Goal: Task Accomplishment & Management: Manage account settings

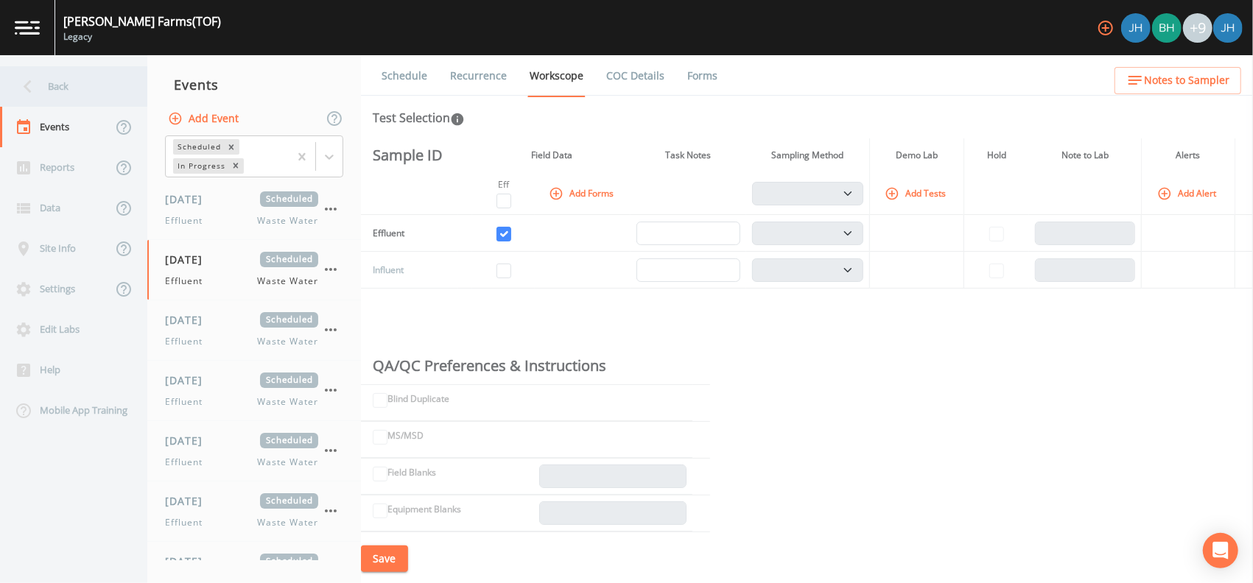
click at [45, 83] on div "Back" at bounding box center [66, 86] width 133 height 41
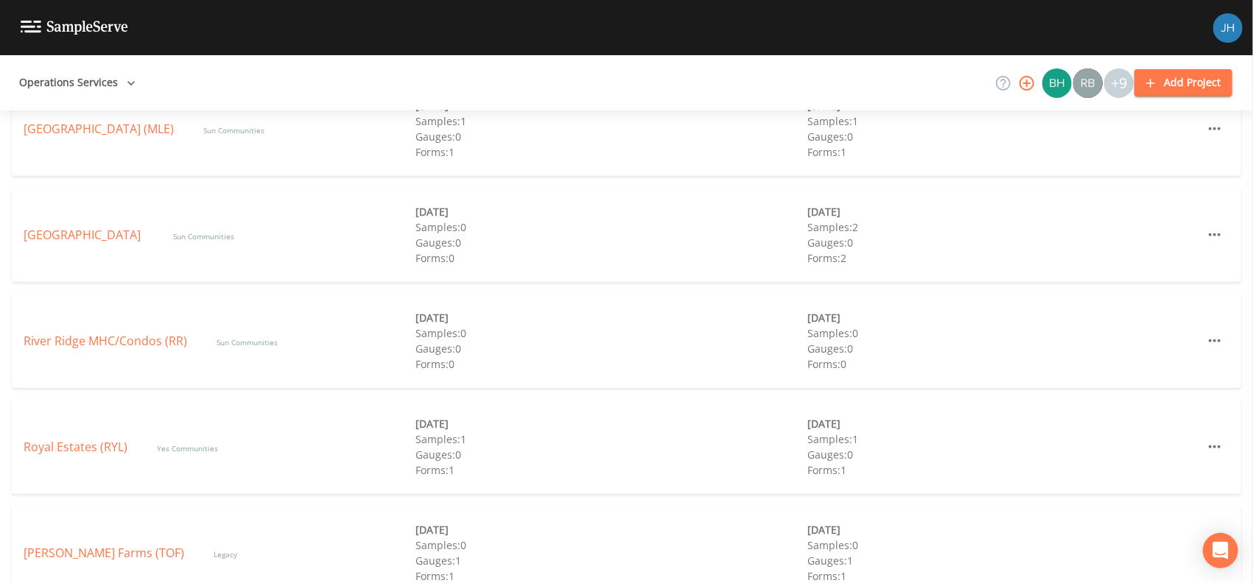
scroll to position [868, 0]
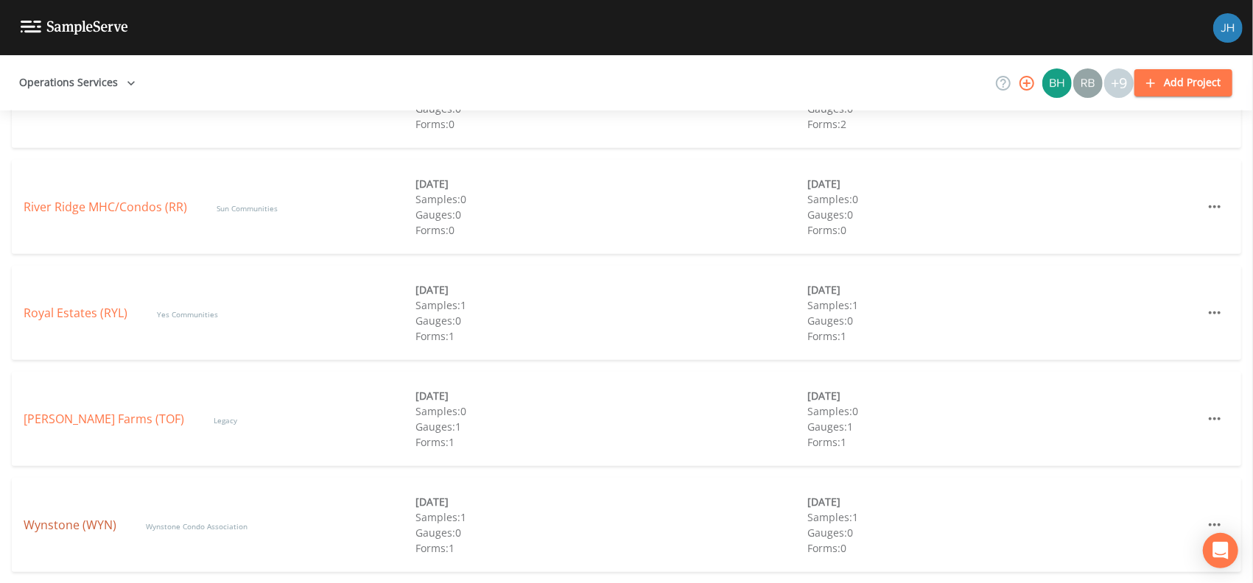
click at [77, 524] on link "Wynstone (WYN)" at bounding box center [70, 525] width 93 height 16
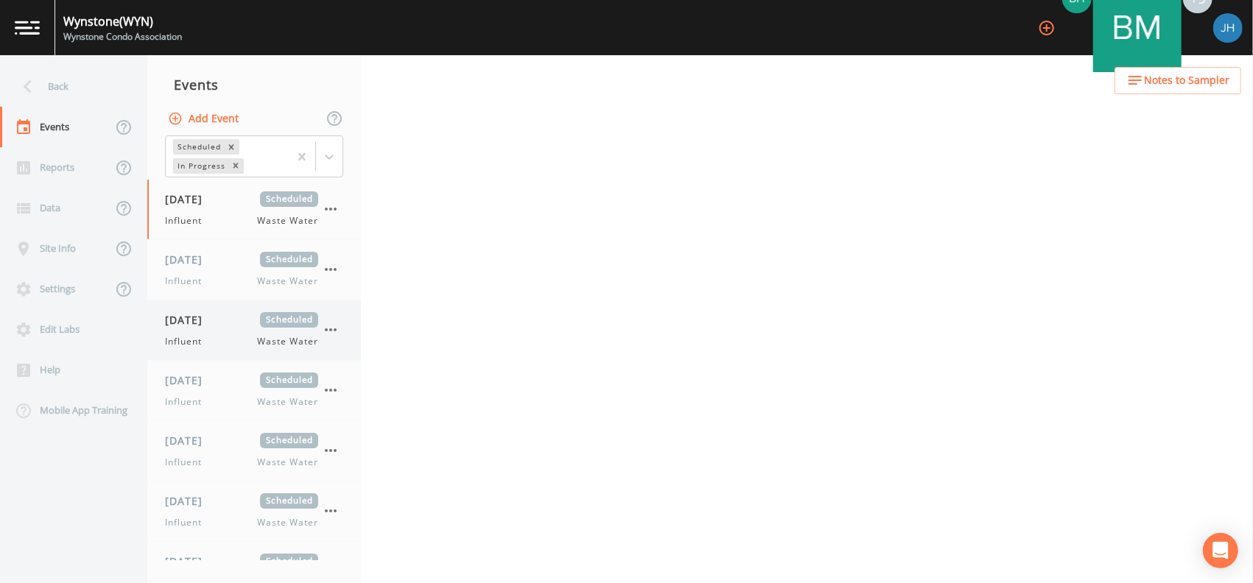
select select "092b3f94-5697-4c94-9891-da161916fdbb"
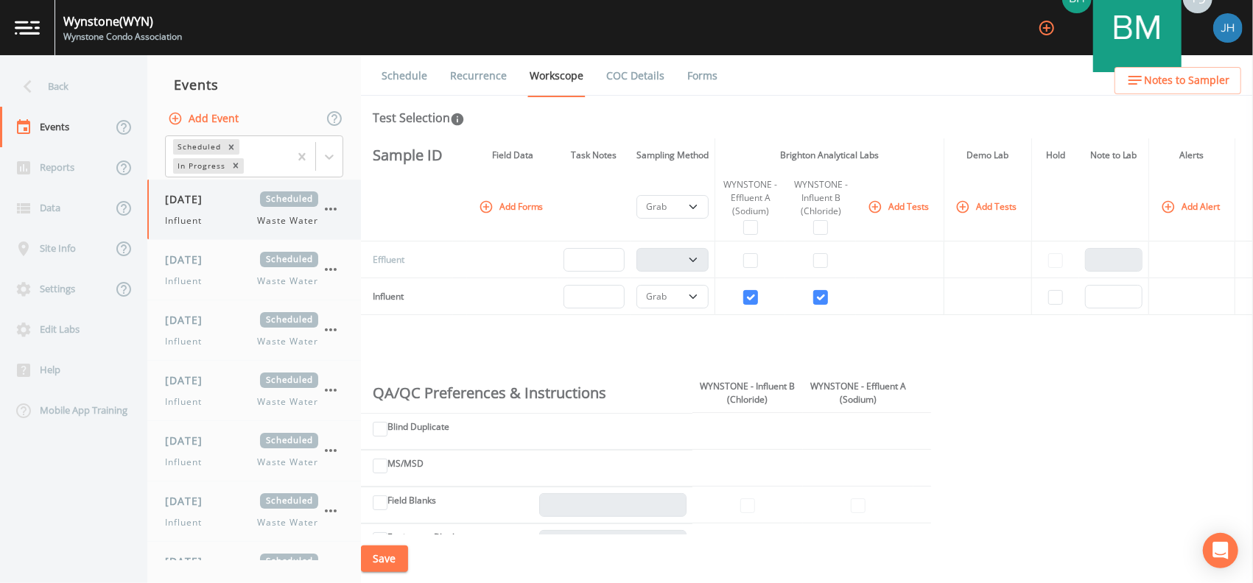
click at [331, 205] on icon "button" at bounding box center [331, 209] width 18 height 18
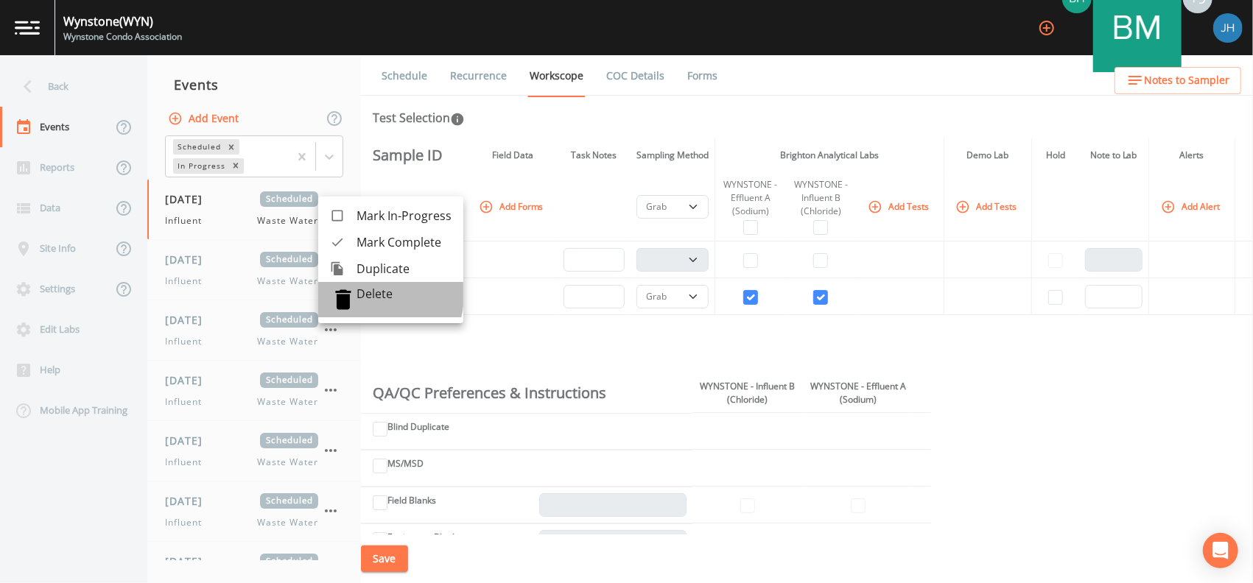
click at [367, 295] on p "Delete" at bounding box center [403, 293] width 95 height 15
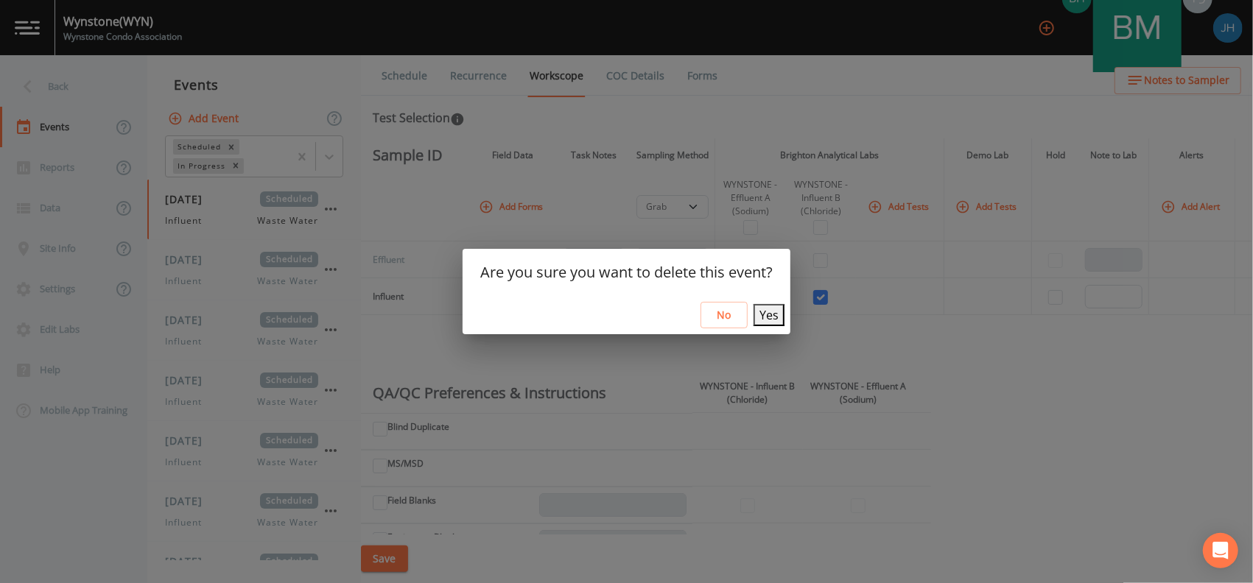
click at [763, 312] on button "Yes" at bounding box center [768, 315] width 31 height 22
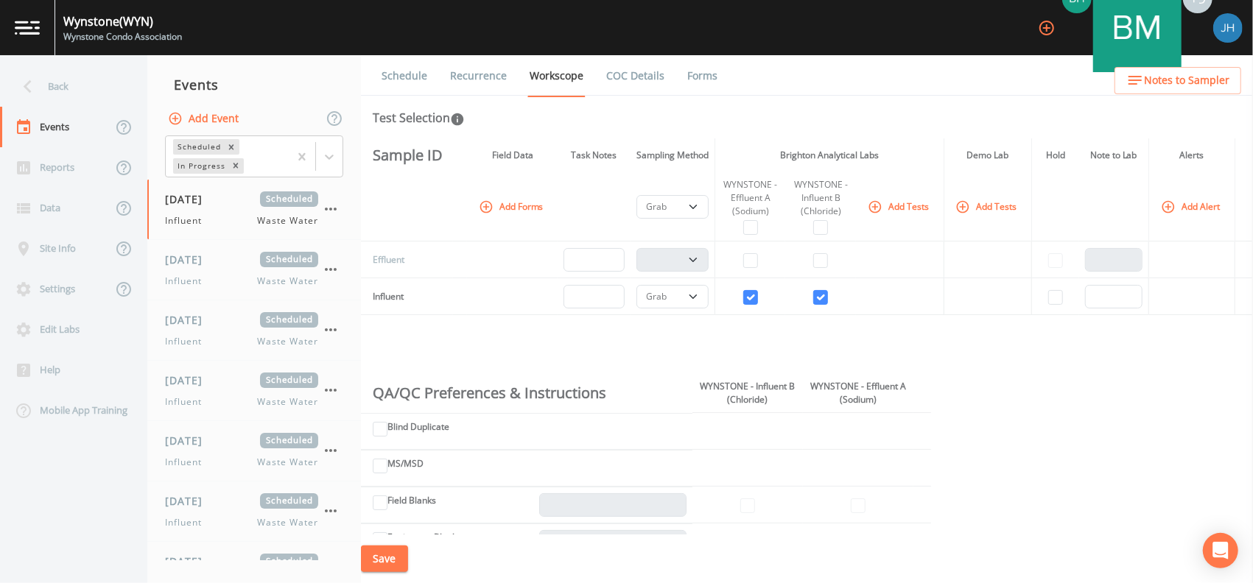
select select "092b3f94-5697-4c94-9891-da161916fdbb"
click at [205, 211] on div "[DATE] Scheduled Influent Waste Water" at bounding box center [241, 209] width 153 height 36
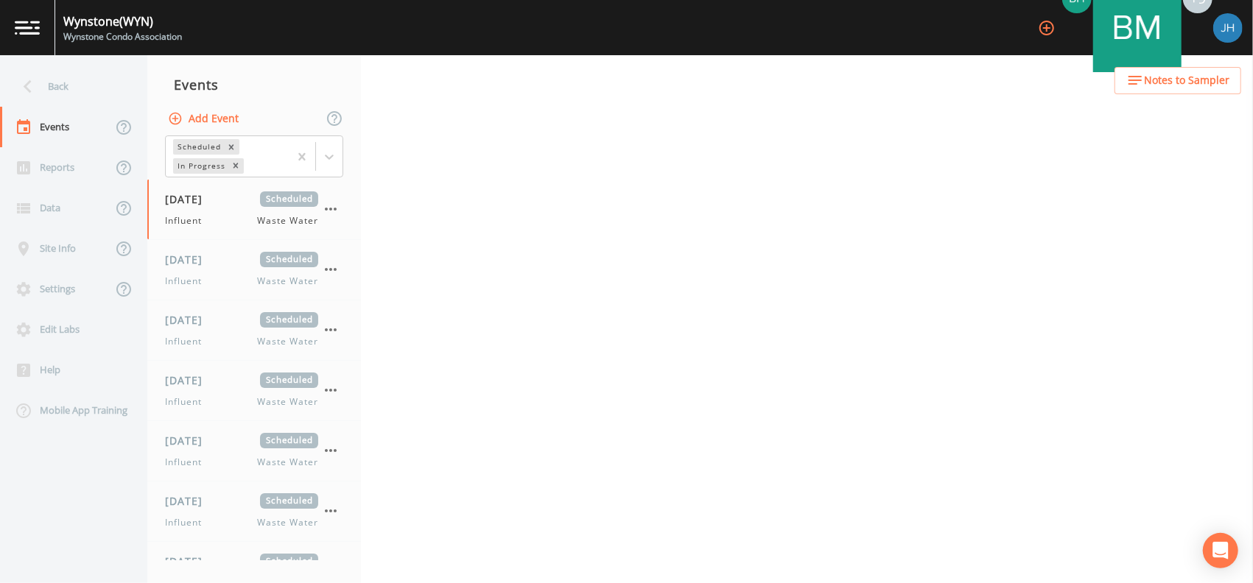
select select "092b3f94-5697-4c94-9891-da161916fdbb"
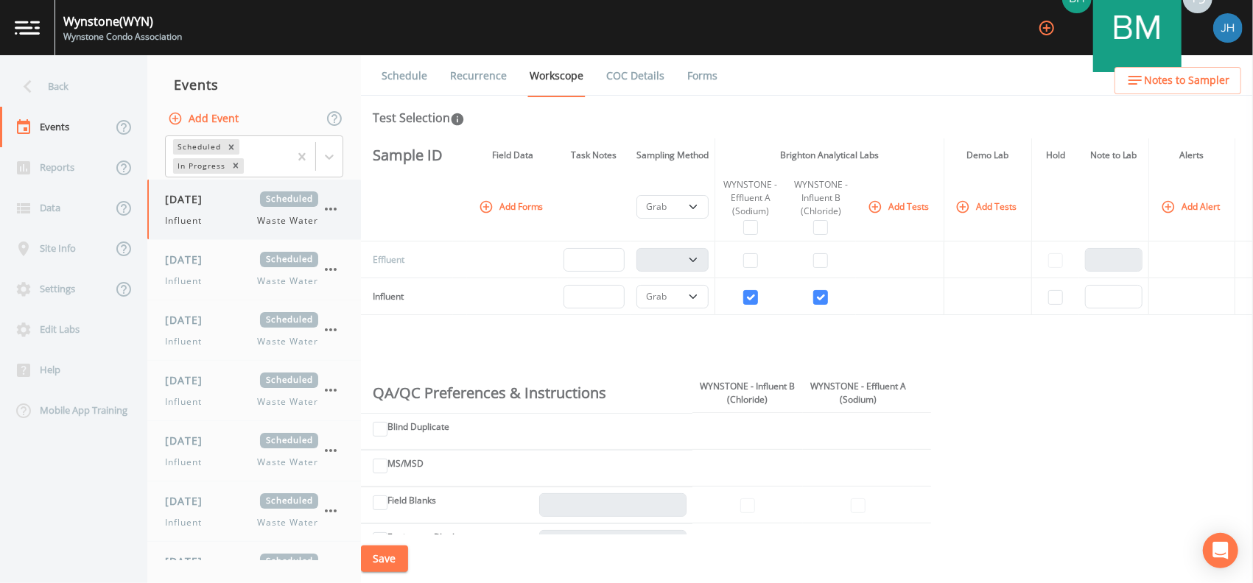
click at [336, 213] on icon "button" at bounding box center [331, 209] width 18 height 18
click at [376, 295] on p "Delete" at bounding box center [403, 293] width 95 height 15
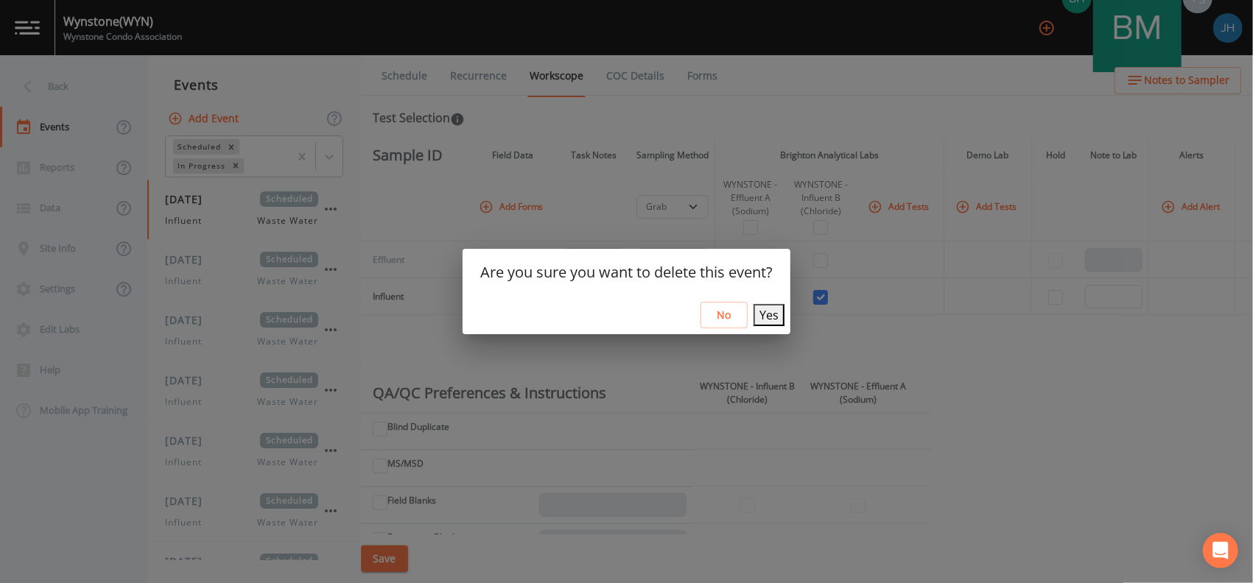
click at [772, 317] on button "Yes" at bounding box center [768, 315] width 31 height 22
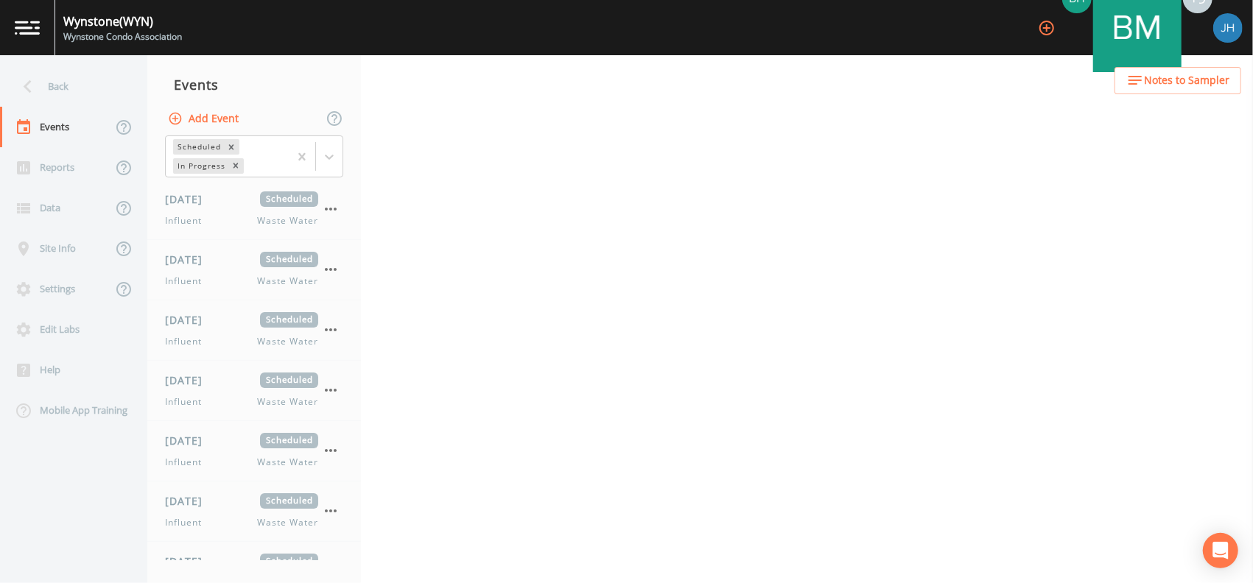
select select "092b3f94-5697-4c94-9891-da161916fdbb"
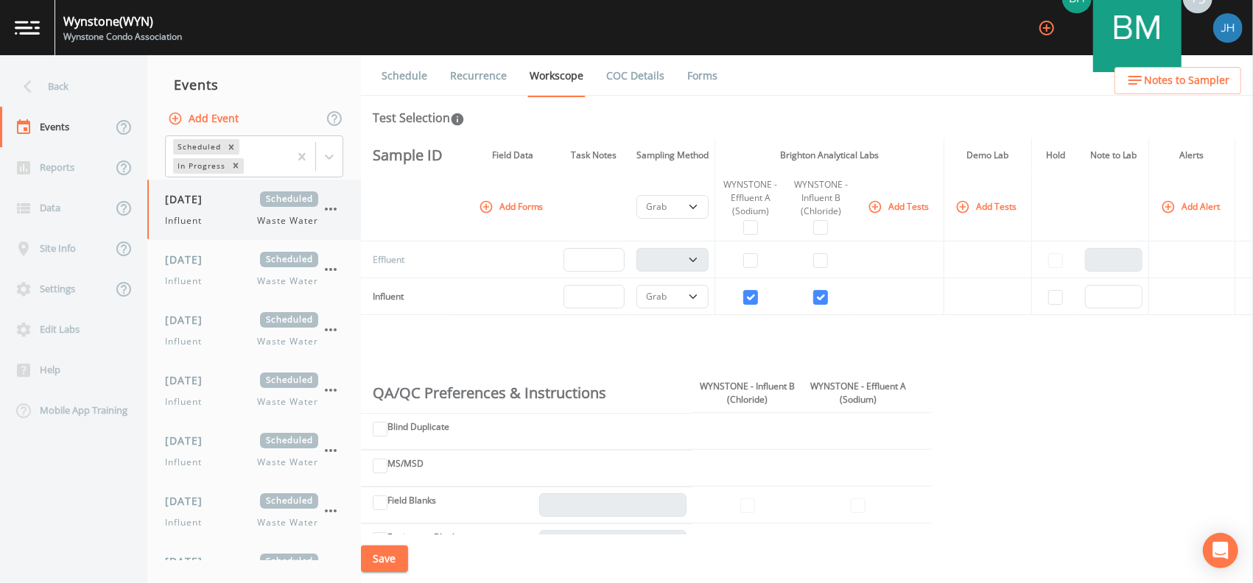
click at [327, 212] on icon "button" at bounding box center [331, 209] width 18 height 18
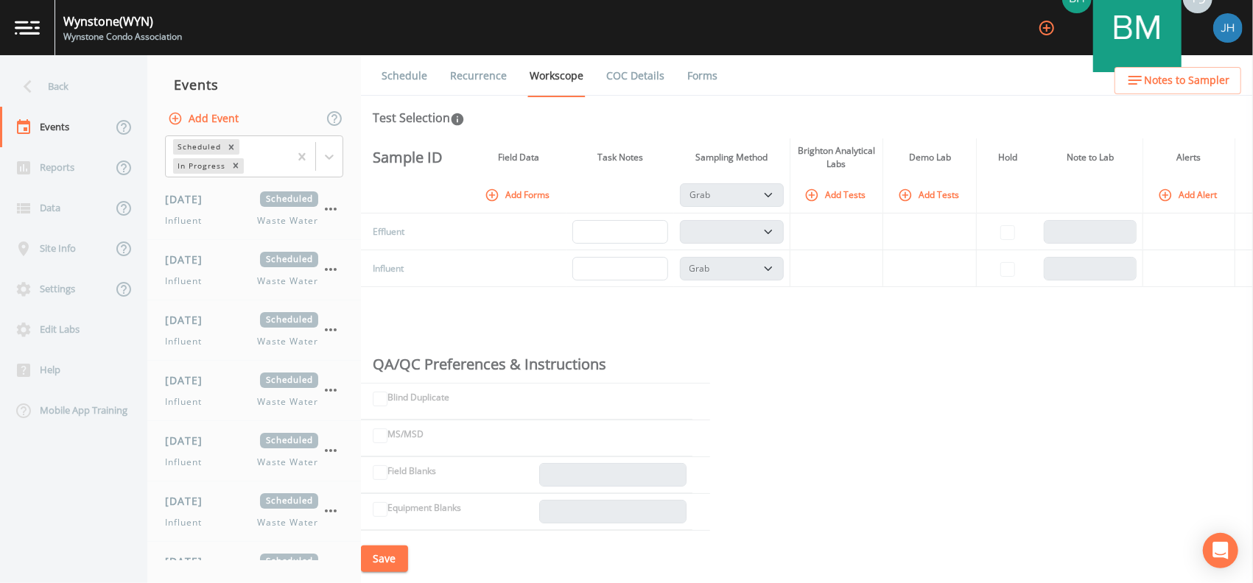
click at [395, 294] on div "Sample ID Field Data Task Notes Sampling Method Brighton Analytical Labs Demo L…" at bounding box center [807, 336] width 892 height 396
click at [336, 207] on icon "button" at bounding box center [331, 209] width 18 height 18
click at [390, 298] on p "Delete" at bounding box center [403, 293] width 95 height 15
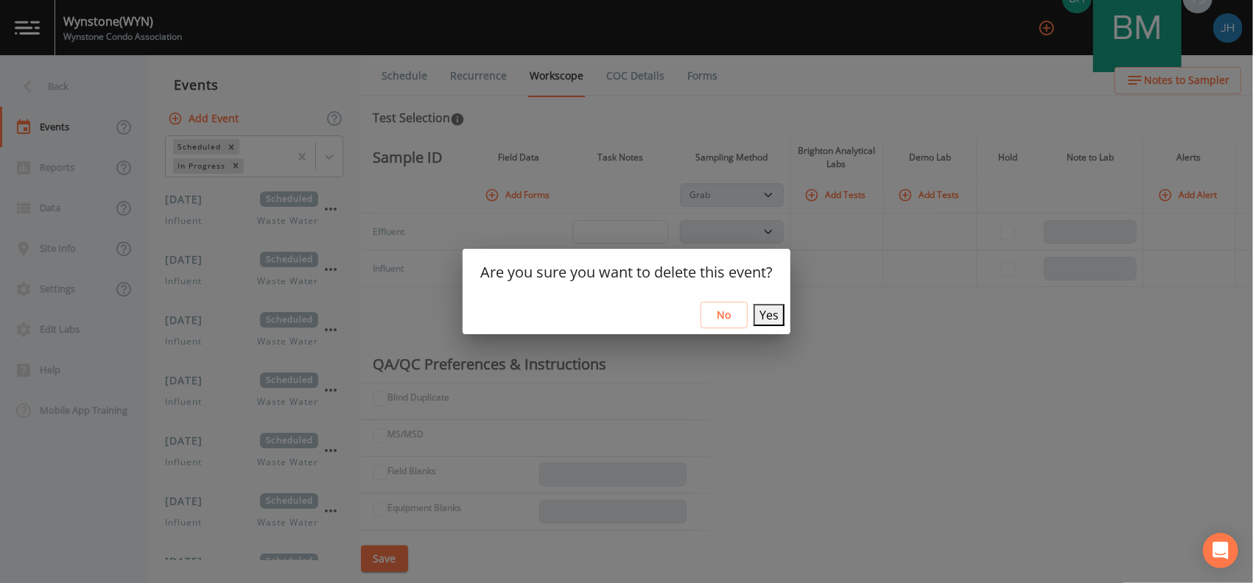
click at [753, 308] on button "Yes" at bounding box center [768, 315] width 31 height 22
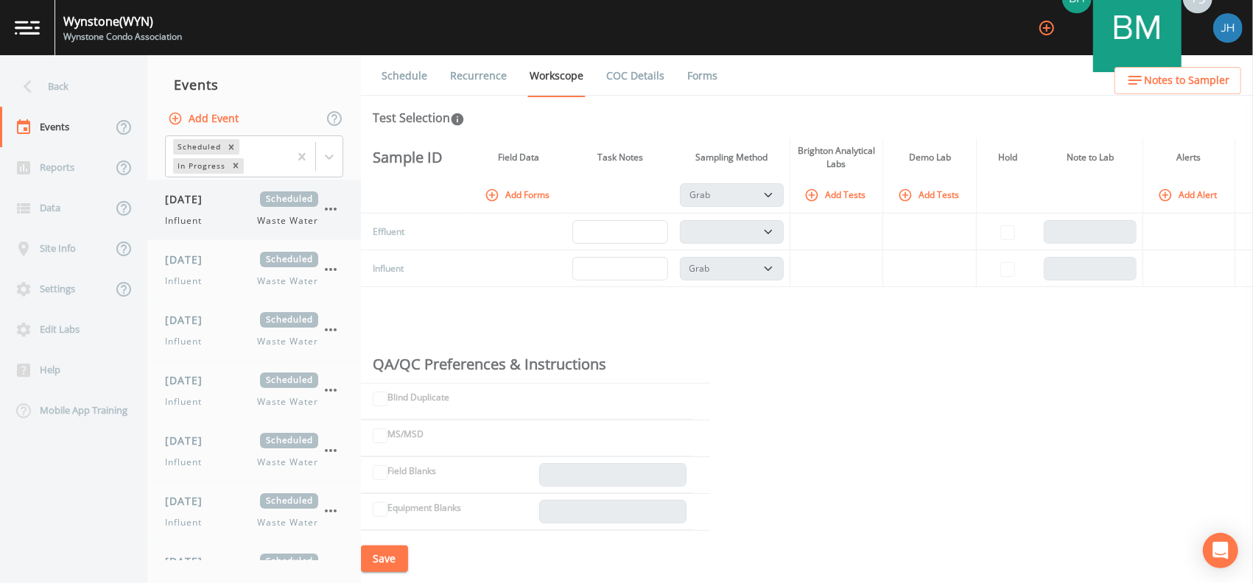
click at [334, 206] on icon "button" at bounding box center [331, 209] width 18 height 18
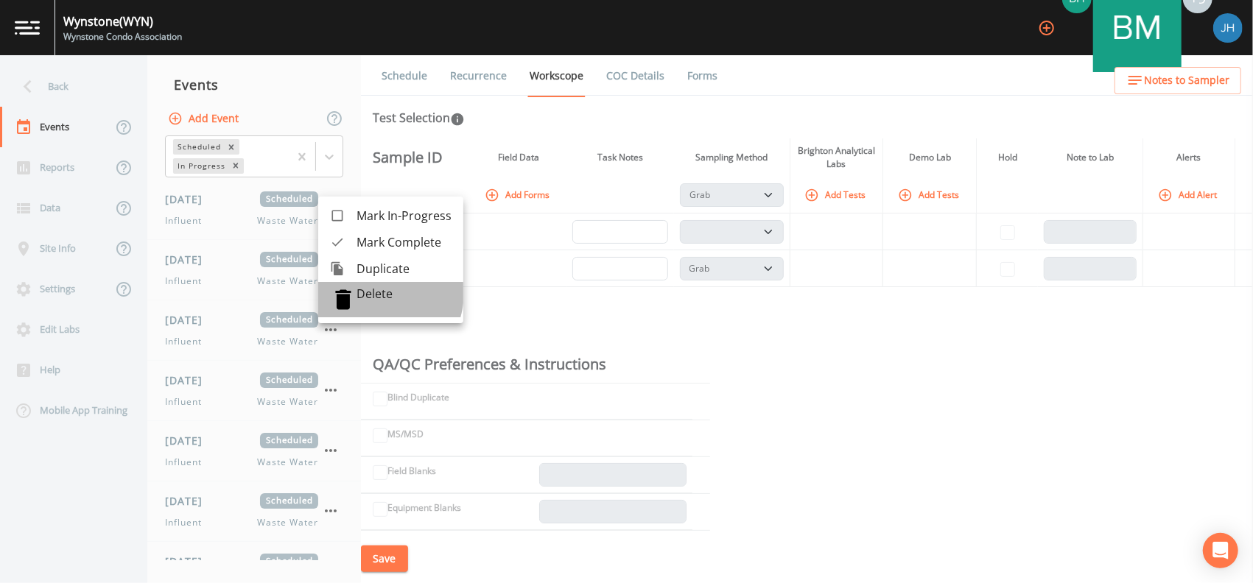
click at [371, 293] on p "Delete" at bounding box center [403, 293] width 95 height 15
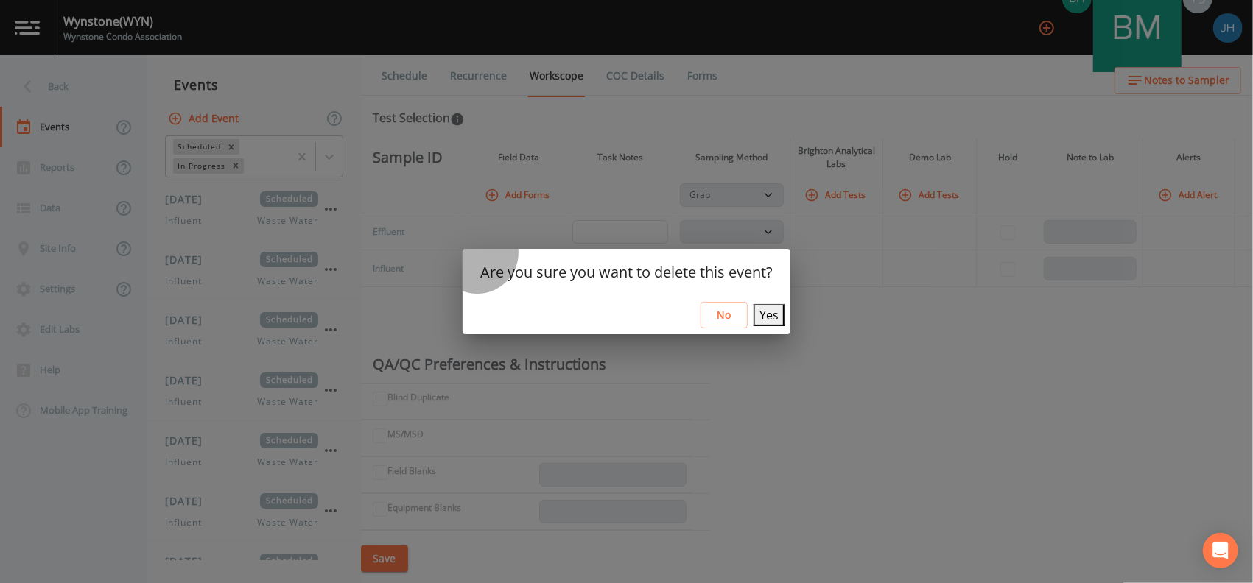
click at [754, 306] on button "Yes" at bounding box center [768, 315] width 31 height 22
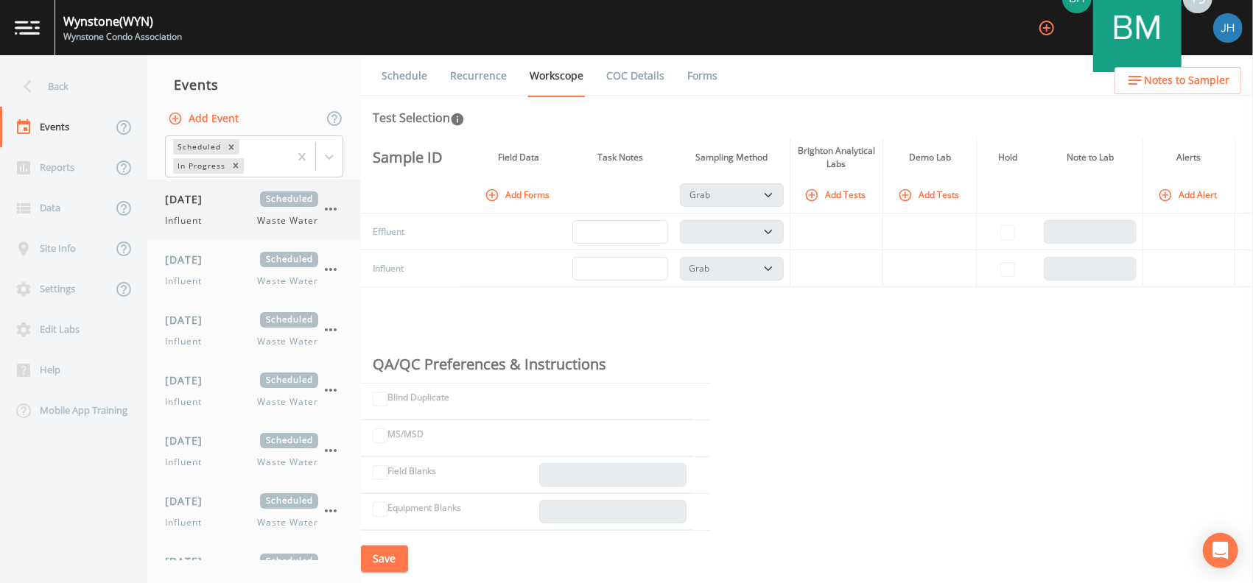
click at [328, 211] on icon "button" at bounding box center [331, 209] width 18 height 18
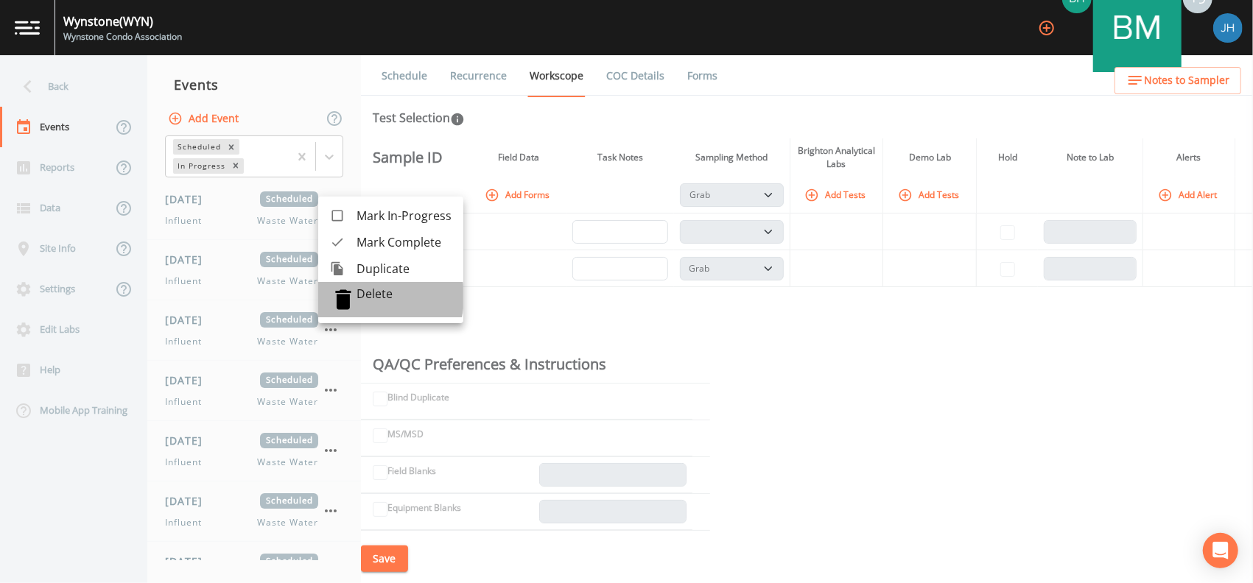
click at [364, 297] on p "Delete" at bounding box center [403, 293] width 95 height 15
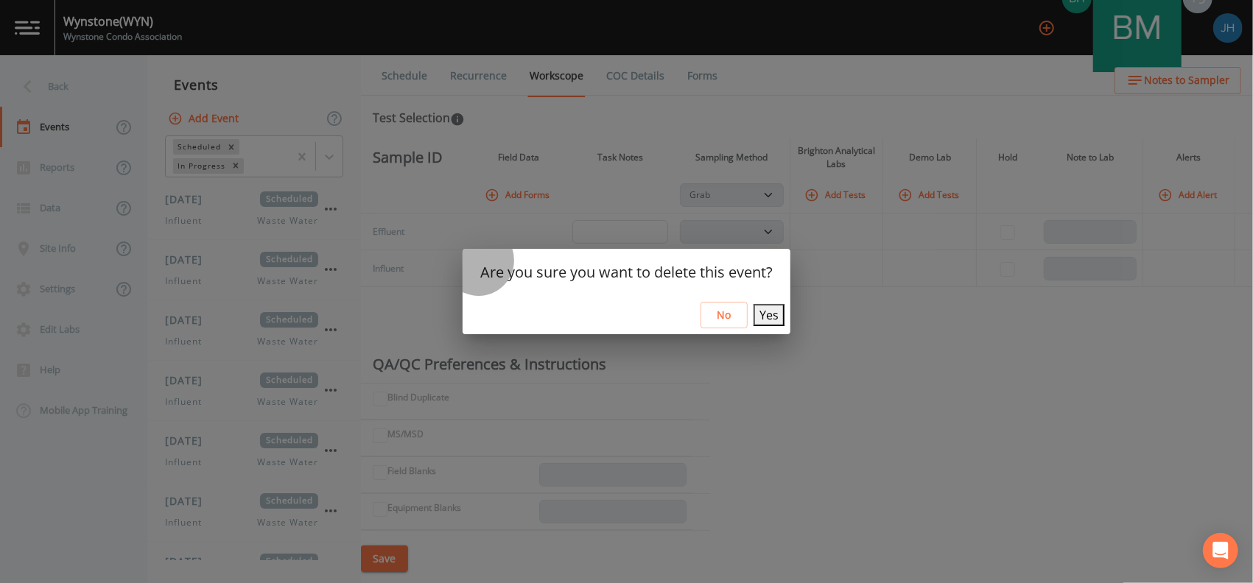
click at [756, 314] on button "Yes" at bounding box center [768, 315] width 31 height 22
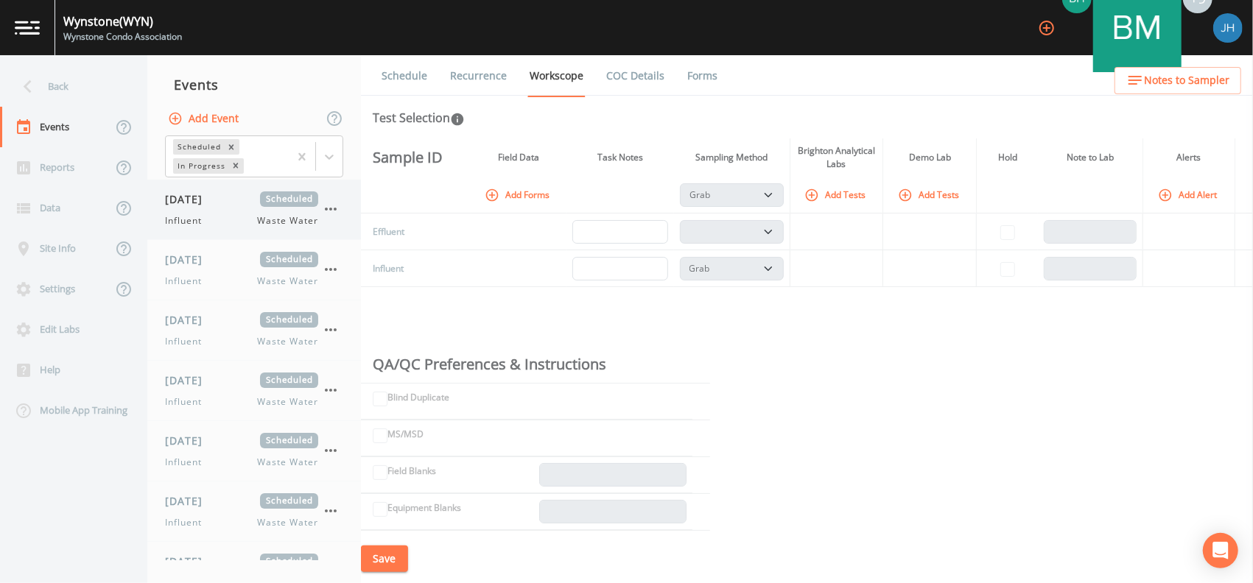
click at [335, 214] on icon "button" at bounding box center [331, 209] width 18 height 18
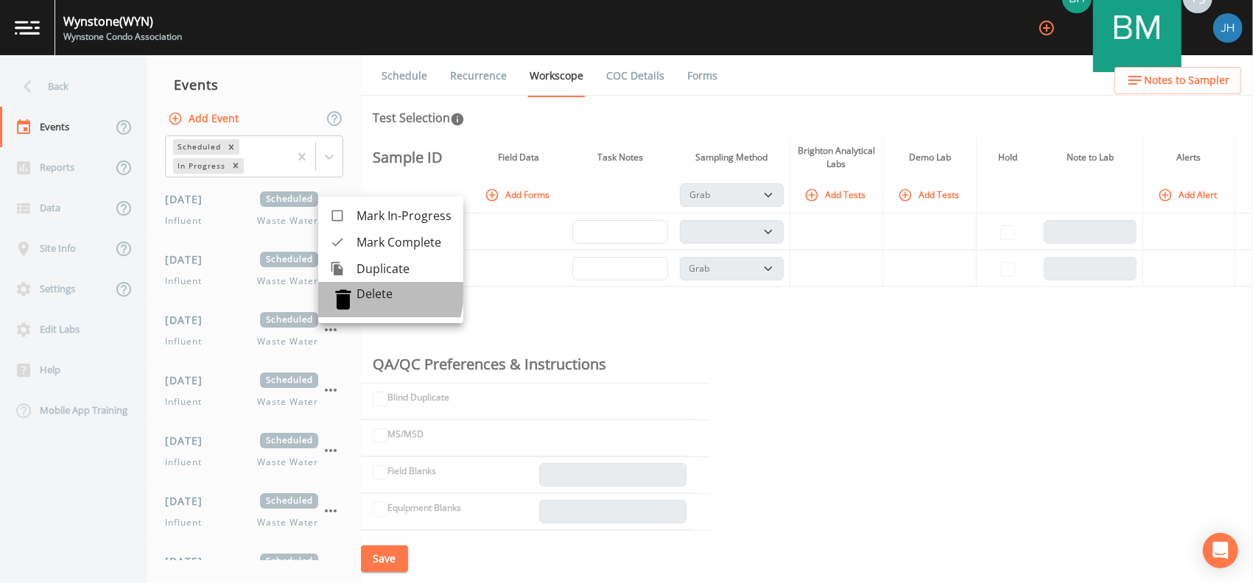
click at [344, 291] on icon at bounding box center [343, 299] width 27 height 27
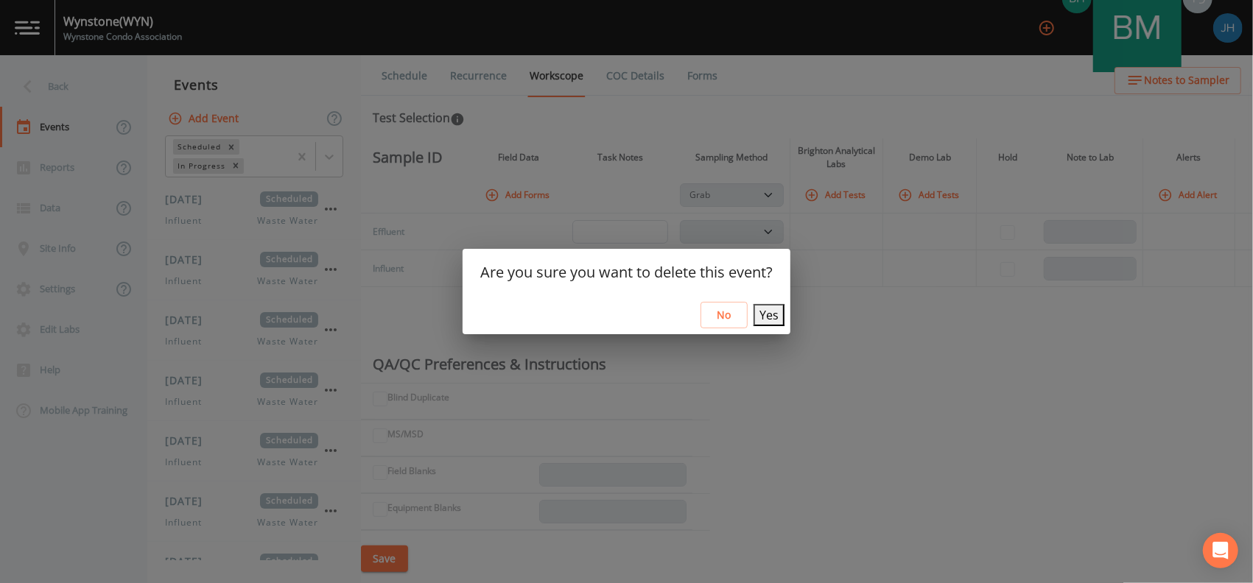
drag, startPoint x: 760, startPoint y: 313, endPoint x: 744, endPoint y: 313, distance: 16.2
click at [760, 314] on button "Yes" at bounding box center [768, 315] width 31 height 22
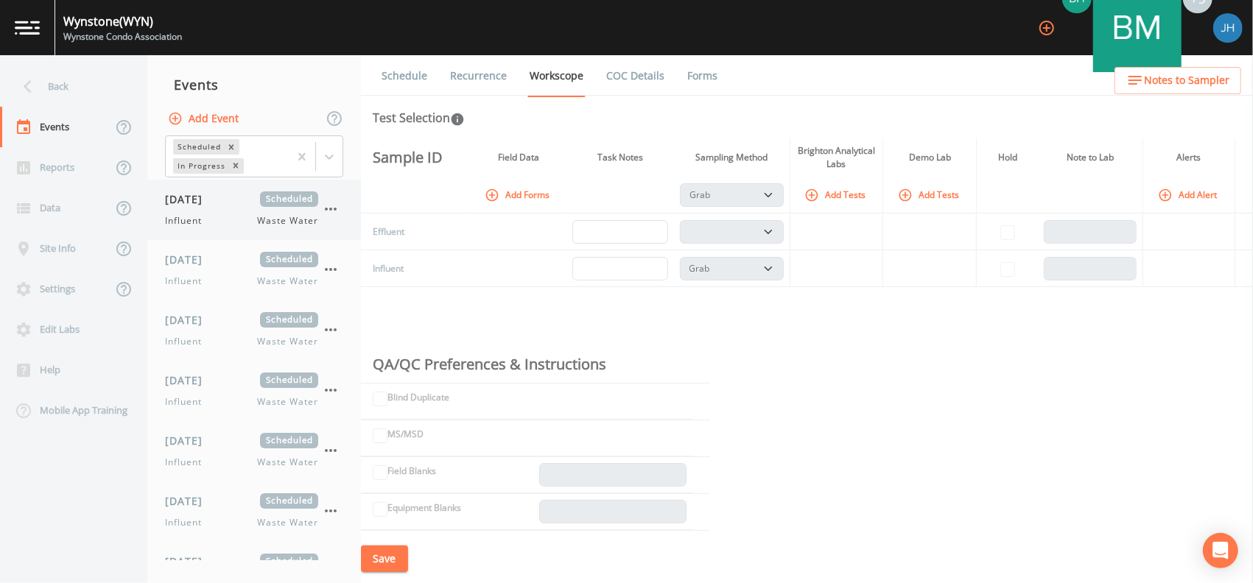
click at [334, 222] on div "[DATE] Scheduled Influent Waste Water" at bounding box center [254, 210] width 214 height 60
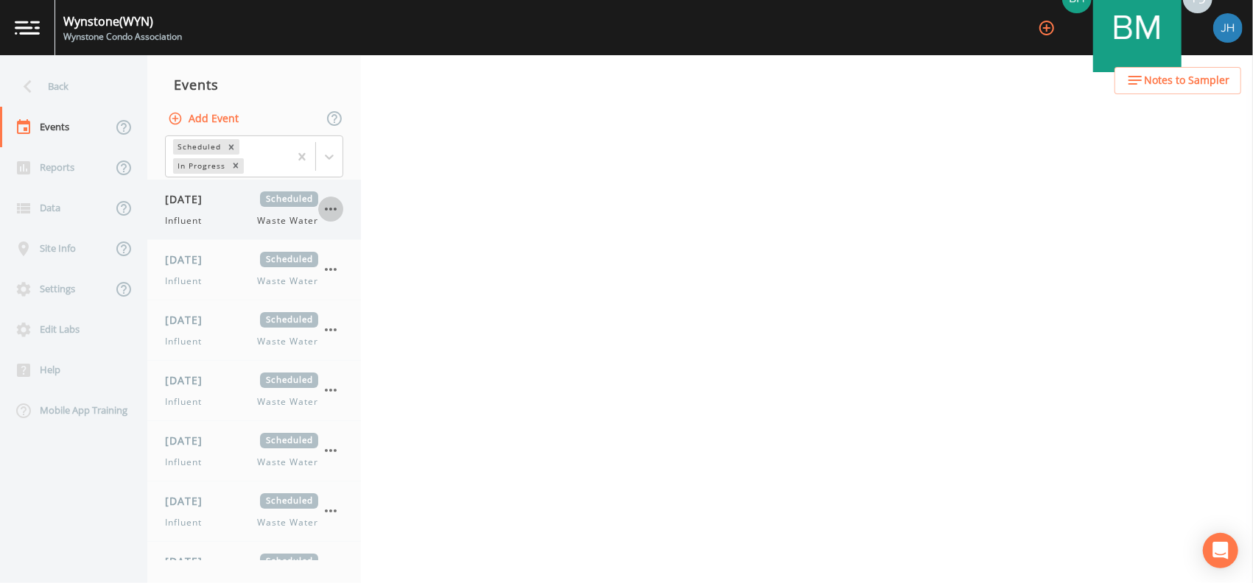
click at [331, 214] on icon "button" at bounding box center [331, 209] width 18 height 18
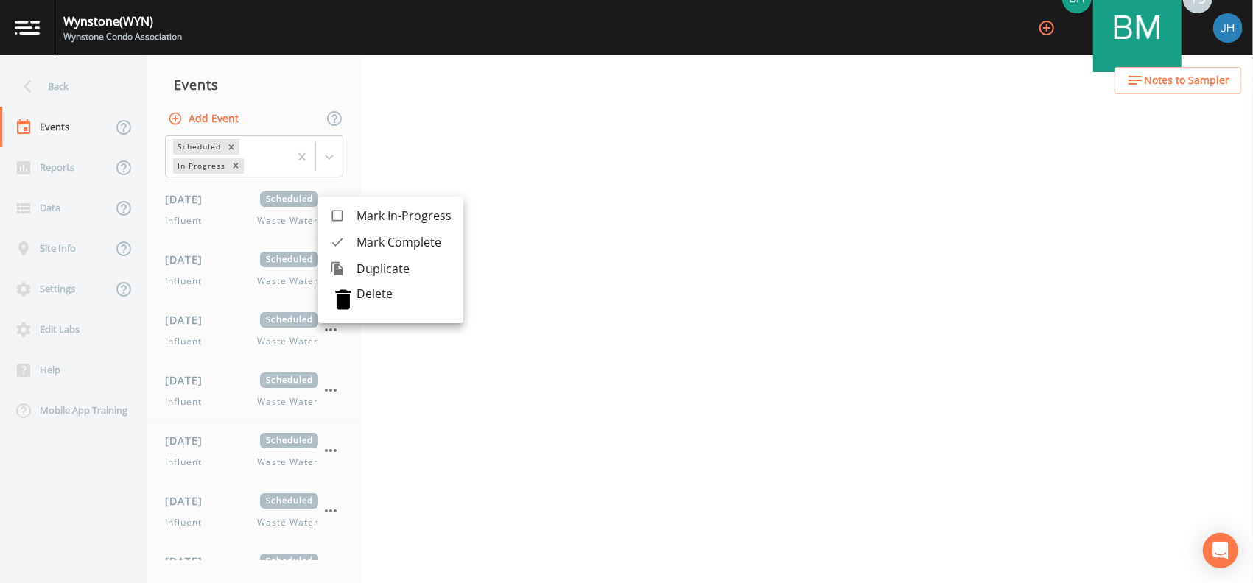
click at [375, 298] on p "Delete" at bounding box center [403, 293] width 95 height 15
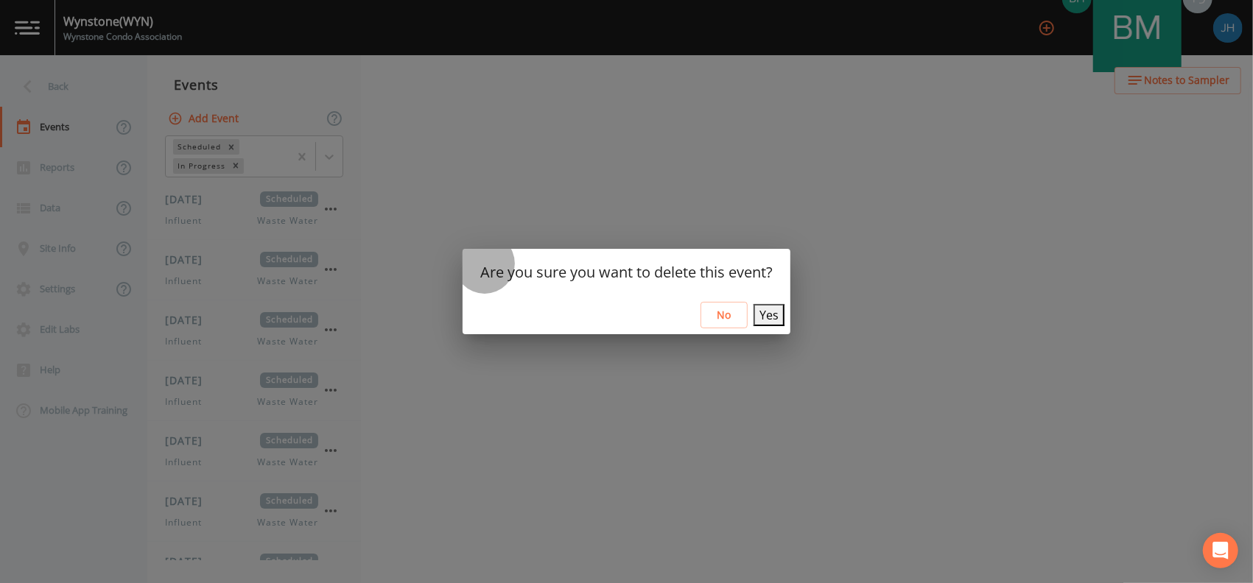
click at [762, 317] on button "Yes" at bounding box center [768, 315] width 31 height 22
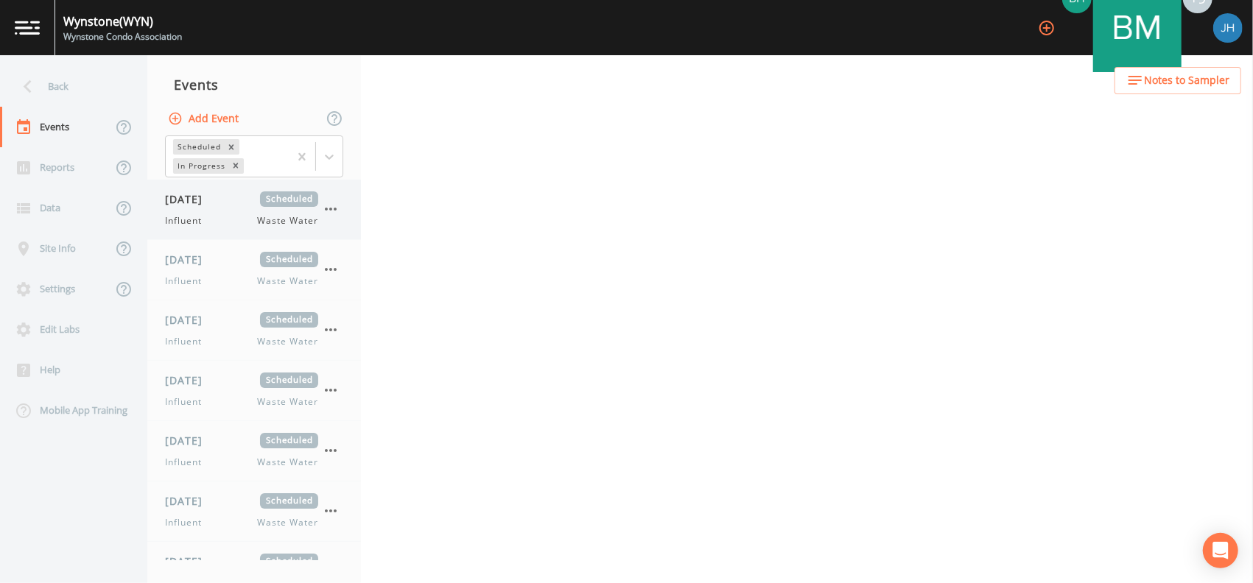
click at [322, 209] on icon "button" at bounding box center [331, 209] width 18 height 18
click at [328, 207] on icon "button" at bounding box center [331, 209] width 18 height 18
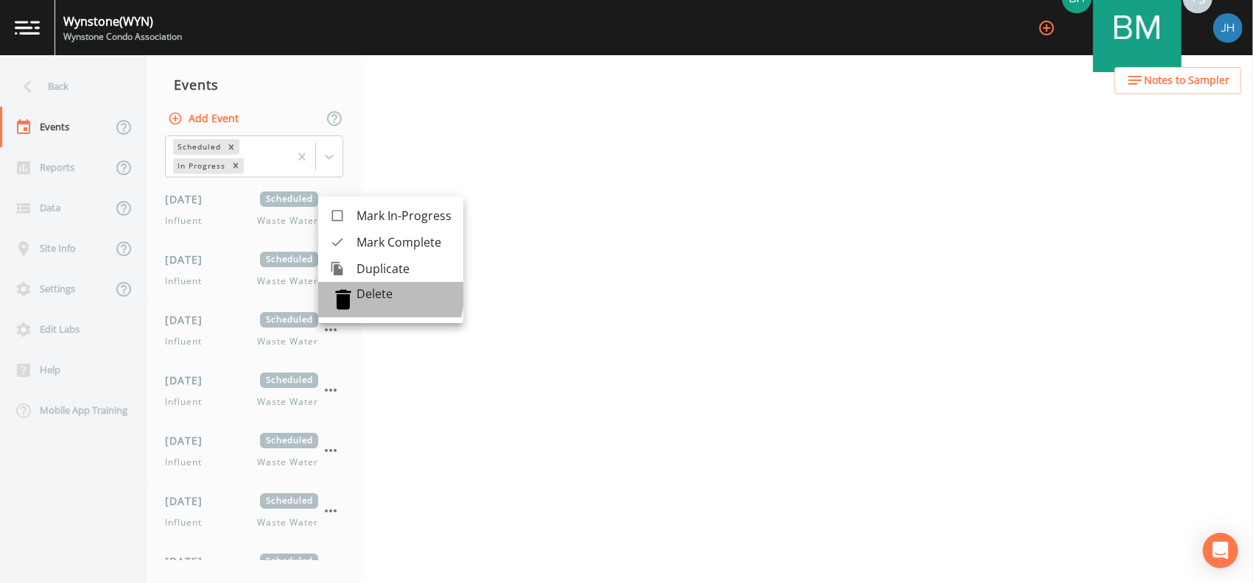
click at [367, 298] on p "Delete" at bounding box center [403, 293] width 95 height 15
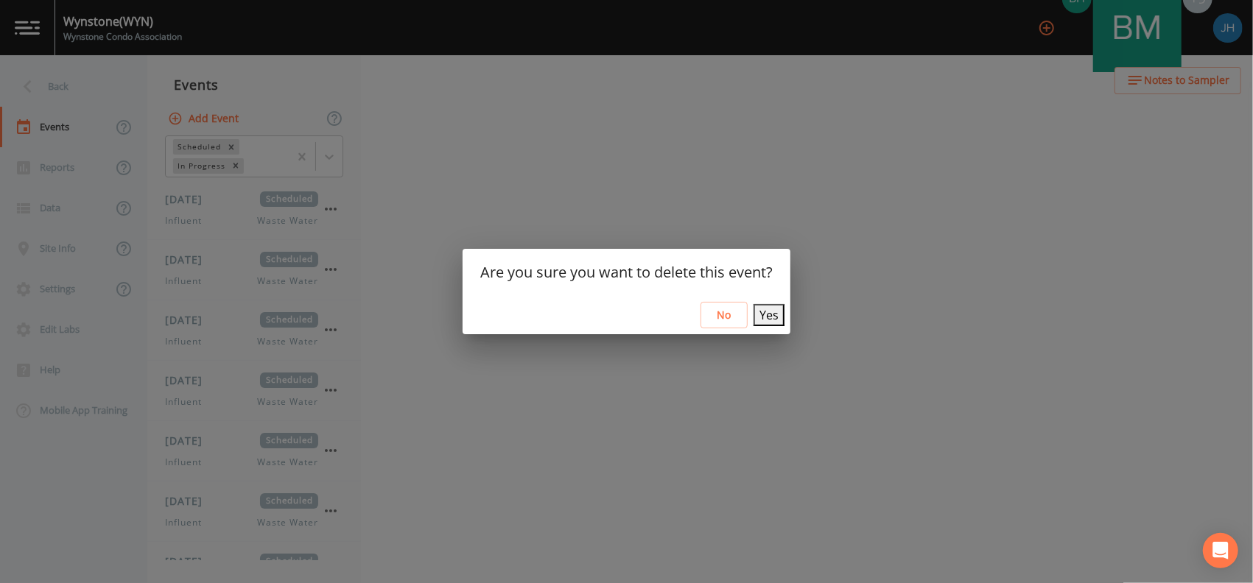
click at [753, 311] on button "Yes" at bounding box center [768, 315] width 31 height 22
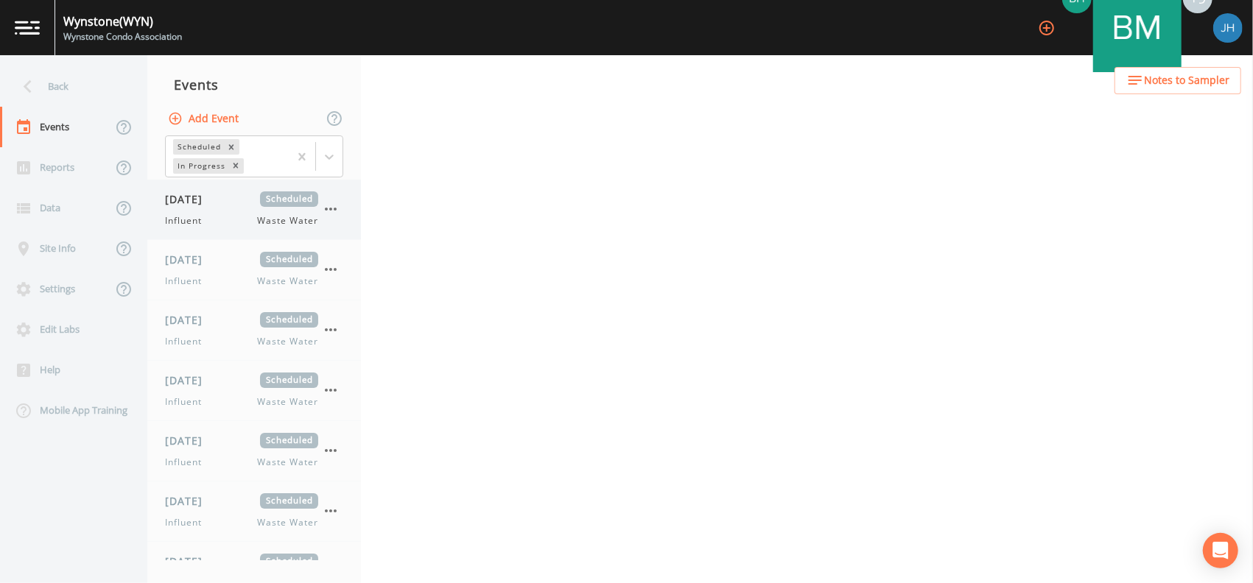
click at [205, 208] on div "[DATE] Scheduled Influent Waste Water" at bounding box center [241, 209] width 153 height 36
click at [220, 273] on div "[DATE] Scheduled Influent Waste Water" at bounding box center [241, 270] width 153 height 36
click at [214, 217] on div "Influent Waste Water" at bounding box center [241, 220] width 153 height 13
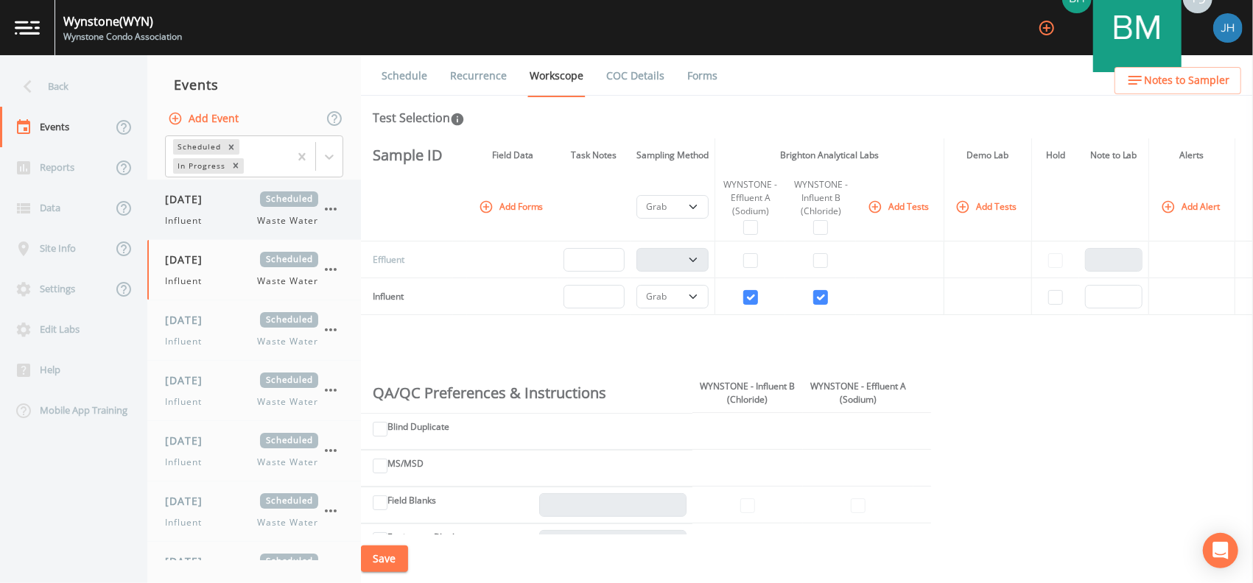
select select "092b3f94-5697-4c94-9891-da161916fdbb"
click at [476, 78] on link "Recurrence" at bounding box center [478, 75] width 61 height 41
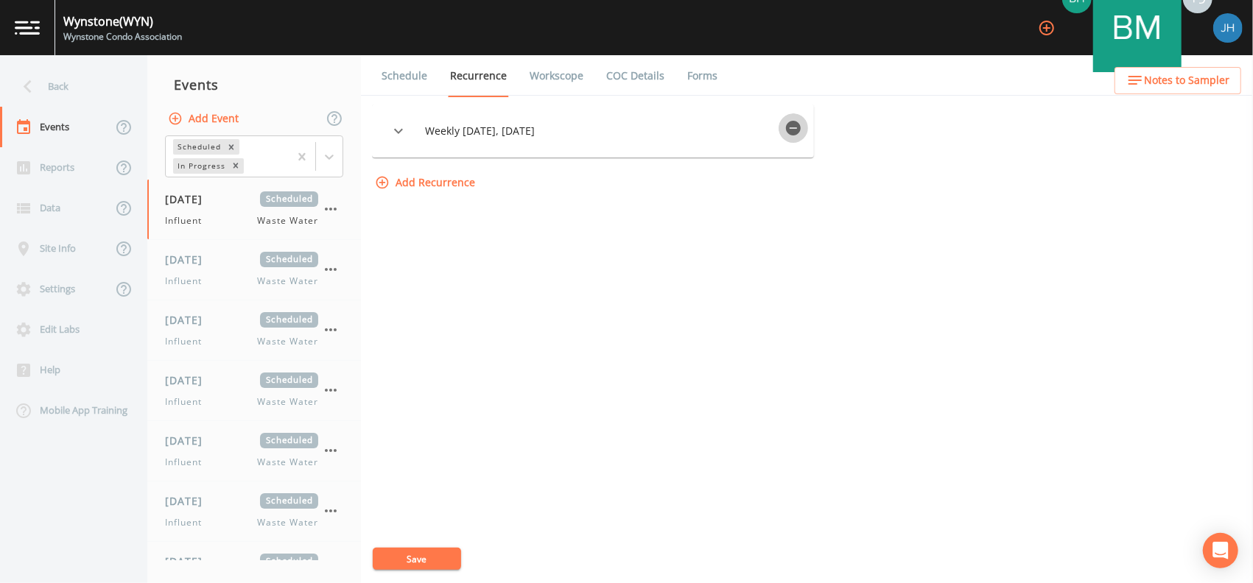
click at [801, 125] on icon "button" at bounding box center [793, 128] width 15 height 15
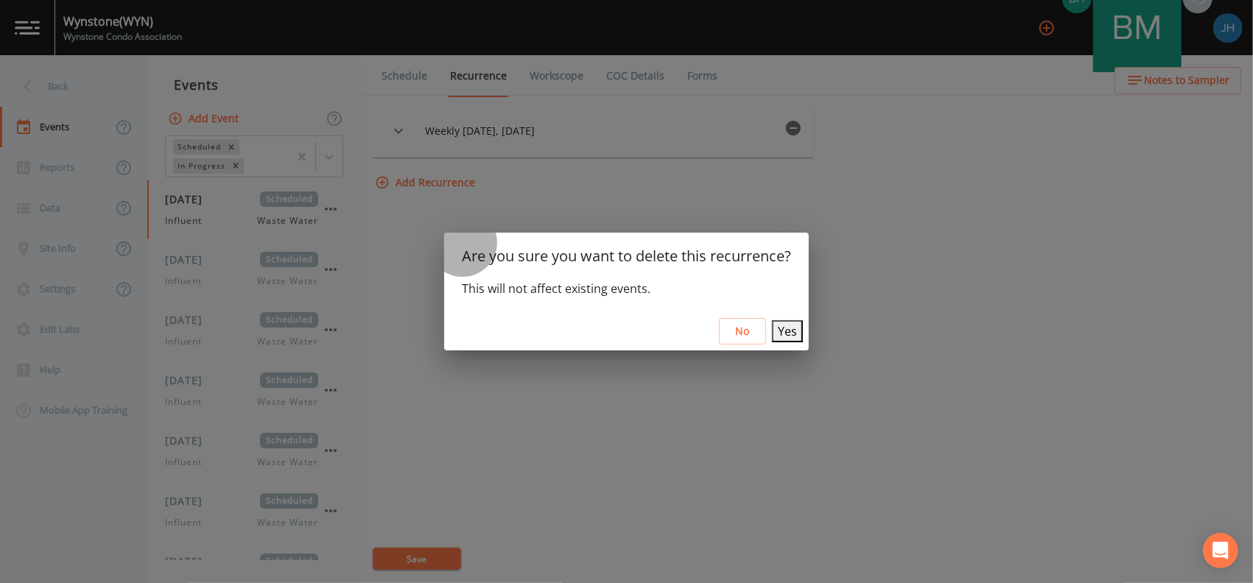
click at [775, 328] on button "Yes" at bounding box center [787, 331] width 31 height 22
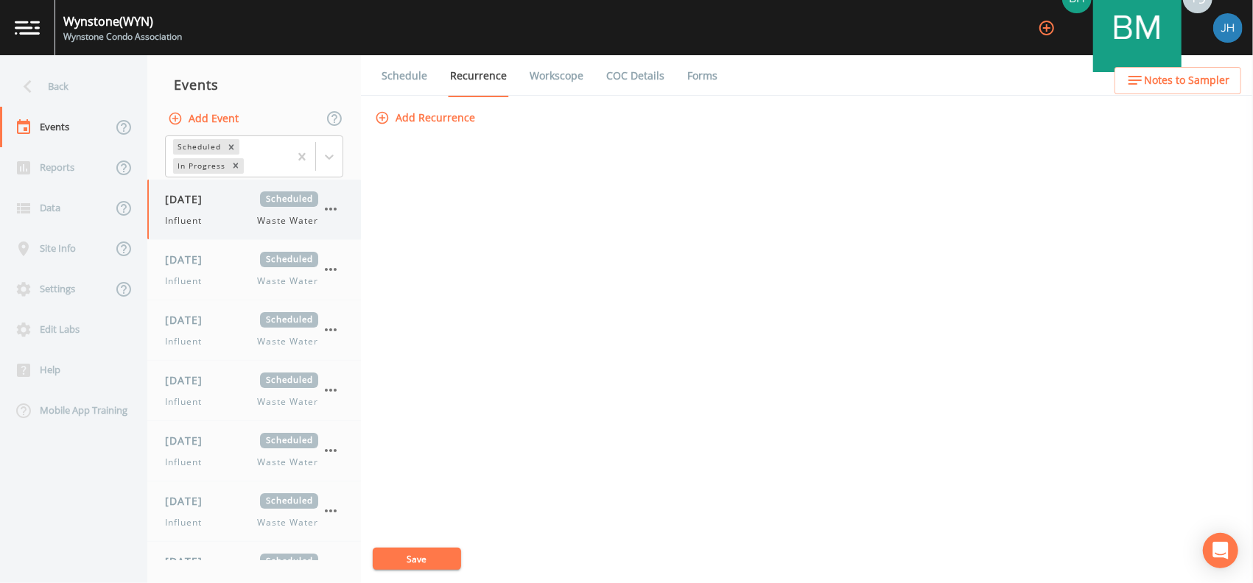
click at [239, 211] on div "[DATE] Scheduled Influent Waste Water" at bounding box center [241, 209] width 153 height 36
select select "092b3f94-5697-4c94-9891-da161916fdbb"
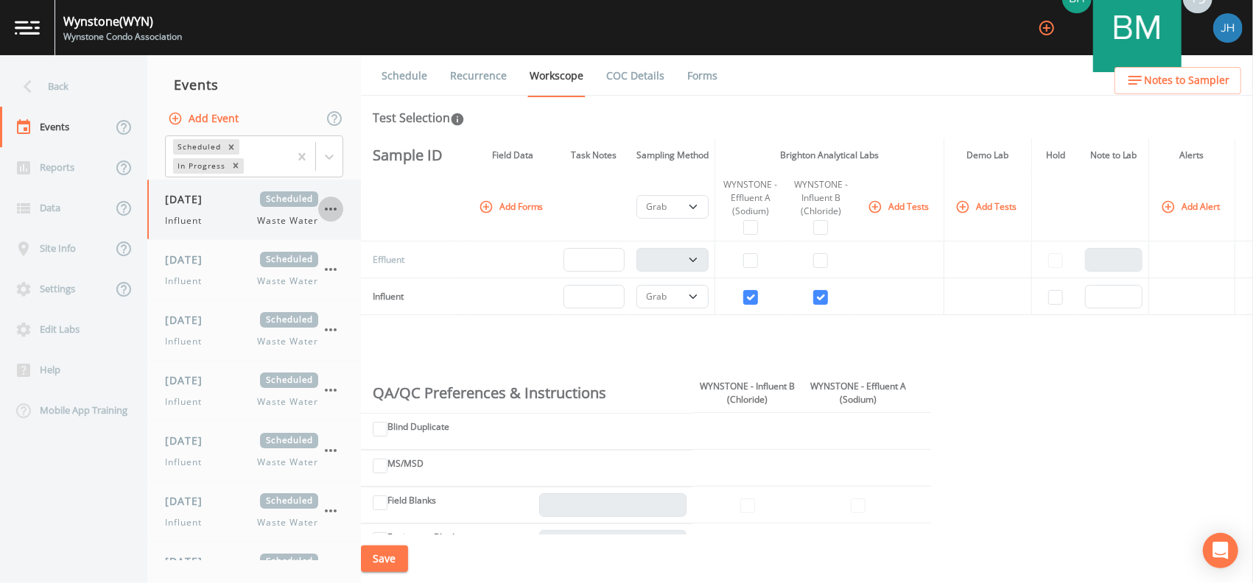
click at [328, 213] on icon "button" at bounding box center [331, 209] width 18 height 18
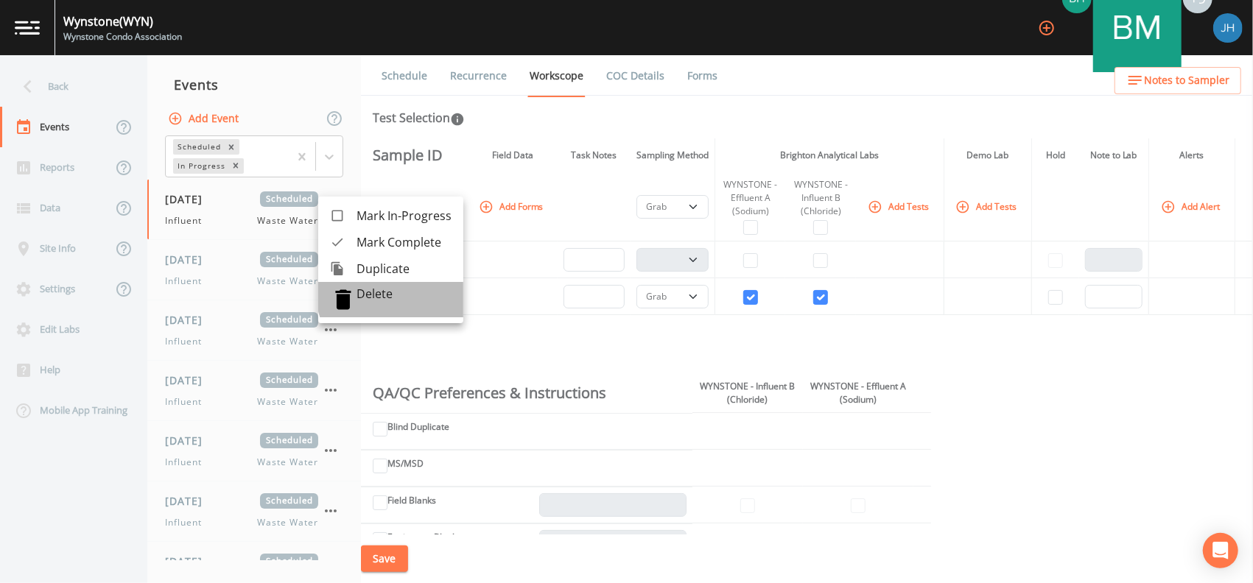
click at [393, 294] on p "Delete" at bounding box center [403, 293] width 95 height 15
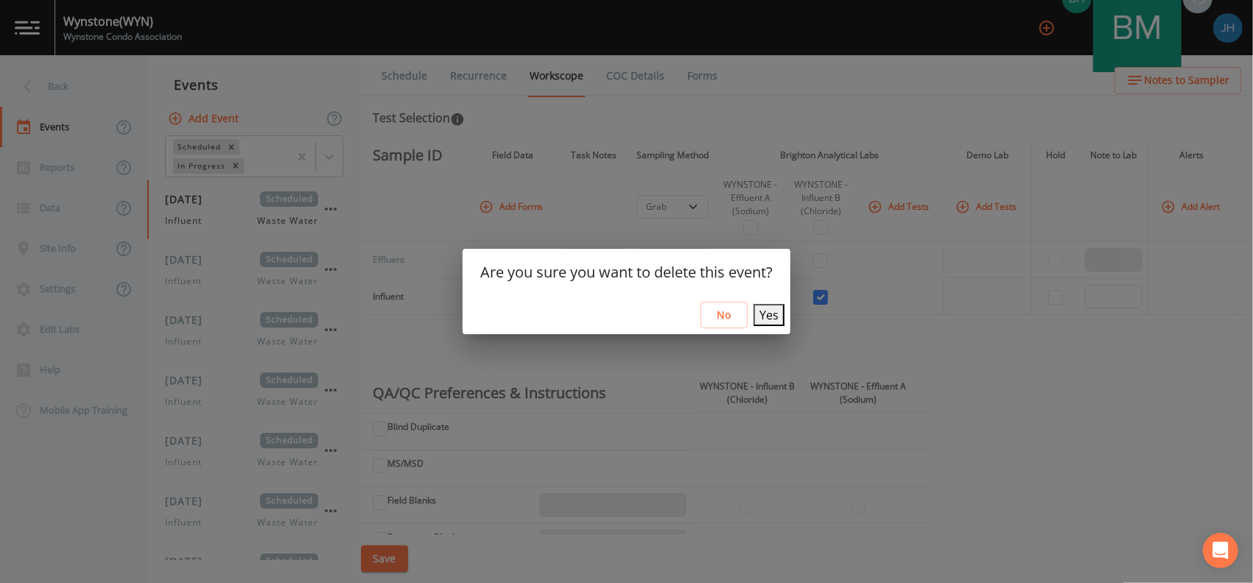
click at [767, 317] on button "Yes" at bounding box center [768, 315] width 31 height 22
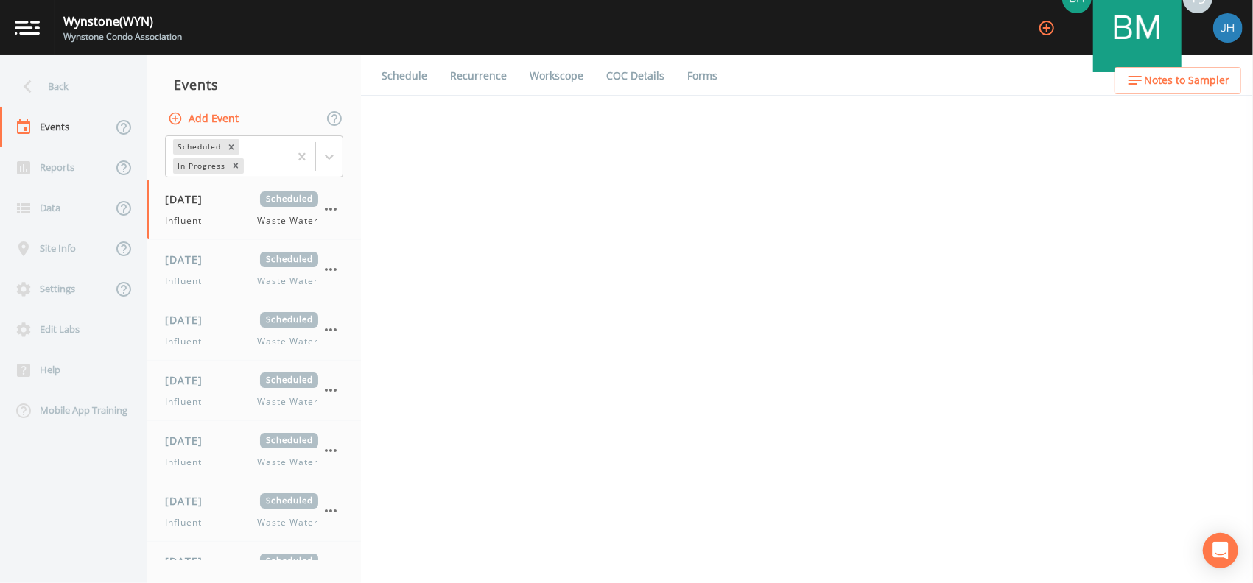
select select "092b3f94-5697-4c94-9891-da161916fdbb"
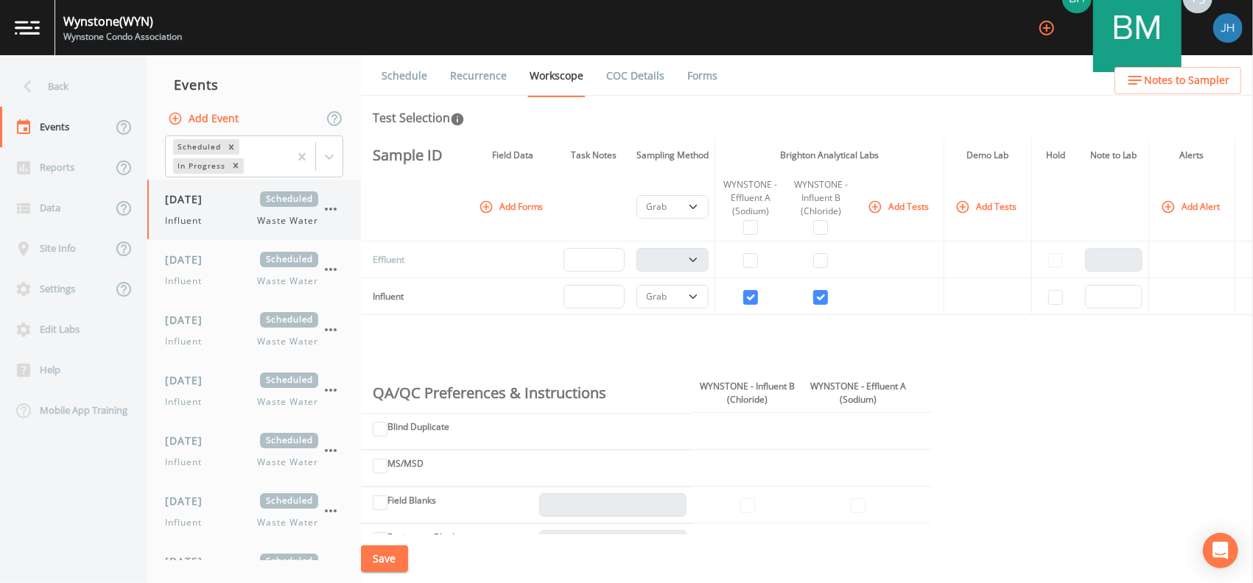
click at [328, 212] on icon "button" at bounding box center [331, 209] width 18 height 18
click at [328, 211] on icon "button" at bounding box center [331, 209] width 18 height 18
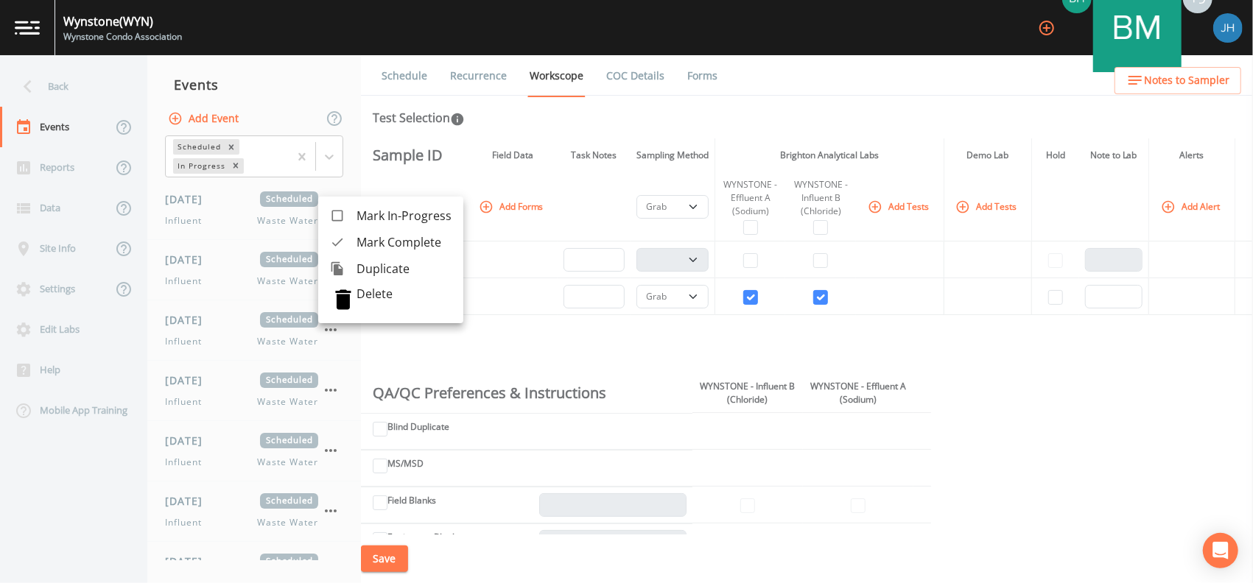
click at [409, 301] on p "Delete" at bounding box center [403, 293] width 95 height 15
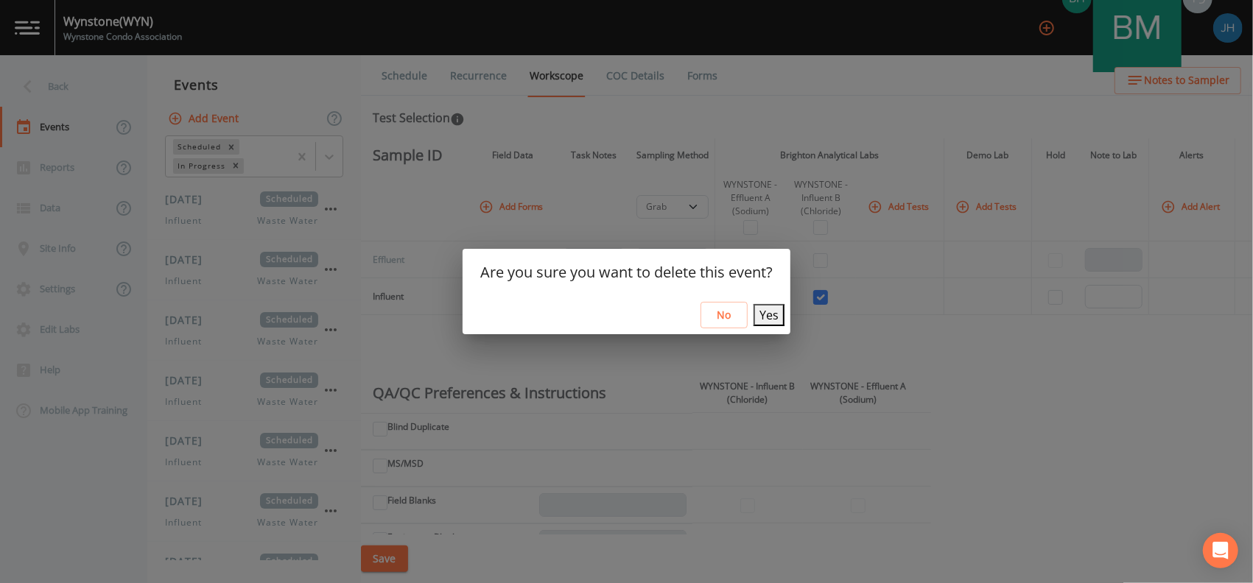
drag, startPoint x: 766, startPoint y: 315, endPoint x: 691, endPoint y: 309, distance: 75.4
click at [766, 316] on button "Yes" at bounding box center [768, 315] width 31 height 22
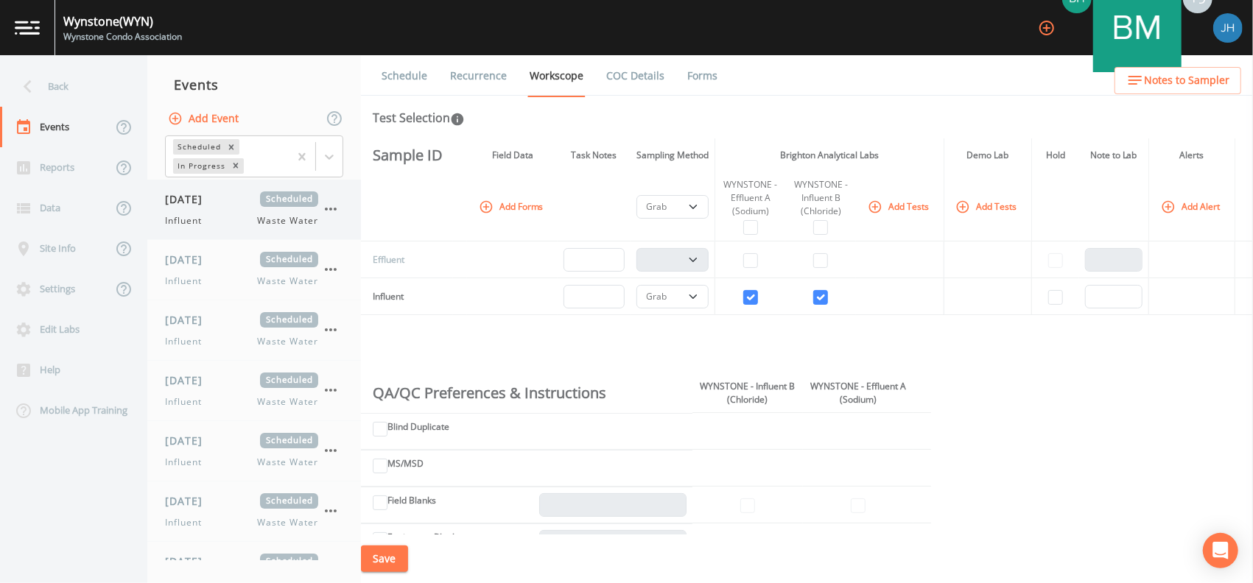
click at [328, 209] on icon "button" at bounding box center [331, 209] width 18 height 18
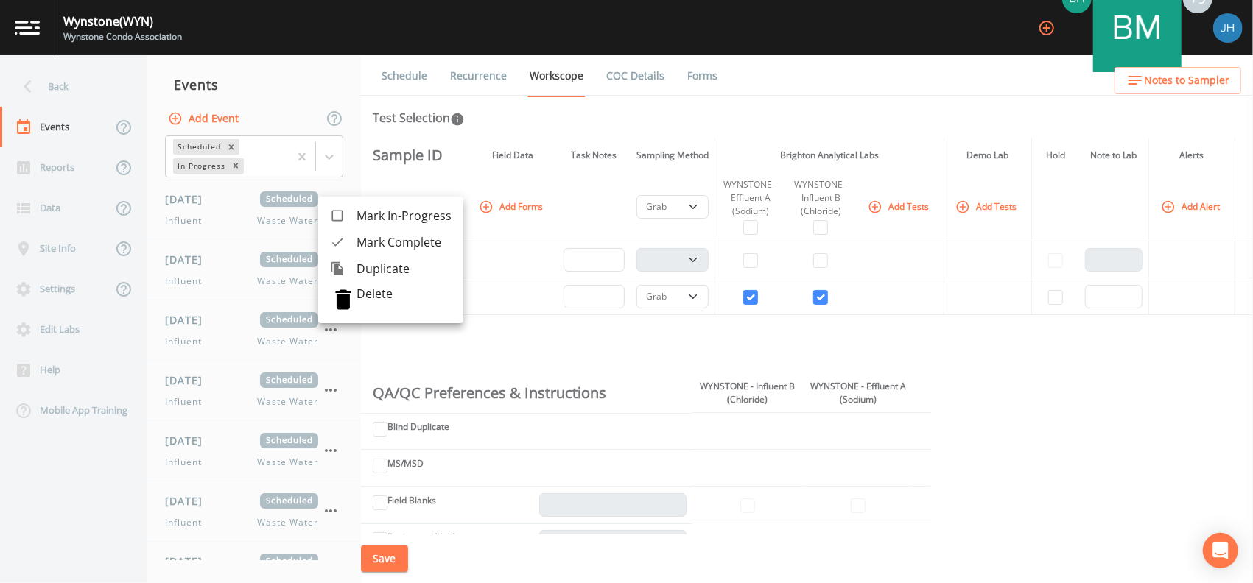
click at [376, 296] on p "Delete" at bounding box center [403, 293] width 95 height 15
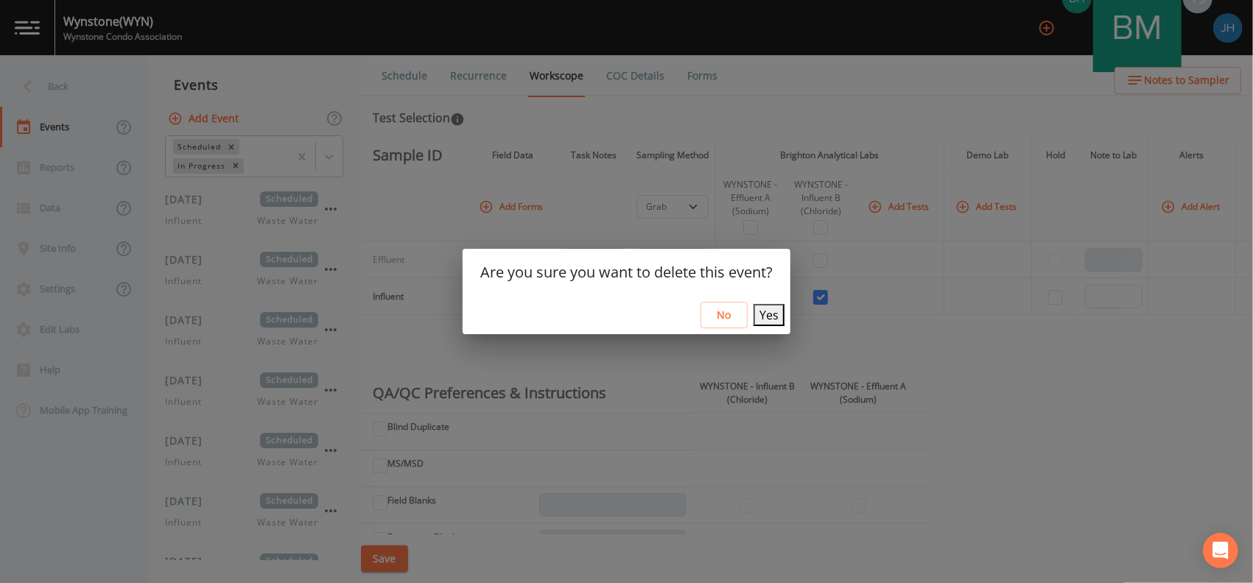
click at [756, 312] on button "Yes" at bounding box center [768, 315] width 31 height 22
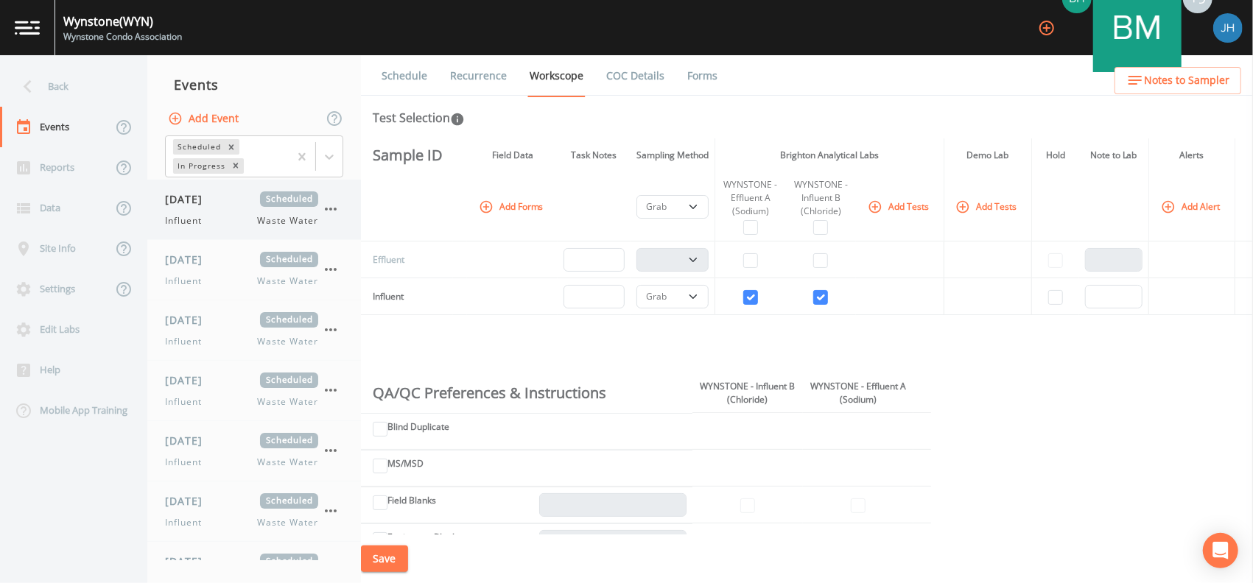
click at [319, 257] on button "button" at bounding box center [330, 269] width 25 height 25
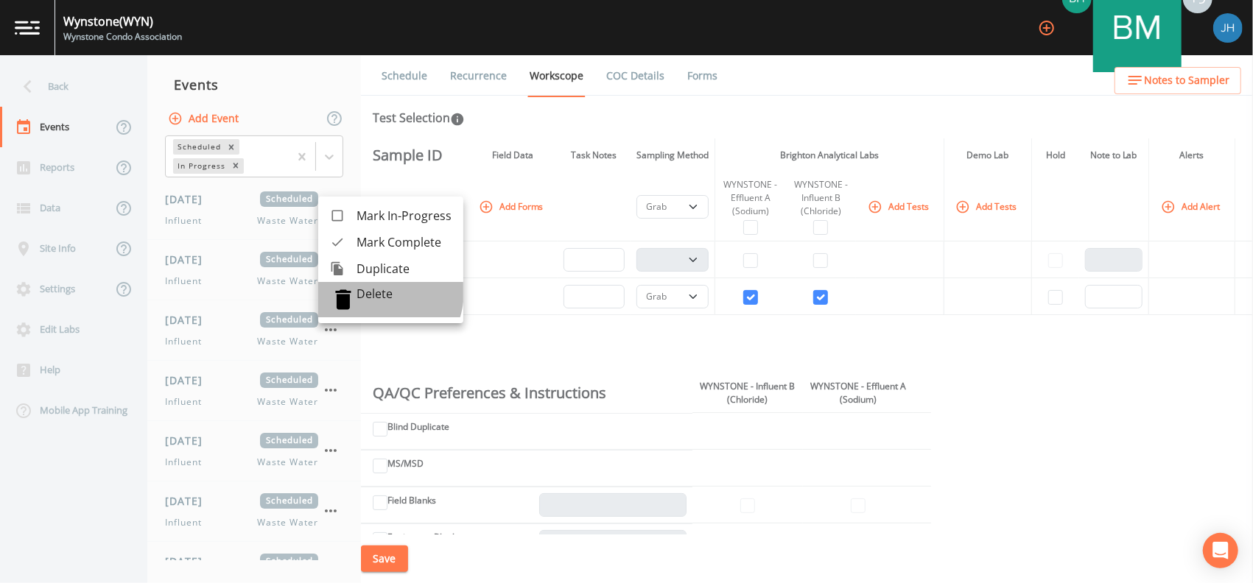
click at [370, 294] on p "Delete" at bounding box center [403, 293] width 95 height 15
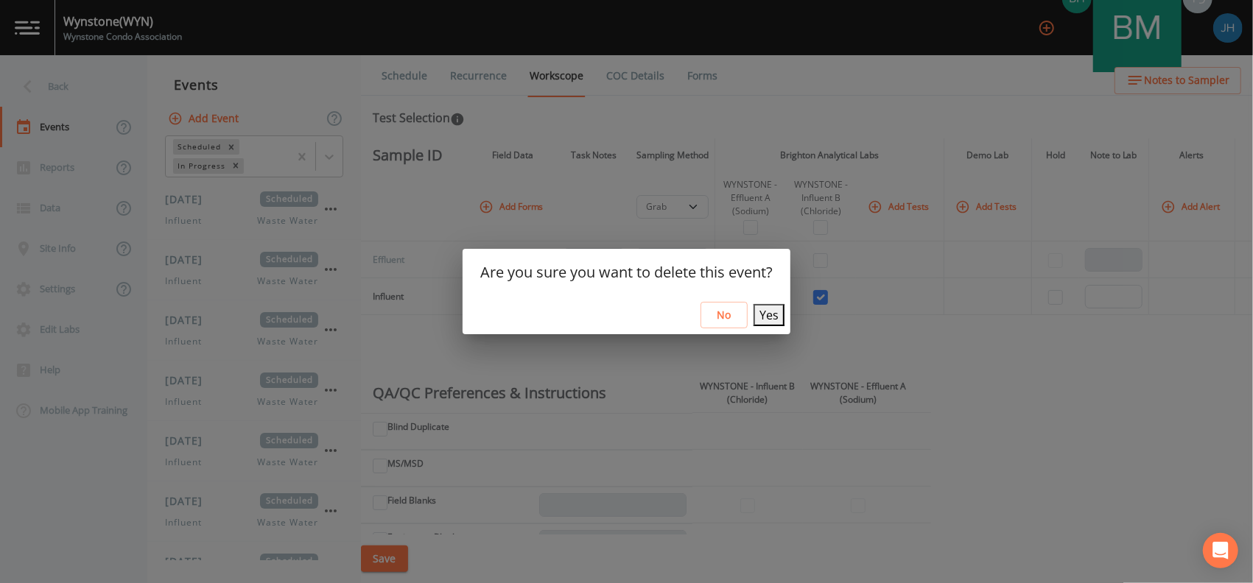
click at [768, 312] on button "Yes" at bounding box center [768, 315] width 31 height 22
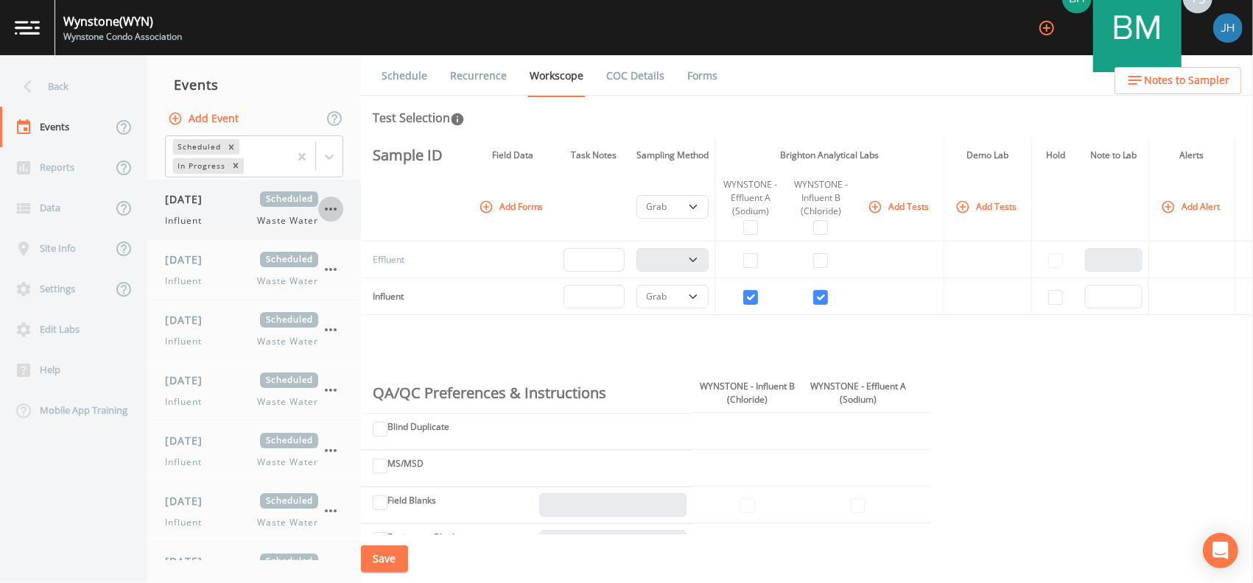
click at [336, 206] on icon "button" at bounding box center [331, 209] width 18 height 18
click at [330, 211] on icon "button" at bounding box center [331, 209] width 18 height 18
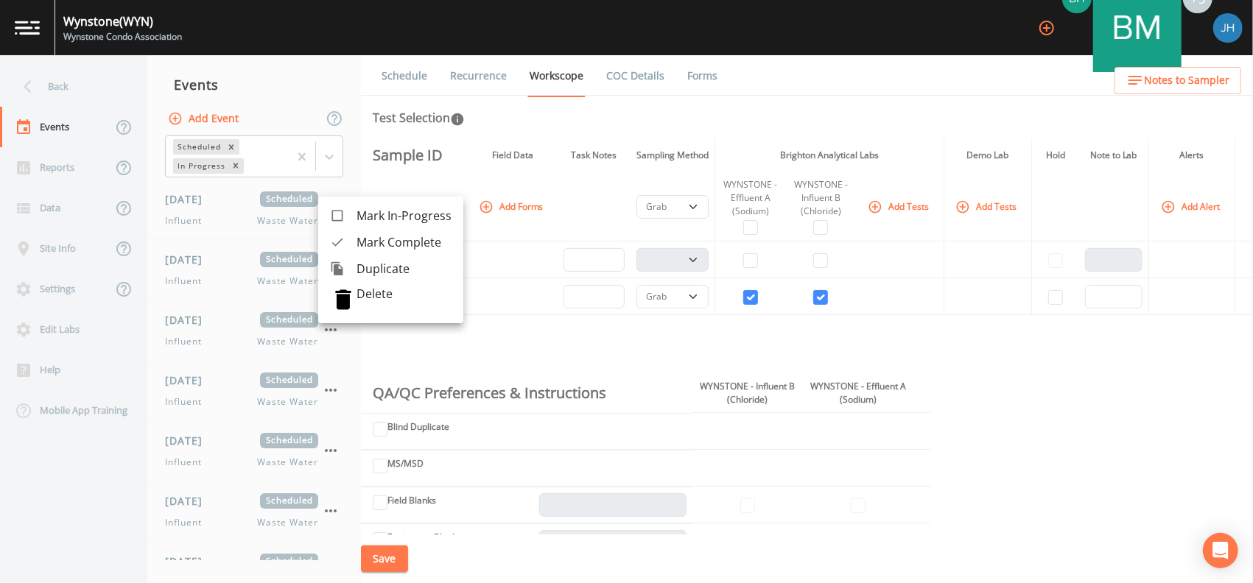
click at [375, 293] on p "Delete" at bounding box center [403, 293] width 95 height 15
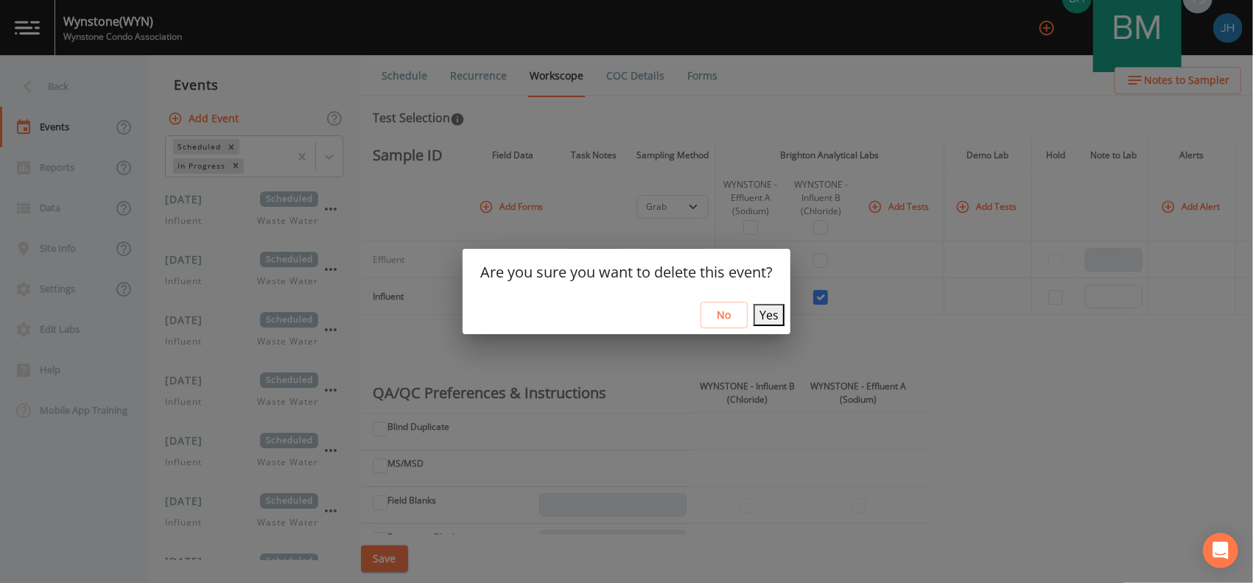
click at [753, 312] on button "Yes" at bounding box center [768, 315] width 31 height 22
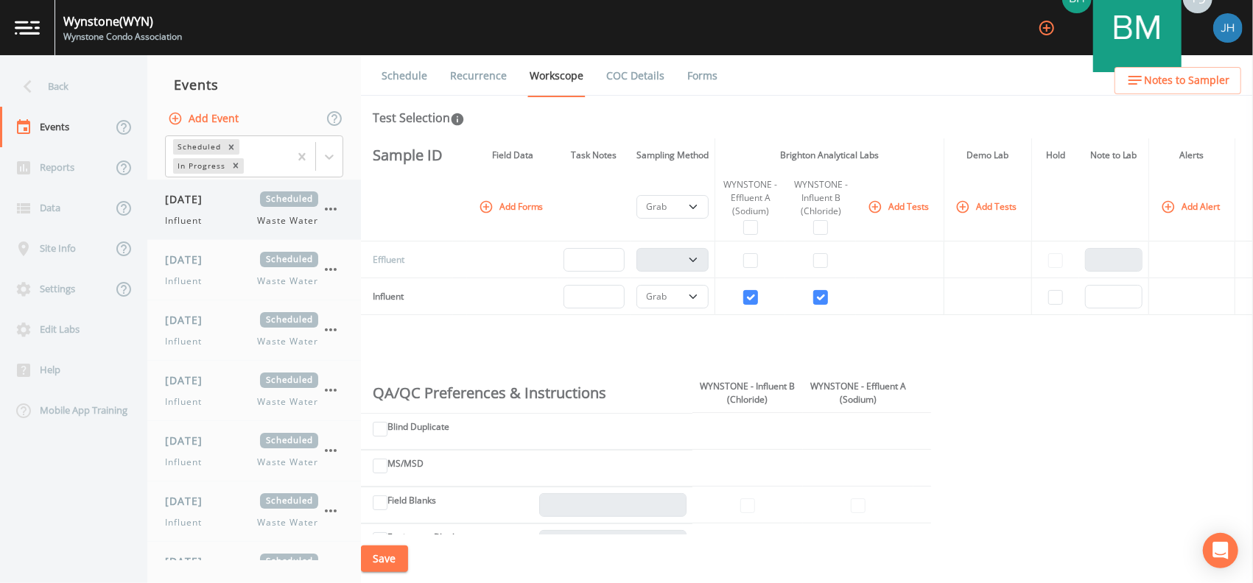
click at [334, 213] on icon "button" at bounding box center [331, 209] width 18 height 18
click at [336, 213] on icon "button" at bounding box center [331, 209] width 18 height 18
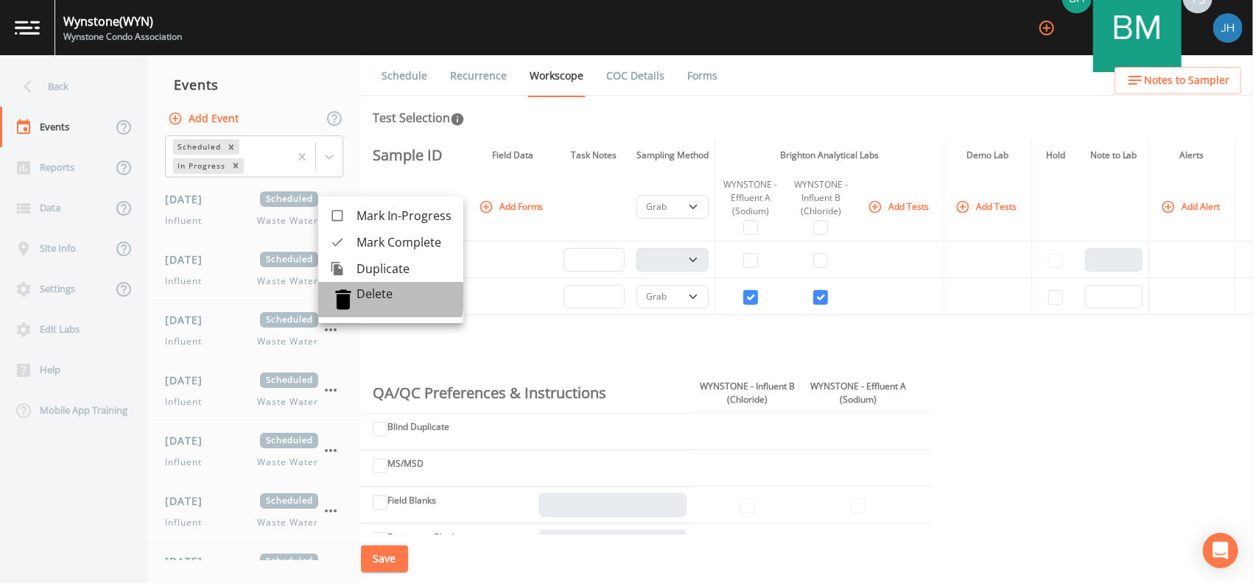
click at [356, 297] on p "Delete" at bounding box center [403, 293] width 95 height 15
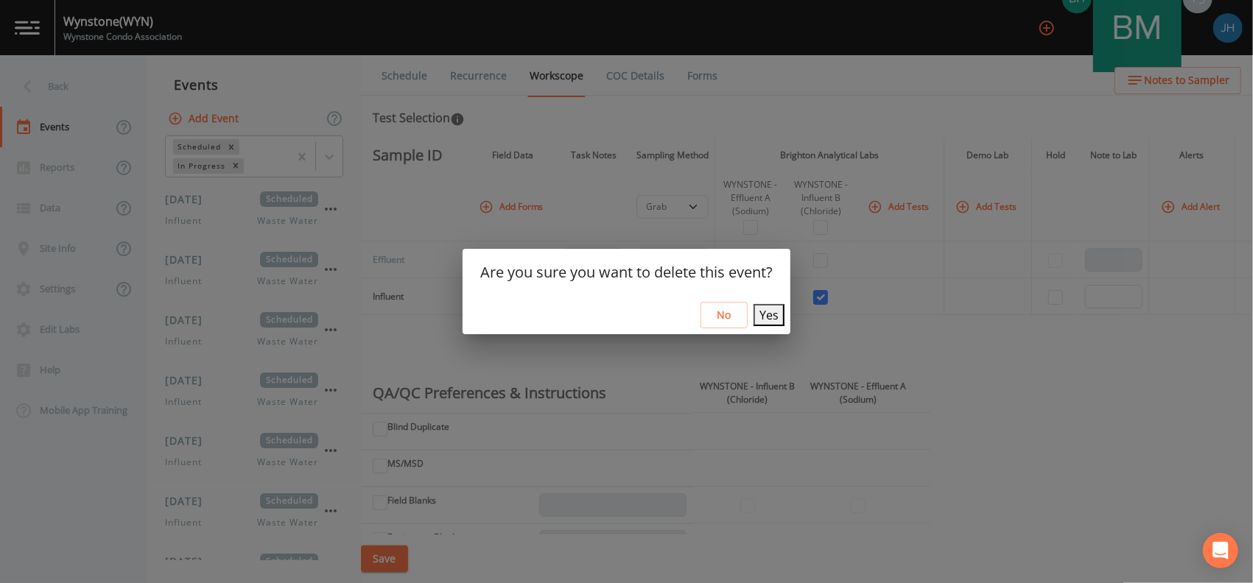
click at [765, 326] on button "Yes" at bounding box center [768, 315] width 31 height 22
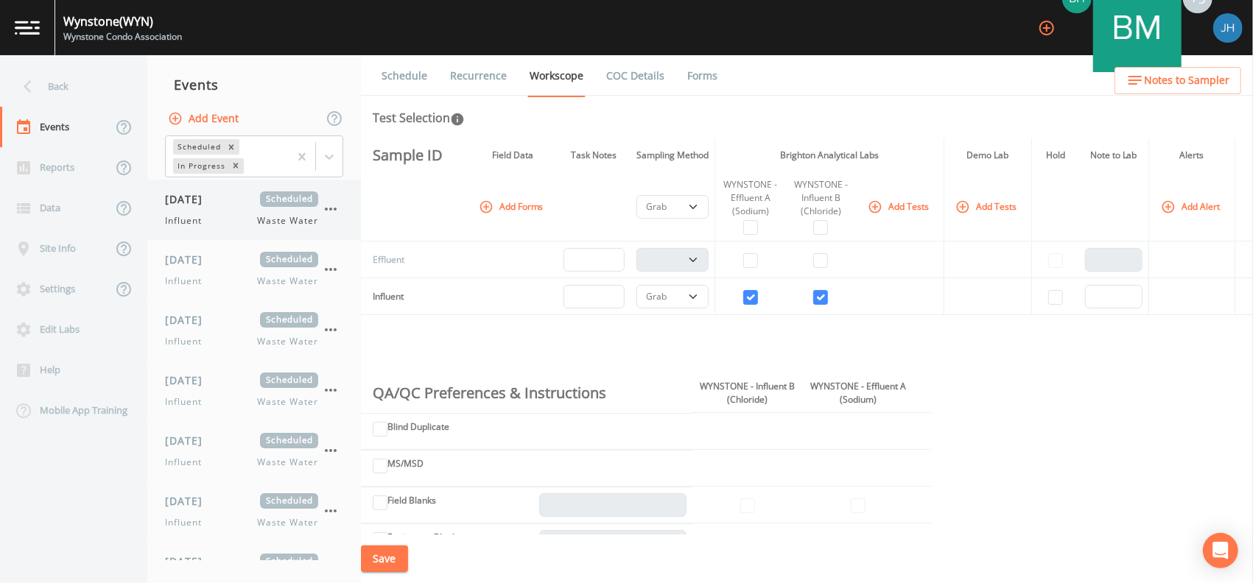
click at [332, 209] on icon "button" at bounding box center [331, 209] width 18 height 18
click at [334, 220] on button "button" at bounding box center [330, 209] width 25 height 25
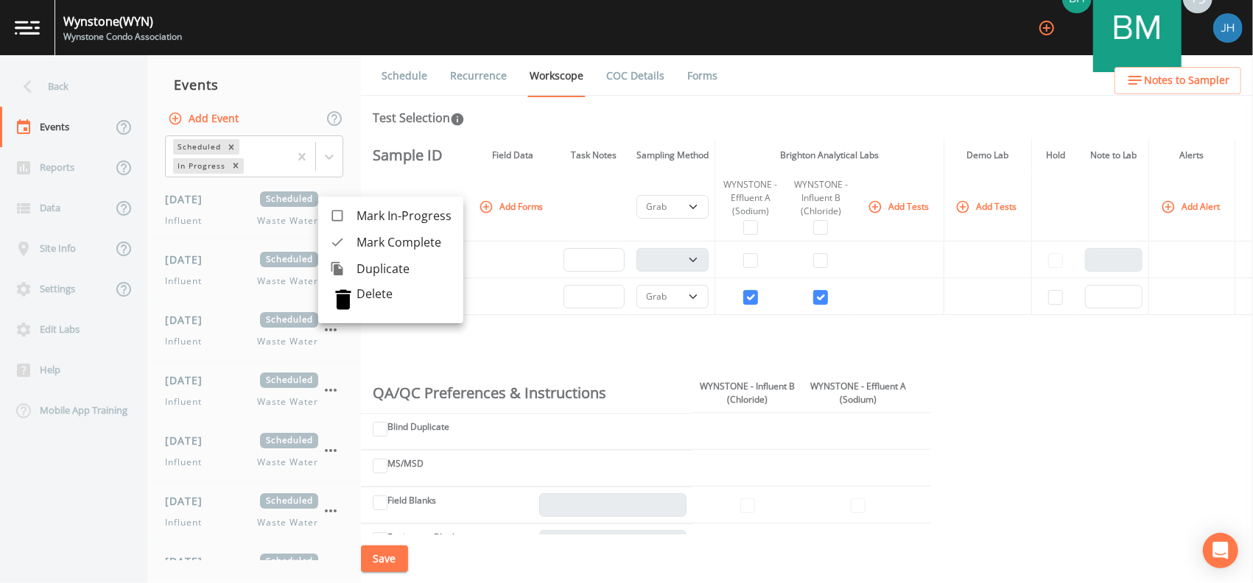
click at [345, 292] on div at bounding box center [343, 299] width 27 height 27
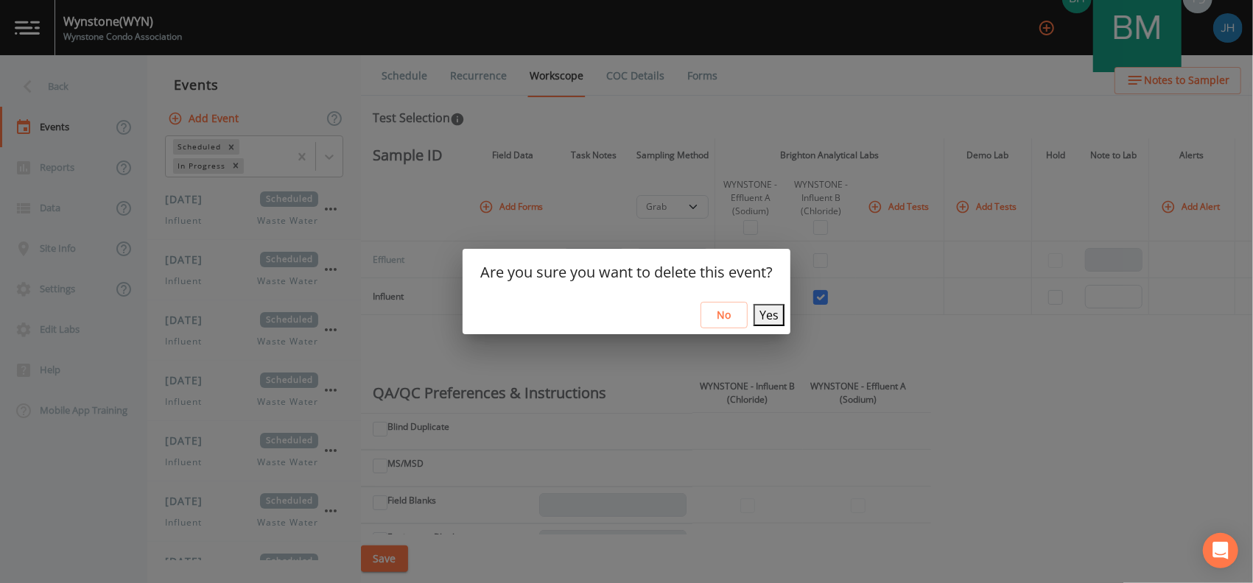
click at [764, 312] on button "Yes" at bounding box center [768, 315] width 31 height 22
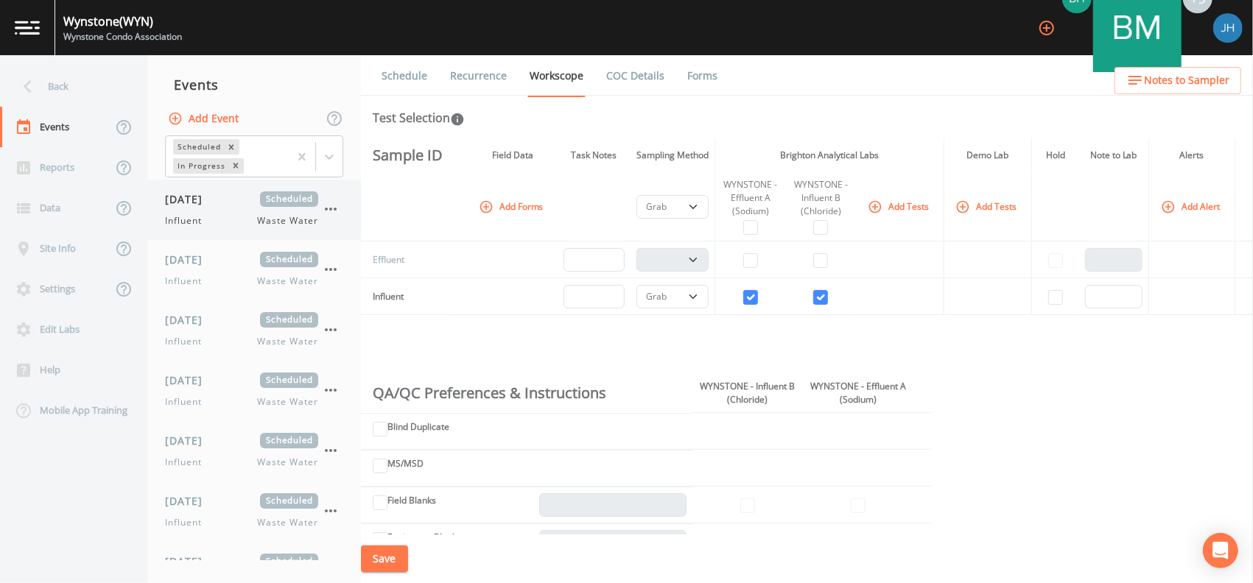
click at [333, 211] on icon "button" at bounding box center [331, 209] width 18 height 18
click at [326, 211] on icon "button" at bounding box center [331, 209] width 18 height 18
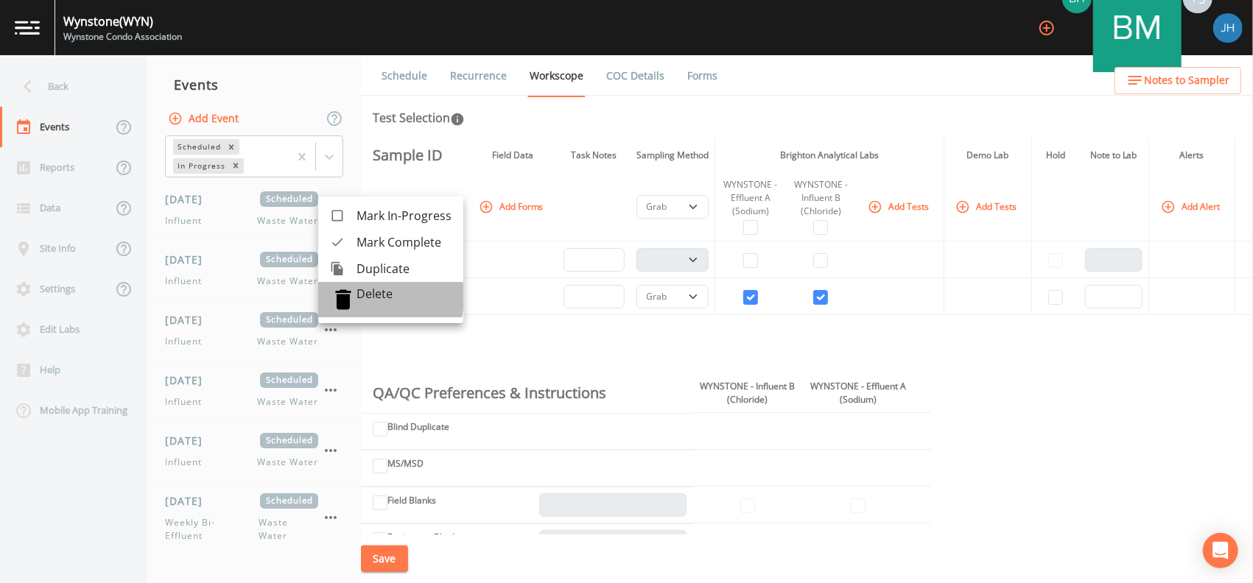
click at [359, 298] on p "Delete" at bounding box center [403, 293] width 95 height 15
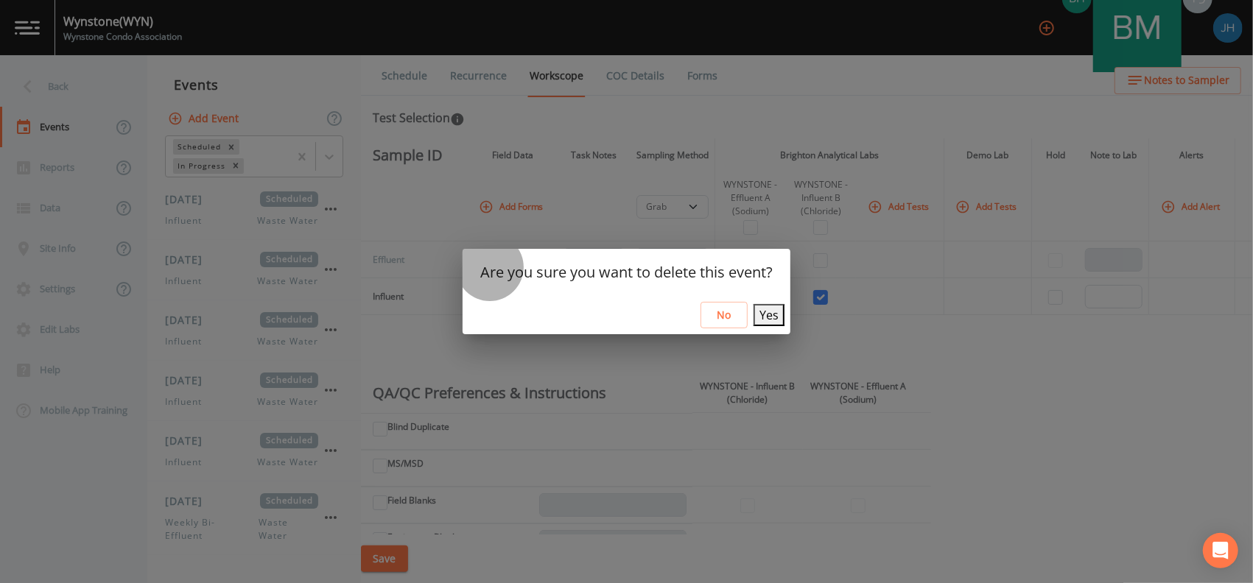
click at [767, 321] on button "Yes" at bounding box center [768, 315] width 31 height 22
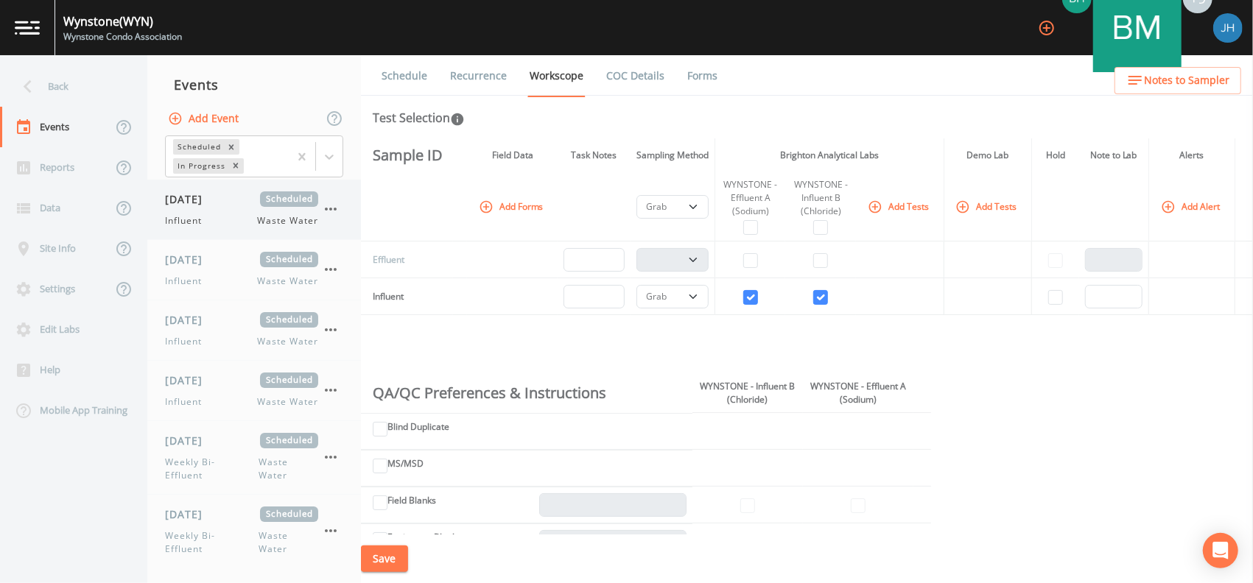
click at [328, 211] on icon "button" at bounding box center [331, 209] width 18 height 18
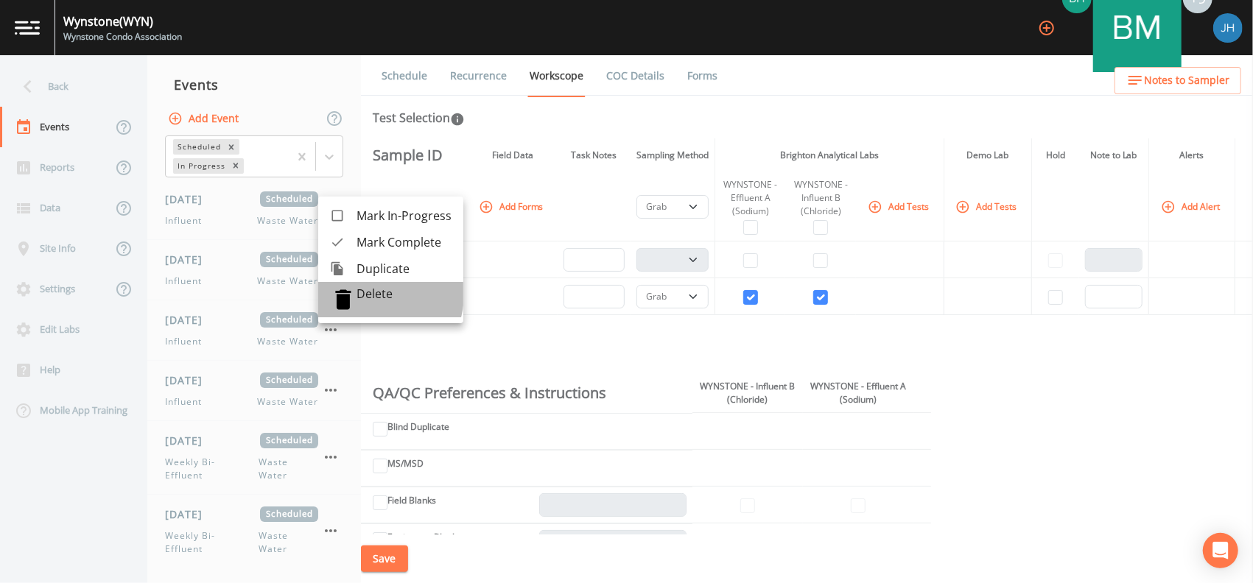
click at [365, 294] on p "Delete" at bounding box center [403, 293] width 95 height 15
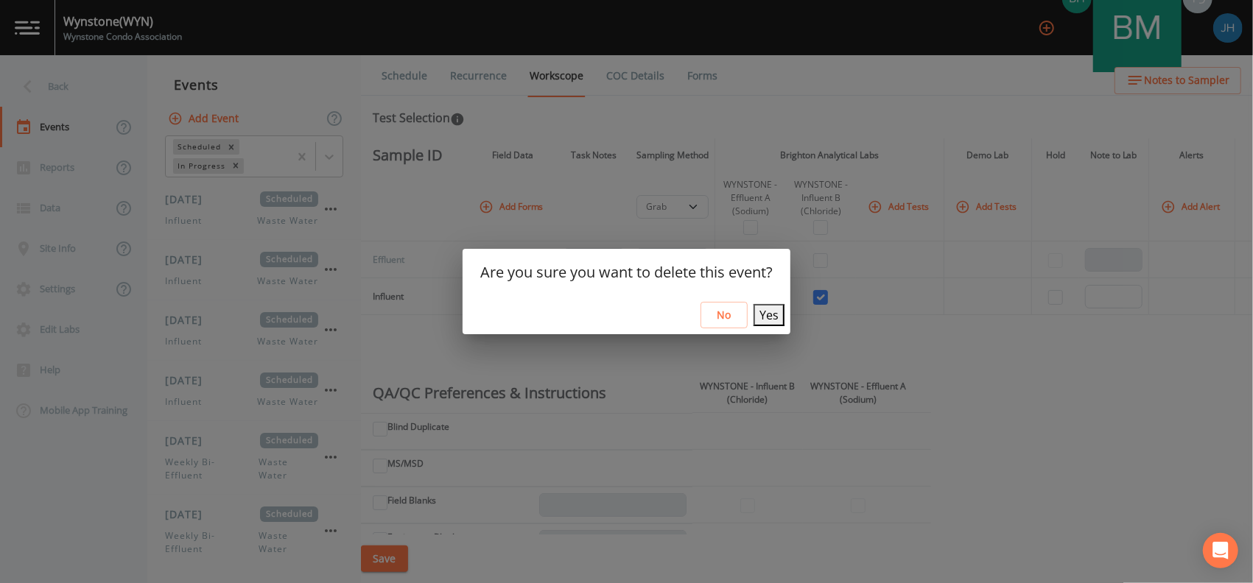
click at [767, 314] on button "Yes" at bounding box center [768, 315] width 31 height 22
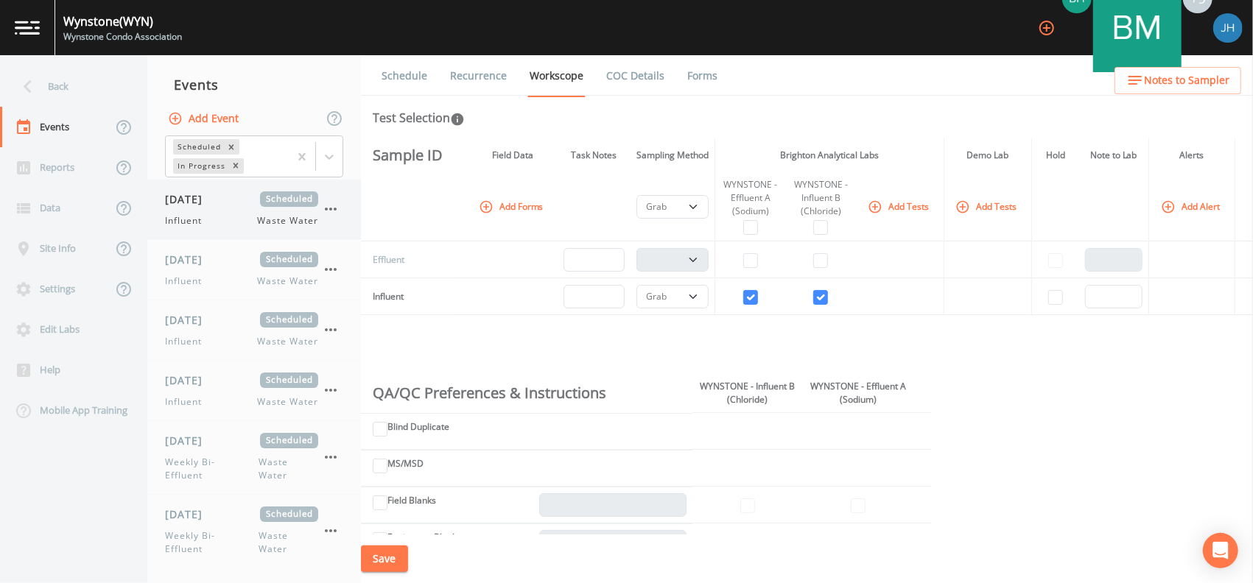
click at [329, 268] on icon "button" at bounding box center [331, 269] width 12 height 3
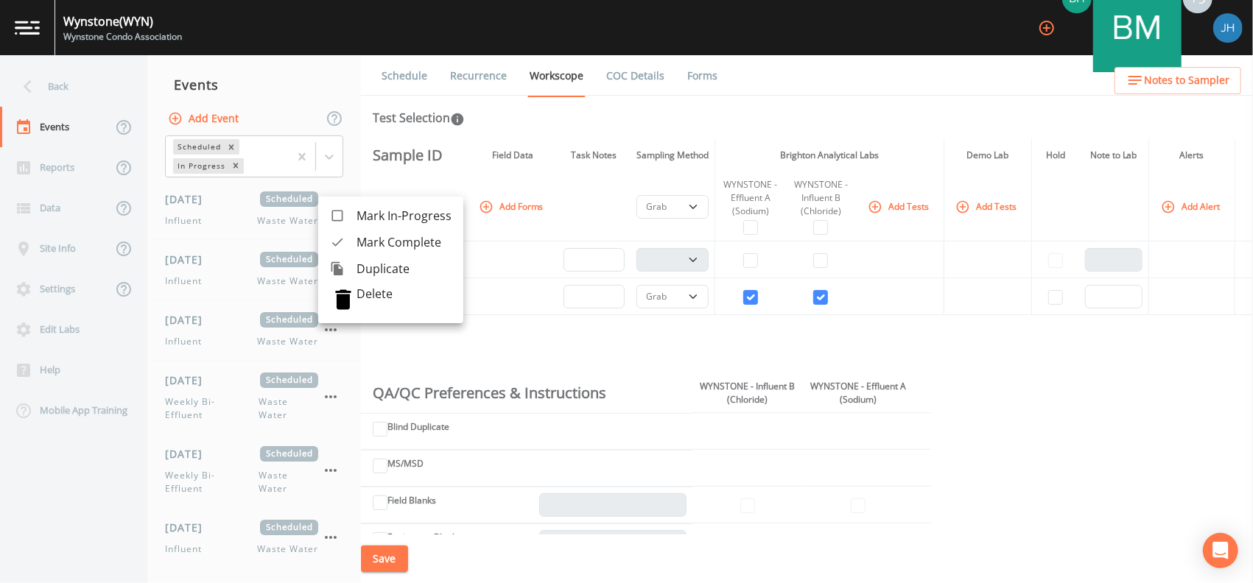
click at [376, 289] on p "Delete" at bounding box center [403, 293] width 95 height 15
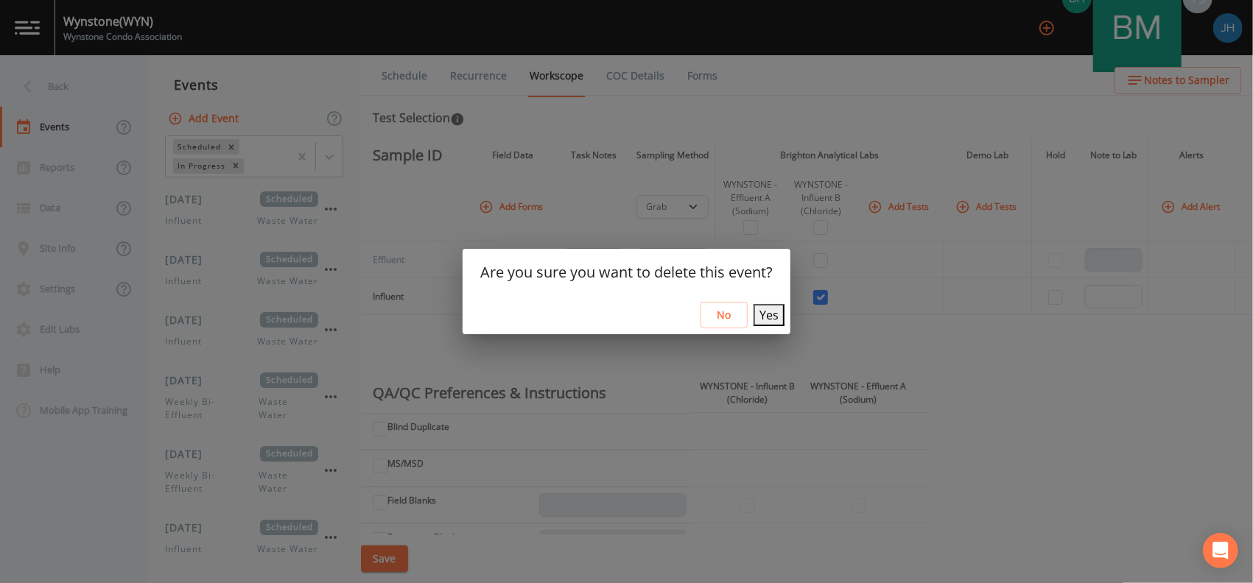
click at [760, 318] on button "Yes" at bounding box center [768, 315] width 31 height 22
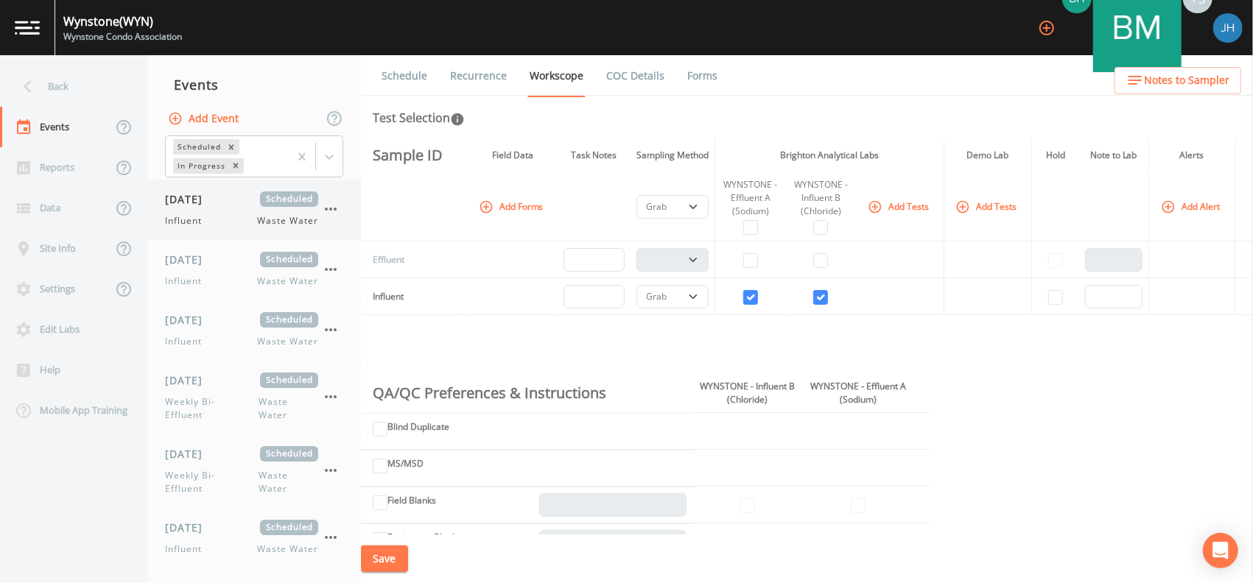
click at [334, 211] on icon "button" at bounding box center [331, 209] width 18 height 18
click at [336, 206] on icon "button" at bounding box center [331, 209] width 18 height 18
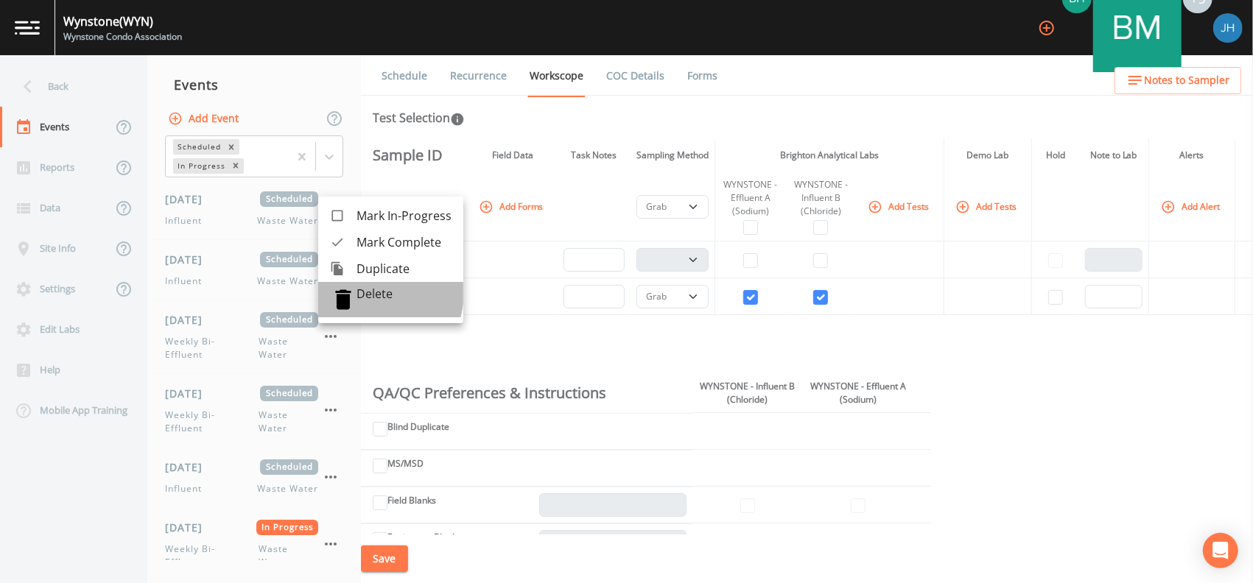
click at [361, 292] on p "Delete" at bounding box center [403, 293] width 95 height 15
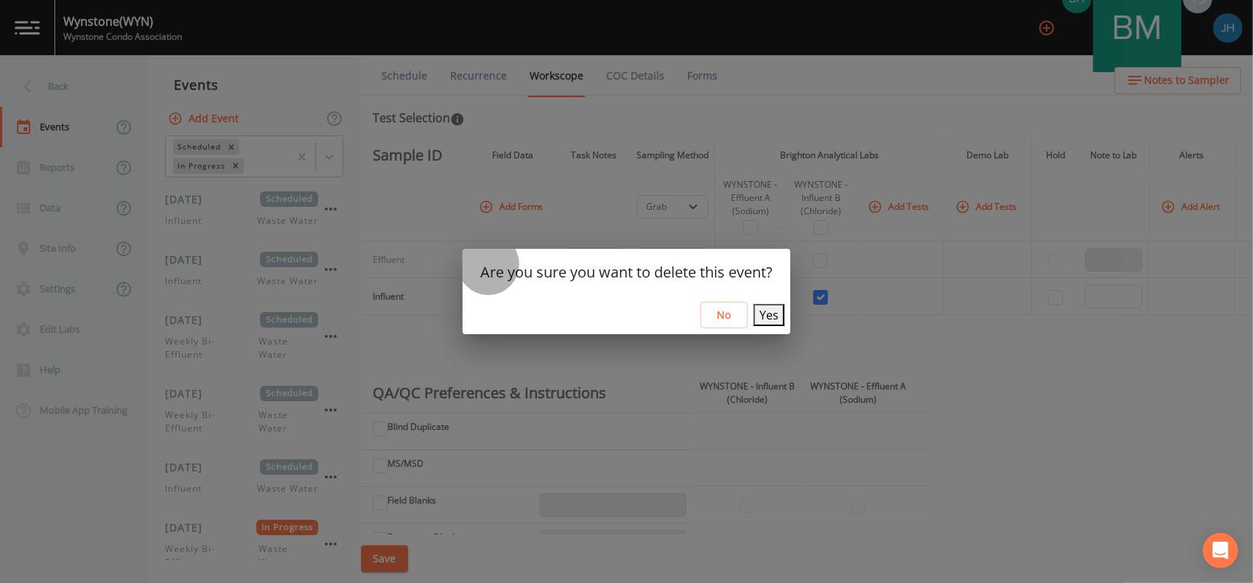
click at [764, 318] on button "Yes" at bounding box center [768, 315] width 31 height 22
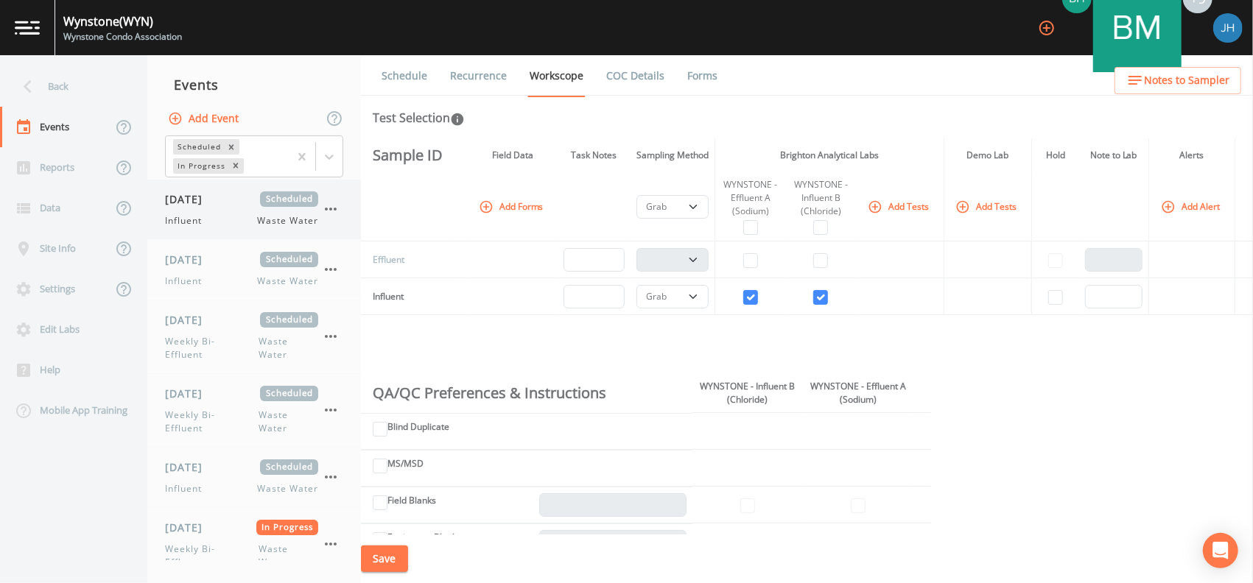
click at [329, 206] on icon "button" at bounding box center [331, 209] width 18 height 18
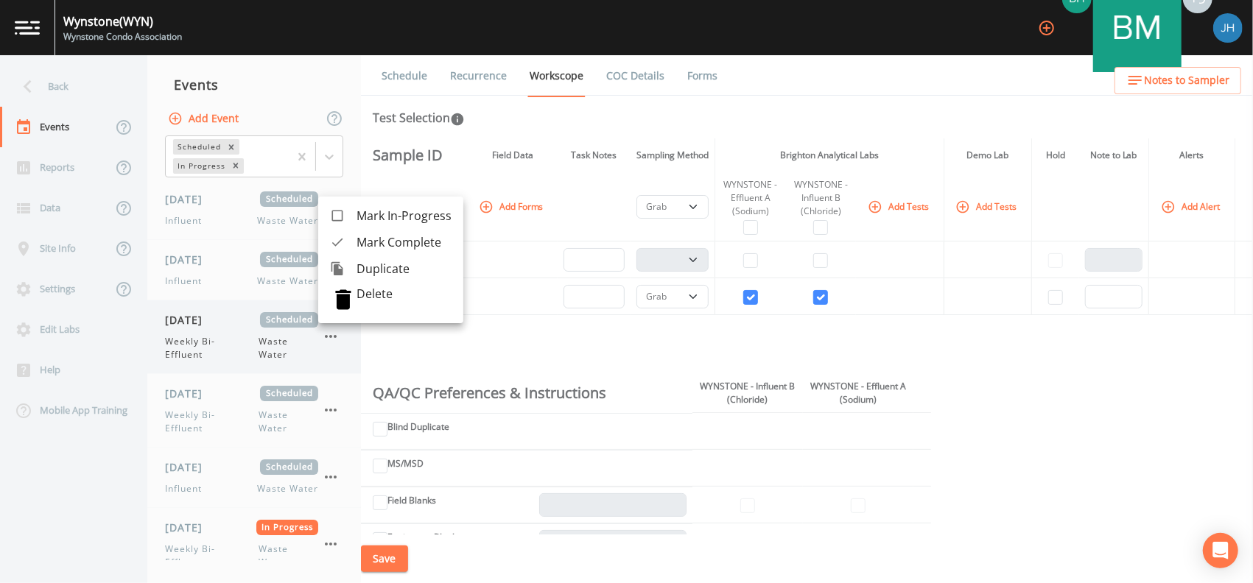
click at [348, 300] on div "[DATE] Scheduled Weekly Bi-Effluent Waste Water" at bounding box center [254, 336] width 214 height 73
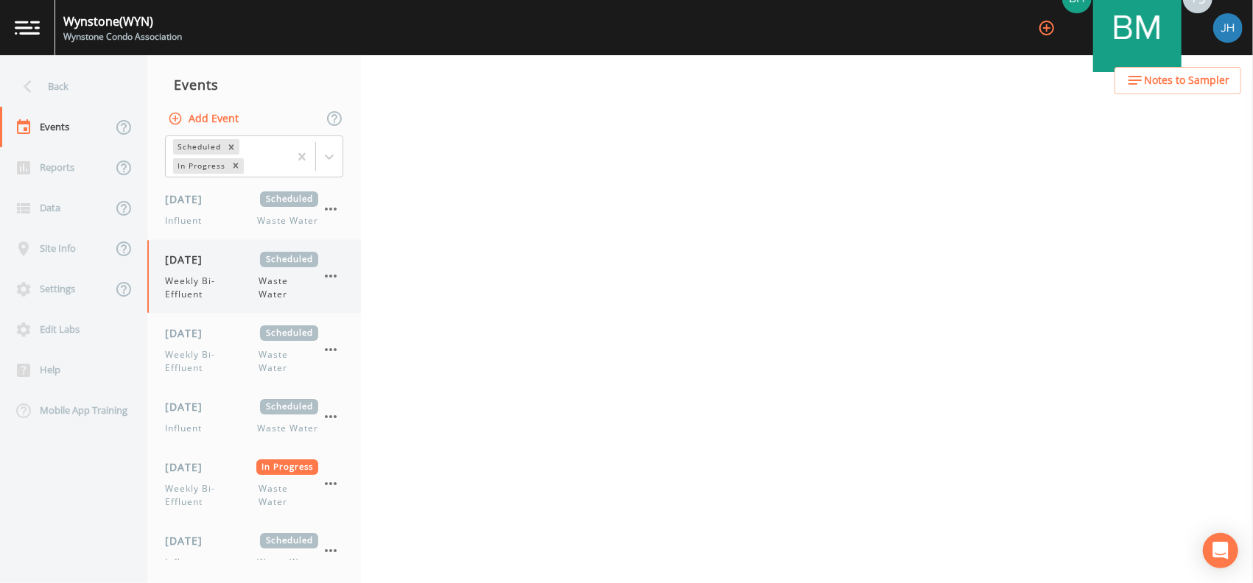
select select "092b3f94-5697-4c94-9891-da161916fdbb"
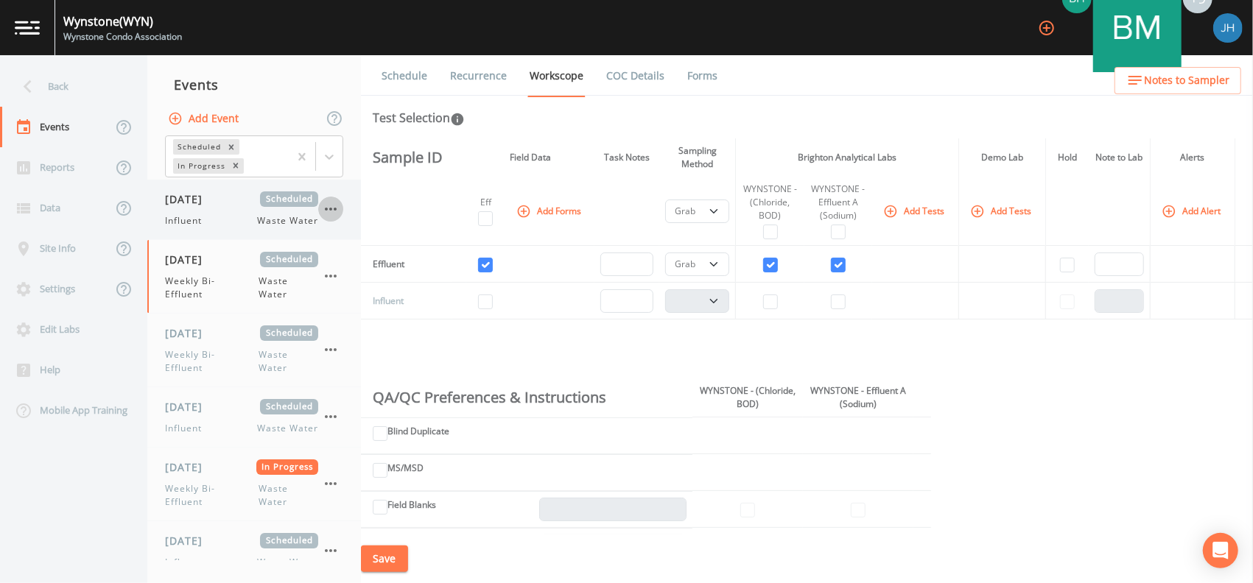
click at [331, 215] on icon "button" at bounding box center [331, 209] width 18 height 18
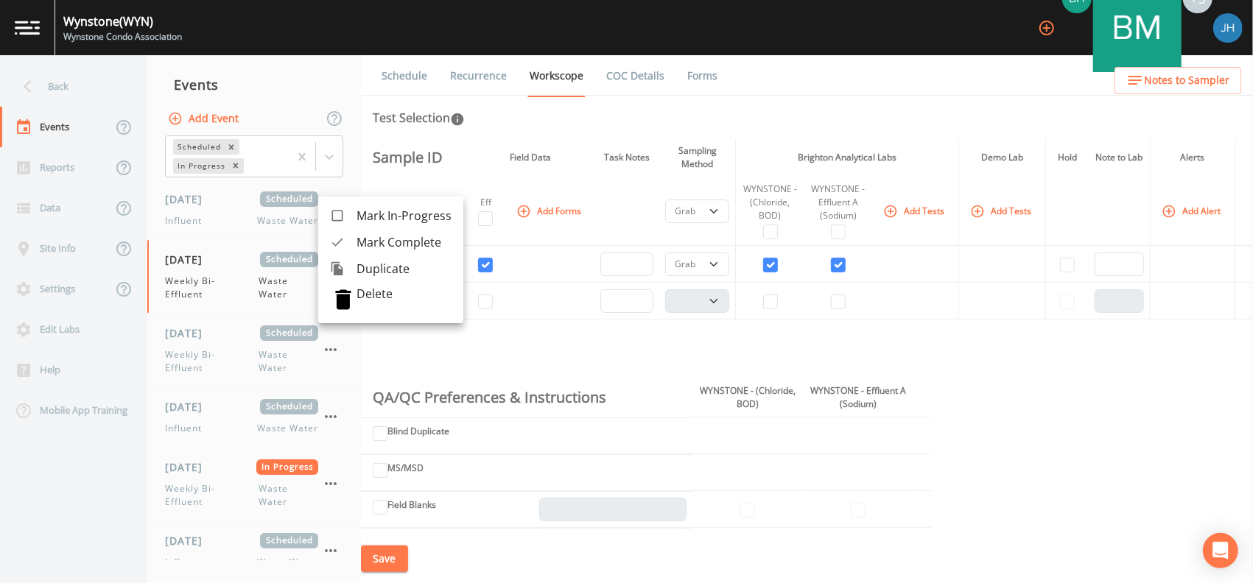
click at [228, 210] on div at bounding box center [626, 291] width 1253 height 583
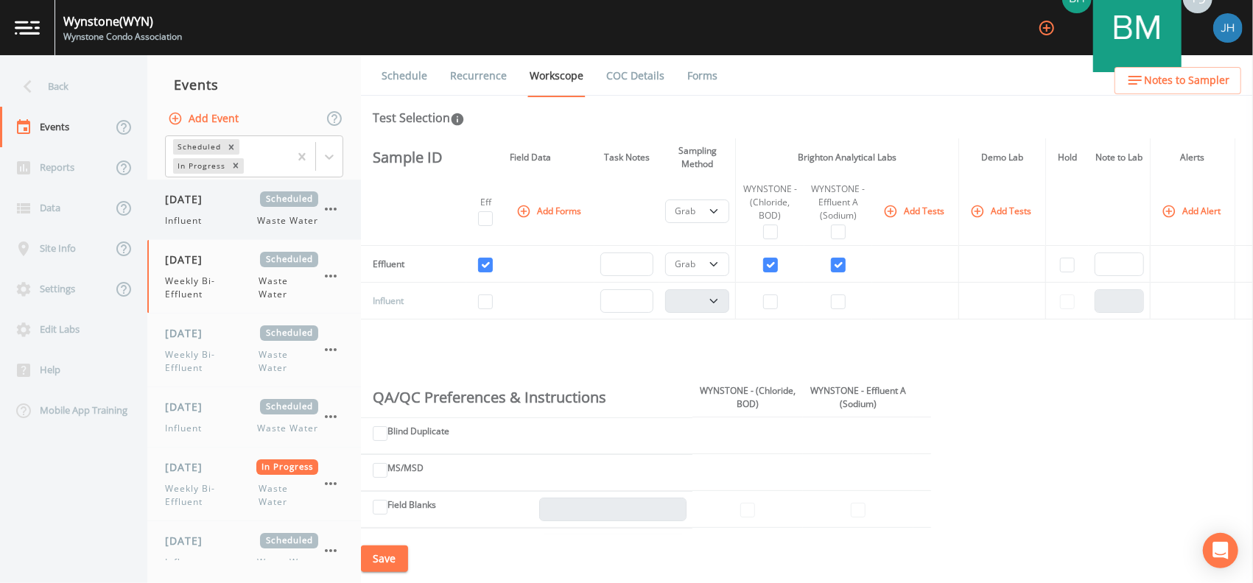
click at [230, 212] on div "[DATE] Scheduled Influent Waste Water" at bounding box center [241, 209] width 153 height 36
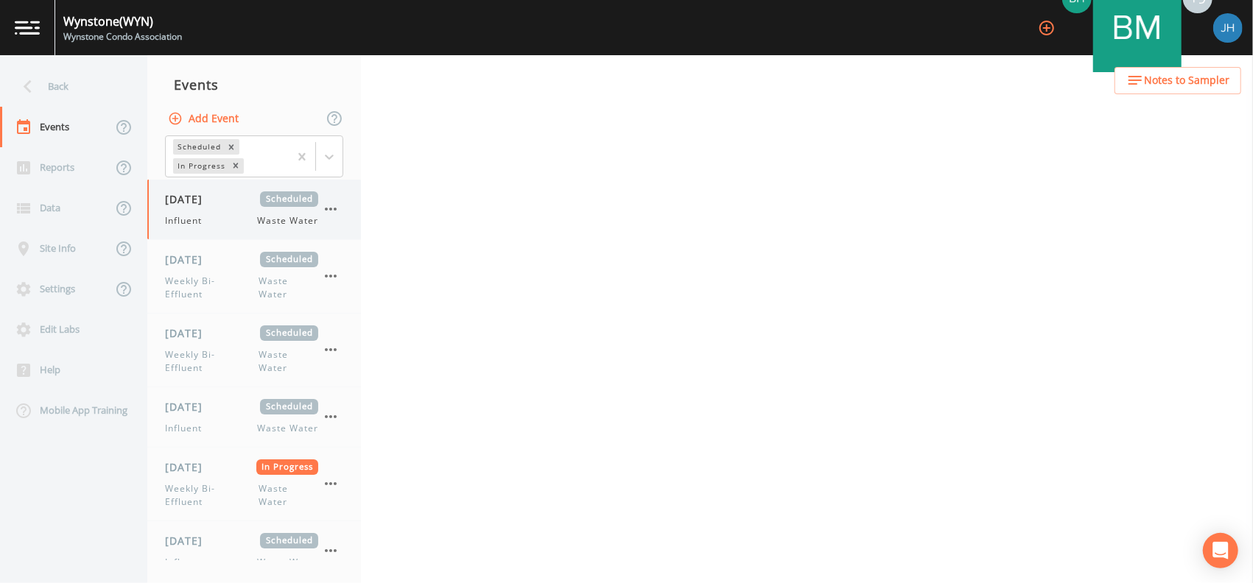
select select "092b3f94-5697-4c94-9891-da161916fdbb"
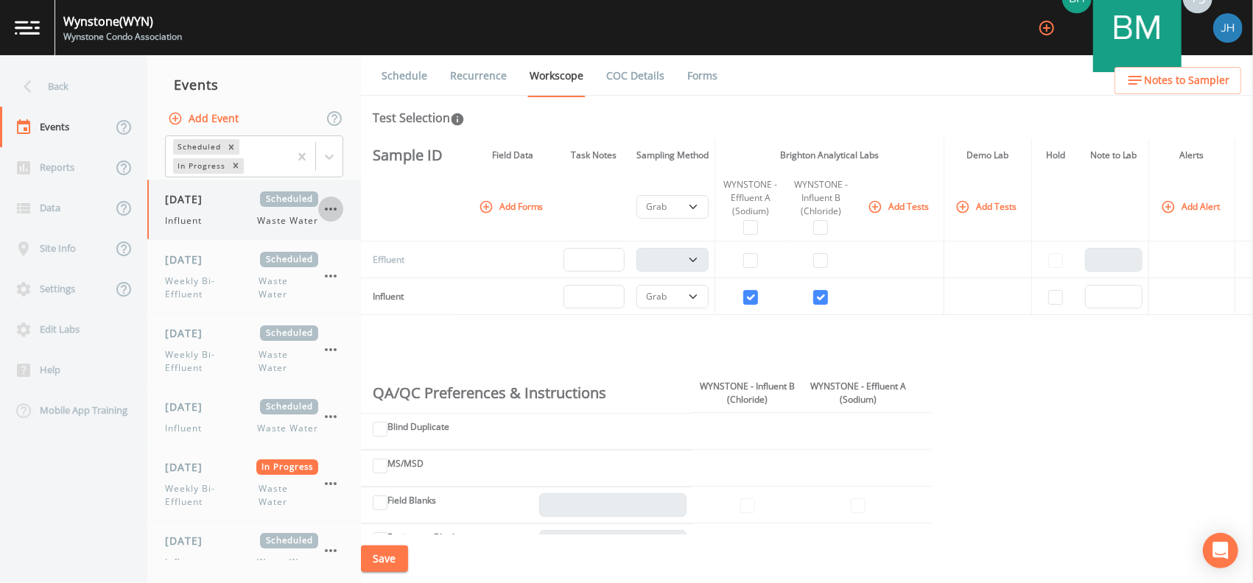
click at [333, 207] on icon "button" at bounding box center [331, 209] width 18 height 18
click at [369, 294] on p "Delete" at bounding box center [403, 293] width 95 height 15
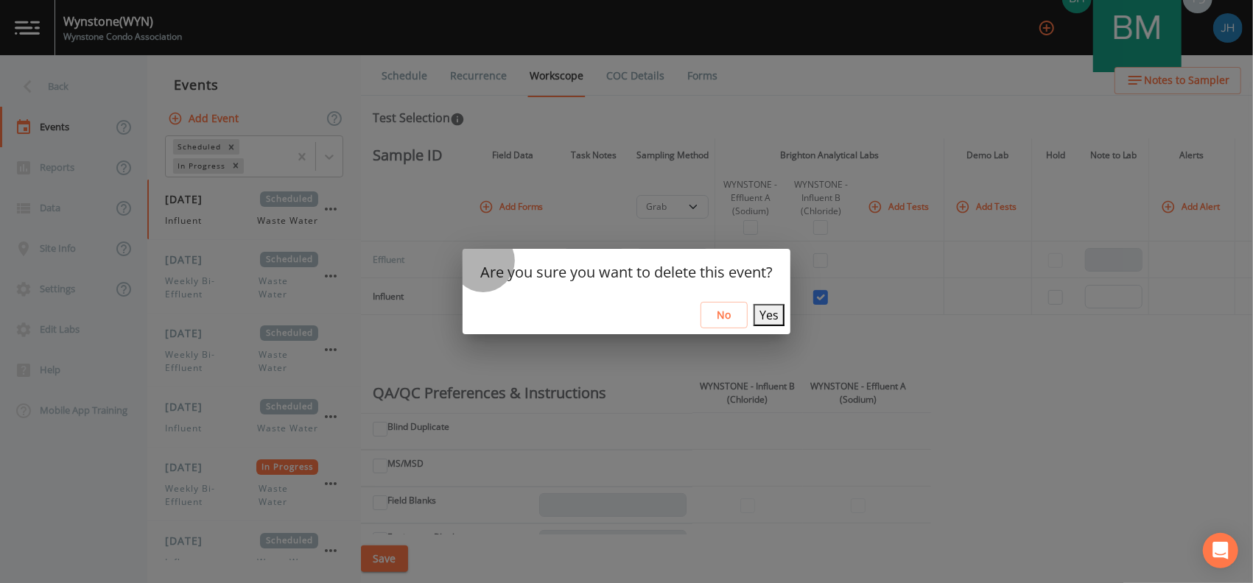
click at [759, 314] on button "Yes" at bounding box center [768, 315] width 31 height 22
select select "092b3f94-5697-4c94-9891-da161916fdbb"
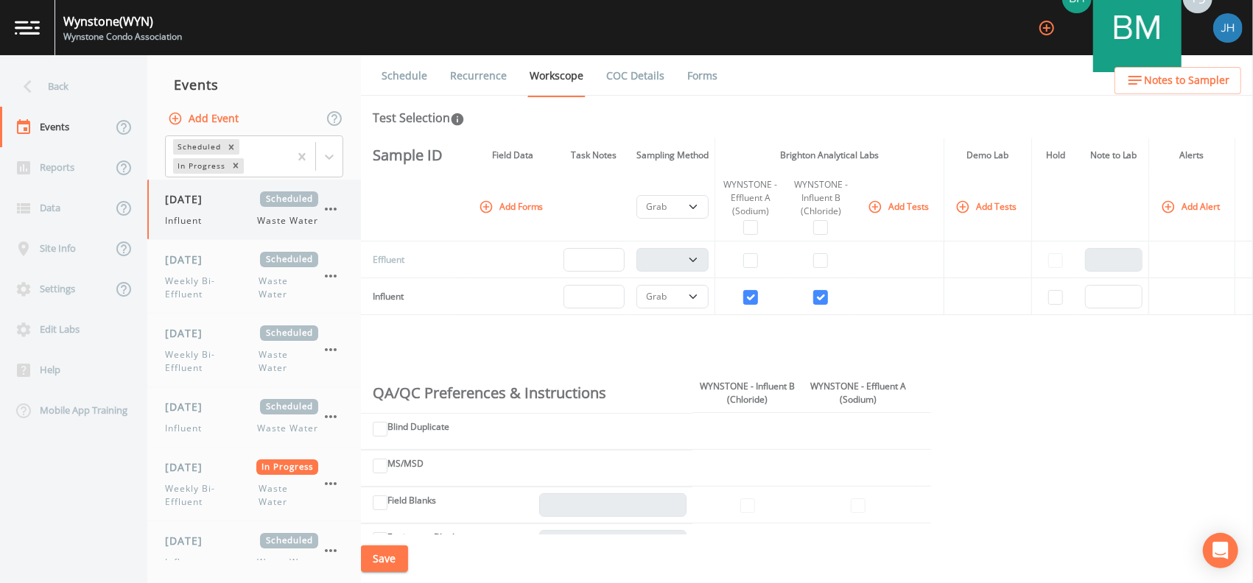
click at [224, 220] on div "Influent Waste Water" at bounding box center [241, 220] width 153 height 13
select select "092b3f94-5697-4c94-9891-da161916fdbb"
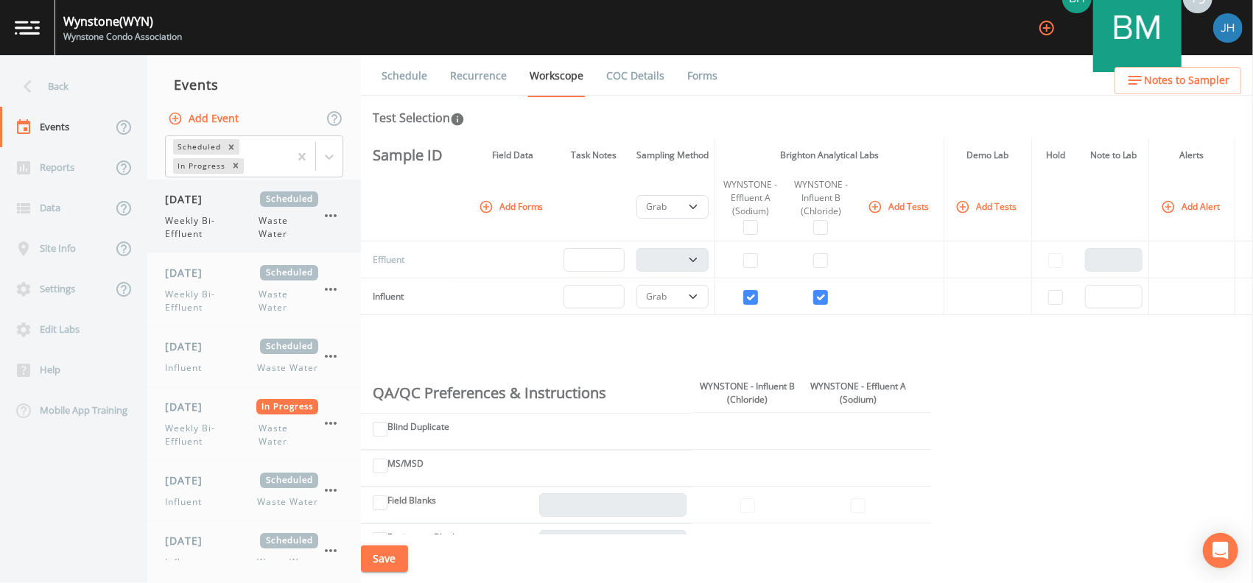
click at [231, 231] on span "Weekly Bi-Effluent" at bounding box center [212, 227] width 94 height 27
select select "092b3f94-5697-4c94-9891-da161916fdbb"
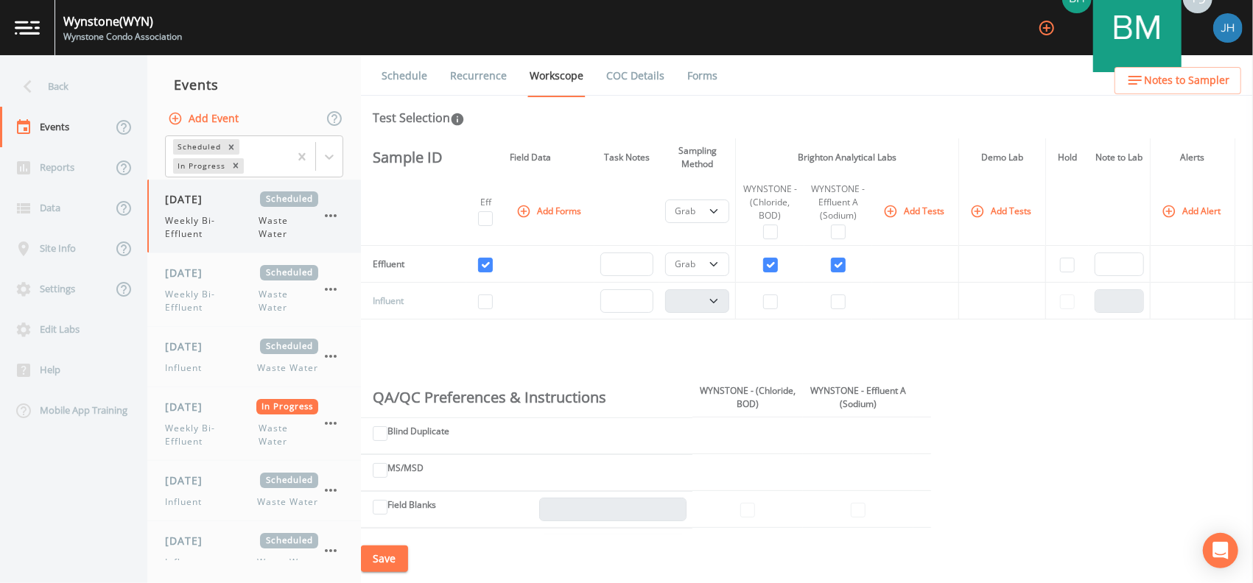
click at [328, 214] on icon "button" at bounding box center [331, 216] width 18 height 18
click at [354, 248] on div at bounding box center [343, 249] width 27 height 15
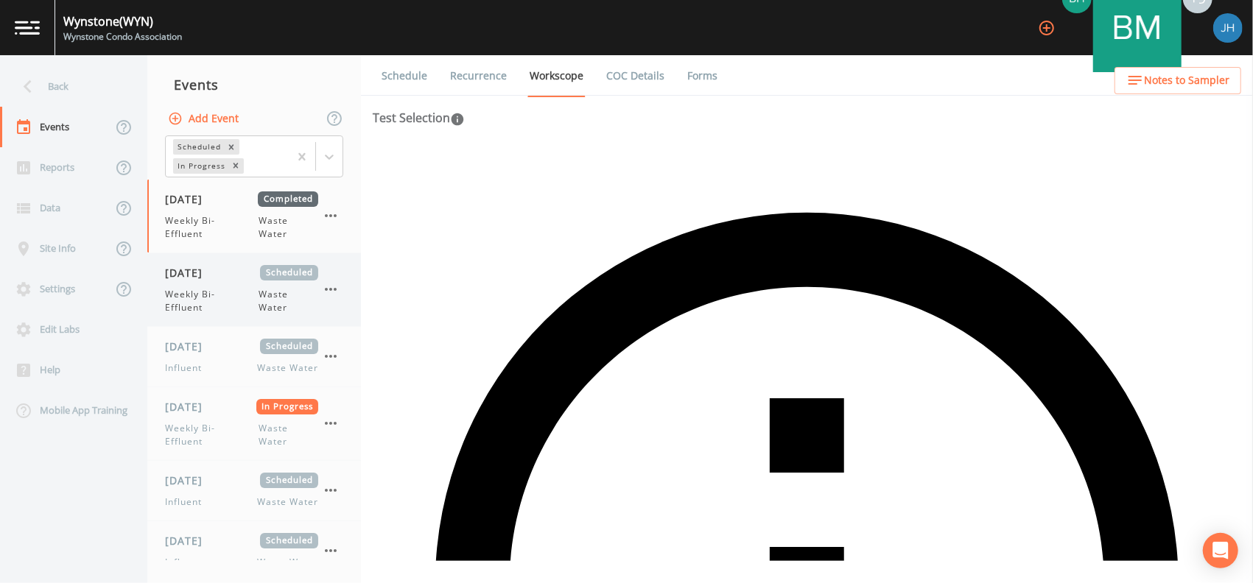
click at [330, 284] on icon "button" at bounding box center [331, 290] width 18 height 18
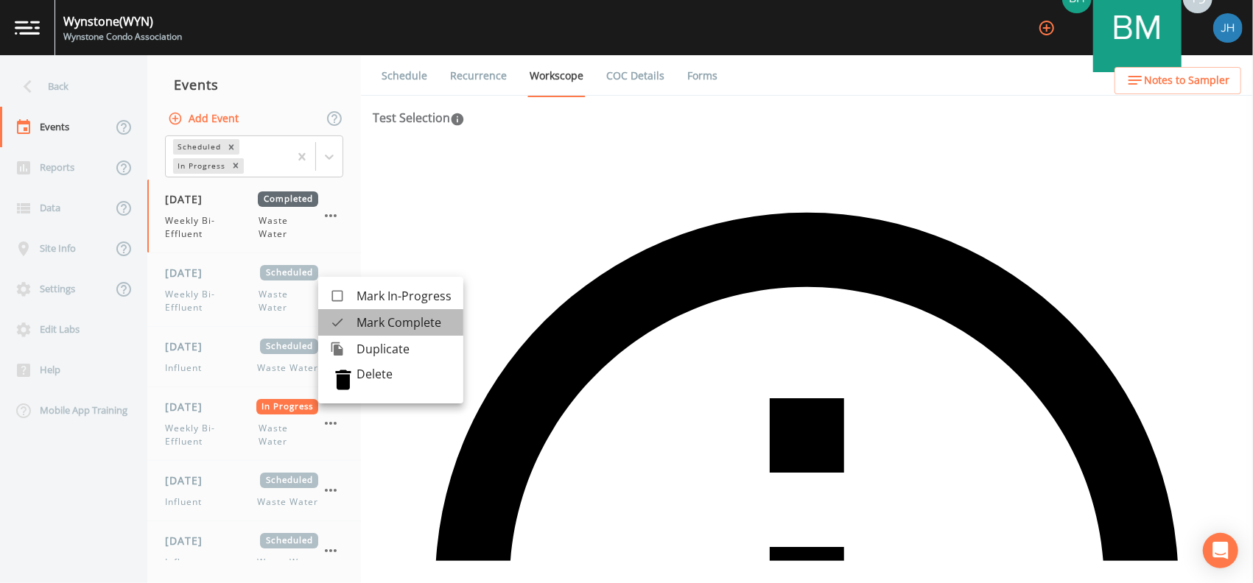
click at [392, 325] on span "Mark Complete" at bounding box center [403, 323] width 95 height 18
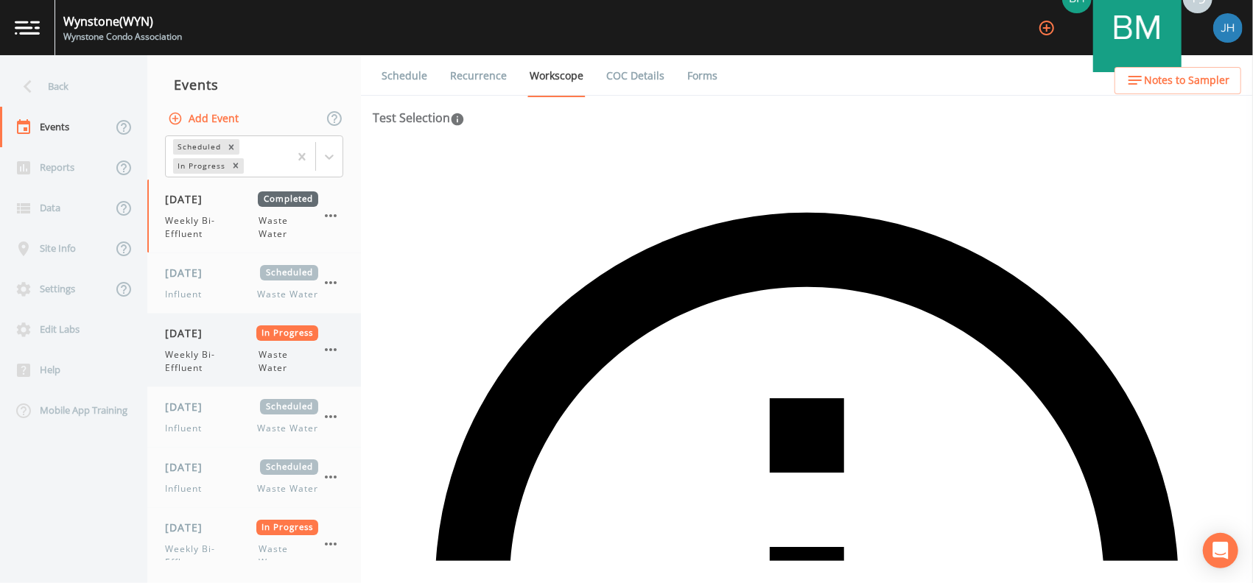
click at [328, 344] on icon "button" at bounding box center [331, 350] width 18 height 18
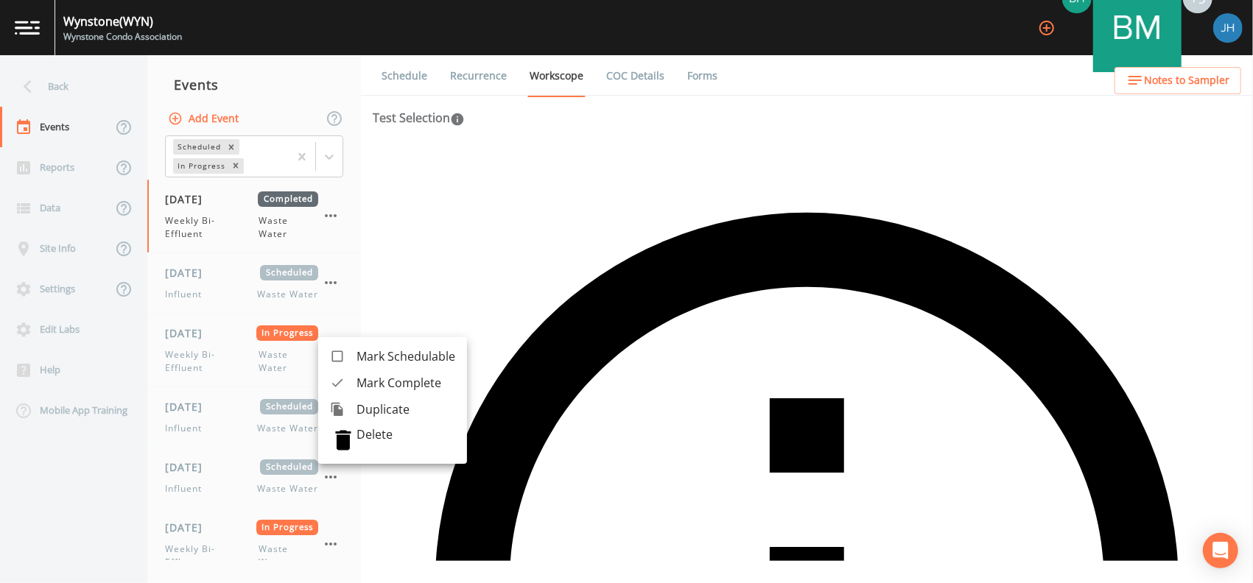
click at [405, 383] on span "Mark Complete" at bounding box center [405, 383] width 99 height 18
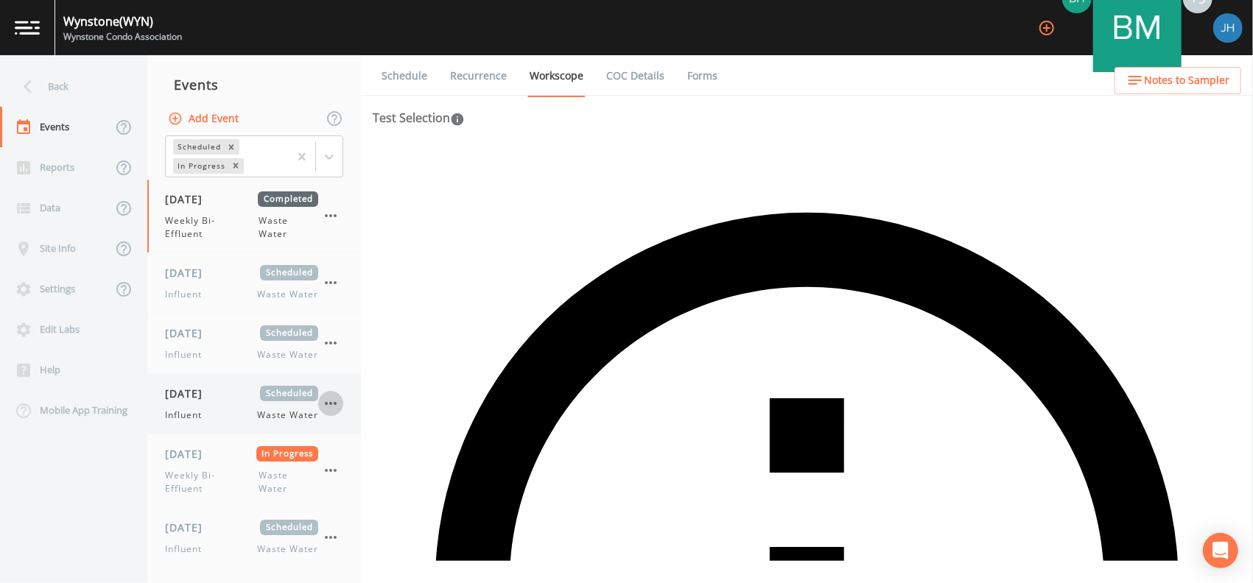
click at [330, 401] on icon "button" at bounding box center [331, 404] width 18 height 18
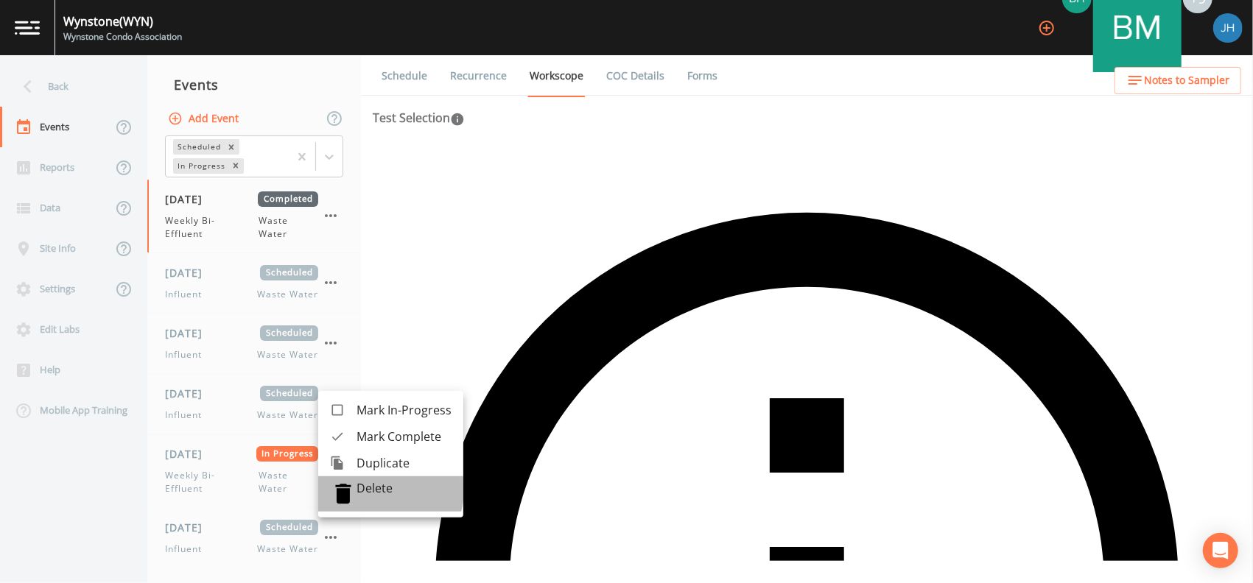
click at [370, 490] on p "Delete" at bounding box center [403, 488] width 95 height 15
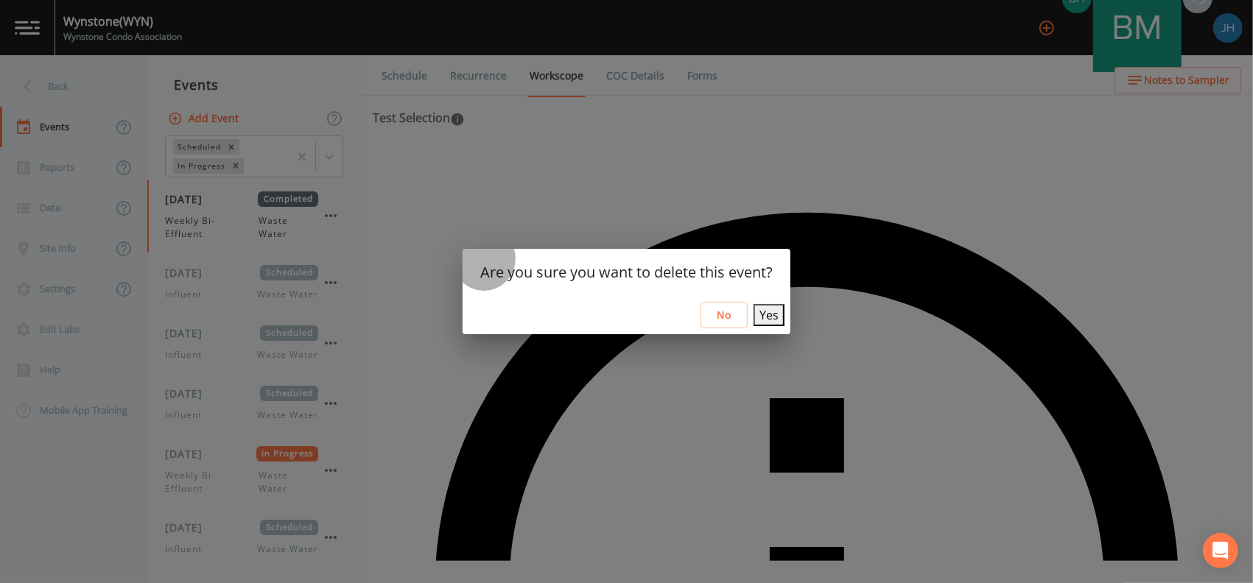
click at [760, 312] on button "Yes" at bounding box center [768, 315] width 31 height 22
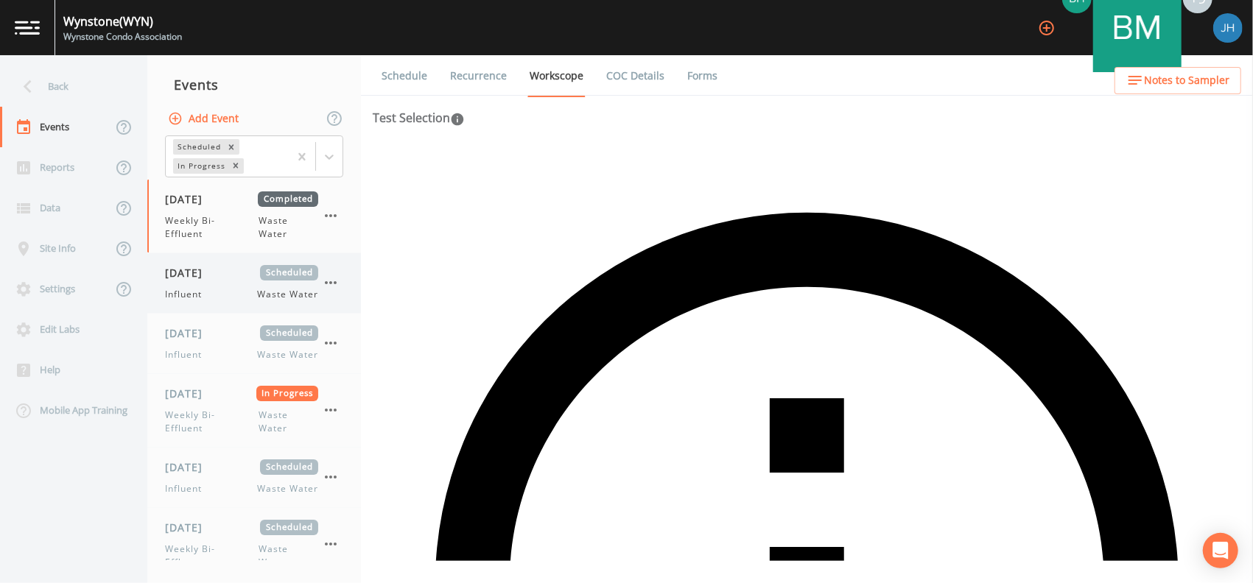
click at [332, 279] on icon "button" at bounding box center [331, 283] width 18 height 18
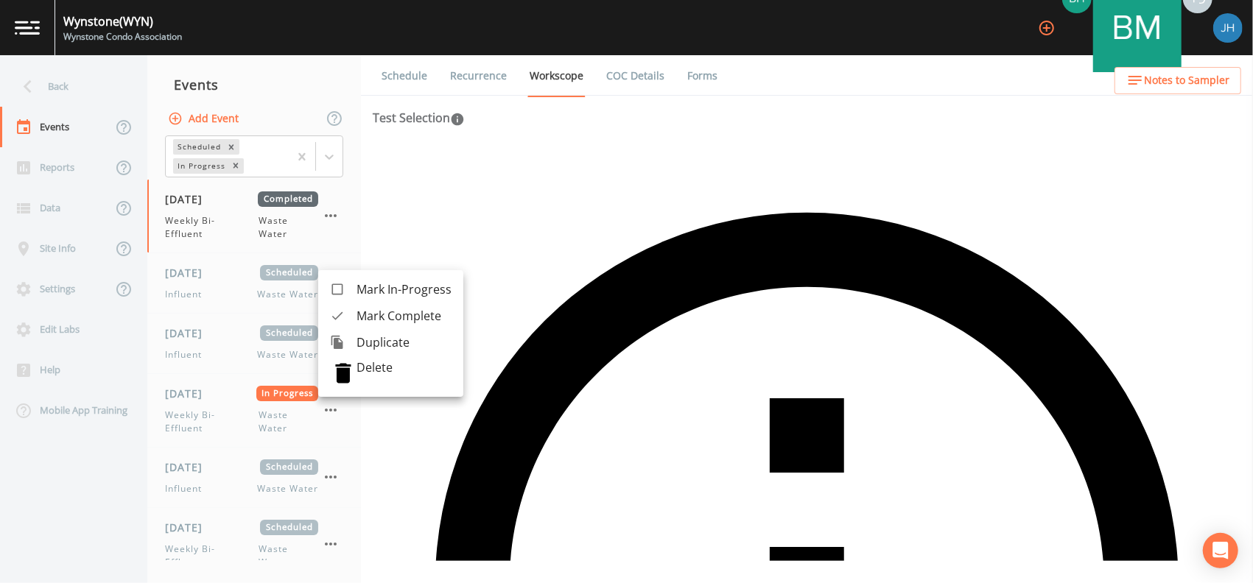
click at [367, 370] on p "Delete" at bounding box center [403, 367] width 95 height 15
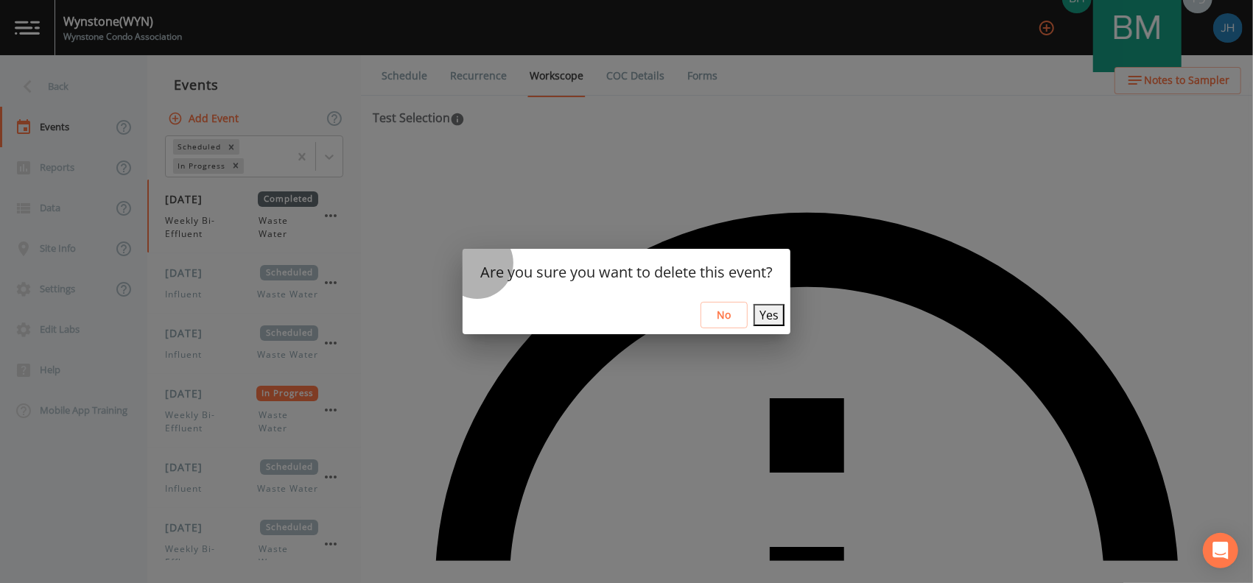
click at [754, 316] on button "Yes" at bounding box center [768, 315] width 31 height 22
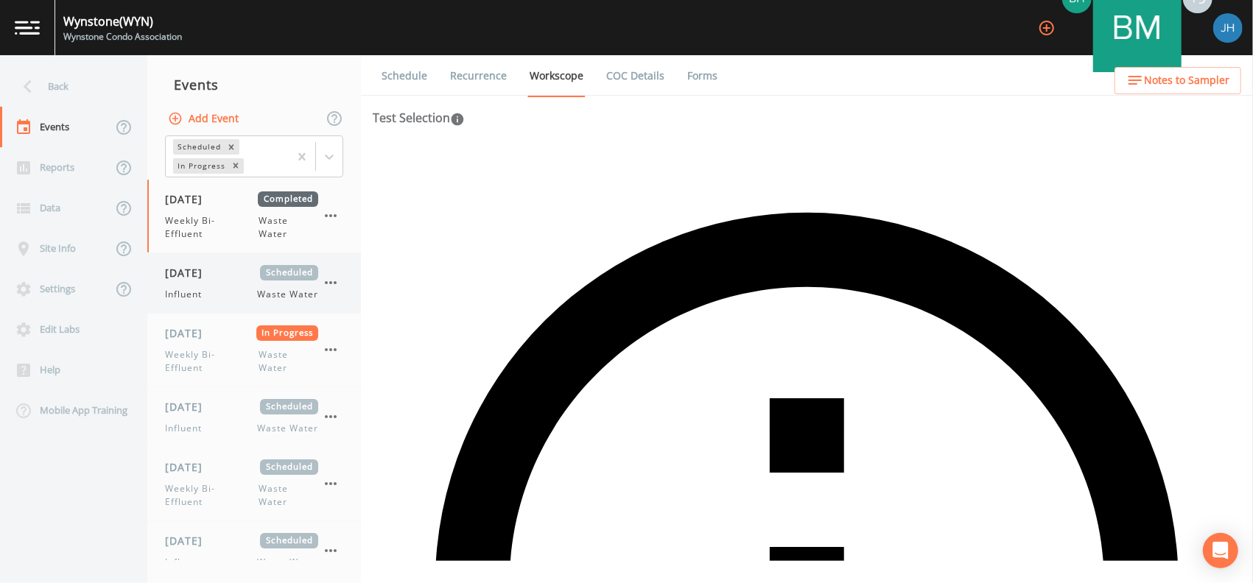
click at [328, 279] on icon "button" at bounding box center [331, 283] width 18 height 18
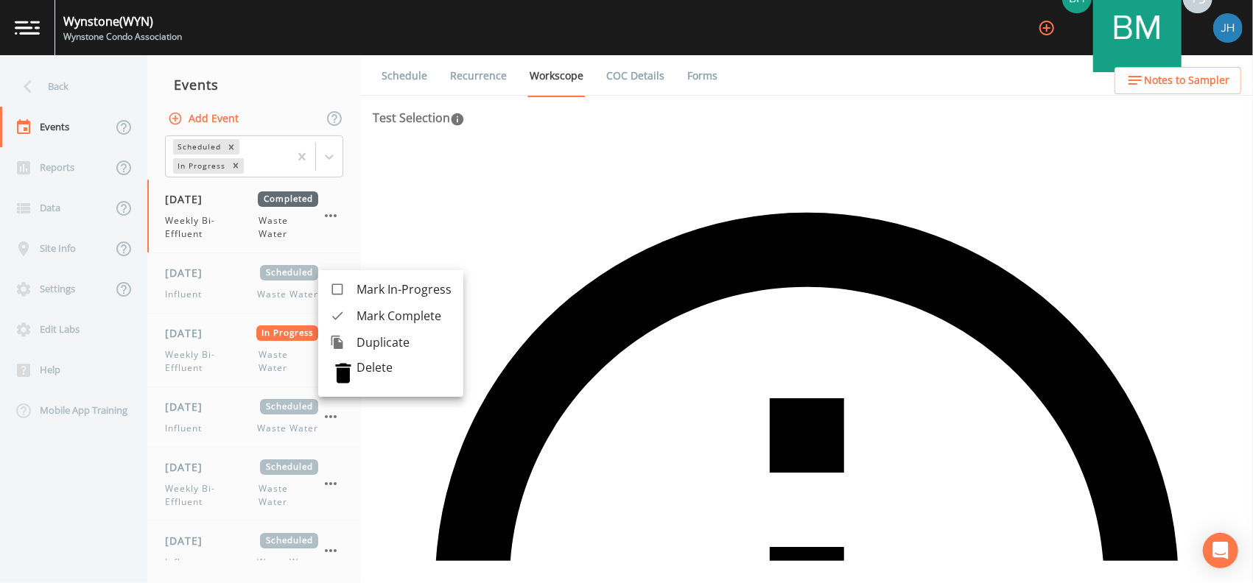
click at [372, 367] on p "Delete" at bounding box center [403, 367] width 95 height 15
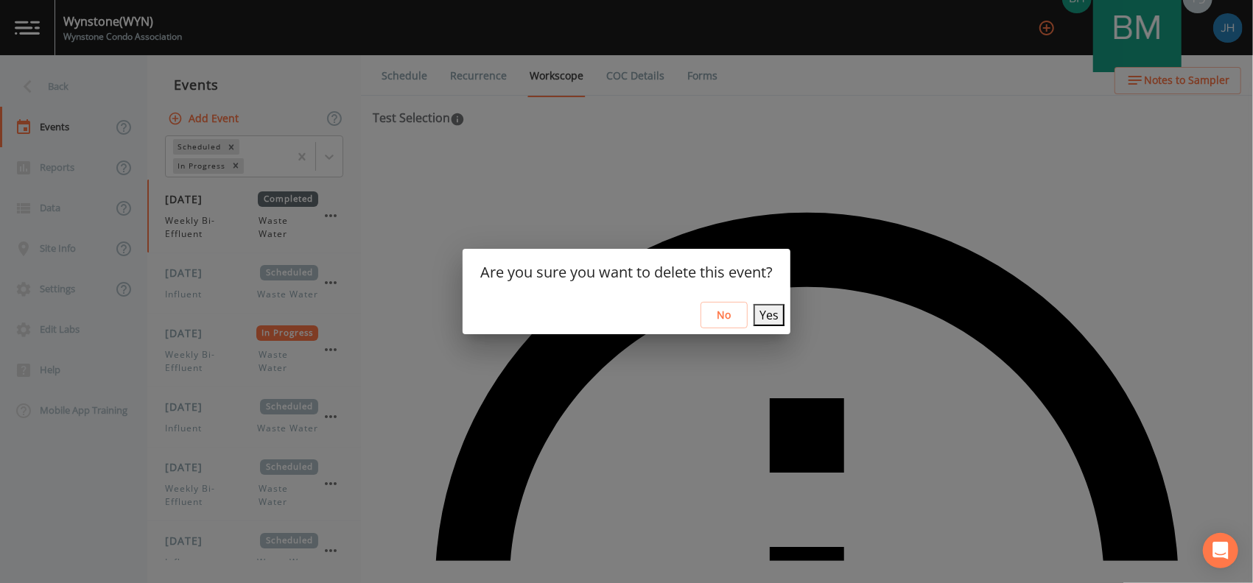
click at [754, 314] on button "Yes" at bounding box center [768, 315] width 31 height 22
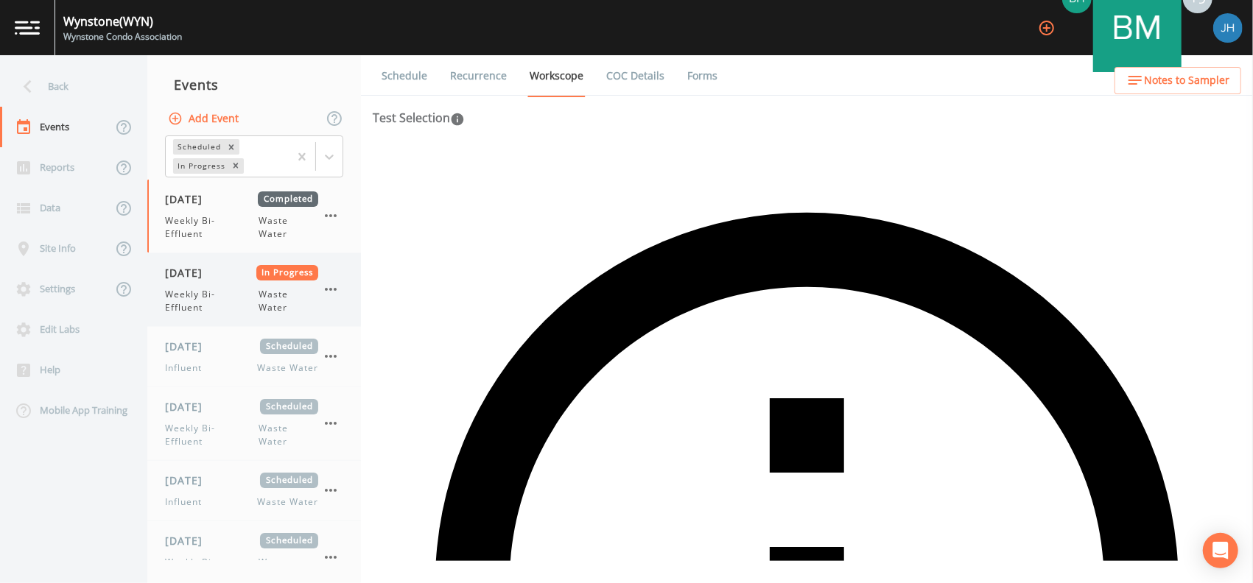
click at [306, 312] on span "Waste Water" at bounding box center [288, 301] width 60 height 27
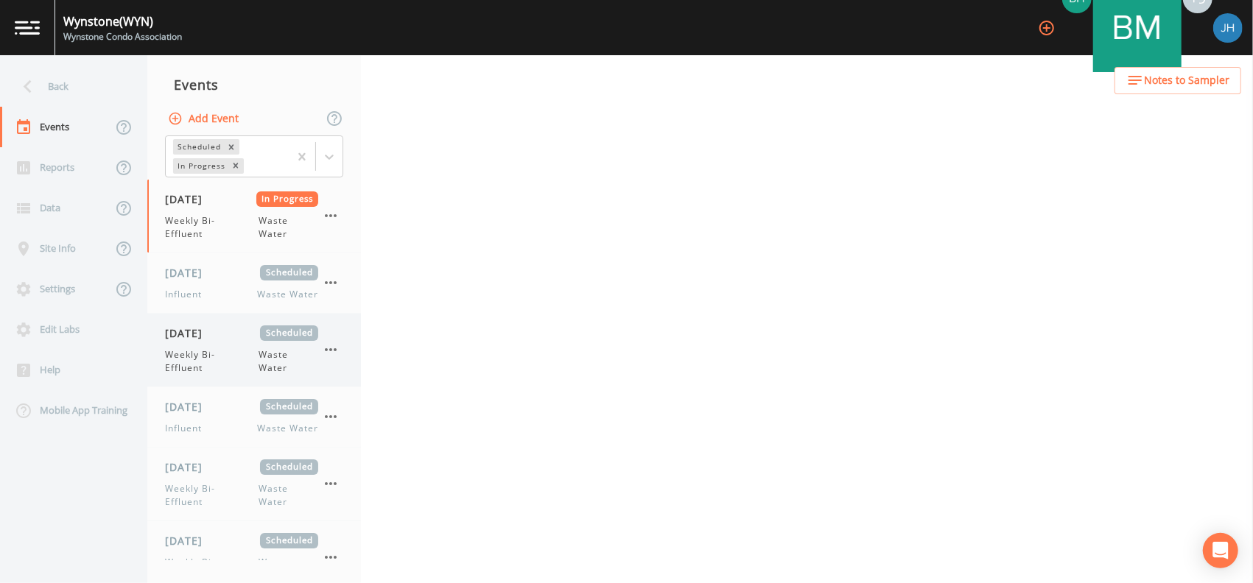
select select "092b3f94-5697-4c94-9891-da161916fdbb"
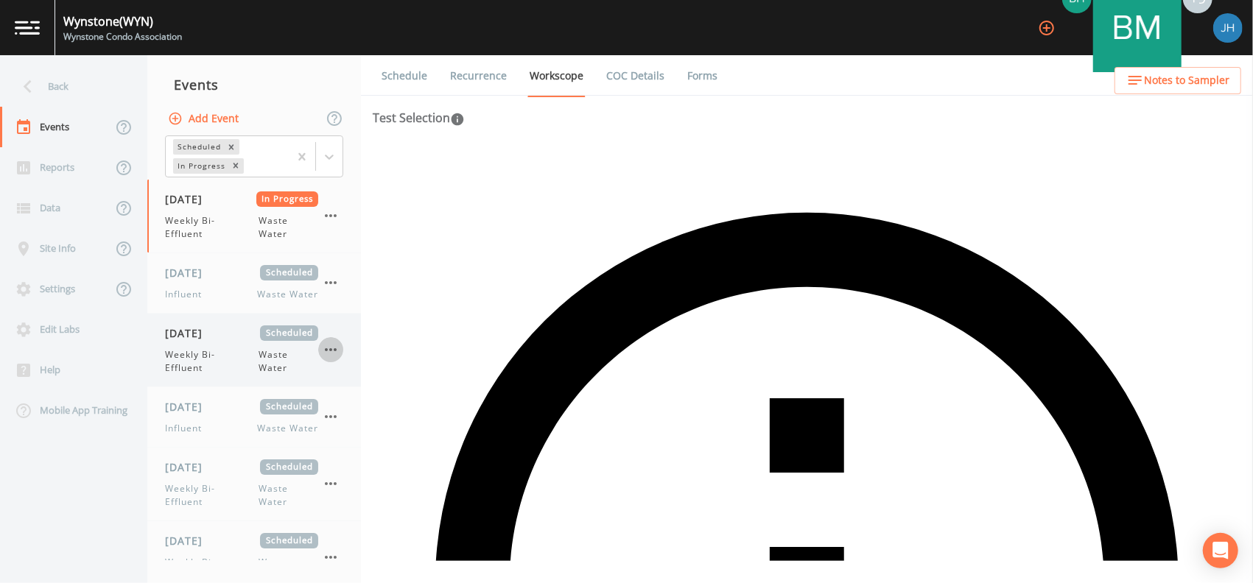
click at [326, 342] on icon "button" at bounding box center [331, 350] width 18 height 18
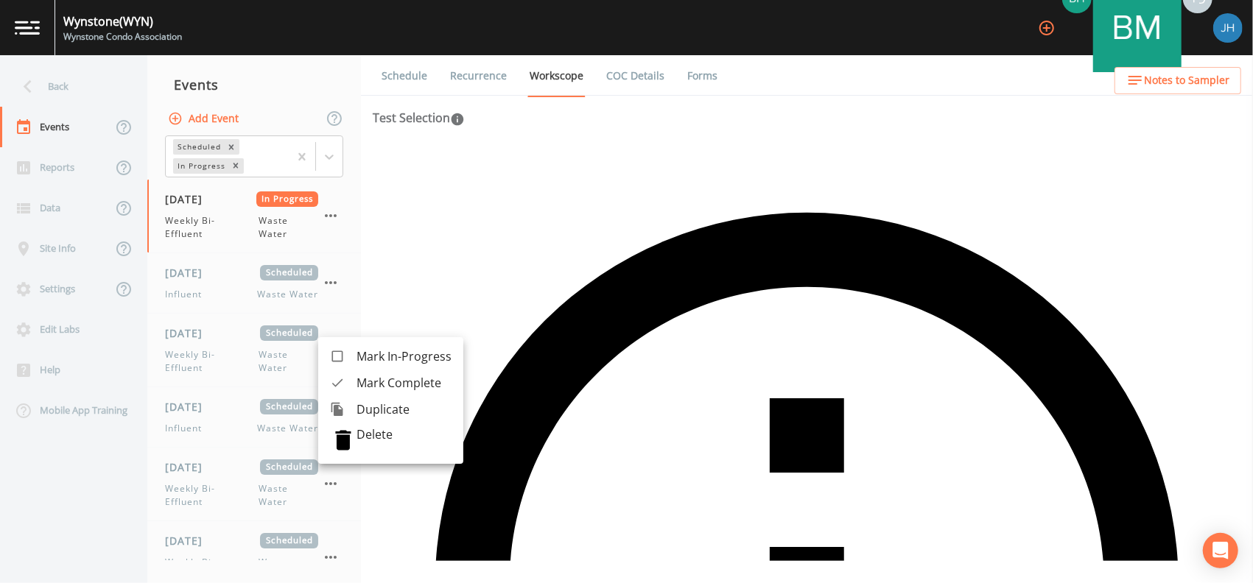
click at [369, 440] on p "Delete" at bounding box center [403, 434] width 95 height 15
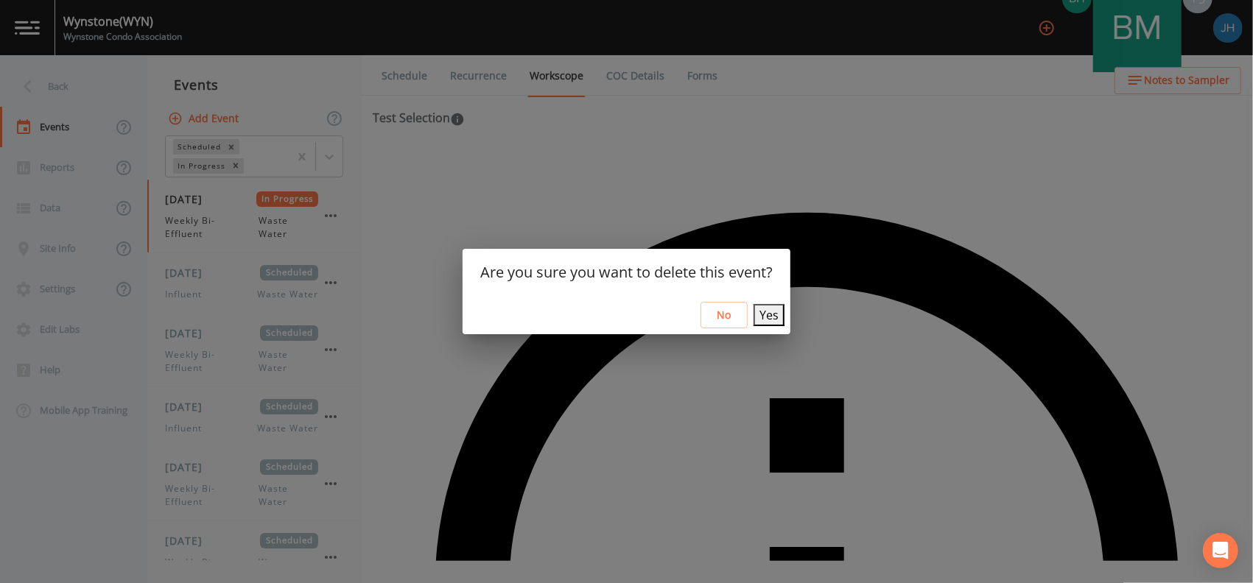
click at [765, 317] on button "Yes" at bounding box center [768, 315] width 31 height 22
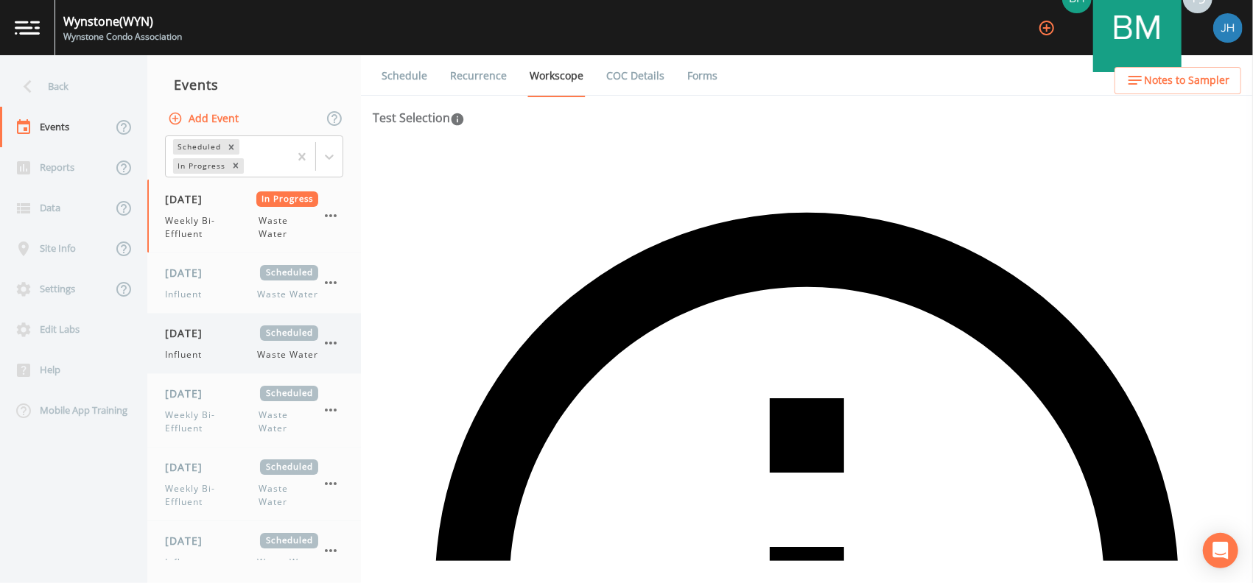
click at [337, 339] on icon "button" at bounding box center [331, 343] width 18 height 18
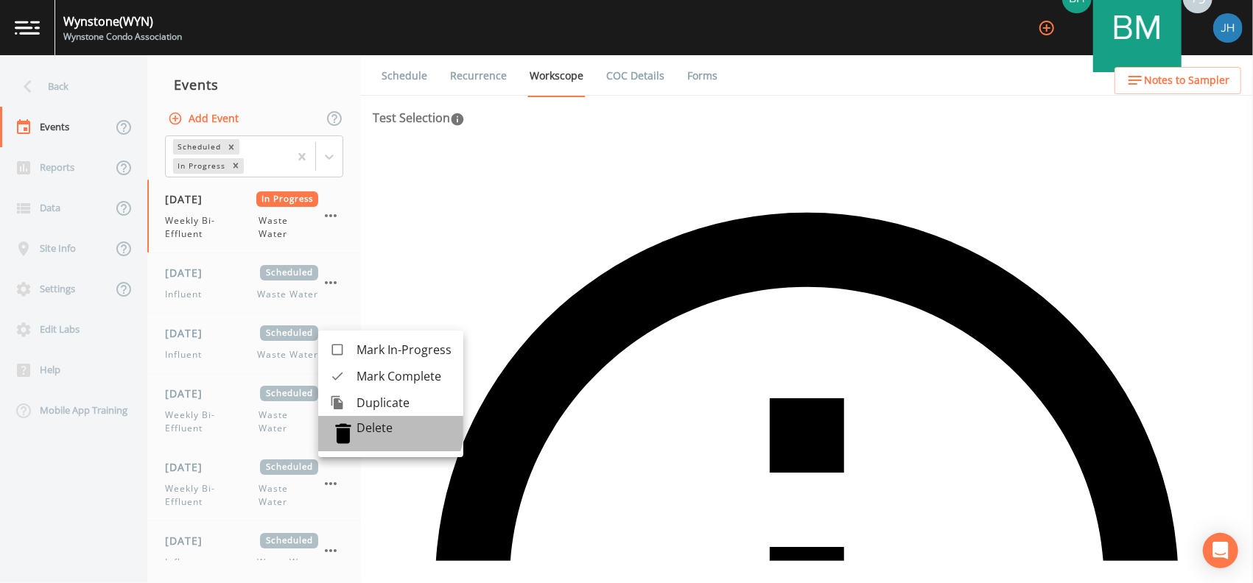
click at [379, 425] on p "Delete" at bounding box center [403, 428] width 95 height 15
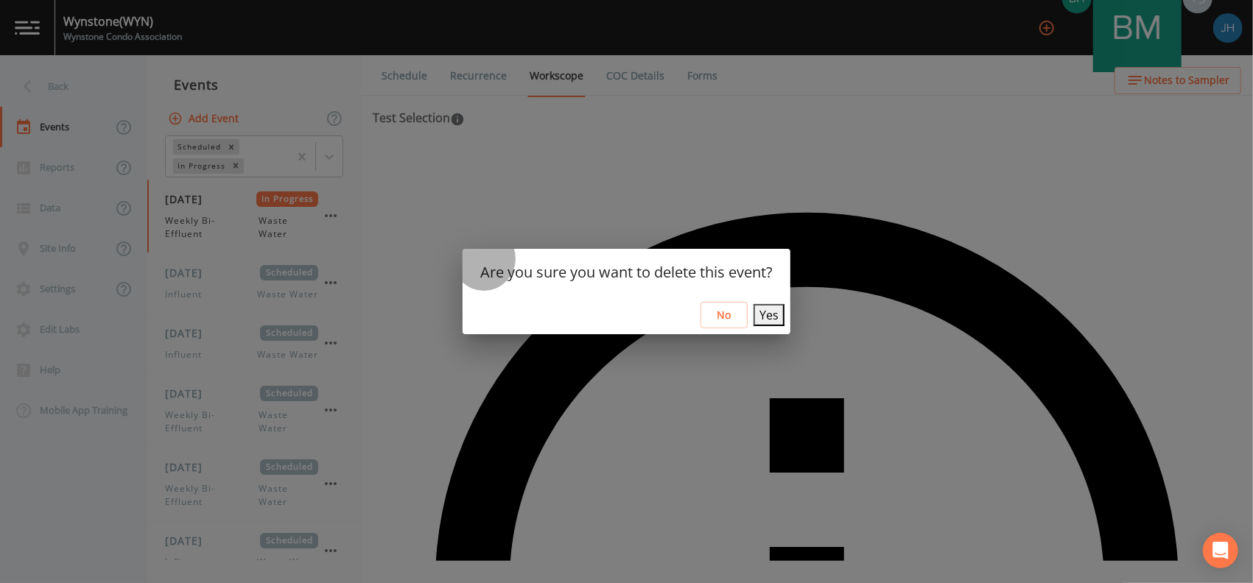
click at [760, 312] on button "Yes" at bounding box center [768, 315] width 31 height 22
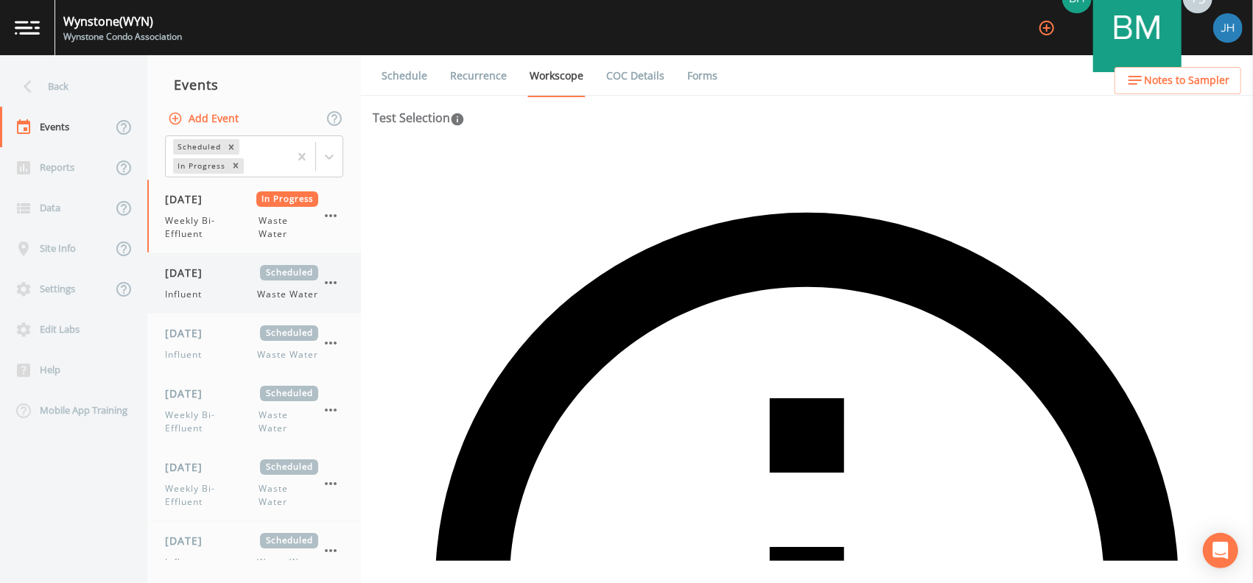
click at [332, 280] on icon "button" at bounding box center [331, 283] width 18 height 18
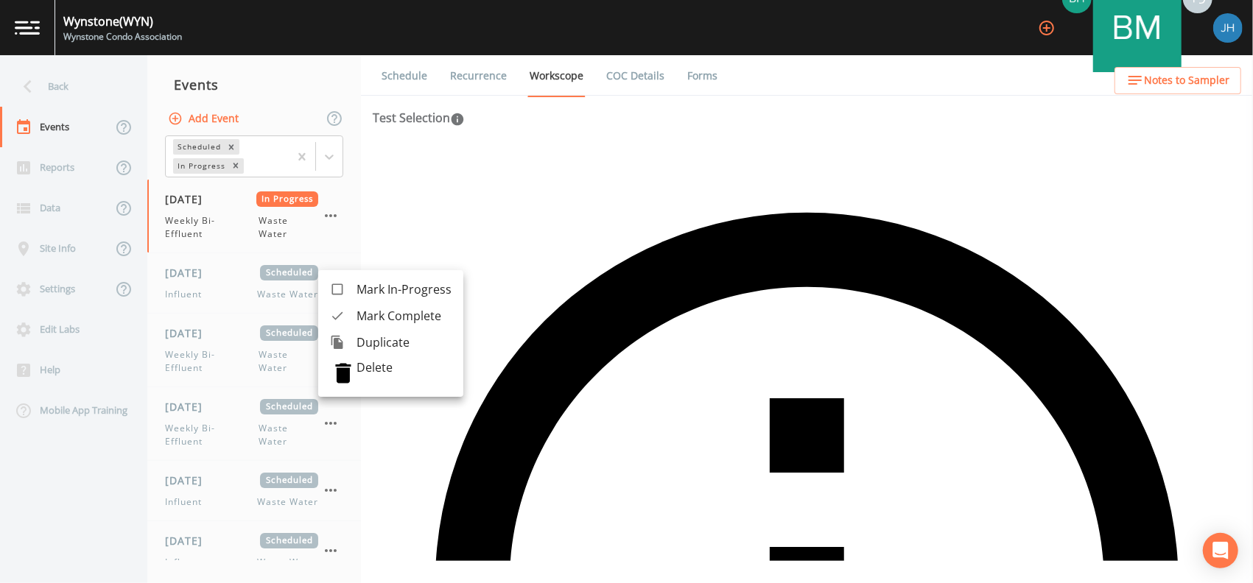
click at [353, 372] on div at bounding box center [343, 373] width 27 height 27
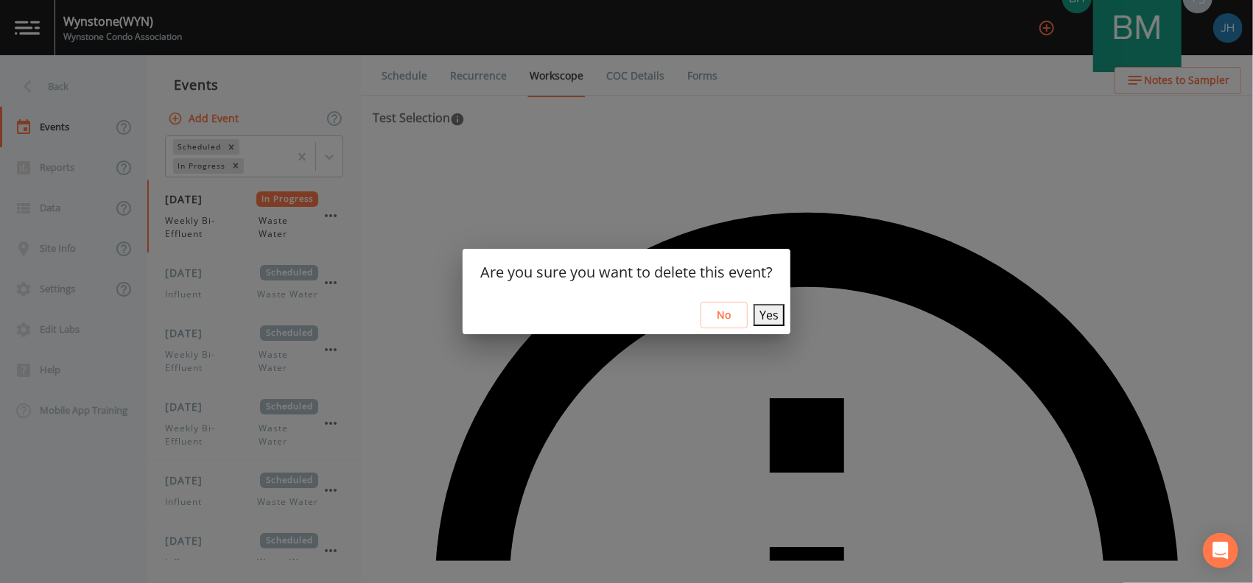
click at [759, 314] on button "Yes" at bounding box center [768, 315] width 31 height 22
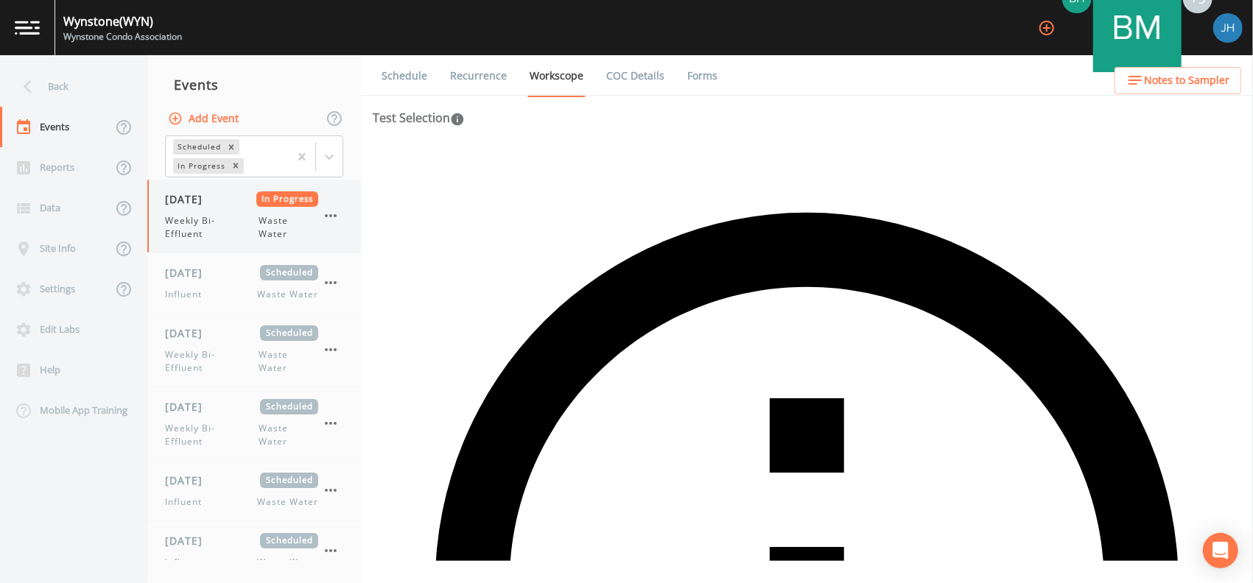
click at [336, 211] on icon "button" at bounding box center [331, 216] width 18 height 18
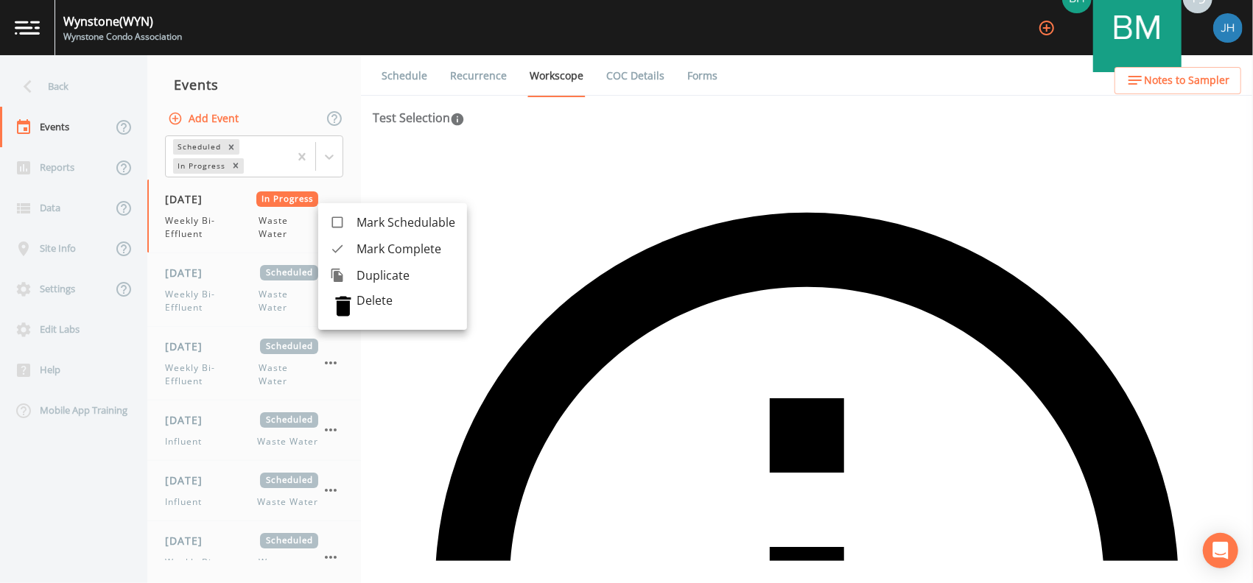
click at [359, 249] on span "Mark Complete" at bounding box center [405, 249] width 99 height 18
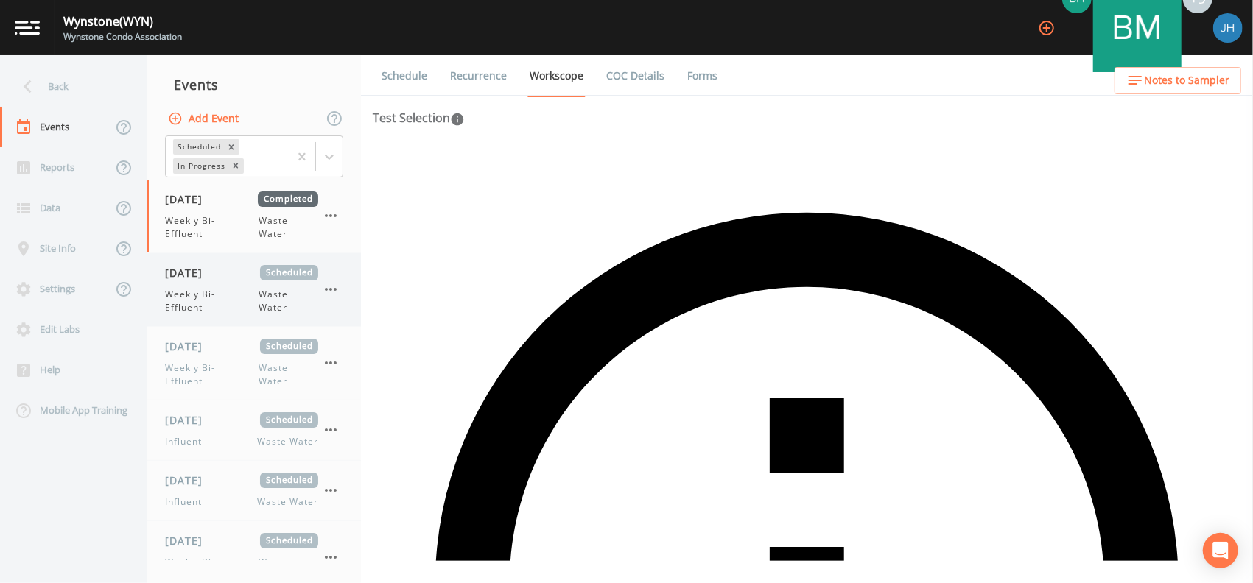
click at [332, 284] on icon "button" at bounding box center [331, 290] width 18 height 18
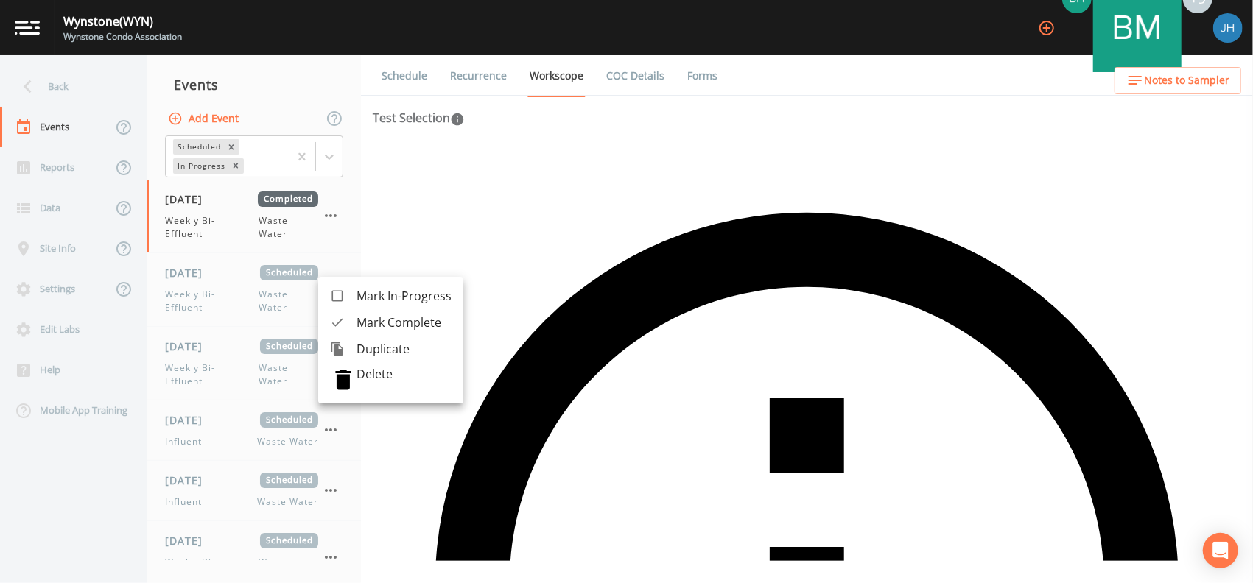
click at [221, 302] on div at bounding box center [626, 291] width 1253 height 583
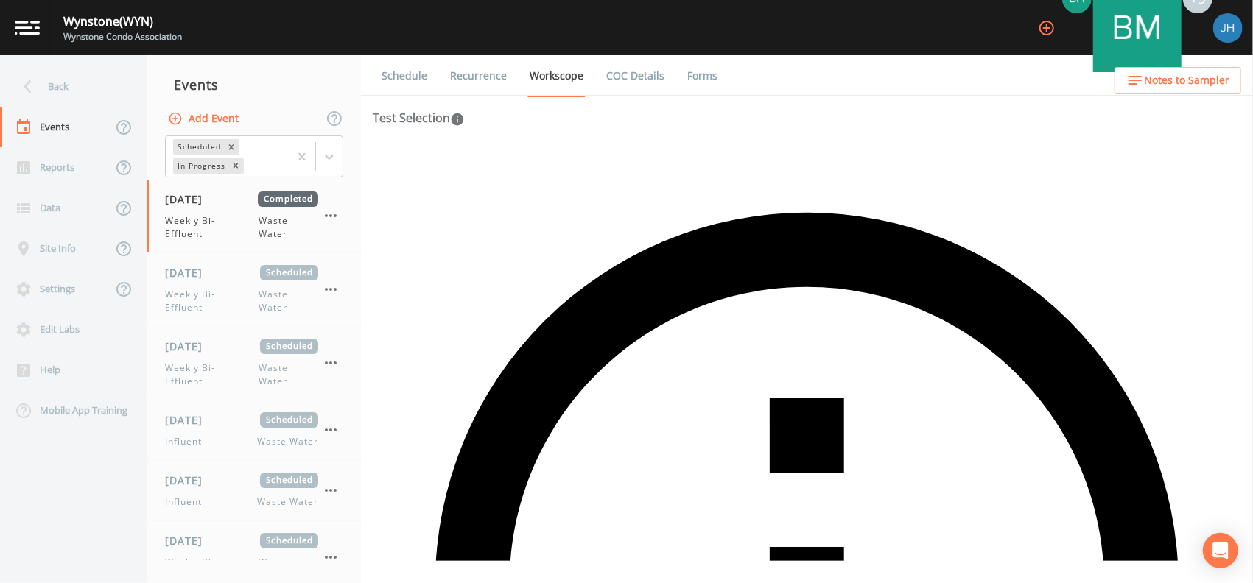
click at [221, 302] on span "Weekly Bi-Effluent" at bounding box center [212, 301] width 94 height 27
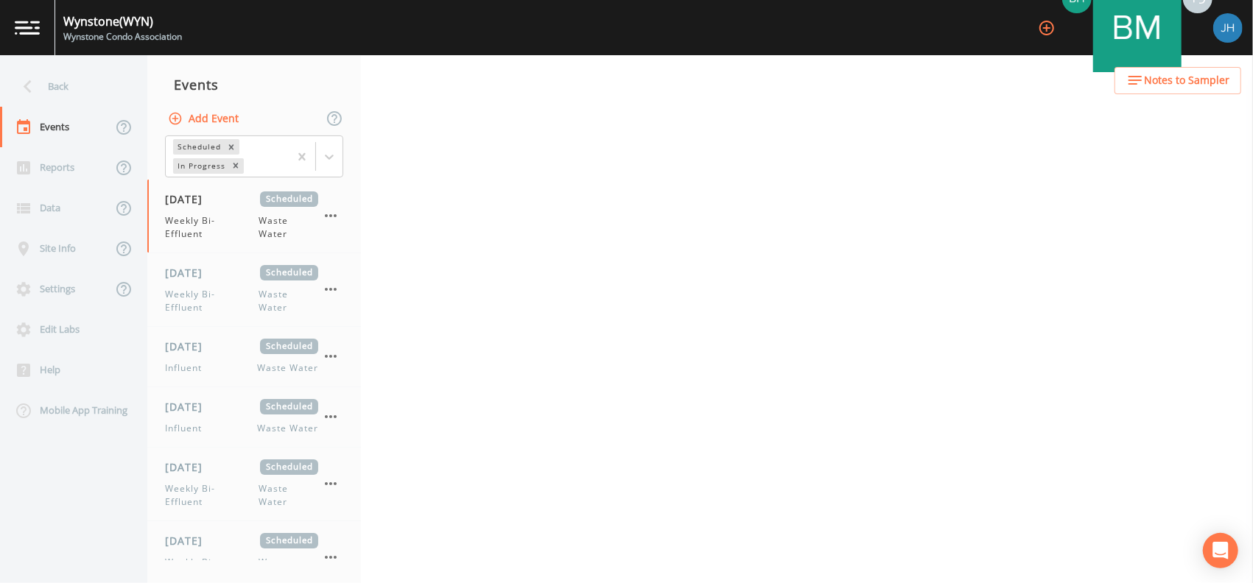
select select "092b3f94-5697-4c94-9891-da161916fdbb"
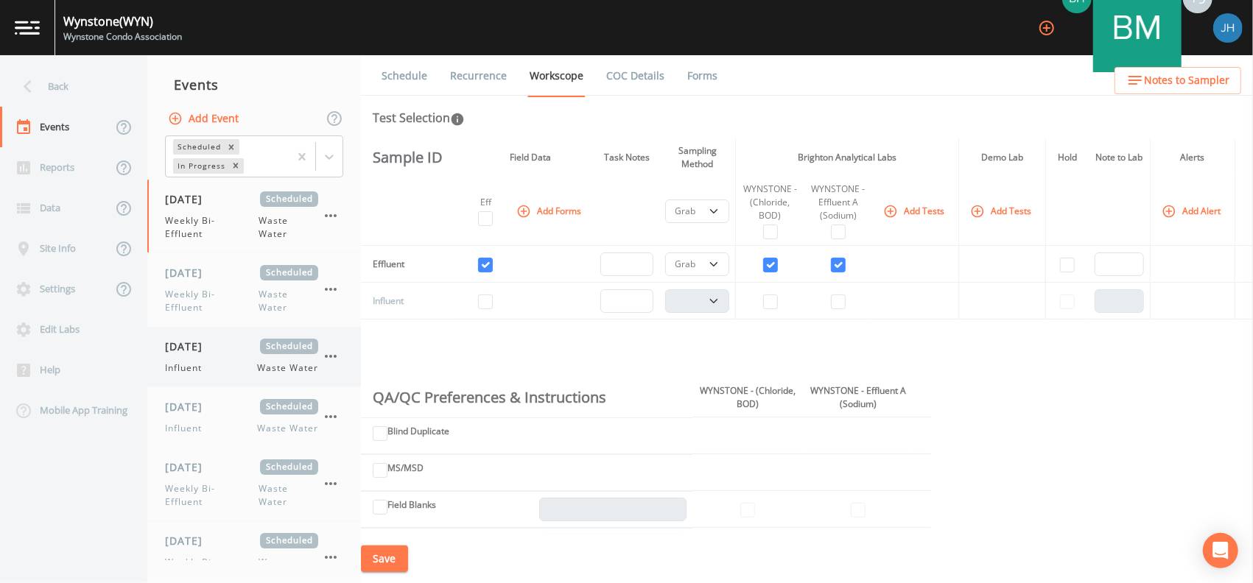
click at [236, 359] on div "[DATE] Scheduled Influent Waste Water" at bounding box center [241, 357] width 153 height 36
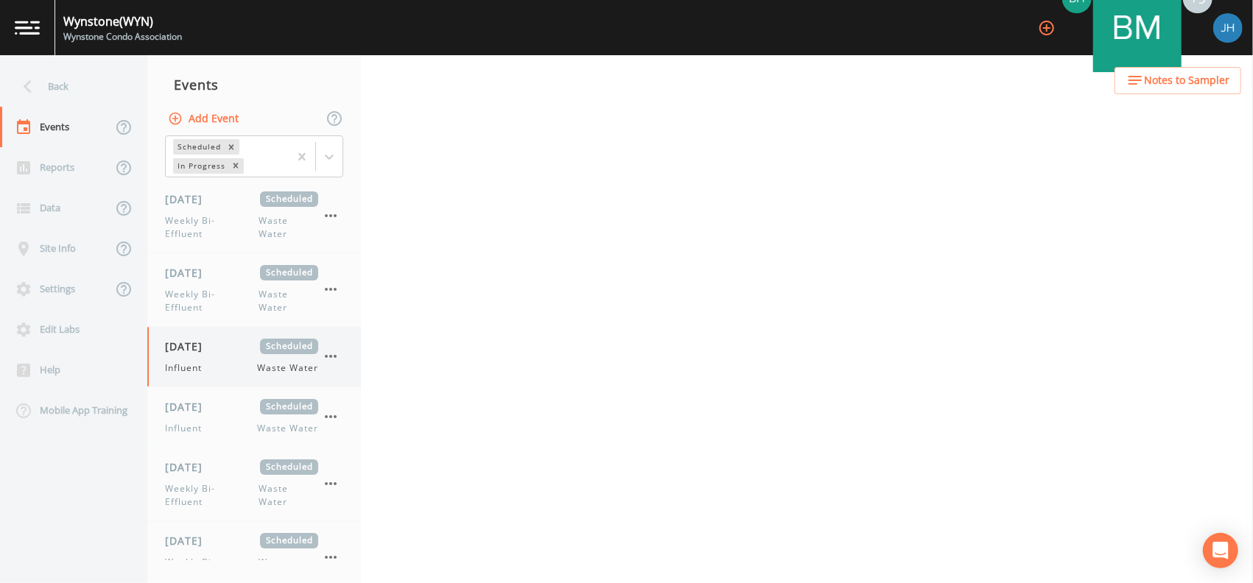
select select "092b3f94-5697-4c94-9891-da161916fdbb"
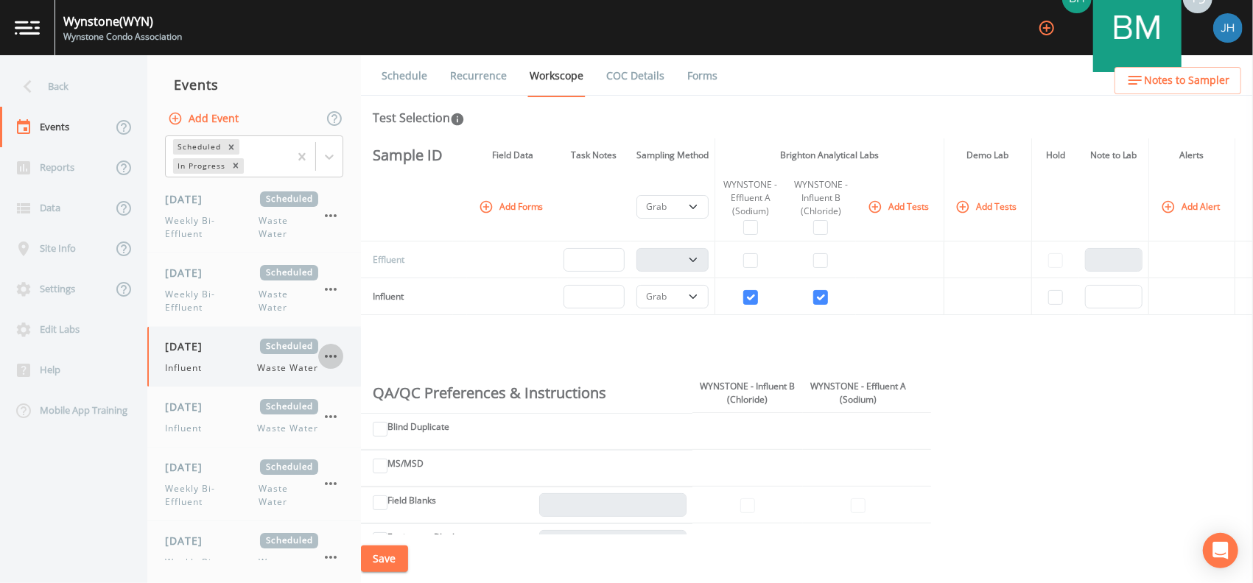
click at [331, 354] on icon "button" at bounding box center [331, 357] width 18 height 18
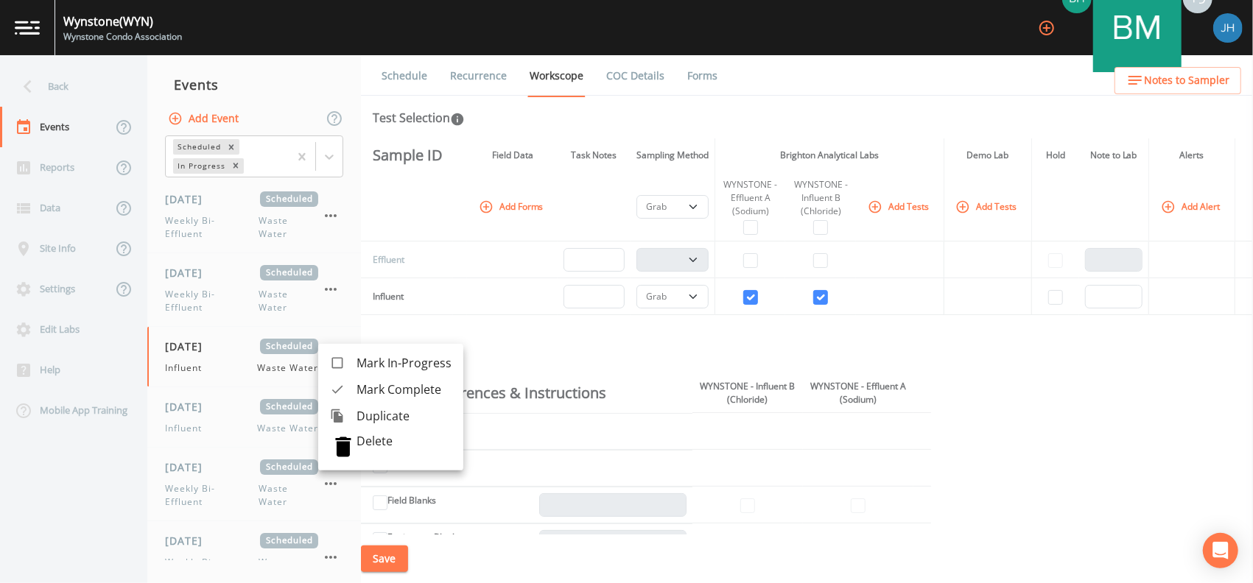
click at [372, 447] on p "Delete" at bounding box center [403, 441] width 95 height 15
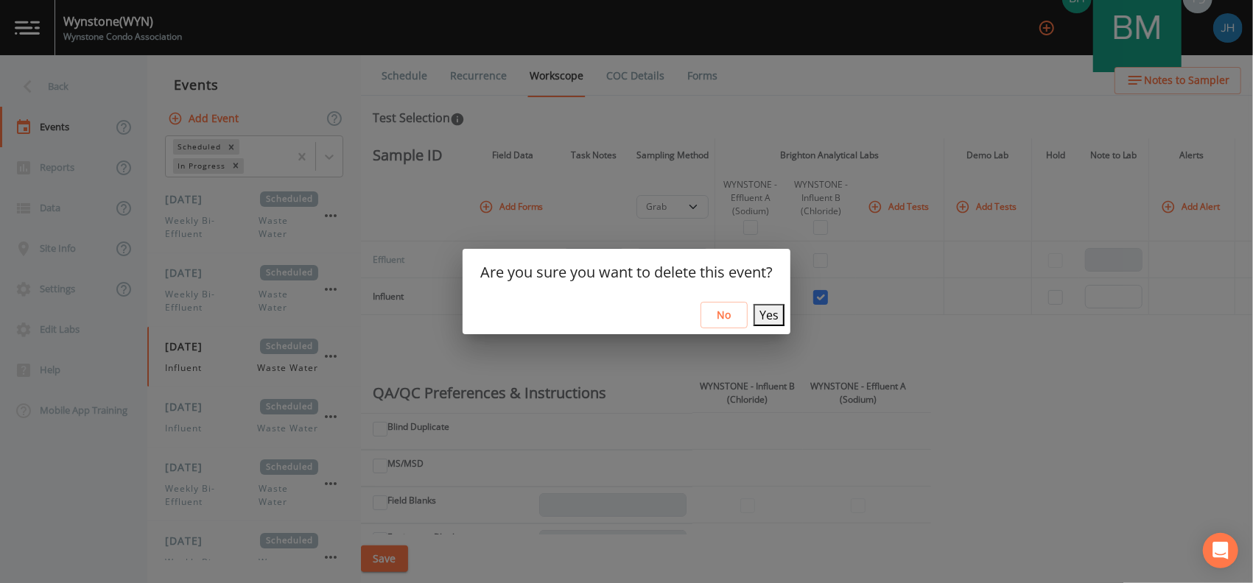
click at [761, 313] on button "Yes" at bounding box center [768, 315] width 31 height 22
select select "092b3f94-5697-4c94-9891-da161916fdbb"
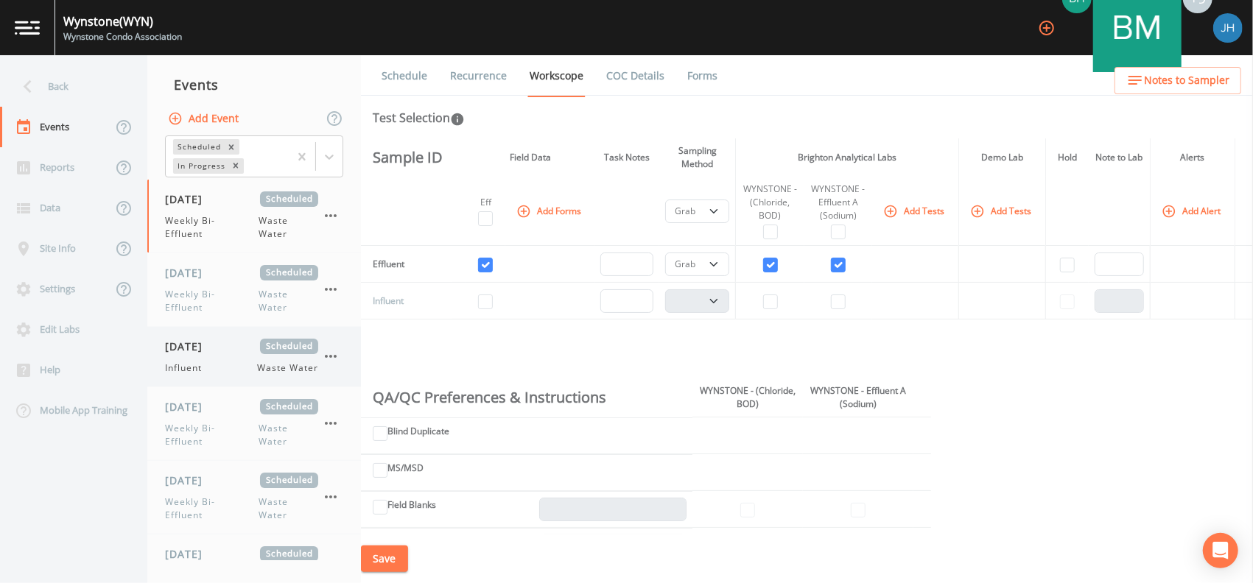
click at [336, 354] on icon "button" at bounding box center [331, 357] width 18 height 18
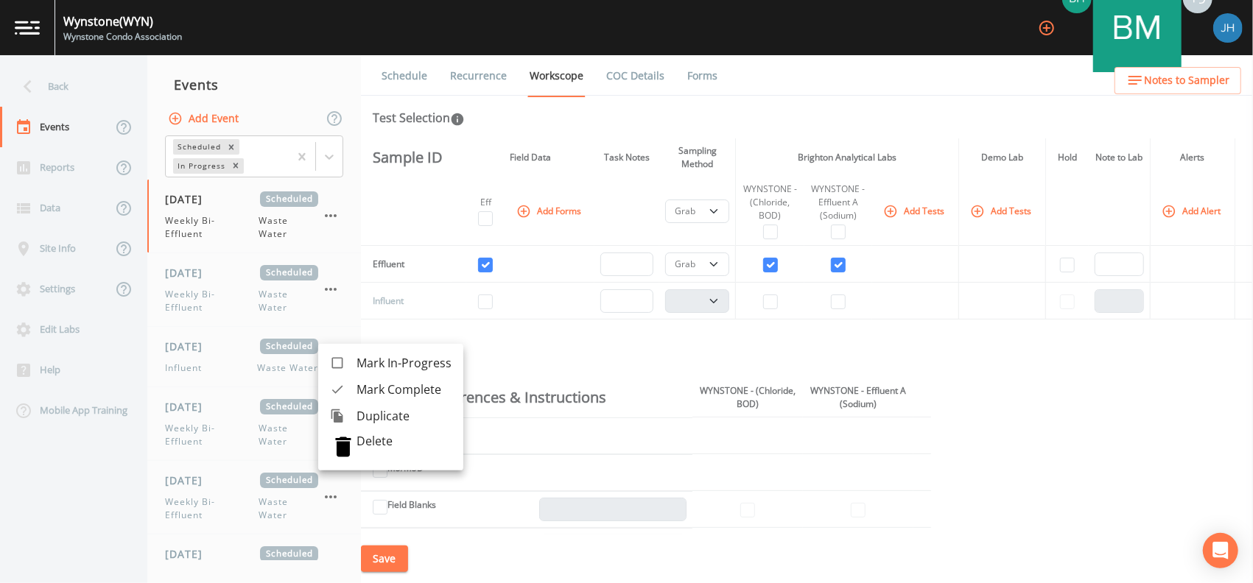
click at [385, 444] on p "Delete" at bounding box center [403, 441] width 95 height 15
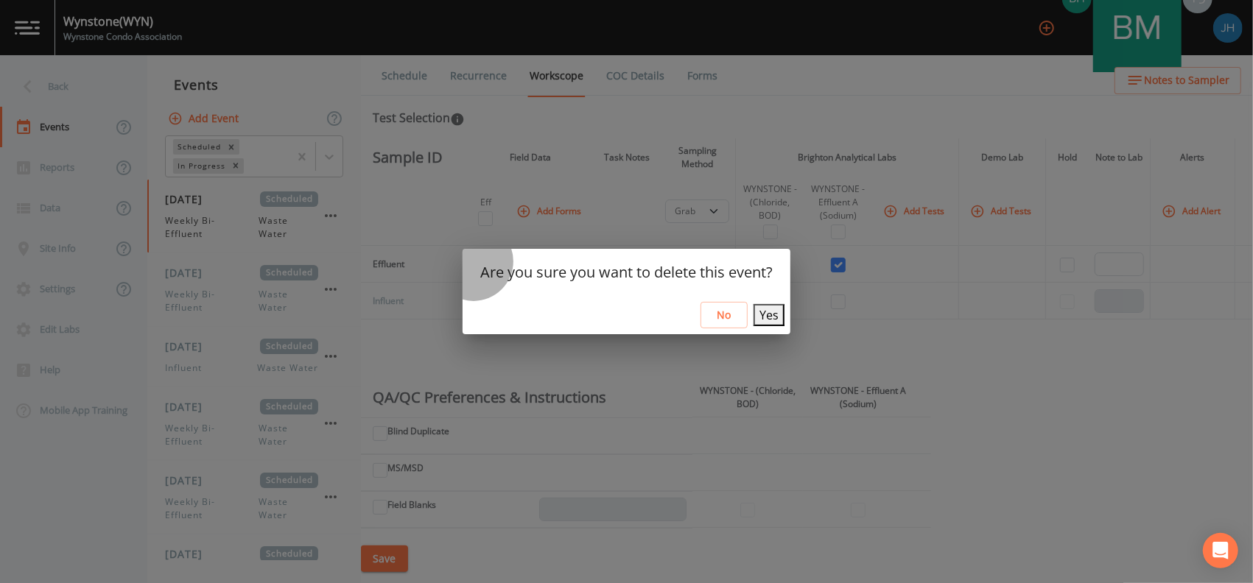
click at [753, 314] on button "Yes" at bounding box center [768, 315] width 31 height 22
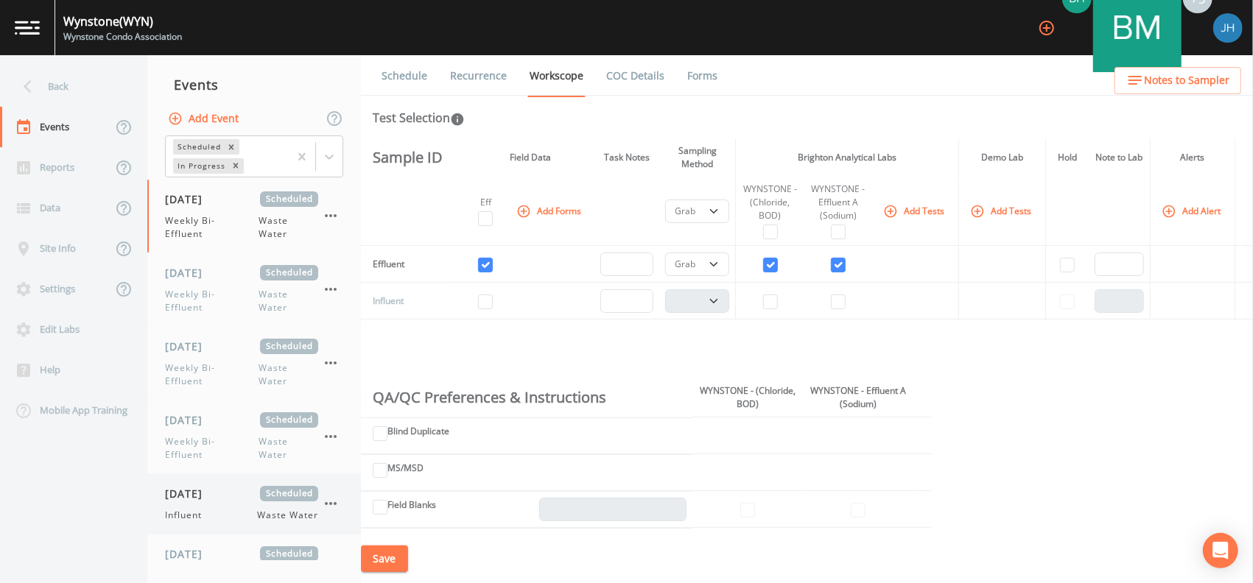
click at [329, 501] on icon "button" at bounding box center [331, 504] width 18 height 18
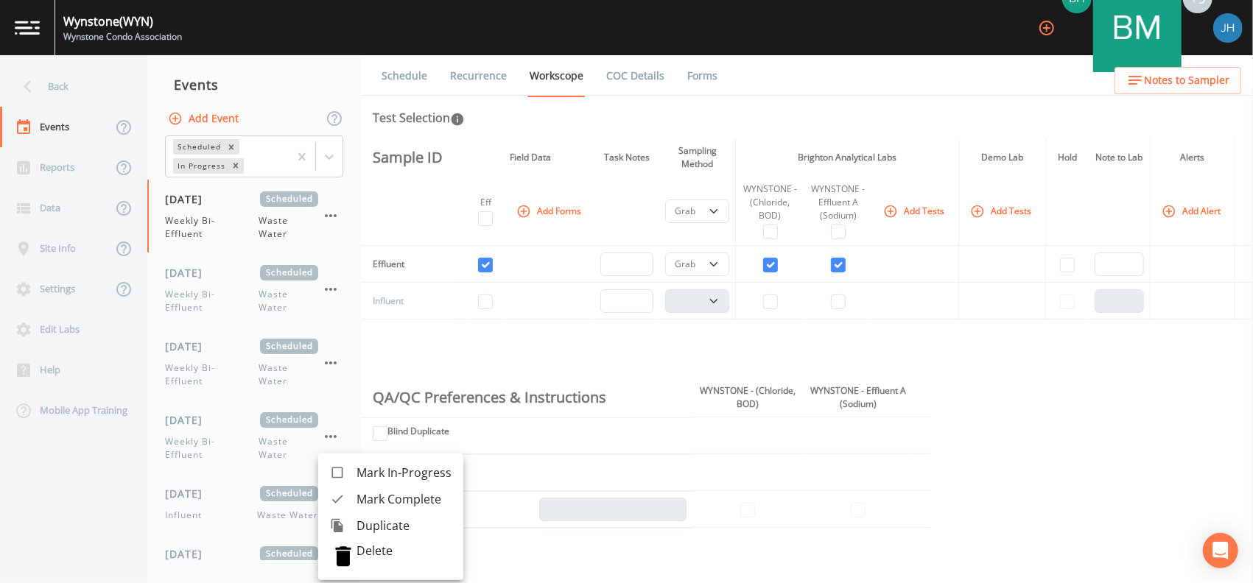
click at [369, 552] on p "Delete" at bounding box center [403, 551] width 95 height 15
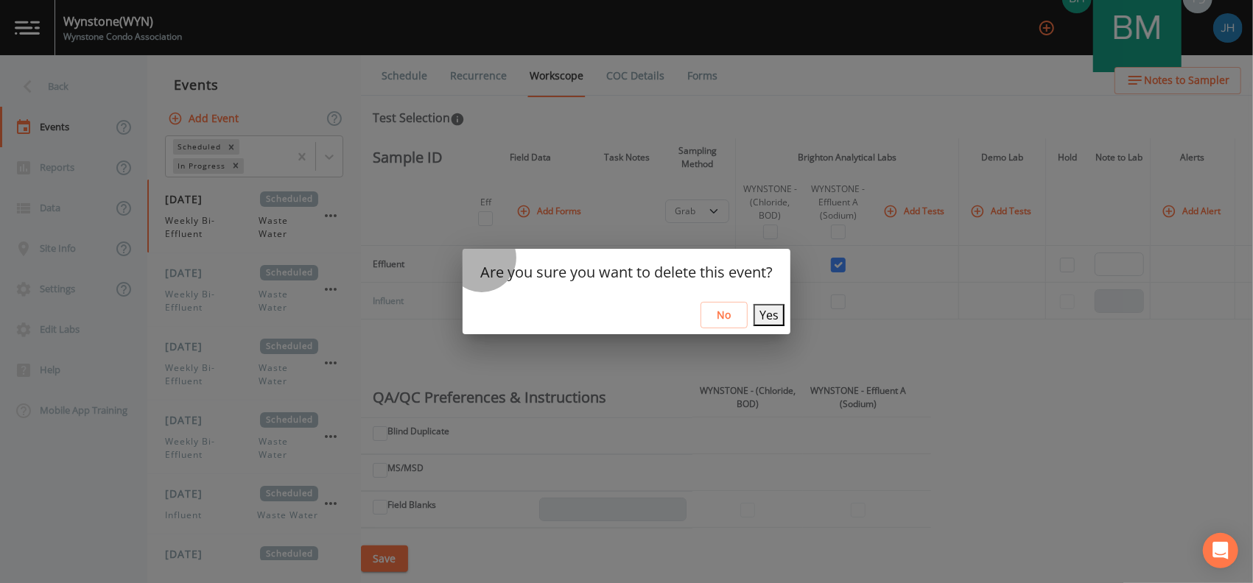
click at [758, 311] on button "Yes" at bounding box center [768, 315] width 31 height 22
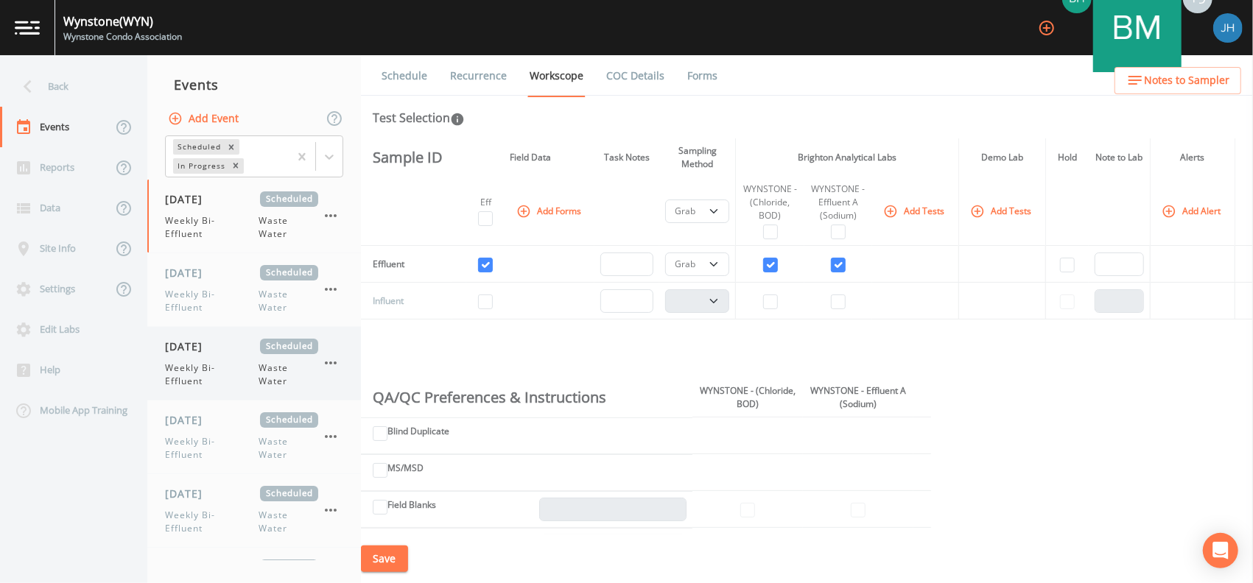
scroll to position [47, 0]
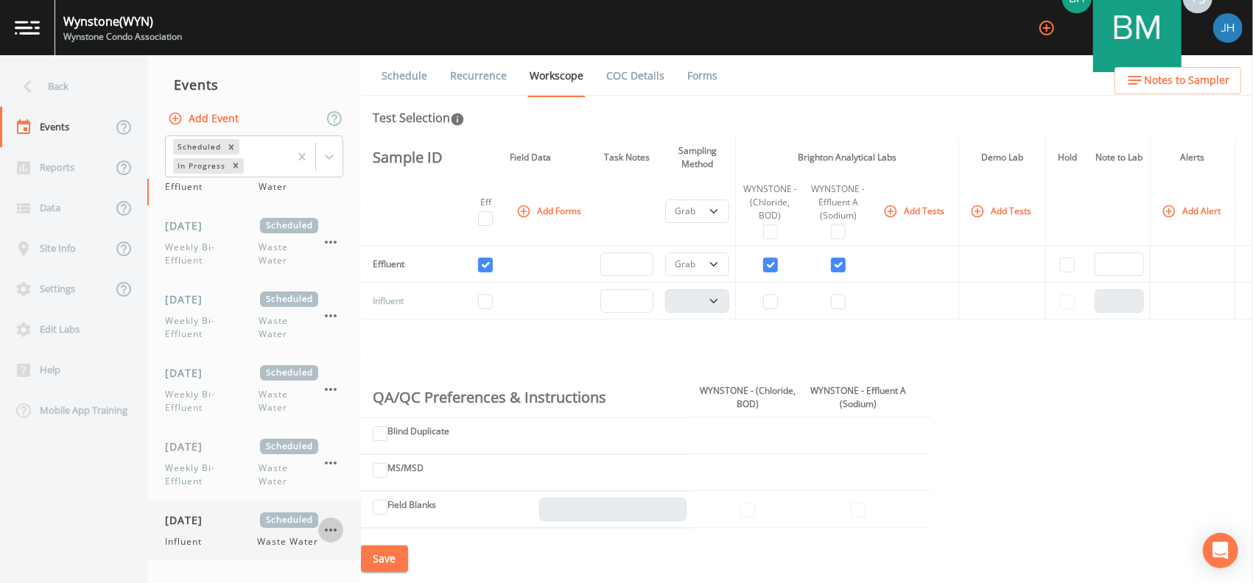
click at [335, 528] on icon "button" at bounding box center [331, 530] width 18 height 18
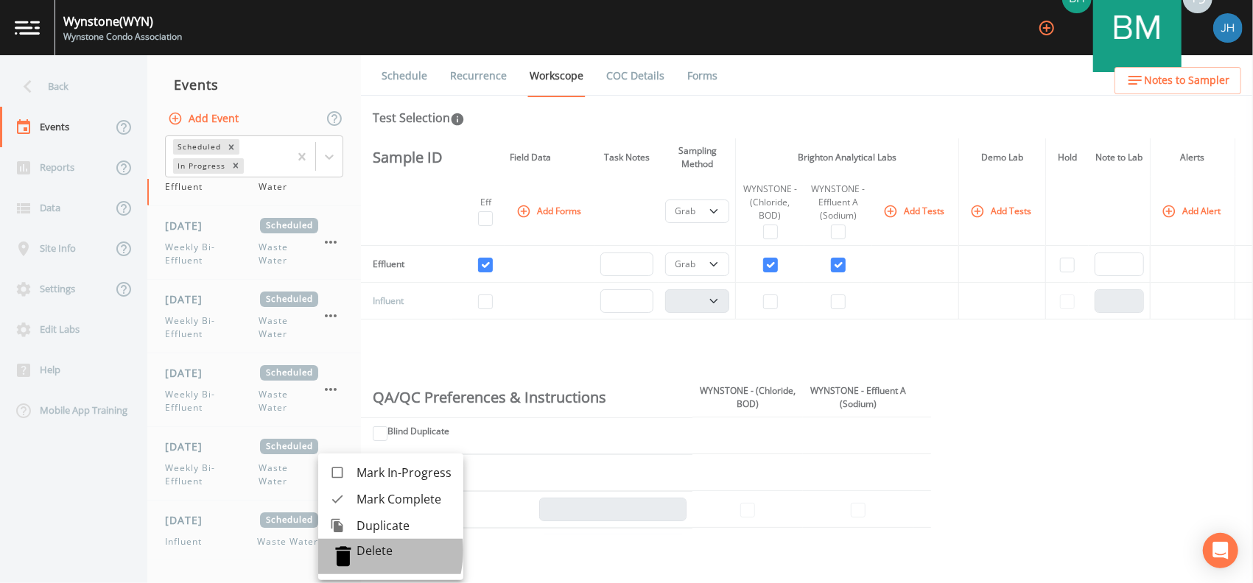
click at [354, 551] on div at bounding box center [343, 557] width 27 height 27
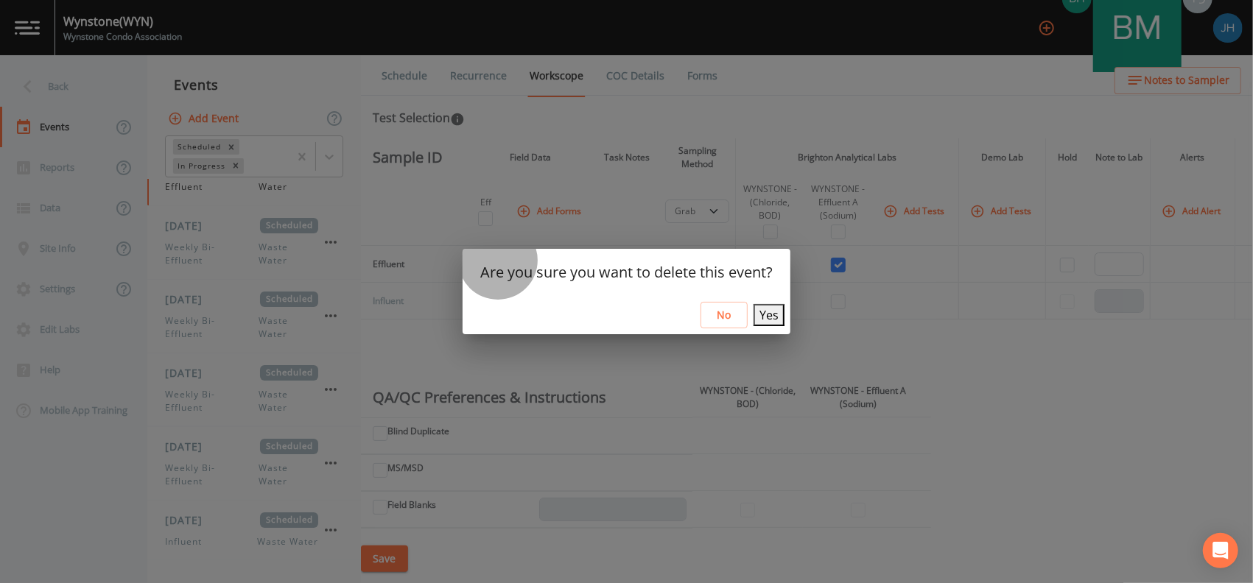
click at [774, 314] on button "Yes" at bounding box center [768, 315] width 31 height 22
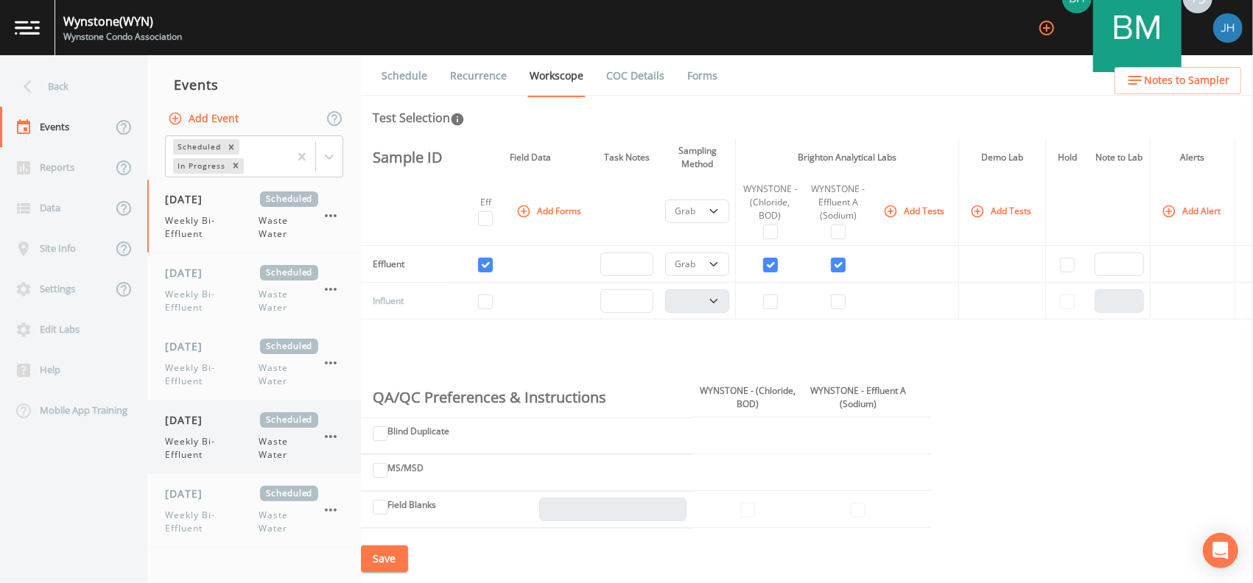
scroll to position [0, 0]
click at [218, 294] on span "Weekly Bi-Effluent" at bounding box center [212, 301] width 94 height 27
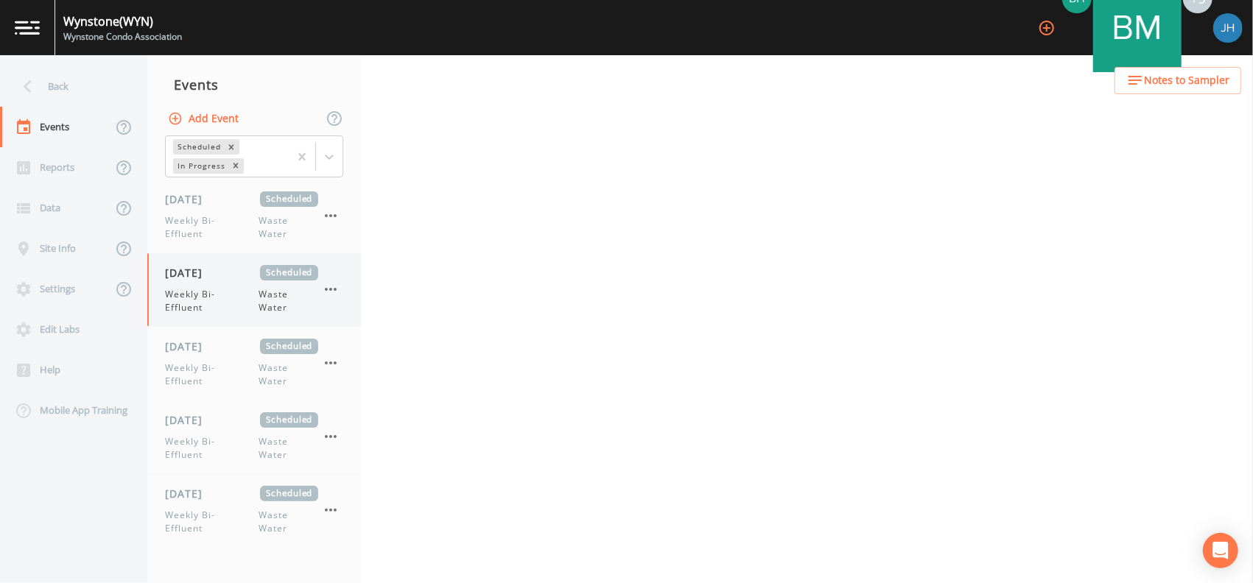
select select "092b3f94-5697-4c94-9891-da161916fdbb"
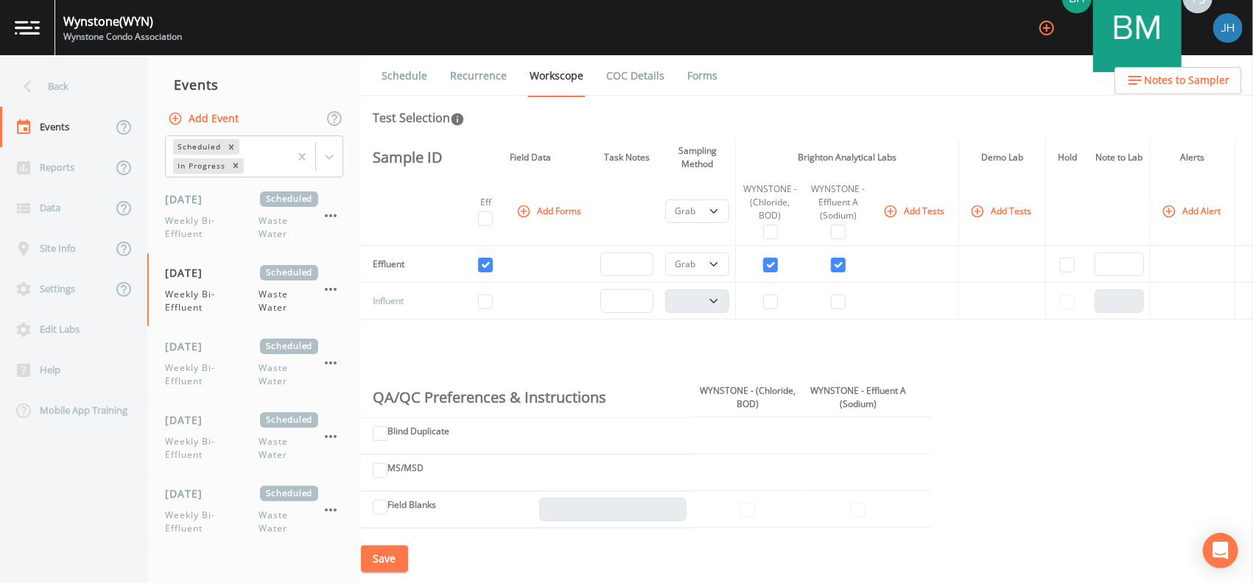
click at [637, 76] on link "COC Details" at bounding box center [635, 75] width 63 height 41
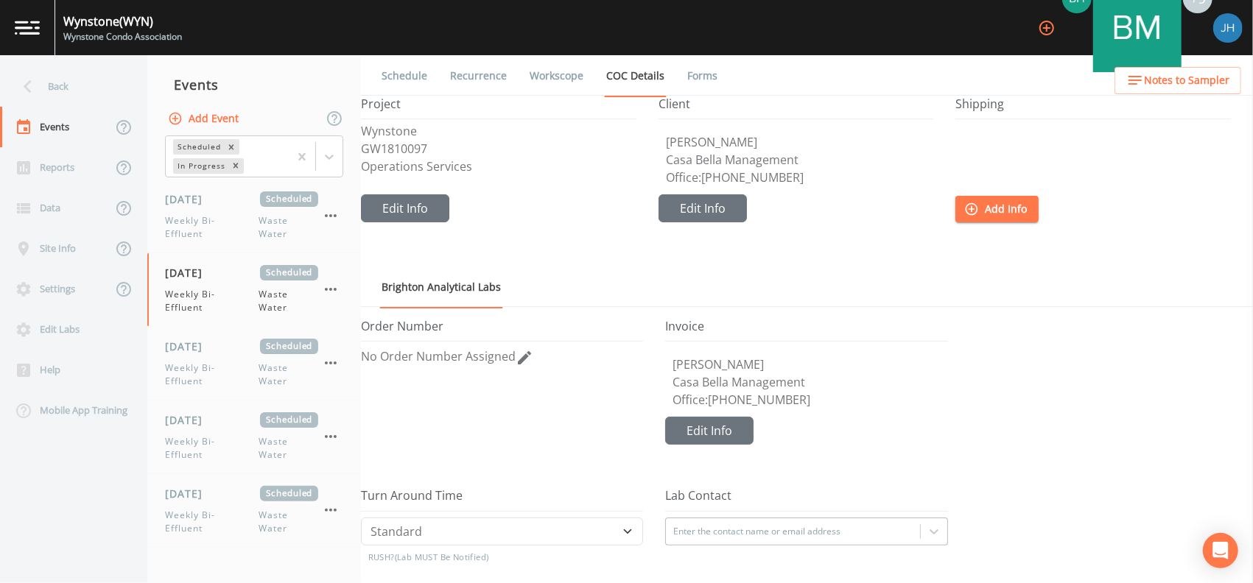
click at [409, 70] on link "Schedule" at bounding box center [404, 75] width 50 height 41
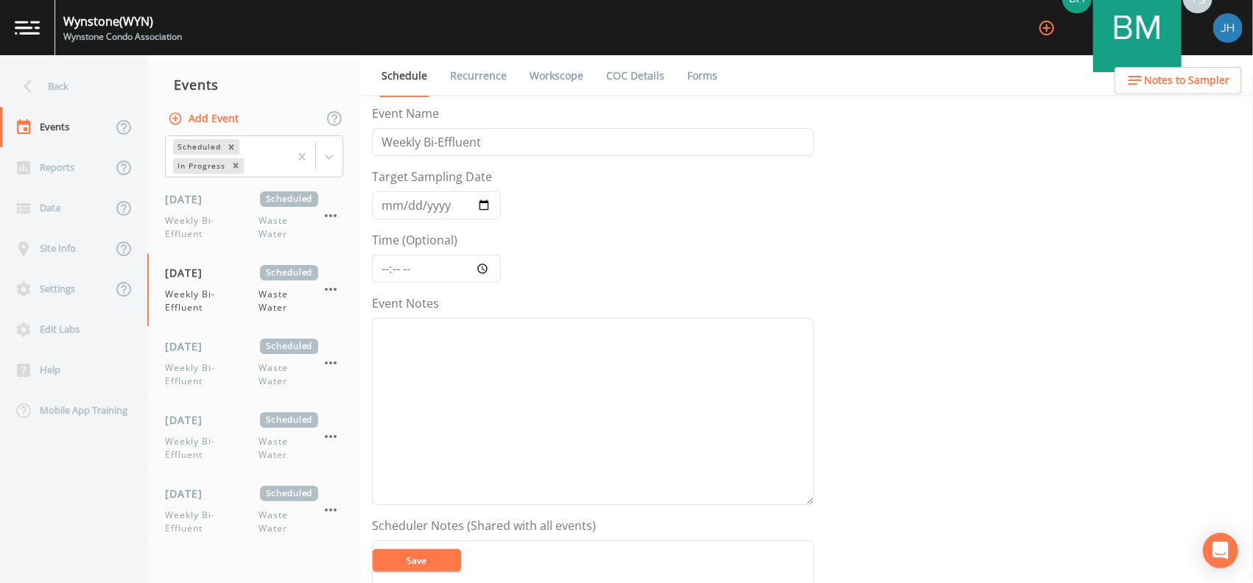
click at [487, 76] on link "Recurrence" at bounding box center [478, 75] width 61 height 41
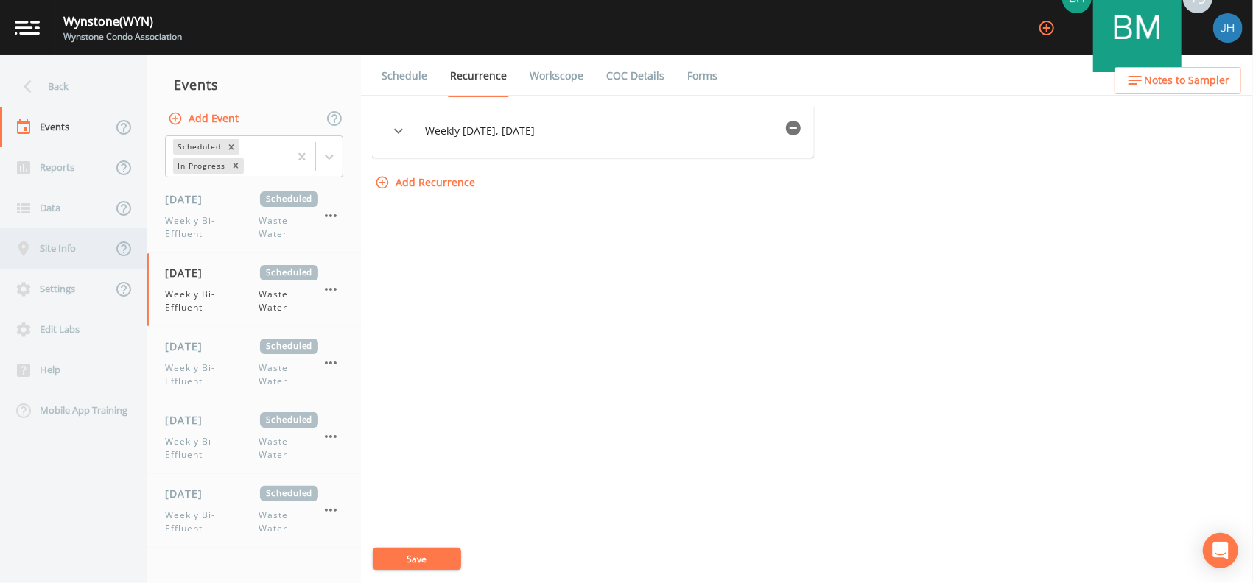
click at [67, 249] on div "Site Info" at bounding box center [56, 248] width 112 height 41
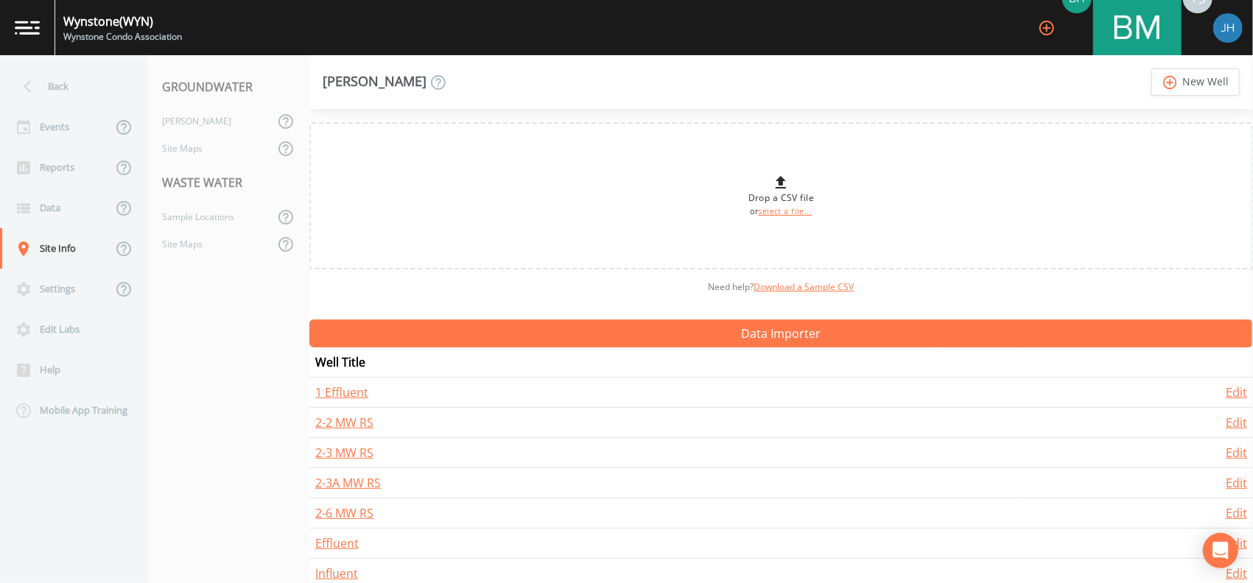
click at [233, 324] on nav "GROUNDWATER [PERSON_NAME] Site Maps WASTE WATER Sample Locations Site Maps" at bounding box center [228, 319] width 162 height 528
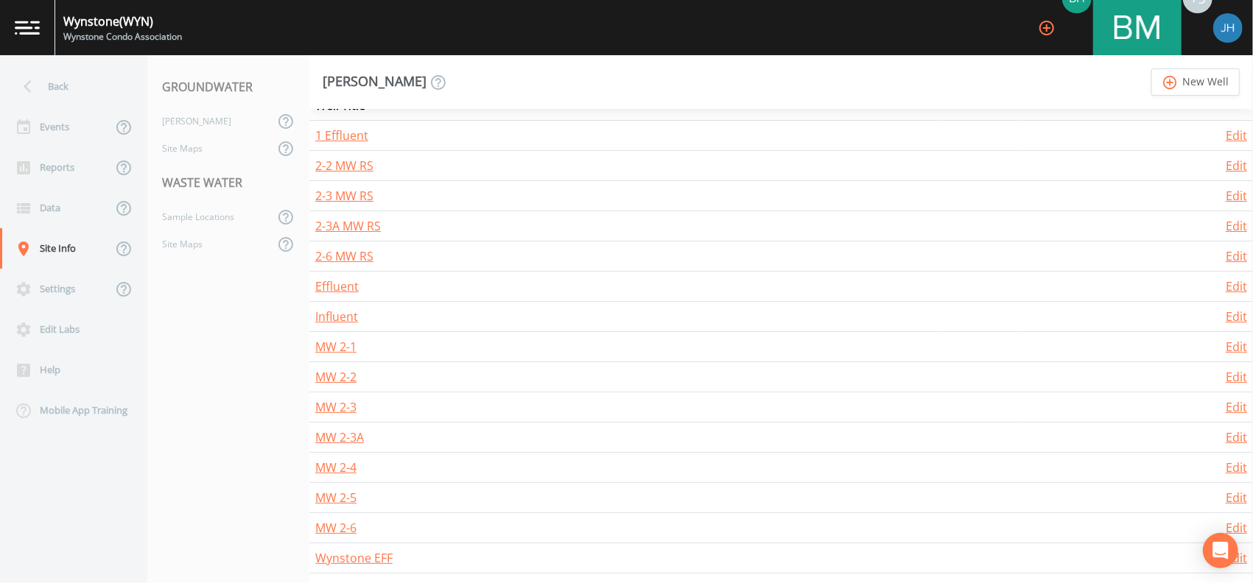
scroll to position [60, 0]
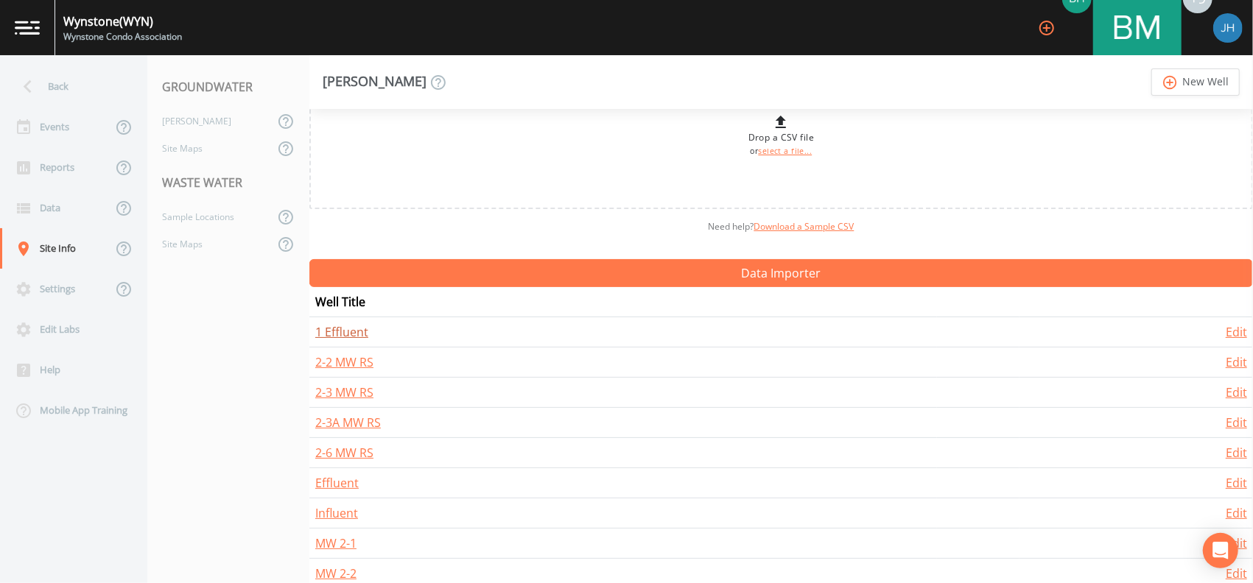
click at [336, 328] on link "1 Effluent" at bounding box center [341, 332] width 53 height 16
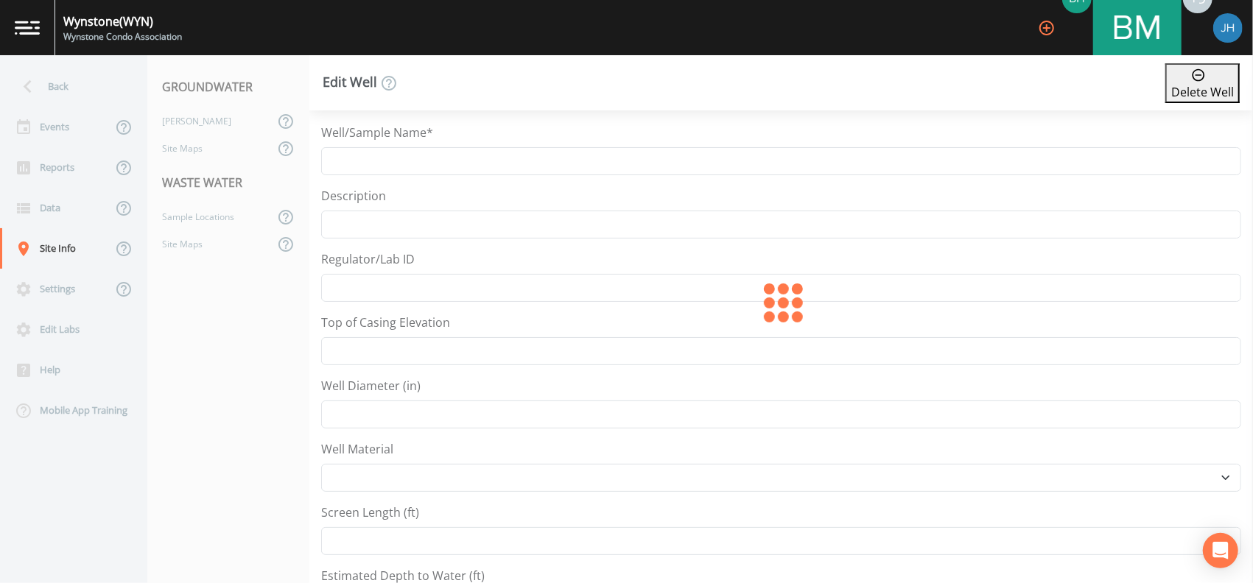
type input "1 Effluent"
select select "Other"
click at [188, 213] on div "Sample Locations" at bounding box center [210, 216] width 127 height 27
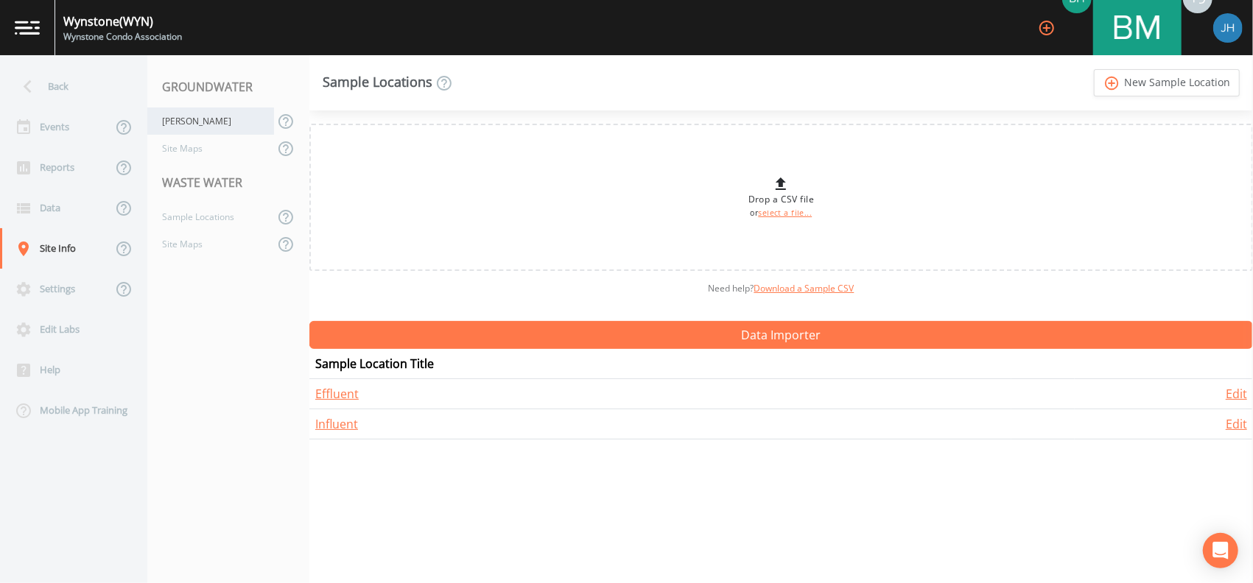
click at [191, 118] on div "[PERSON_NAME]" at bounding box center [210, 121] width 127 height 27
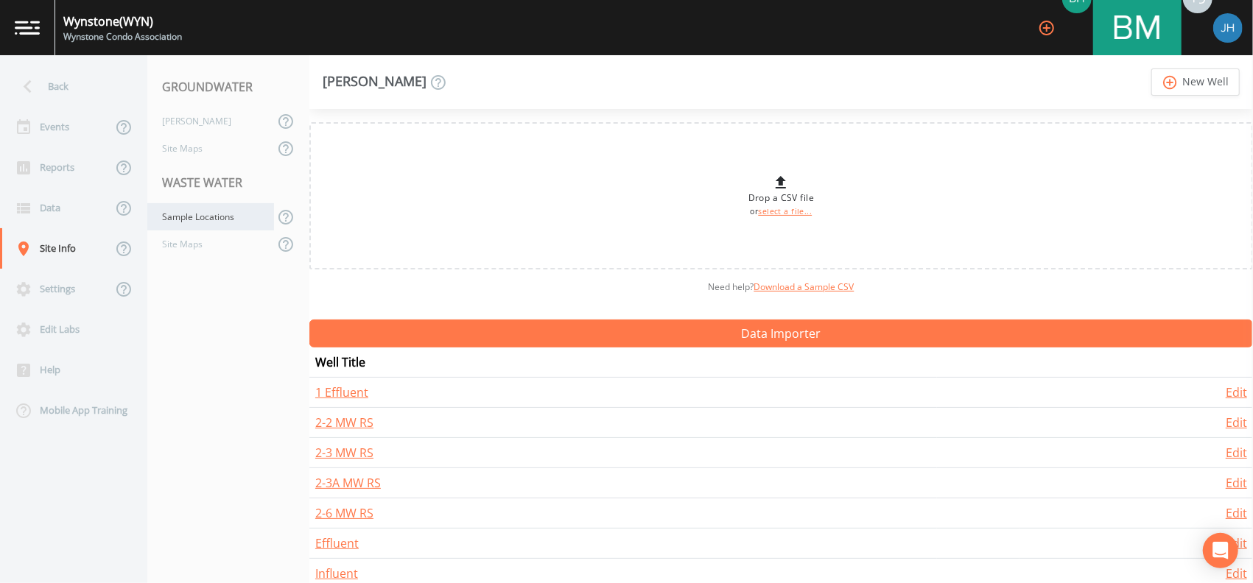
click at [199, 216] on div "Sample Locations" at bounding box center [210, 216] width 127 height 27
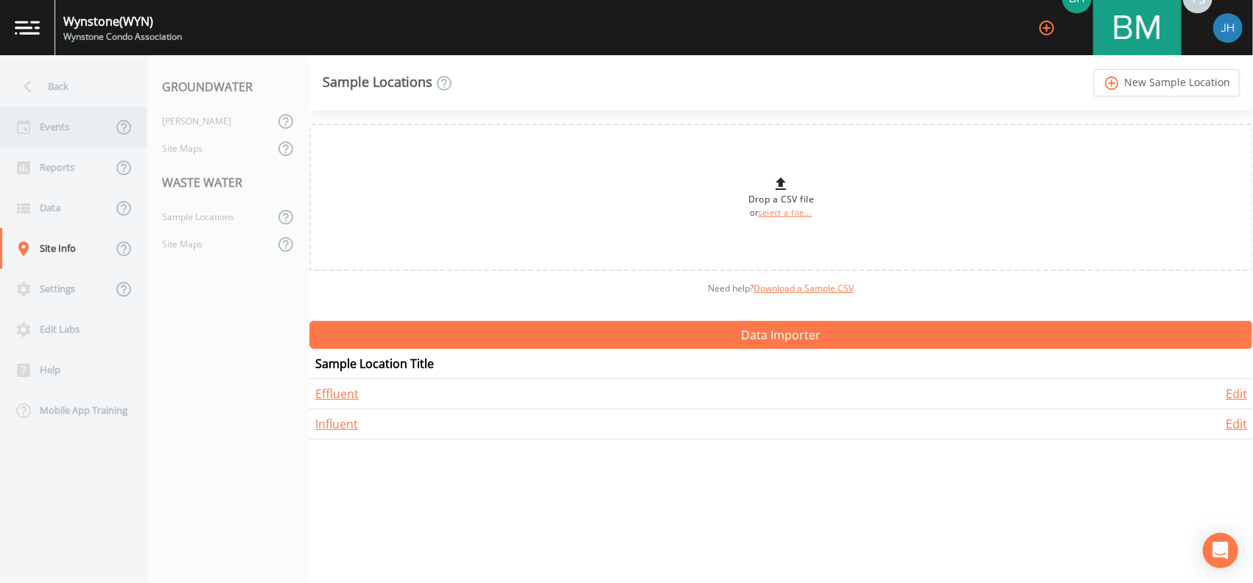
click at [53, 124] on div "Events" at bounding box center [56, 127] width 112 height 41
select select "092b3f94-5697-4c94-9891-da161916fdbb"
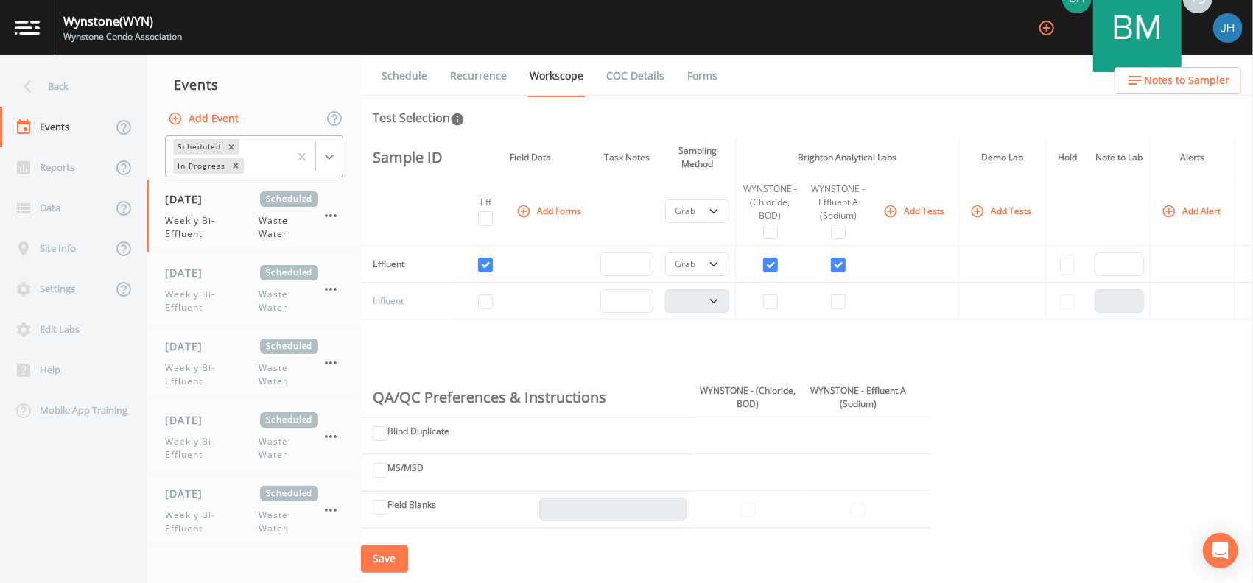
click at [331, 152] on icon at bounding box center [329, 157] width 15 height 15
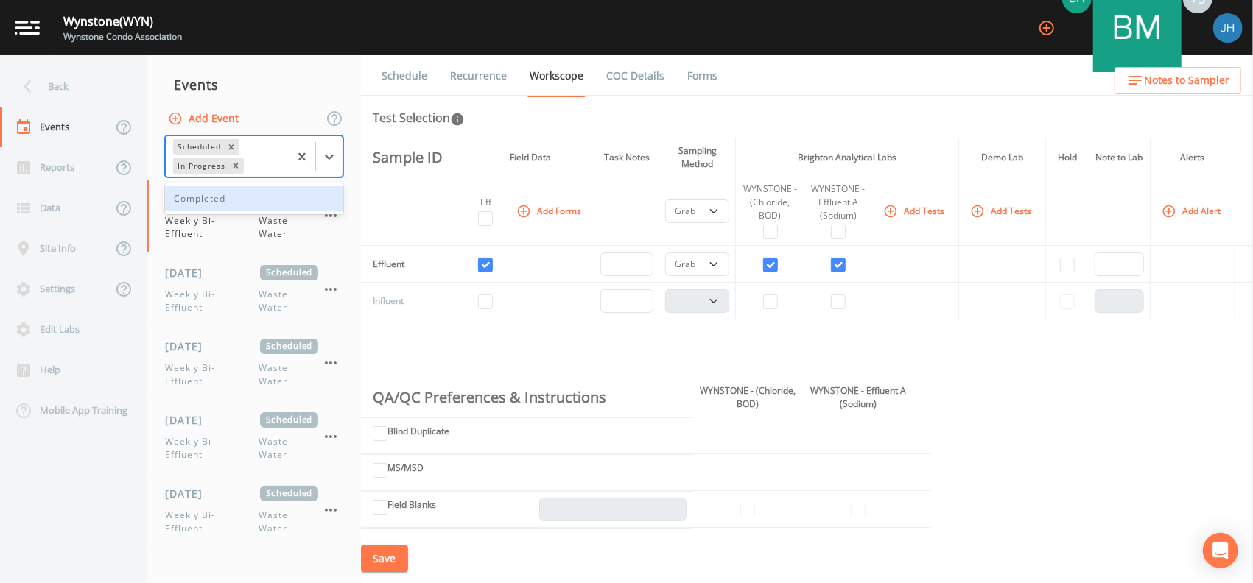
click at [237, 199] on div "Completed" at bounding box center [254, 198] width 178 height 25
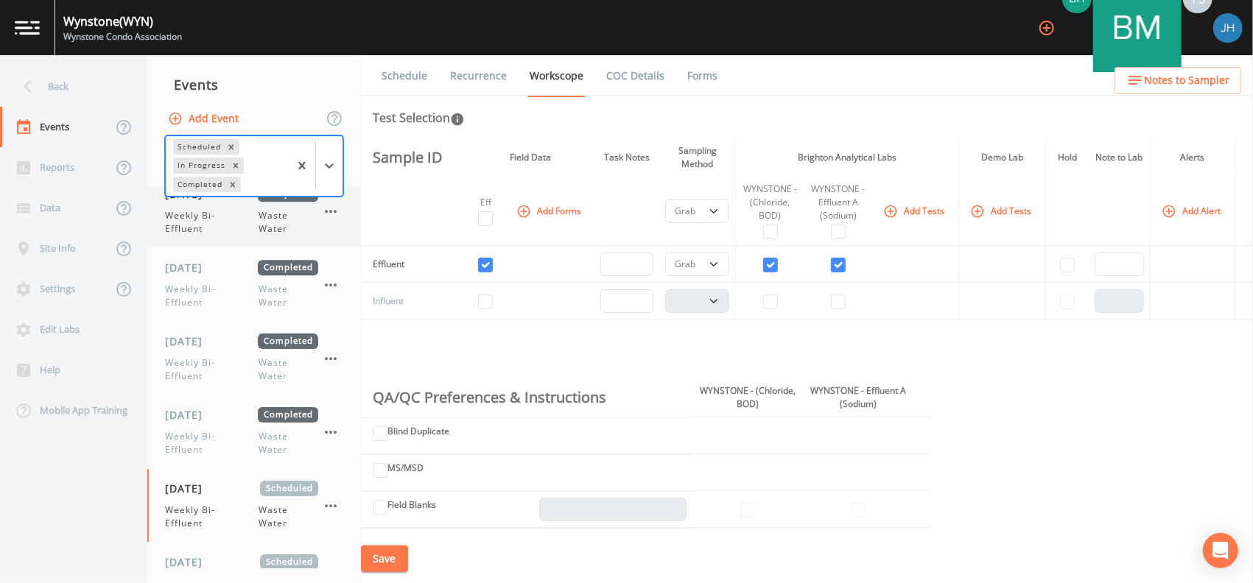
scroll to position [6971, 0]
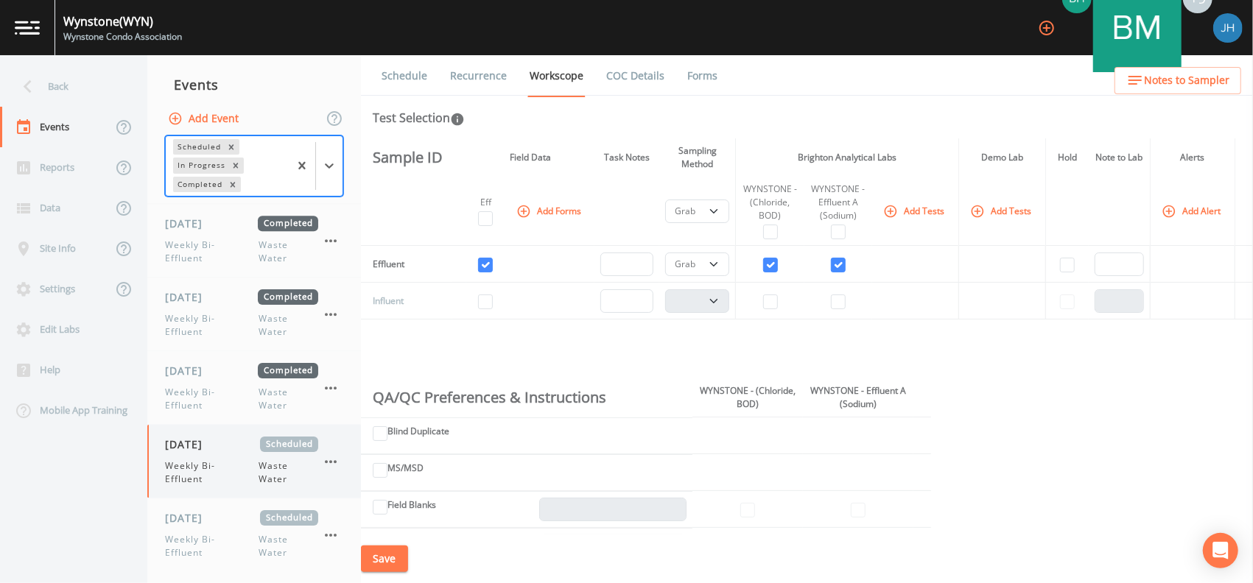
click at [218, 462] on span "Weekly Bi-Effluent" at bounding box center [212, 473] width 94 height 27
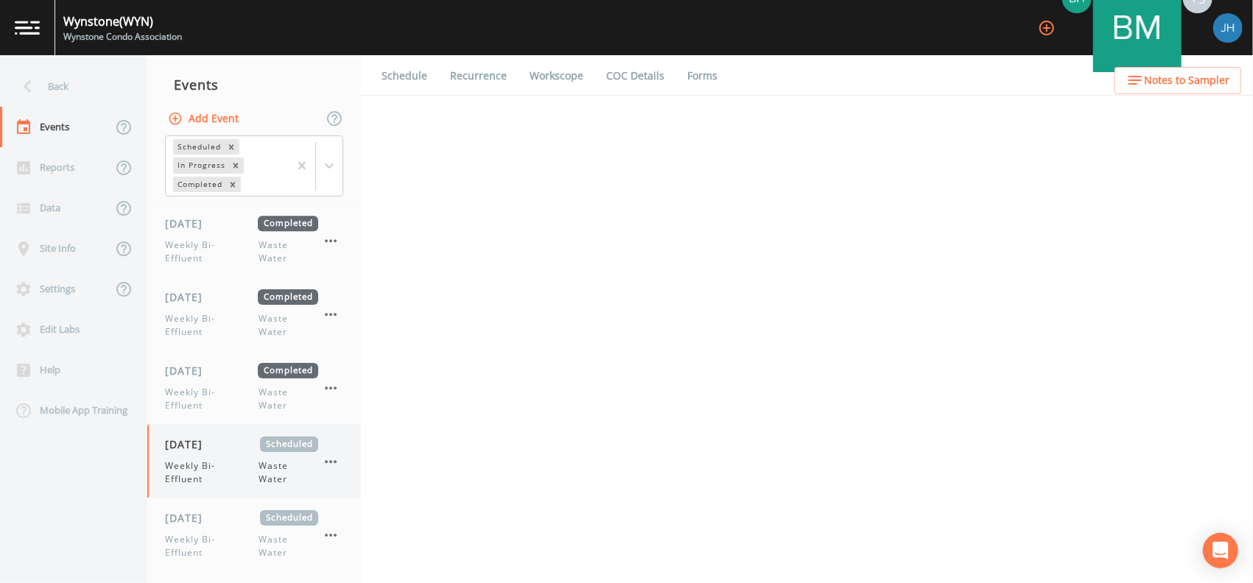
select select "092b3f94-5697-4c94-9891-da161916fdbb"
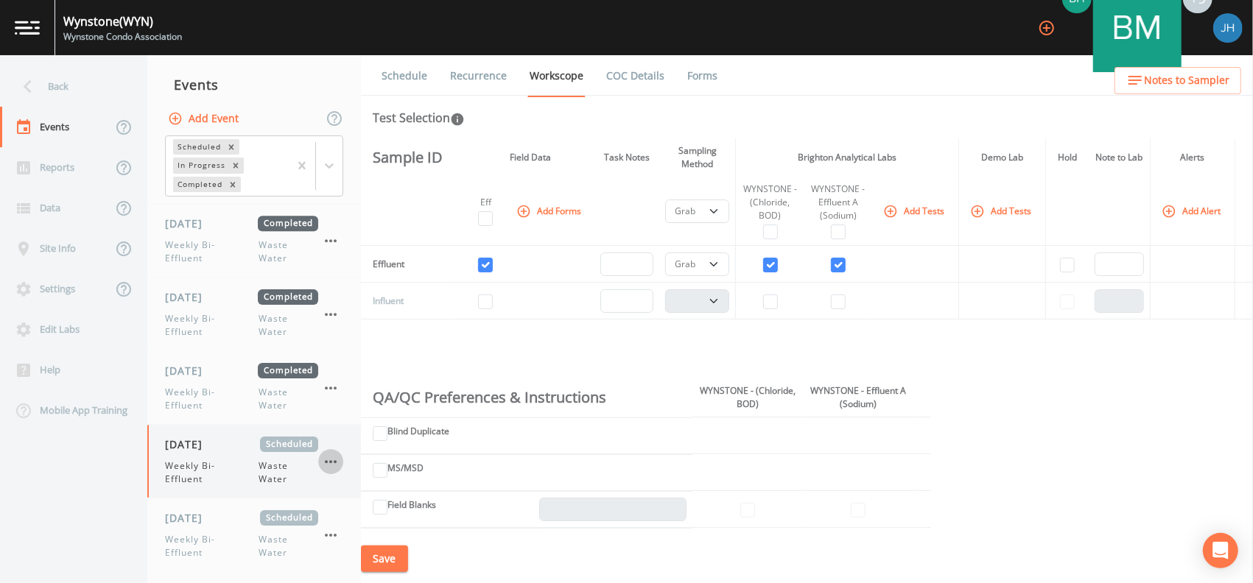
click at [335, 460] on icon "button" at bounding box center [331, 461] width 12 height 3
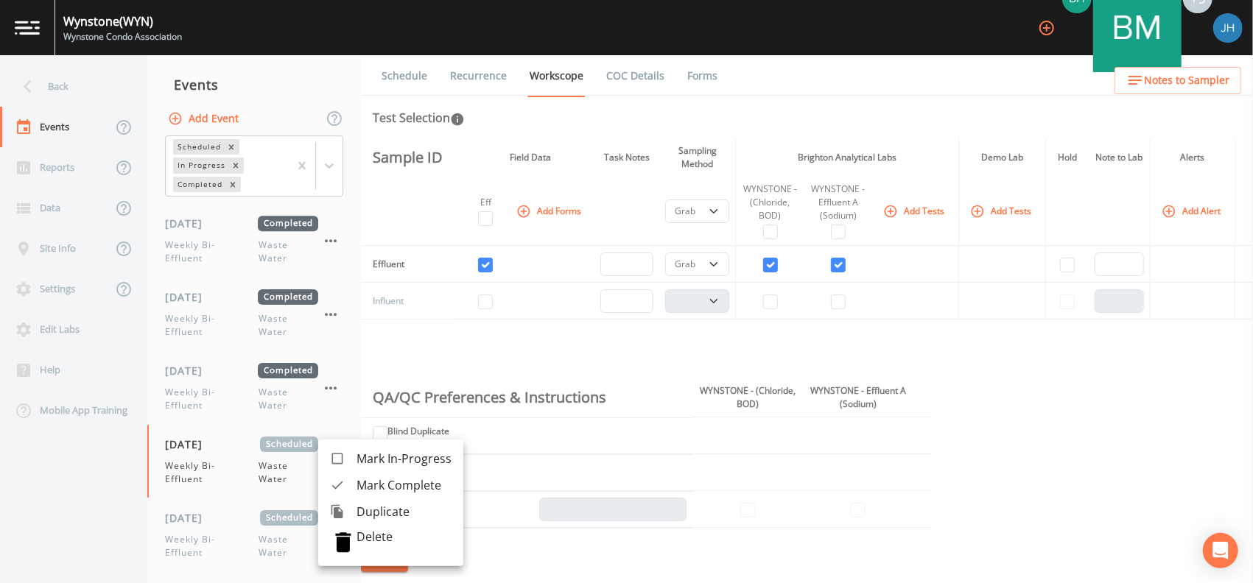
click at [377, 510] on span "Duplicate" at bounding box center [403, 512] width 95 height 18
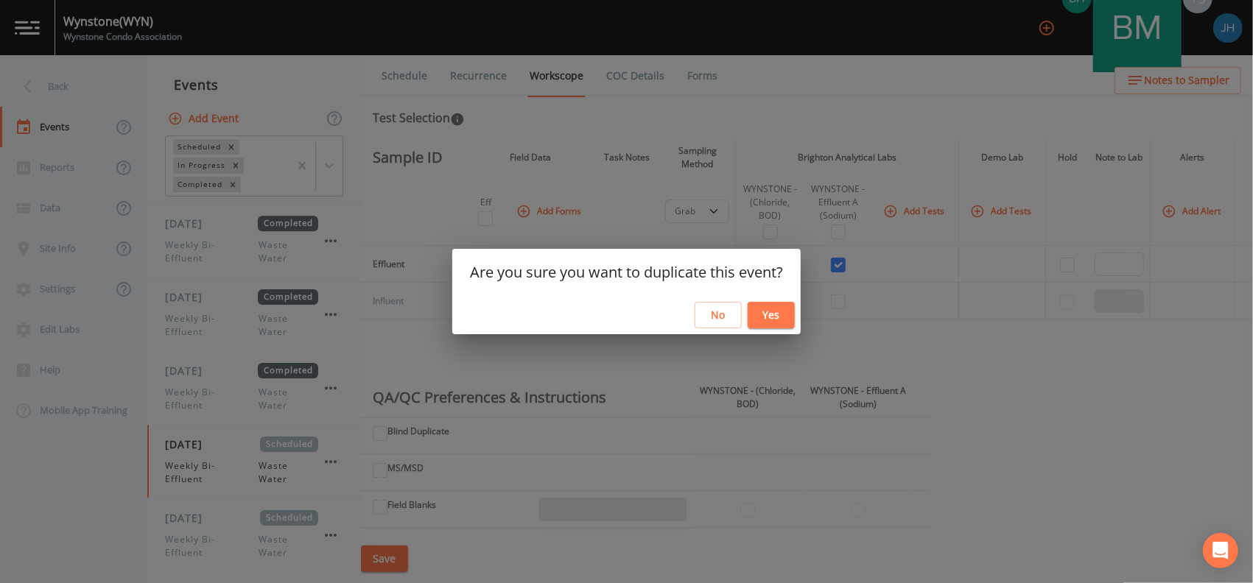
click at [779, 318] on button "Yes" at bounding box center [771, 315] width 47 height 27
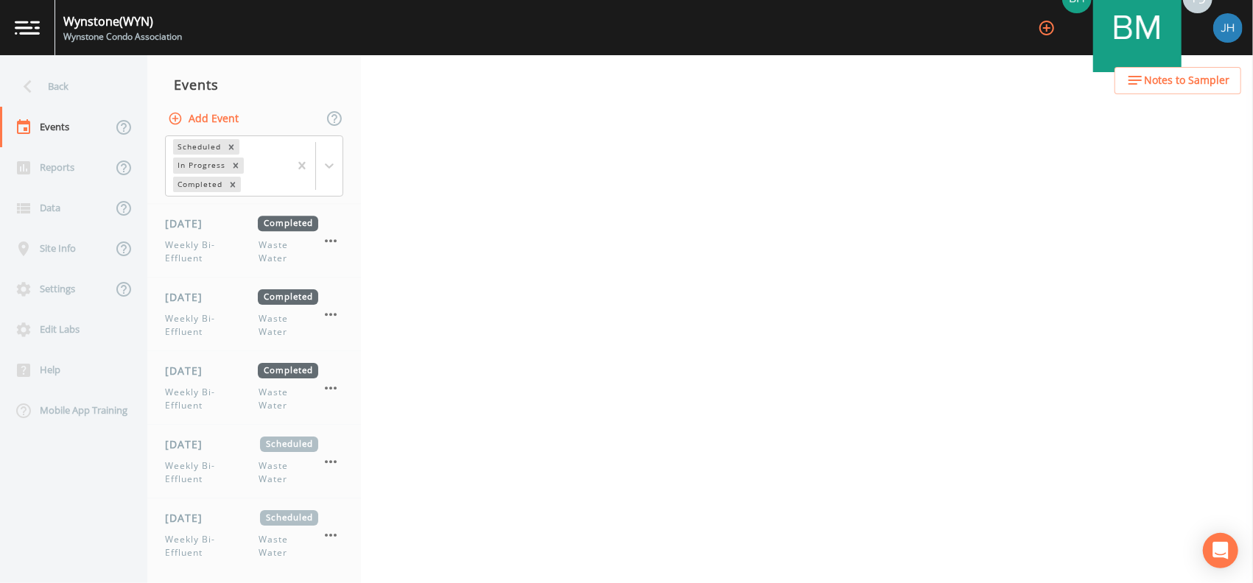
select select "092b3f94-5697-4c94-9891-da161916fdbb"
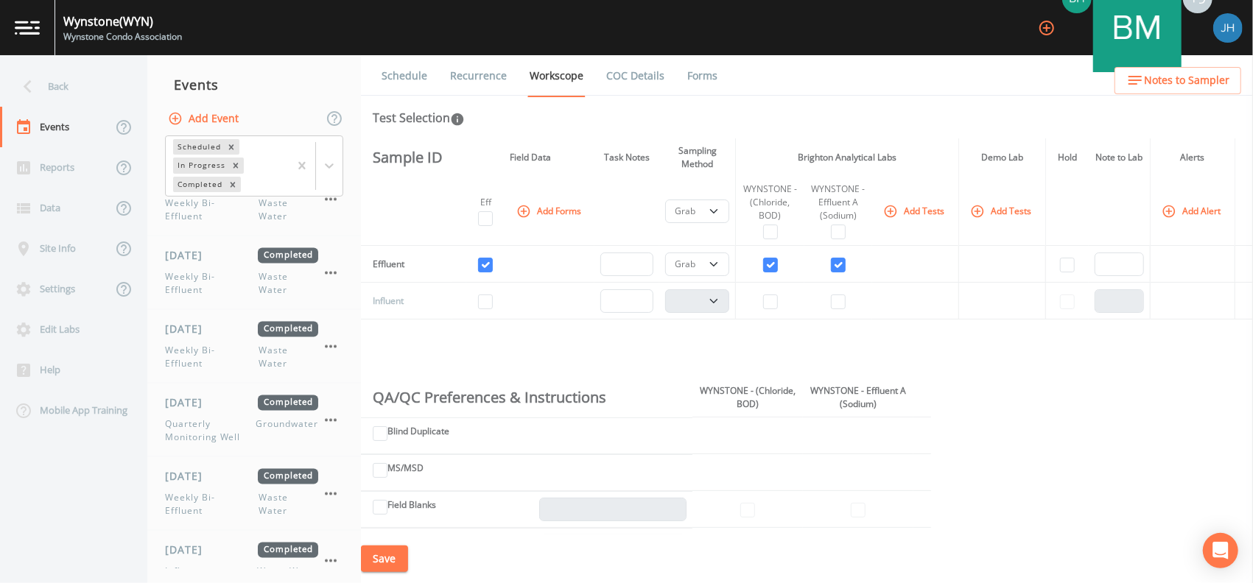
scroll to position [5400, 0]
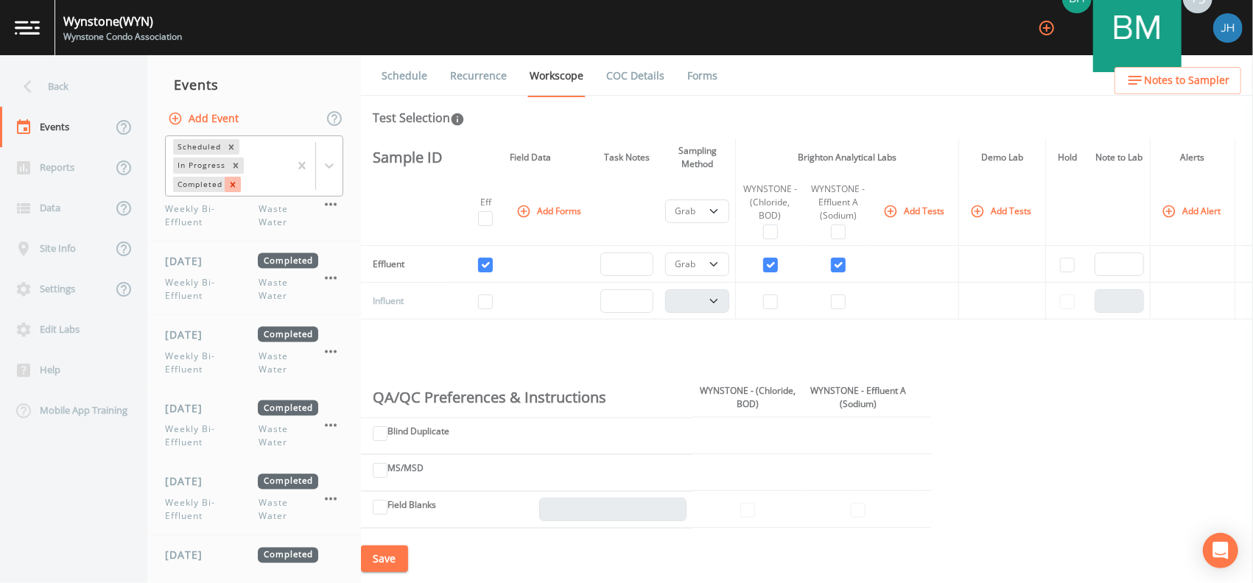
click at [231, 184] on icon "Remove Completed" at bounding box center [232, 184] width 5 height 5
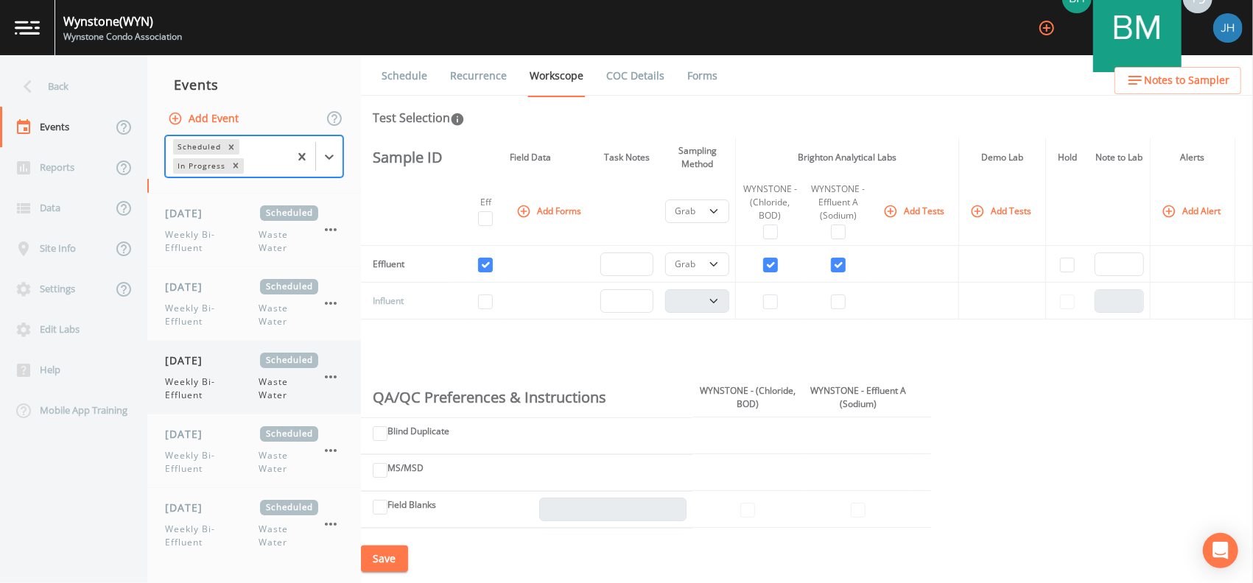
scroll to position [0, 0]
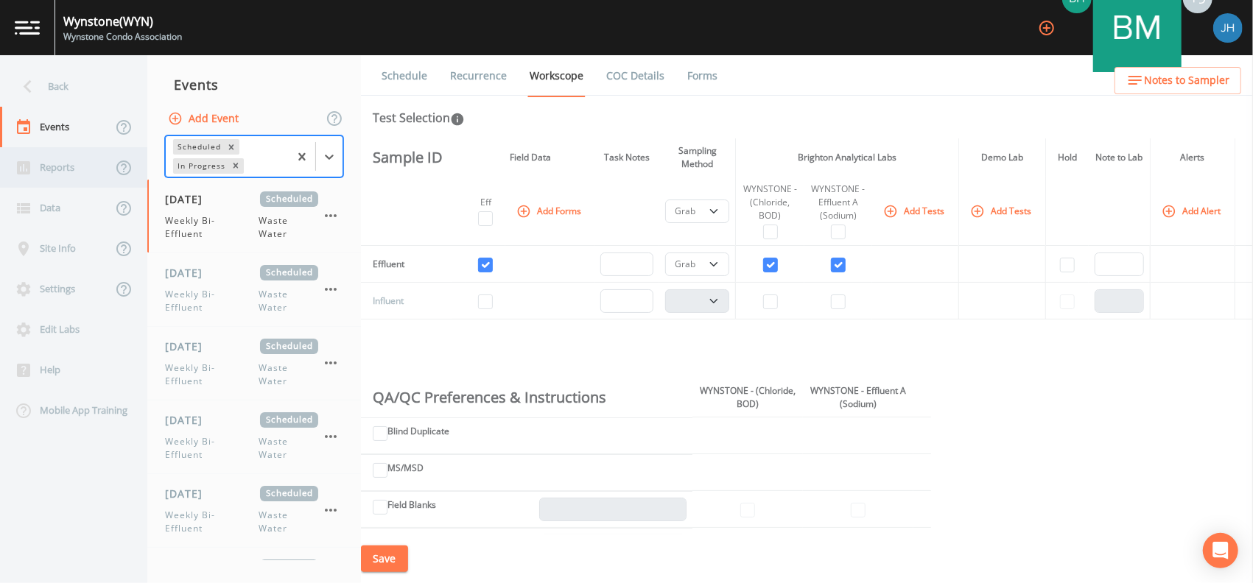
click at [55, 159] on div "Reports" at bounding box center [56, 167] width 112 height 41
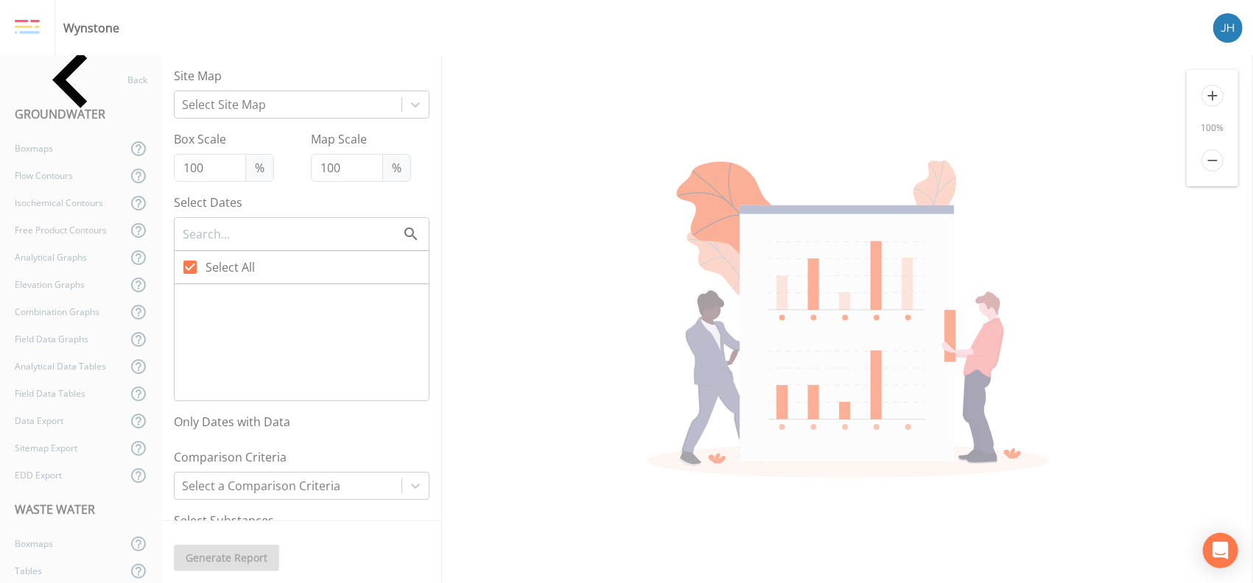
checkbox input "false"
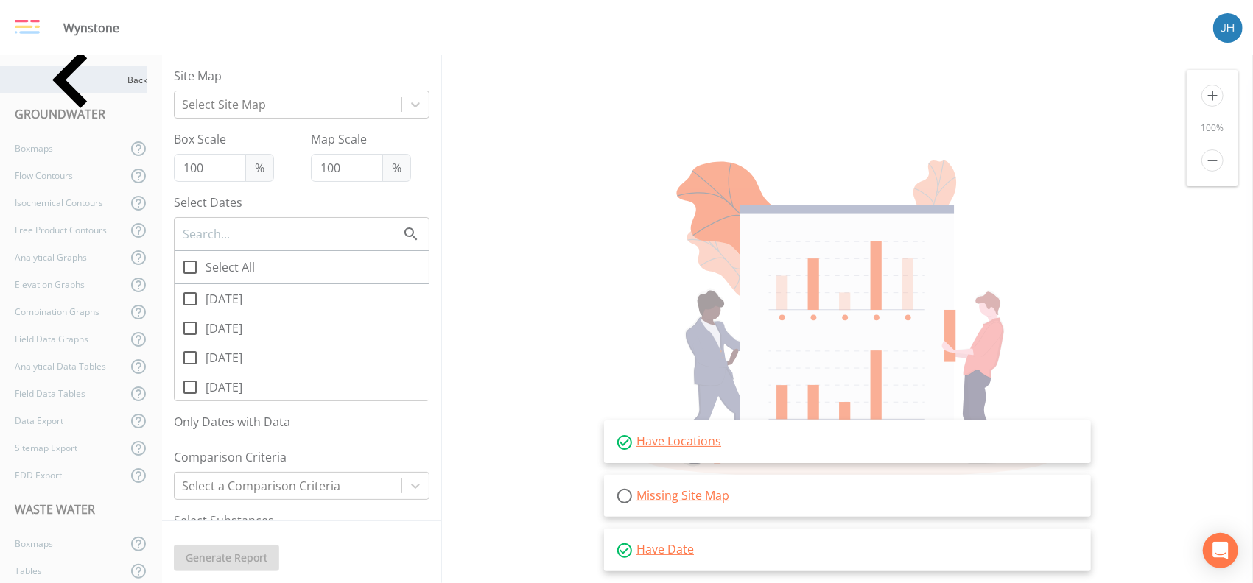
click at [74, 76] on div "Back" at bounding box center [73, 79] width 147 height 27
select select "092b3f94-5697-4c94-9891-da161916fdbb"
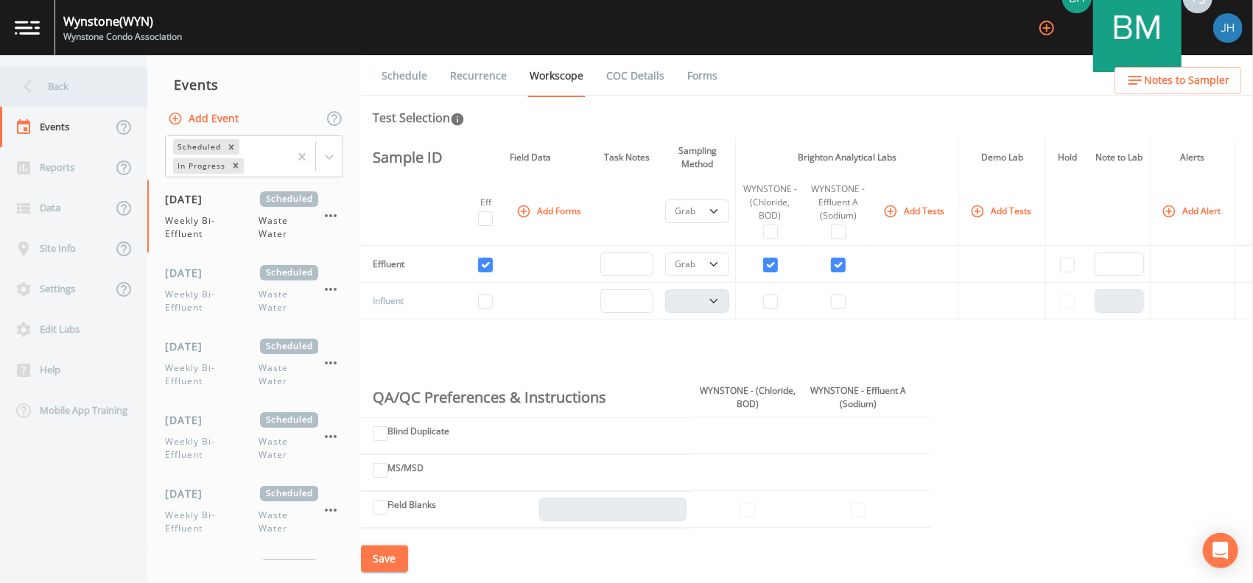
click at [76, 92] on div "Back" at bounding box center [66, 86] width 133 height 41
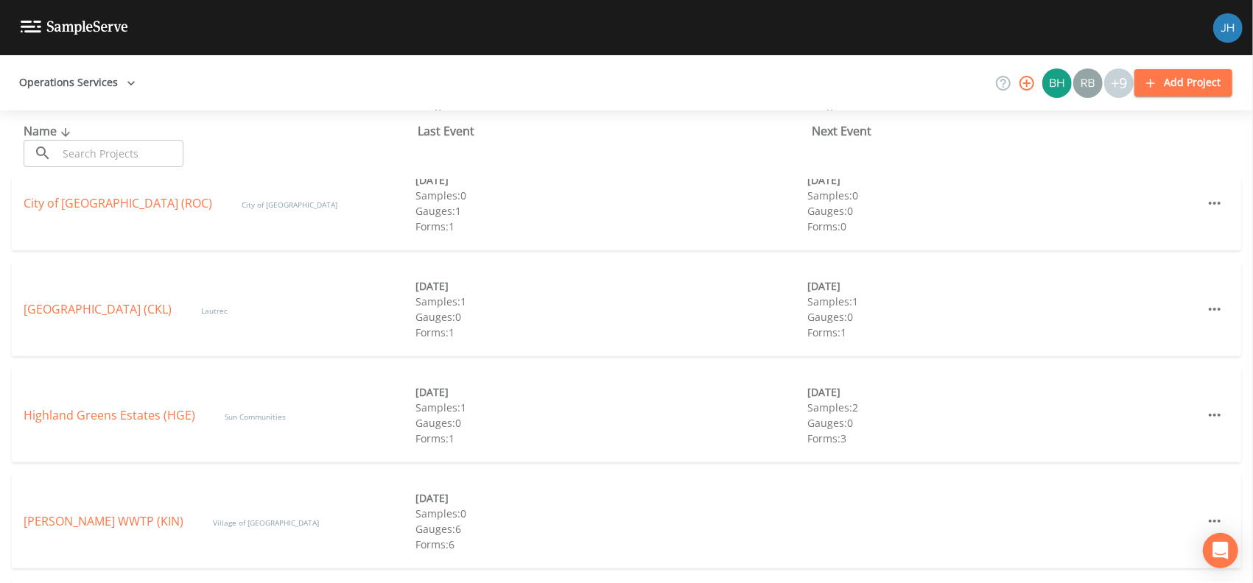
scroll to position [295, 0]
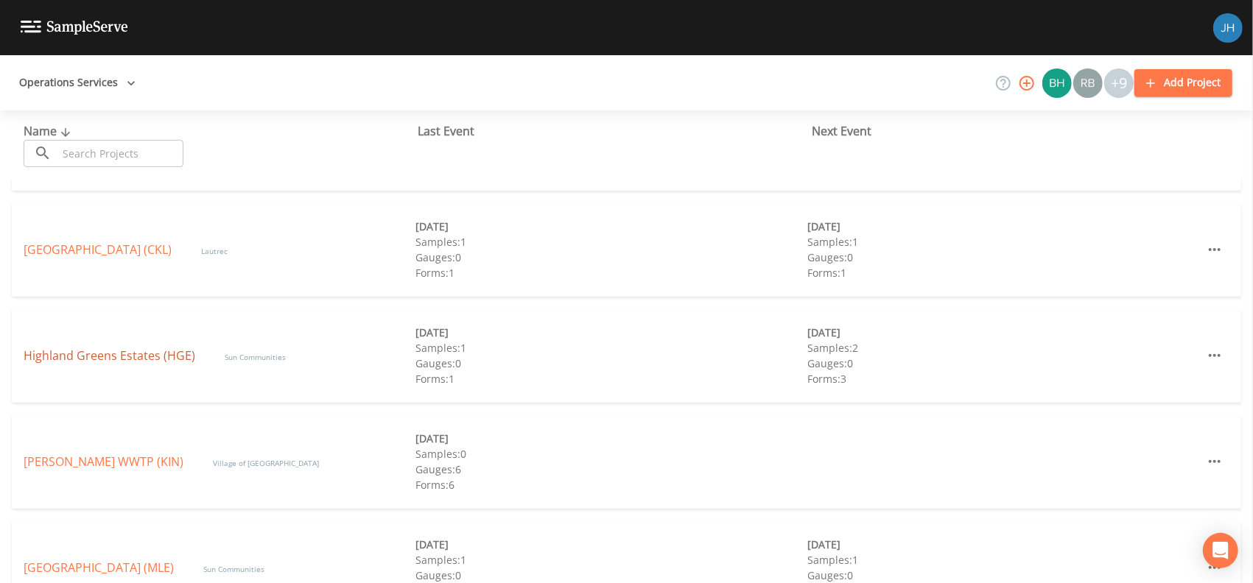
click at [95, 359] on link "Highland Greens Estates (HGE)" at bounding box center [110, 356] width 172 height 16
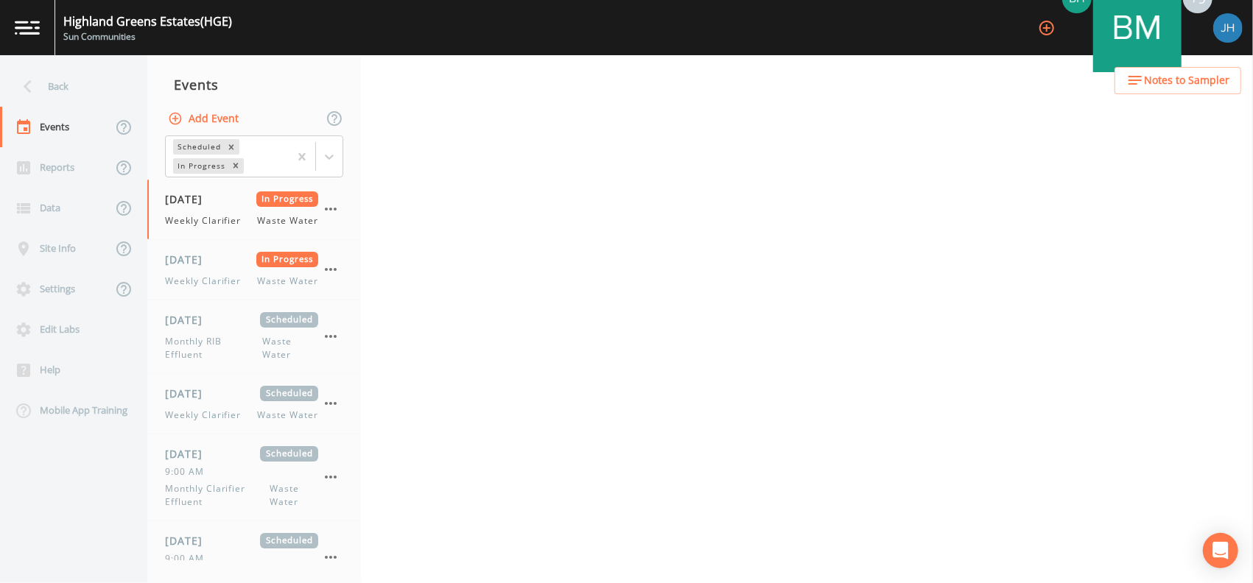
select select "092b3f94-5697-4c94-9891-da161916fdbb"
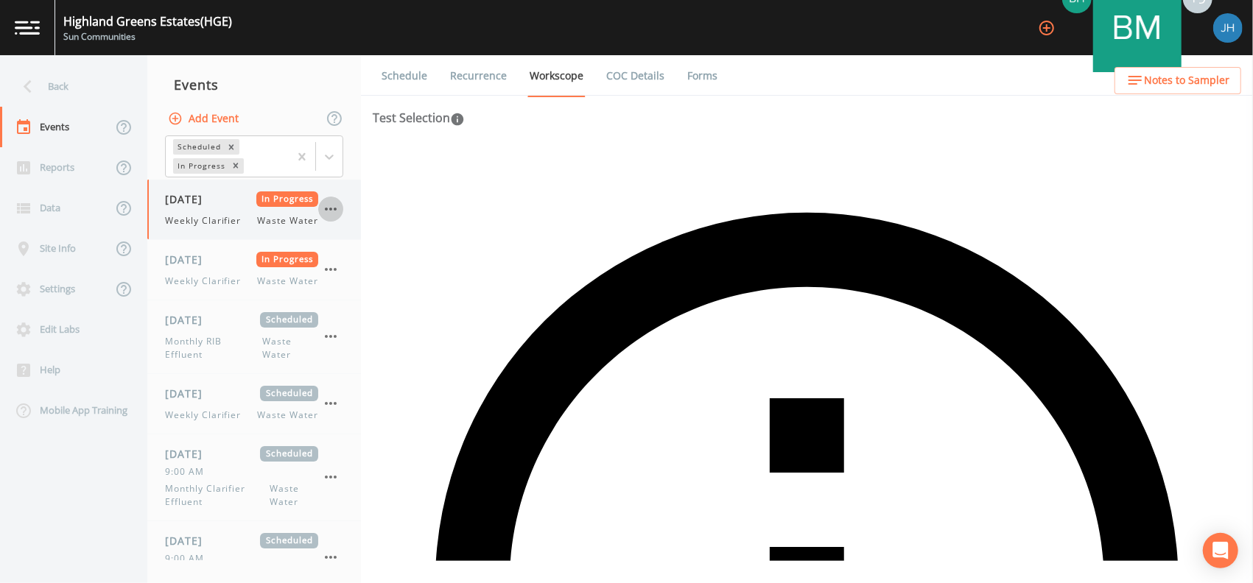
click at [334, 212] on icon "button" at bounding box center [331, 209] width 18 height 18
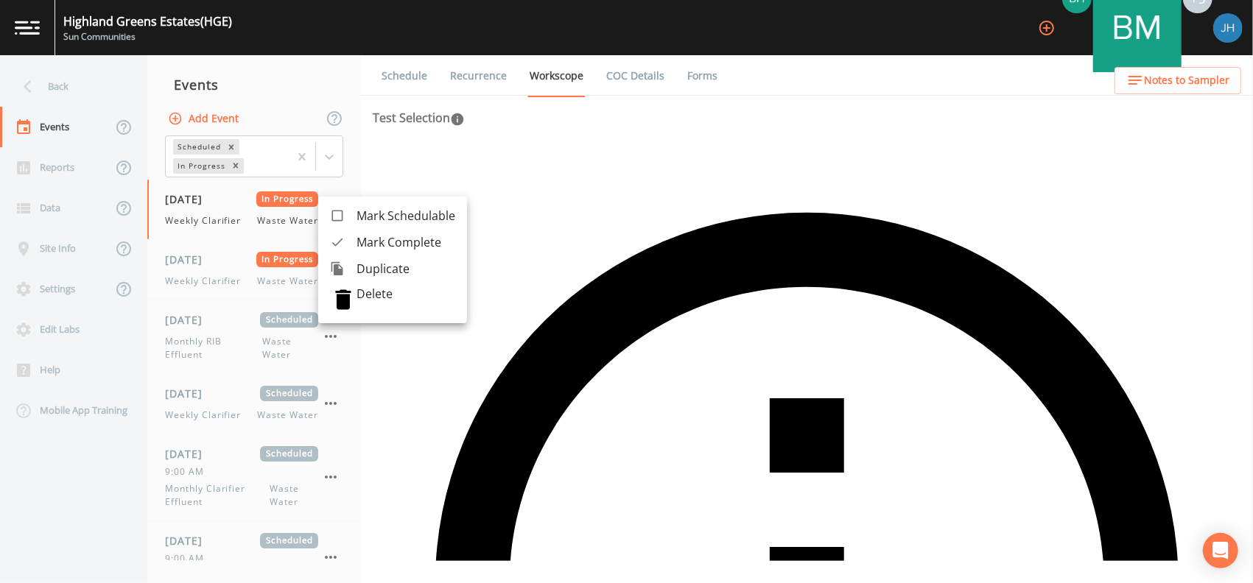
click at [383, 245] on span "Mark Complete" at bounding box center [405, 242] width 99 height 18
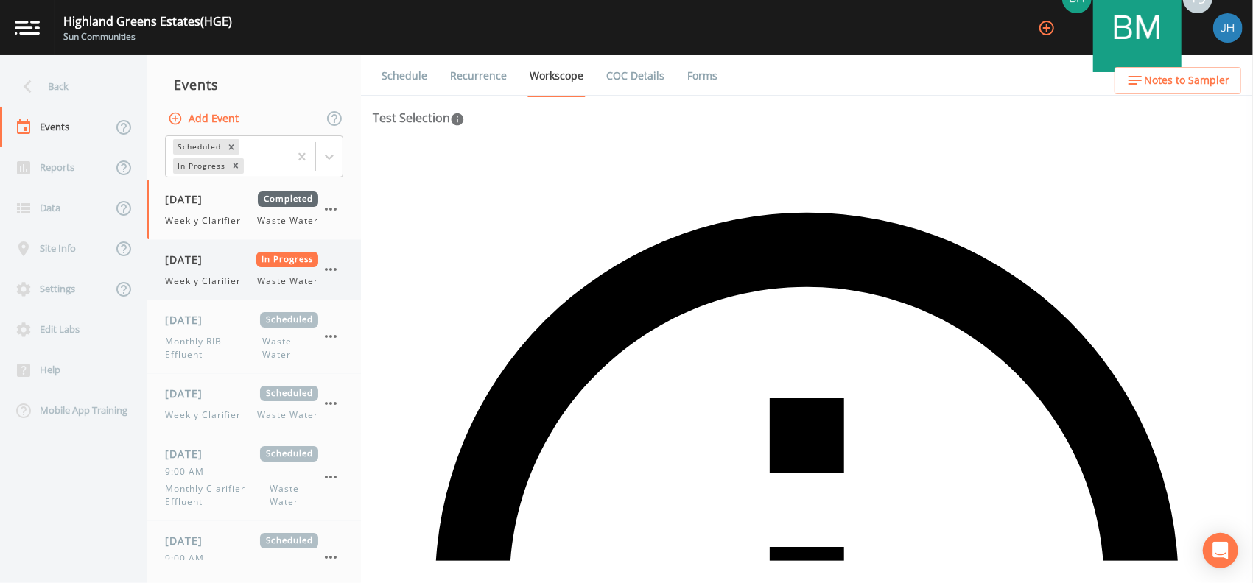
click at [330, 271] on icon "button" at bounding box center [331, 270] width 18 height 18
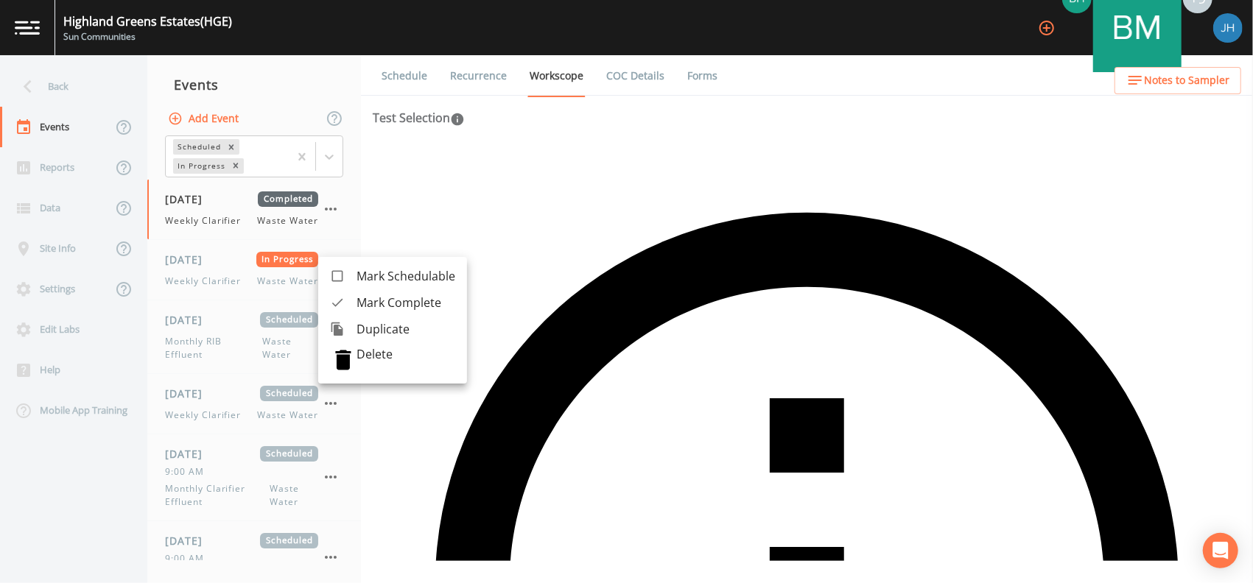
click at [365, 302] on span "Mark Complete" at bounding box center [405, 303] width 99 height 18
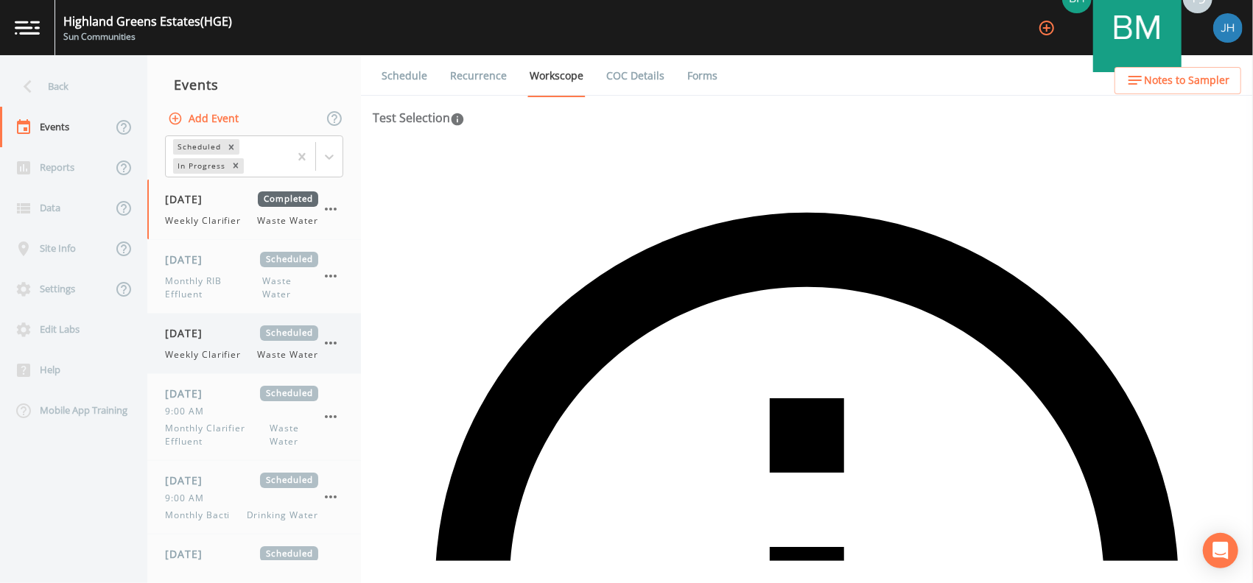
click at [218, 272] on div "[DATE] Scheduled Monthly RIB Effluent Waste Water" at bounding box center [241, 276] width 153 height 49
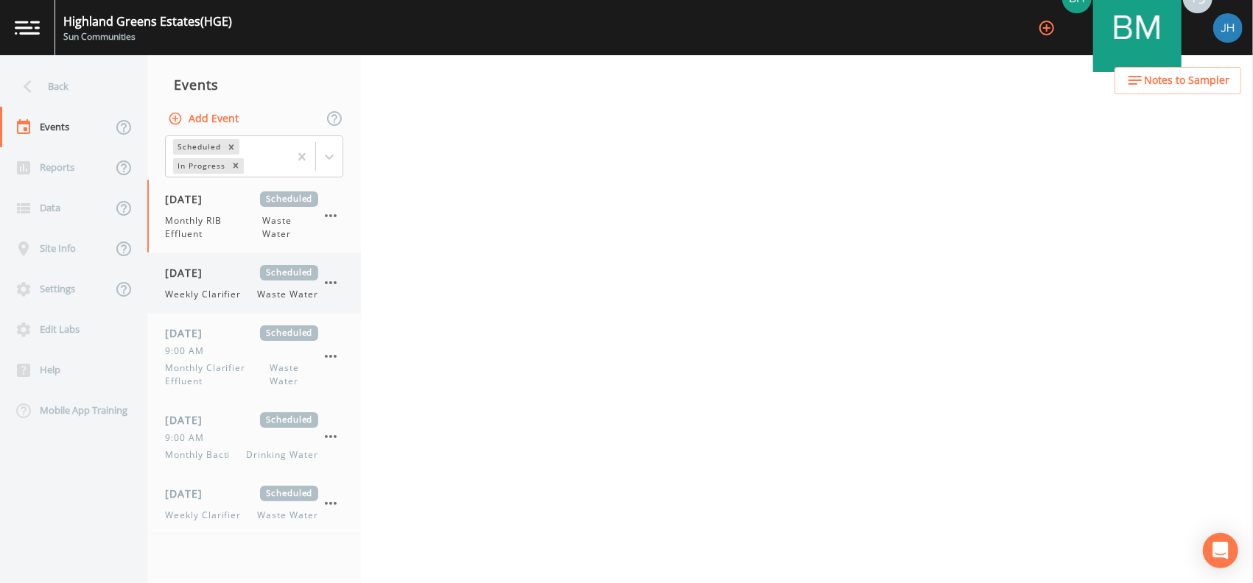
select select "092b3f94-5697-4c94-9891-da161916fdbb"
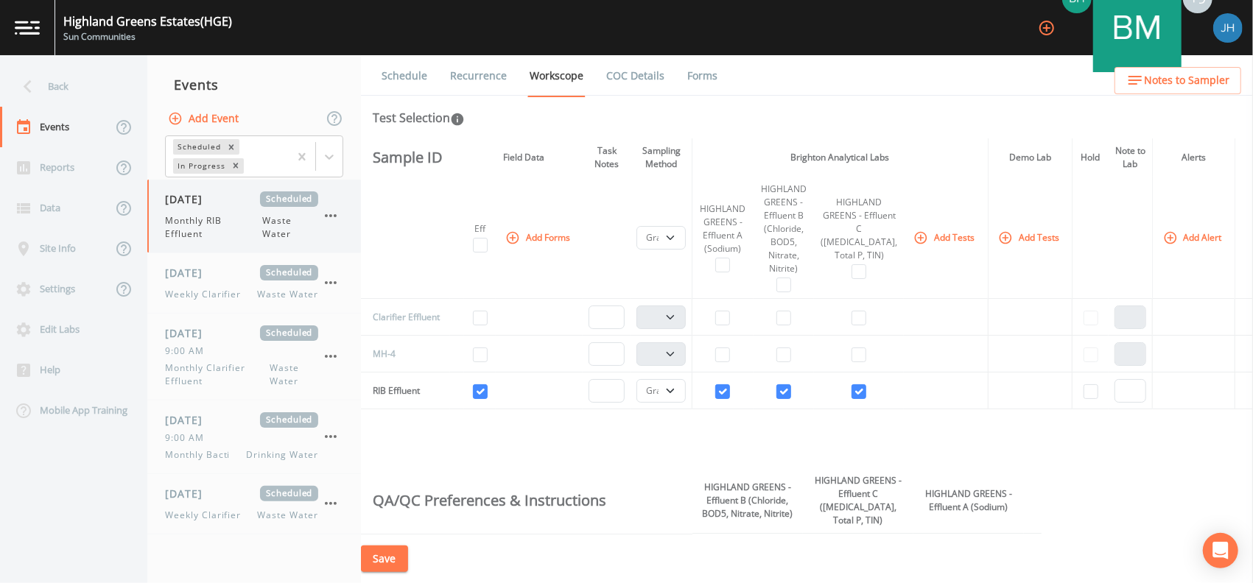
click at [213, 217] on span "Monthly RIB Effluent" at bounding box center [213, 227] width 97 height 27
select select "092b3f94-5697-4c94-9891-da161916fdbb"
click at [236, 289] on span "Weekly Clarifier" at bounding box center [207, 294] width 85 height 13
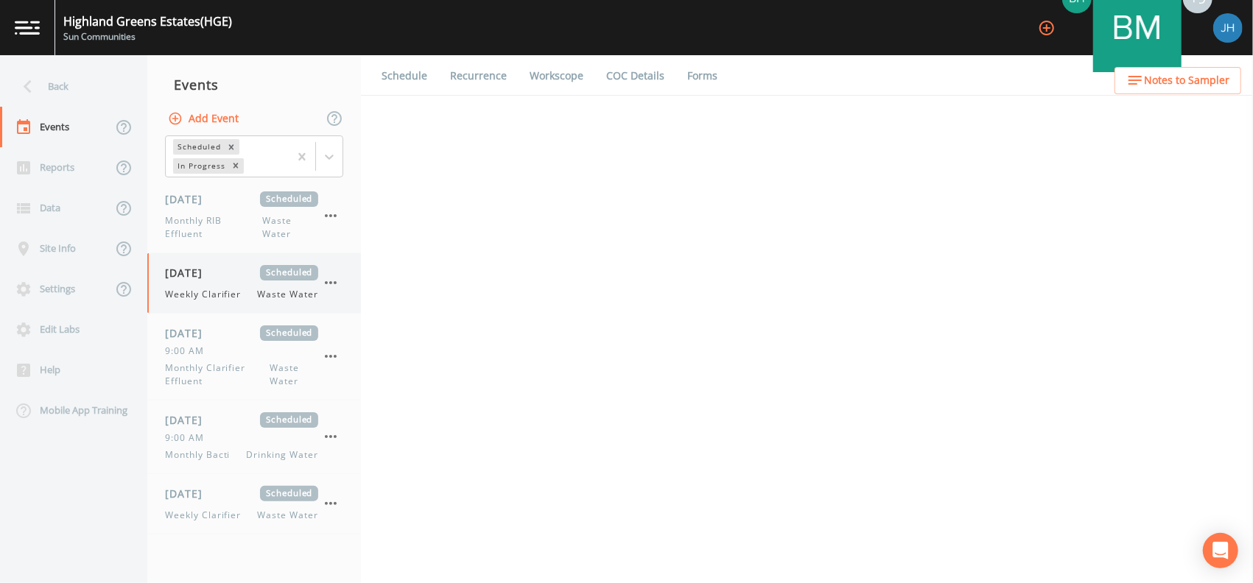
select select "092b3f94-5697-4c94-9891-da161916fdbb"
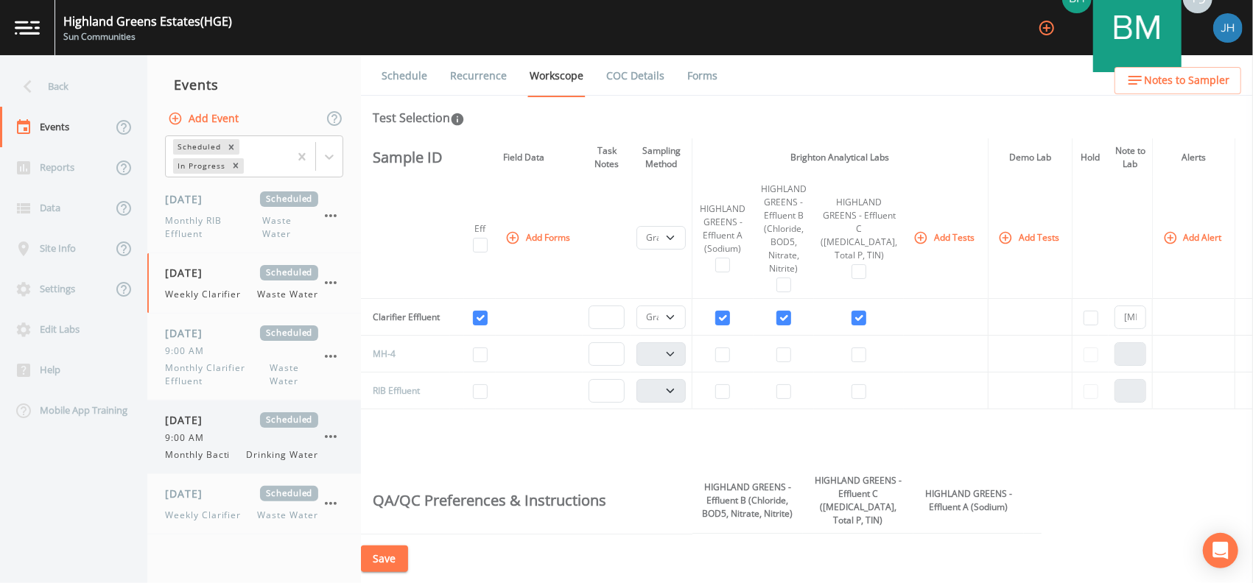
click at [197, 416] on span "[DATE]" at bounding box center [189, 419] width 48 height 15
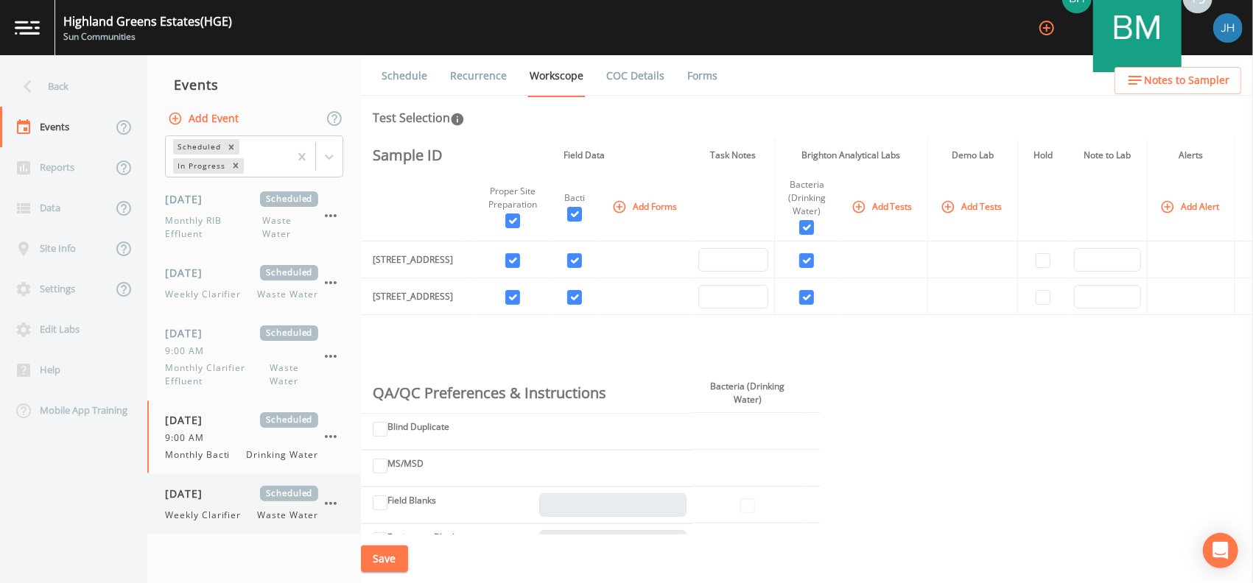
click at [208, 500] on span "[DATE]" at bounding box center [189, 493] width 48 height 15
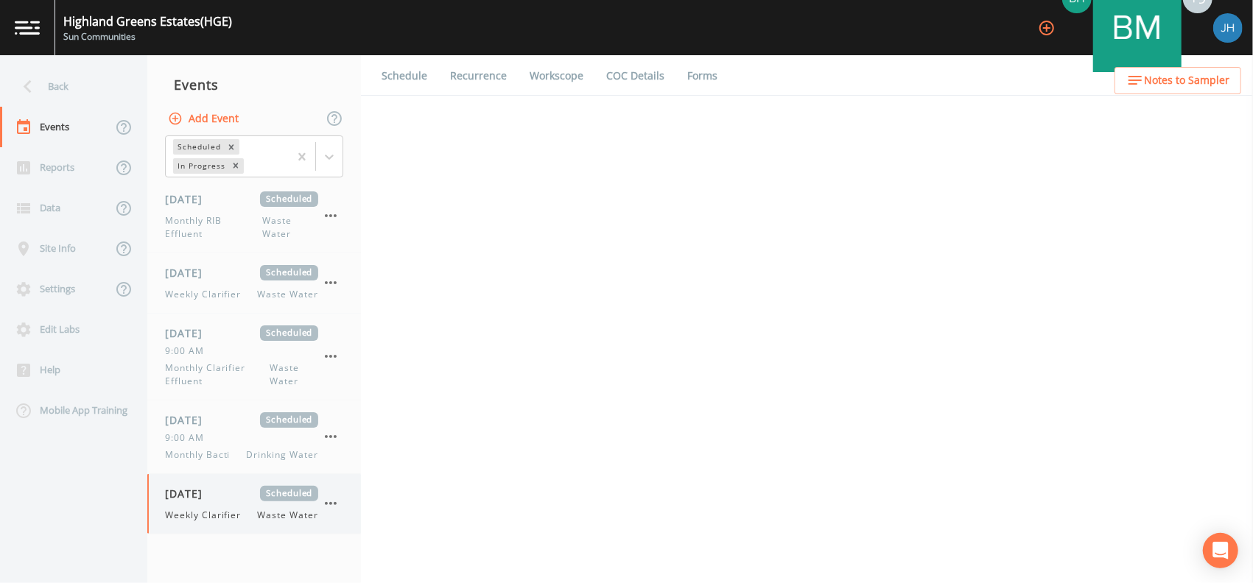
select select "092b3f94-5697-4c94-9891-da161916fdbb"
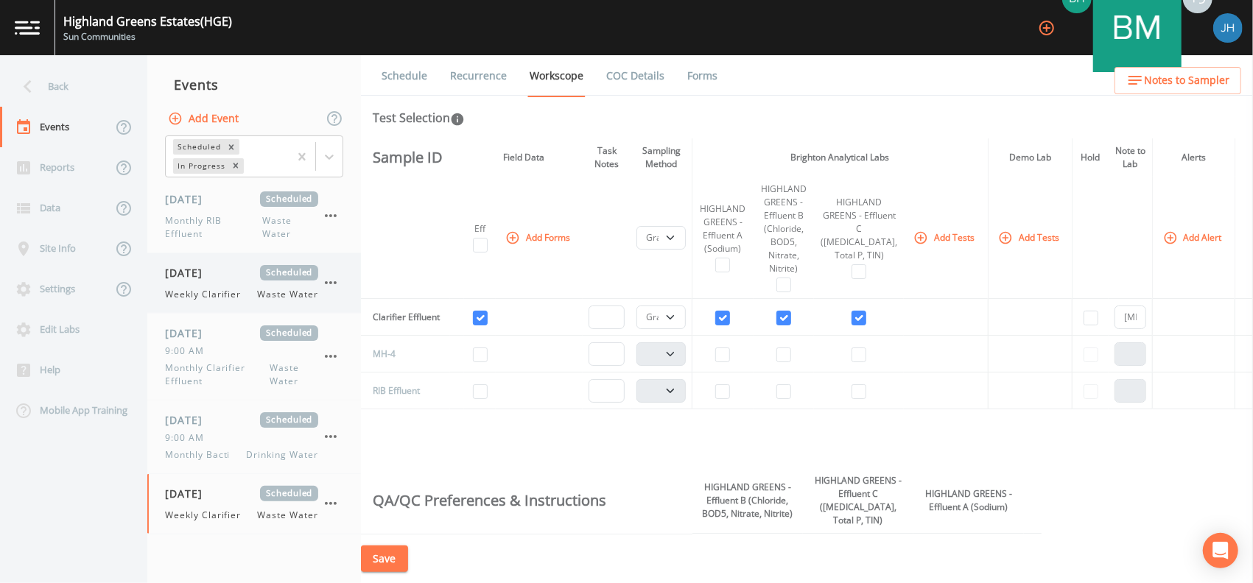
click at [217, 284] on div "[DATE] Scheduled Weekly Clarifier Waste Water" at bounding box center [241, 283] width 153 height 36
select select "092b3f94-5697-4c94-9891-da161916fdbb"
click at [478, 71] on link "Recurrence" at bounding box center [478, 75] width 61 height 41
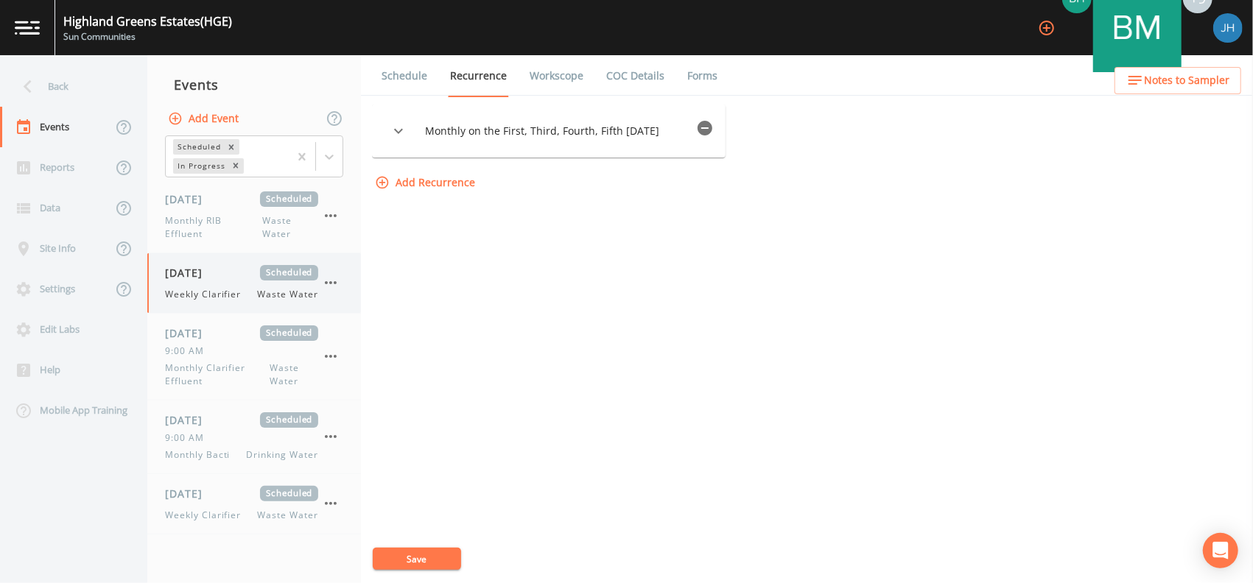
click at [337, 282] on icon "button" at bounding box center [331, 283] width 18 height 18
click at [369, 342] on span "Duplicate" at bounding box center [403, 343] width 95 height 18
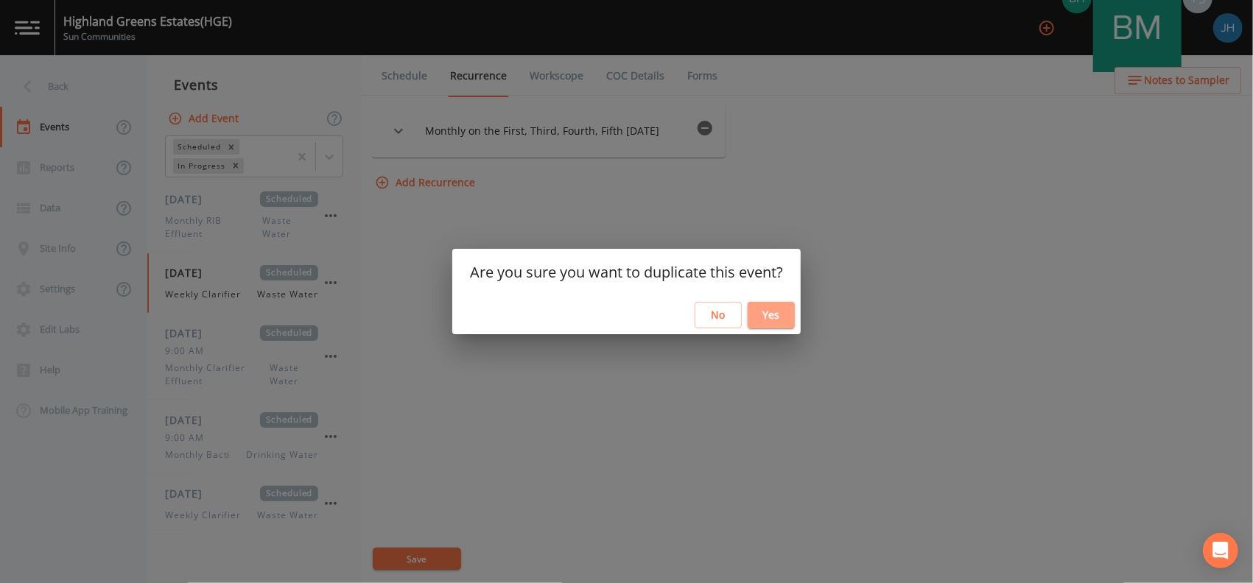
click at [785, 307] on button "Yes" at bounding box center [771, 315] width 47 height 27
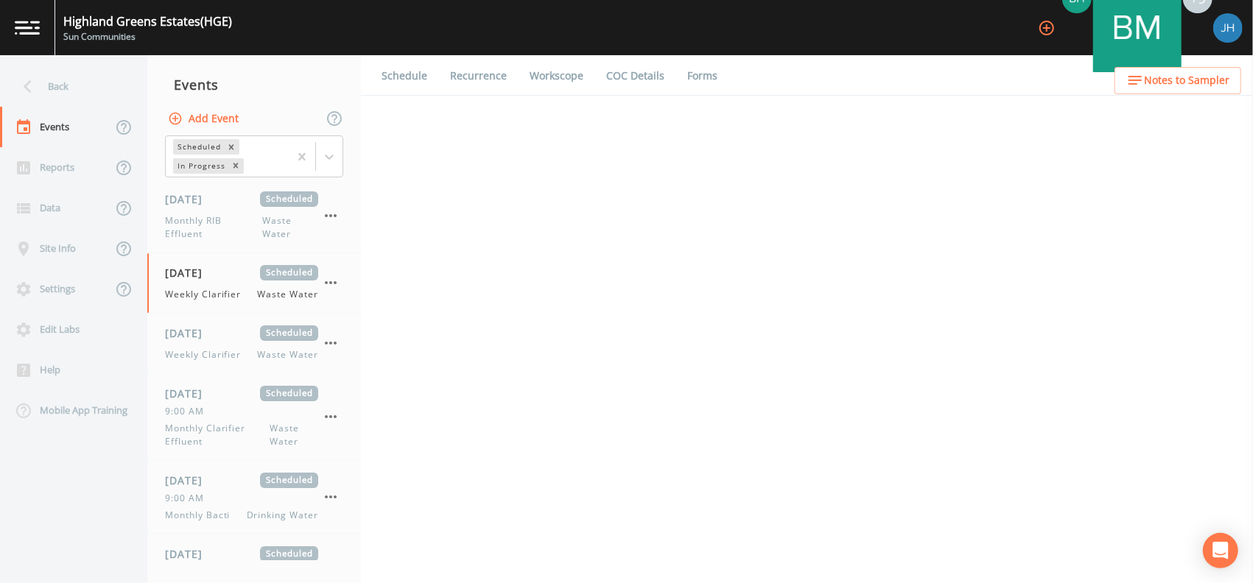
select select "092b3f94-5697-4c94-9891-da161916fdbb"
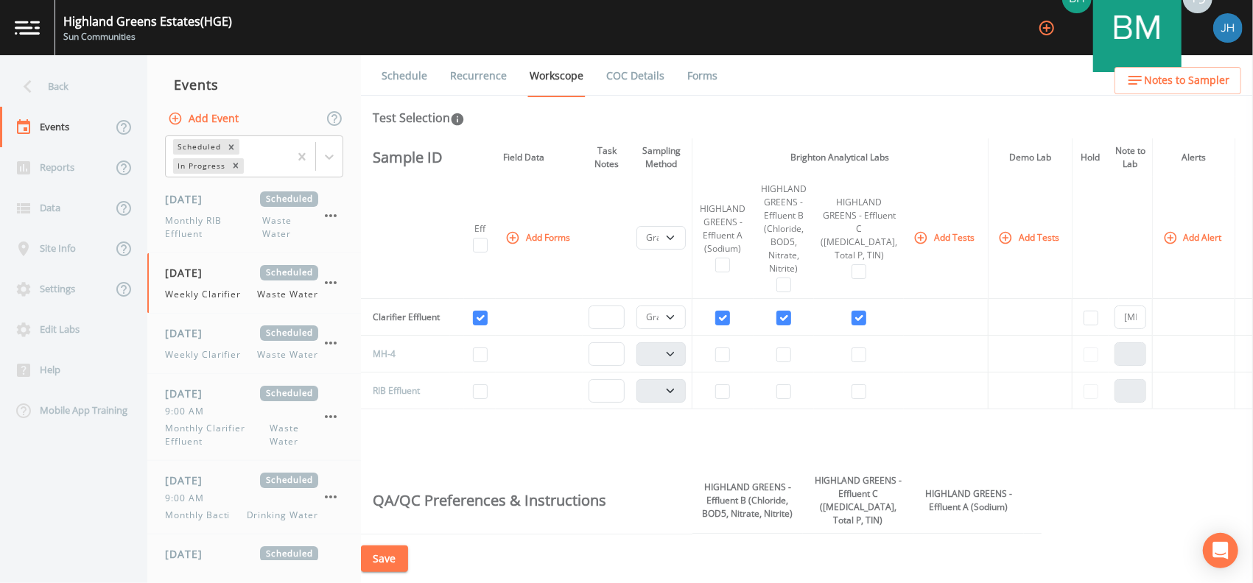
click at [53, 82] on div "Back" at bounding box center [66, 86] width 133 height 41
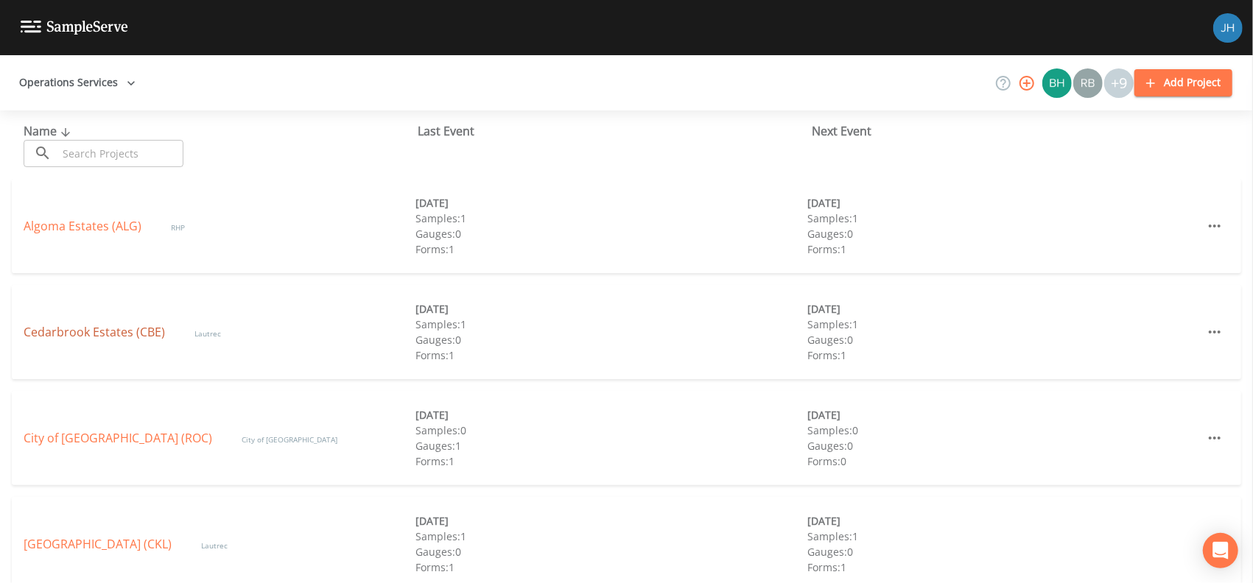
click at [102, 331] on link "Cedarbrook Estates (CBE)" at bounding box center [94, 332] width 141 height 16
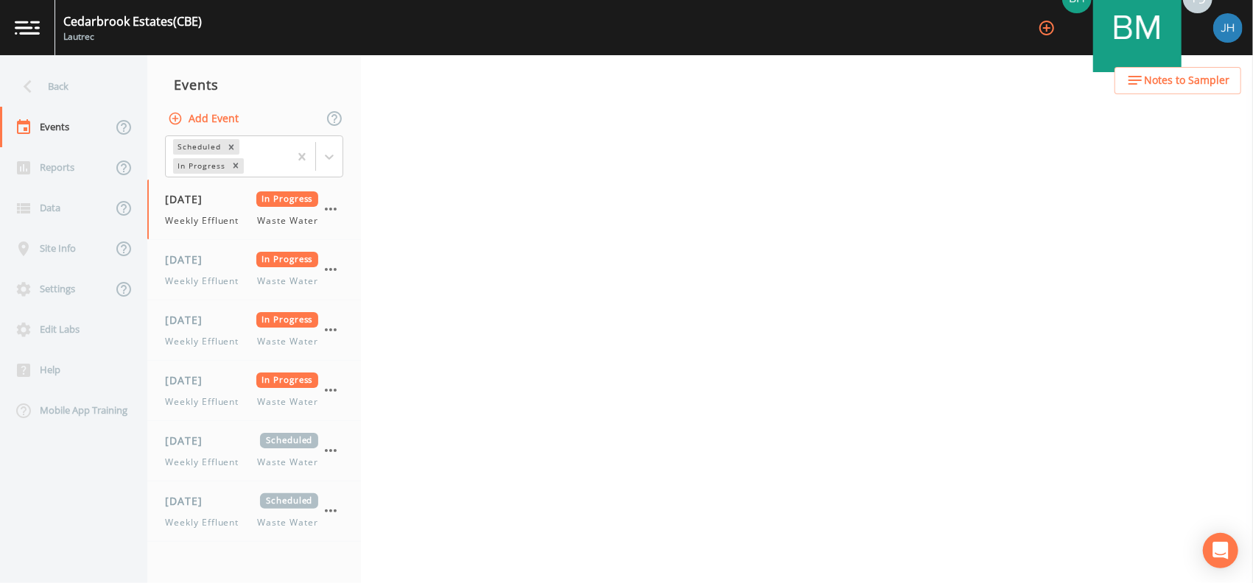
select select "092b3f94-5697-4c94-9891-da161916fdbb"
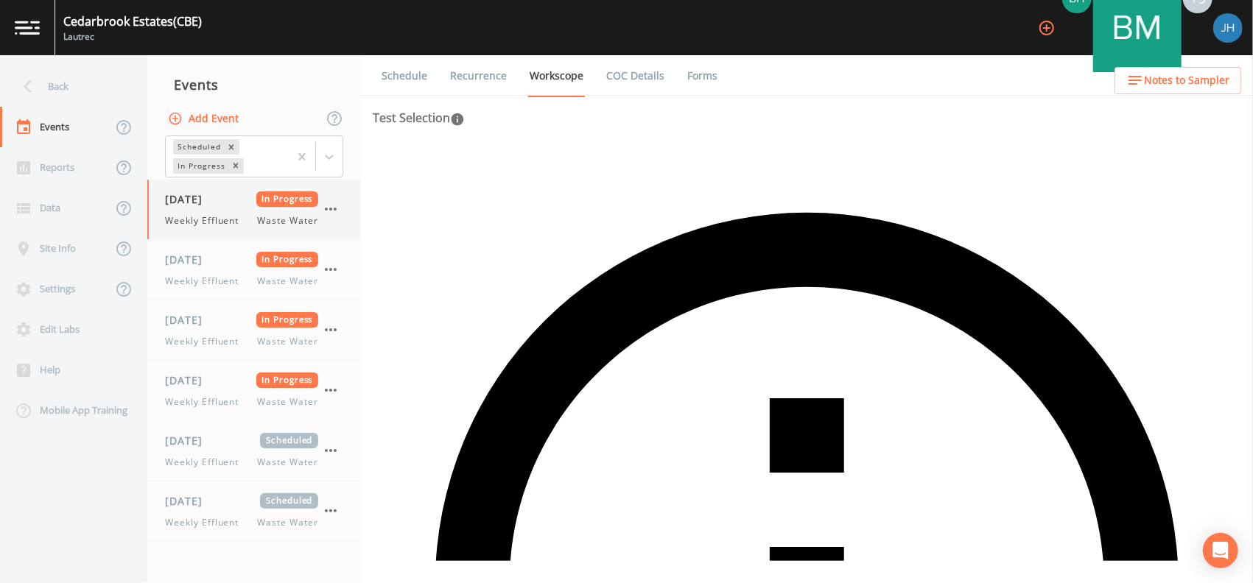
click at [327, 208] on icon "button" at bounding box center [331, 209] width 12 height 3
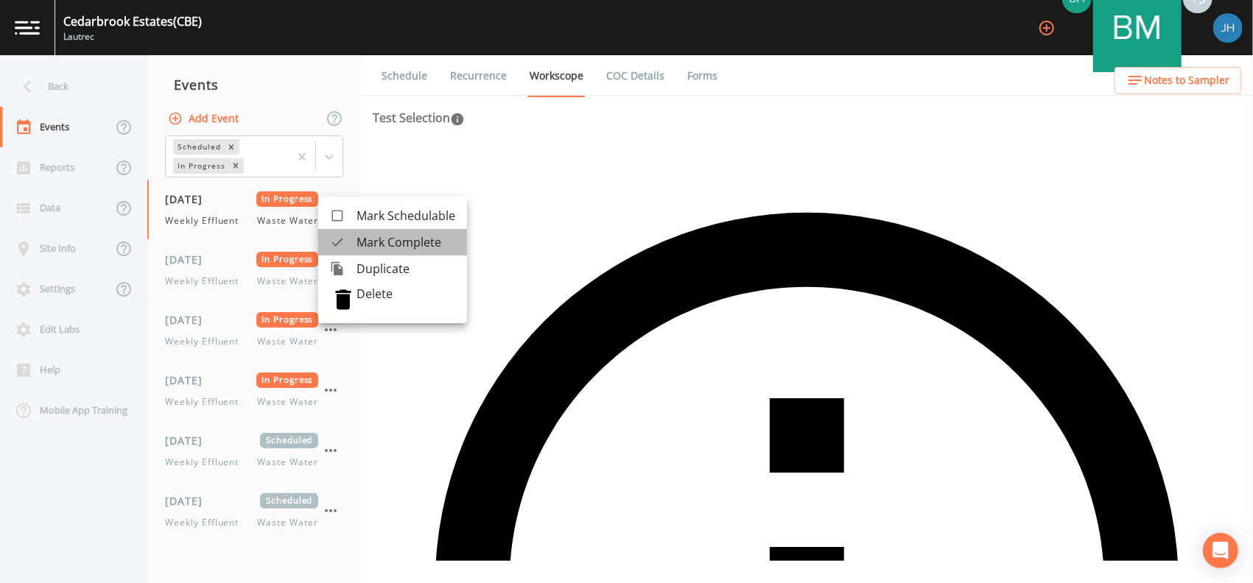
click at [373, 243] on span "Mark Complete" at bounding box center [405, 242] width 99 height 18
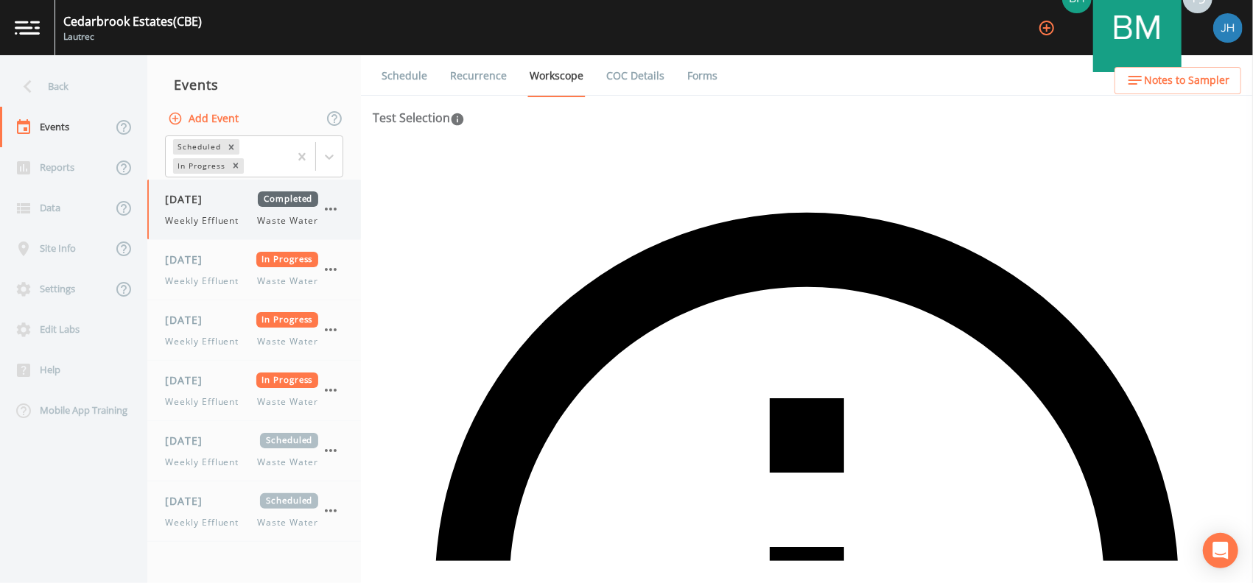
click at [330, 210] on icon "button" at bounding box center [331, 209] width 12 height 3
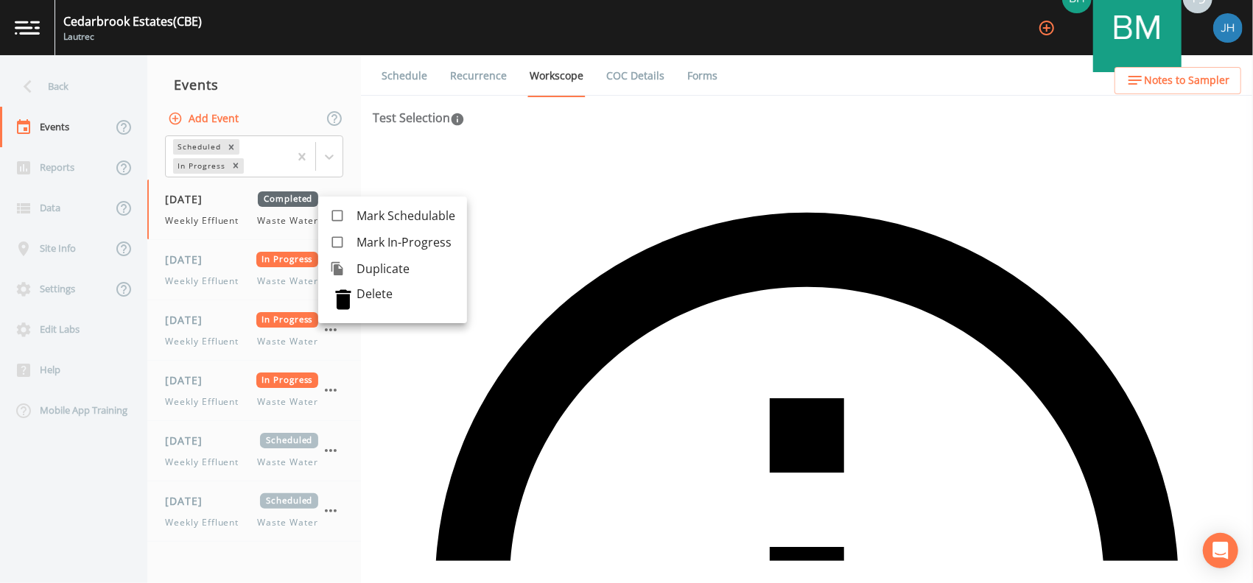
click at [290, 260] on div at bounding box center [626, 291] width 1253 height 583
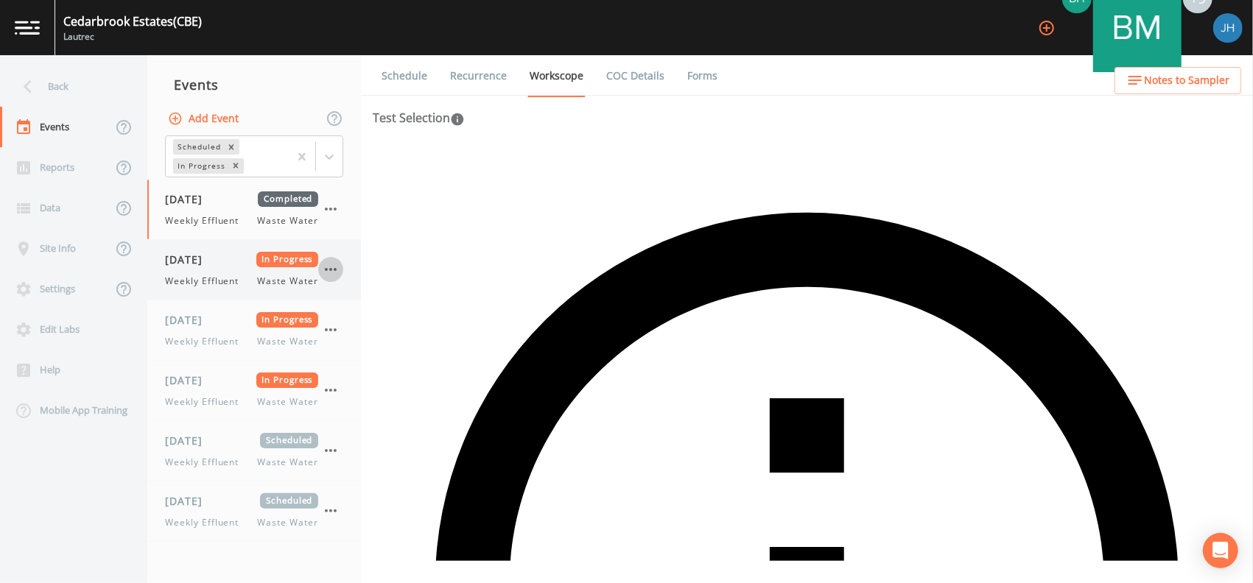
click at [338, 268] on icon "button" at bounding box center [331, 270] width 18 height 18
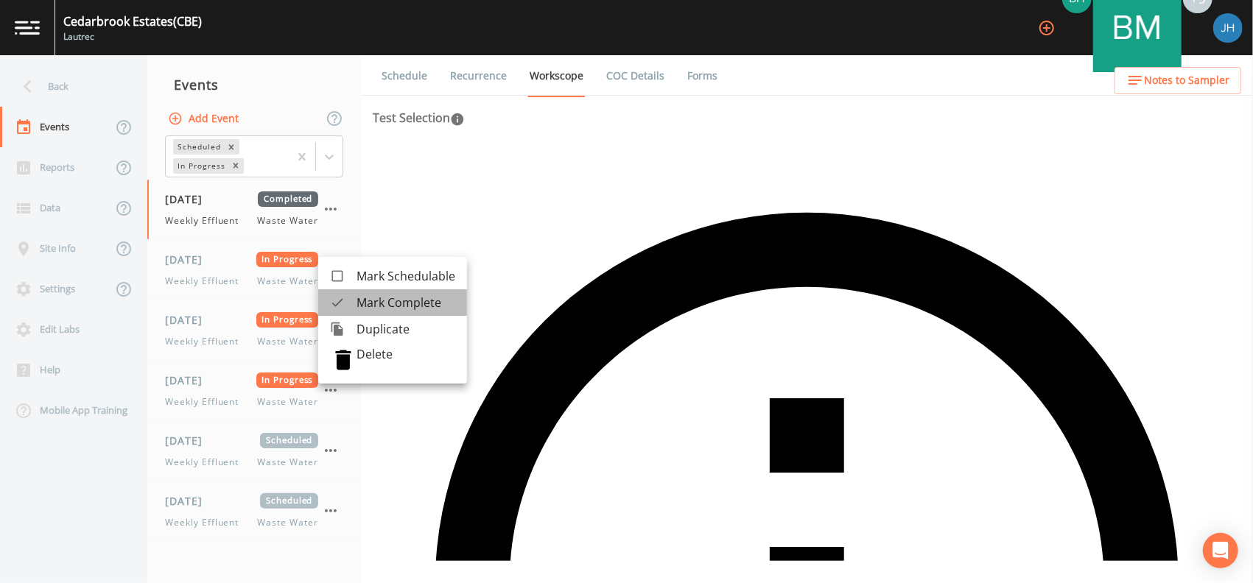
click at [376, 302] on span "Mark Complete" at bounding box center [405, 303] width 99 height 18
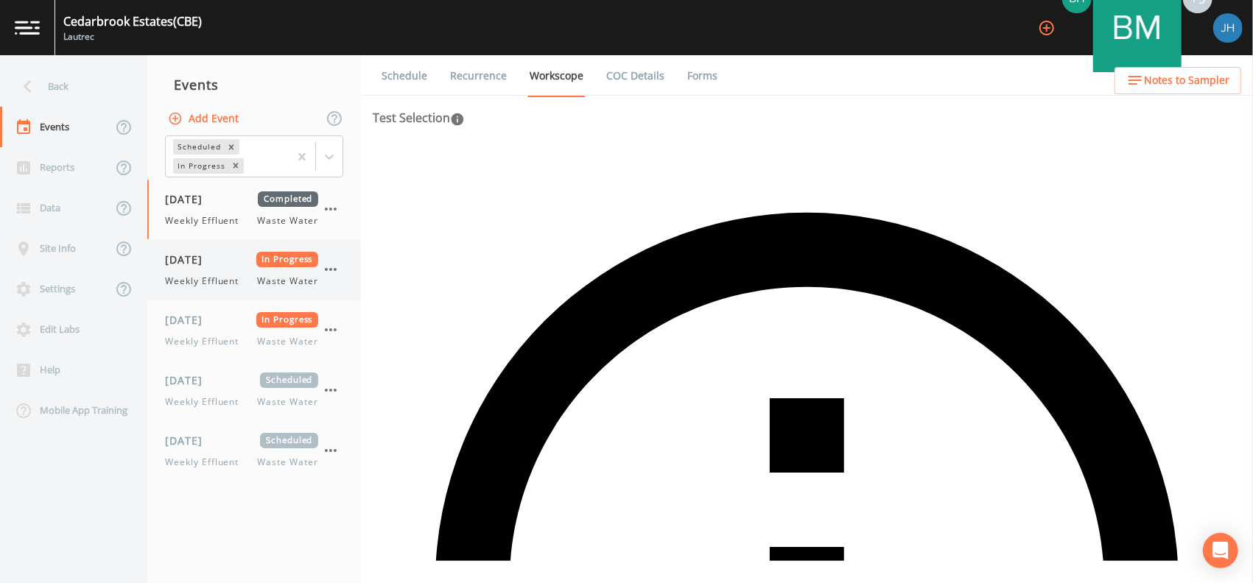
click at [330, 267] on icon "button" at bounding box center [331, 270] width 18 height 18
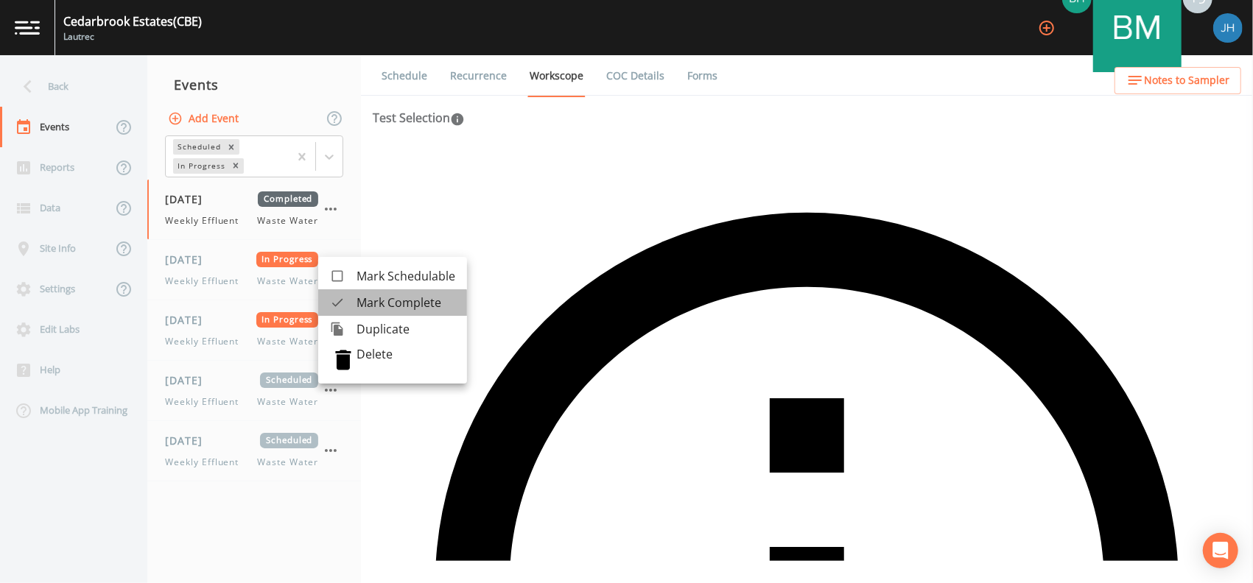
click at [371, 307] on span "Mark Complete" at bounding box center [405, 303] width 99 height 18
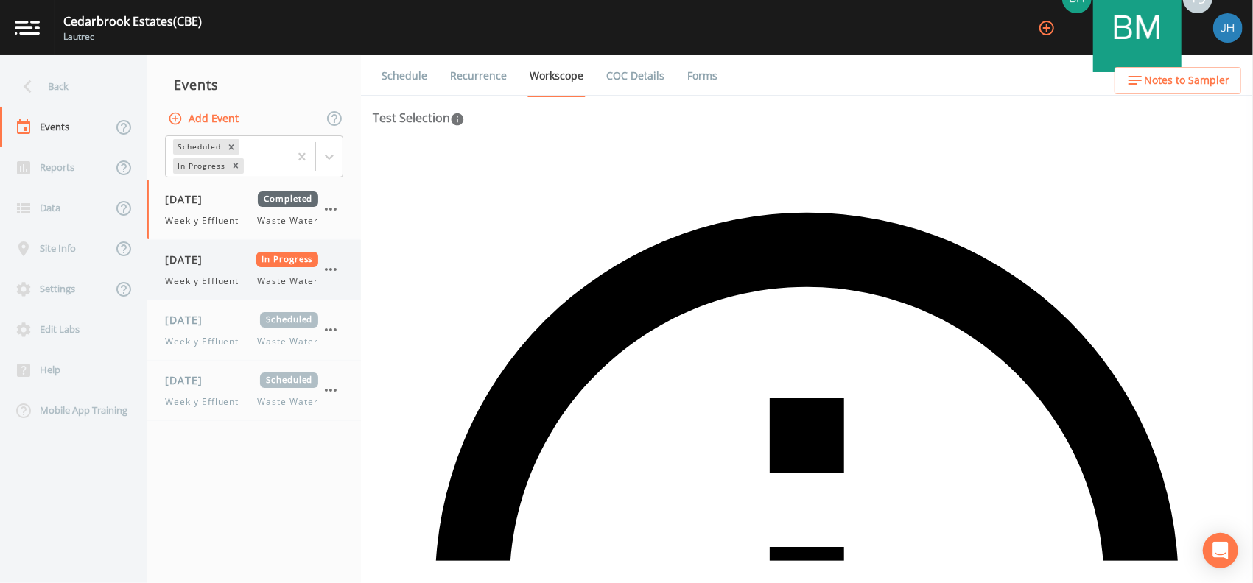
click at [246, 279] on span "Weekly Effluent" at bounding box center [206, 281] width 82 height 13
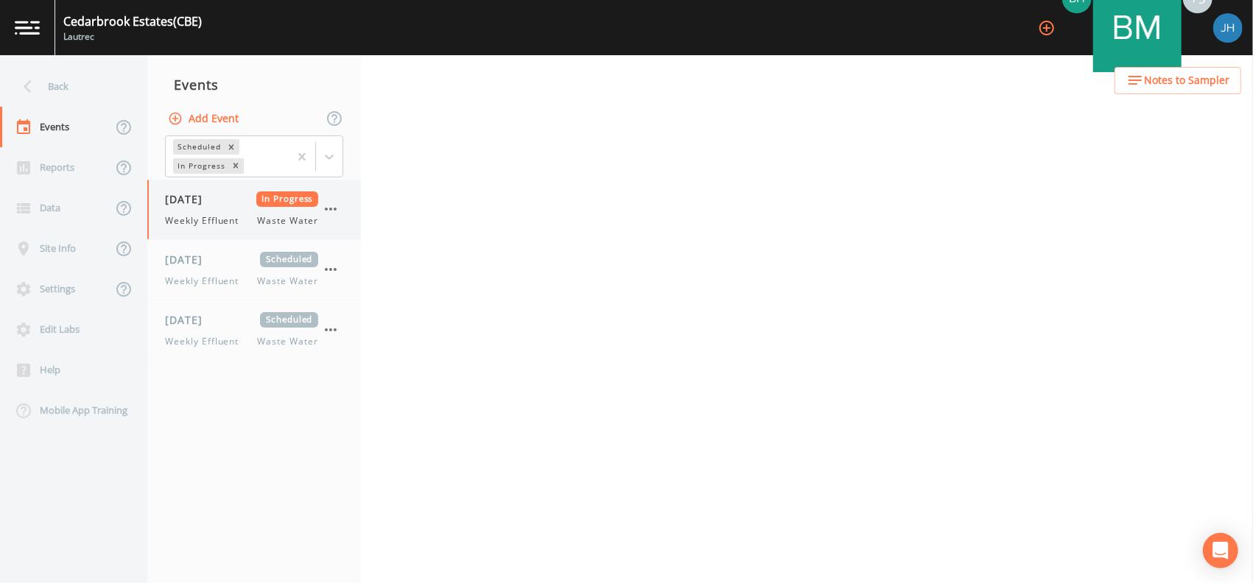
select select "092b3f94-5697-4c94-9891-da161916fdbb"
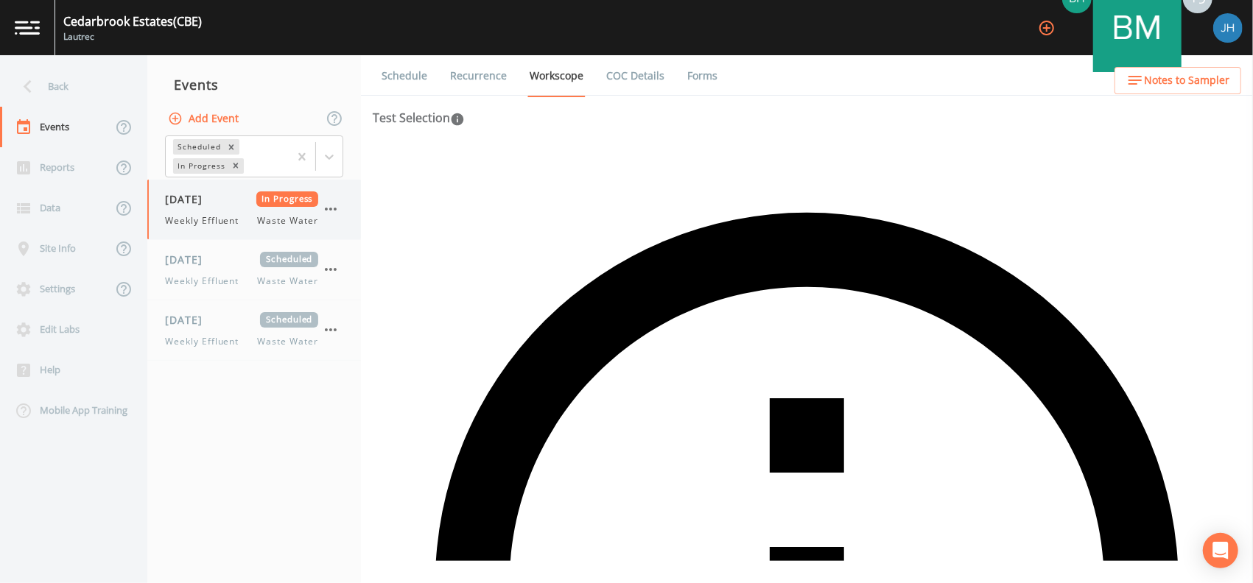
click at [231, 224] on span "Weekly Effluent" at bounding box center [206, 220] width 82 height 13
select select "092b3f94-5697-4c94-9891-da161916fdbb"
click at [239, 256] on div "[DATE] Scheduled" at bounding box center [241, 259] width 153 height 15
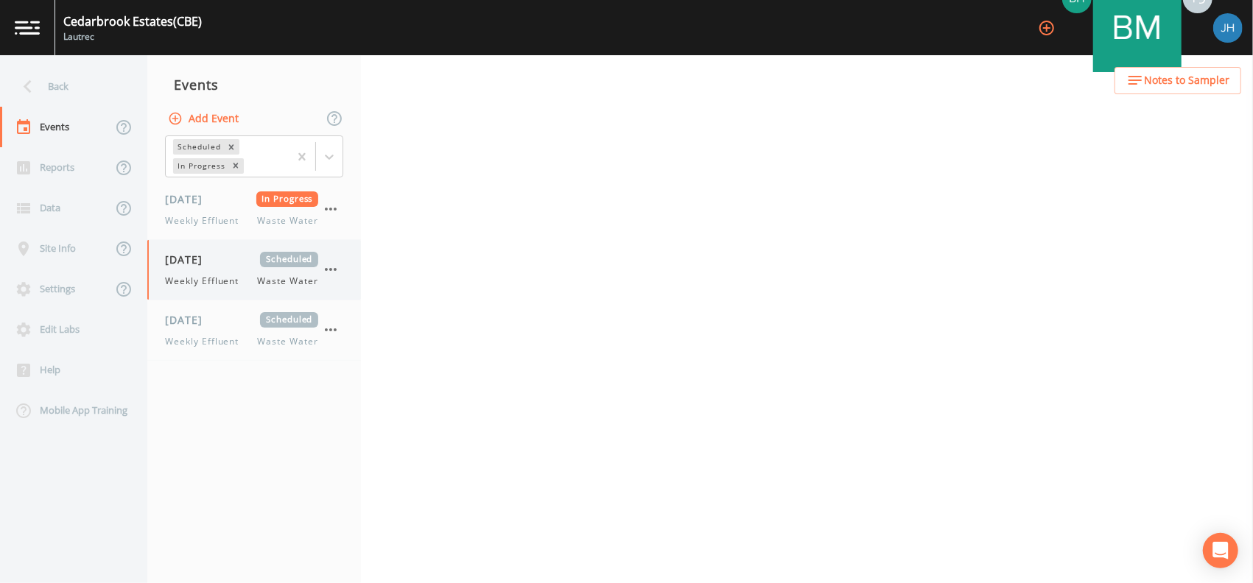
select select "092b3f94-5697-4c94-9891-da161916fdbb"
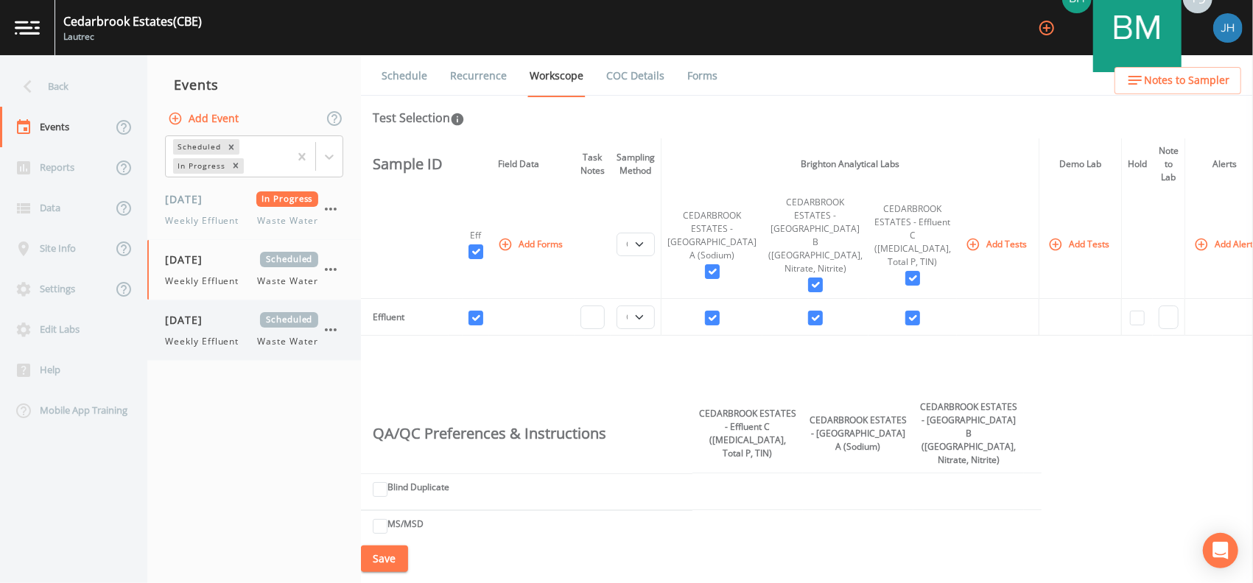
click at [228, 327] on div "[DATE] Scheduled Weekly Effluent Waste Water" at bounding box center [241, 330] width 153 height 36
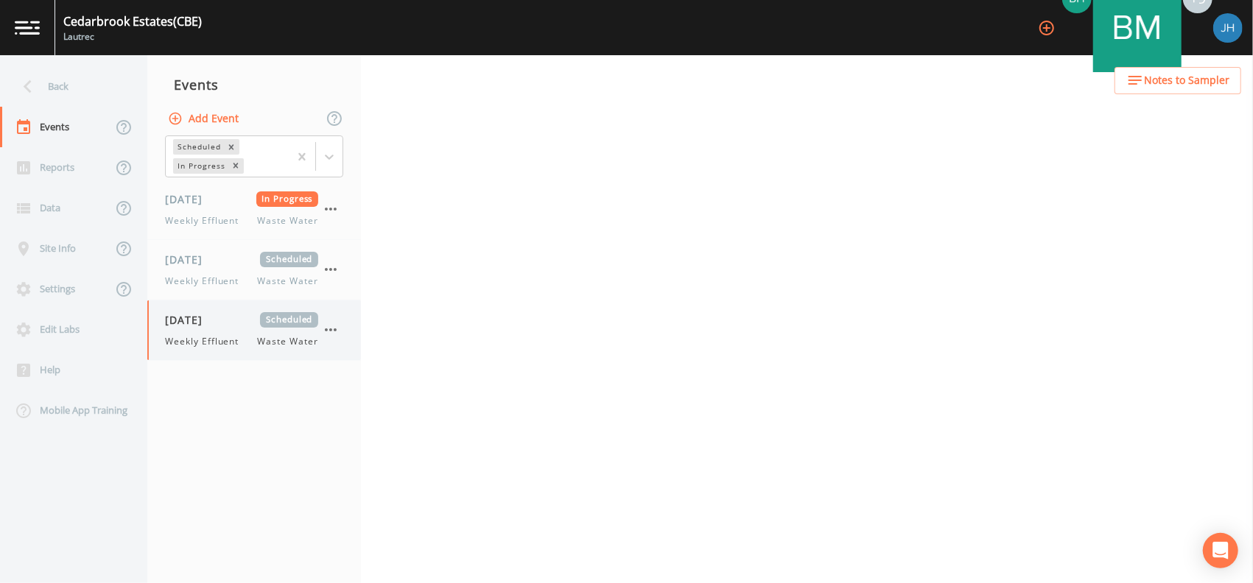
select select "092b3f94-5697-4c94-9891-da161916fdbb"
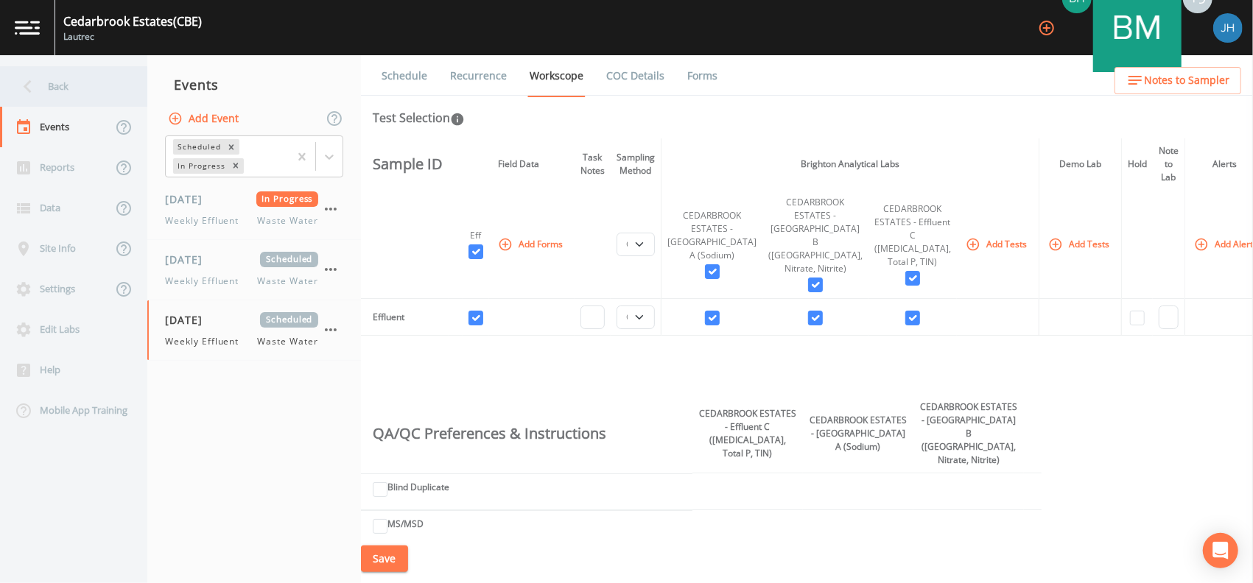
click at [60, 86] on div "Back" at bounding box center [66, 86] width 133 height 41
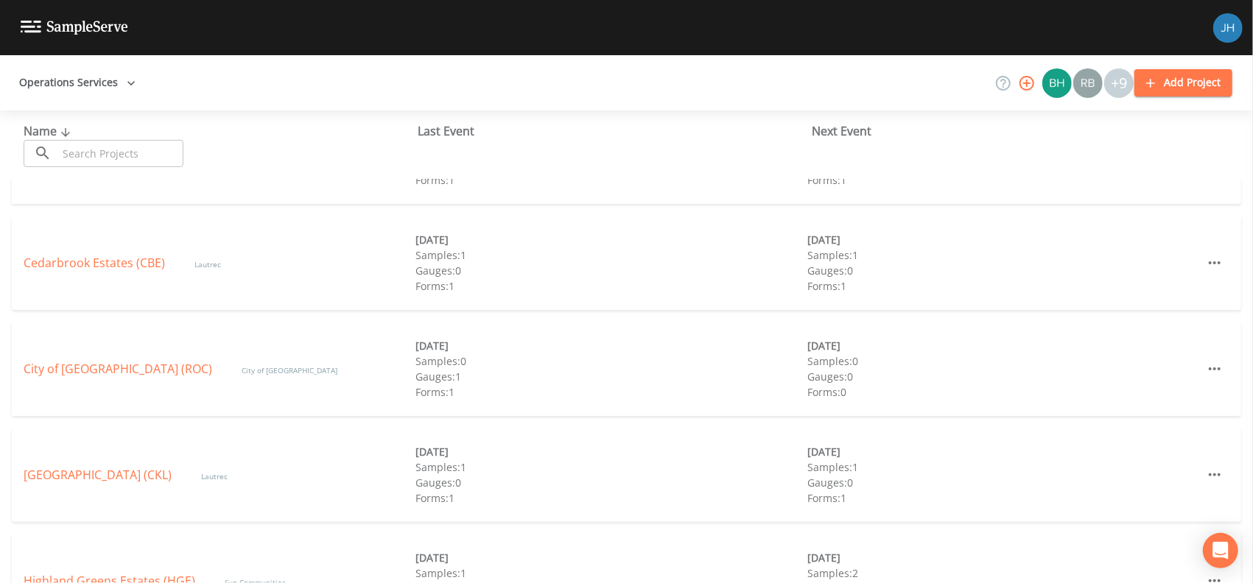
scroll to position [98, 0]
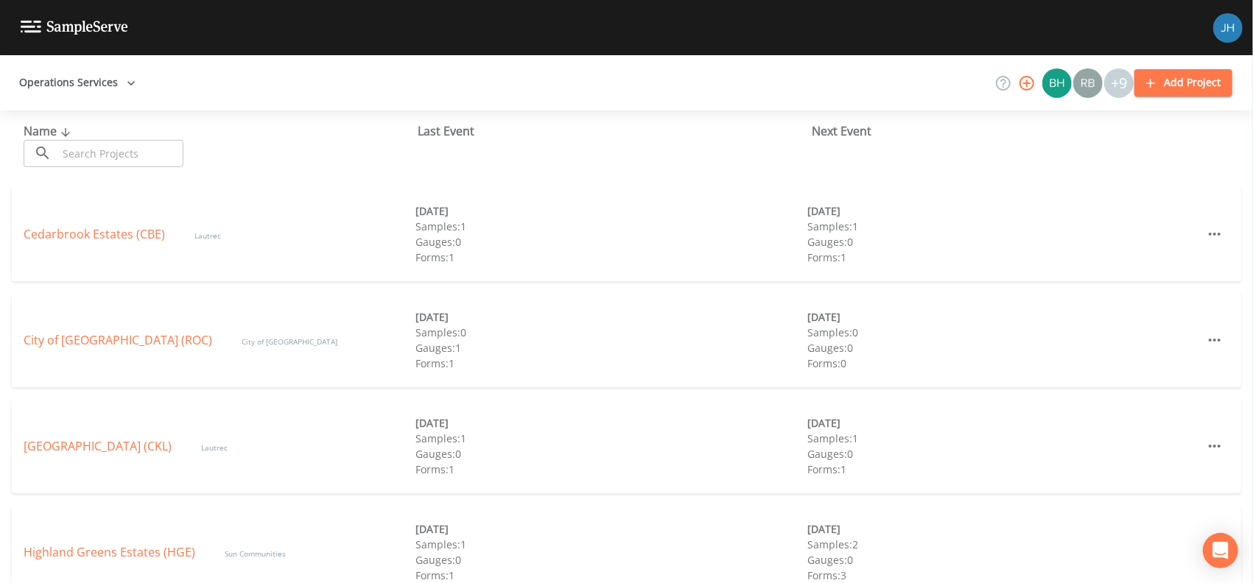
click at [103, 436] on div "Clarkston Lakes (CKL) Lautrec [DATE] Samples: 1 Gauges: 0 Forms: 1 [DATE] Sampl…" at bounding box center [626, 446] width 1229 height 94
click at [100, 446] on link "[GEOGRAPHIC_DATA] (CKL)" at bounding box center [98, 446] width 148 height 16
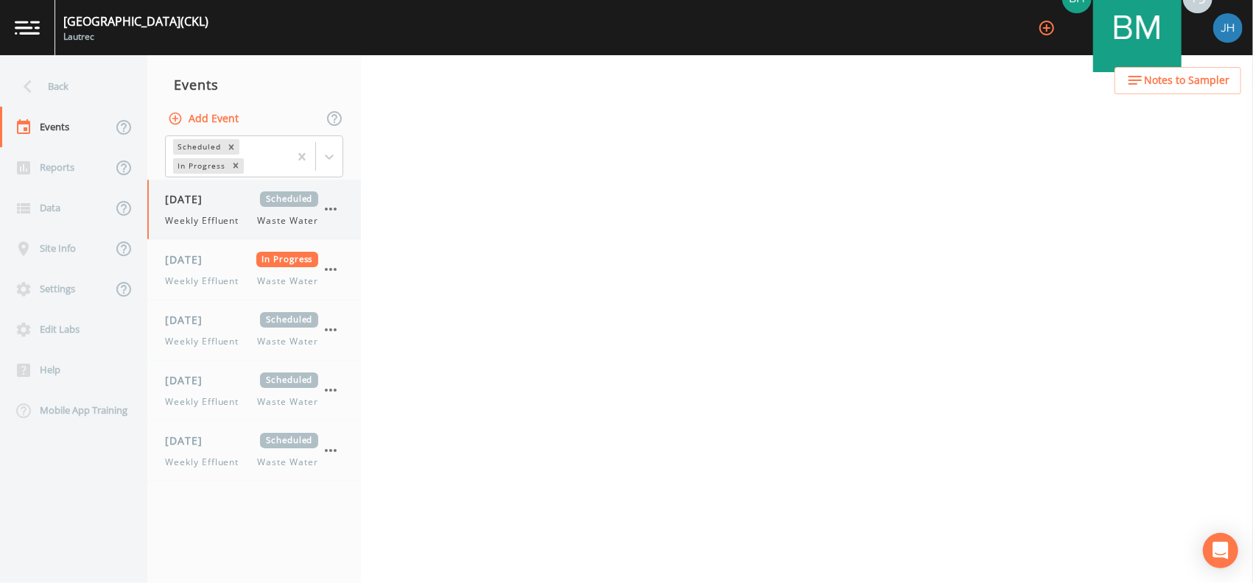
select select "092b3f94-5697-4c94-9891-da161916fdbb"
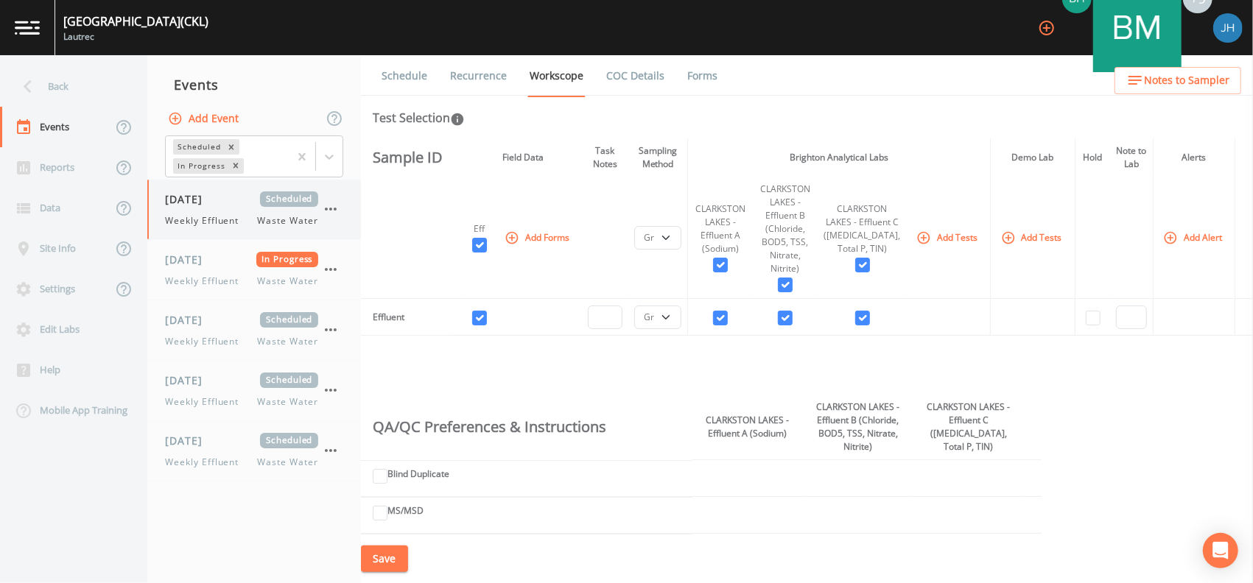
click at [334, 207] on icon "button" at bounding box center [331, 209] width 18 height 18
click at [367, 245] on span "Mark Complete" at bounding box center [403, 242] width 95 height 18
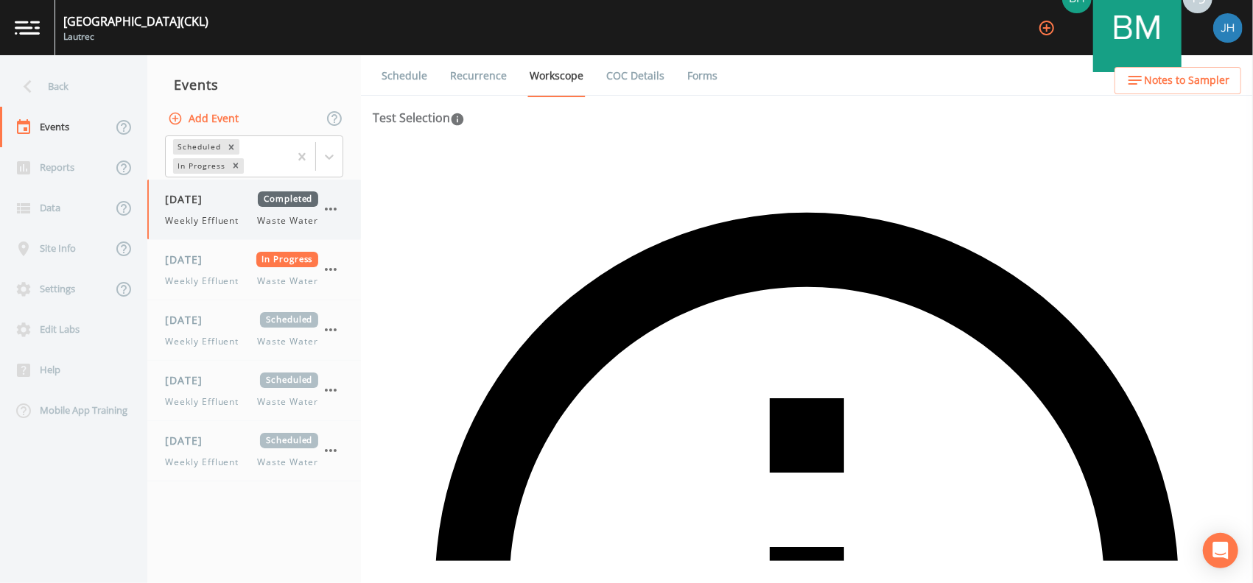
click at [325, 207] on icon "button" at bounding box center [331, 209] width 18 height 18
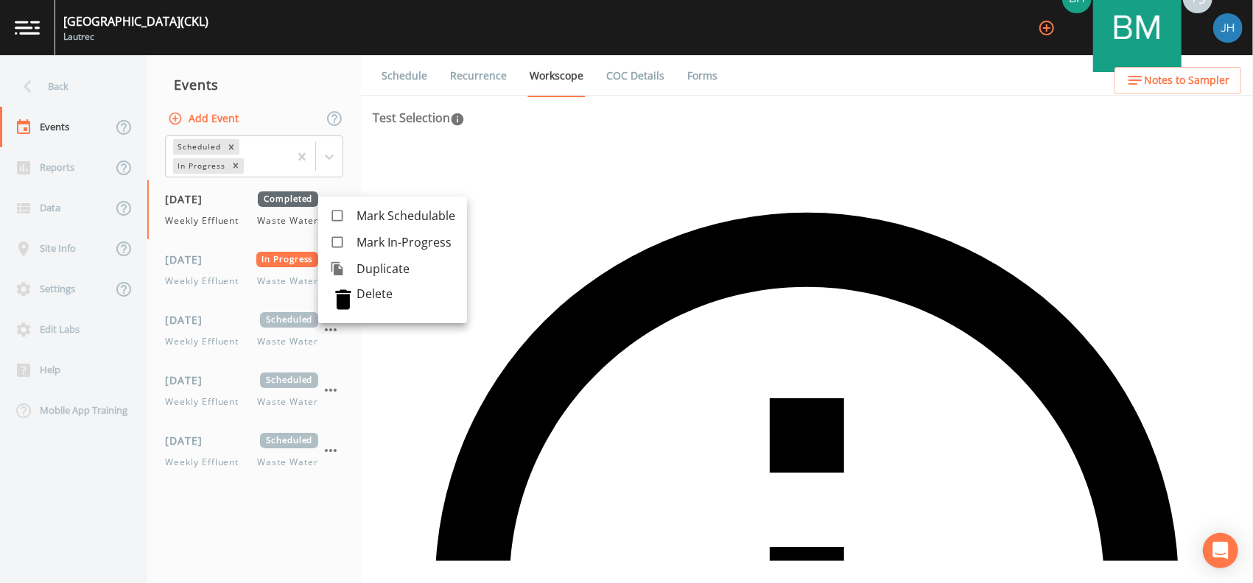
click at [238, 289] on div at bounding box center [626, 291] width 1253 height 583
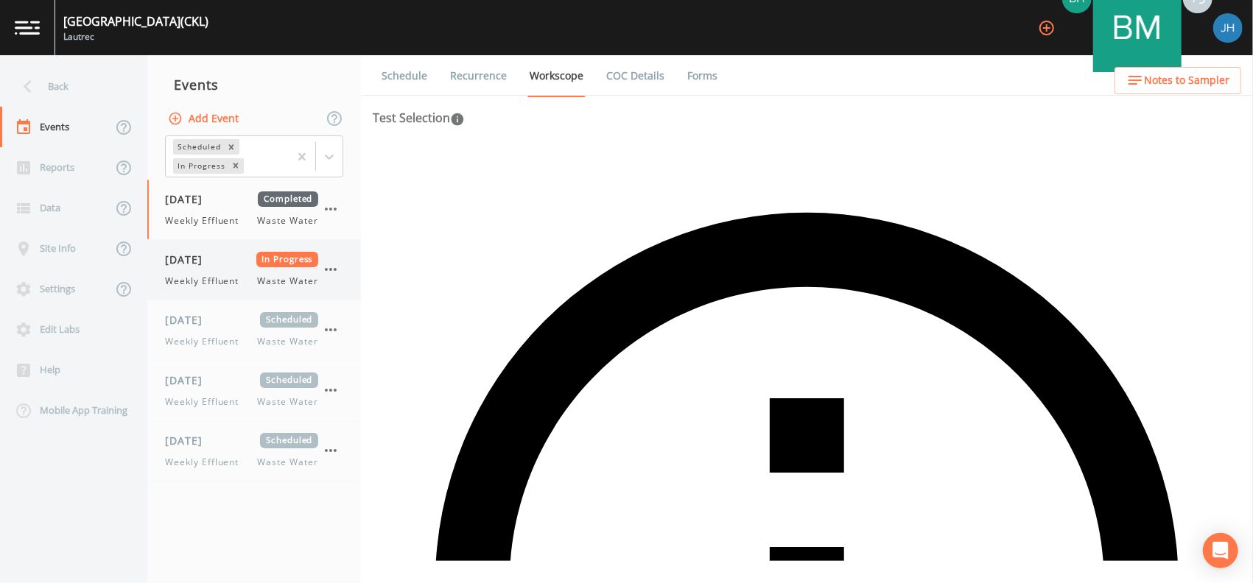
click at [330, 265] on icon "button" at bounding box center [331, 270] width 18 height 18
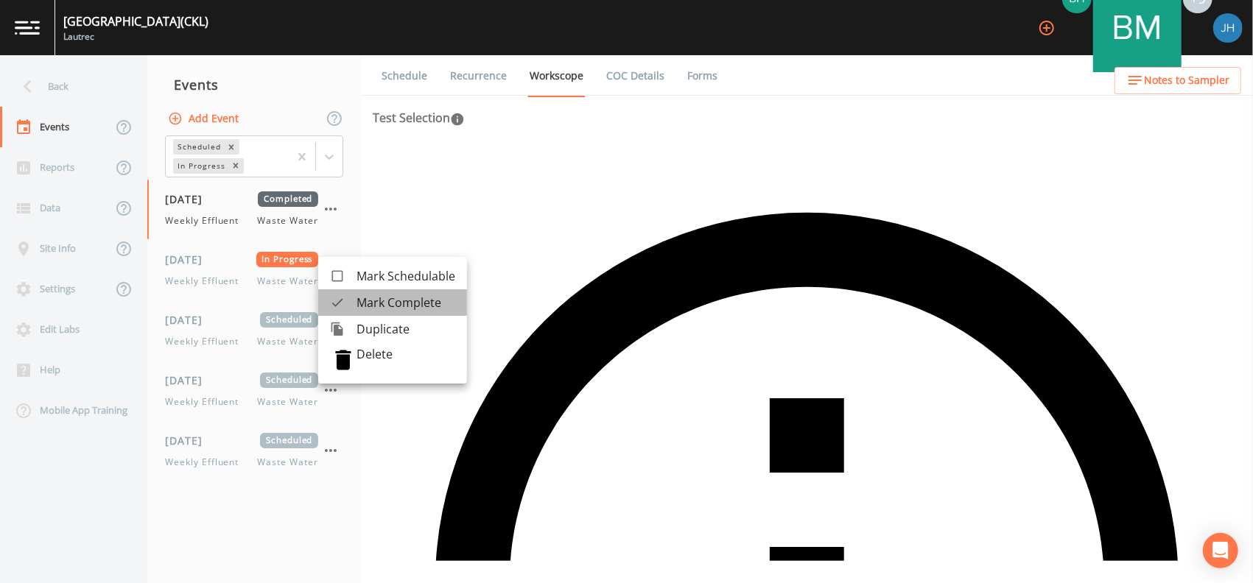
click at [386, 309] on span "Mark Complete" at bounding box center [405, 303] width 99 height 18
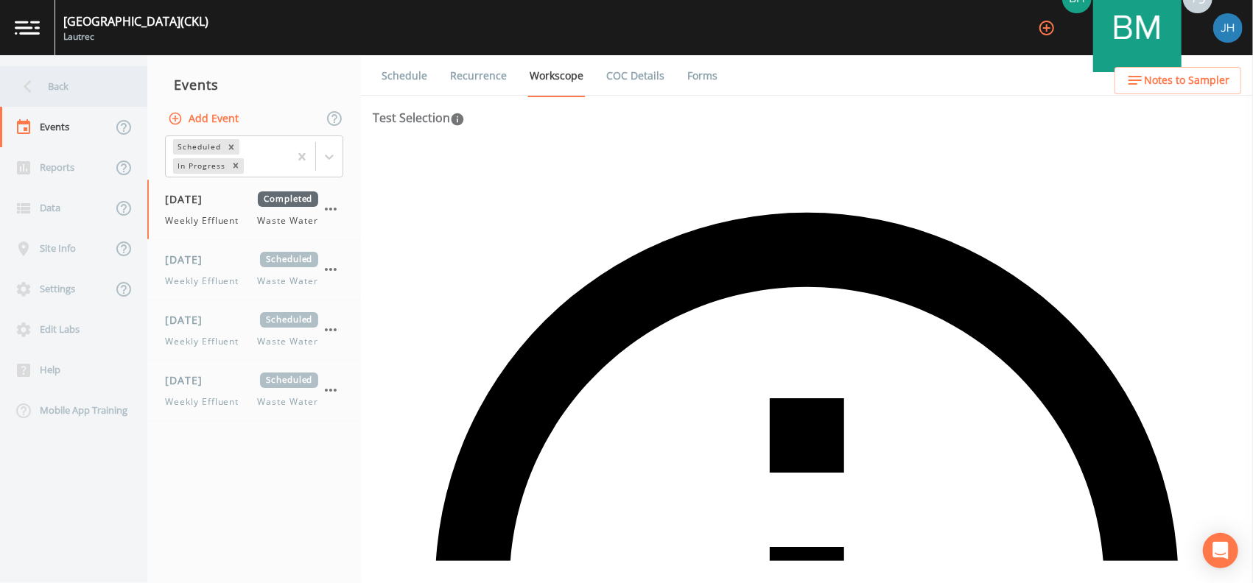
click at [52, 79] on div "Back" at bounding box center [66, 86] width 133 height 41
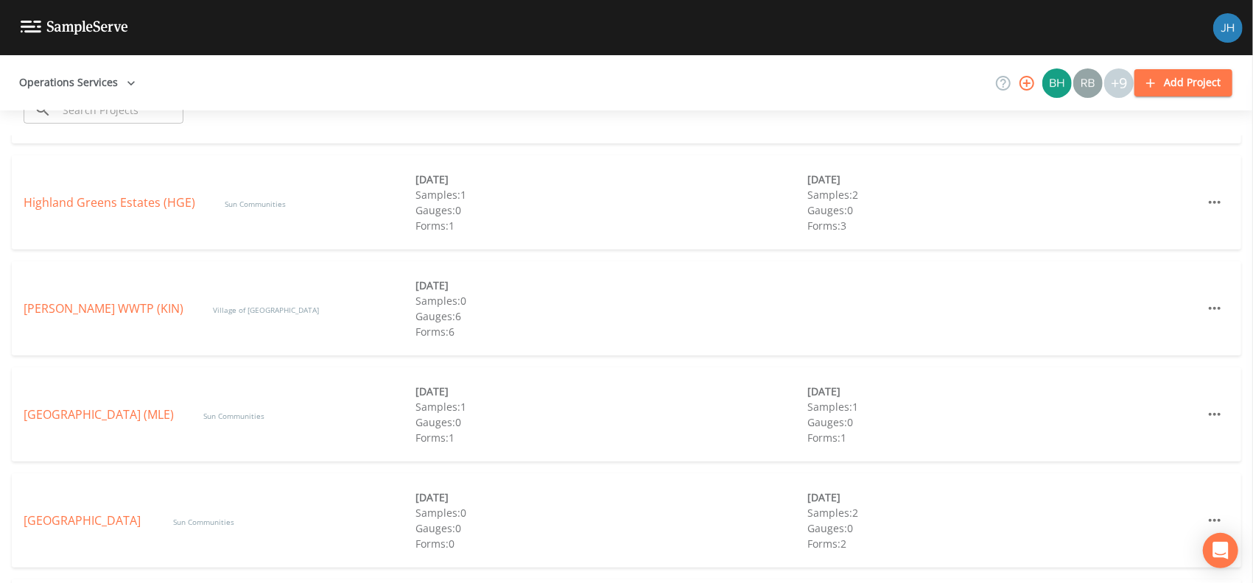
scroll to position [490, 0]
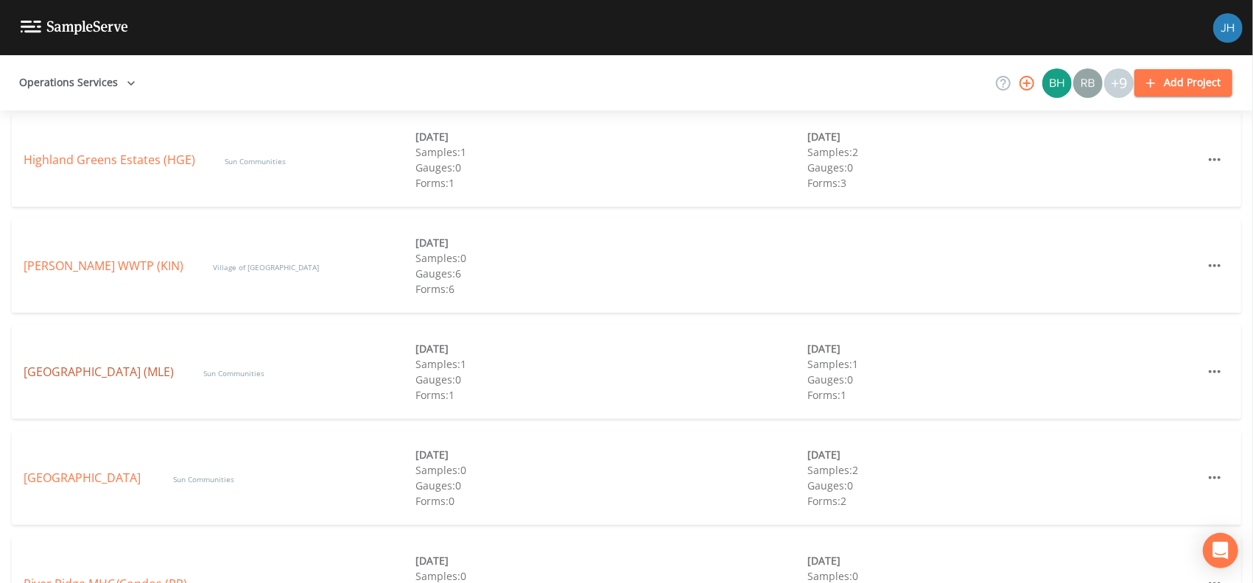
click at [96, 371] on link "[GEOGRAPHIC_DATA] (MLE)" at bounding box center [99, 372] width 150 height 16
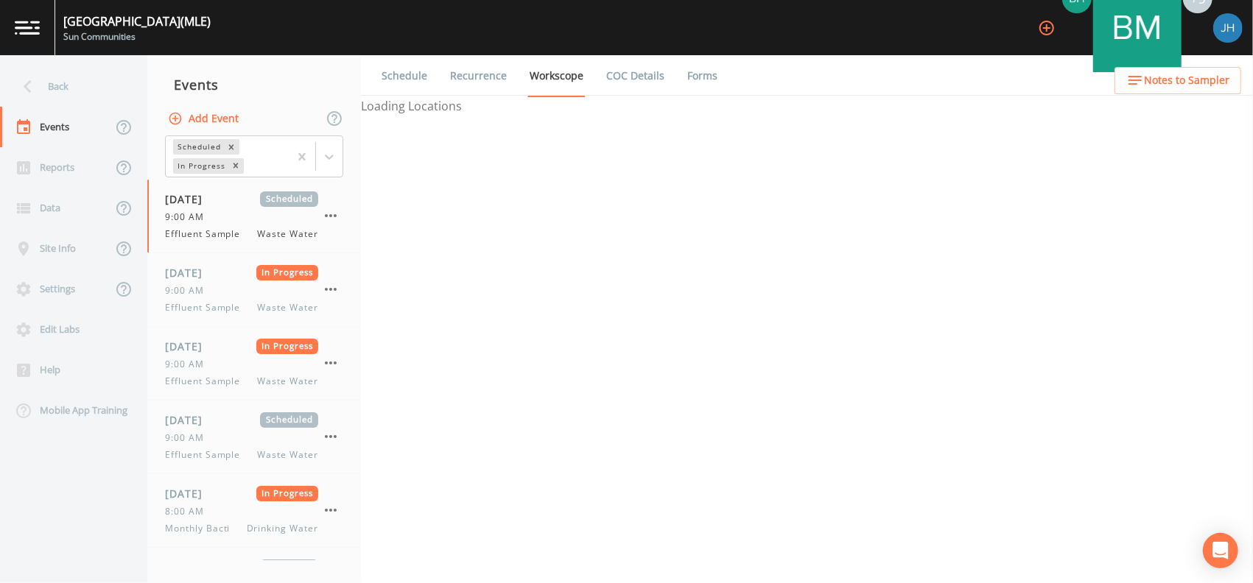
select select "092b3f94-5697-4c94-9891-da161916fdbb"
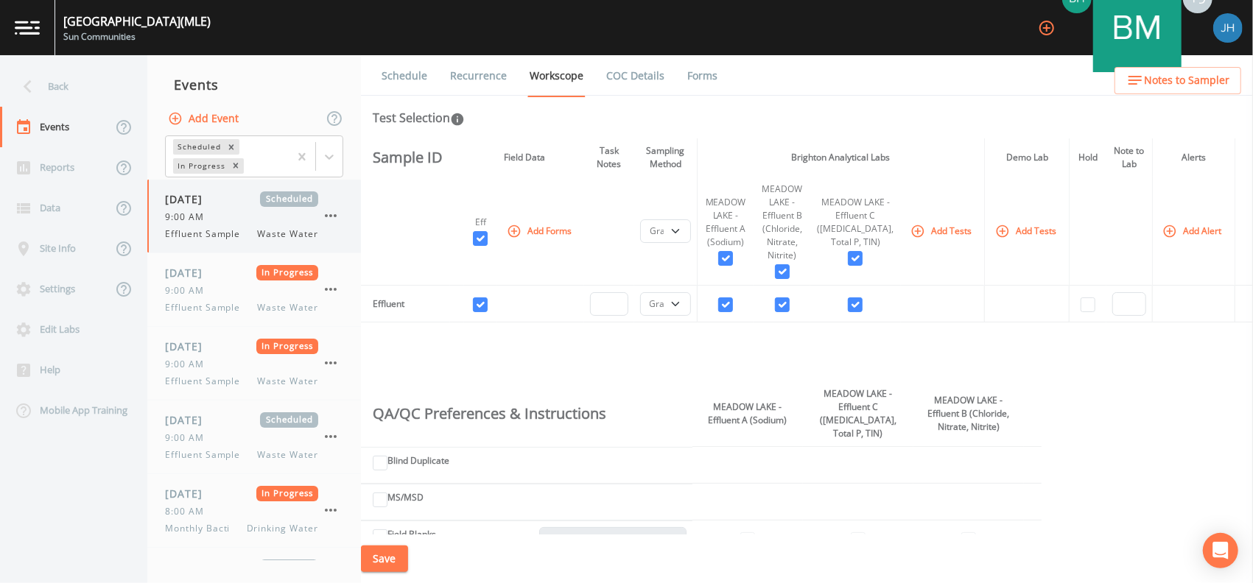
click at [334, 218] on icon "button" at bounding box center [331, 216] width 18 height 18
click at [377, 247] on span "Mark Complete" at bounding box center [403, 249] width 95 height 18
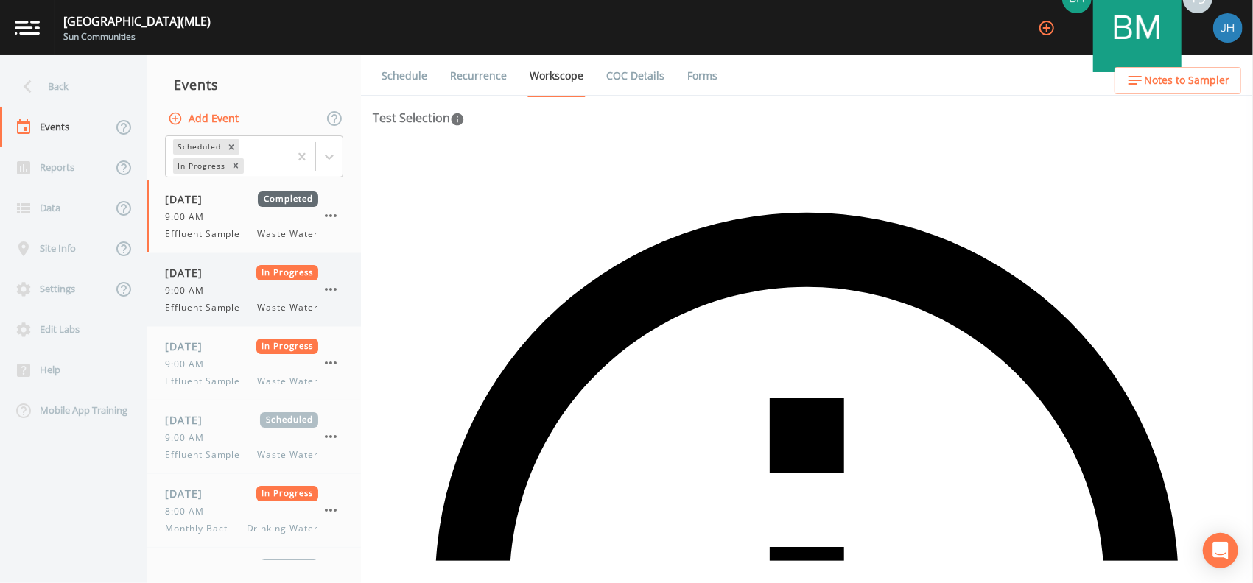
click at [326, 289] on icon "button" at bounding box center [331, 289] width 12 height 3
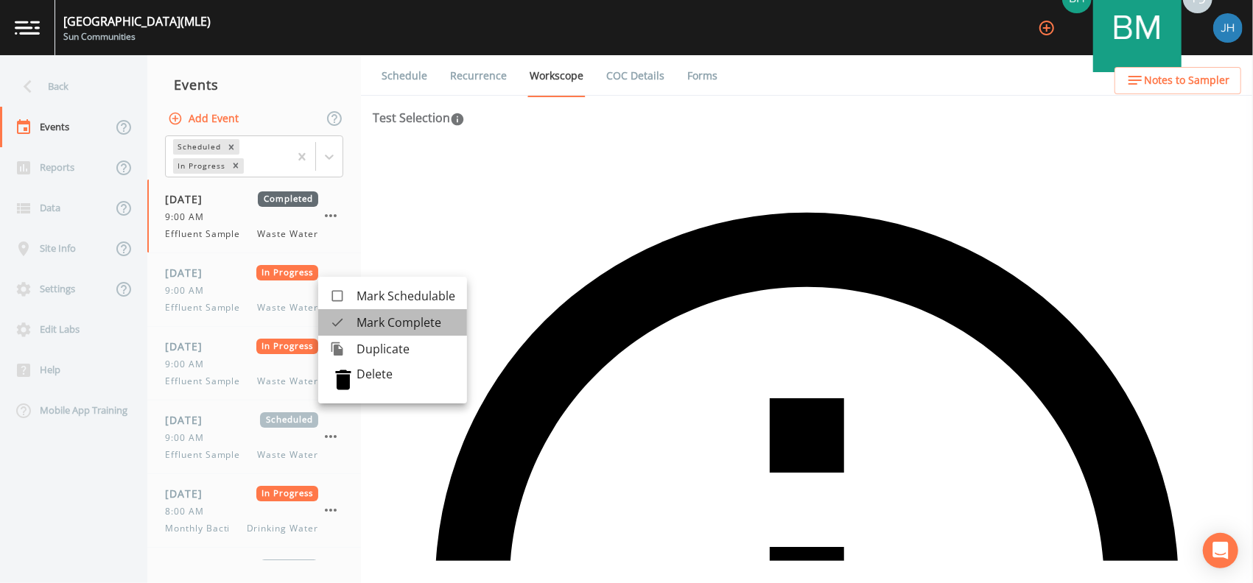
click at [367, 326] on span "Mark Complete" at bounding box center [405, 323] width 99 height 18
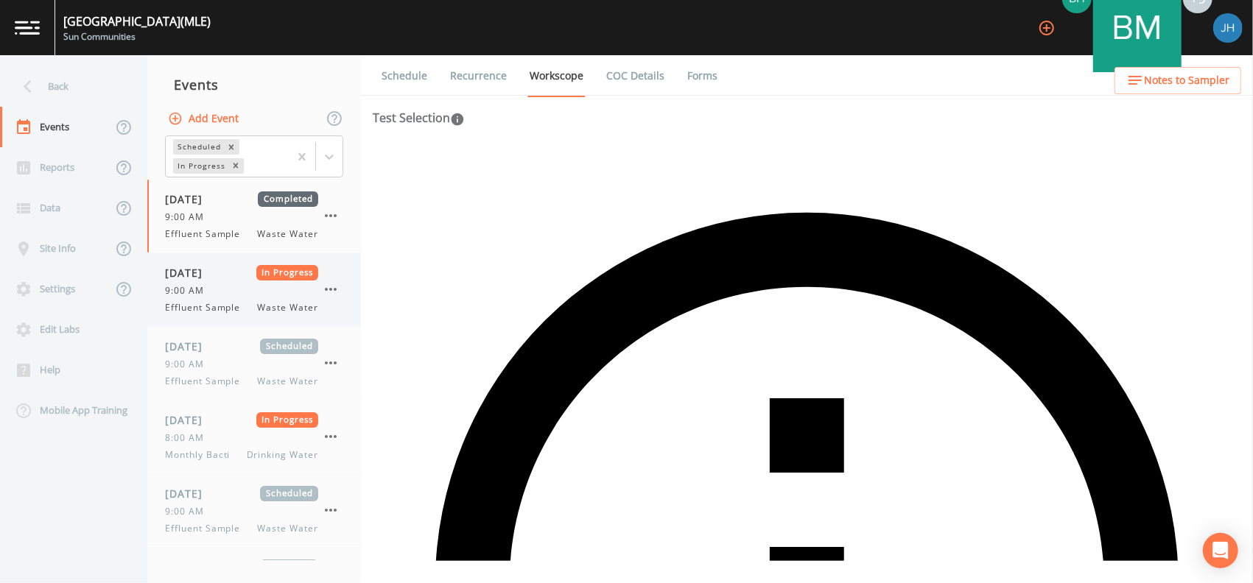
click at [334, 289] on icon "button" at bounding box center [331, 289] width 12 height 3
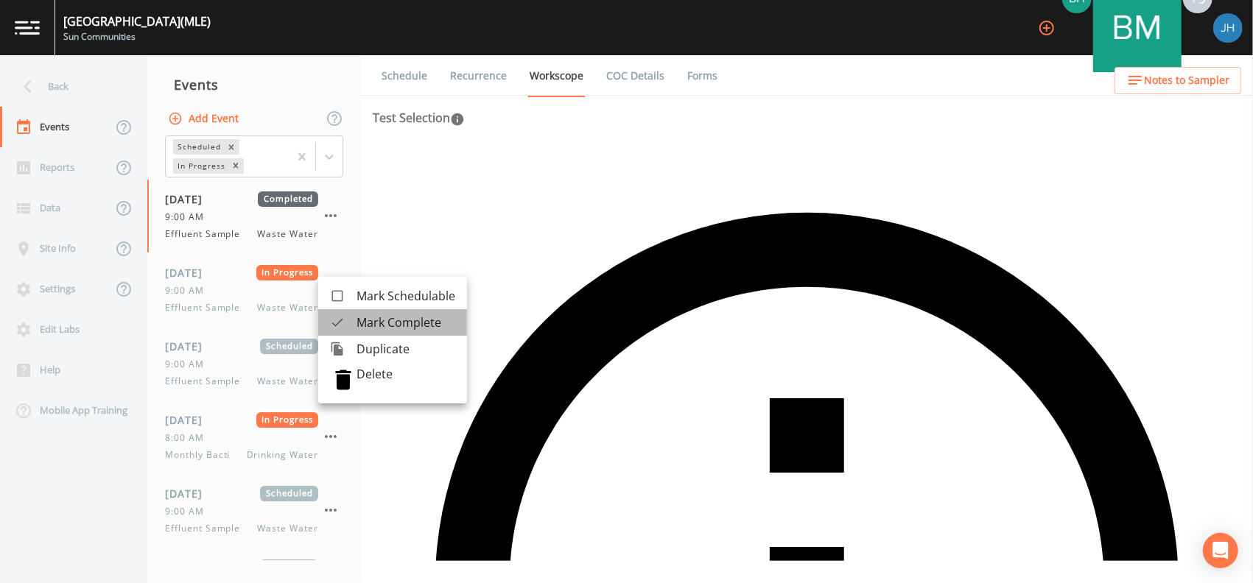
click at [365, 323] on span "Mark Complete" at bounding box center [405, 323] width 99 height 18
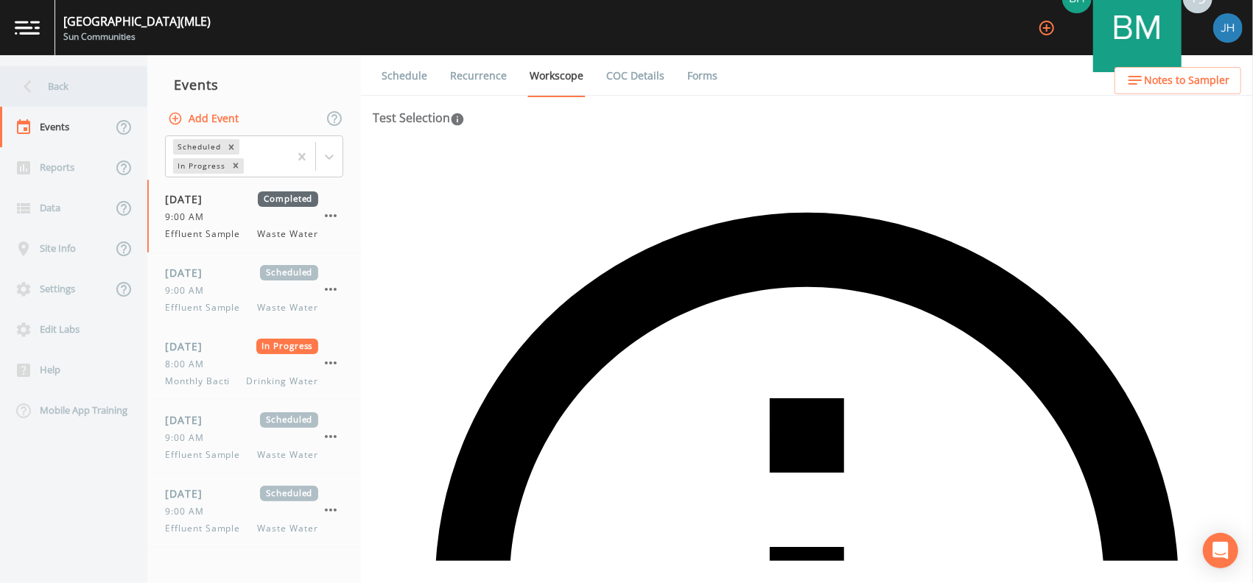
click at [62, 88] on div "Back" at bounding box center [66, 86] width 133 height 41
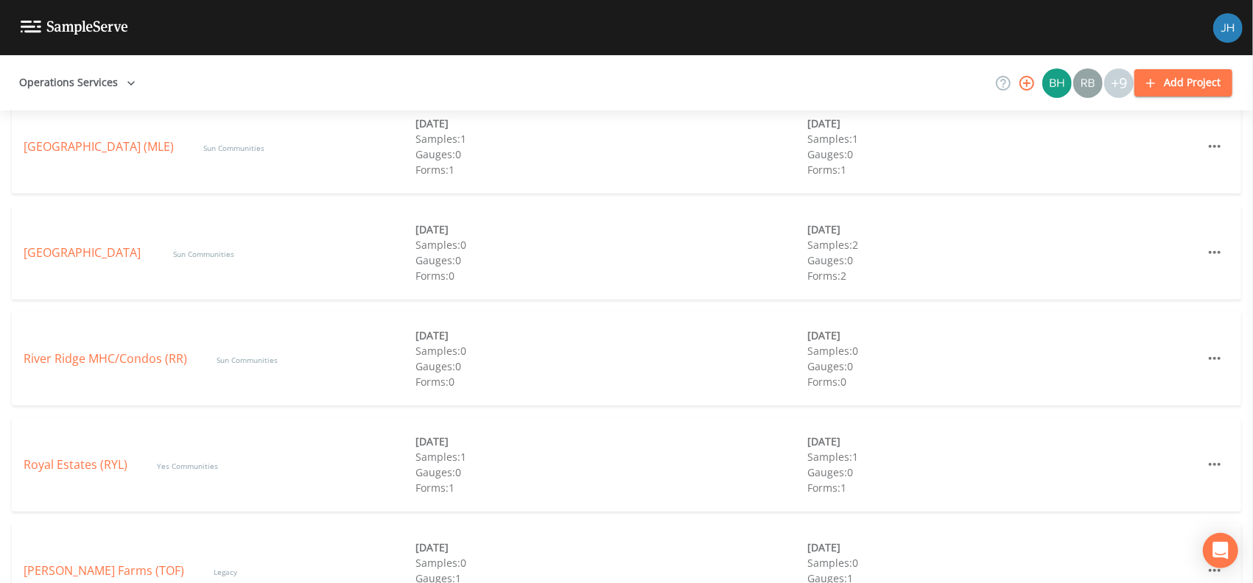
scroll to position [672, 0]
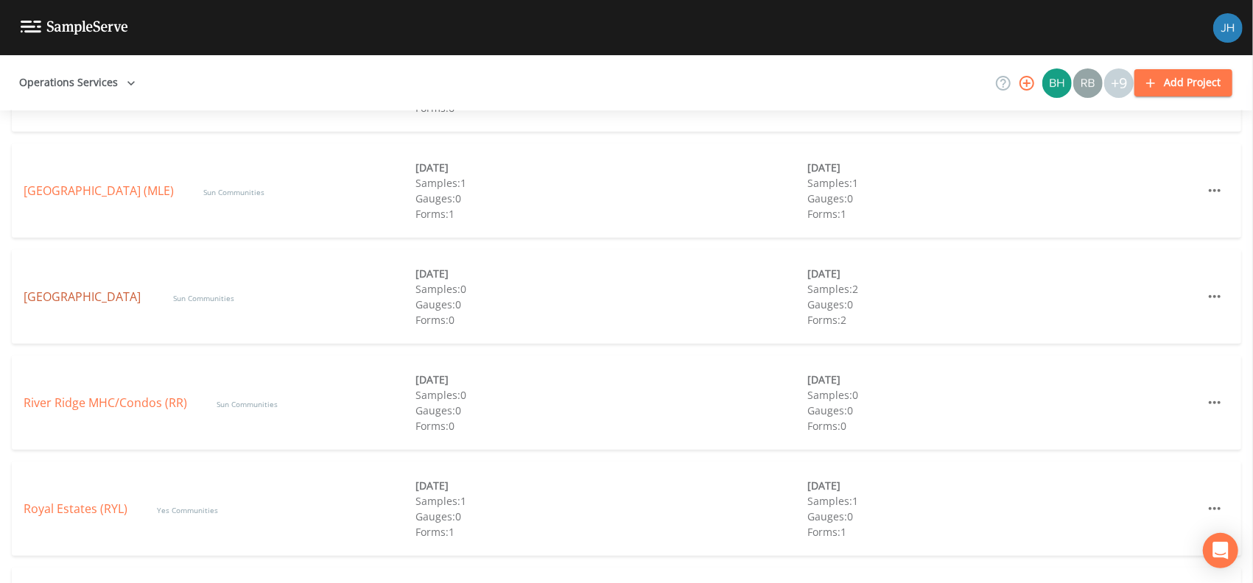
click at [100, 295] on link "[GEOGRAPHIC_DATA]" at bounding box center [84, 297] width 120 height 16
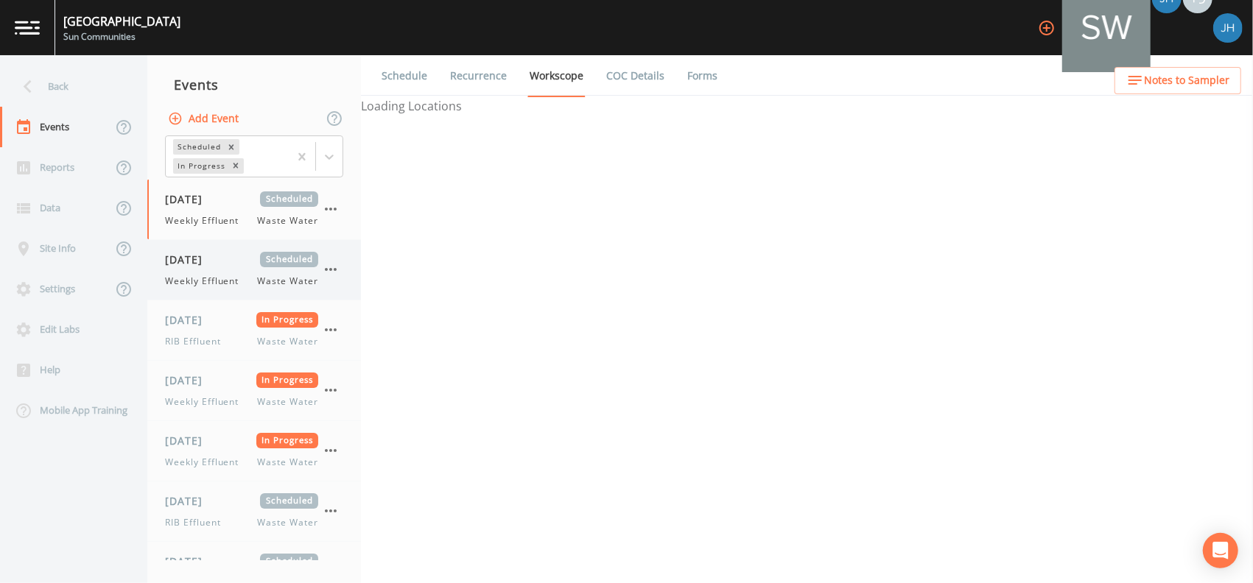
select select "092b3f94-5697-4c94-9891-da161916fdbb"
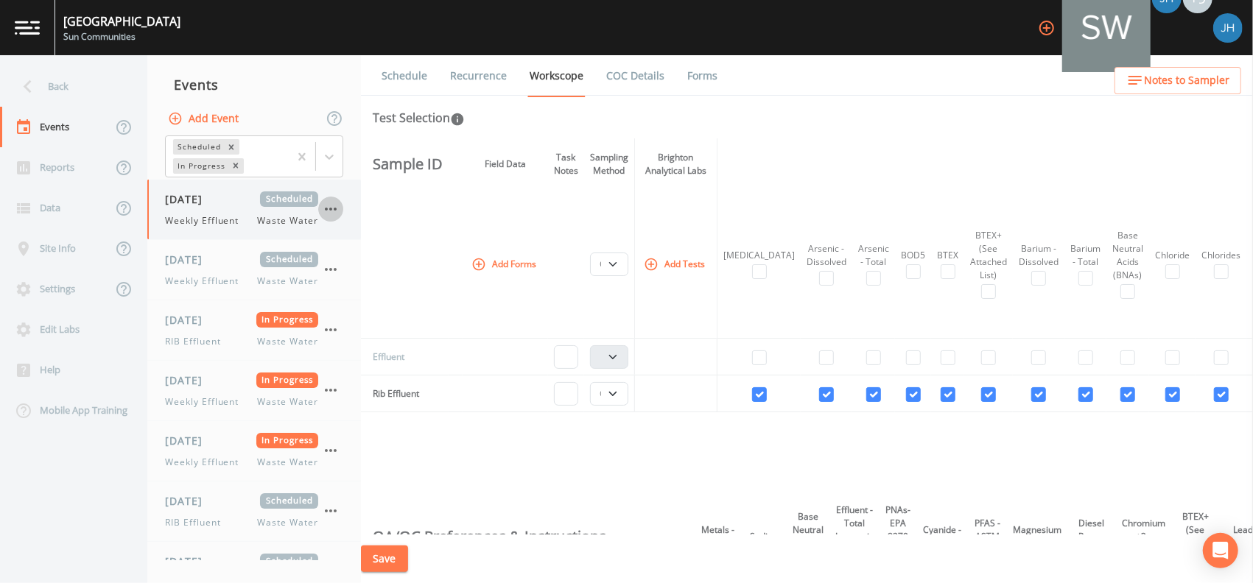
click at [330, 205] on icon "button" at bounding box center [331, 209] width 18 height 18
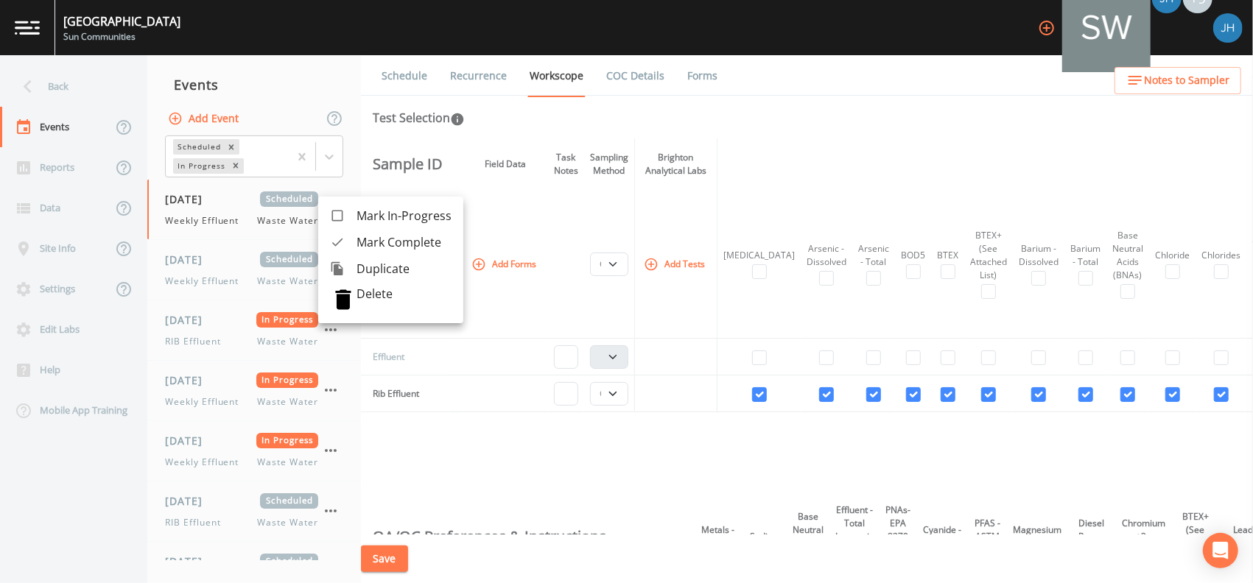
click at [359, 240] on span "Mark Complete" at bounding box center [403, 242] width 95 height 18
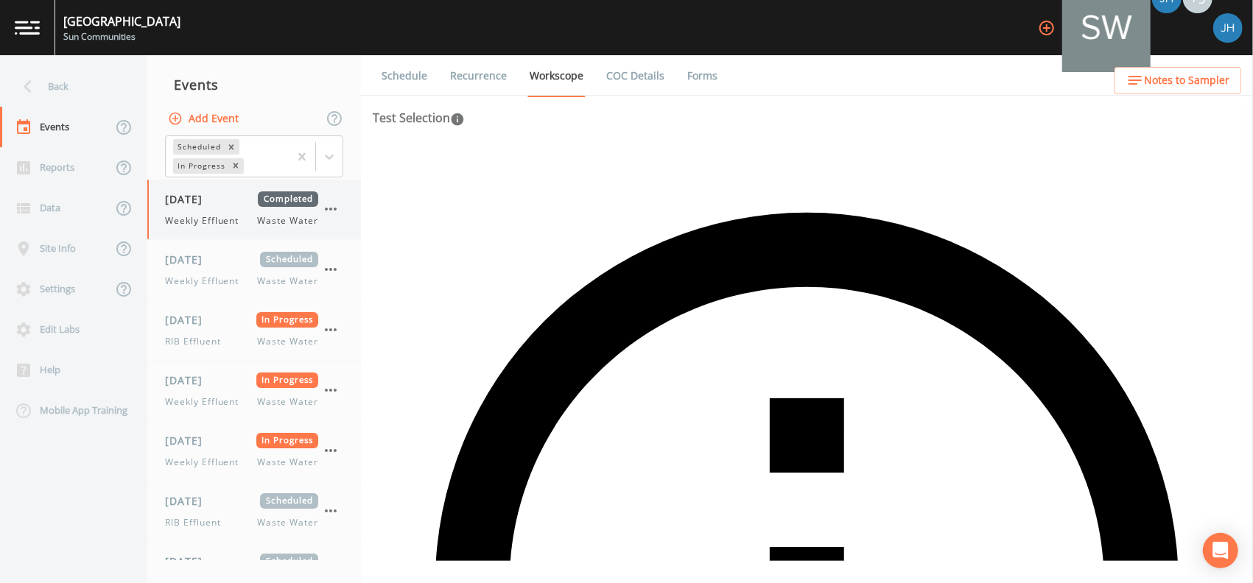
click at [334, 208] on icon "button" at bounding box center [331, 209] width 12 height 3
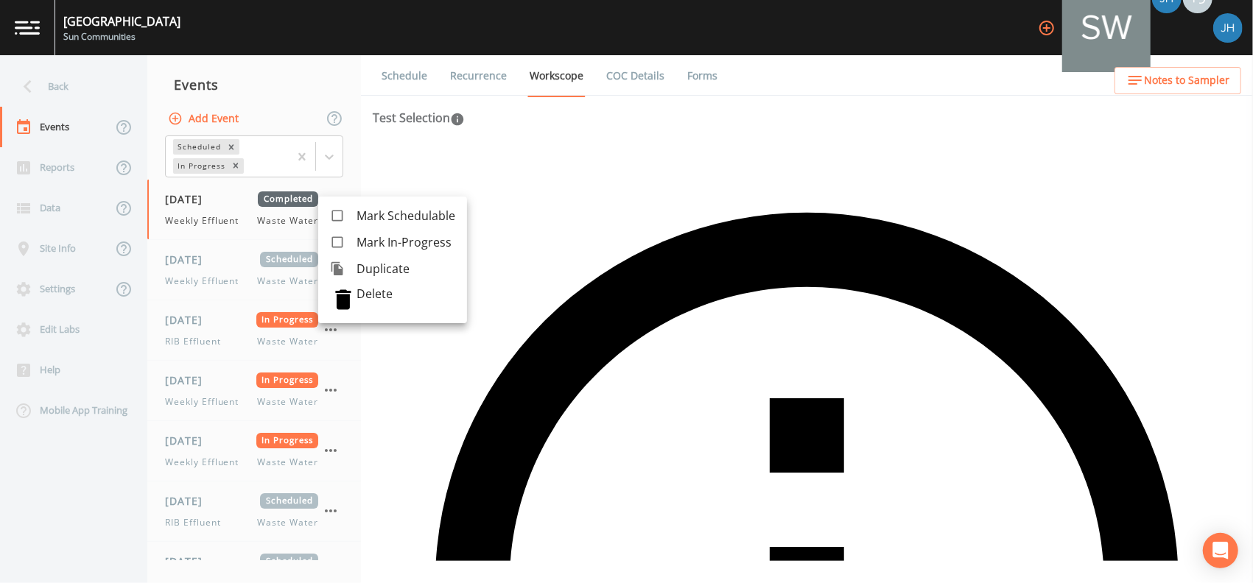
drag, startPoint x: 303, startPoint y: 255, endPoint x: 318, endPoint y: 256, distance: 14.8
click at [303, 255] on div at bounding box center [626, 291] width 1253 height 583
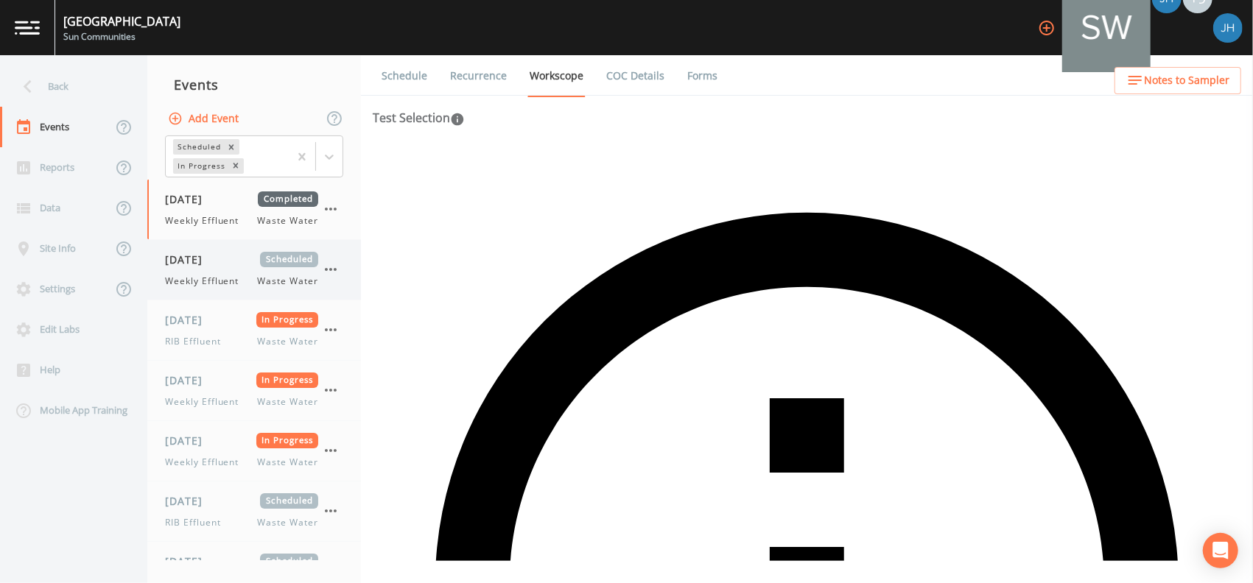
click at [334, 265] on icon "button" at bounding box center [331, 270] width 18 height 18
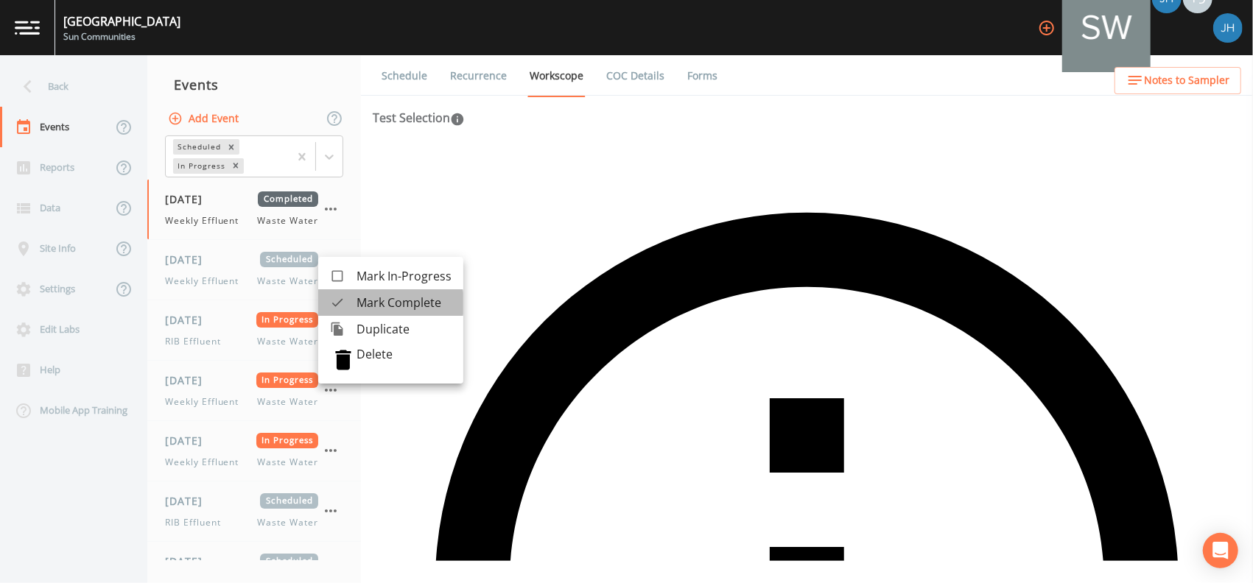
click at [376, 304] on span "Mark Complete" at bounding box center [403, 303] width 95 height 18
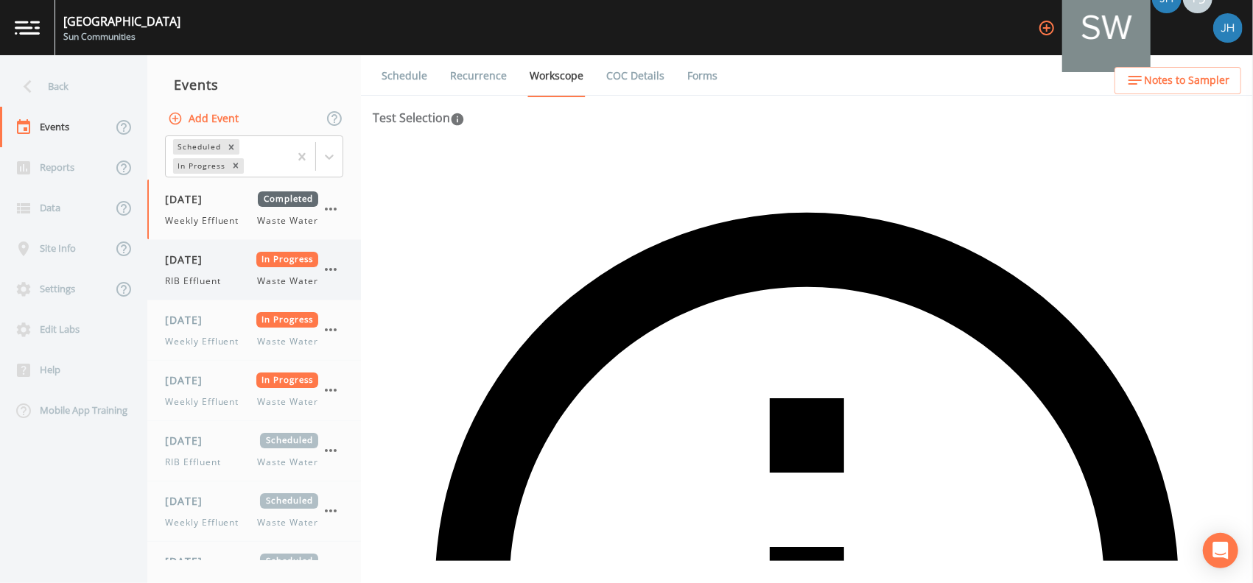
click at [326, 264] on icon "button" at bounding box center [331, 270] width 18 height 18
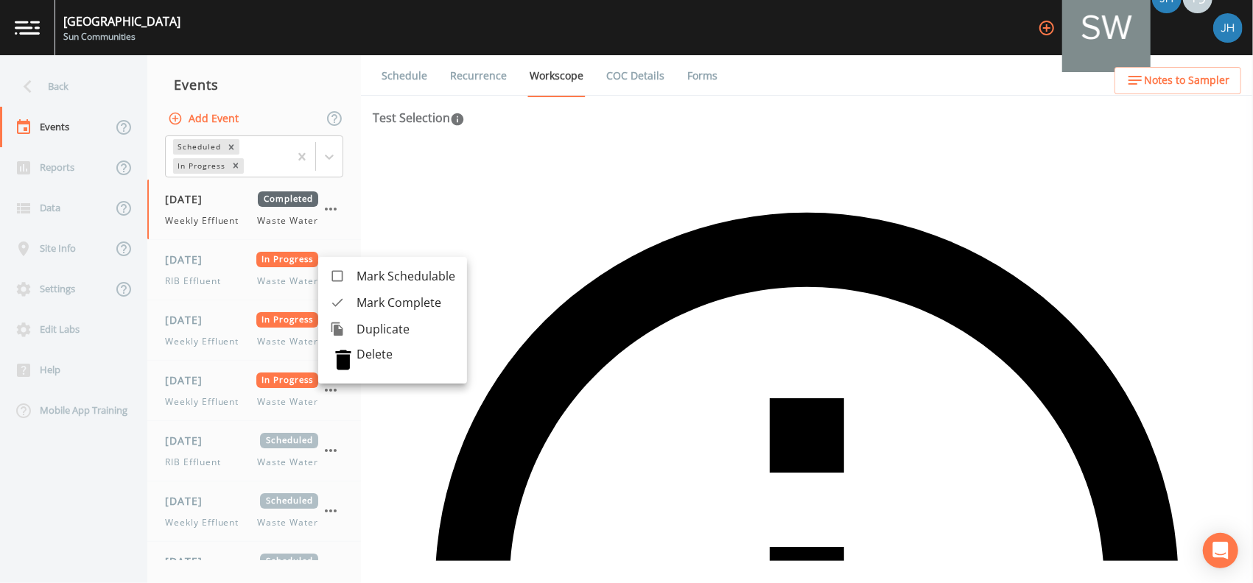
click at [371, 300] on span "Mark Complete" at bounding box center [405, 303] width 99 height 18
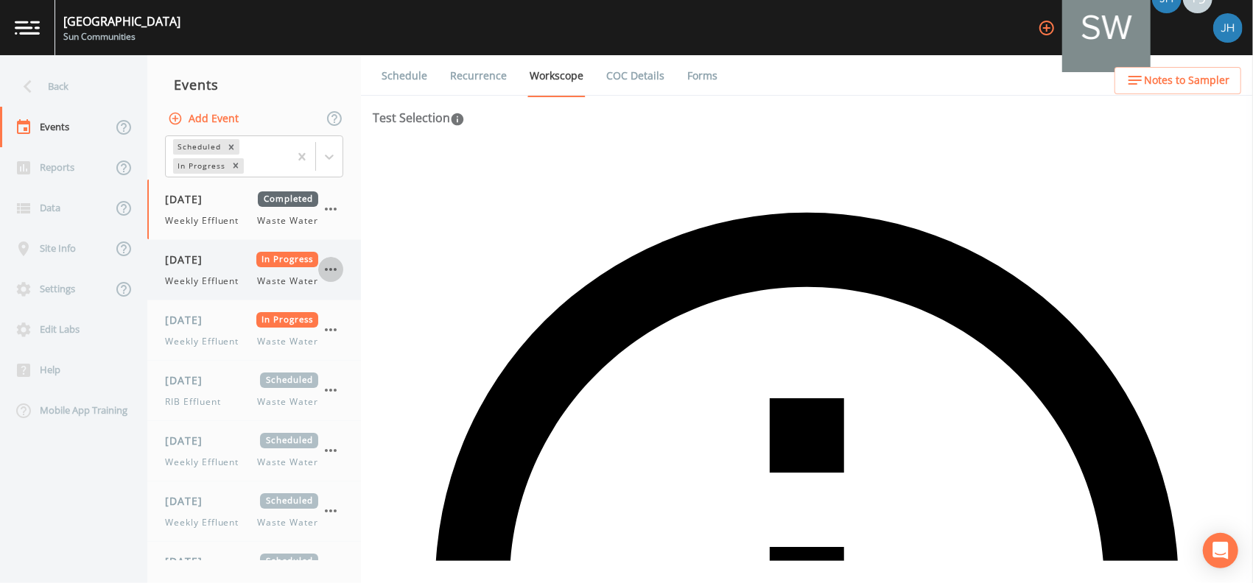
click at [323, 271] on icon "button" at bounding box center [331, 270] width 18 height 18
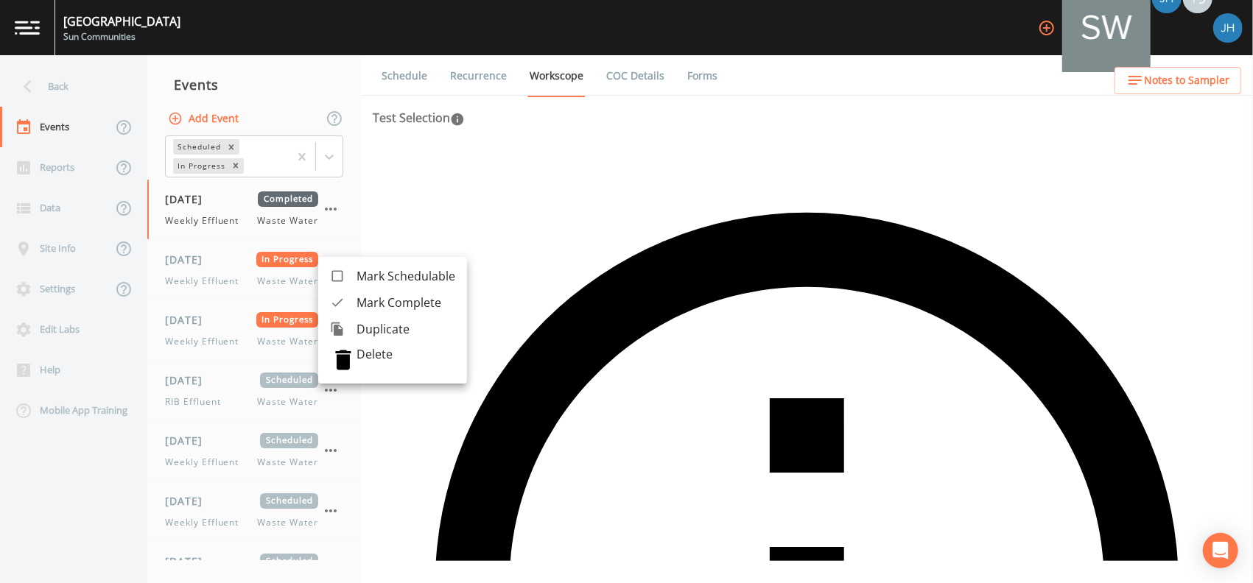
click at [386, 299] on span "Mark Complete" at bounding box center [405, 303] width 99 height 18
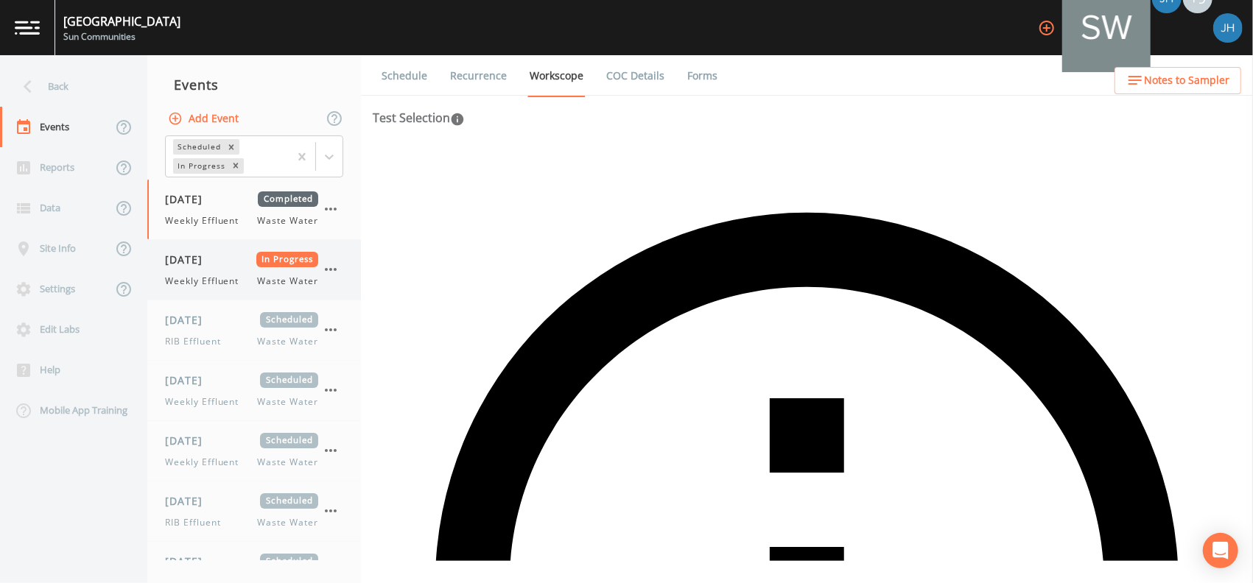
click at [328, 275] on icon "button" at bounding box center [331, 270] width 18 height 18
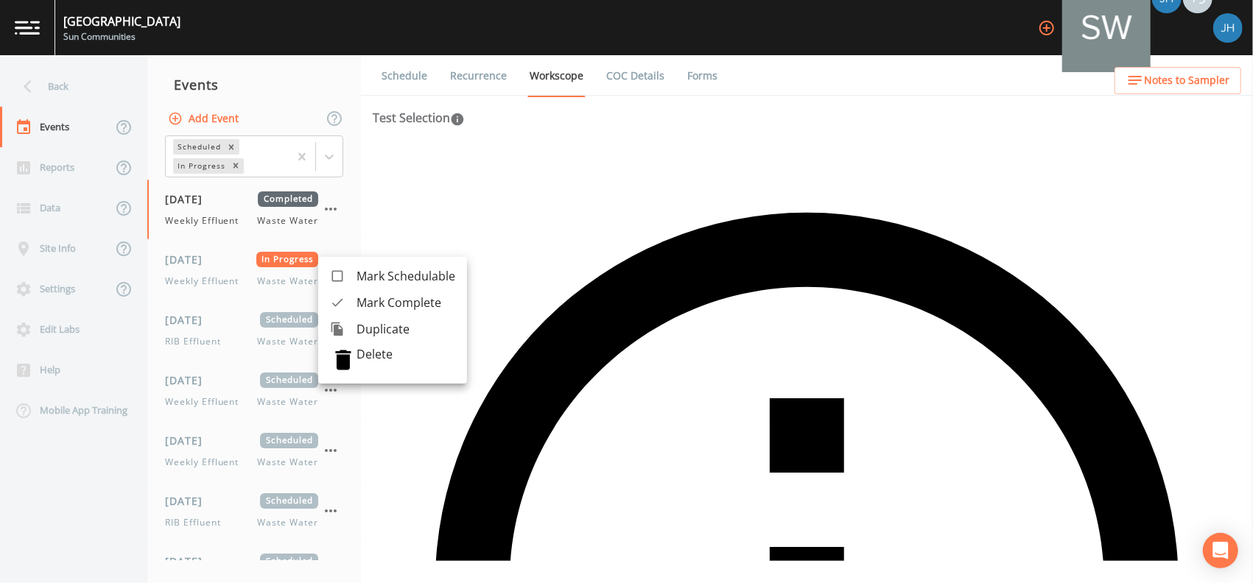
click at [370, 298] on span "Mark Complete" at bounding box center [405, 303] width 99 height 18
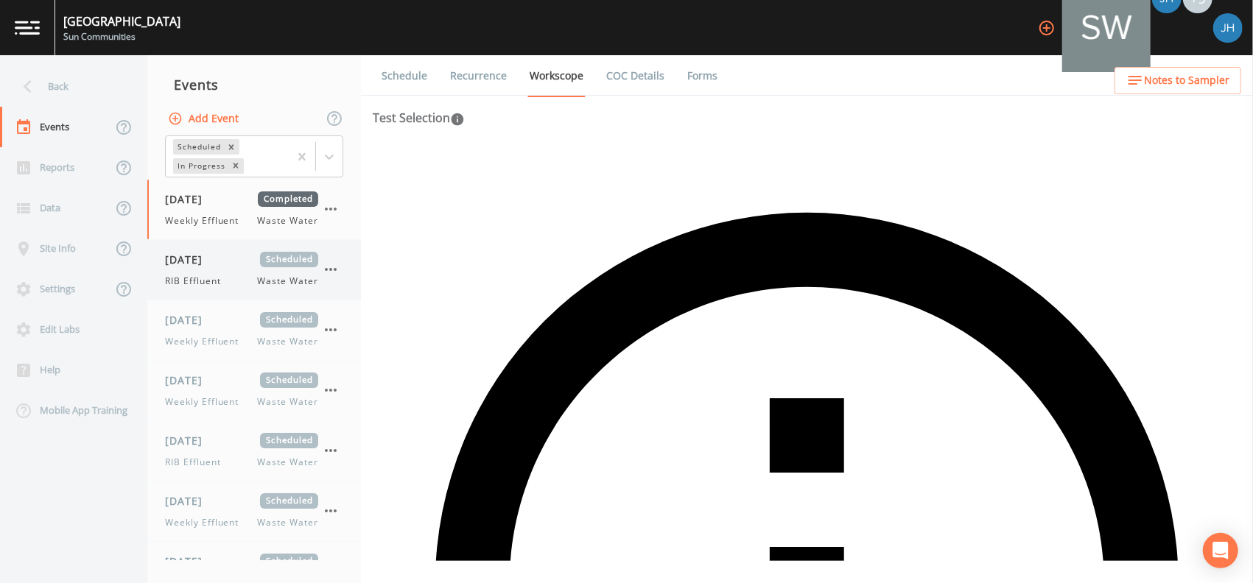
click at [333, 268] on icon "button" at bounding box center [331, 270] width 18 height 18
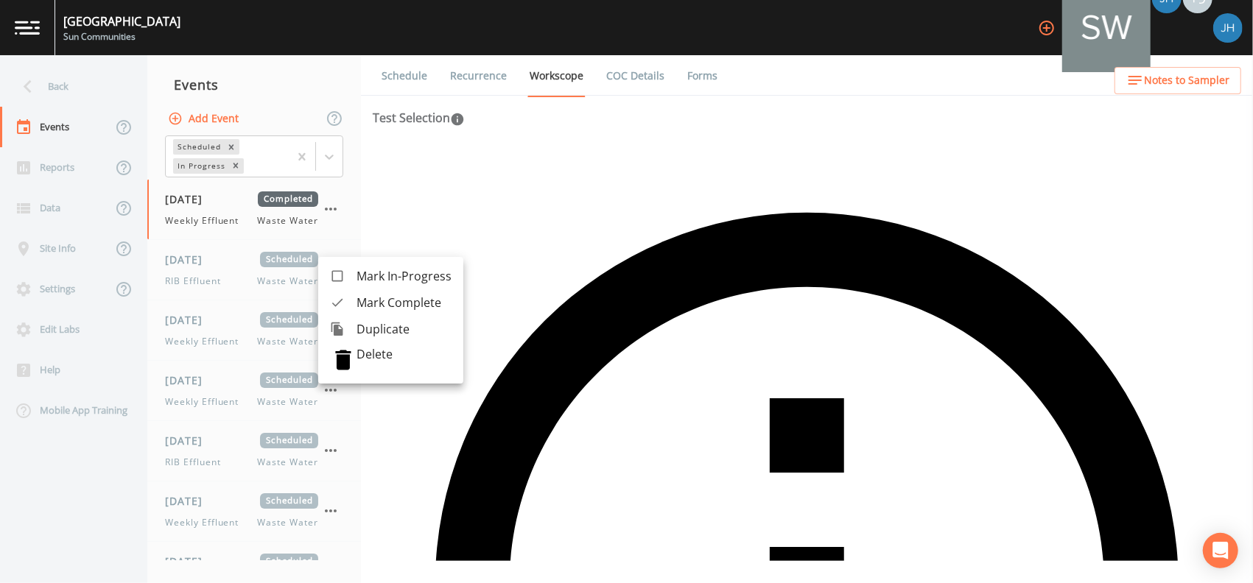
click at [384, 303] on span "Mark Complete" at bounding box center [403, 303] width 95 height 18
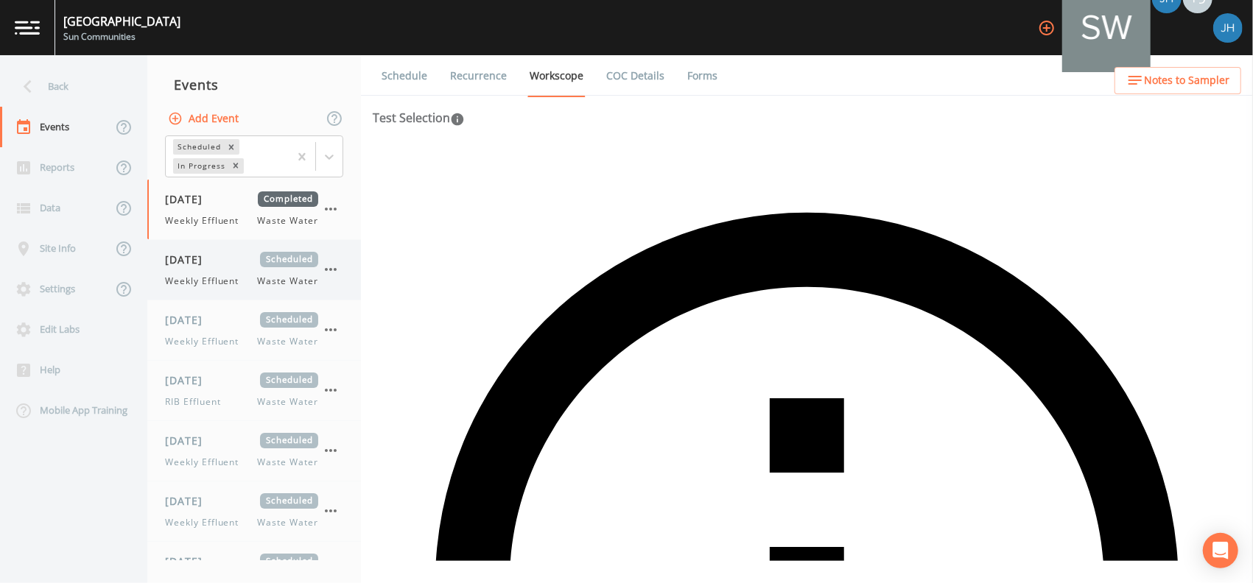
click at [333, 267] on icon "button" at bounding box center [331, 270] width 18 height 18
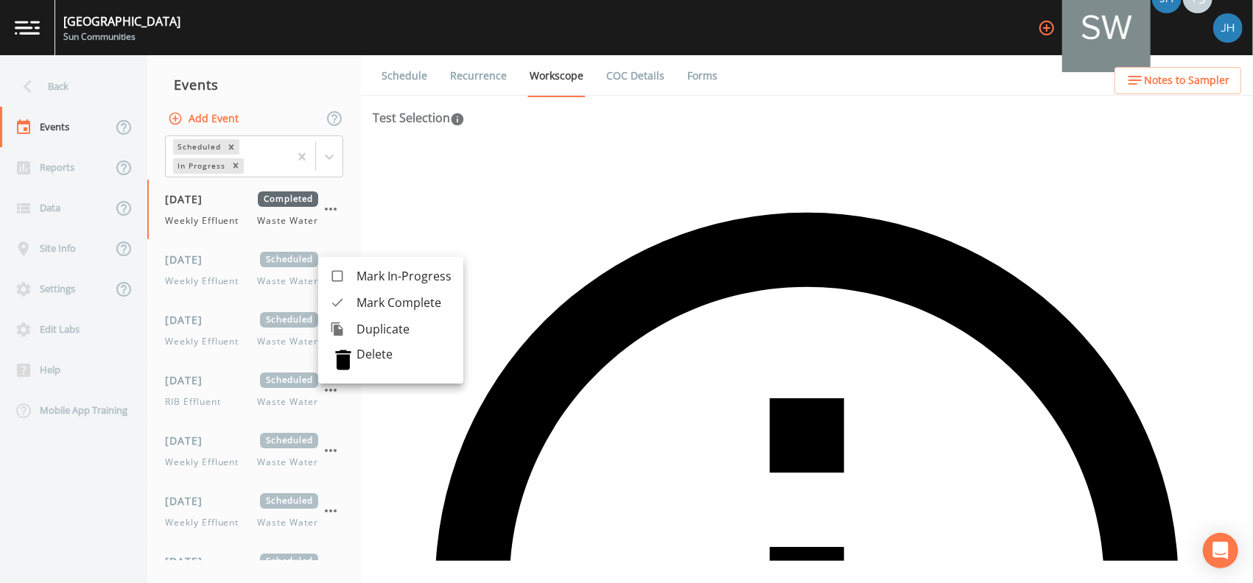
click at [381, 300] on span "Mark Complete" at bounding box center [403, 303] width 95 height 18
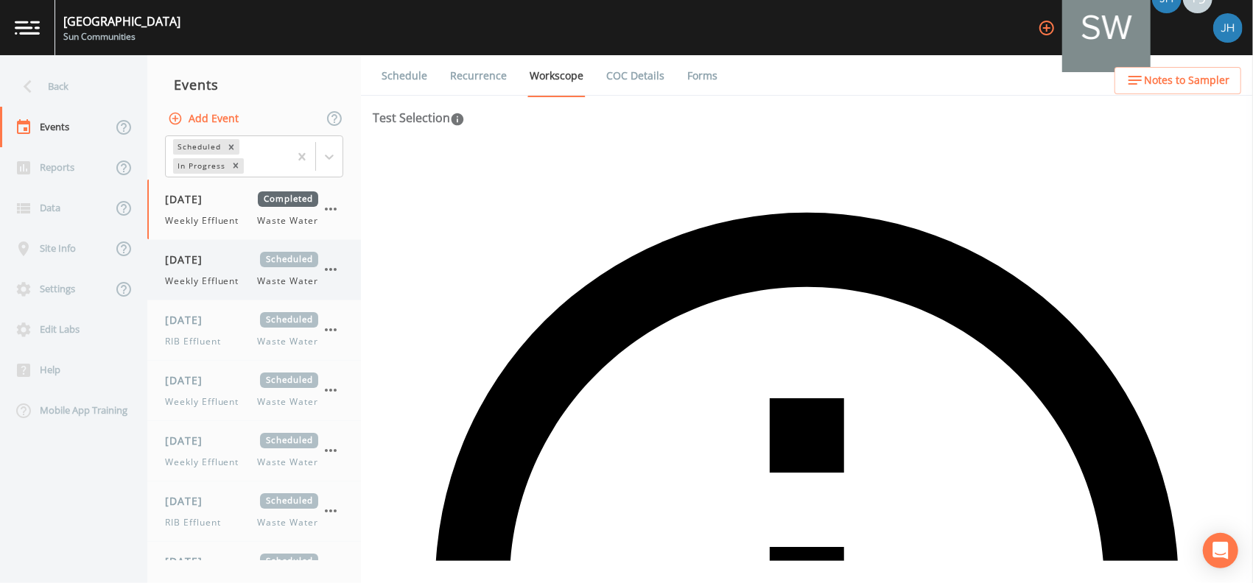
click at [331, 261] on icon "button" at bounding box center [331, 270] width 18 height 18
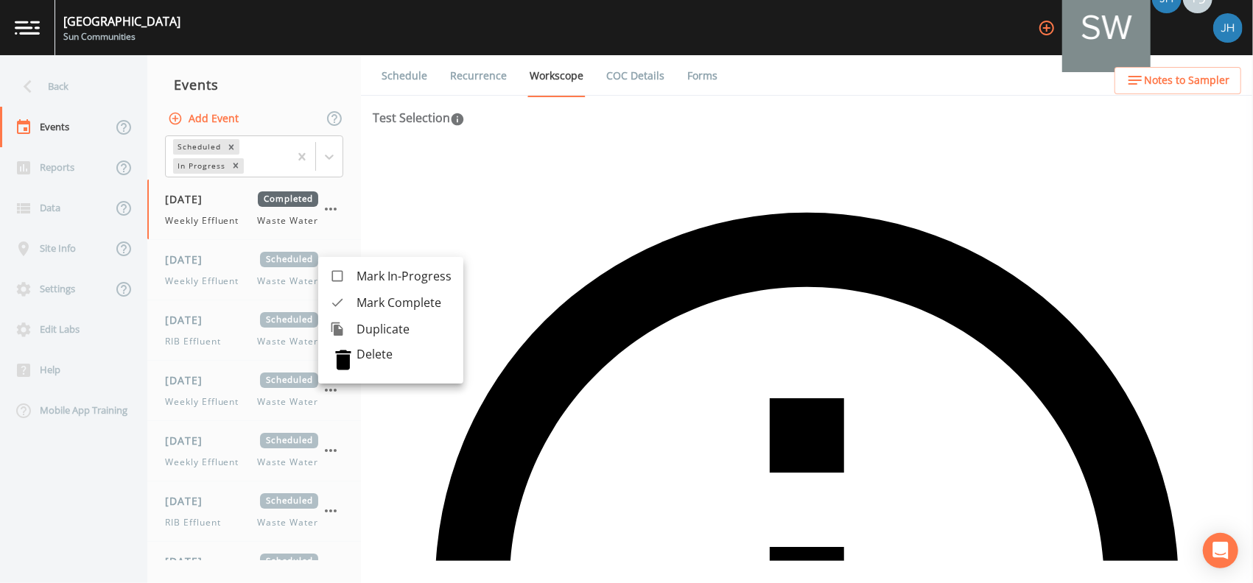
click at [366, 300] on span "Mark Complete" at bounding box center [403, 303] width 95 height 18
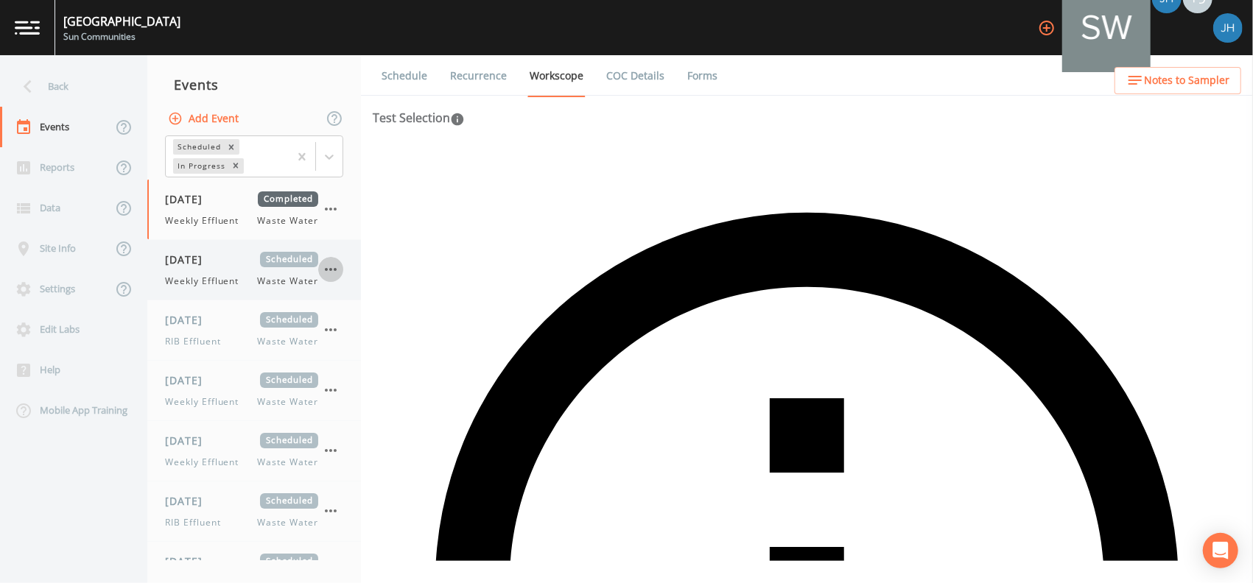
click at [328, 262] on icon "button" at bounding box center [331, 270] width 18 height 18
click at [327, 270] on icon "button" at bounding box center [331, 269] width 12 height 3
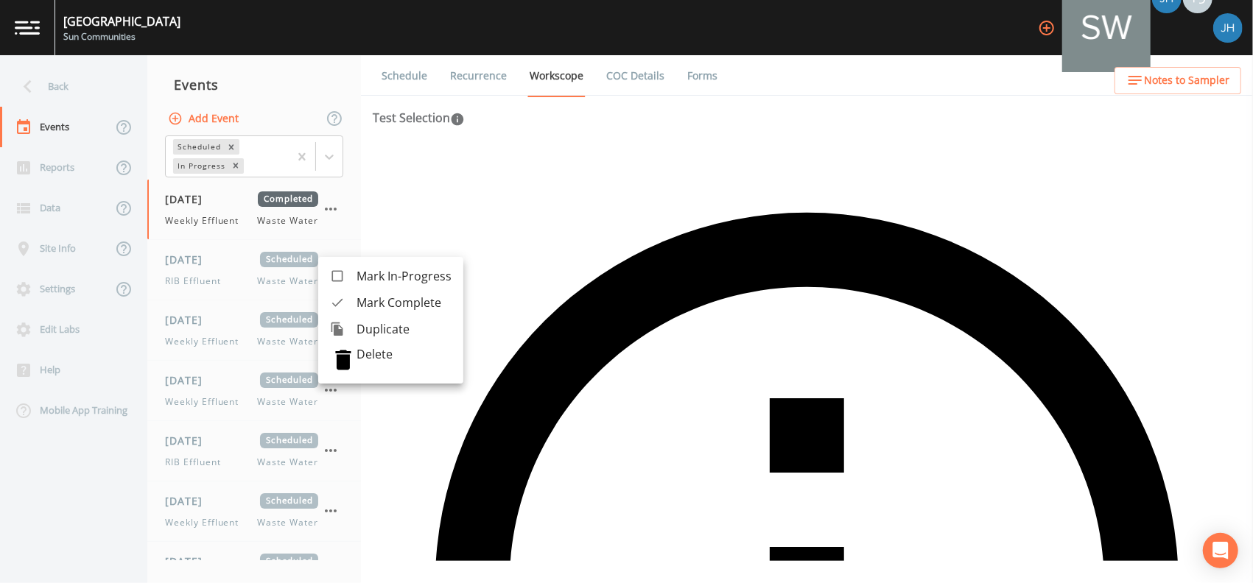
click at [368, 305] on span "Mark Complete" at bounding box center [403, 303] width 95 height 18
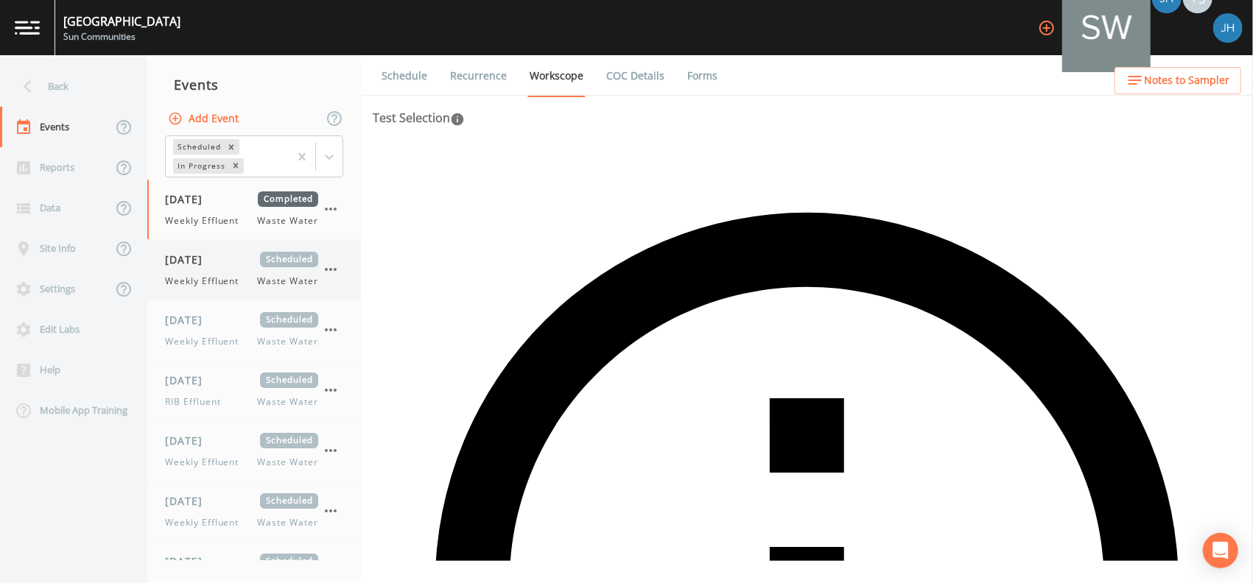
click at [326, 271] on icon "button" at bounding box center [331, 270] width 18 height 18
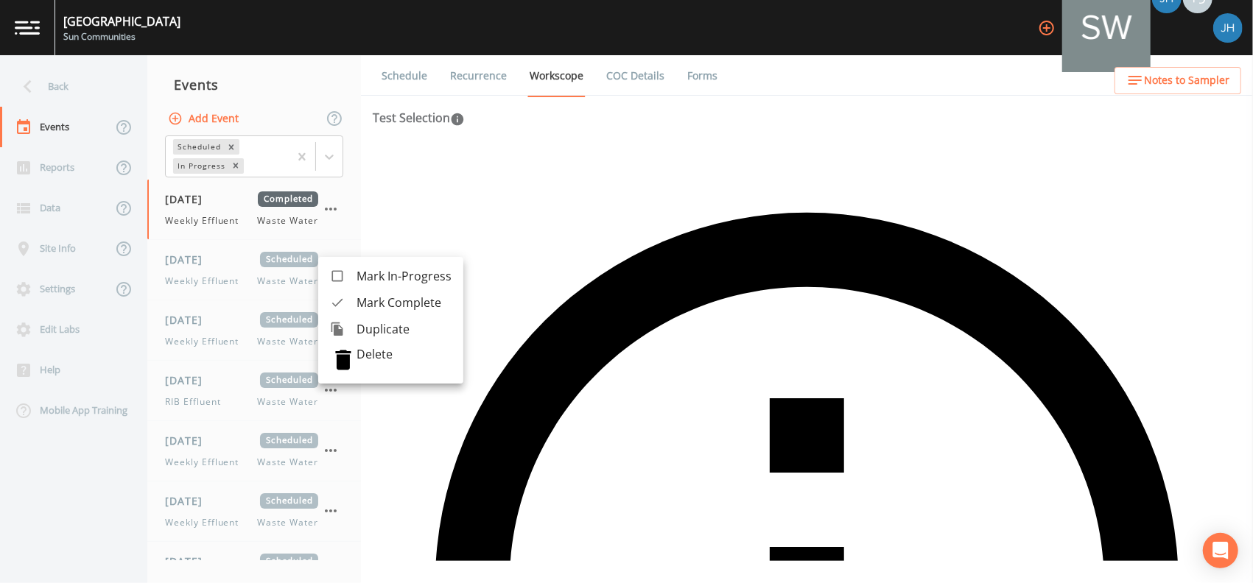
click at [377, 305] on span "Mark Complete" at bounding box center [403, 303] width 95 height 18
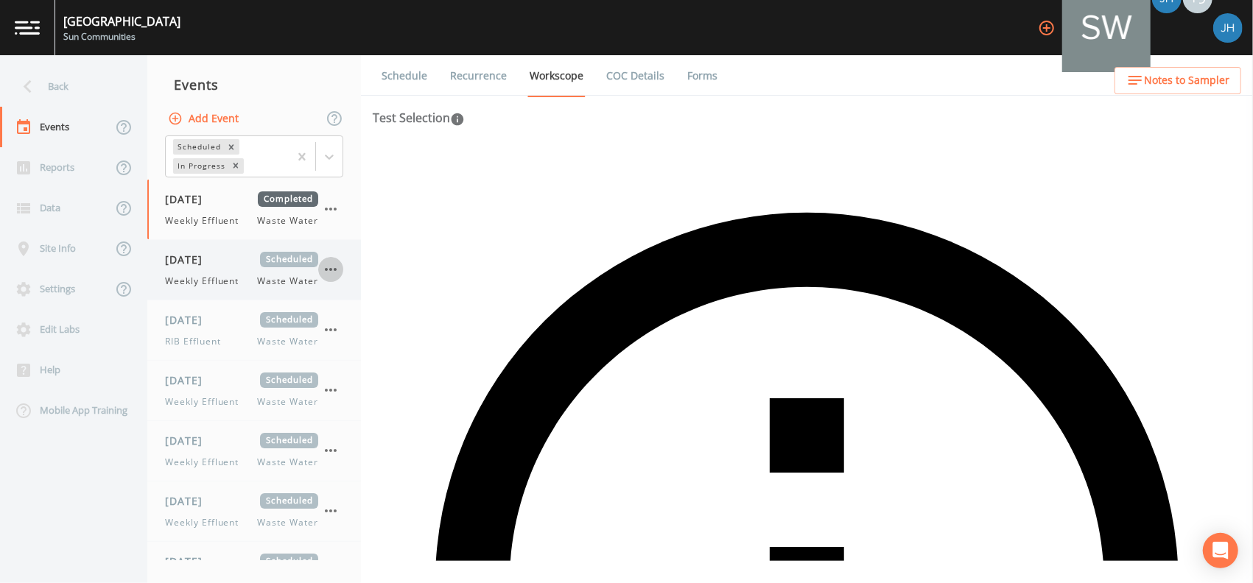
click at [330, 262] on icon "button" at bounding box center [331, 270] width 18 height 18
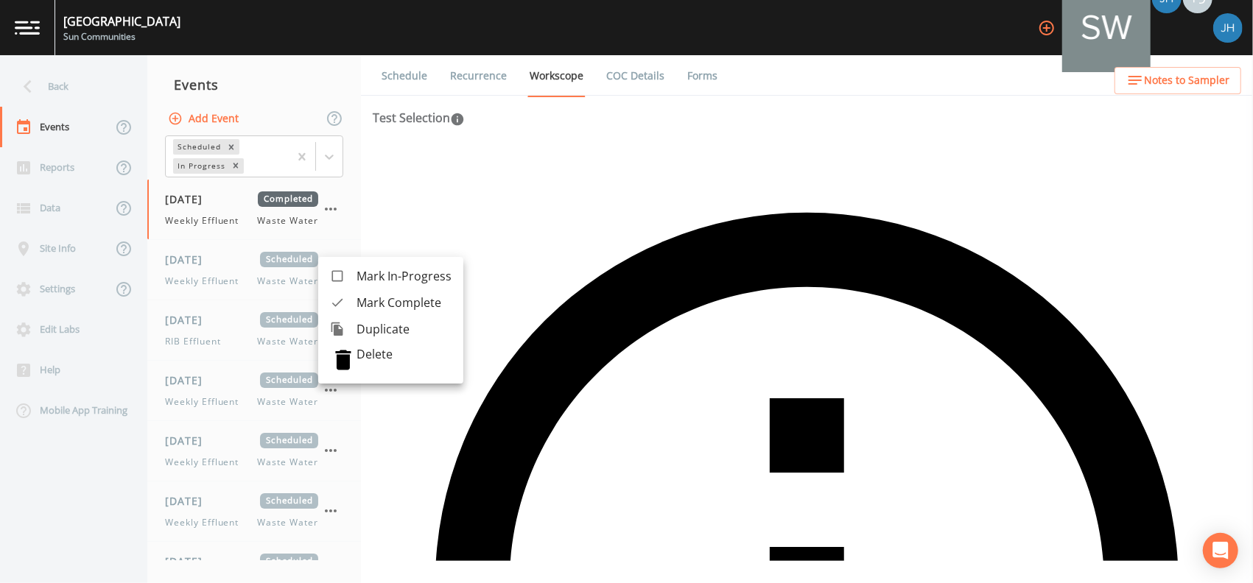
click at [370, 303] on span "Mark Complete" at bounding box center [403, 303] width 95 height 18
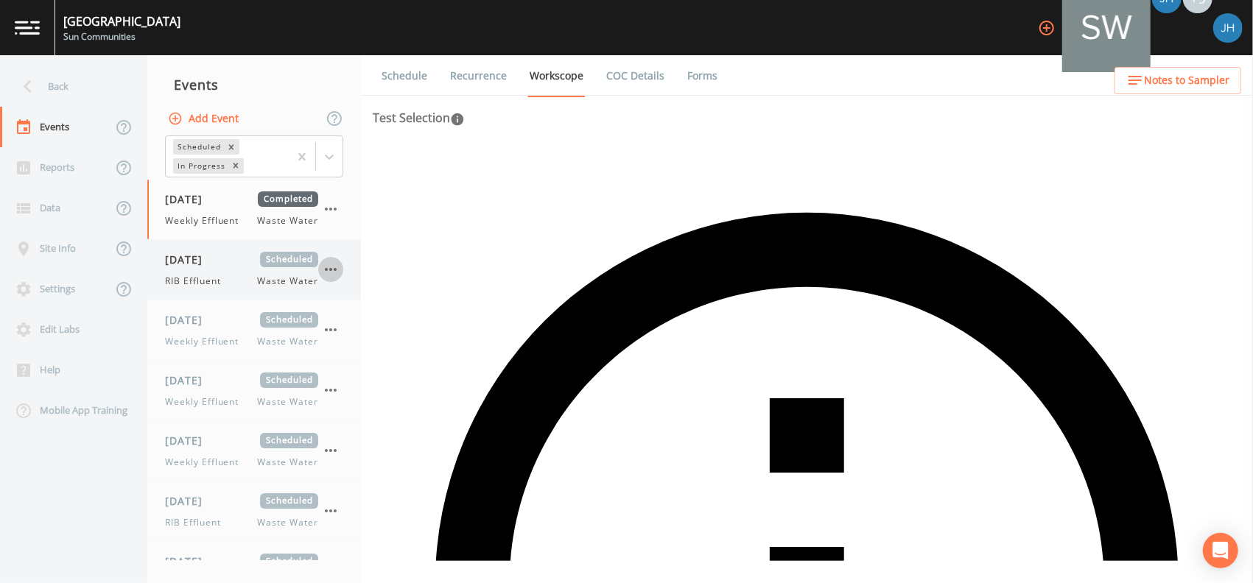
click at [330, 270] on icon "button" at bounding box center [331, 269] width 12 height 3
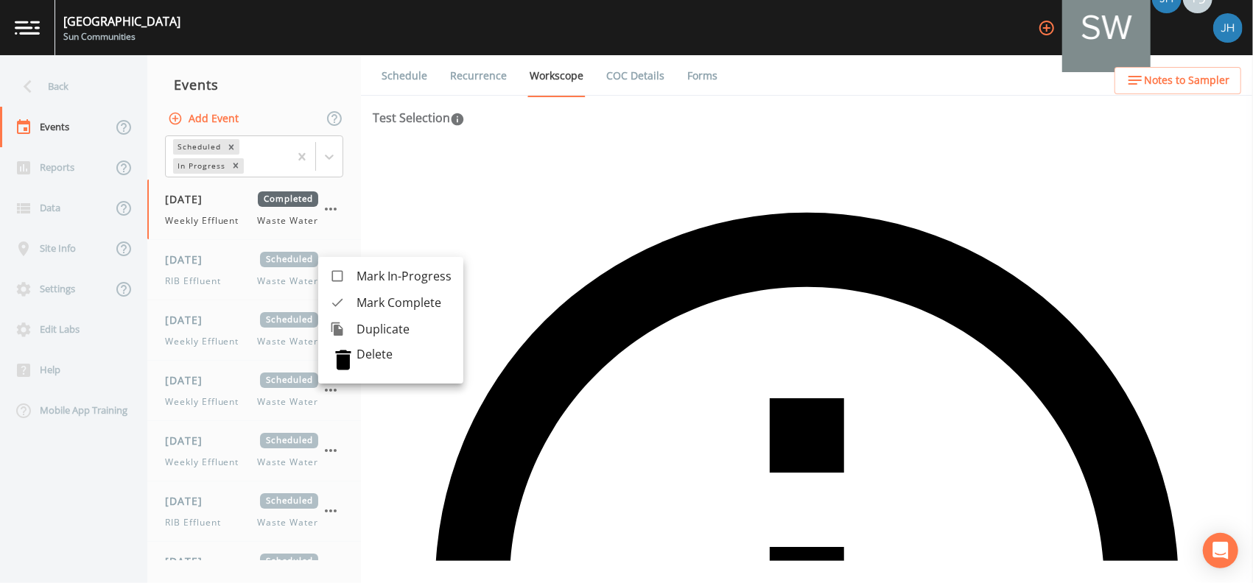
drag, startPoint x: 351, startPoint y: 301, endPoint x: 339, endPoint y: 290, distance: 16.7
click at [352, 301] on div at bounding box center [343, 302] width 27 height 15
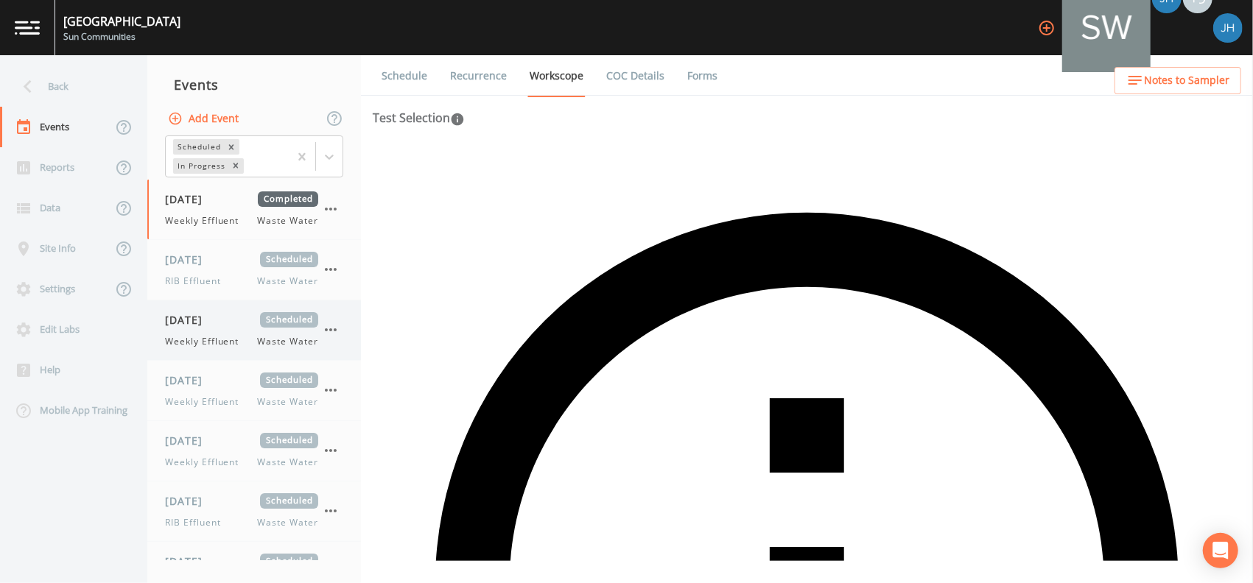
click at [326, 321] on icon "button" at bounding box center [331, 330] width 18 height 18
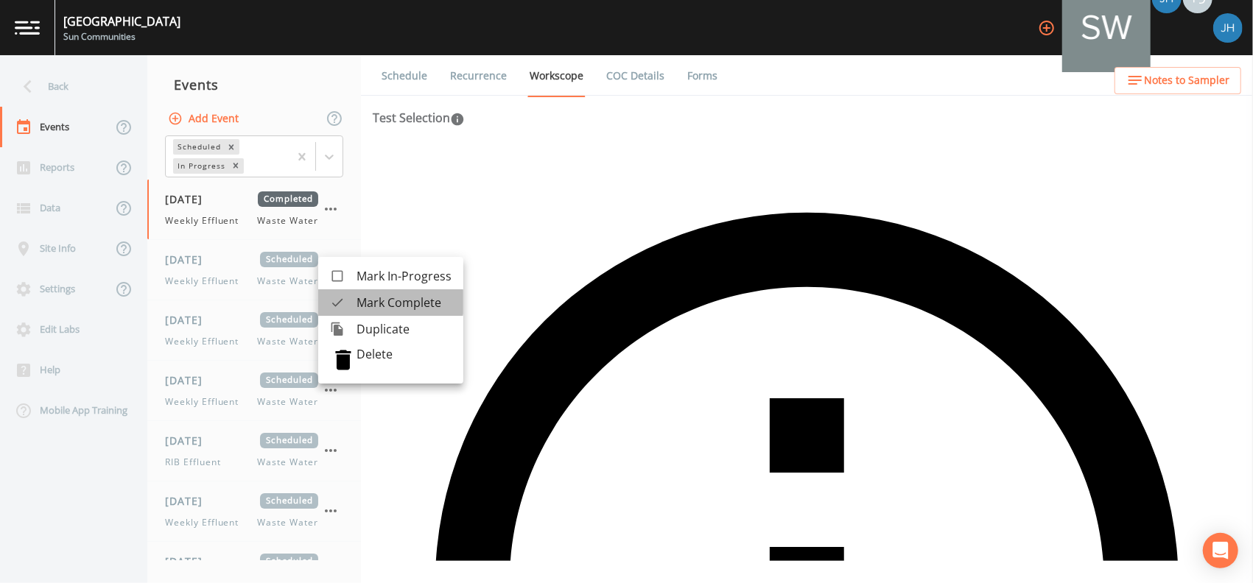
click at [370, 302] on span "Mark Complete" at bounding box center [403, 303] width 95 height 18
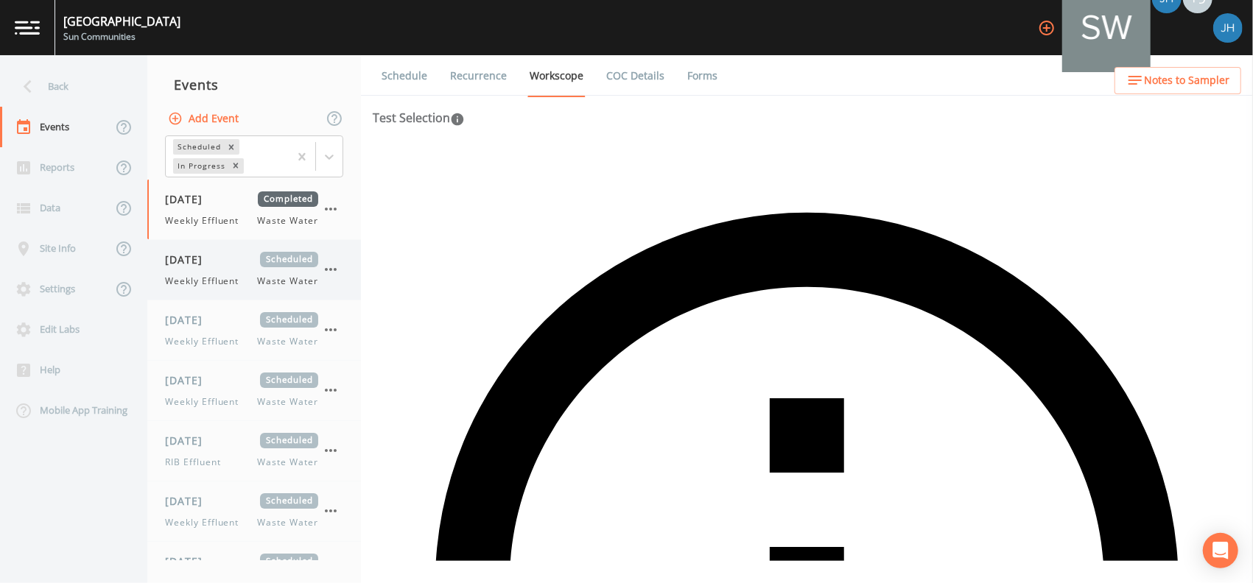
click at [334, 321] on icon "button" at bounding box center [331, 330] width 18 height 18
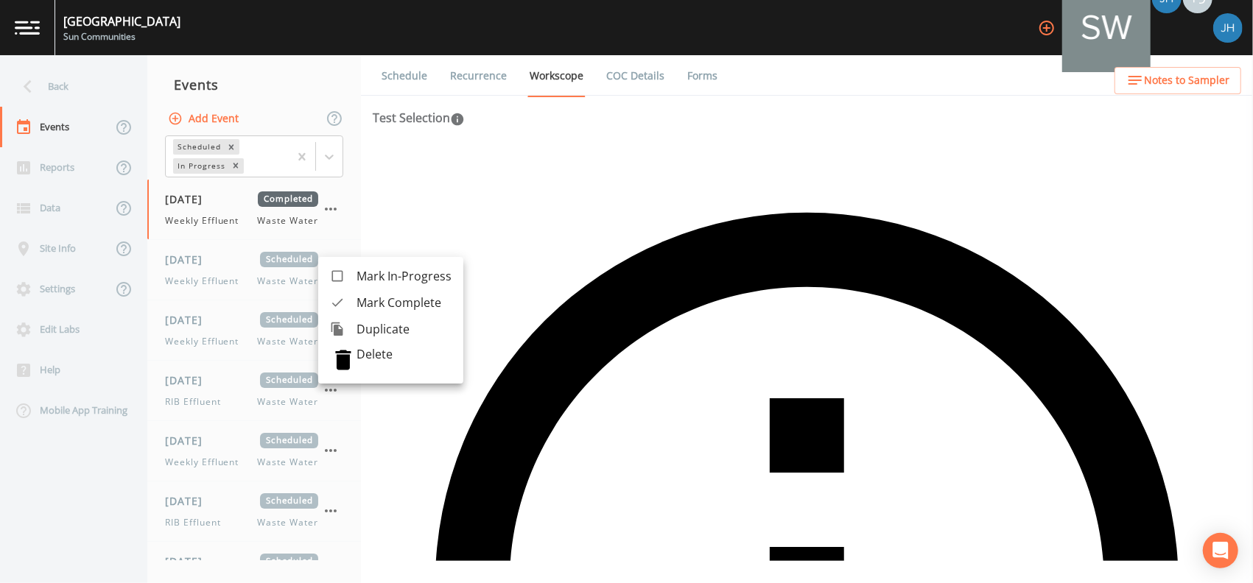
click at [377, 308] on span "Mark Complete" at bounding box center [403, 303] width 95 height 18
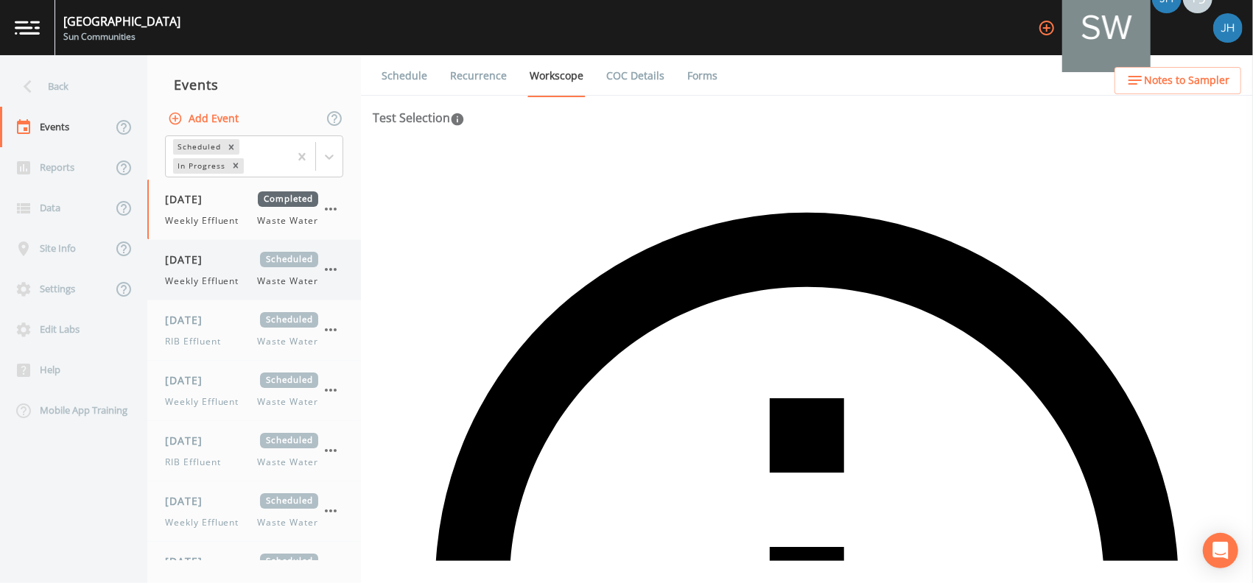
click at [330, 272] on icon "button" at bounding box center [331, 270] width 18 height 18
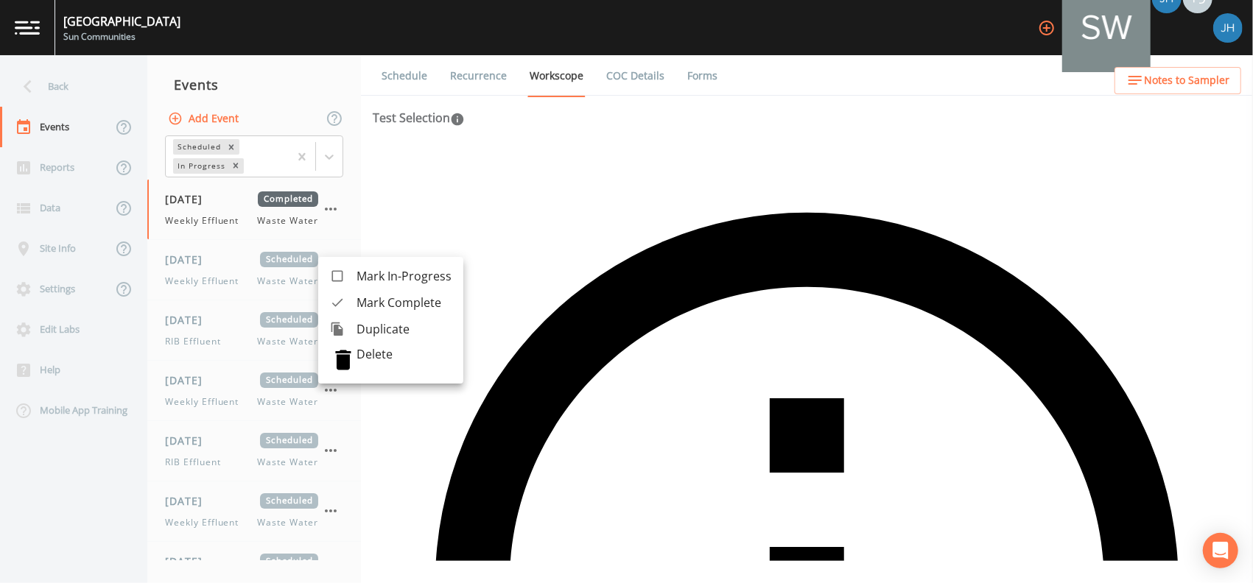
drag, startPoint x: 367, startPoint y: 306, endPoint x: 360, endPoint y: 298, distance: 10.5
click at [368, 308] on span "Mark Complete" at bounding box center [403, 303] width 95 height 18
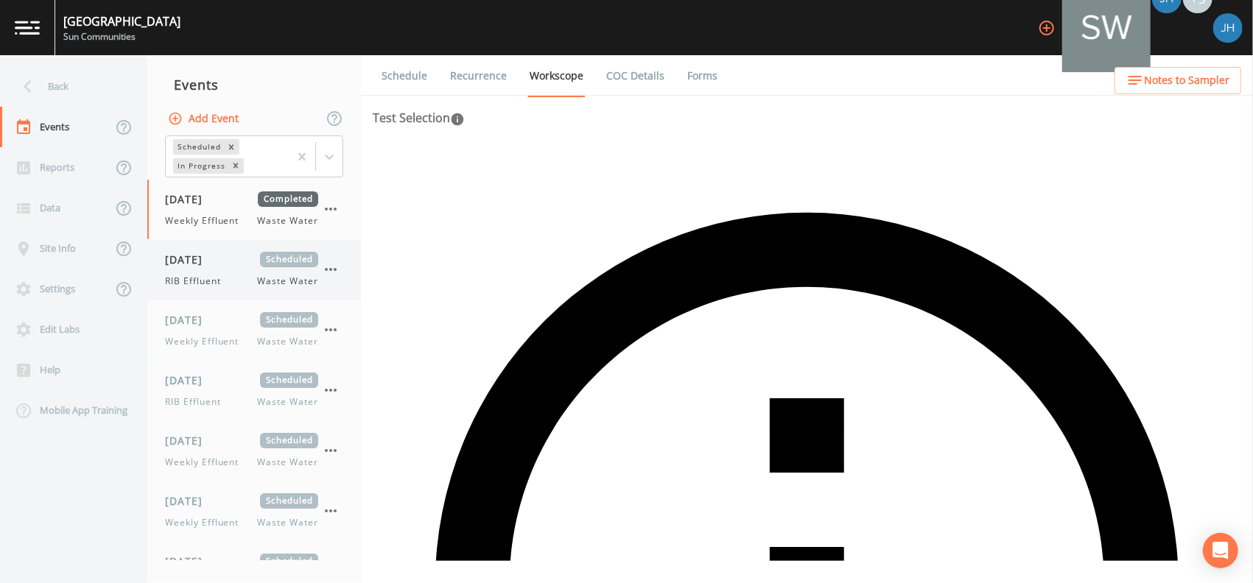
click at [334, 270] on icon "button" at bounding box center [331, 269] width 12 height 3
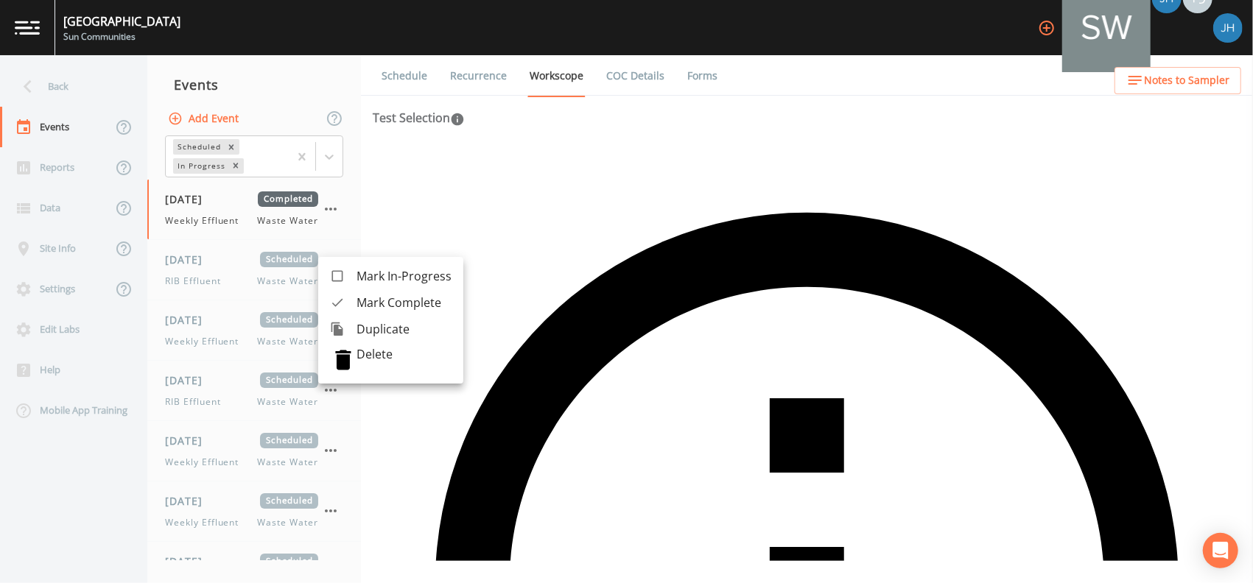
drag, startPoint x: 365, startPoint y: 302, endPoint x: 355, endPoint y: 296, distance: 11.9
click at [365, 303] on span "Mark Complete" at bounding box center [403, 303] width 95 height 18
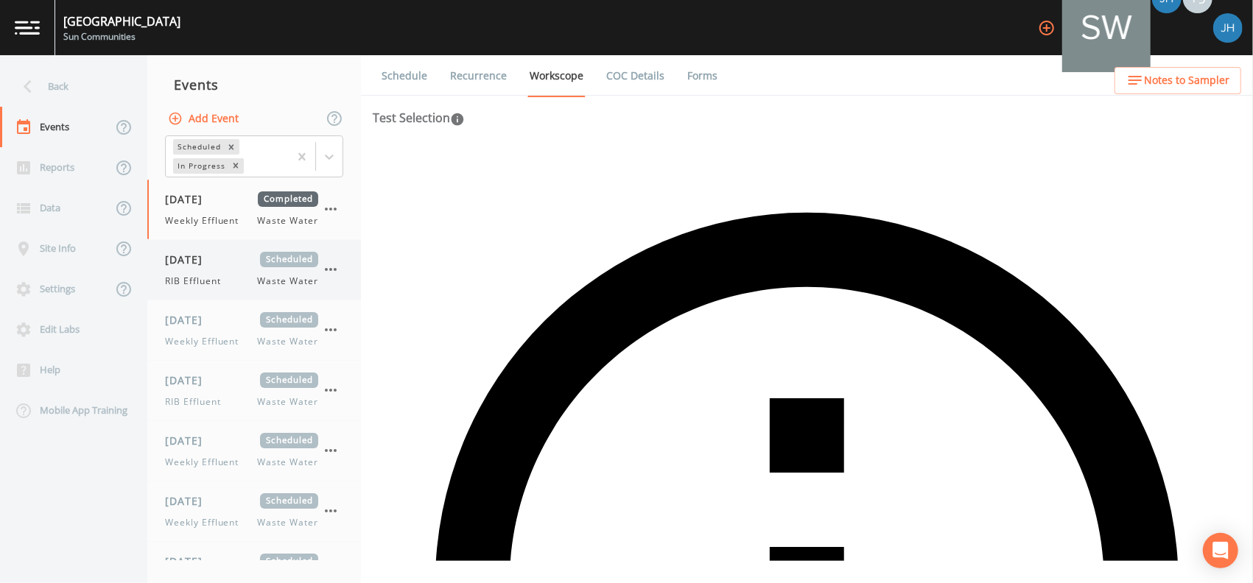
click at [326, 265] on icon "button" at bounding box center [331, 270] width 18 height 18
click at [335, 275] on icon "button" at bounding box center [331, 270] width 18 height 18
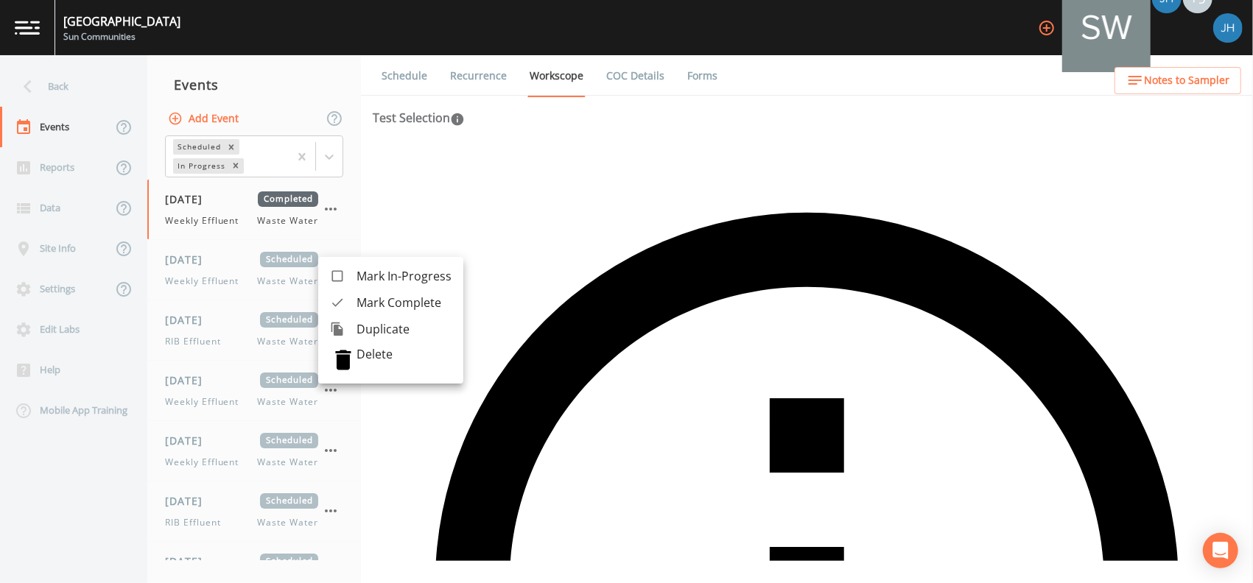
click at [365, 309] on span "Mark Complete" at bounding box center [403, 303] width 95 height 18
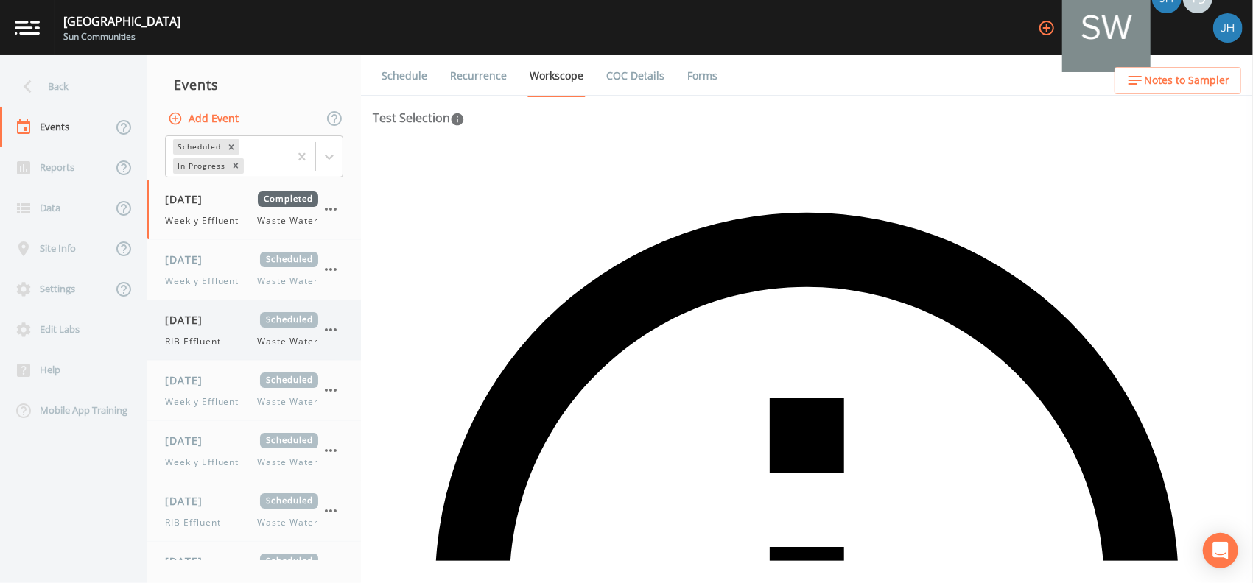
click at [328, 321] on icon "button" at bounding box center [331, 330] width 18 height 18
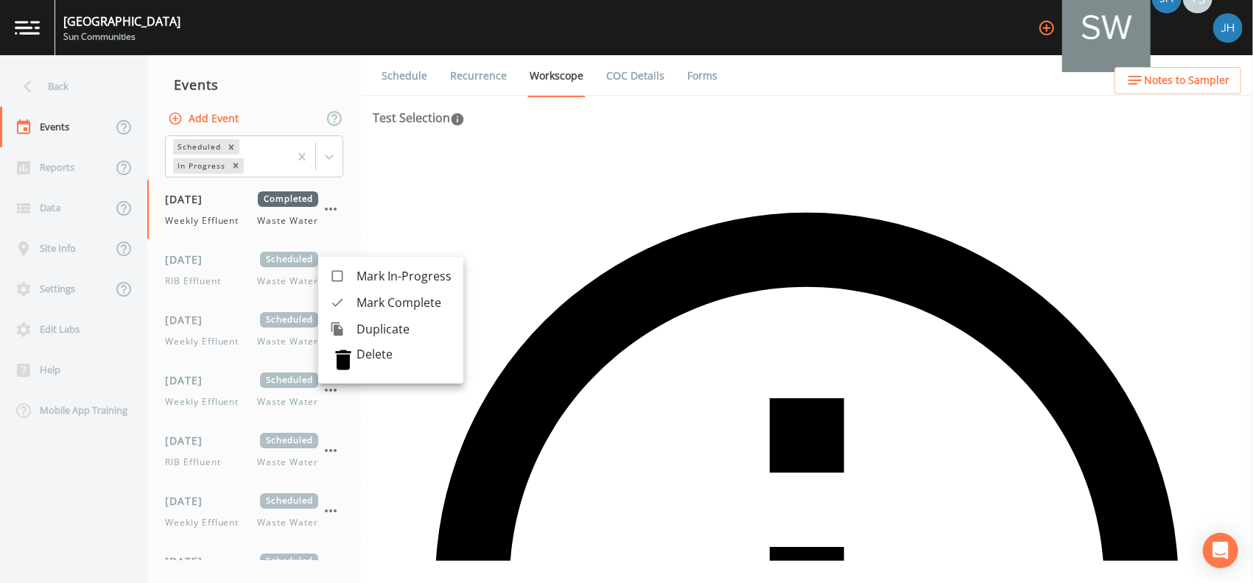
drag, startPoint x: 365, startPoint y: 303, endPoint x: 356, endPoint y: 293, distance: 14.1
click at [366, 304] on span "Mark Complete" at bounding box center [403, 303] width 95 height 18
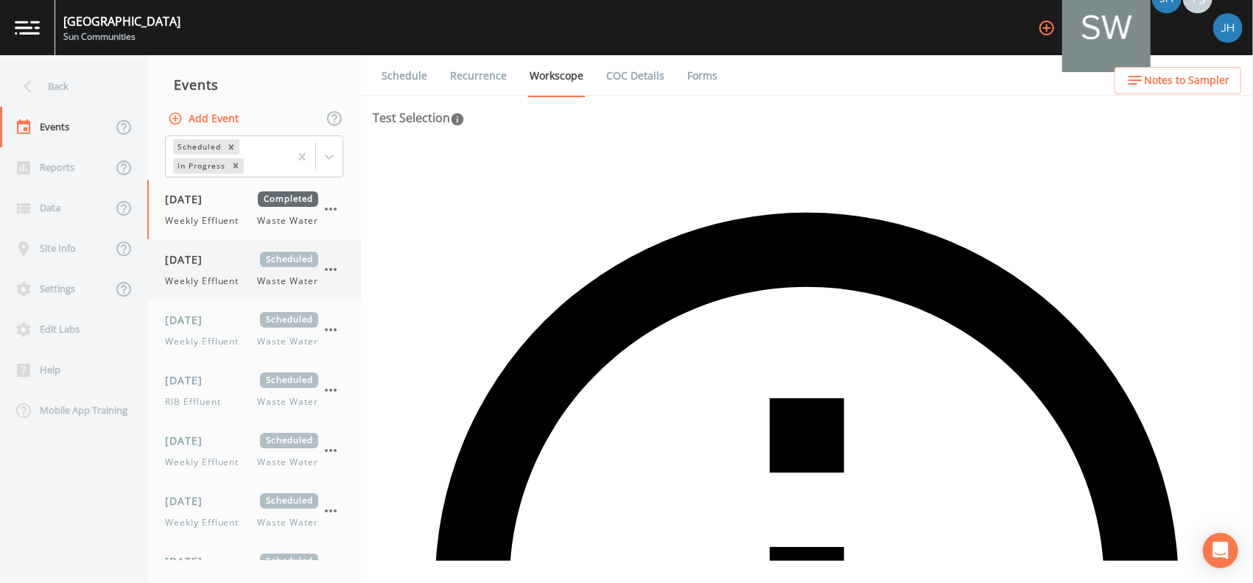
click at [337, 272] on icon "button" at bounding box center [331, 270] width 18 height 18
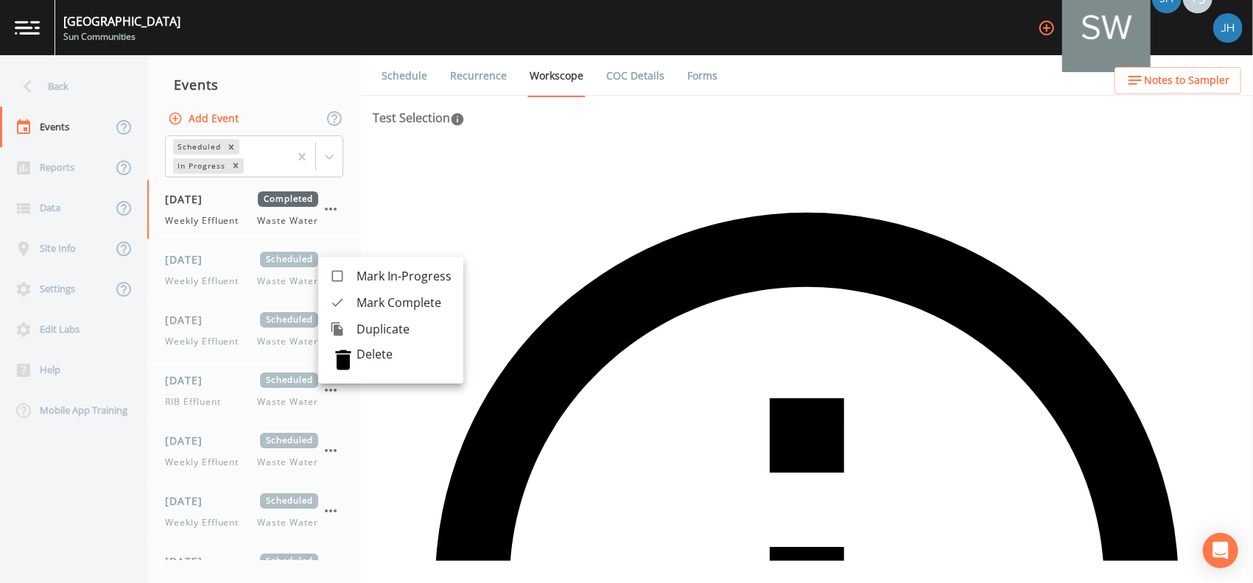
click at [377, 303] on span "Mark Complete" at bounding box center [403, 303] width 95 height 18
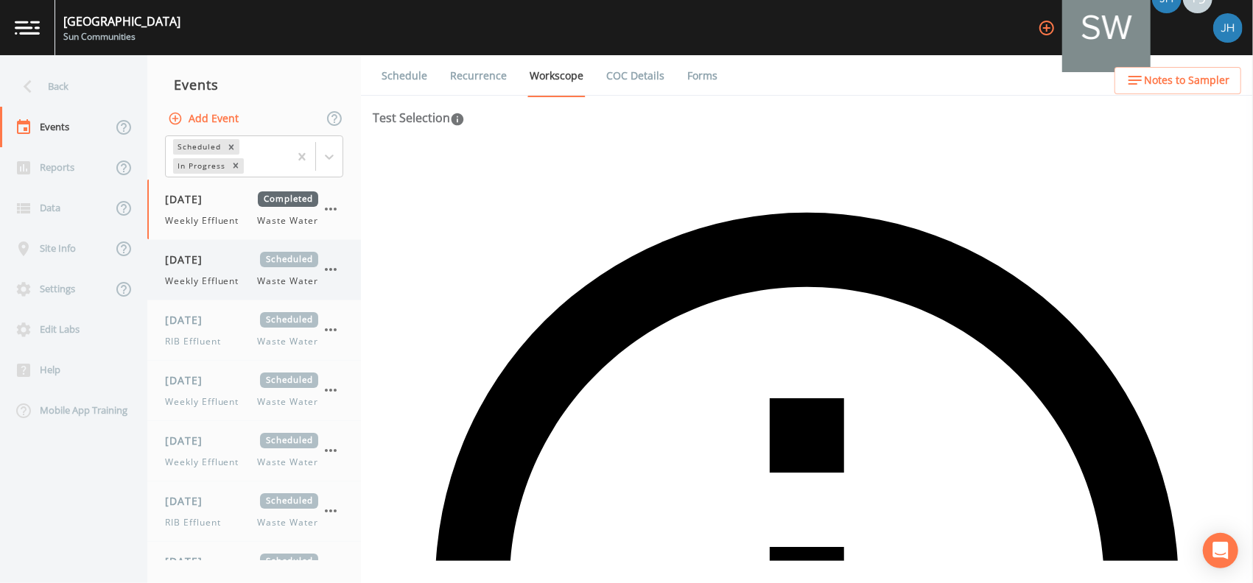
click at [330, 270] on icon "button" at bounding box center [331, 269] width 12 height 3
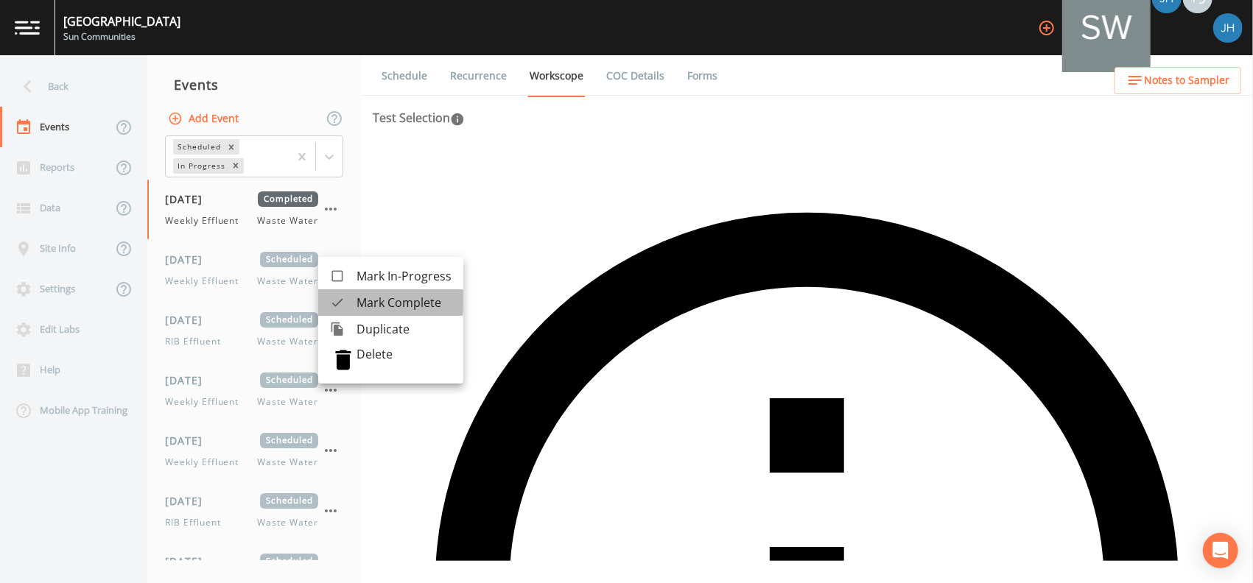
click at [362, 299] on span "Mark Complete" at bounding box center [403, 303] width 95 height 18
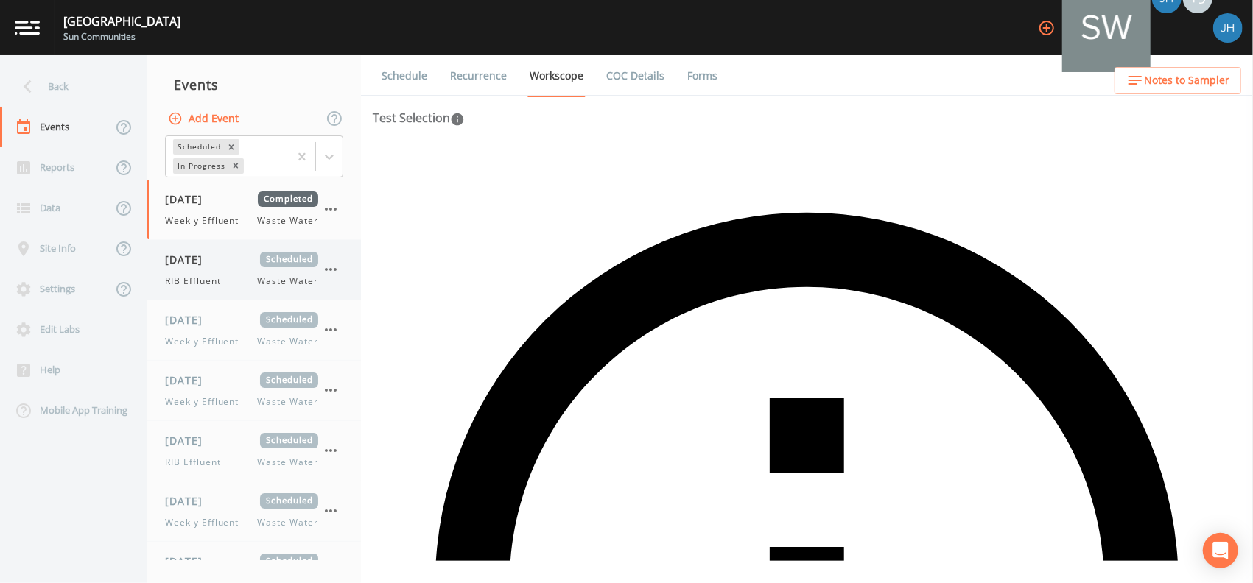
click at [334, 268] on icon "button" at bounding box center [331, 270] width 18 height 18
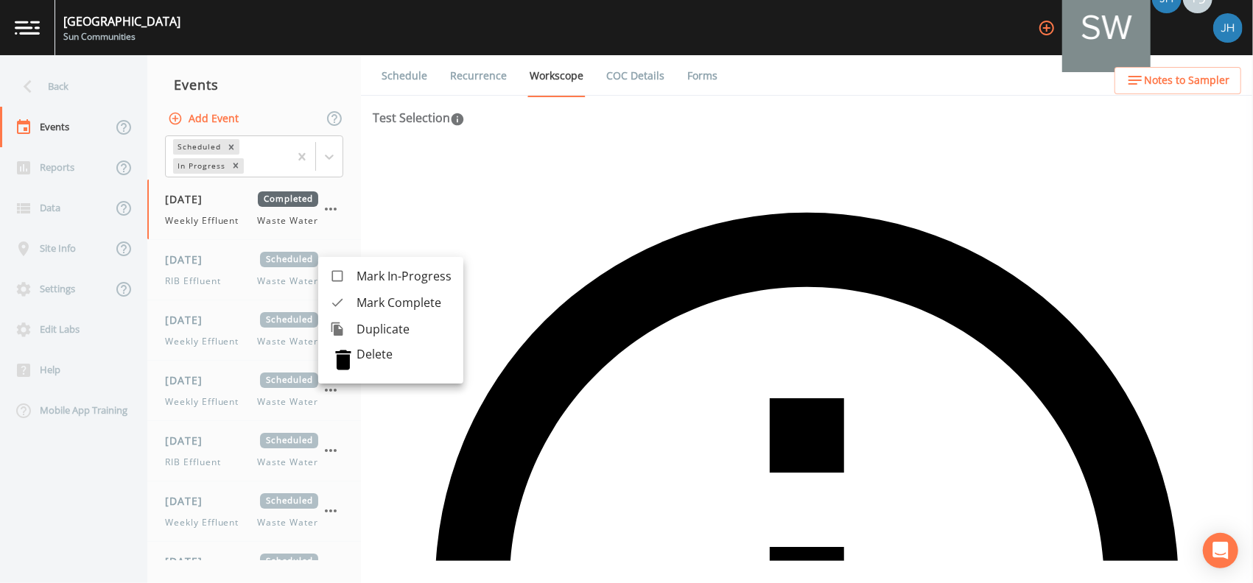
click at [367, 300] on span "Mark Complete" at bounding box center [403, 303] width 95 height 18
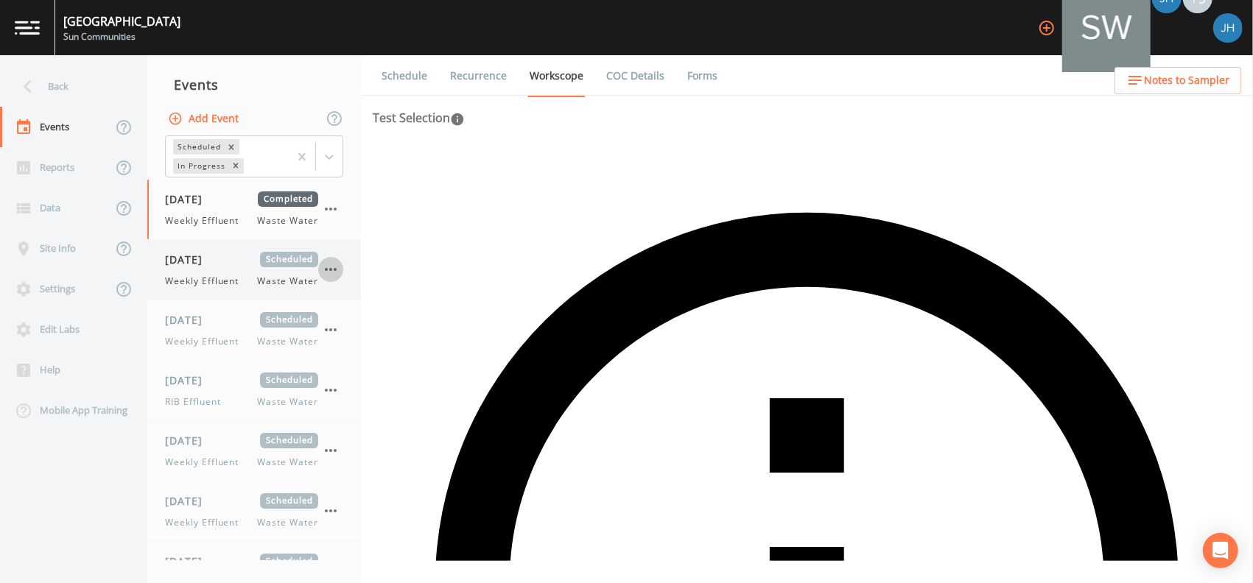
click at [328, 272] on icon "button" at bounding box center [331, 270] width 18 height 18
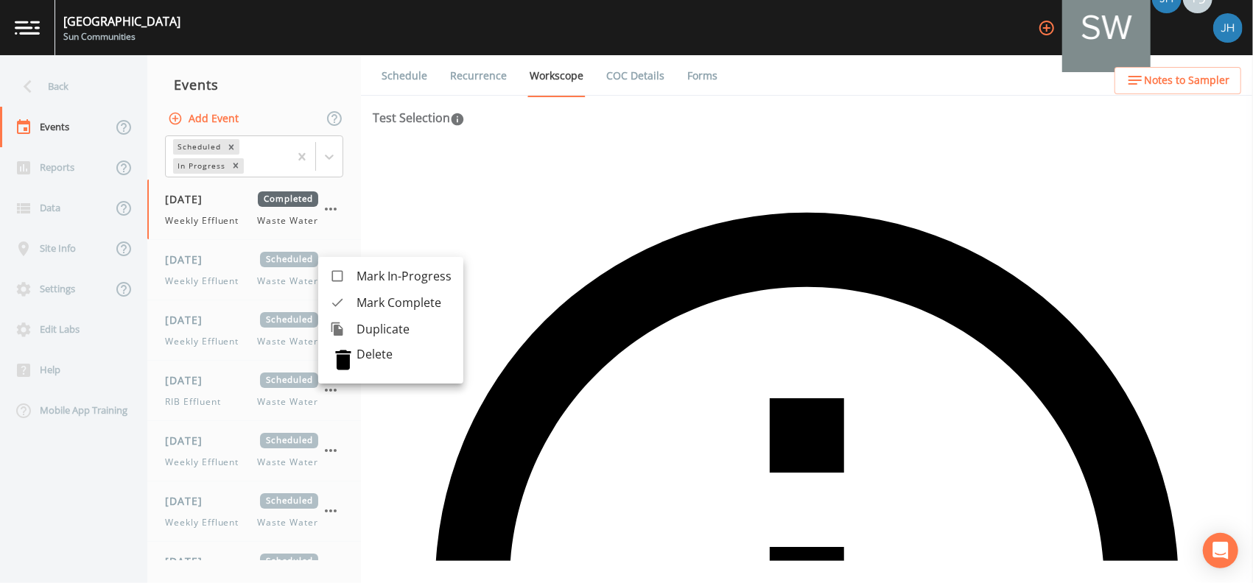
drag, startPoint x: 369, startPoint y: 309, endPoint x: 361, endPoint y: 301, distance: 11.5
click at [370, 310] on span "Mark Complete" at bounding box center [403, 303] width 95 height 18
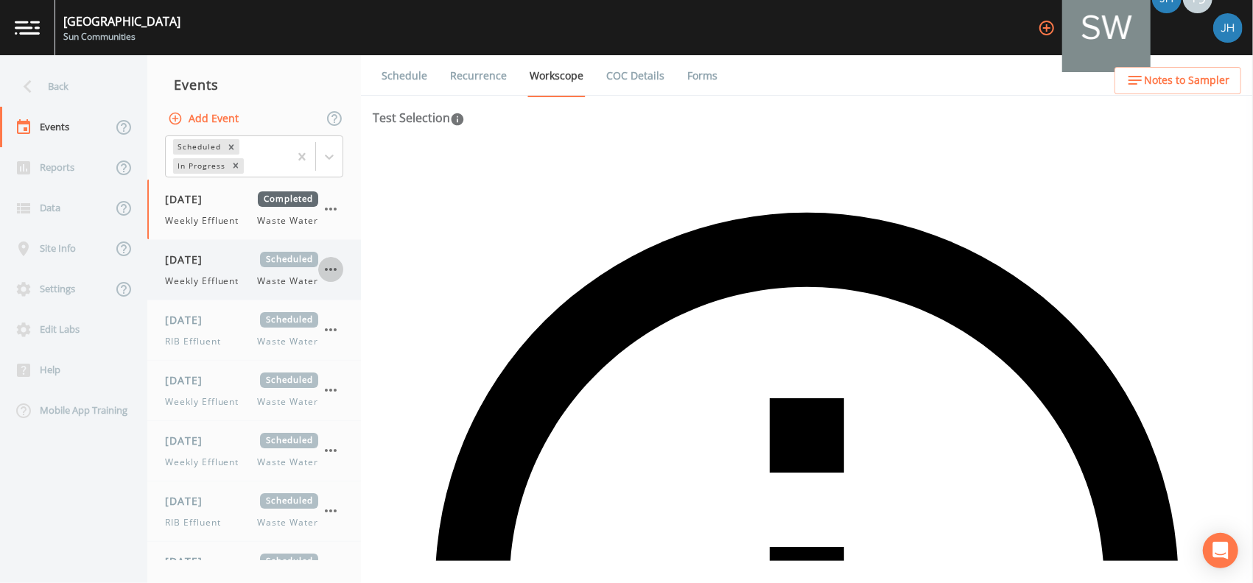
click at [331, 270] on icon "button" at bounding box center [331, 269] width 12 height 3
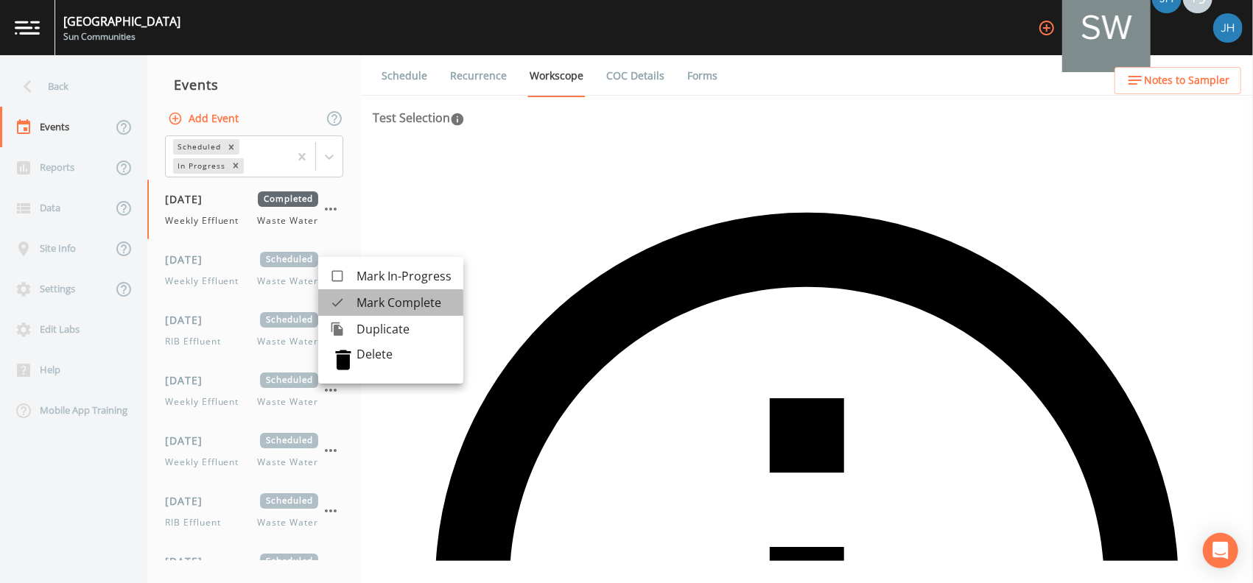
click at [371, 303] on span "Mark Complete" at bounding box center [403, 303] width 95 height 18
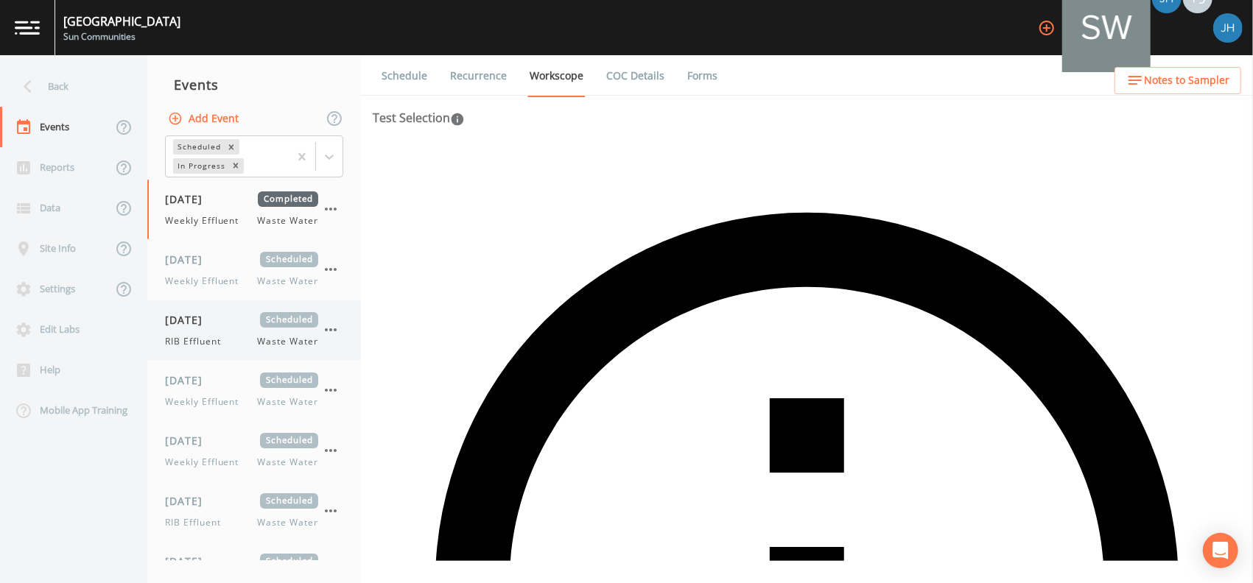
click at [335, 321] on icon "button" at bounding box center [331, 330] width 18 height 18
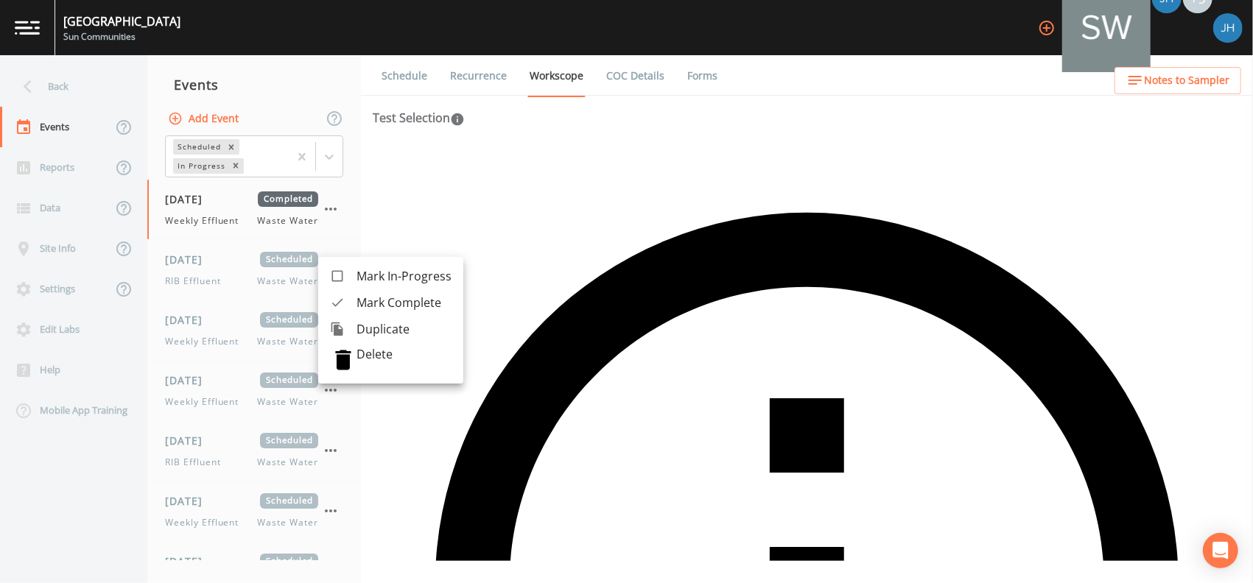
click at [373, 301] on span "Mark Complete" at bounding box center [403, 303] width 95 height 18
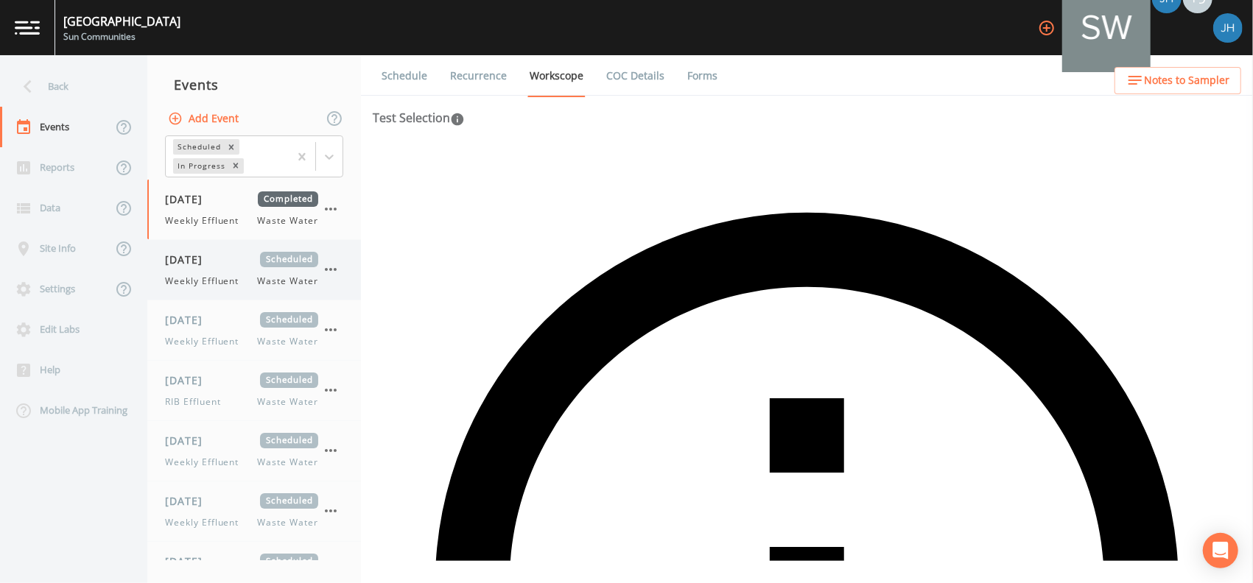
click at [330, 267] on icon "button" at bounding box center [331, 270] width 18 height 18
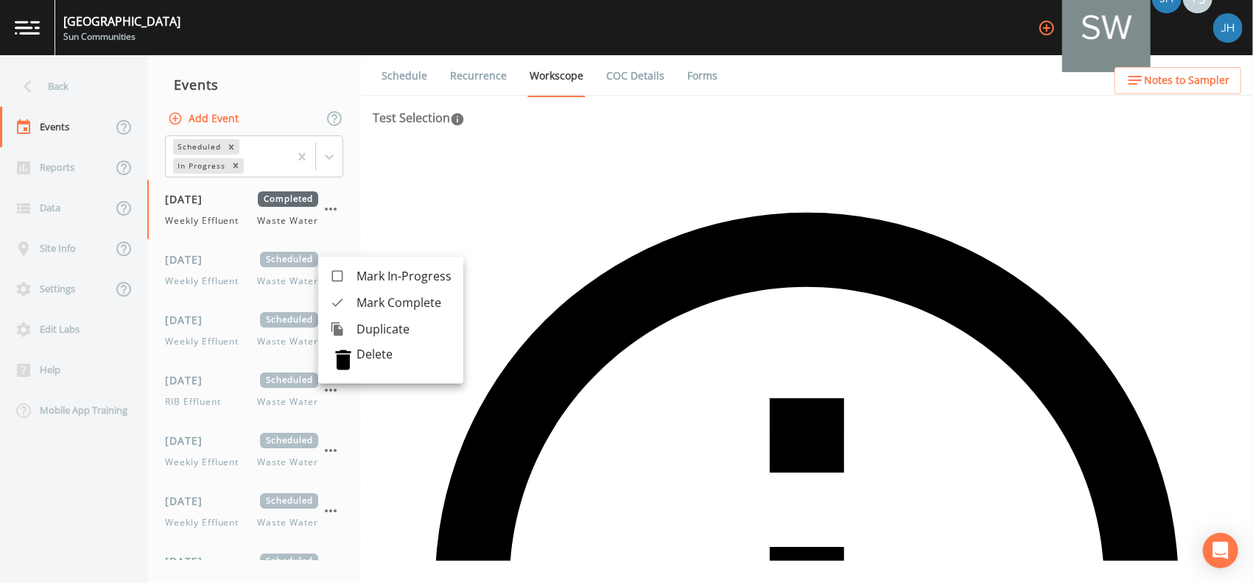
drag, startPoint x: 363, startPoint y: 298, endPoint x: 354, endPoint y: 289, distance: 13.5
click at [363, 299] on span "Mark Complete" at bounding box center [403, 303] width 95 height 18
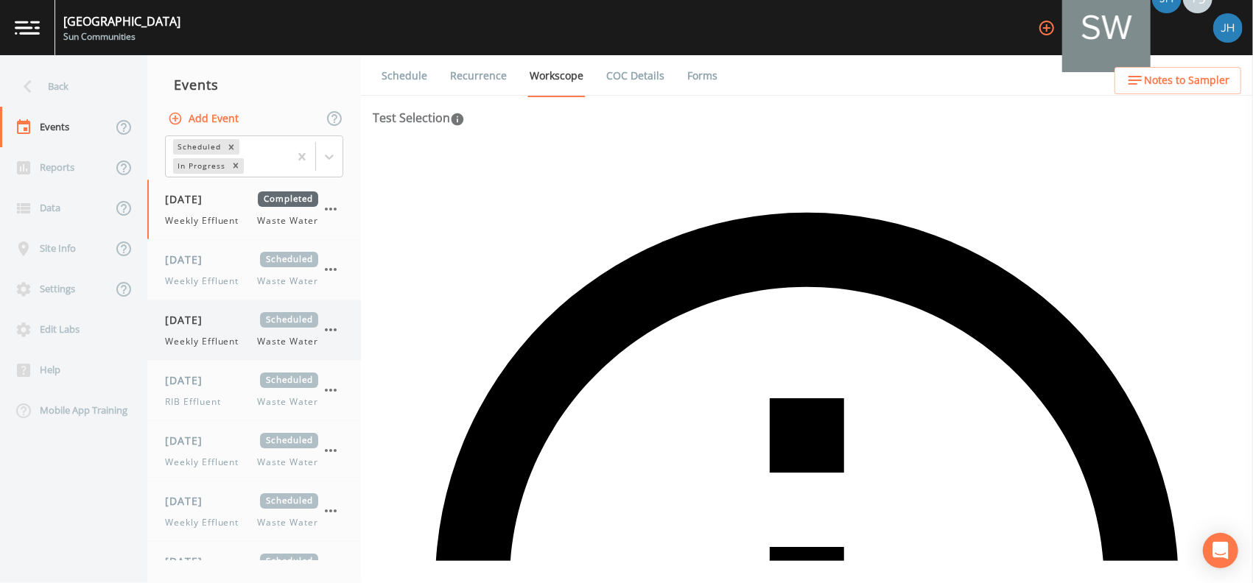
drag, startPoint x: 331, startPoint y: 270, endPoint x: 339, endPoint y: 278, distance: 10.9
click at [338, 265] on icon "button" at bounding box center [331, 270] width 18 height 18
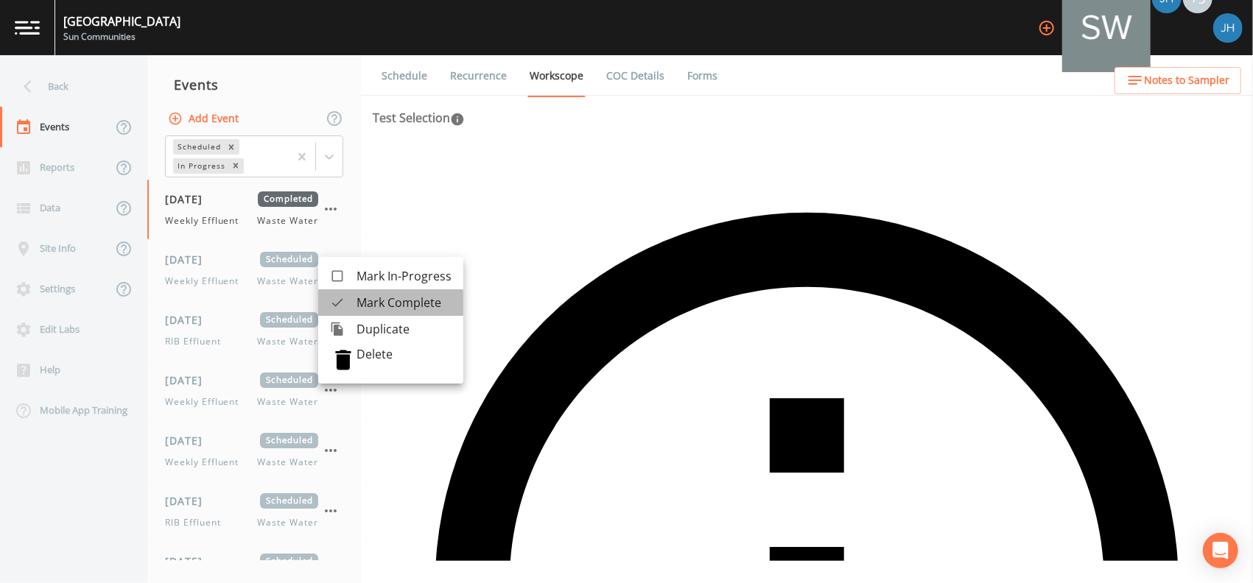
click at [383, 309] on span "Mark Complete" at bounding box center [403, 303] width 95 height 18
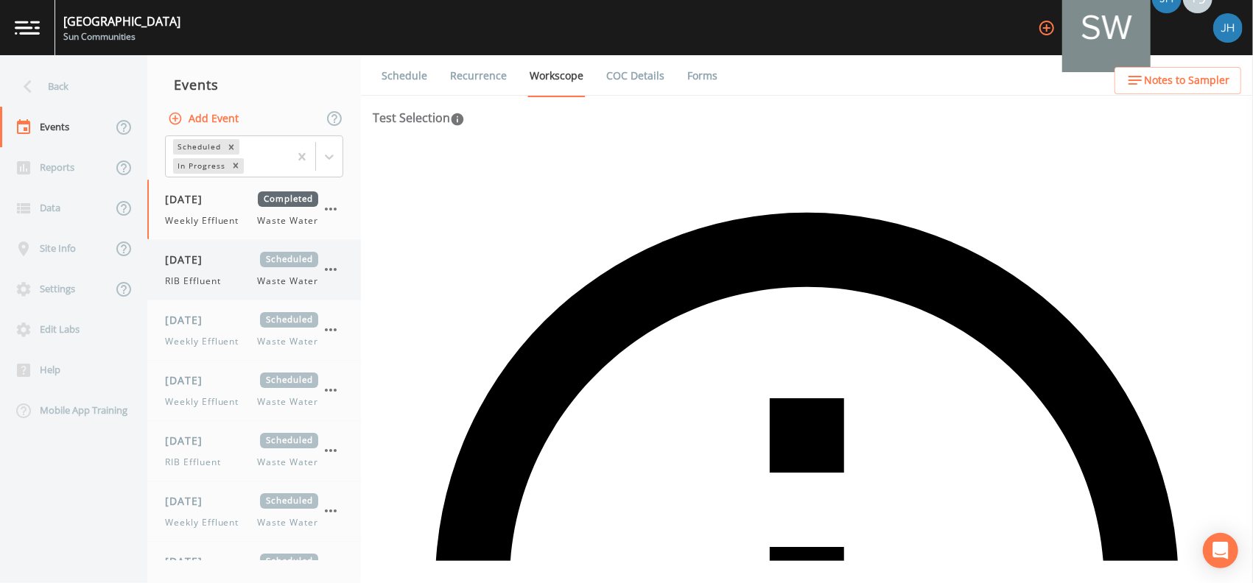
click at [331, 273] on icon "button" at bounding box center [331, 270] width 18 height 18
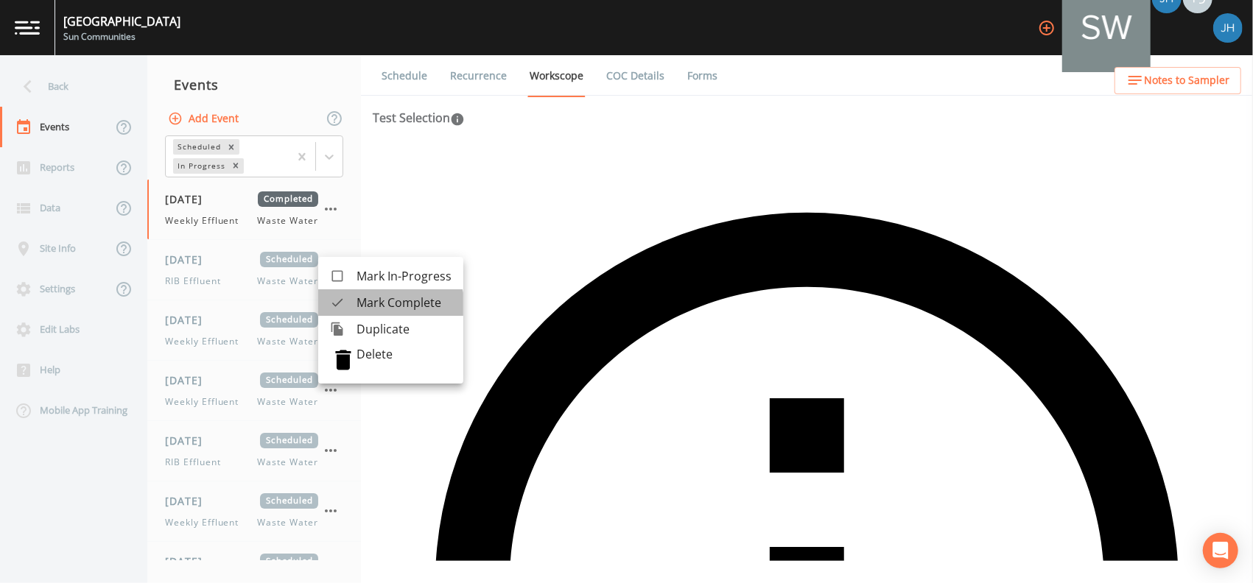
drag, startPoint x: 375, startPoint y: 312, endPoint x: 362, endPoint y: 300, distance: 17.2
click at [375, 312] on li "Mark Complete" at bounding box center [390, 302] width 145 height 27
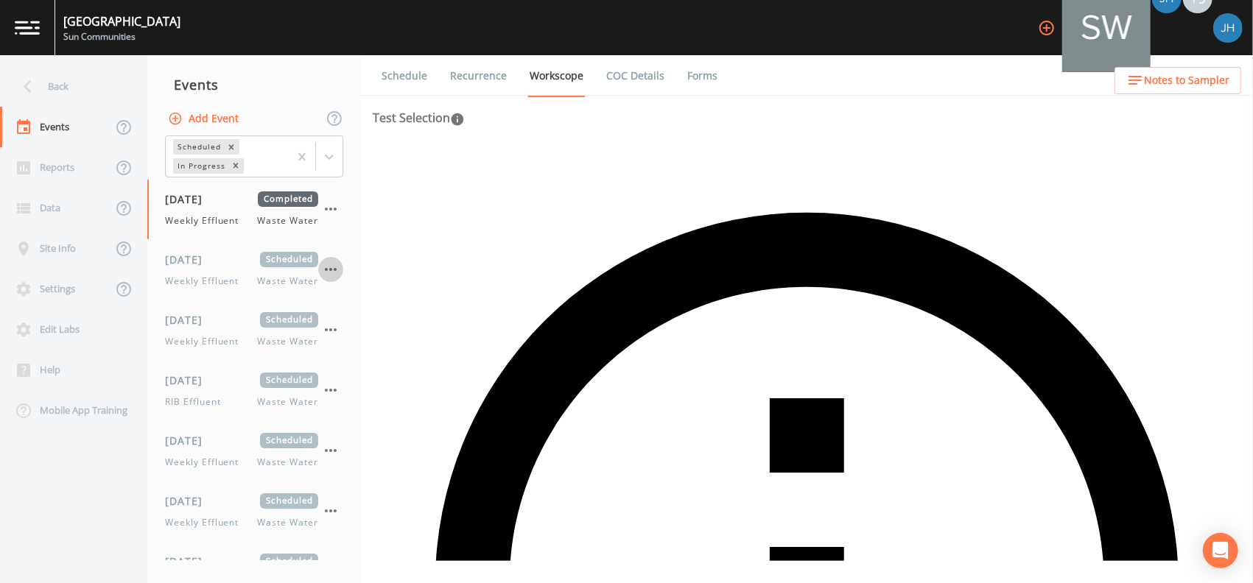
click at [331, 270] on icon "button" at bounding box center [331, 269] width 12 height 3
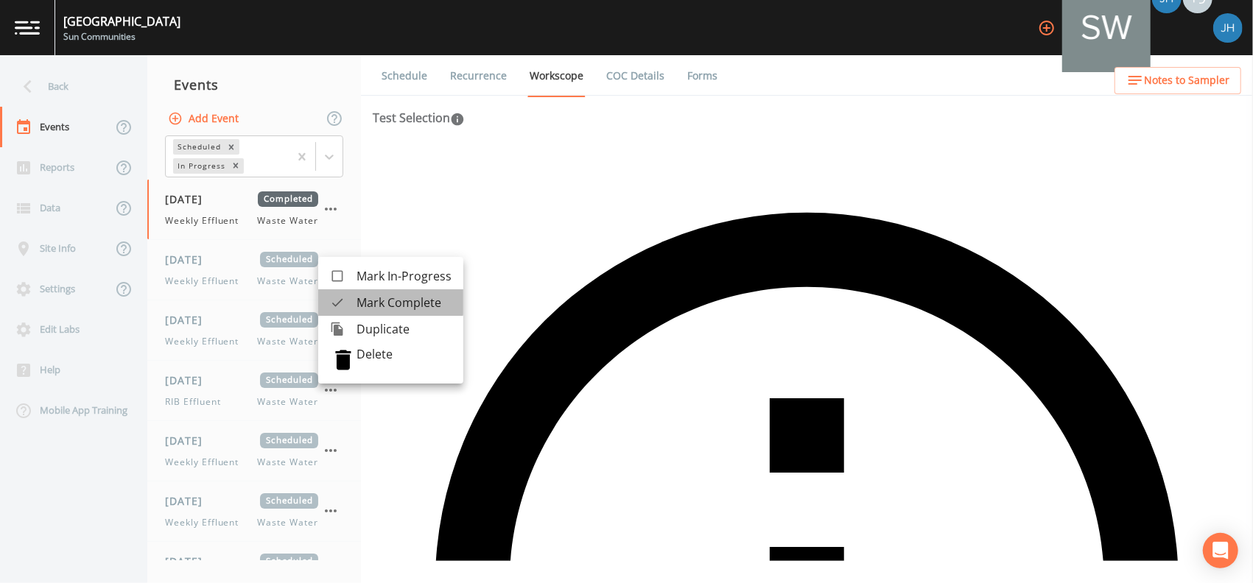
click at [373, 298] on span "Mark Complete" at bounding box center [403, 303] width 95 height 18
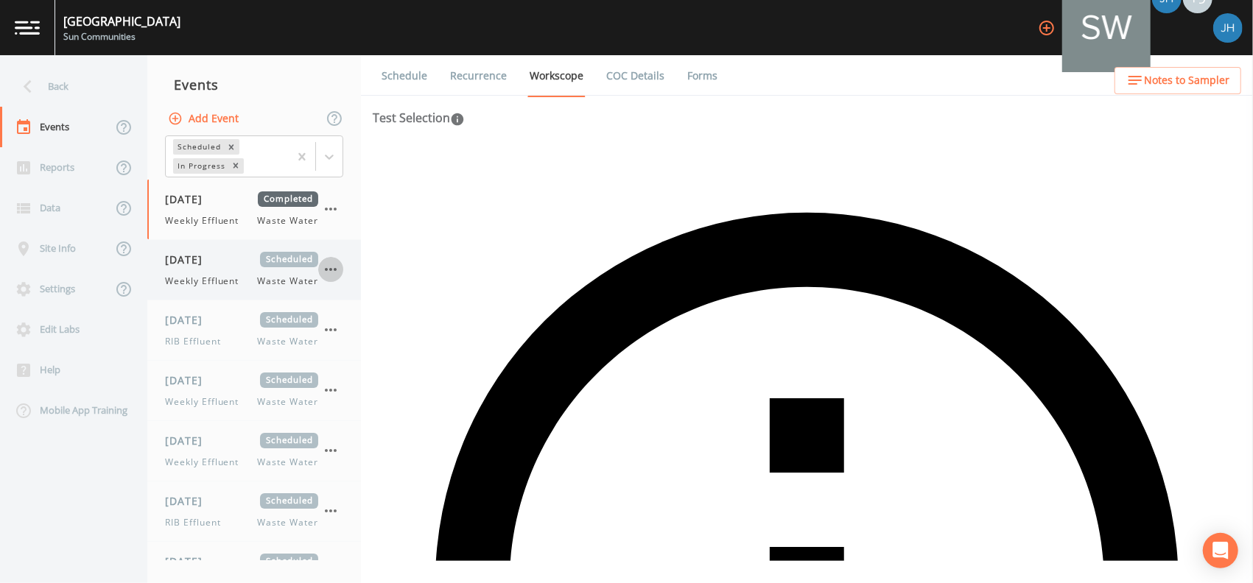
click at [331, 271] on icon "button" at bounding box center [331, 270] width 18 height 18
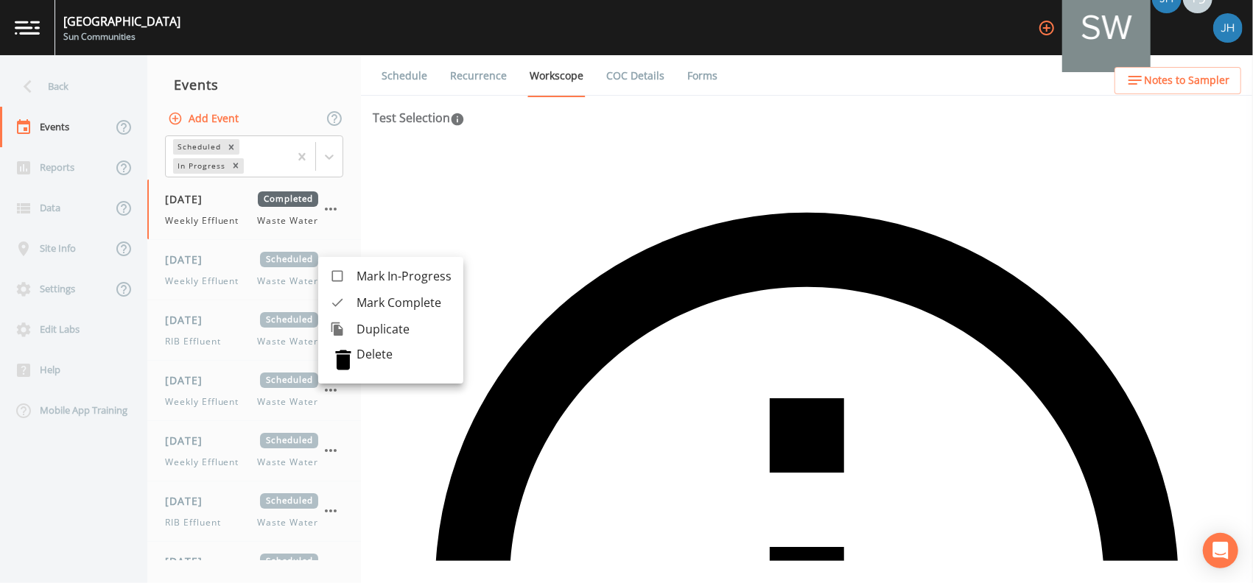
drag, startPoint x: 366, startPoint y: 294, endPoint x: 352, endPoint y: 281, distance: 18.8
click at [365, 294] on span "Mark Complete" at bounding box center [403, 303] width 95 height 18
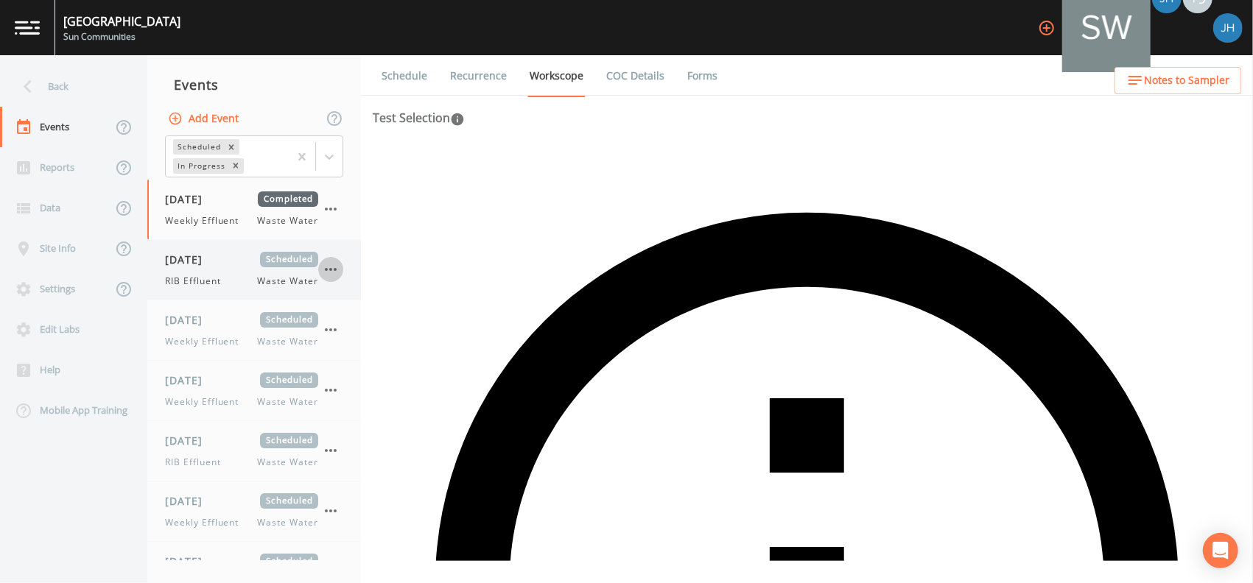
click at [334, 265] on icon "button" at bounding box center [331, 270] width 18 height 18
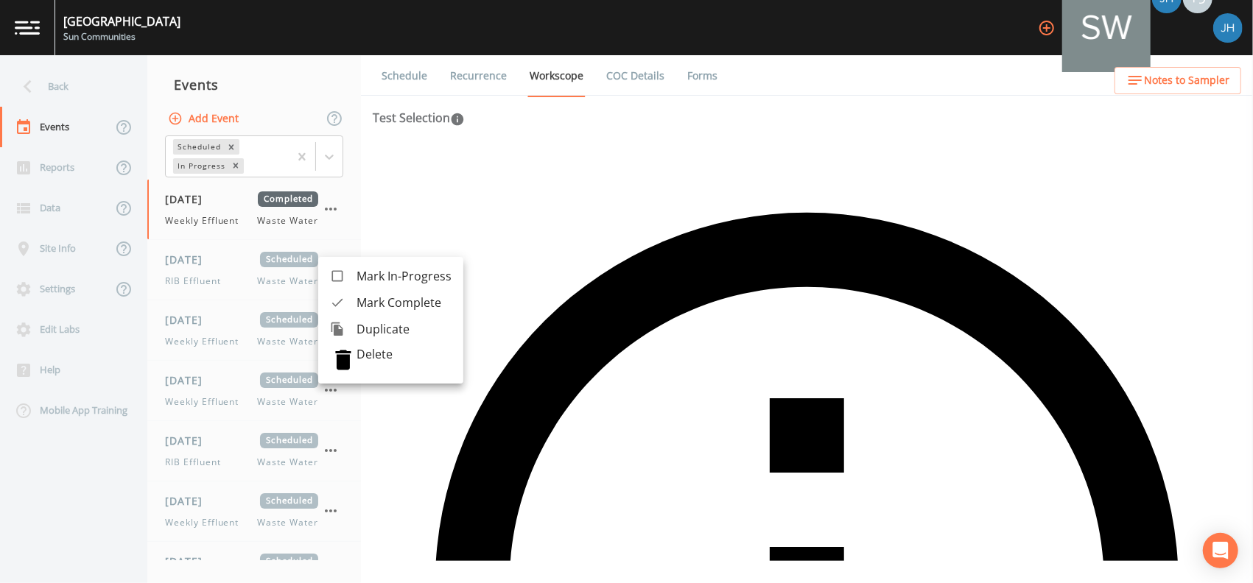
click at [376, 295] on span "Mark Complete" at bounding box center [403, 303] width 95 height 18
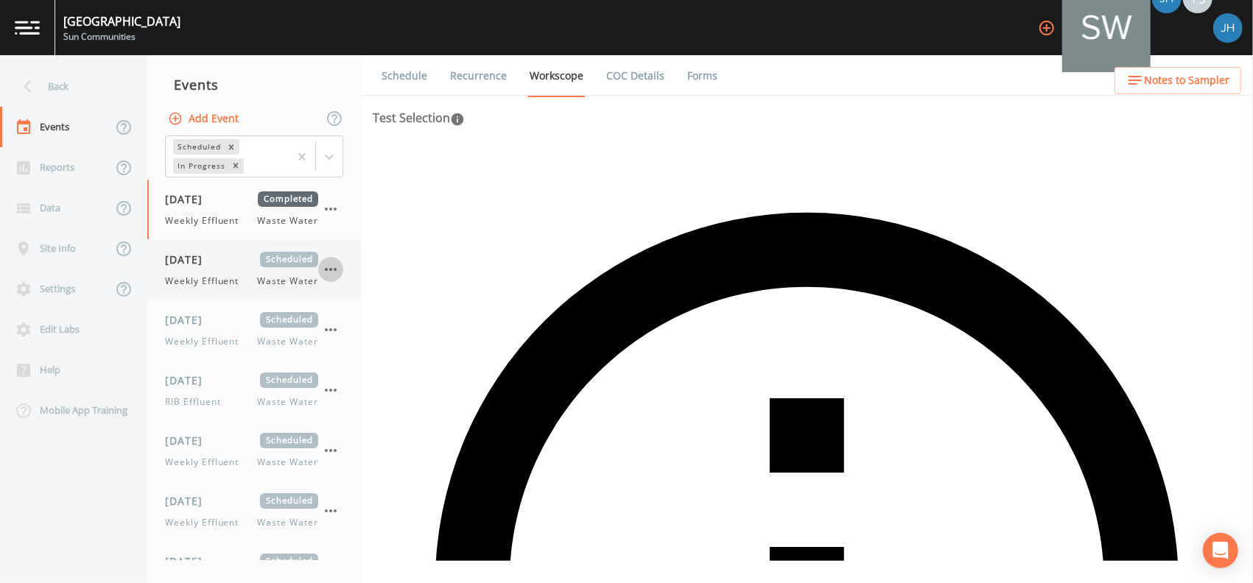
click at [331, 270] on icon "button" at bounding box center [331, 269] width 12 height 3
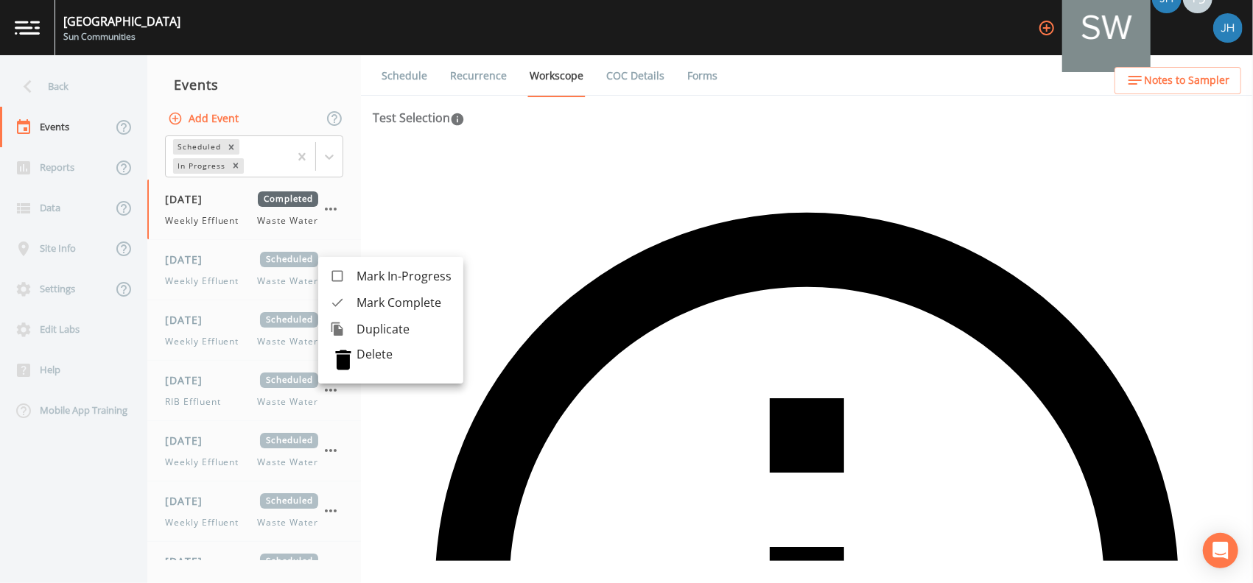
click at [360, 301] on span "Mark Complete" at bounding box center [403, 303] width 95 height 18
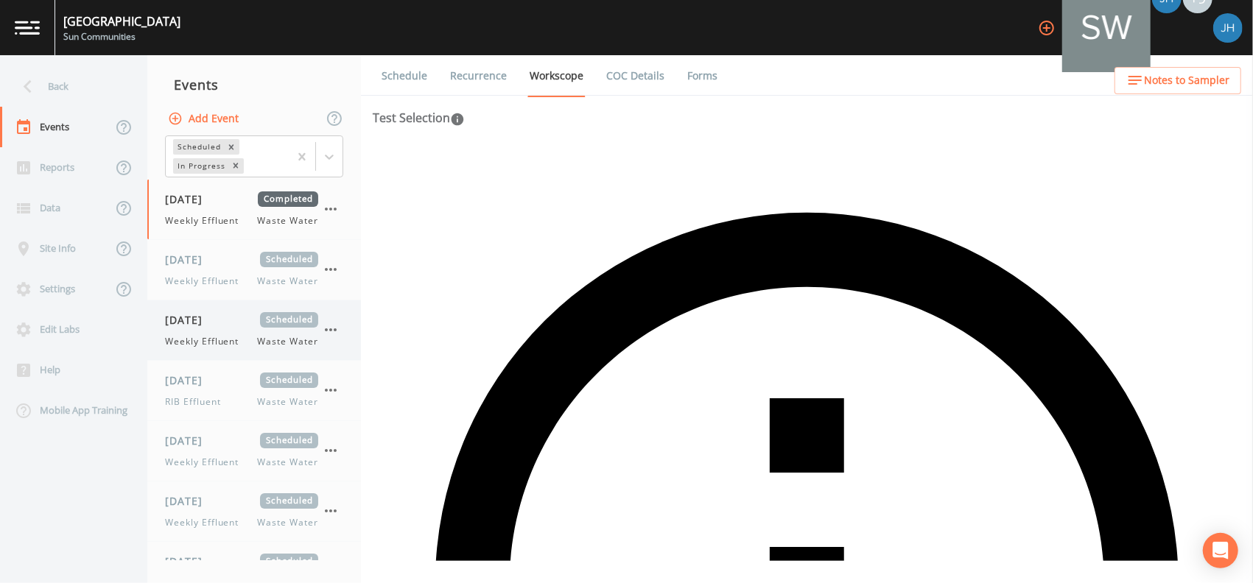
click at [334, 328] on icon "button" at bounding box center [331, 329] width 12 height 3
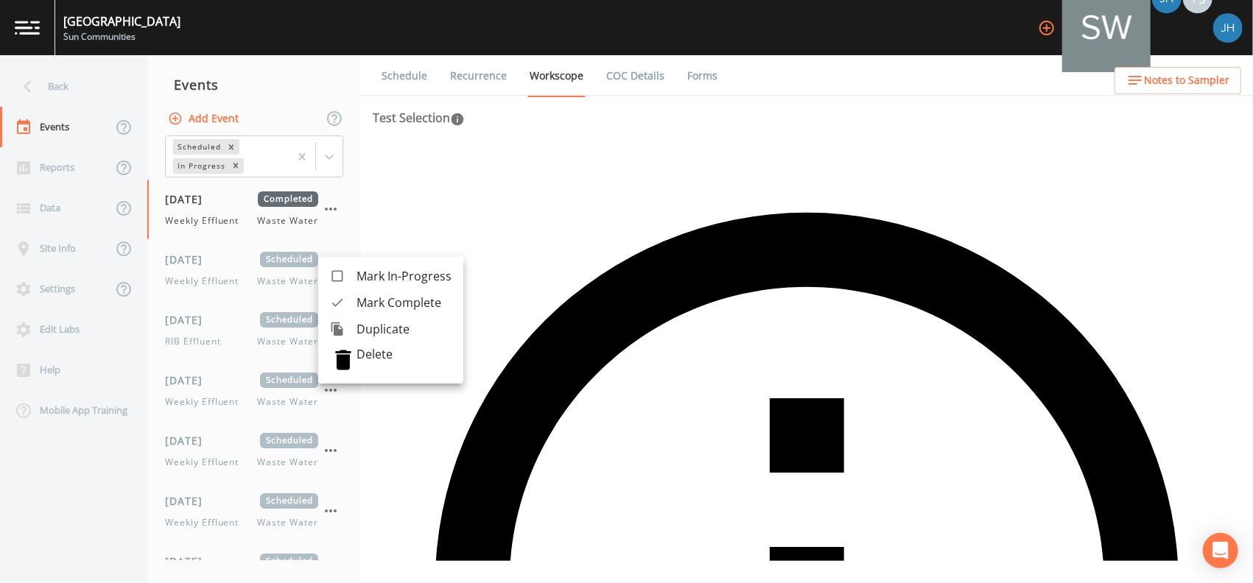
click at [362, 298] on span "Mark Complete" at bounding box center [403, 303] width 95 height 18
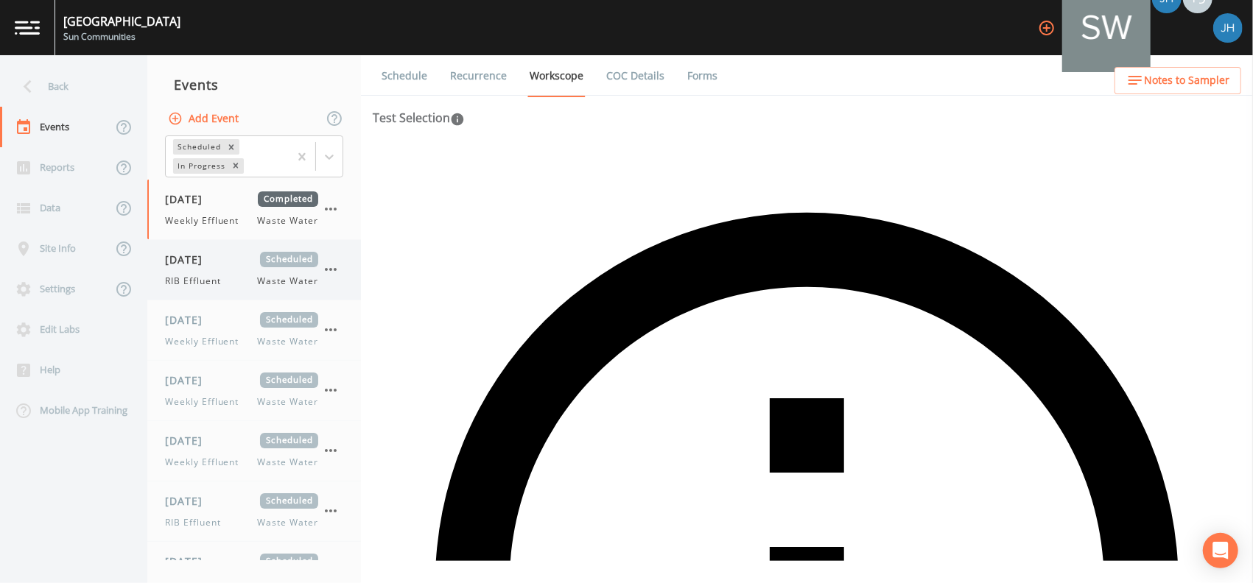
click at [335, 273] on icon "button" at bounding box center [331, 270] width 18 height 18
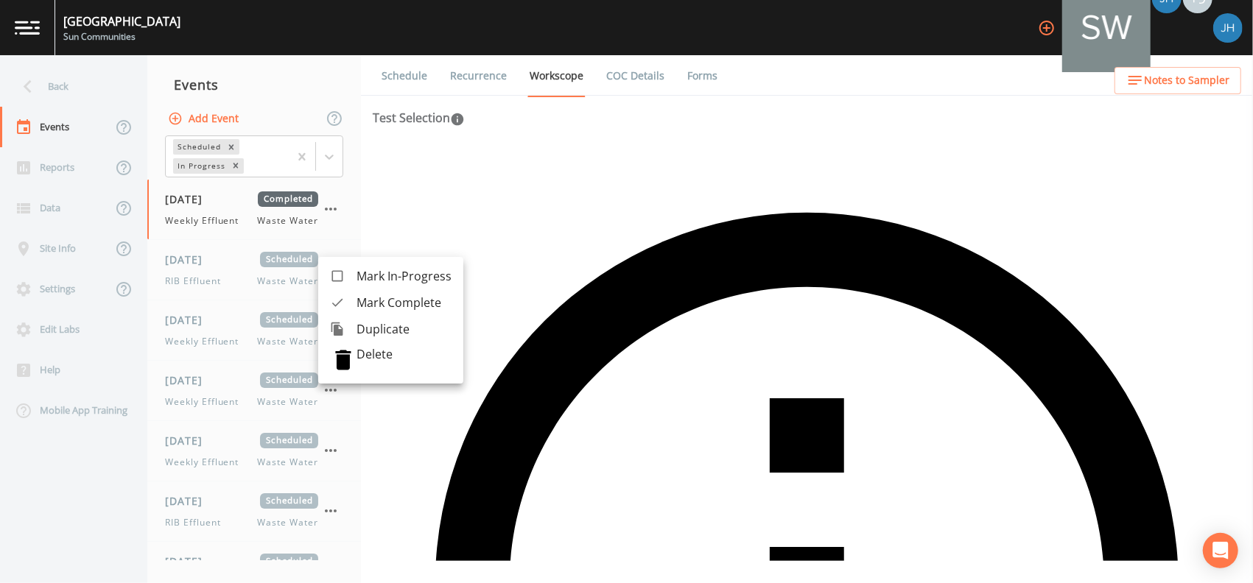
click at [218, 236] on div at bounding box center [626, 291] width 1253 height 583
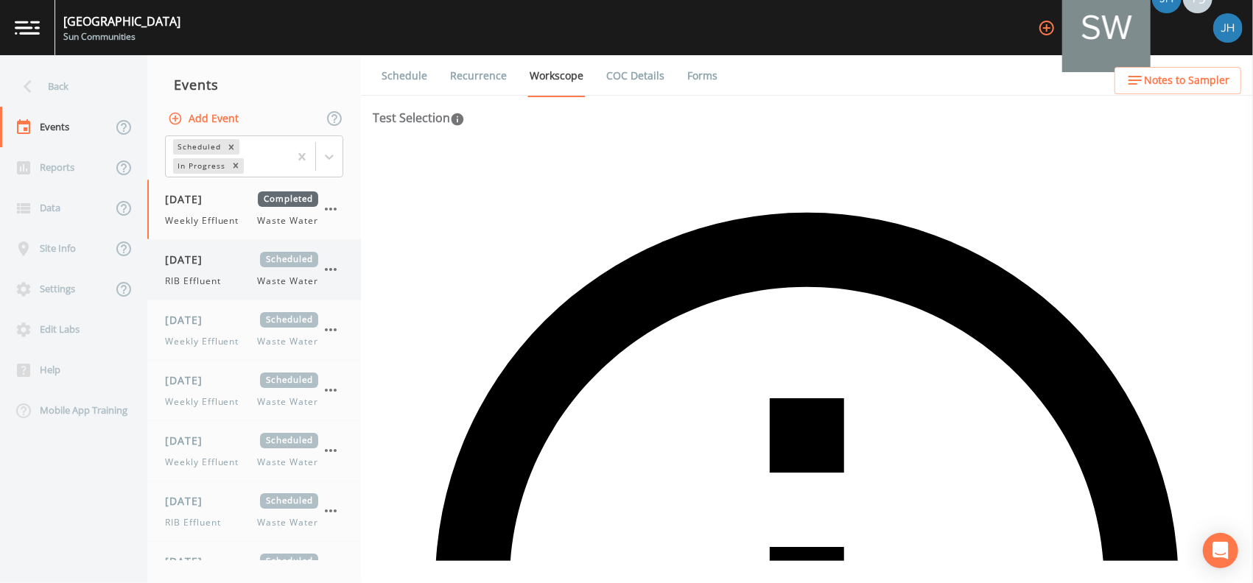
click at [230, 283] on div "RIB Effluent Waste Water" at bounding box center [241, 281] width 153 height 13
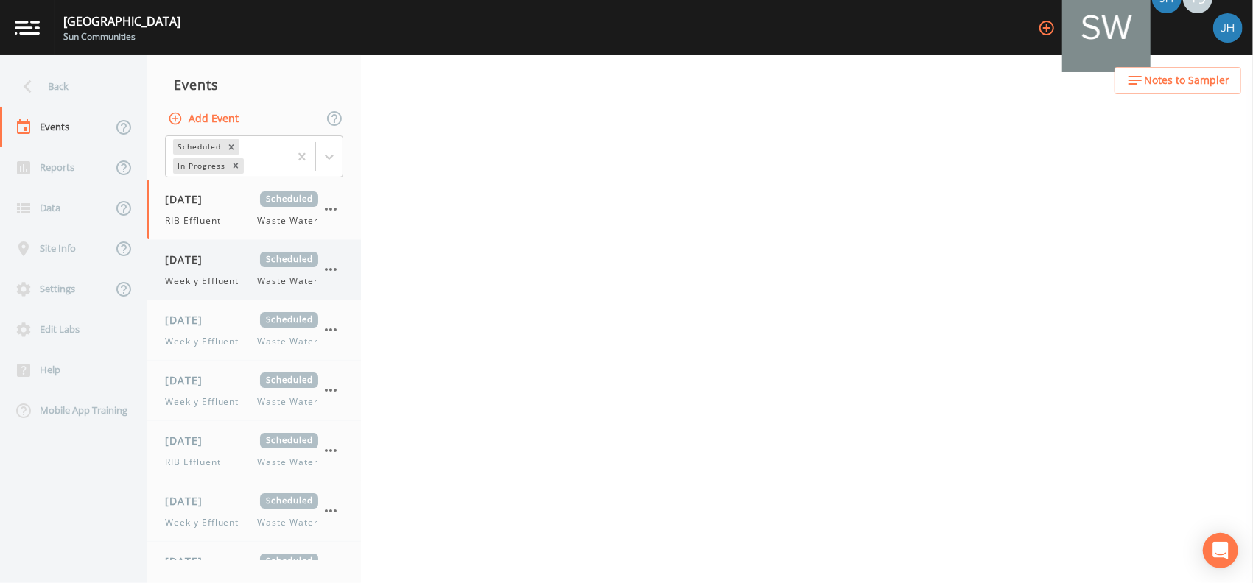
select select "092b3f94-5697-4c94-9891-da161916fdbb"
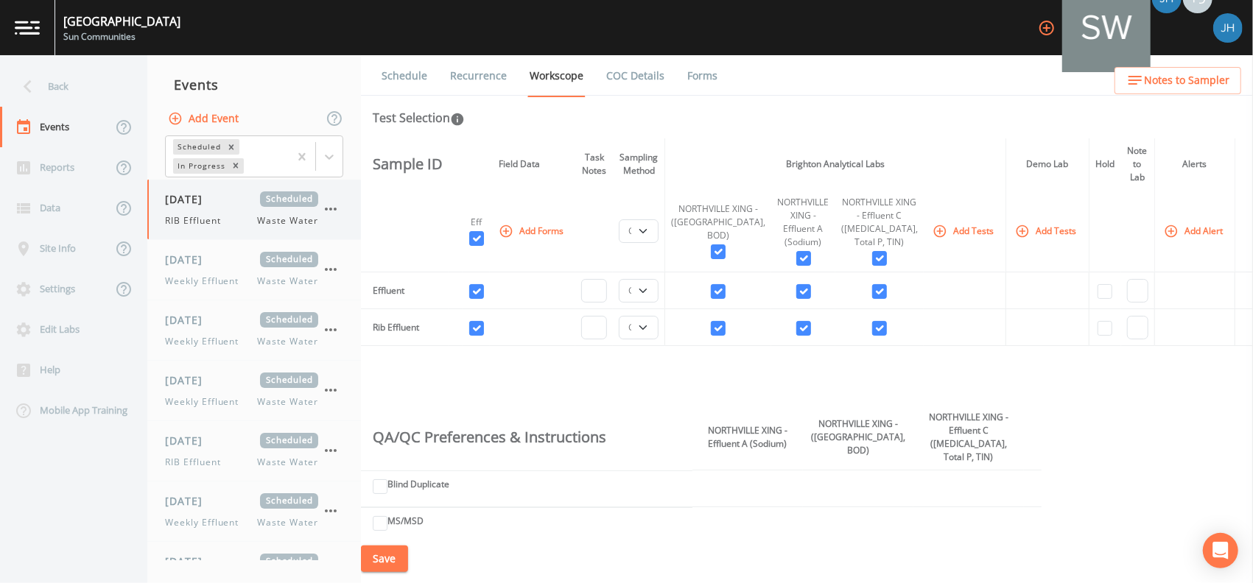
click at [211, 201] on span "[DATE]" at bounding box center [189, 198] width 48 height 15
select select "092b3f94-5697-4c94-9891-da161916fdbb"
click at [212, 270] on div "[DATE] Scheduled Weekly Effluent Waste Water" at bounding box center [241, 270] width 153 height 36
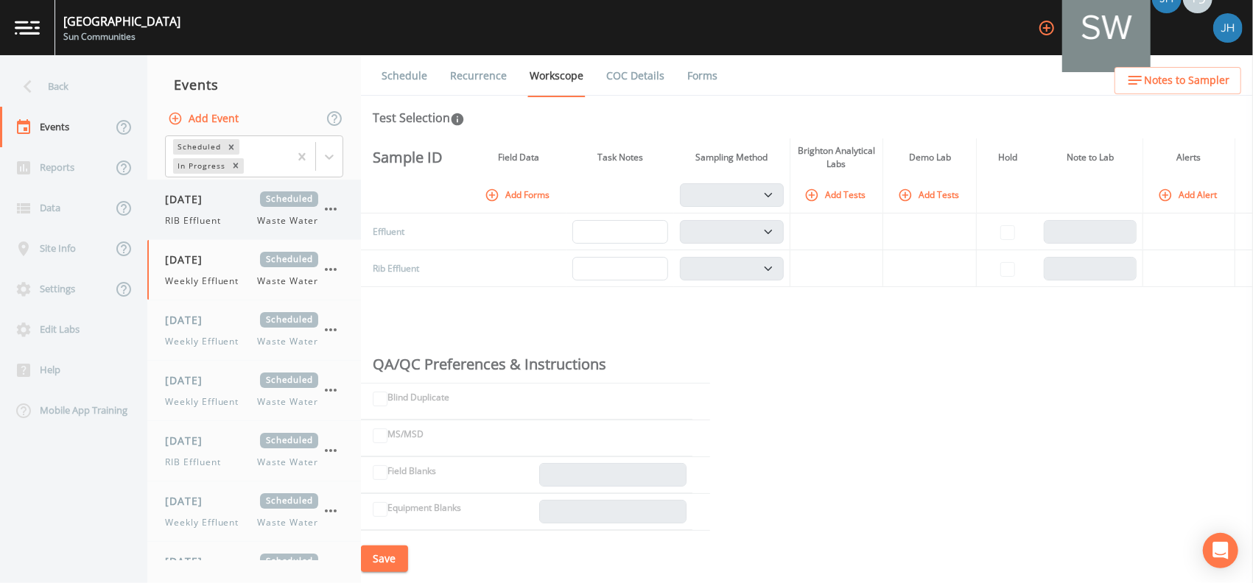
click at [238, 211] on div "[DATE] Scheduled RIB Effluent Waste Water" at bounding box center [241, 209] width 153 height 36
select select "092b3f94-5697-4c94-9891-da161916fdbb"
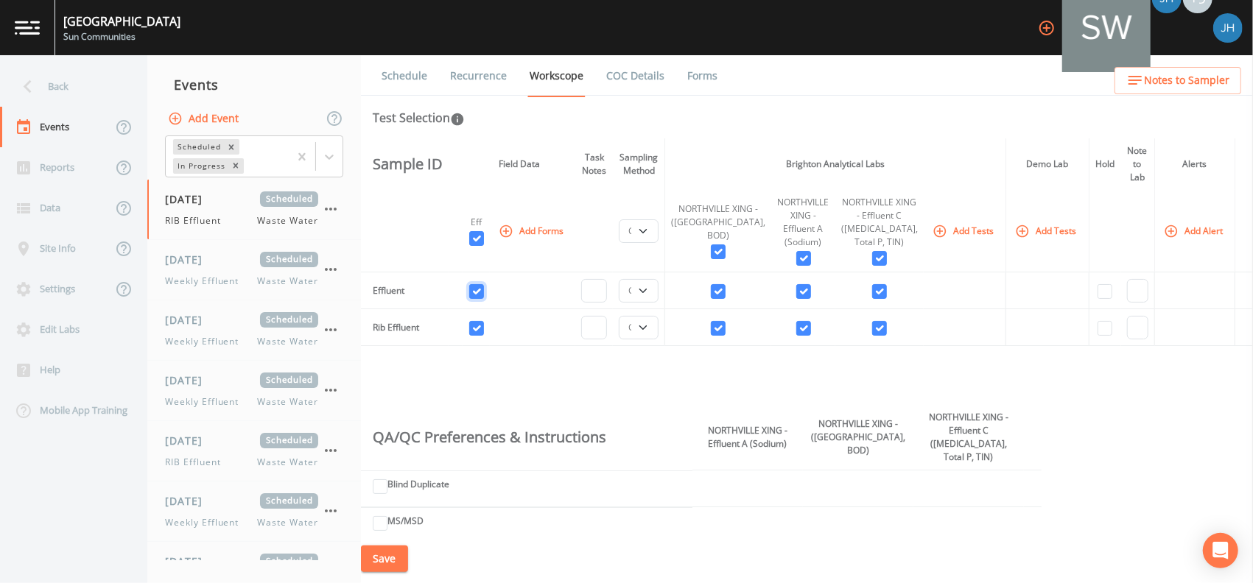
click at [484, 290] on input "checkbox" at bounding box center [476, 291] width 15 height 15
checkbox input "false"
drag, startPoint x: 725, startPoint y: 289, endPoint x: 763, endPoint y: 293, distance: 38.5
click at [725, 289] on input "checkbox" at bounding box center [718, 291] width 15 height 15
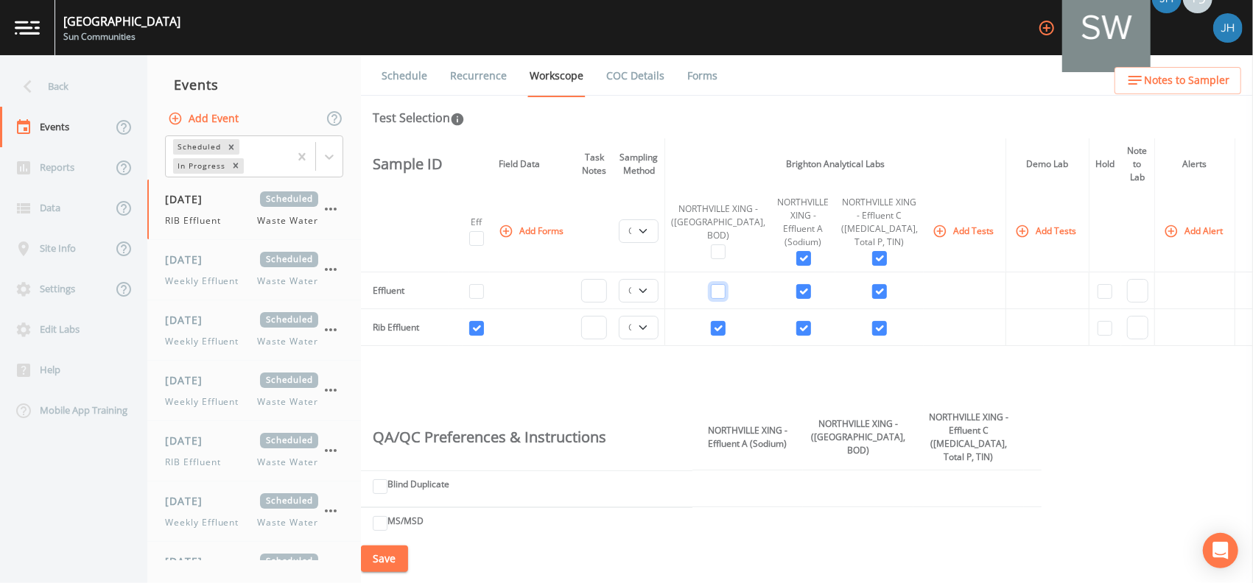
checkbox input "false"
click at [801, 292] on input "checkbox" at bounding box center [803, 291] width 15 height 15
checkbox input "false"
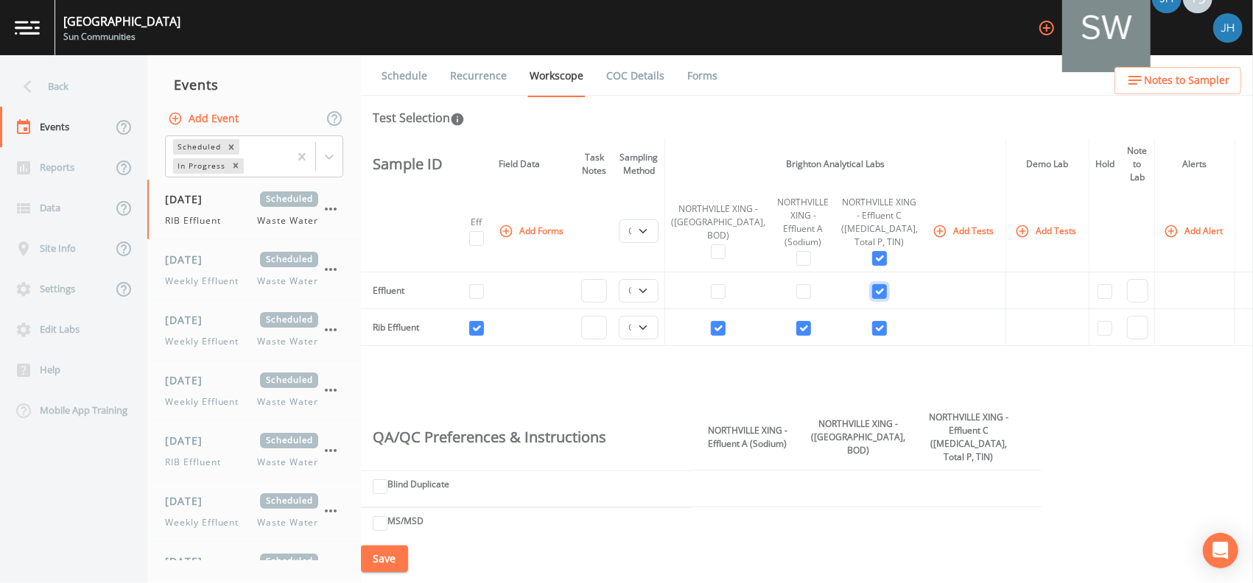
click at [872, 293] on input "checkbox" at bounding box center [879, 291] width 15 height 15
checkbox input "false"
select select
click at [393, 563] on button "Save" at bounding box center [384, 559] width 47 height 27
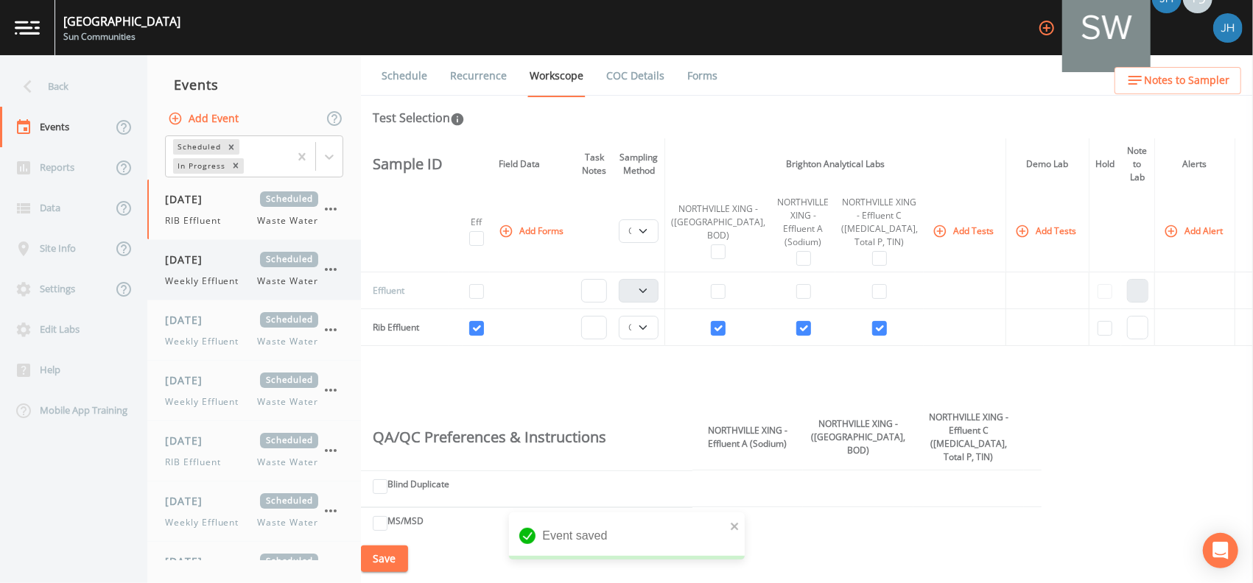
click at [213, 265] on span "[DATE]" at bounding box center [189, 259] width 48 height 15
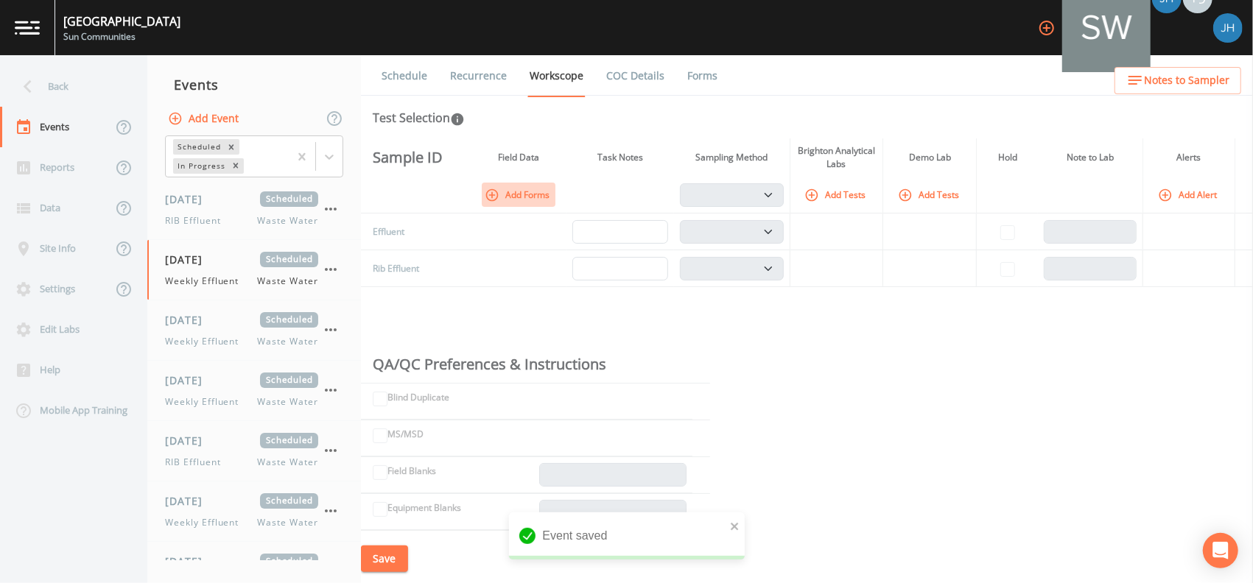
click at [527, 191] on button "Add Forms" at bounding box center [519, 195] width 74 height 24
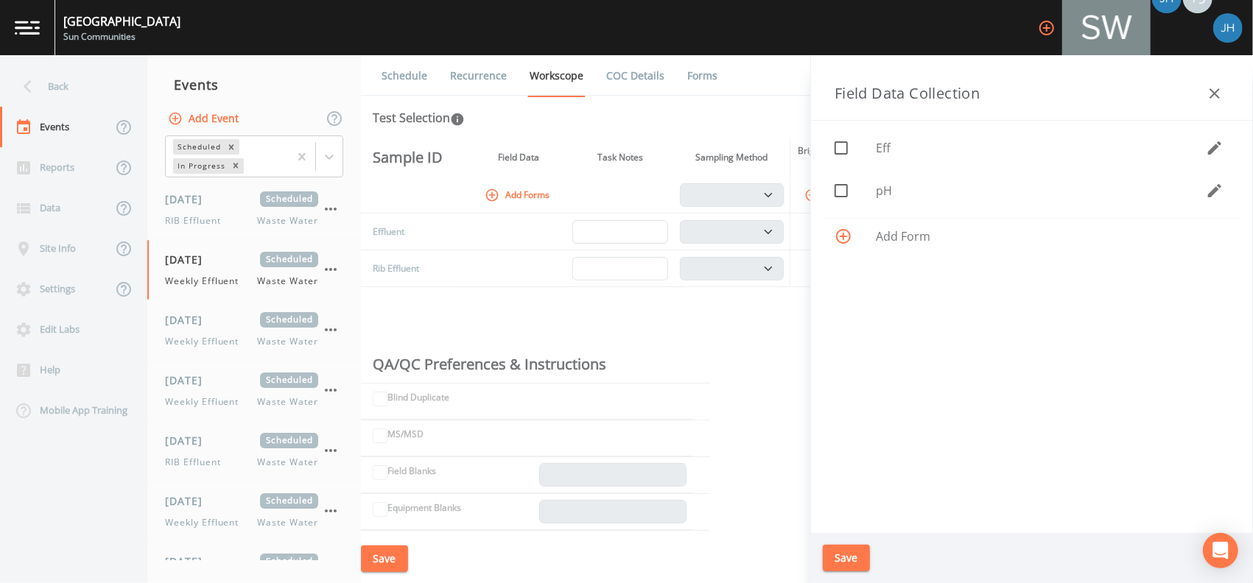
click at [849, 142] on icon at bounding box center [841, 148] width 18 height 18
checkbox input "true"
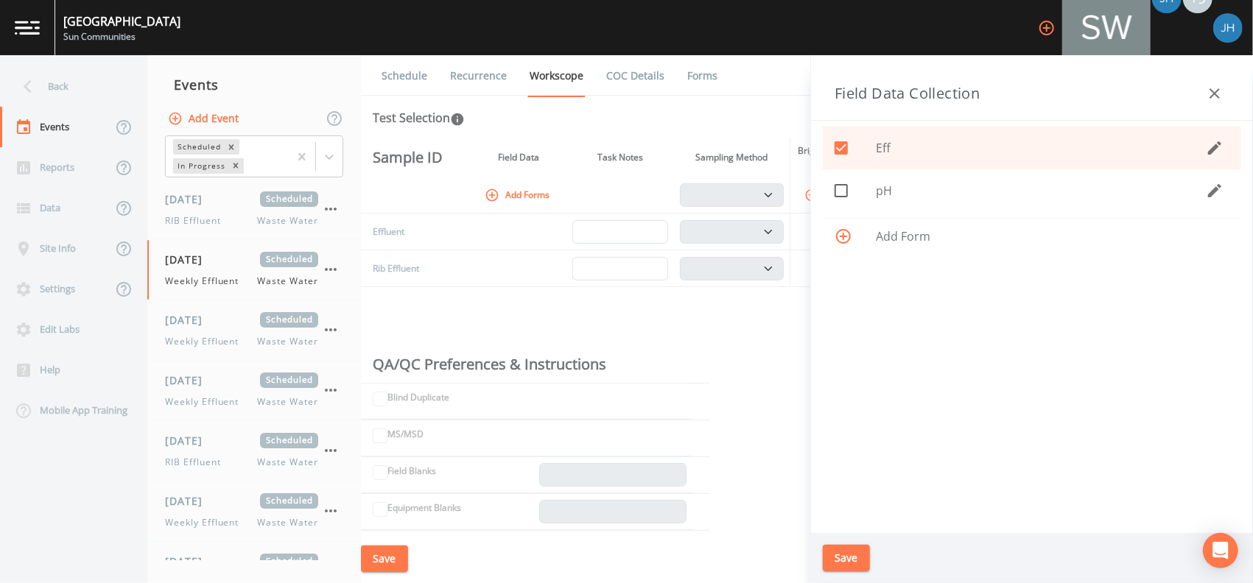
click at [836, 560] on button "Save" at bounding box center [846, 558] width 47 height 27
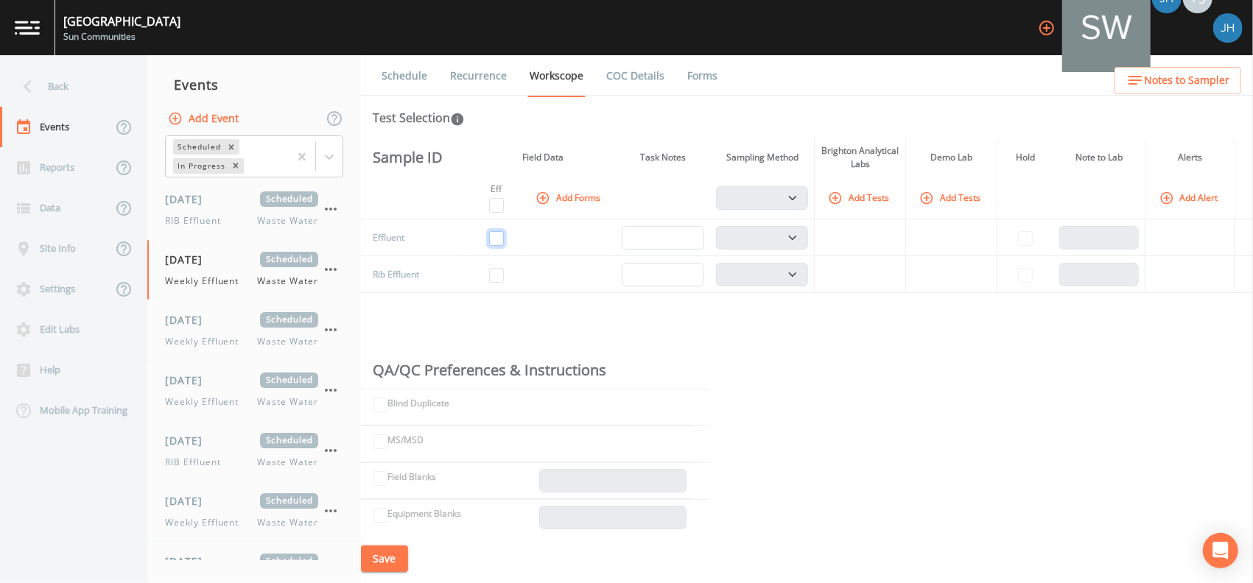
click at [501, 242] on input "checkbox" at bounding box center [496, 238] width 15 height 15
checkbox input "true"
click at [869, 195] on button "Add Tests" at bounding box center [860, 198] width 70 height 24
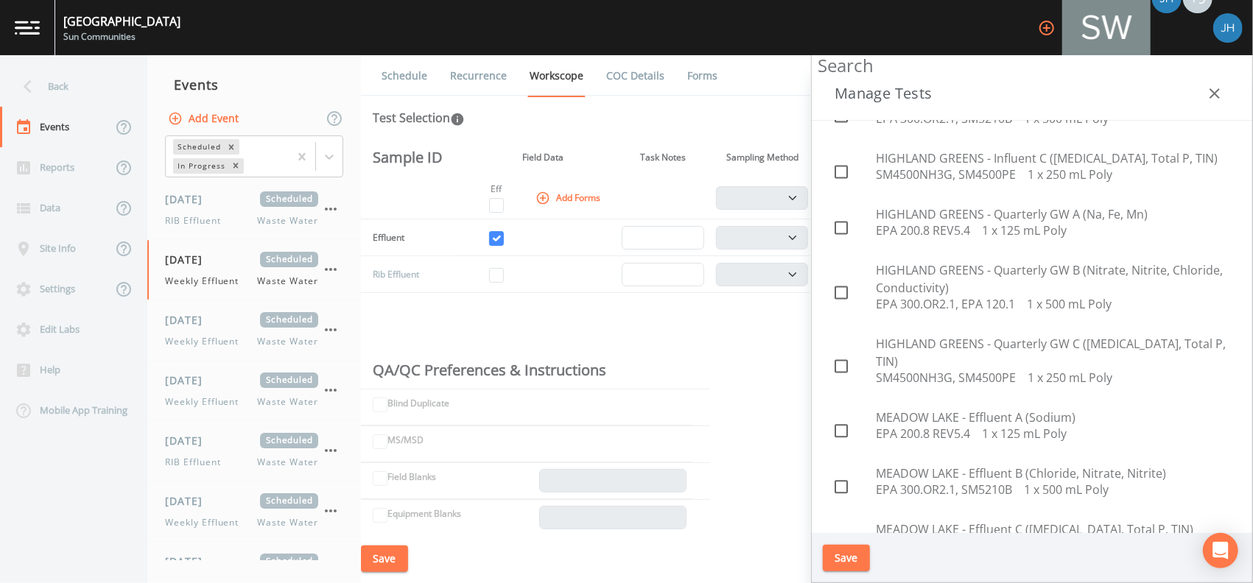
scroll to position [2455, 0]
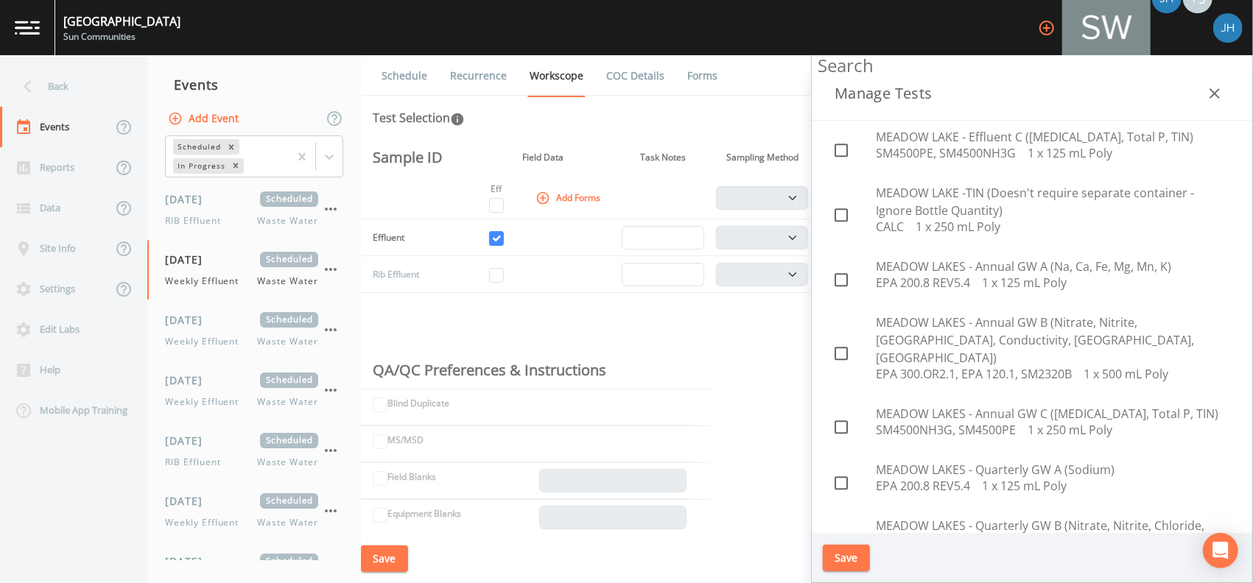
checkbox input "true"
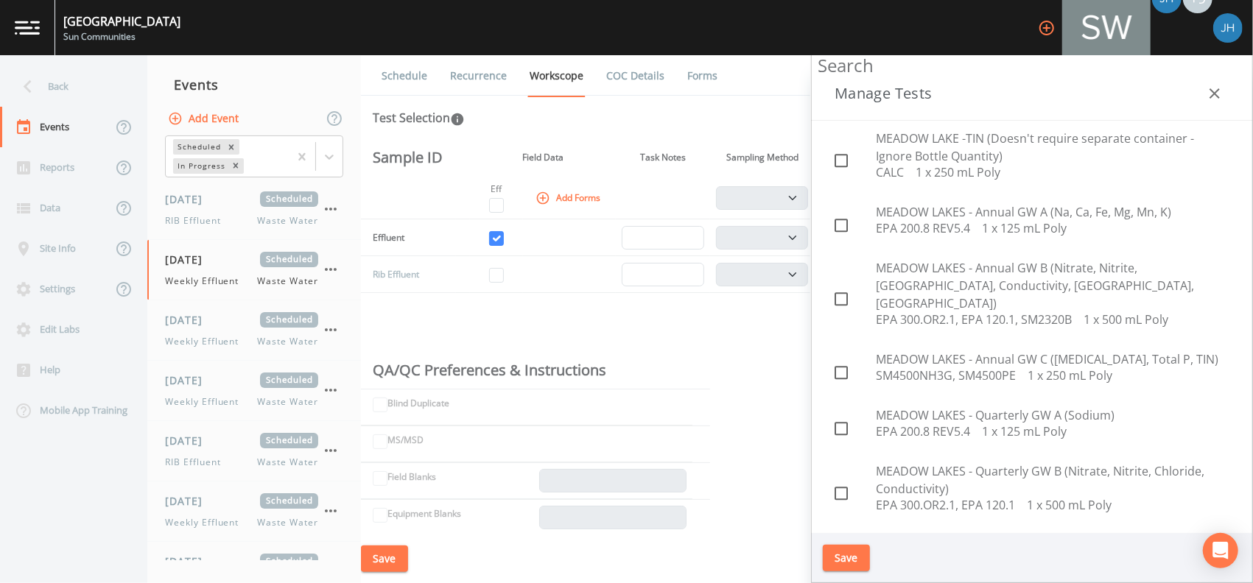
scroll to position [2553, 0]
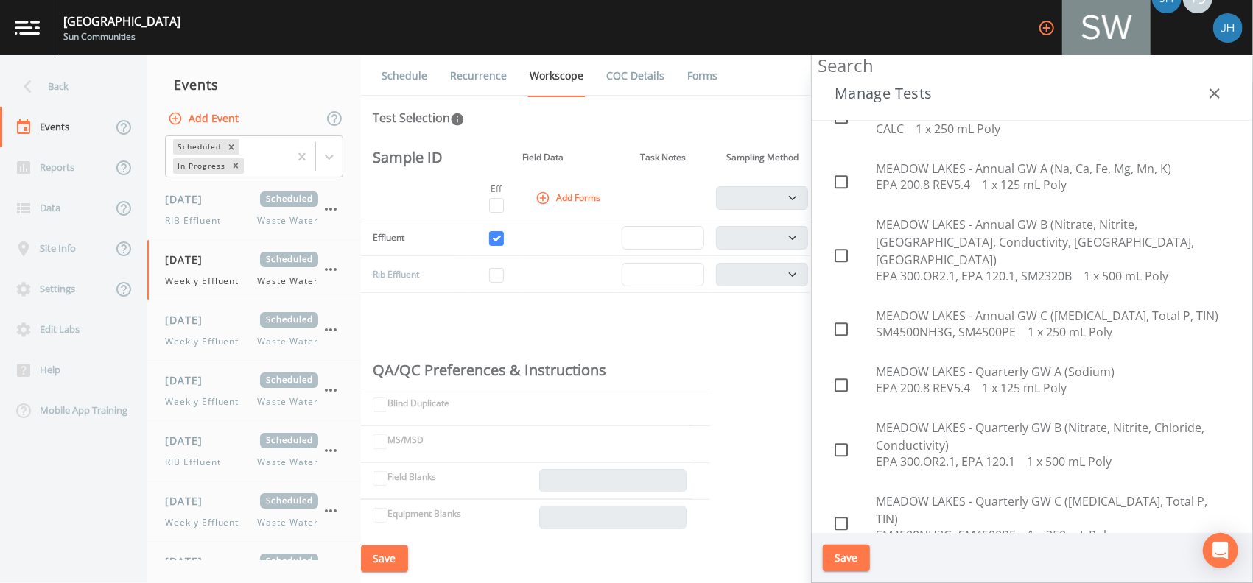
checkbox input "true"
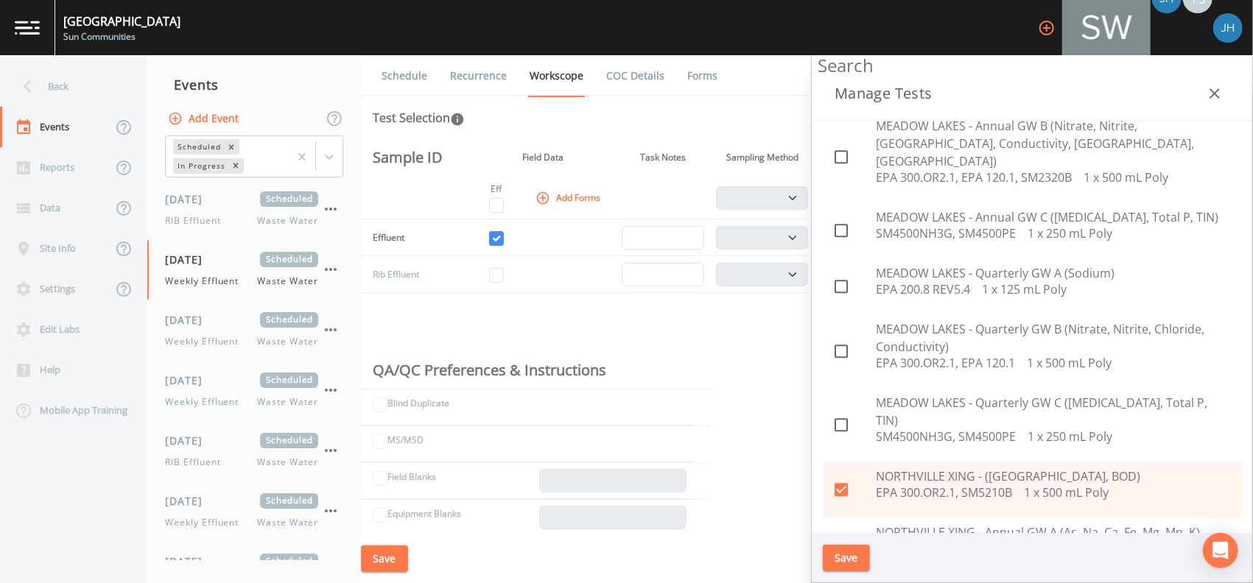
checkbox input "true"
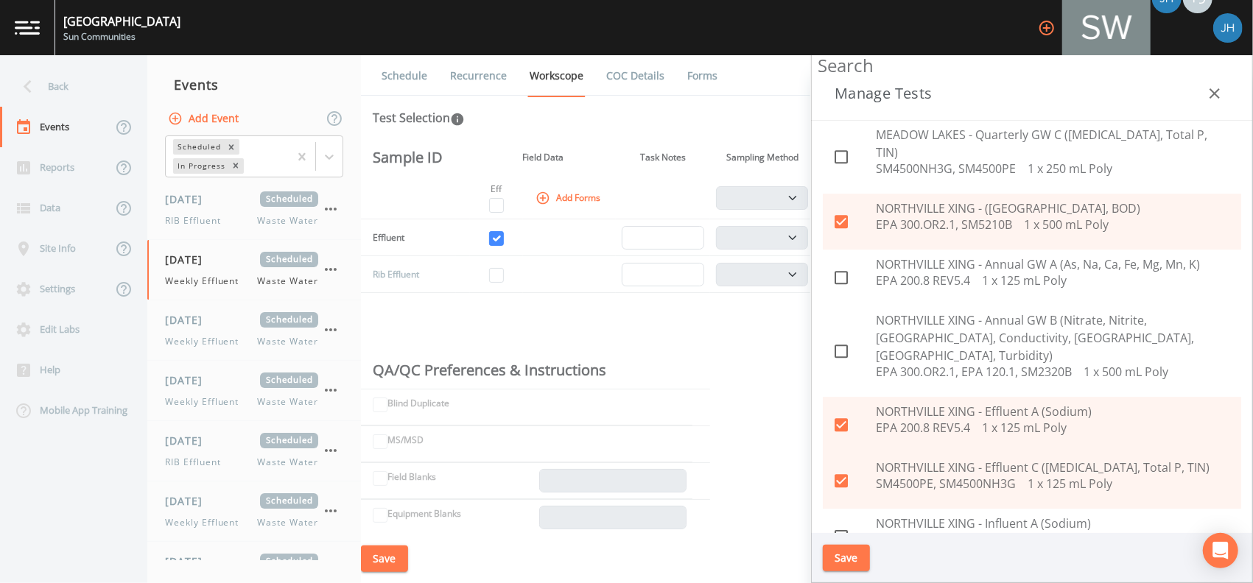
scroll to position [2946, 0]
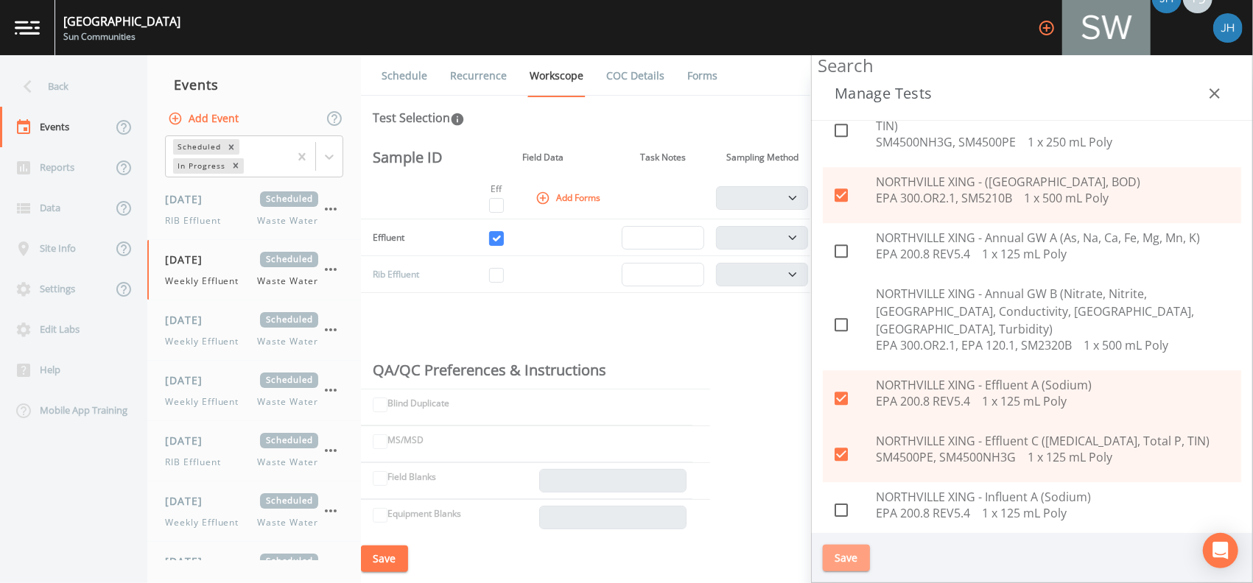
click at [848, 553] on button "Save" at bounding box center [846, 558] width 47 height 27
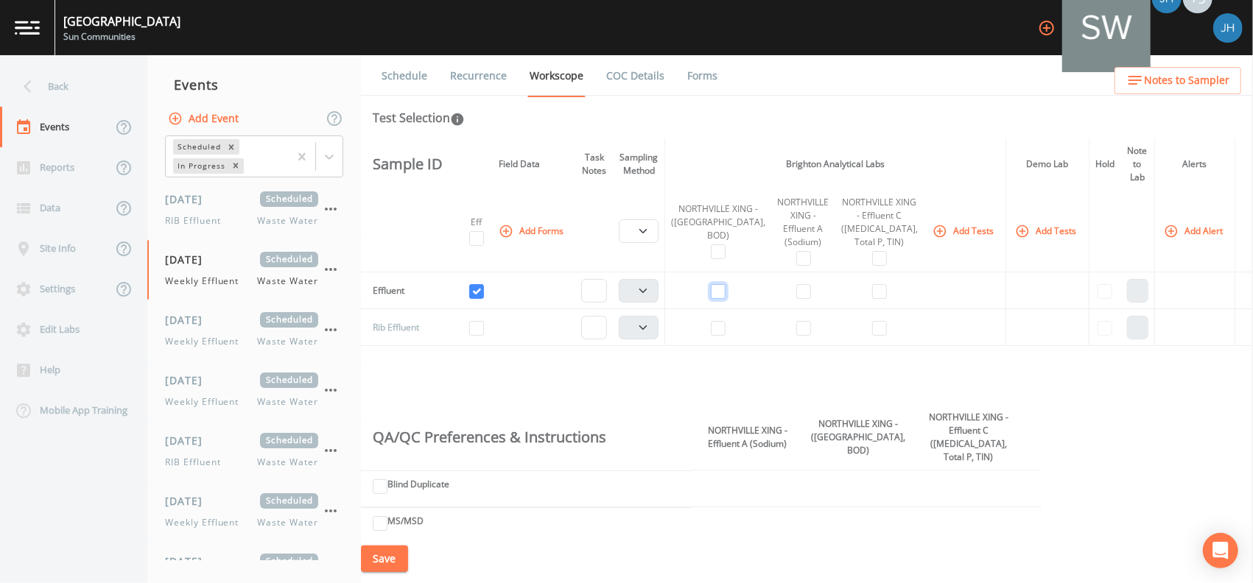
click at [725, 286] on input "checkbox" at bounding box center [718, 291] width 15 height 15
checkbox input "true"
select select "b6a3c313-748b-4795-a028-792ad310bd60"
click at [803, 290] on input "checkbox" at bounding box center [803, 291] width 15 height 15
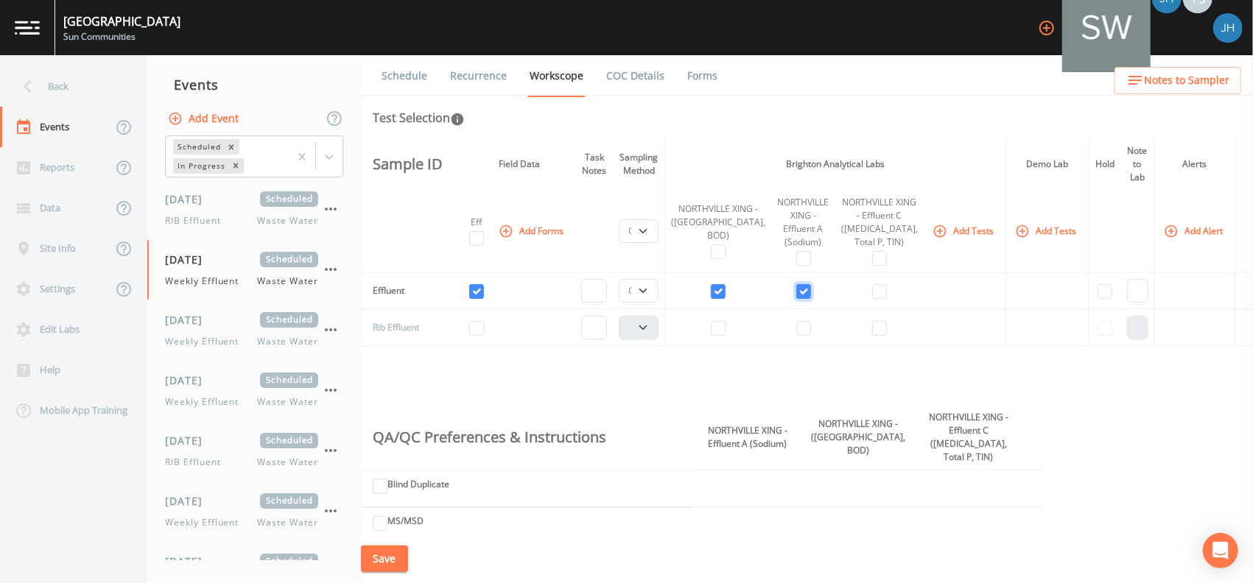
checkbox input "true"
drag, startPoint x: 862, startPoint y: 289, endPoint x: 844, endPoint y: 300, distance: 21.9
click at [872, 288] on input "checkbox" at bounding box center [879, 291] width 15 height 15
checkbox input "true"
click at [398, 552] on button "Save" at bounding box center [384, 559] width 47 height 27
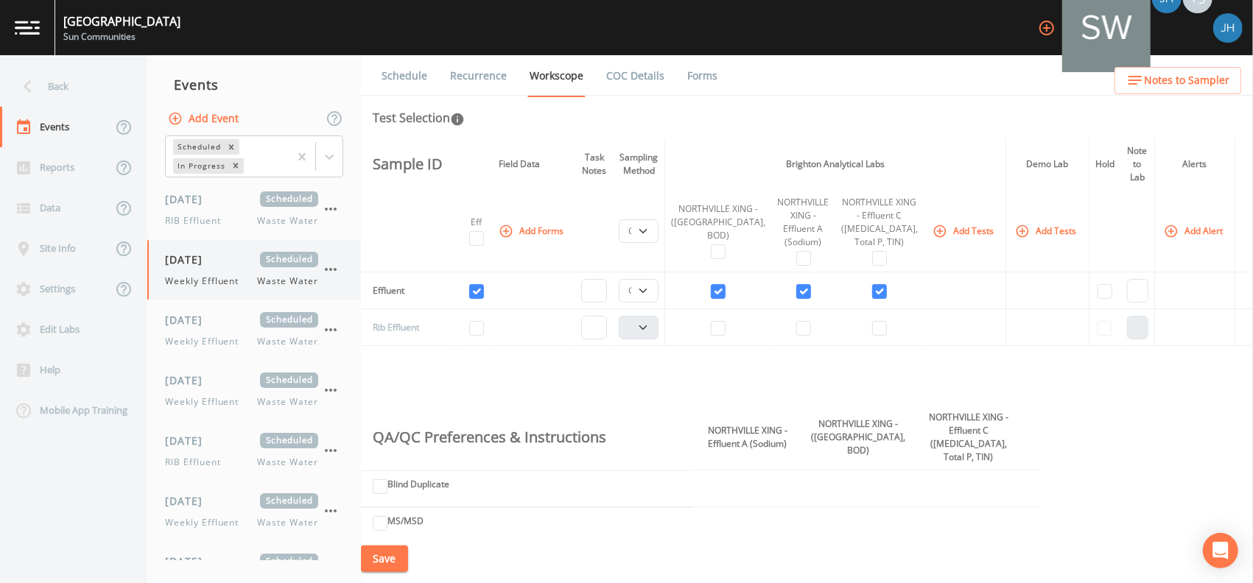
click at [205, 268] on div "[DATE] Scheduled Weekly Effluent Waste Water" at bounding box center [241, 270] width 153 height 36
select select "b6a3c313-748b-4795-a028-792ad310bd60"
click at [470, 73] on link "Recurrence" at bounding box center [478, 75] width 61 height 41
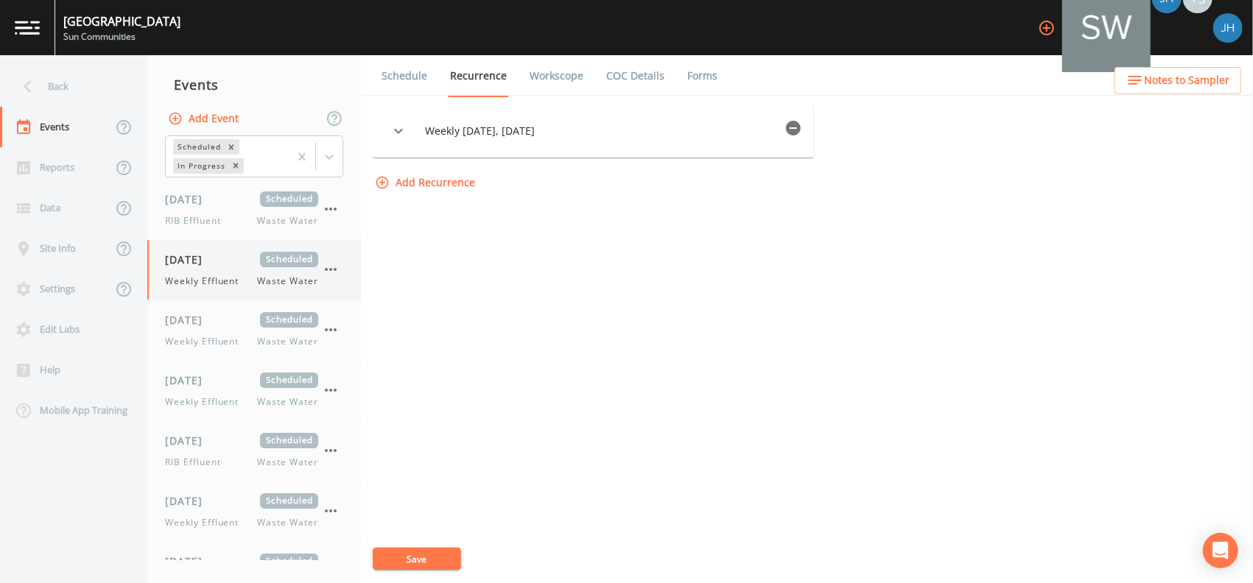
click at [236, 271] on div "[DATE] Scheduled Weekly Effluent Waste Water" at bounding box center [241, 270] width 153 height 36
select select "b6a3c313-748b-4795-a028-792ad310bd60"
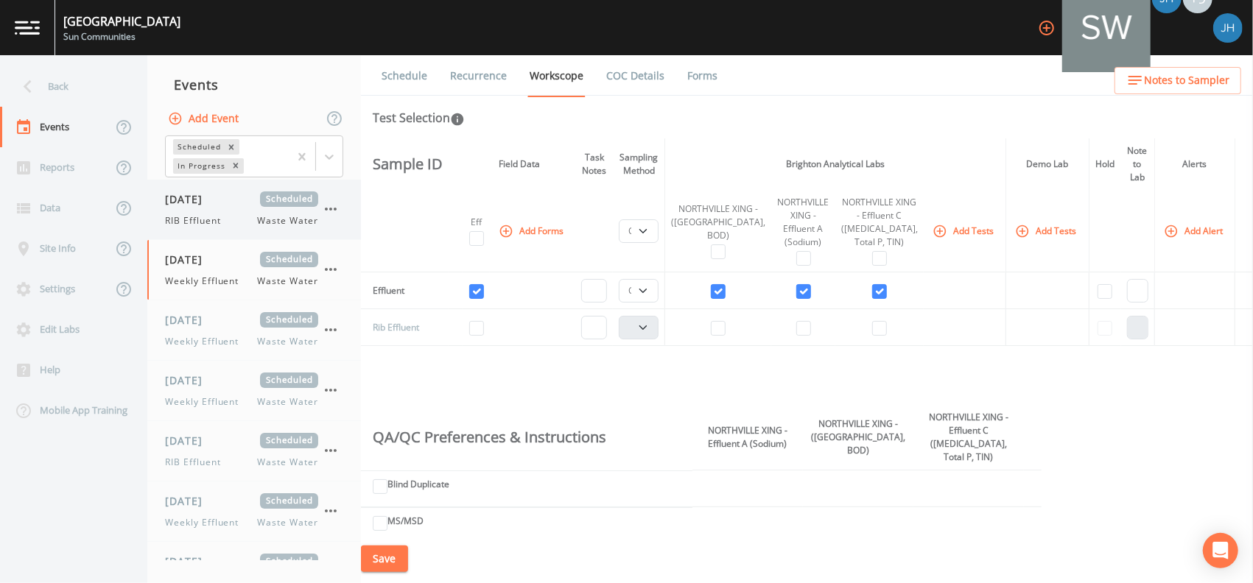
click at [229, 216] on span "RIB Effluent" at bounding box center [197, 220] width 65 height 13
select select "092b3f94-5697-4c94-9891-da161916fdbb"
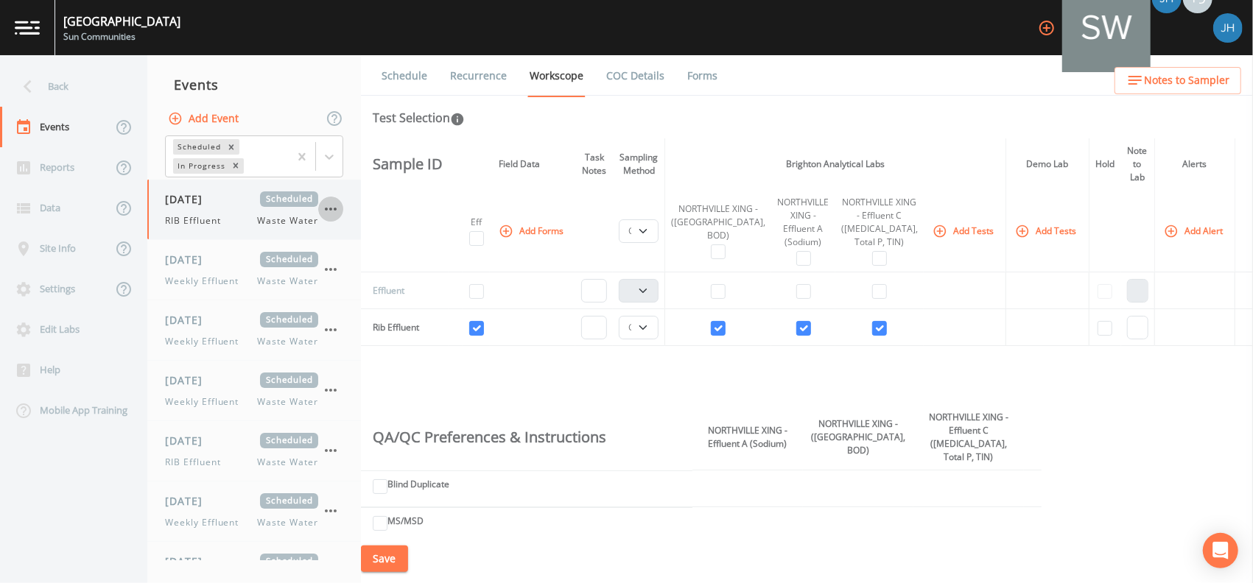
click at [328, 206] on icon "button" at bounding box center [331, 209] width 18 height 18
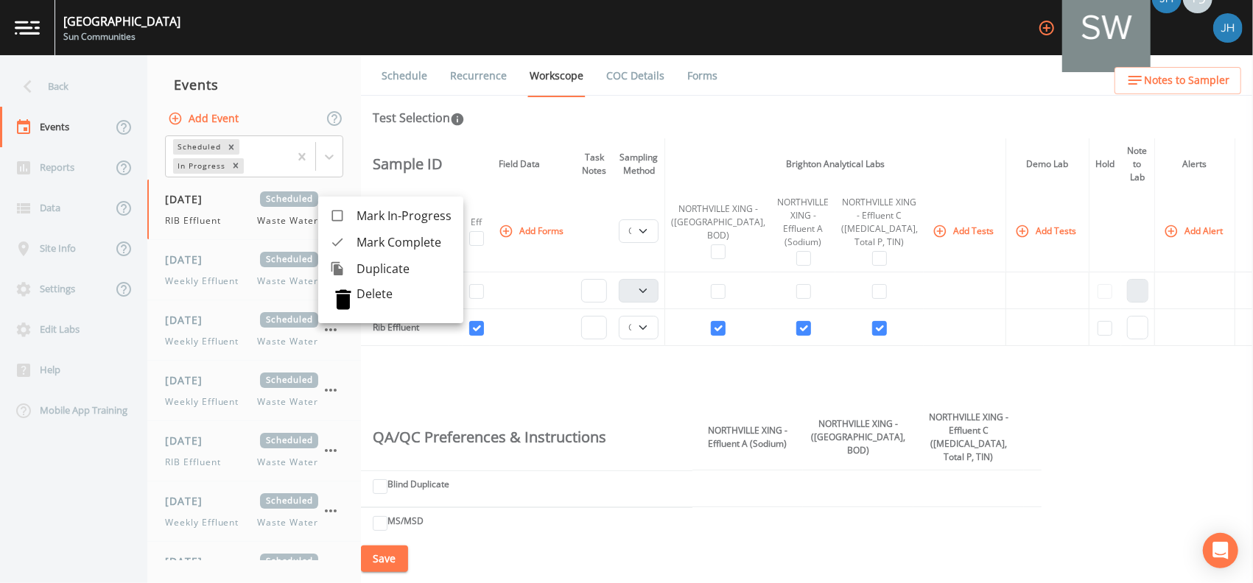
click at [353, 242] on div at bounding box center [343, 242] width 27 height 15
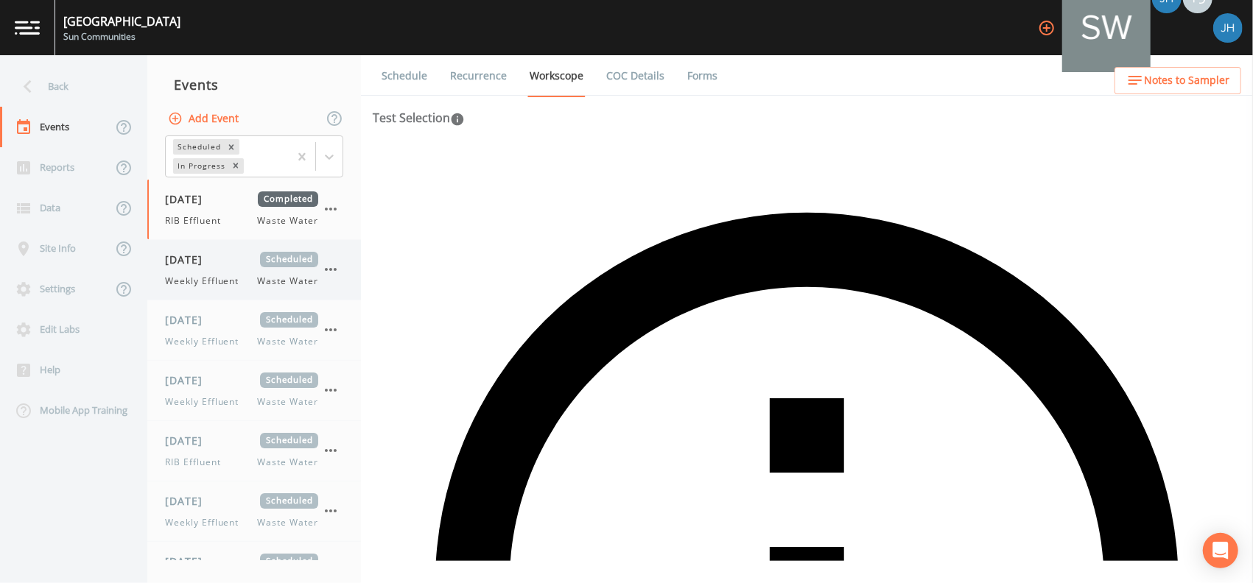
click at [335, 262] on icon "button" at bounding box center [331, 270] width 18 height 18
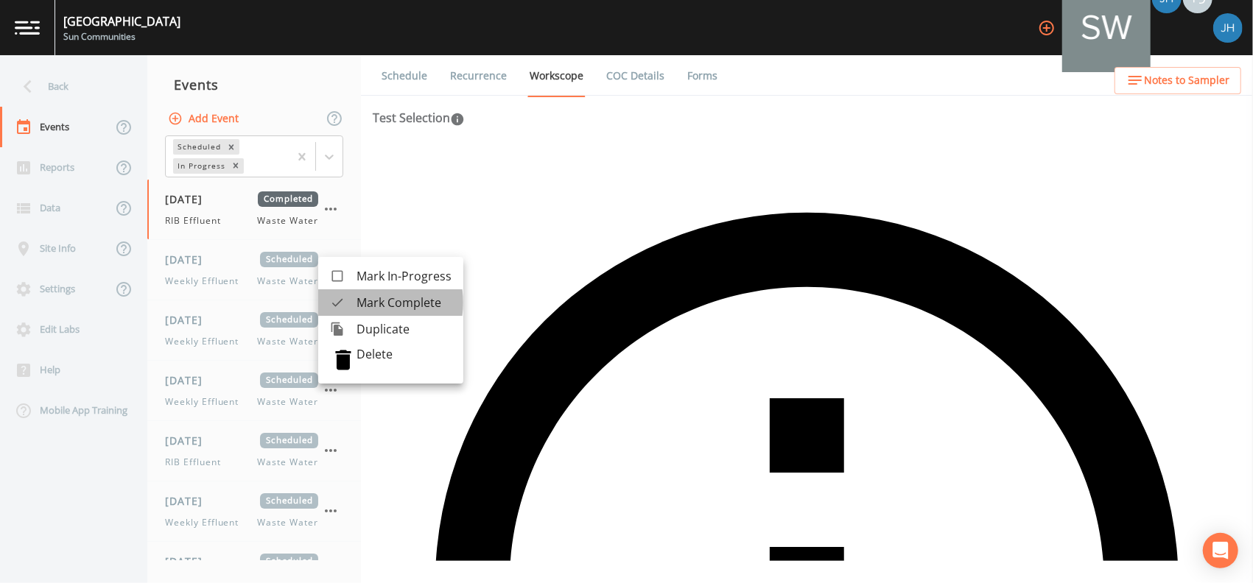
click at [372, 303] on span "Mark Complete" at bounding box center [403, 303] width 95 height 18
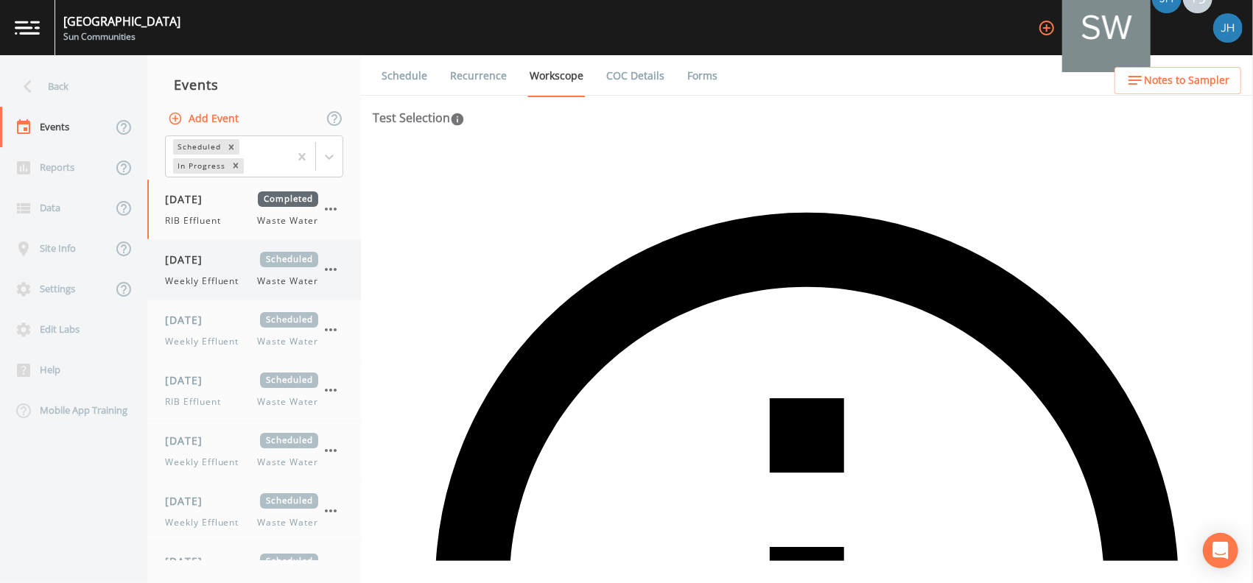
click at [243, 277] on span "Weekly Effluent" at bounding box center [206, 281] width 82 height 13
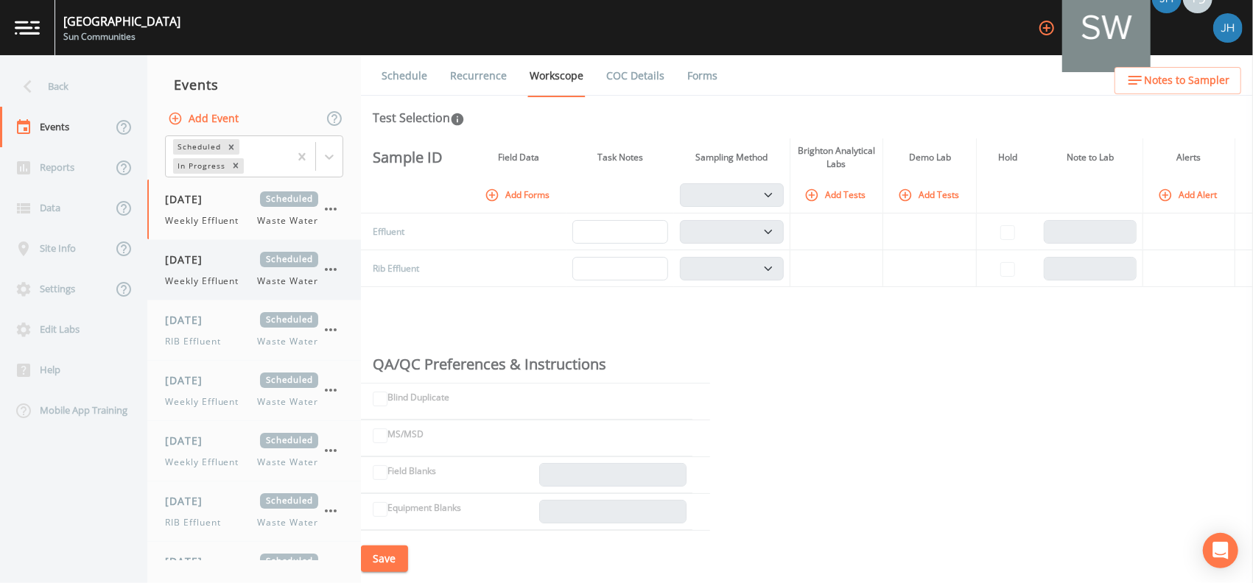
click at [244, 268] on div "[DATE] Scheduled Weekly Effluent Waste Water" at bounding box center [241, 270] width 153 height 36
click at [230, 211] on div "[DATE] Scheduled Weekly Effluent Waste Water" at bounding box center [241, 209] width 153 height 36
click at [530, 195] on button "Add Forms" at bounding box center [519, 195] width 74 height 24
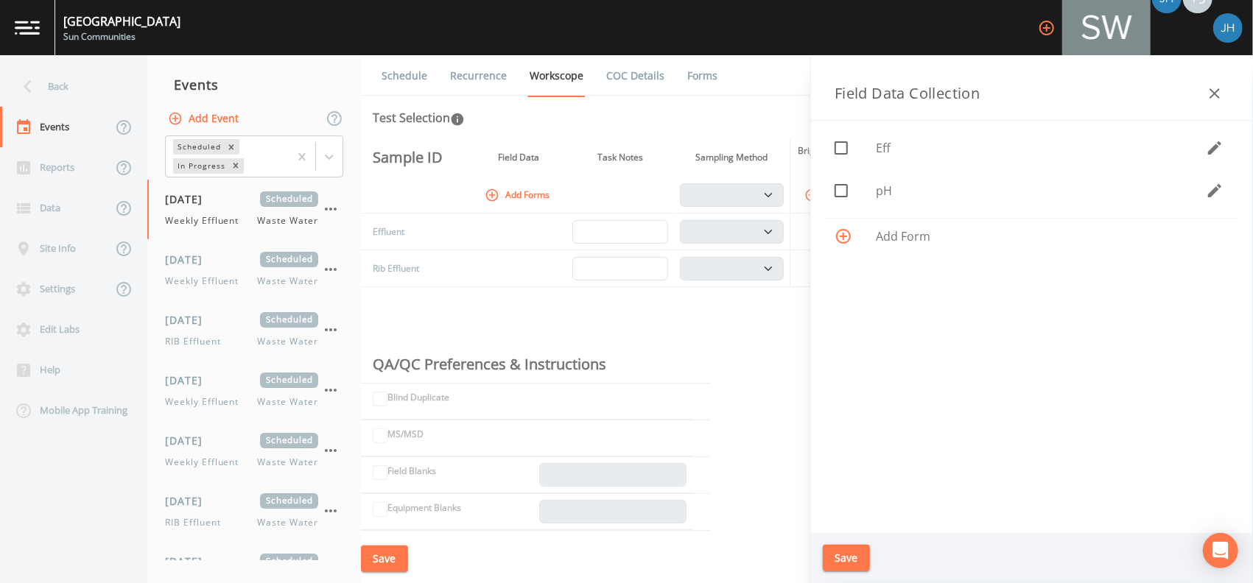
click at [845, 156] on span at bounding box center [841, 148] width 31 height 31
checkbox input "true"
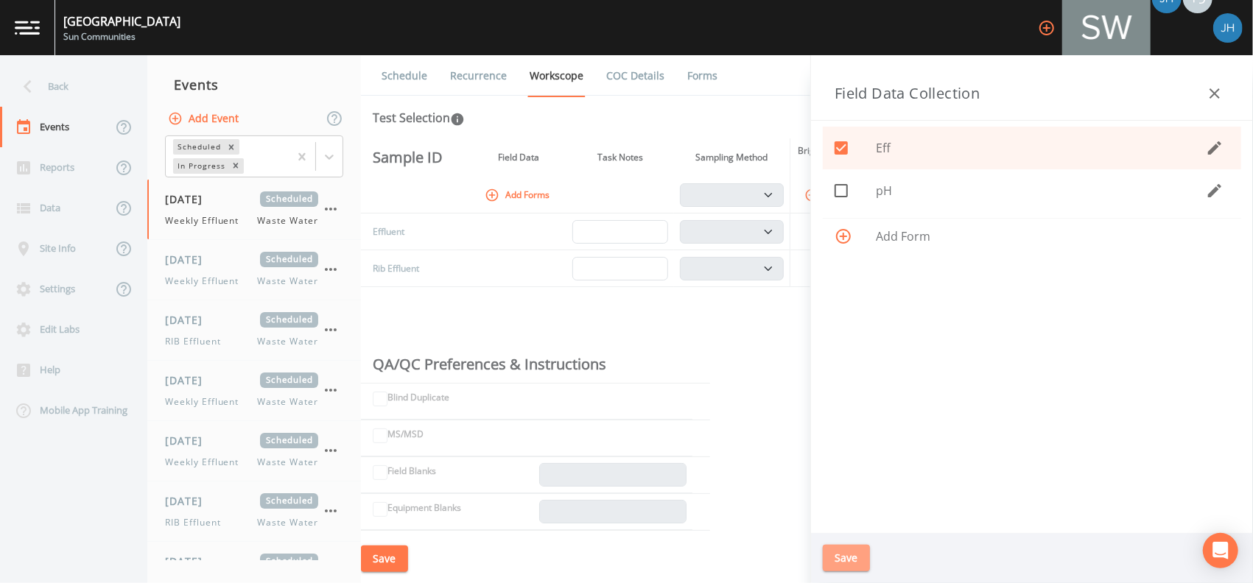
click at [848, 558] on button "Save" at bounding box center [846, 558] width 47 height 27
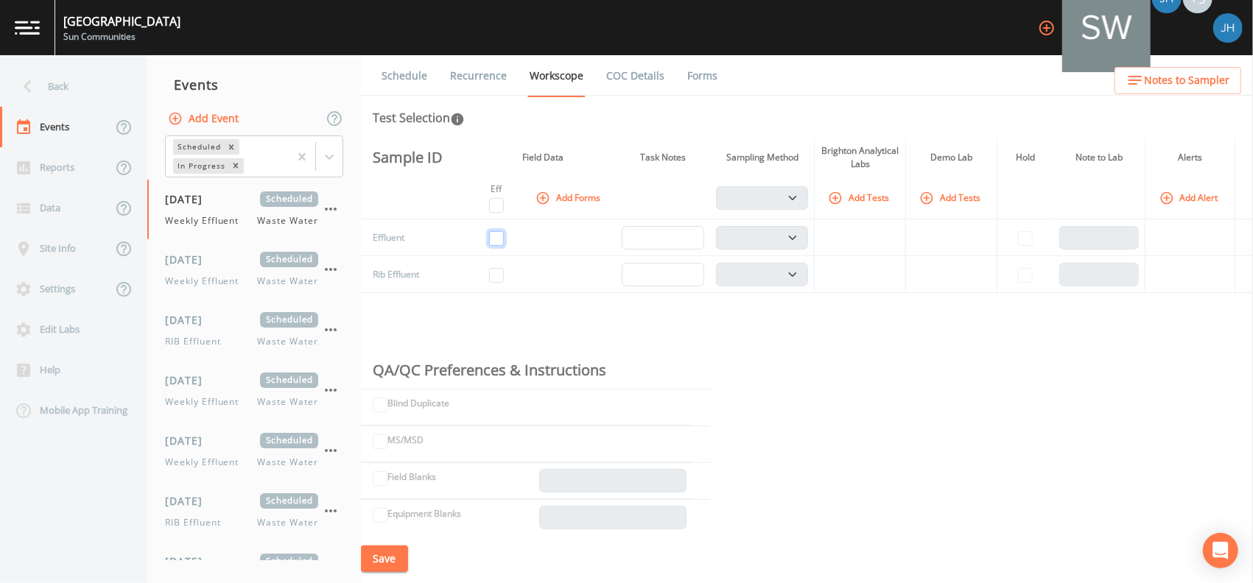
click at [498, 236] on input "checkbox" at bounding box center [496, 238] width 15 height 15
checkbox input "true"
click at [860, 197] on button "Add Tests" at bounding box center [860, 198] width 70 height 24
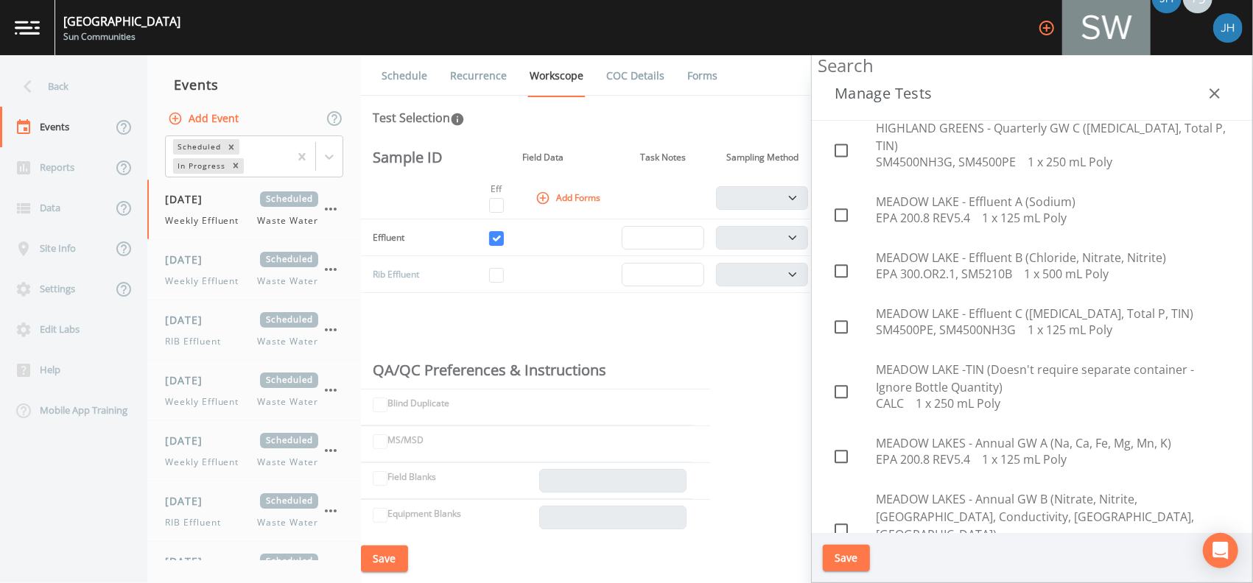
scroll to position [2553, 0]
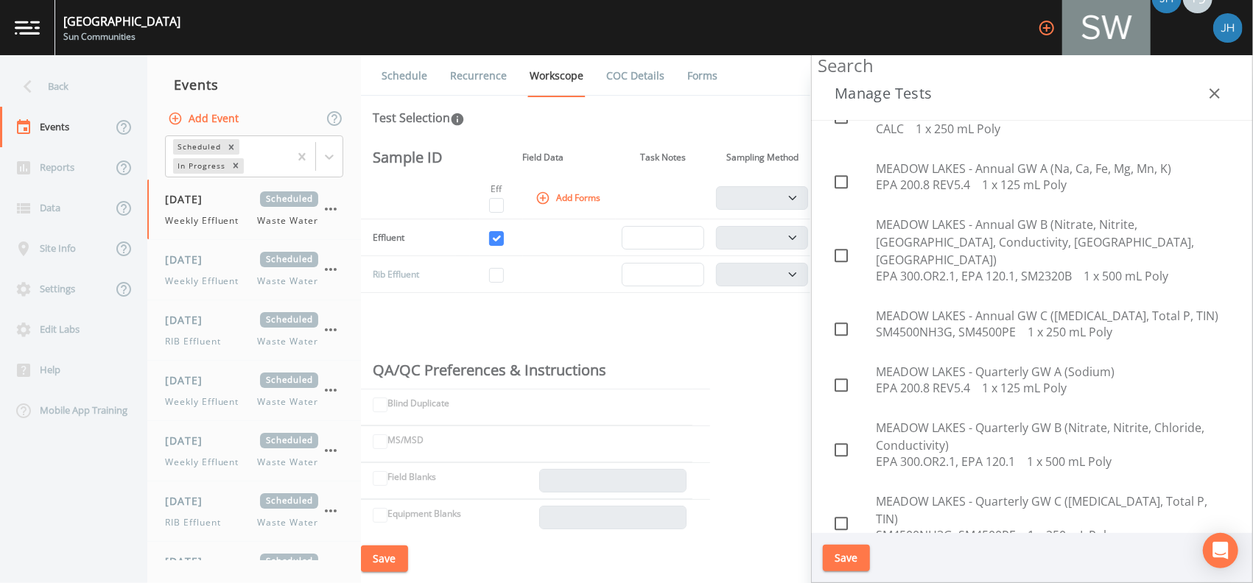
click at [836, 573] on span at bounding box center [841, 588] width 31 height 31
checkbox input "true"
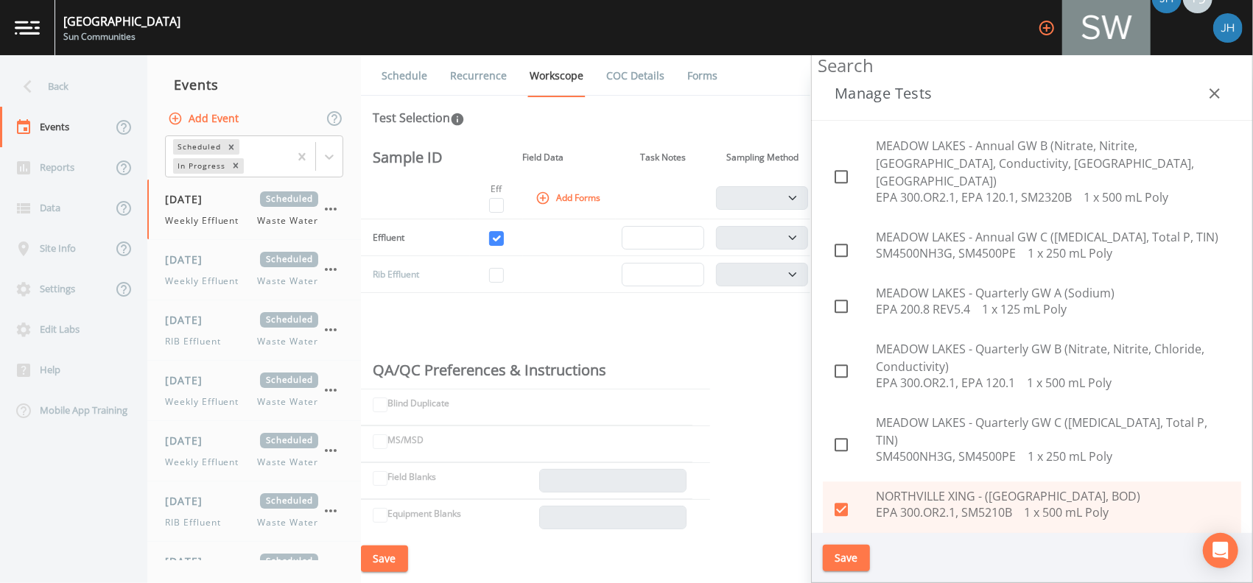
scroll to position [2749, 0]
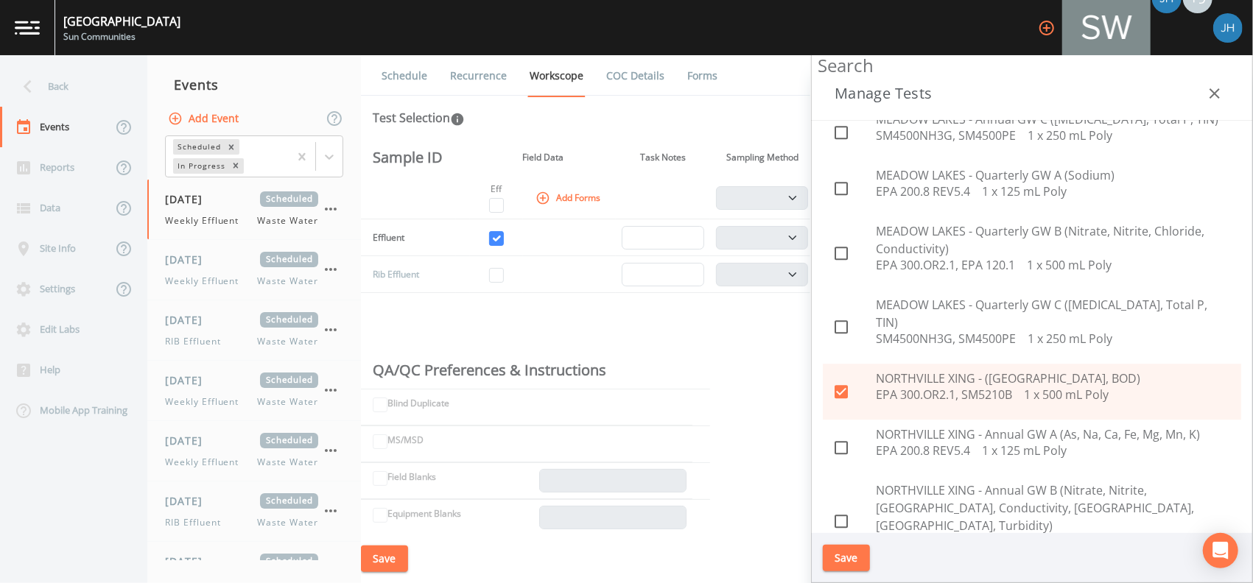
checkbox input "true"
click at [842, 557] on button "Save" at bounding box center [846, 558] width 47 height 27
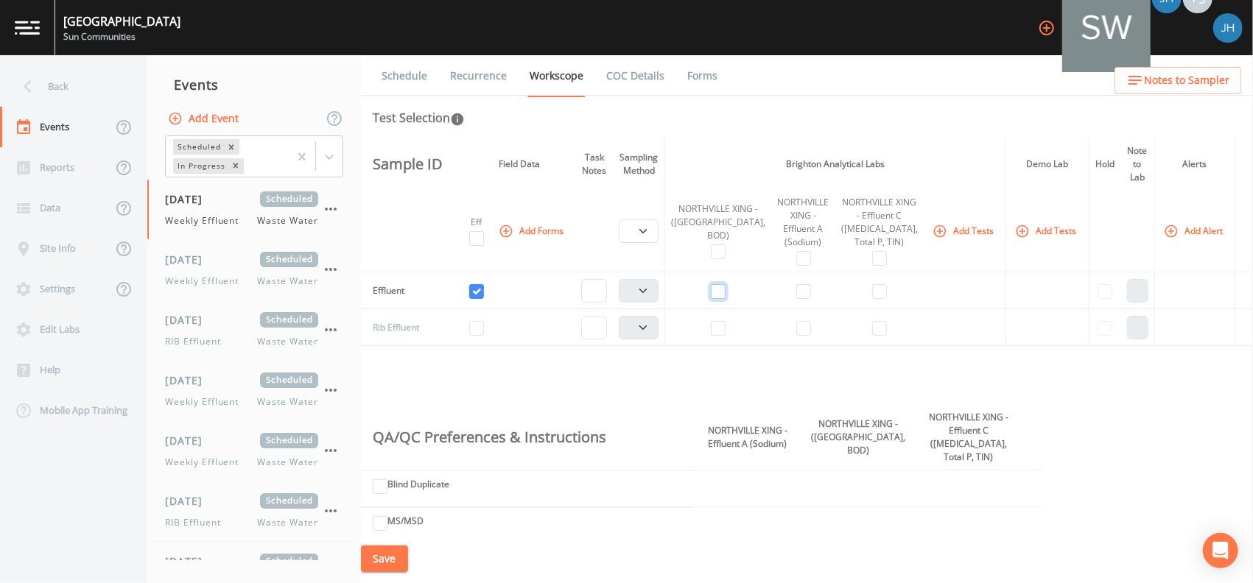
click at [725, 290] on input "checkbox" at bounding box center [718, 291] width 15 height 15
checkbox input "true"
select select "b6a3c313-748b-4795-a028-792ad310bd60"
click at [796, 292] on input "checkbox" at bounding box center [803, 291] width 15 height 15
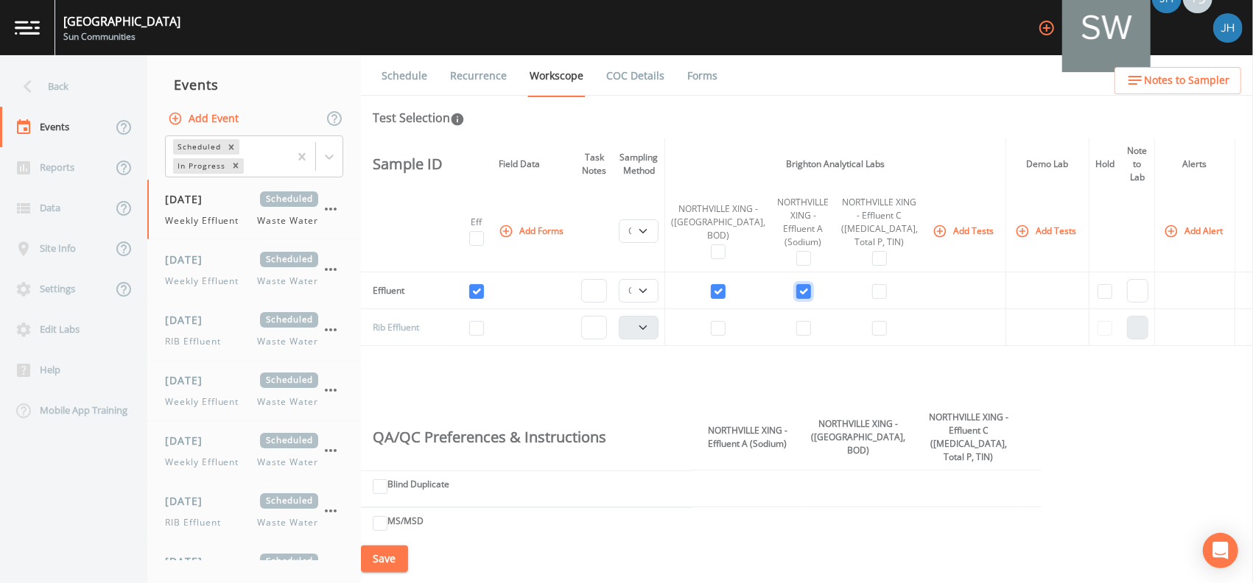
checkbox input "true"
click at [872, 288] on input "checkbox" at bounding box center [879, 291] width 15 height 15
checkbox input "true"
click at [658, 292] on select "Composite Grab" at bounding box center [639, 291] width 40 height 24
select select "092b3f94-5697-4c94-9891-da161916fdbb"
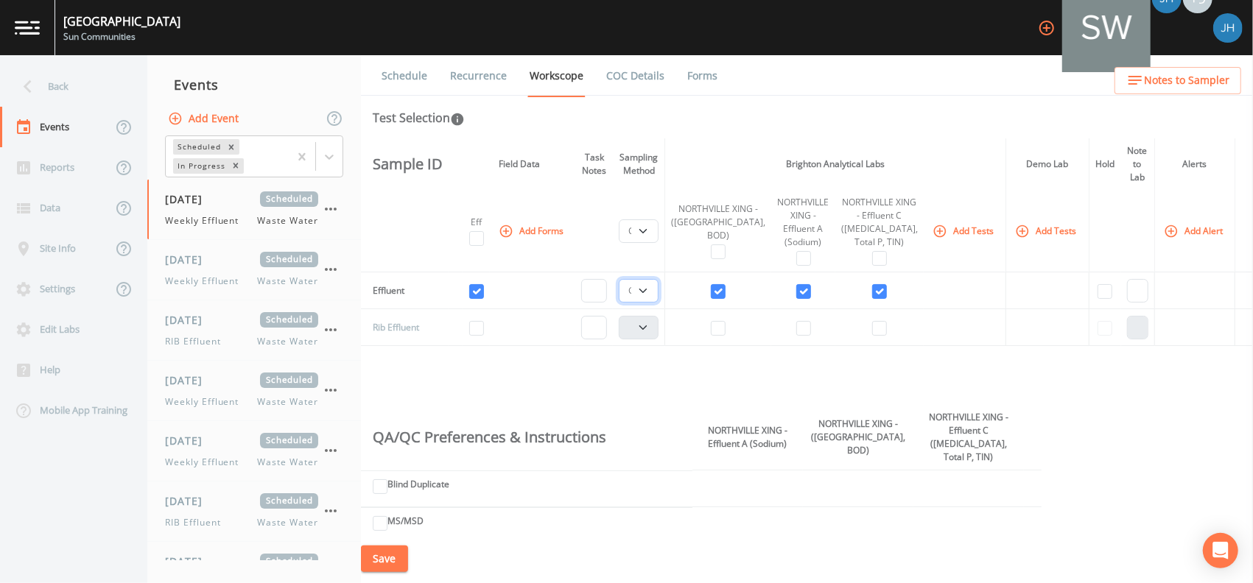
click at [642, 279] on select "Composite Grab" at bounding box center [639, 291] width 40 height 24
select select "092b3f94-5697-4c94-9891-da161916fdbb"
click at [398, 557] on button "Save" at bounding box center [384, 559] width 47 height 27
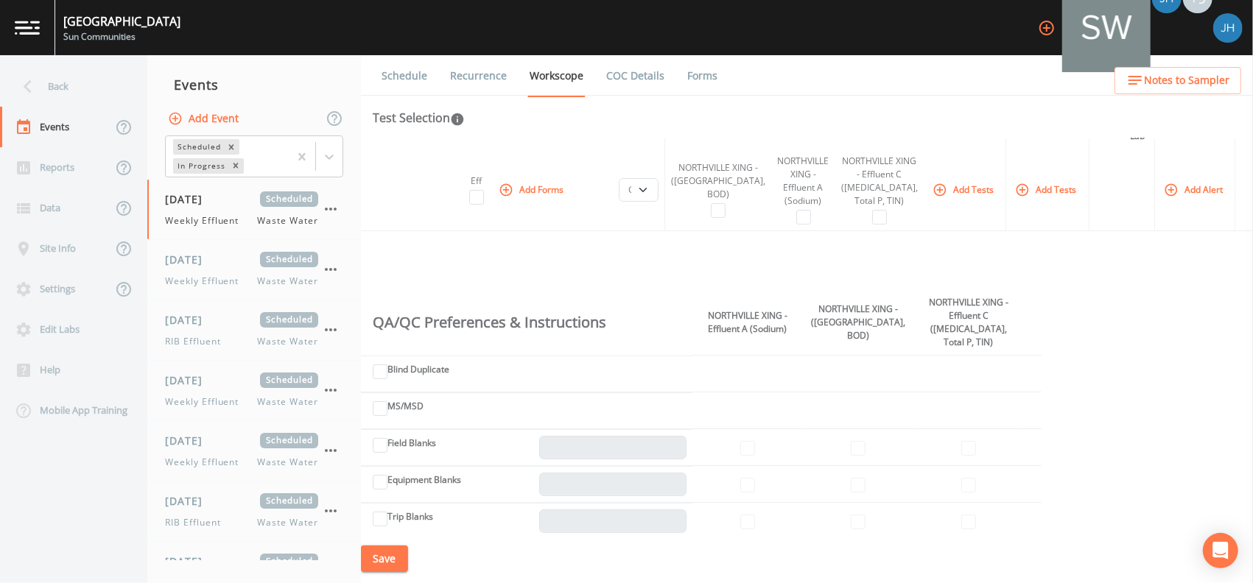
scroll to position [0, 0]
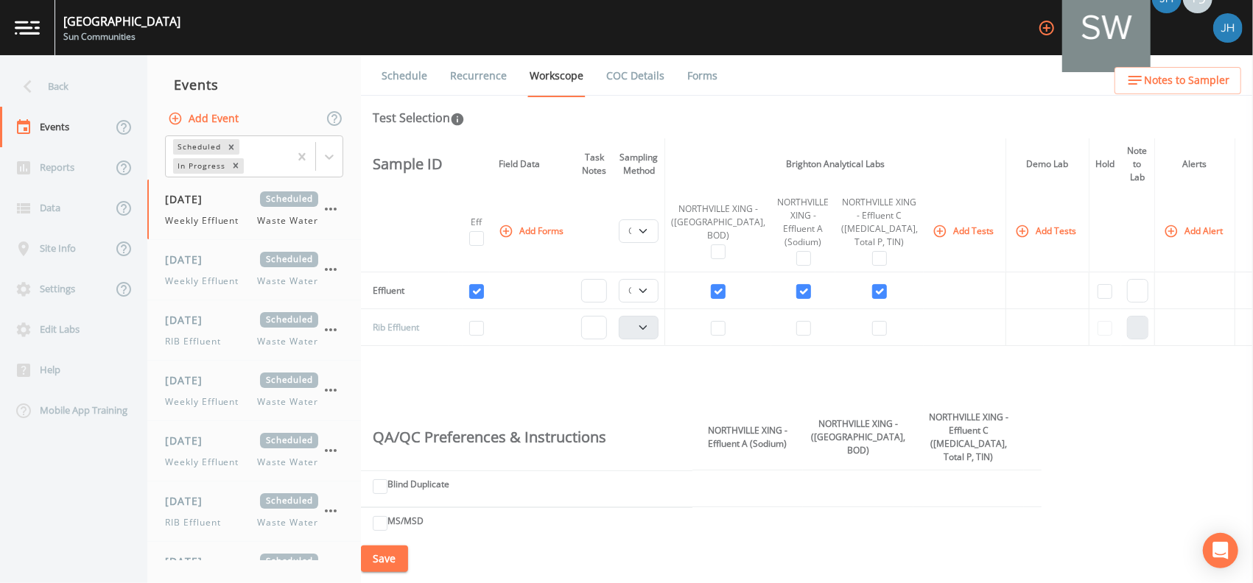
click at [436, 247] on th at bounding box center [405, 231] width 88 height 82
click at [412, 71] on link "Schedule" at bounding box center [404, 75] width 50 height 41
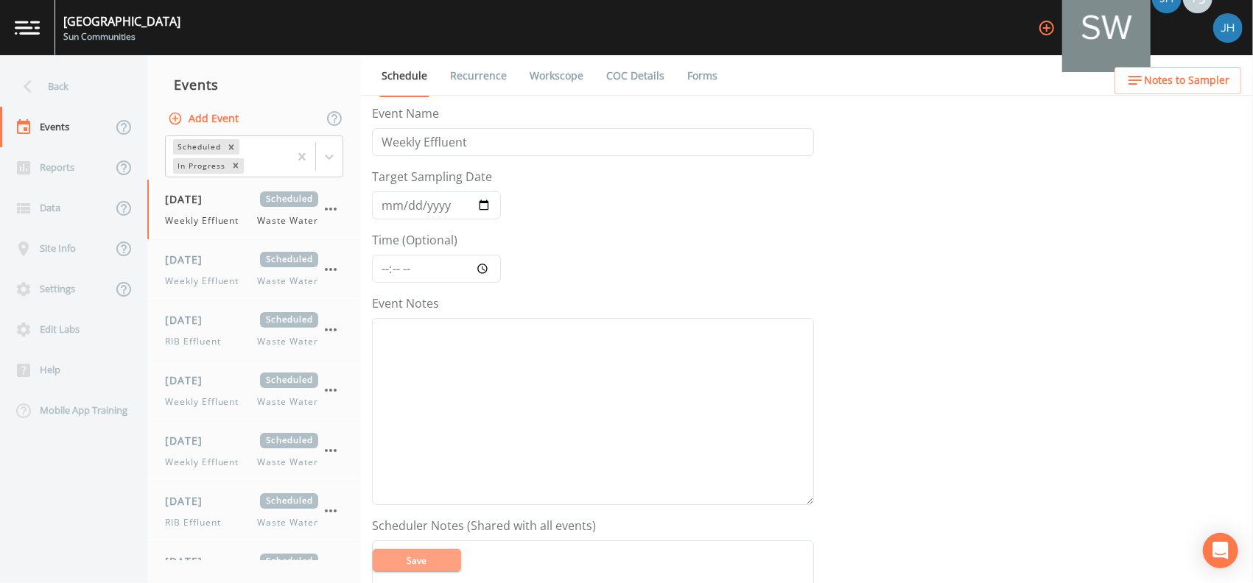
click at [429, 562] on button "Save" at bounding box center [417, 560] width 88 height 22
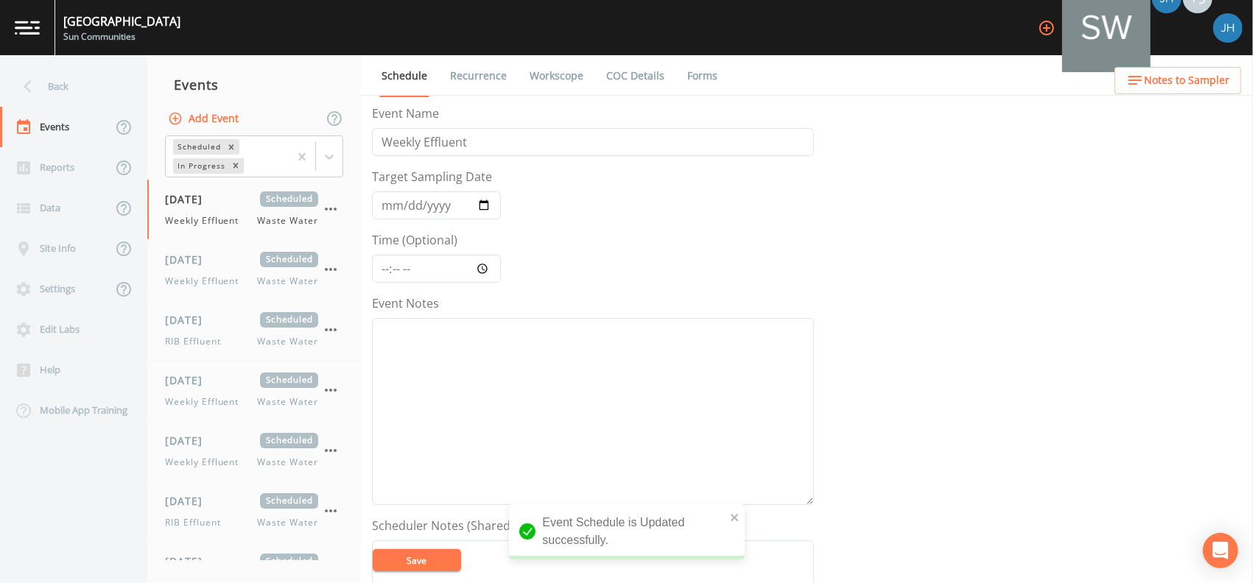
click at [491, 70] on link "Recurrence" at bounding box center [478, 75] width 61 height 41
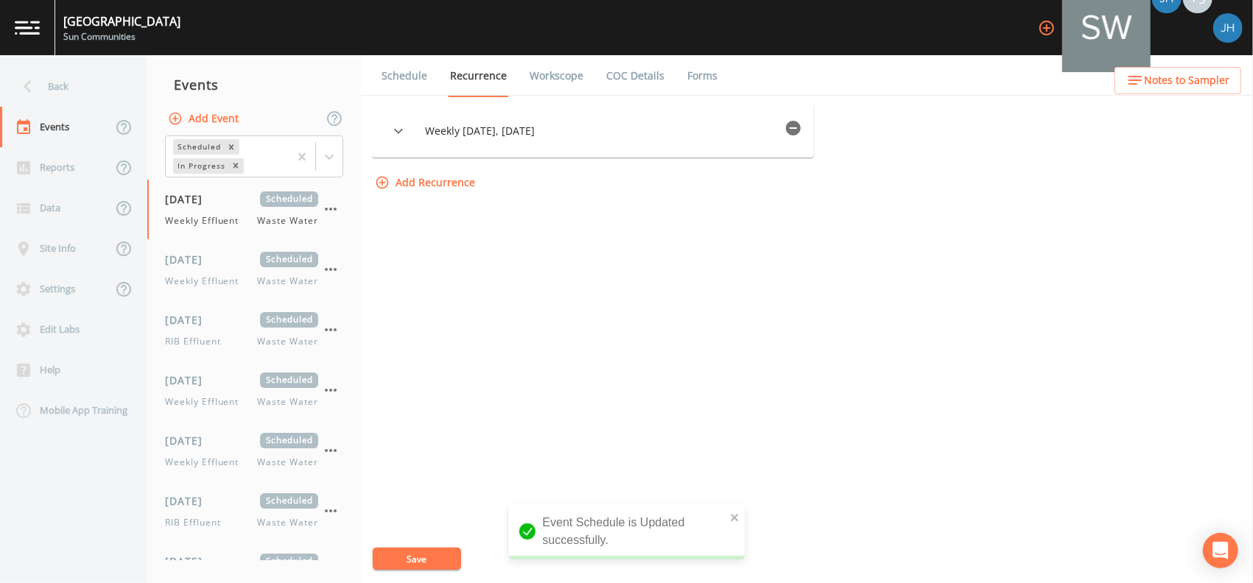
click at [573, 74] on link "Workscope" at bounding box center [556, 75] width 58 height 41
select select "092b3f94-5697-4c94-9891-da161916fdbb"
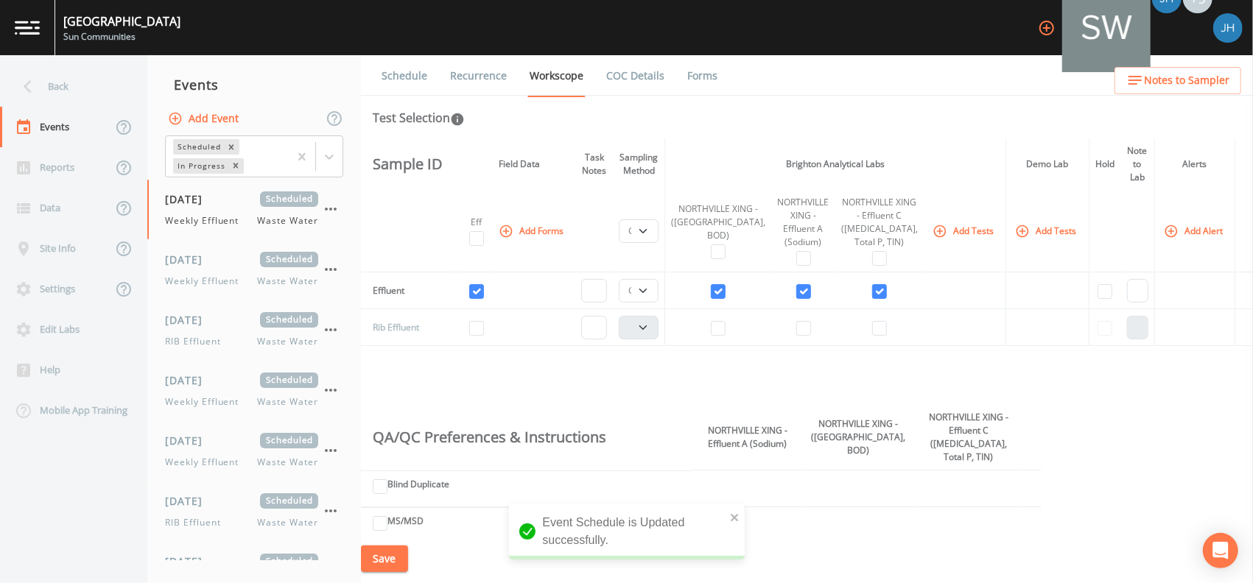
click at [622, 76] on link "COC Details" at bounding box center [635, 75] width 63 height 41
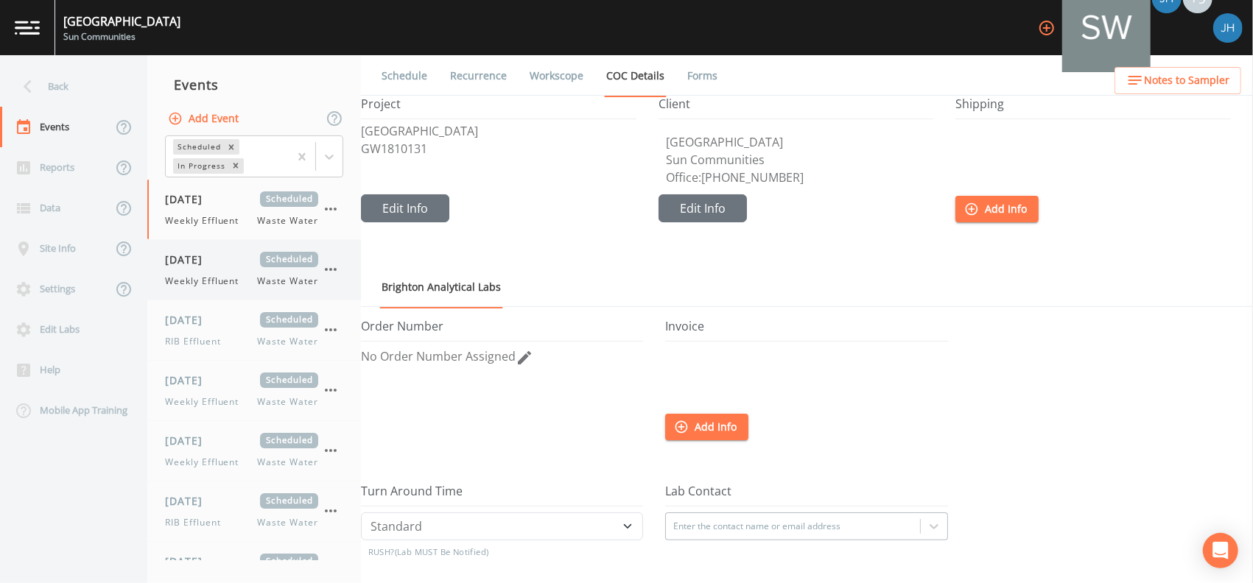
click at [213, 266] on span "[DATE]" at bounding box center [189, 259] width 48 height 15
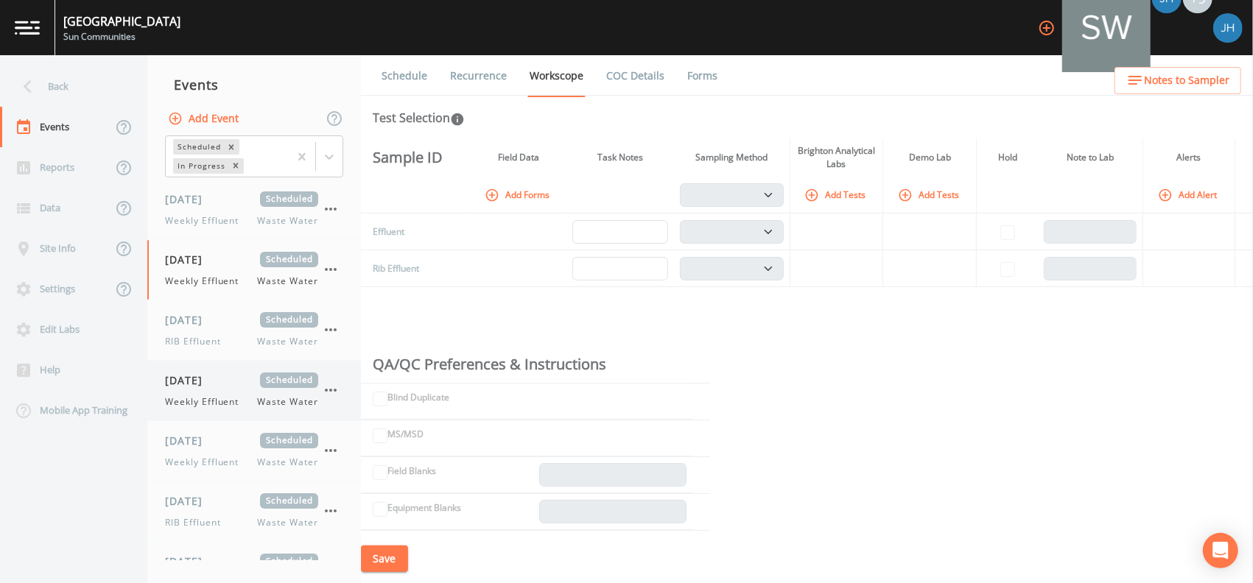
click at [219, 389] on div "[DATE] Scheduled Weekly Effluent Waste Water" at bounding box center [241, 391] width 153 height 36
click at [210, 331] on div "[DATE] Scheduled RIB Effluent Waste Water" at bounding box center [241, 330] width 153 height 36
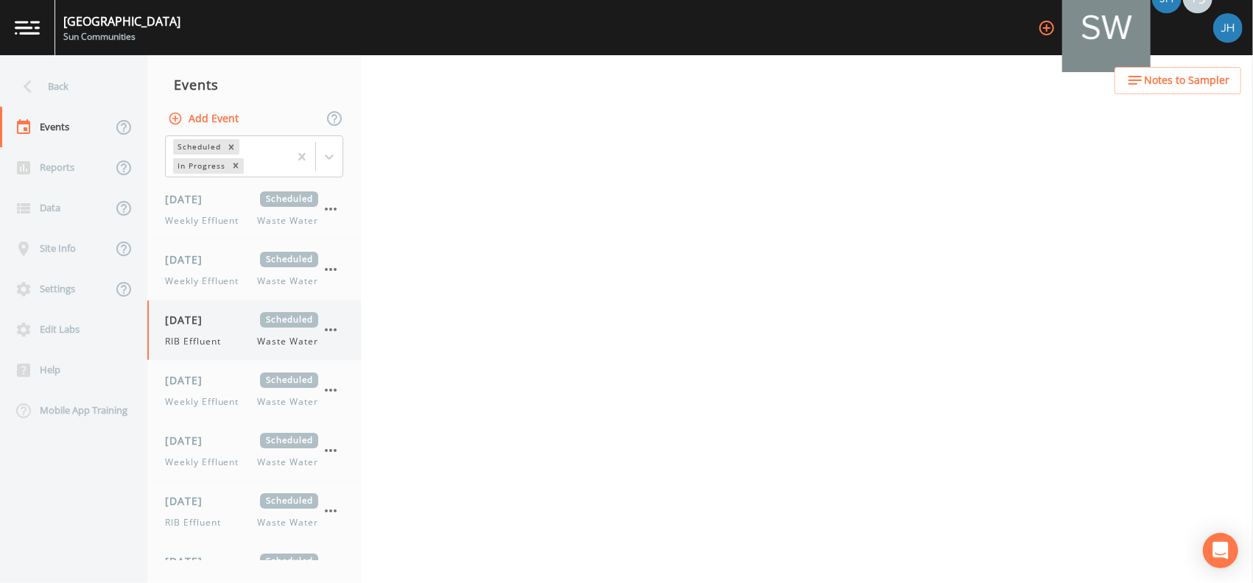
select select "092b3f94-5697-4c94-9891-da161916fdbb"
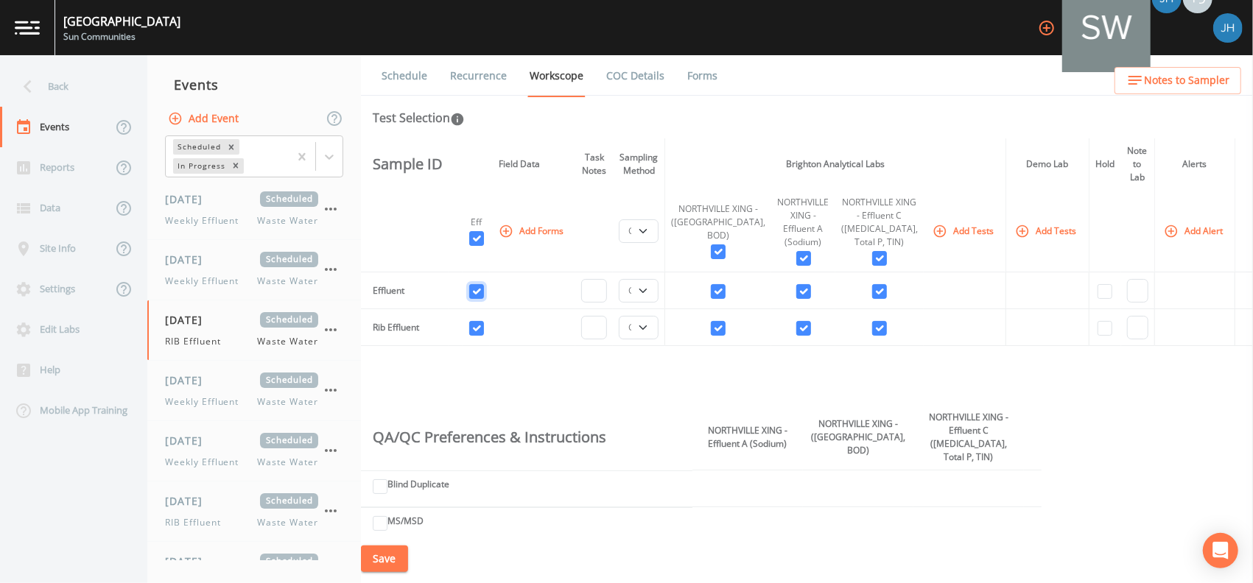
click at [483, 289] on input "checkbox" at bounding box center [476, 291] width 15 height 15
checkbox input "false"
click at [742, 293] on td at bounding box center [718, 290] width 107 height 37
drag, startPoint x: 793, startPoint y: 286, endPoint x: 801, endPoint y: 286, distance: 8.1
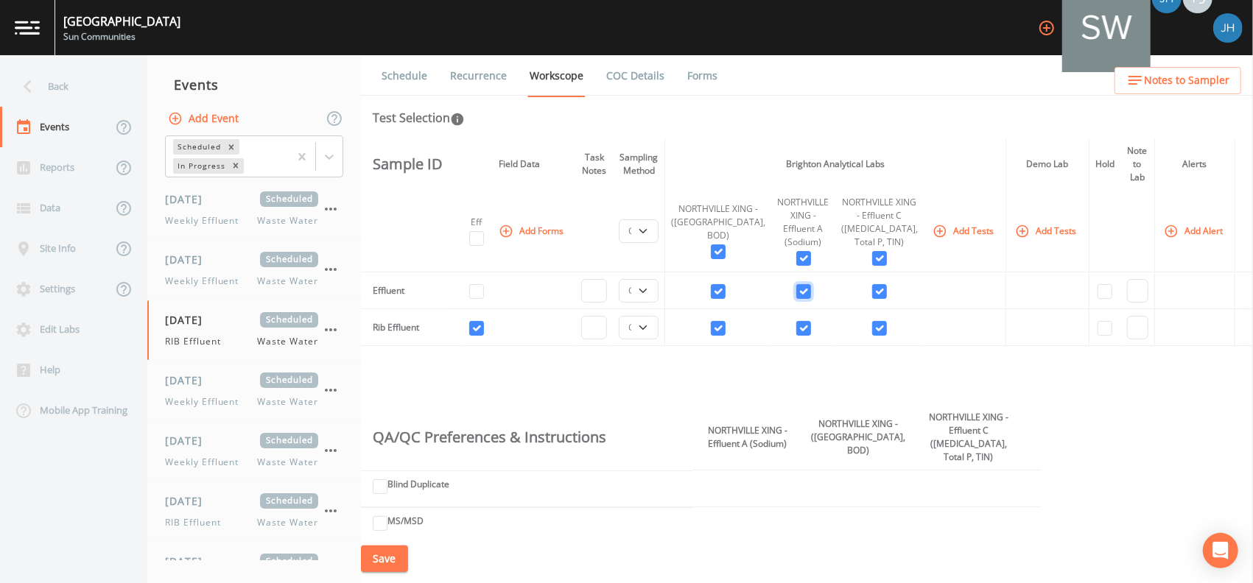
click at [796, 286] on input "checkbox" at bounding box center [803, 291] width 15 height 15
checkbox input "false"
click at [872, 286] on input "checkbox" at bounding box center [879, 291] width 15 height 15
checkbox input "false"
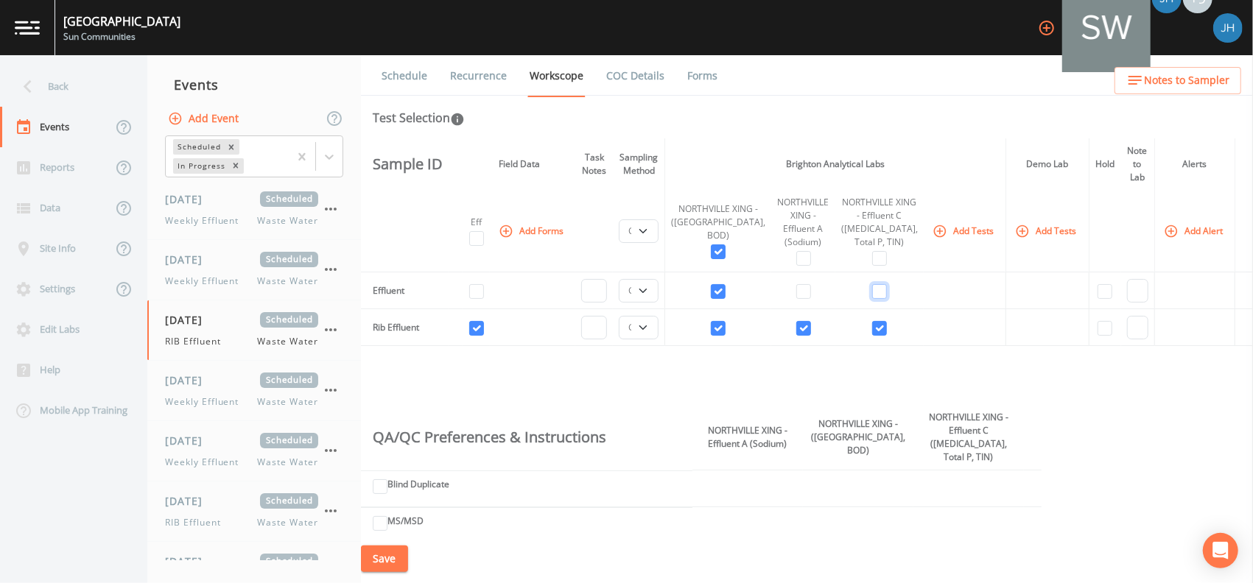
checkbox input "false"
click at [725, 289] on input "checkbox" at bounding box center [718, 291] width 15 height 15
checkbox input "false"
select select
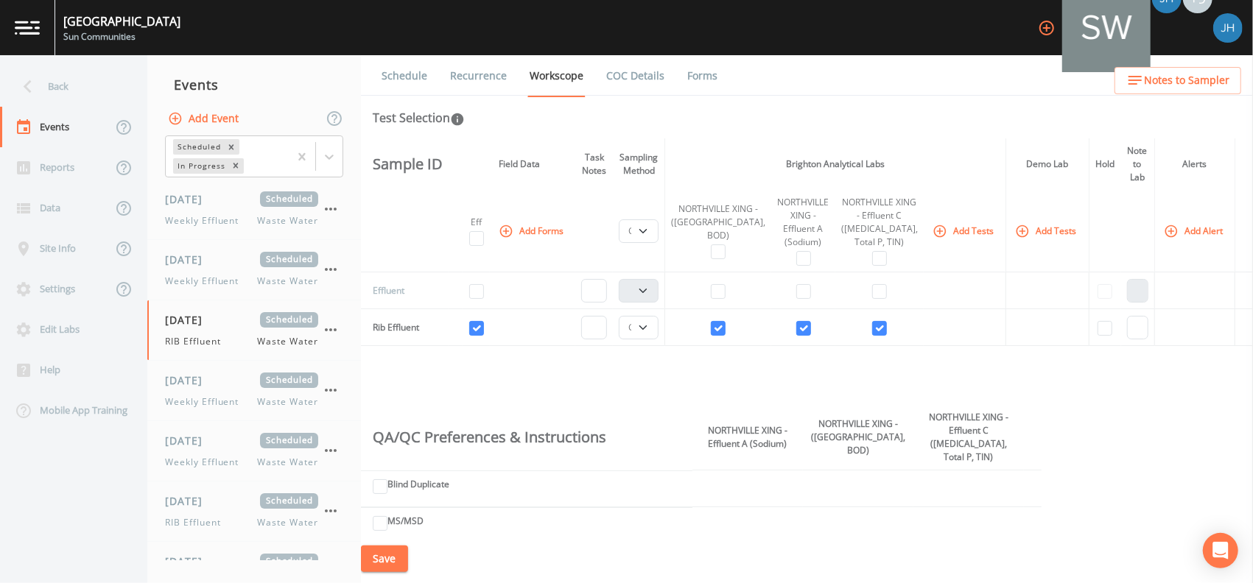
click at [383, 563] on button "Save" at bounding box center [384, 559] width 47 height 27
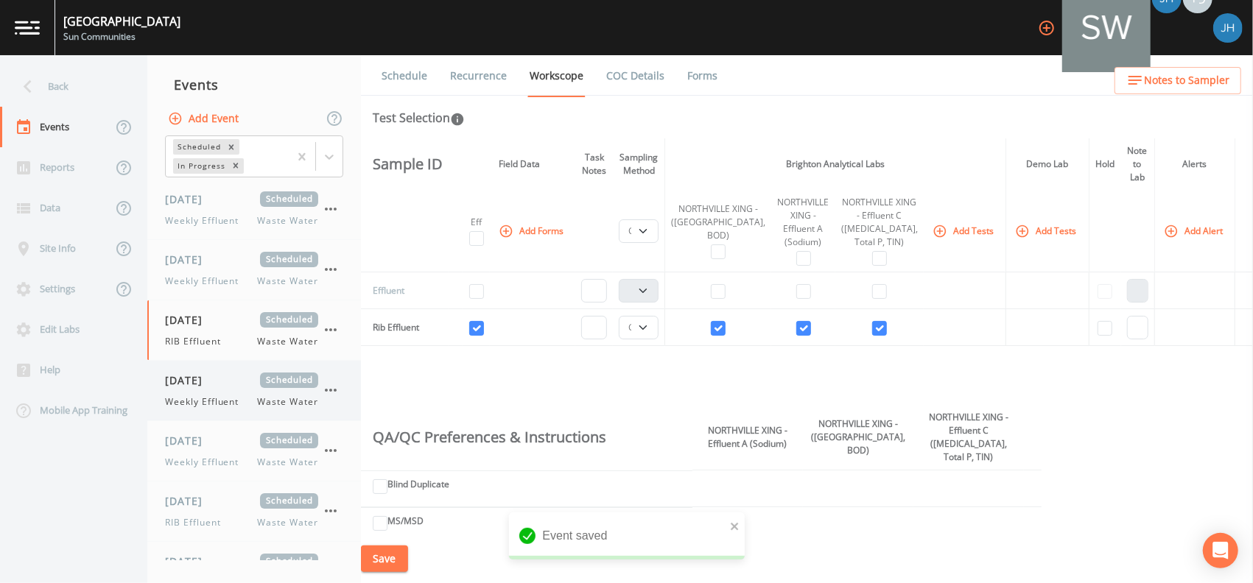
click at [208, 387] on span "[DATE]" at bounding box center [189, 380] width 48 height 15
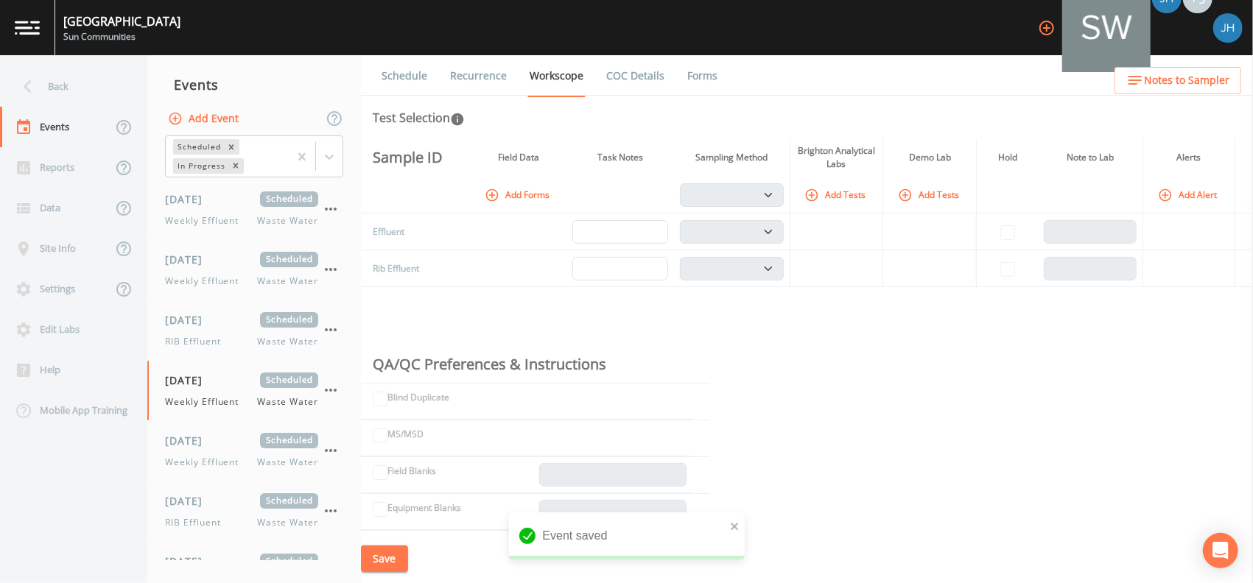
click at [518, 193] on button "Add Forms" at bounding box center [519, 195] width 74 height 24
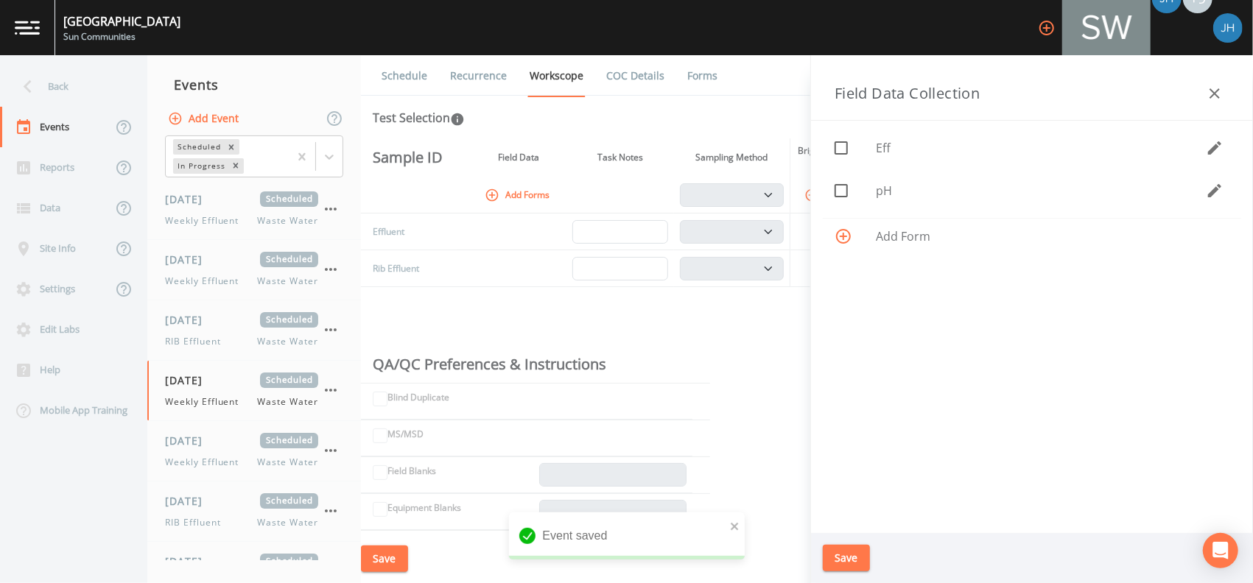
drag, startPoint x: 842, startPoint y: 150, endPoint x: 899, endPoint y: 293, distance: 154.7
click at [843, 150] on icon at bounding box center [841, 148] width 18 height 18
checkbox input "true"
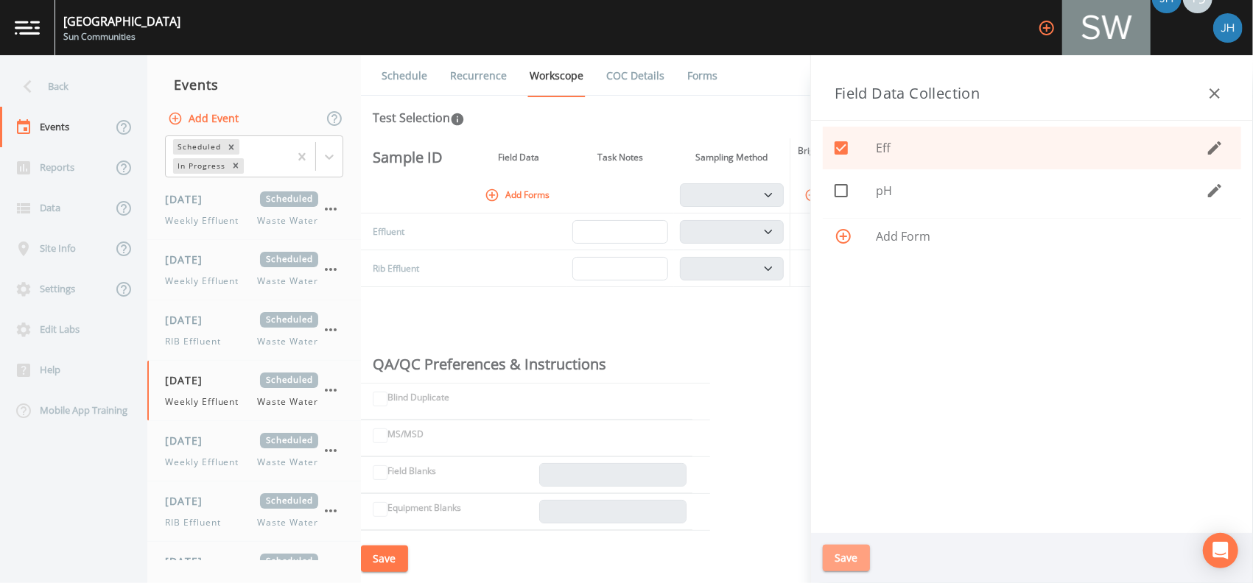
click at [848, 550] on button "Save" at bounding box center [846, 558] width 47 height 27
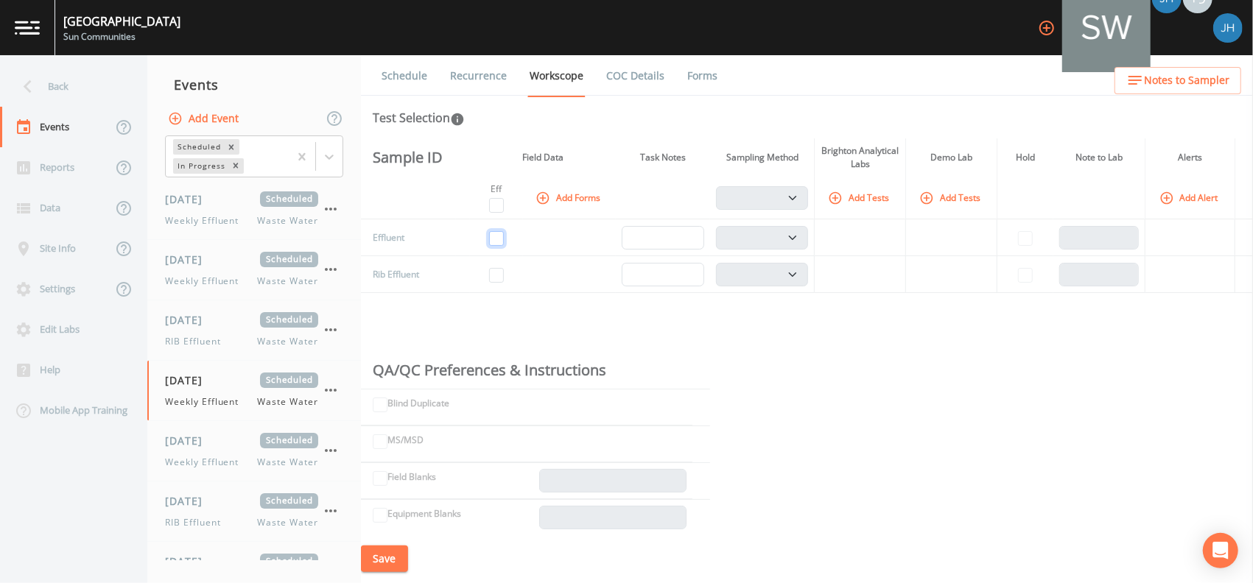
click at [504, 242] on input "checkbox" at bounding box center [496, 238] width 15 height 15
checkbox input "true"
click at [854, 194] on button "Add Tests" at bounding box center [860, 198] width 70 height 24
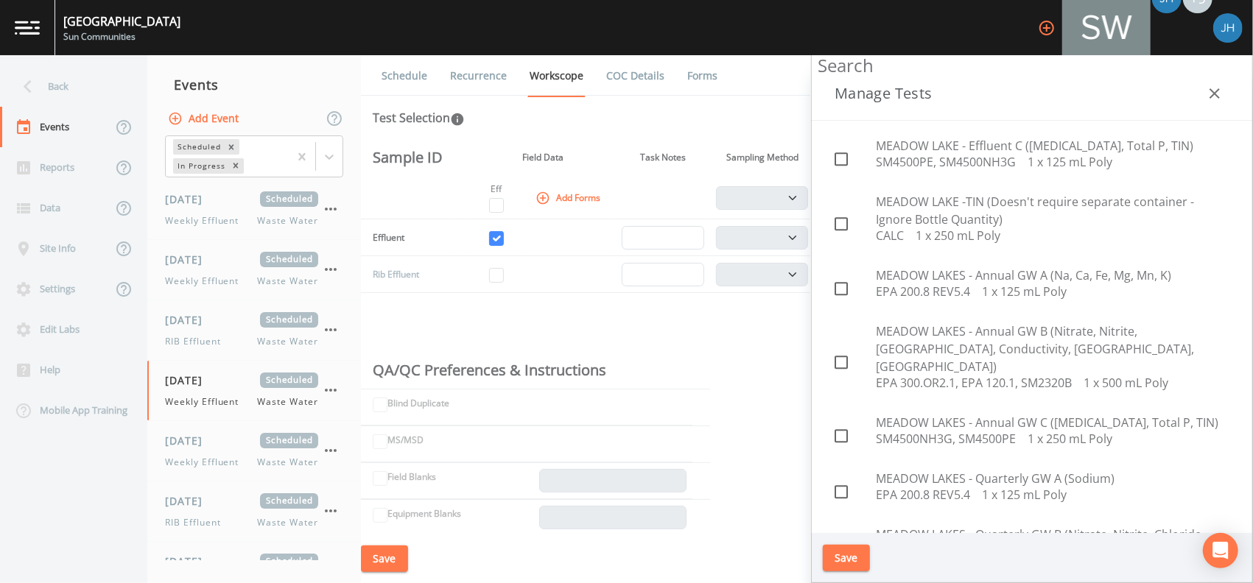
scroll to position [2553, 0]
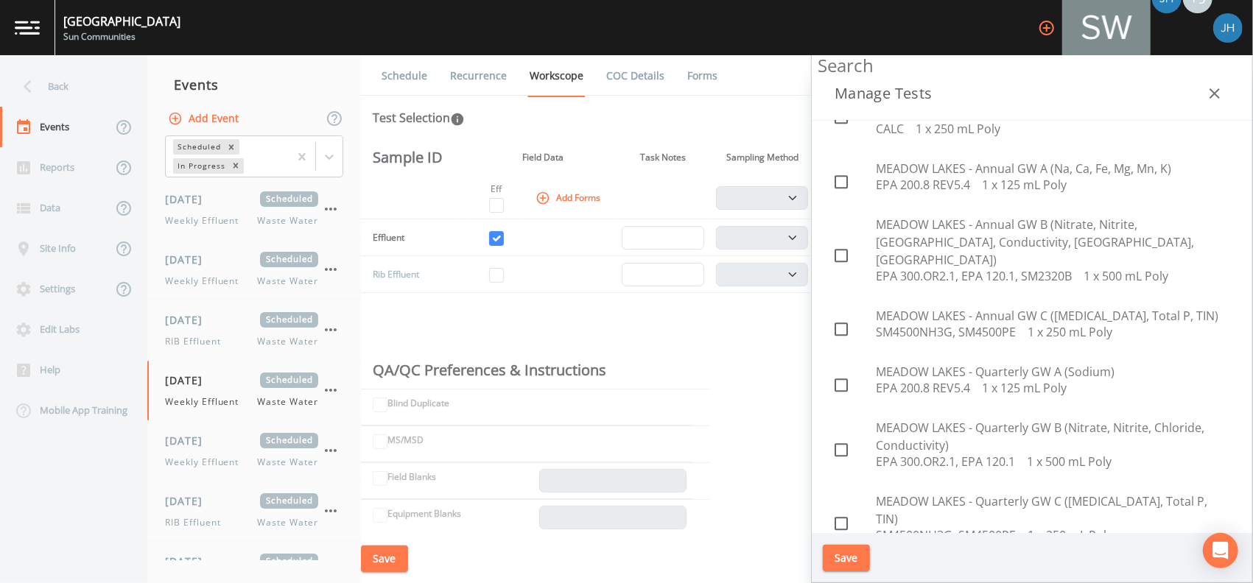
click at [843, 580] on icon at bounding box center [841, 589] width 18 height 18
checkbox input "true"
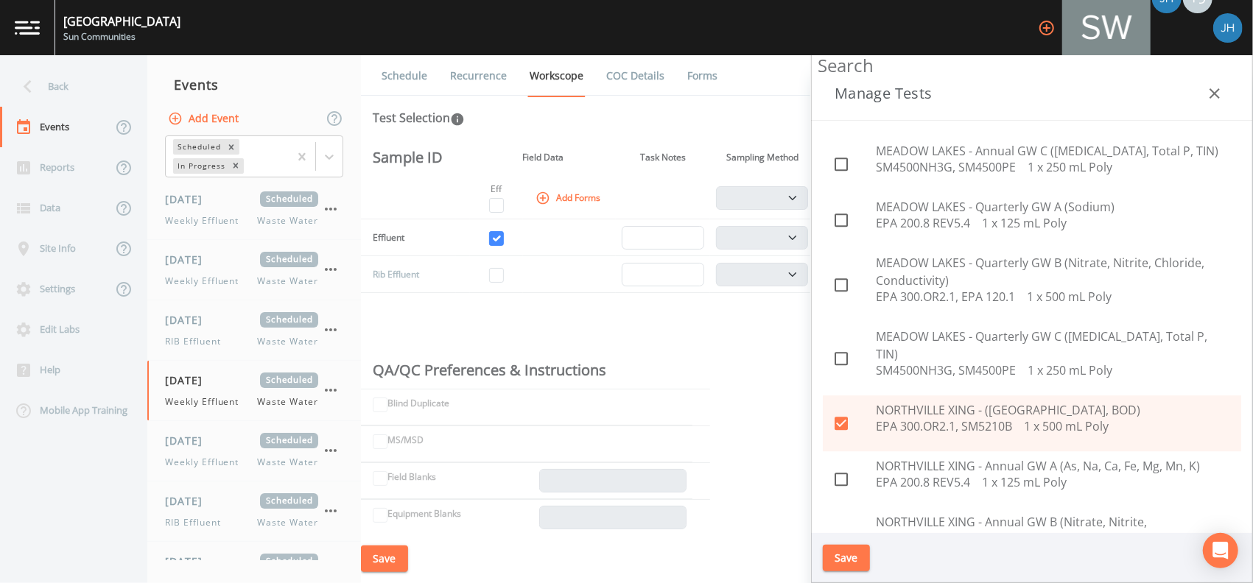
scroll to position [2749, 0]
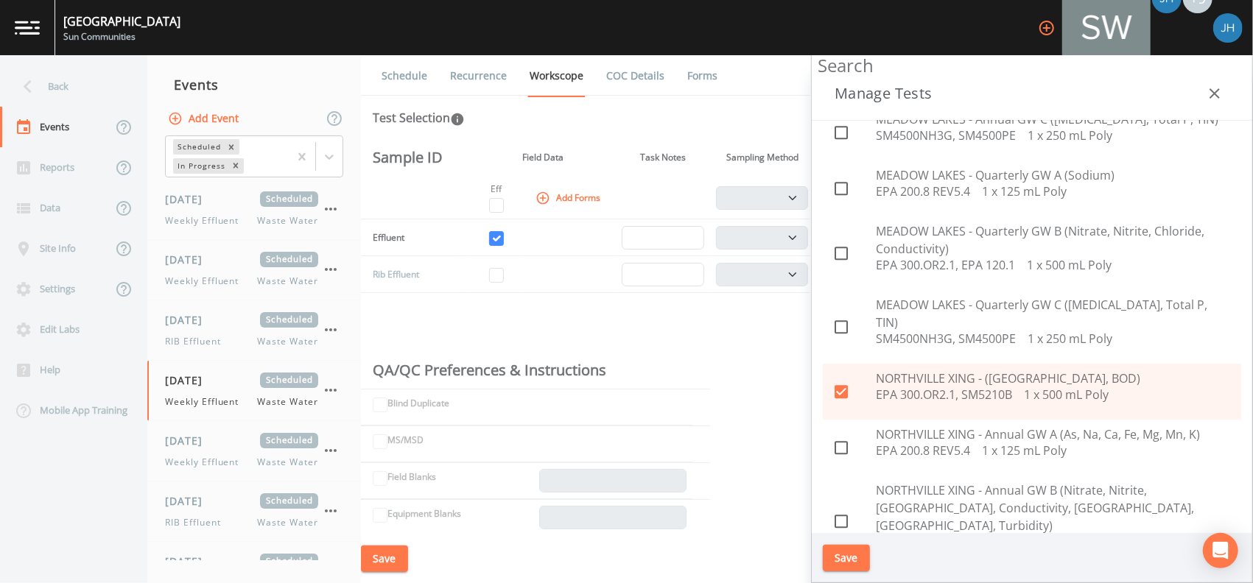
checkbox input "true"
click at [862, 560] on button "Save" at bounding box center [846, 558] width 47 height 27
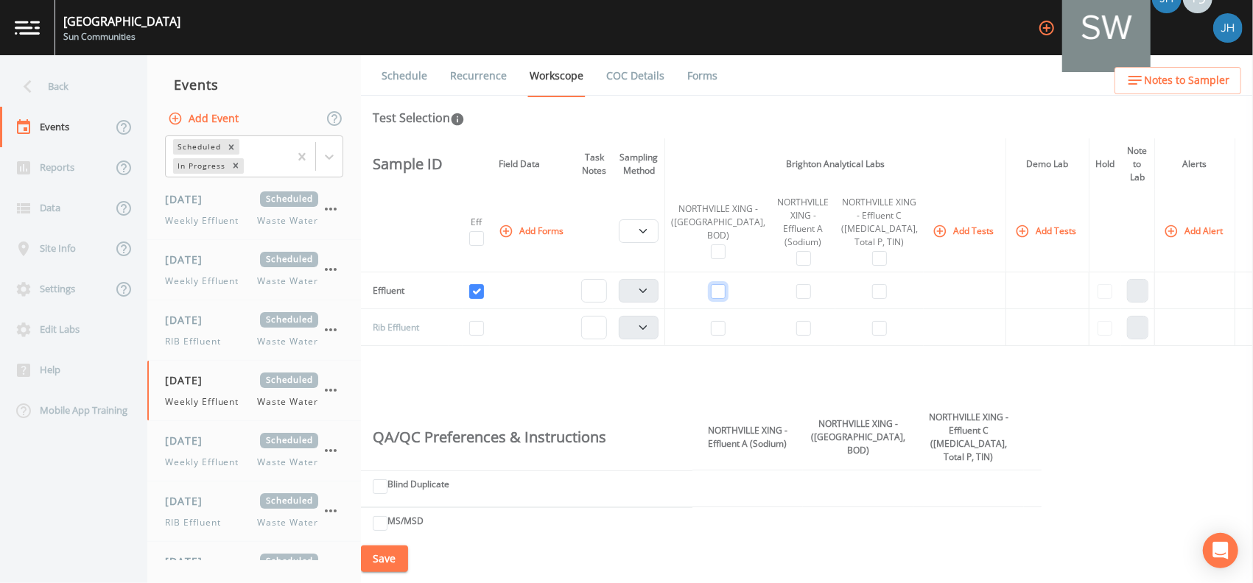
click at [725, 293] on input "checkbox" at bounding box center [718, 291] width 15 height 15
checkbox input "true"
select select "b6a3c313-748b-4795-a028-792ad310bd60"
click at [801, 292] on input "checkbox" at bounding box center [803, 291] width 15 height 15
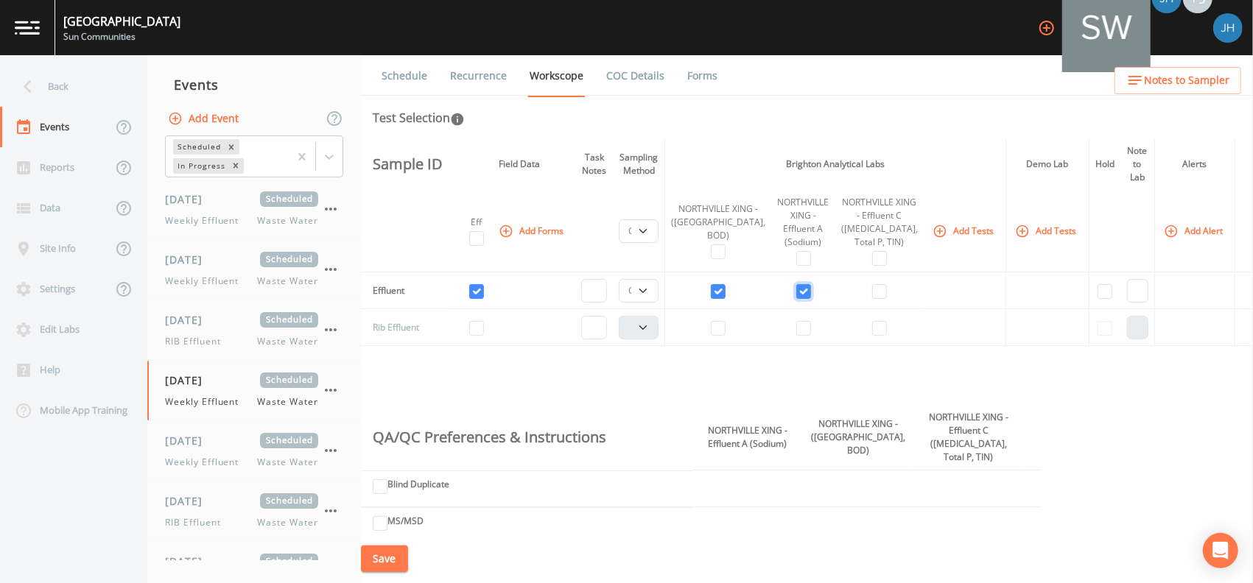
checkbox input "true"
click at [872, 287] on input "checkbox" at bounding box center [879, 291] width 15 height 15
checkbox input "true"
click at [658, 290] on select "Composite Grab" at bounding box center [639, 291] width 40 height 24
select select "092b3f94-5697-4c94-9891-da161916fdbb"
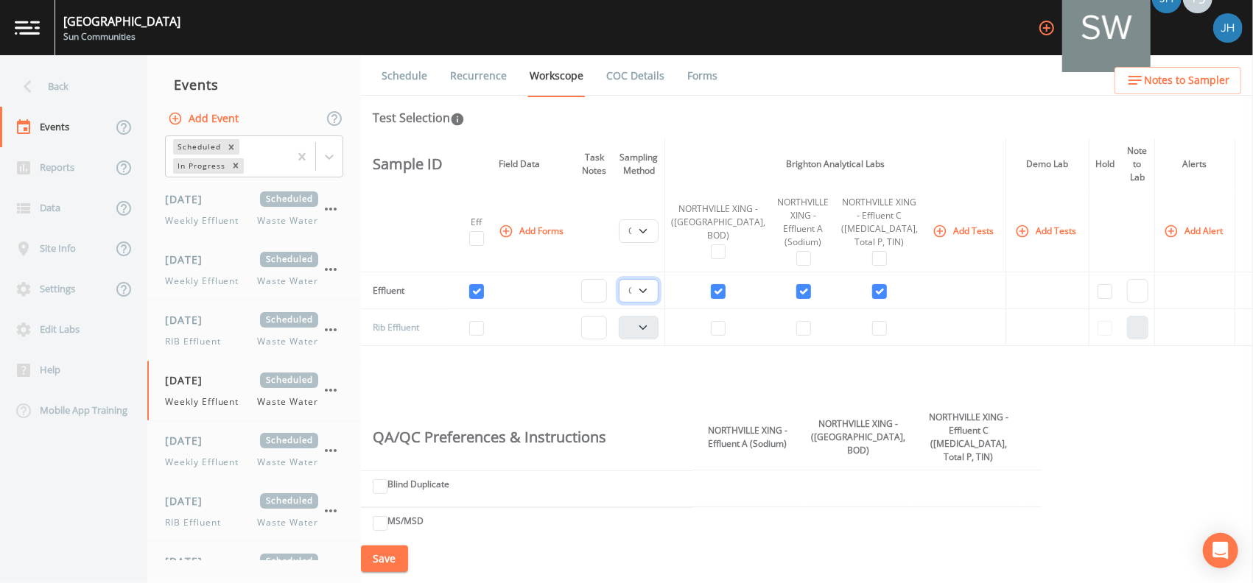
click at [642, 279] on select "Composite Grab" at bounding box center [639, 291] width 40 height 24
select select "092b3f94-5697-4c94-9891-da161916fdbb"
click at [381, 560] on button "Save" at bounding box center [384, 559] width 47 height 27
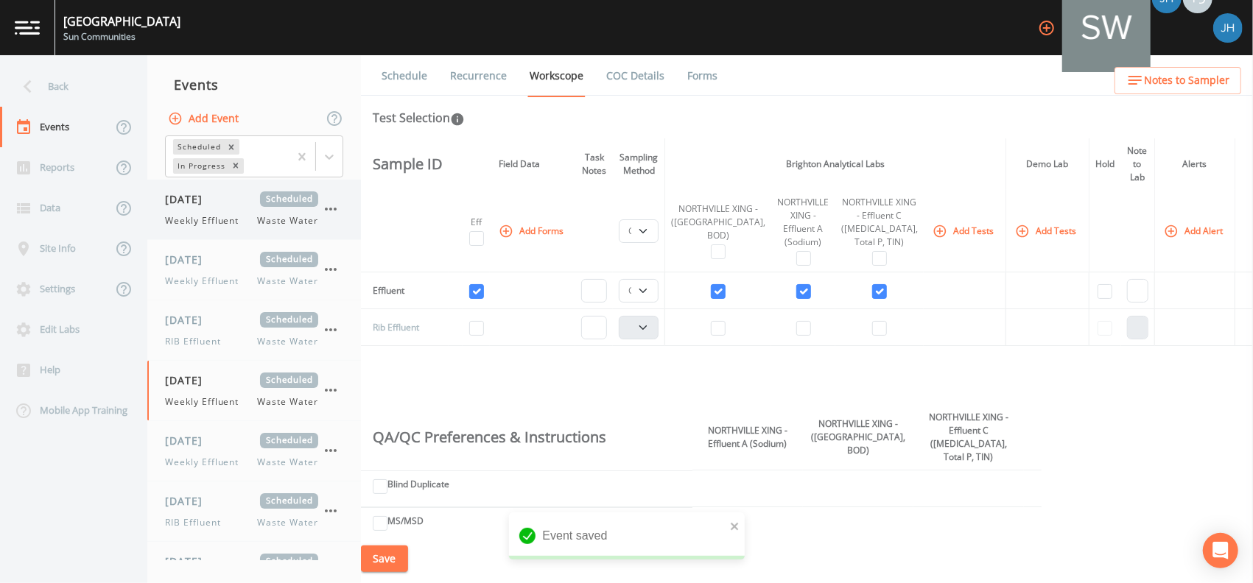
click at [222, 214] on span "Weekly Effluent" at bounding box center [206, 220] width 82 height 13
select select "092b3f94-5697-4c94-9891-da161916fdbb"
click at [219, 275] on span "Weekly Effluent" at bounding box center [206, 281] width 82 height 13
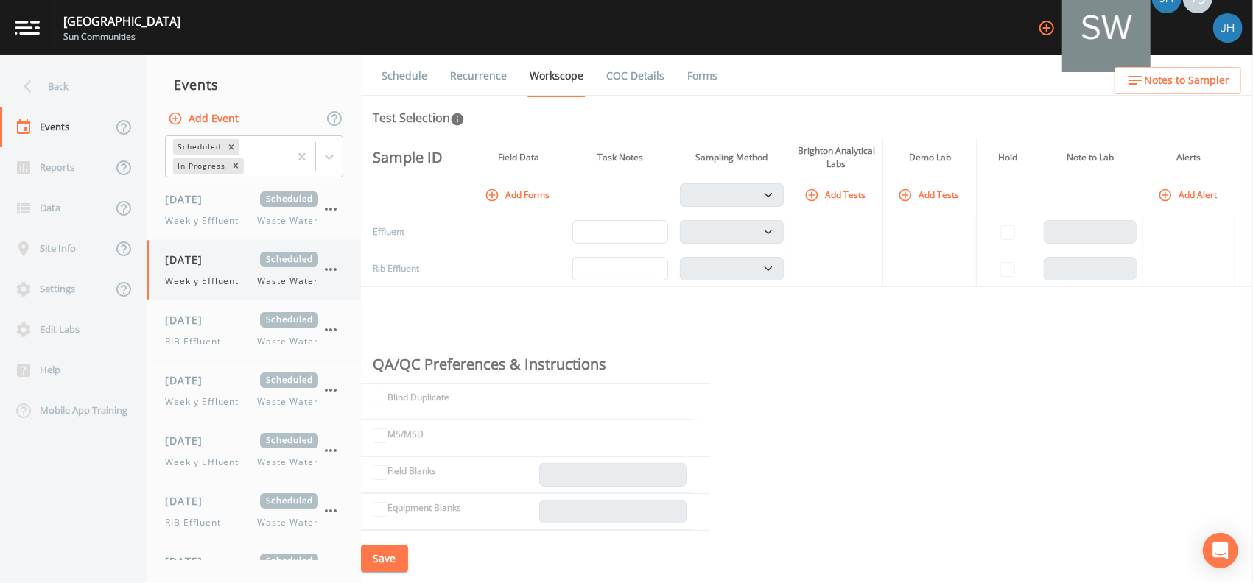
click at [214, 269] on div "[DATE] Scheduled Weekly Effluent Waste Water" at bounding box center [241, 270] width 153 height 36
click at [518, 203] on button "Add Forms" at bounding box center [519, 195] width 74 height 24
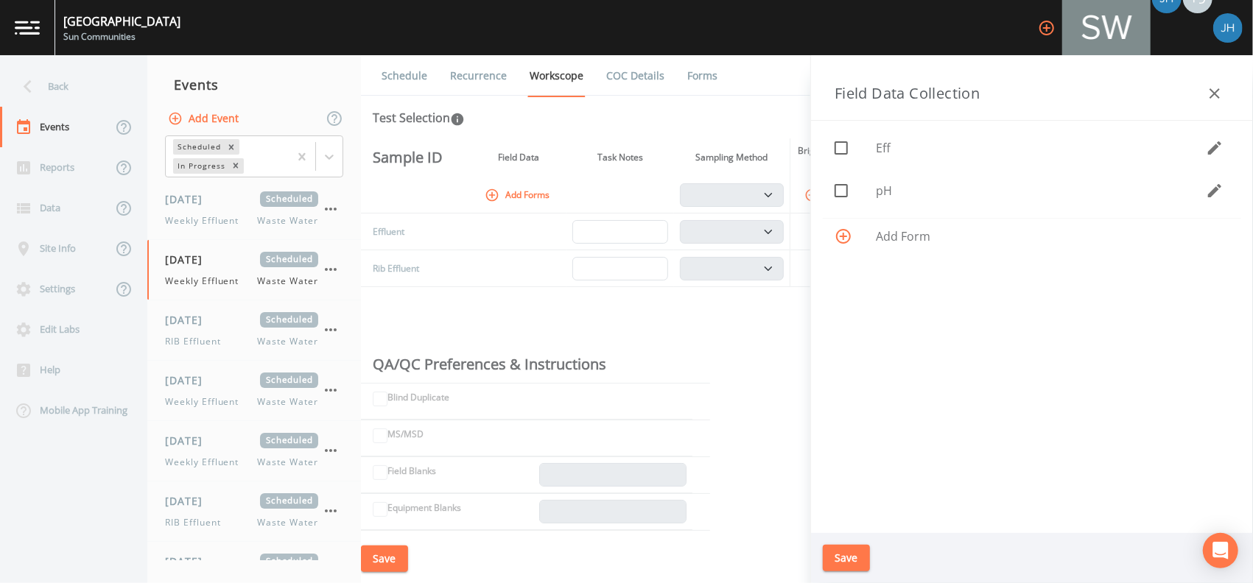
click at [838, 193] on icon at bounding box center [841, 191] width 18 height 18
checkbox input "true"
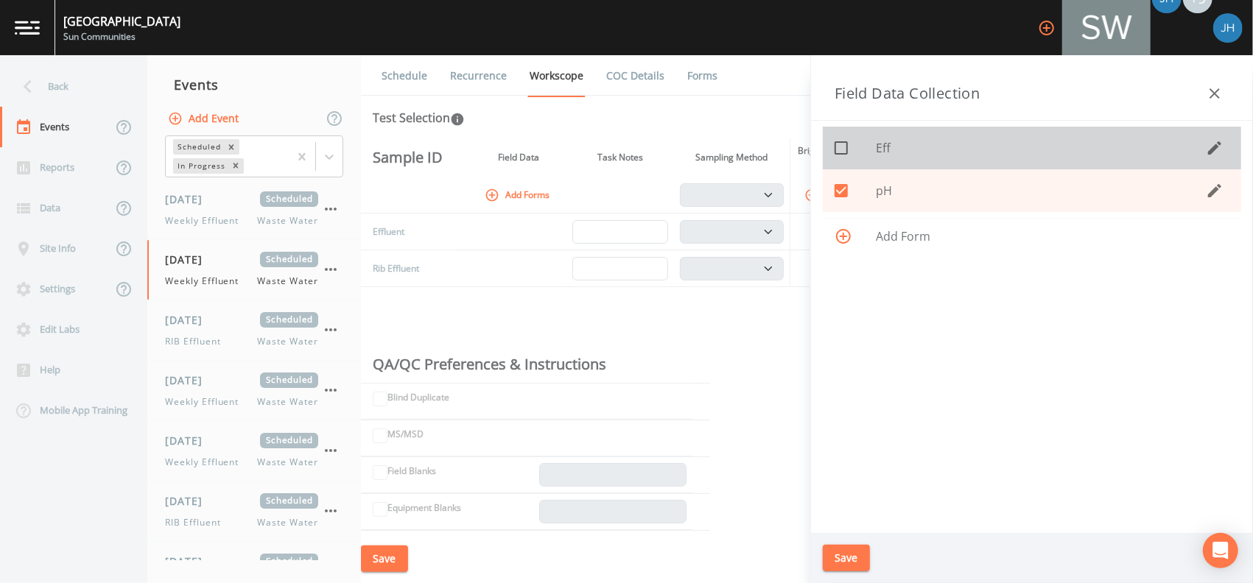
click at [844, 146] on icon at bounding box center [841, 148] width 18 height 18
checkbox input "true"
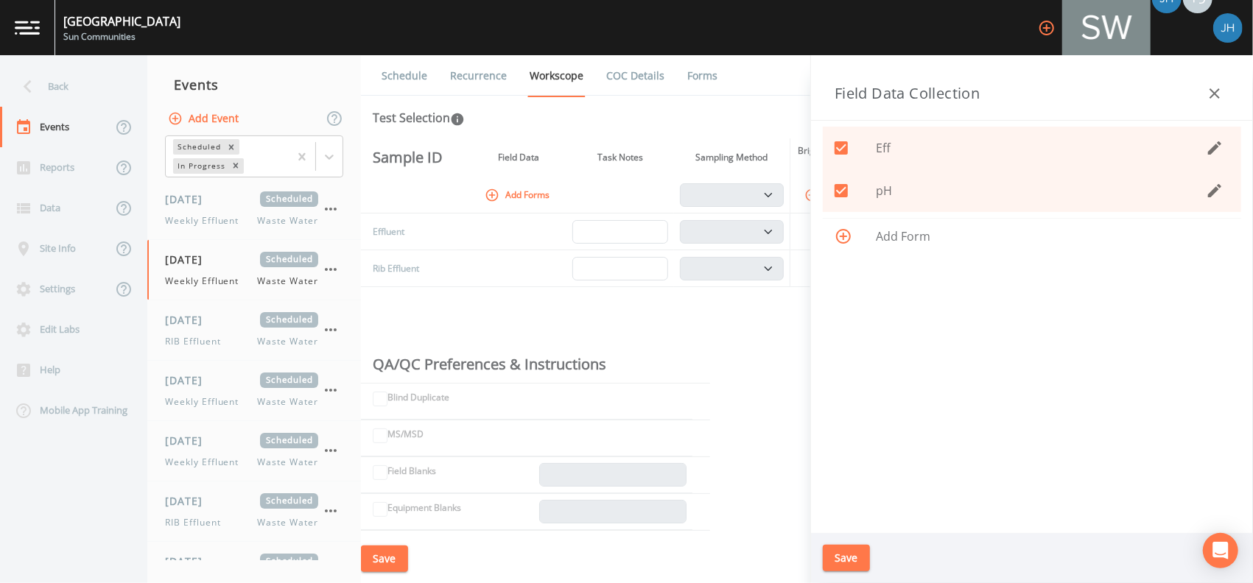
click at [842, 183] on icon at bounding box center [841, 191] width 18 height 18
checkbox input "false"
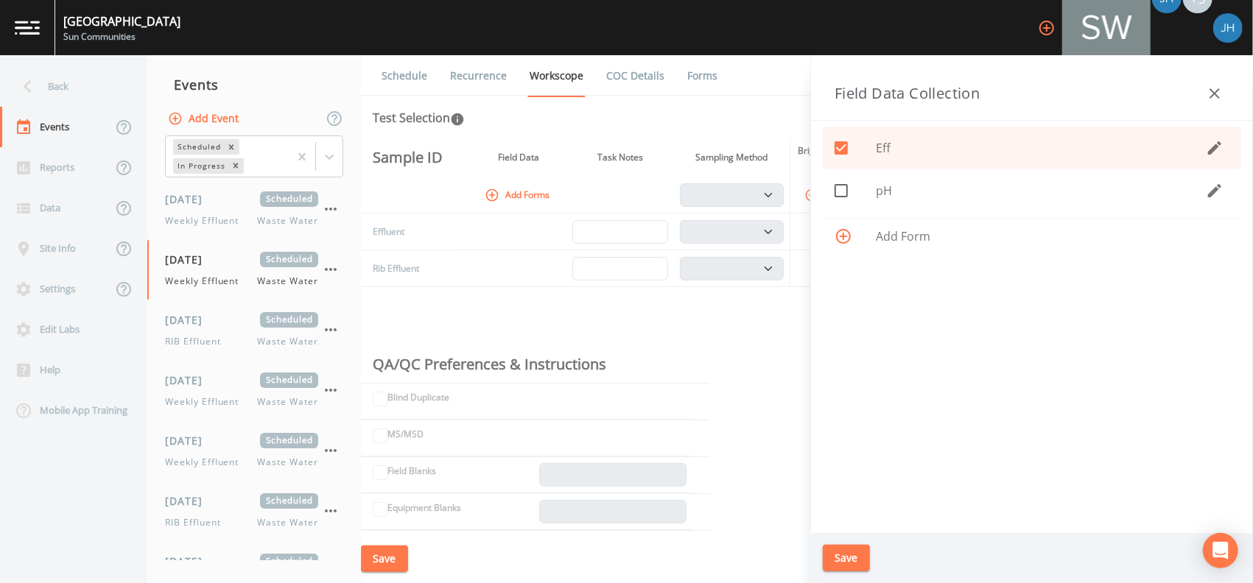
click at [847, 566] on button "Save" at bounding box center [846, 558] width 47 height 27
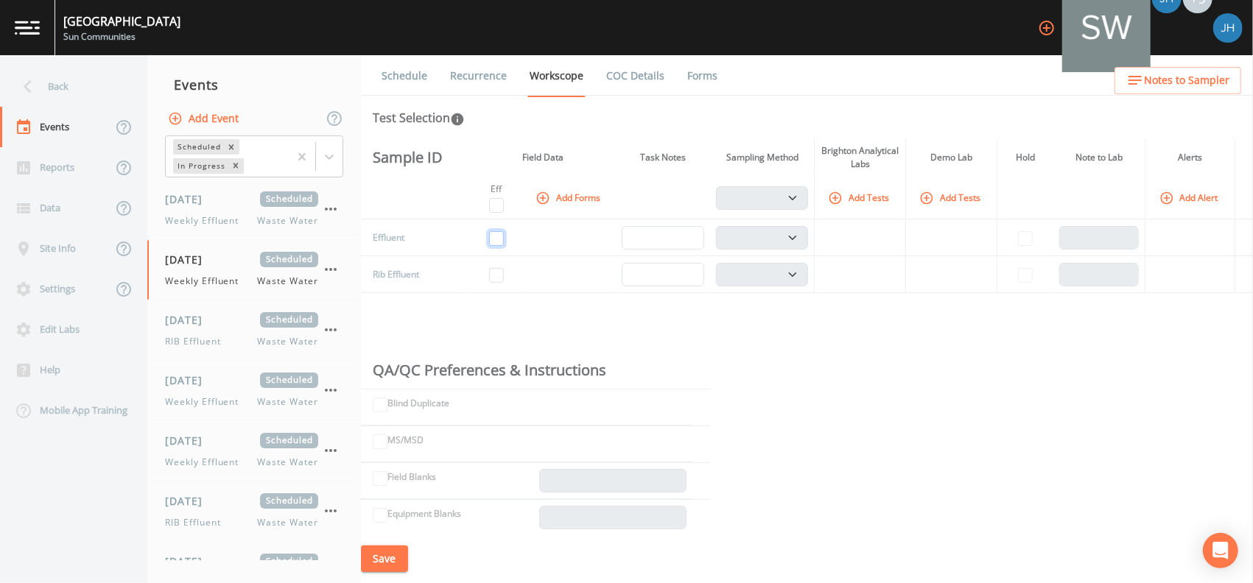
click at [502, 237] on input "checkbox" at bounding box center [496, 238] width 15 height 15
checkbox input "true"
click at [860, 195] on button "Add Tests" at bounding box center [860, 198] width 70 height 24
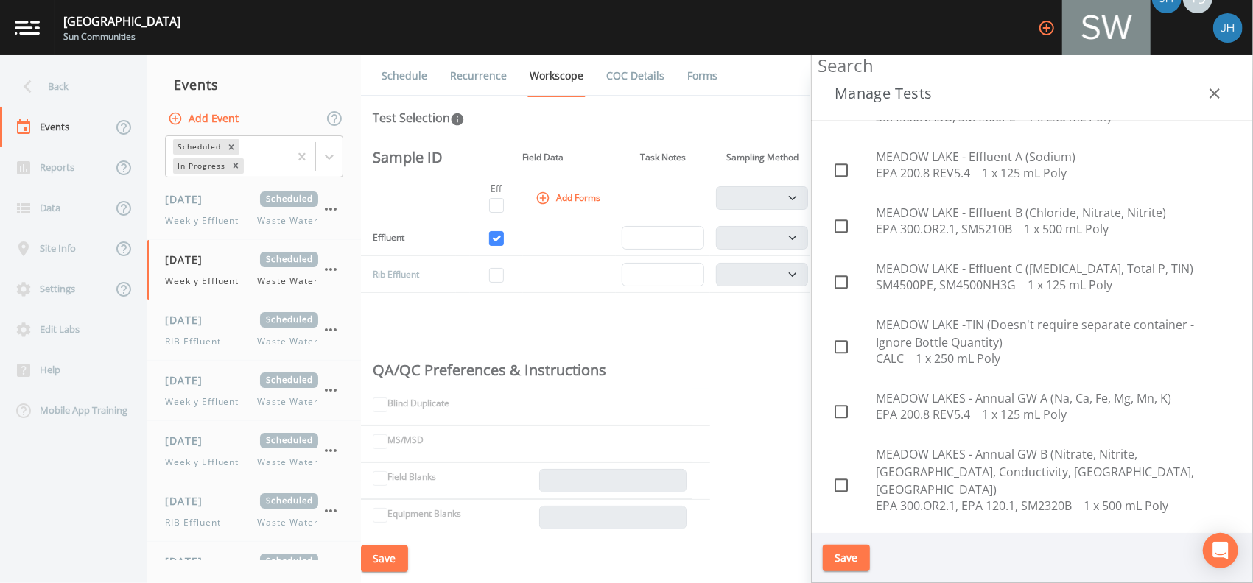
scroll to position [2553, 0]
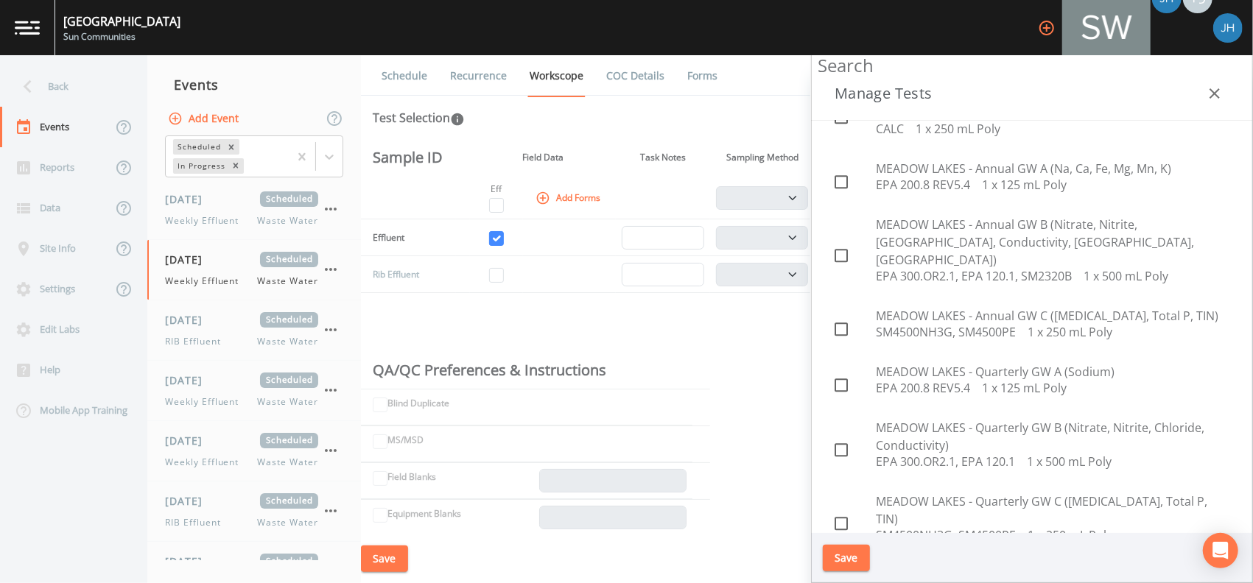
click at [843, 580] on icon at bounding box center [841, 589] width 18 height 18
checkbox input "true"
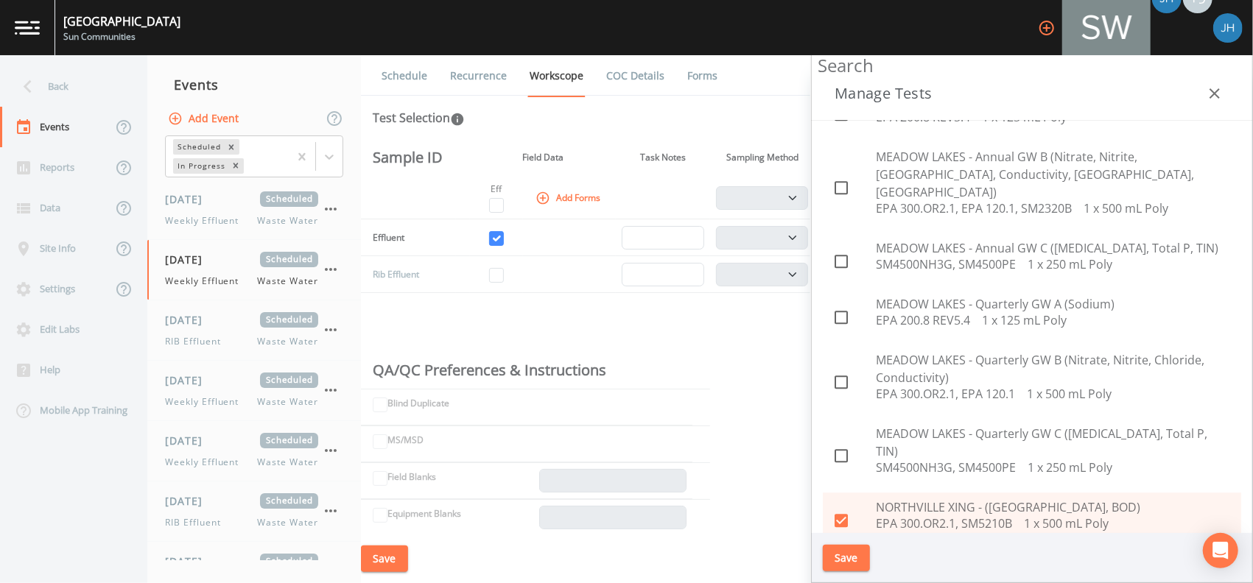
scroll to position [2651, 0]
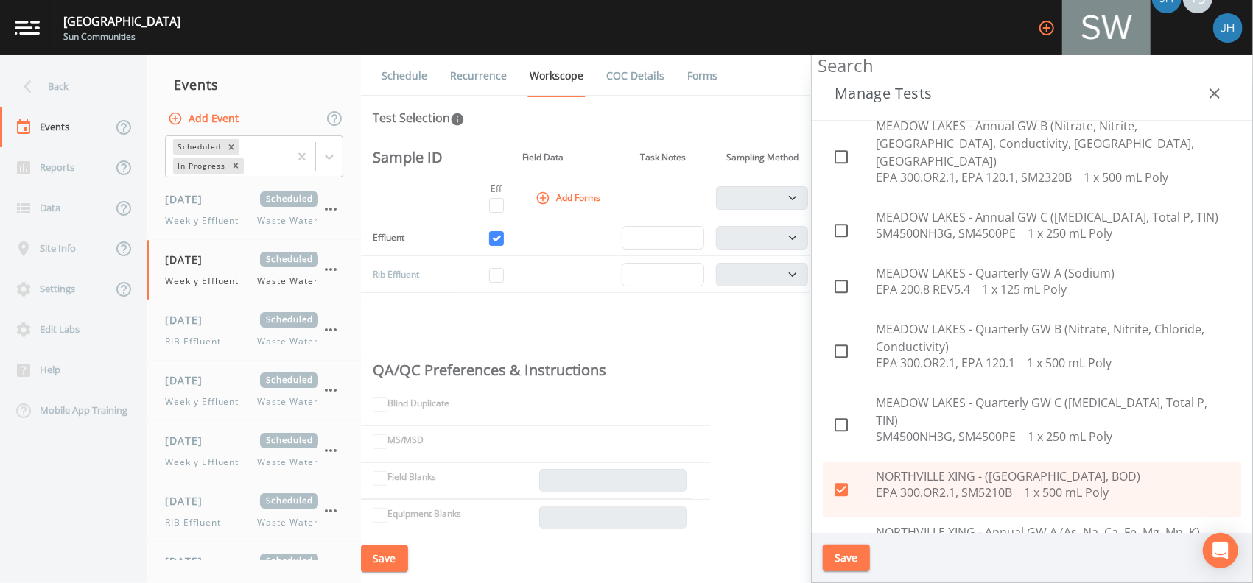
checkbox input "true"
click at [853, 555] on button "Save" at bounding box center [846, 558] width 47 height 27
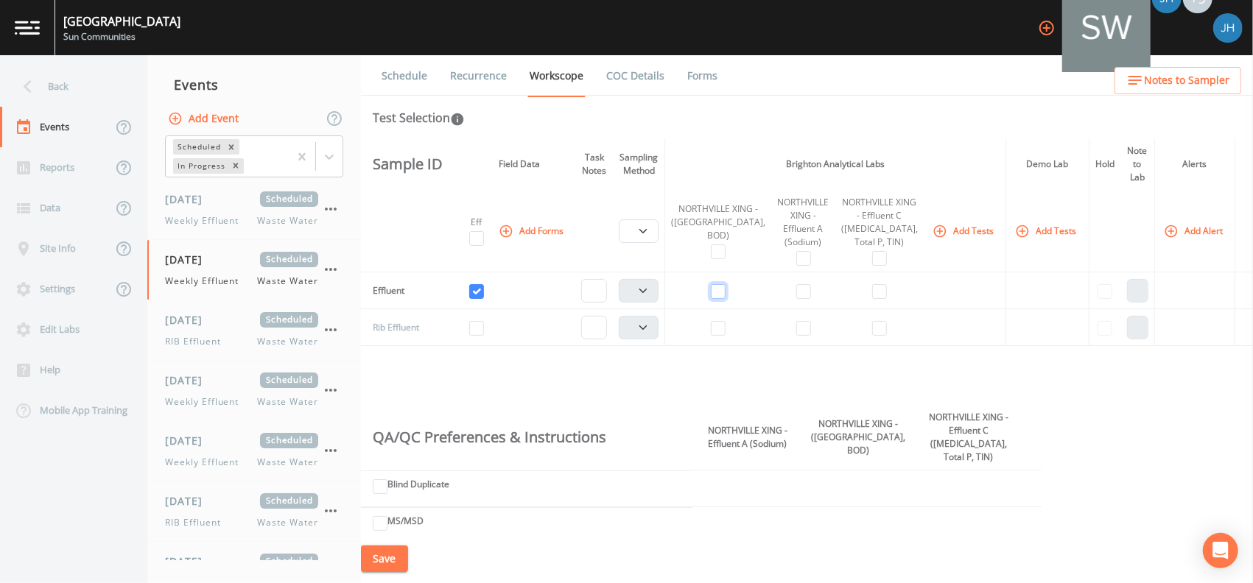
click at [725, 295] on input "checkbox" at bounding box center [718, 291] width 15 height 15
checkbox input "true"
select select "b6a3c313-748b-4795-a028-792ad310bd60"
drag, startPoint x: 797, startPoint y: 285, endPoint x: 829, endPoint y: 286, distance: 32.4
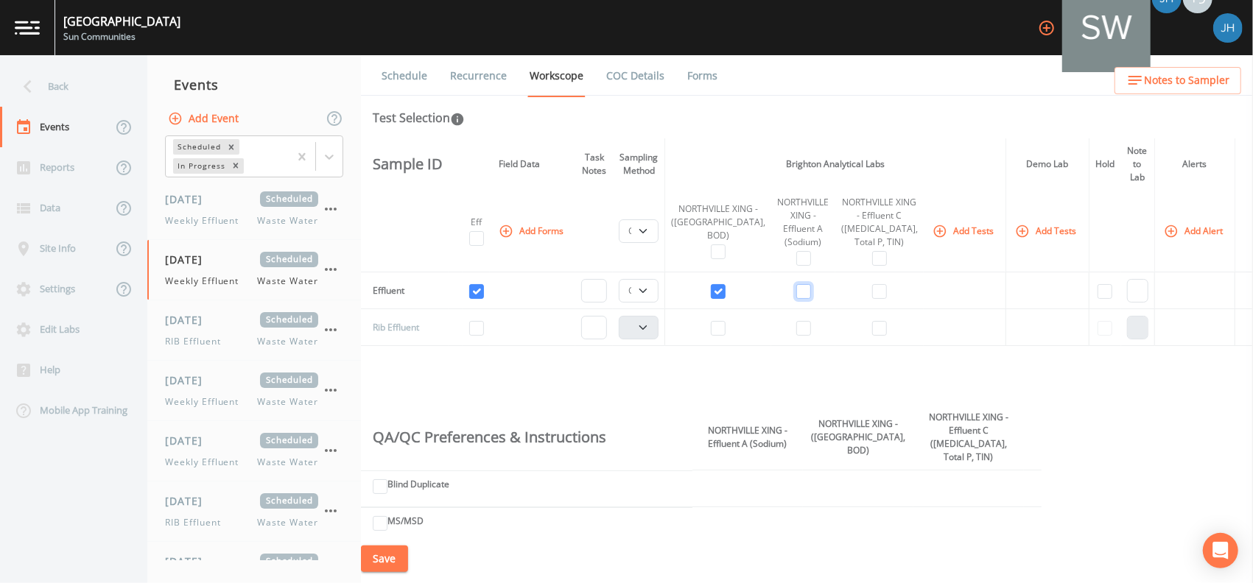
click at [798, 286] on input "checkbox" at bounding box center [803, 291] width 15 height 15
checkbox input "true"
click at [872, 289] on input "checkbox" at bounding box center [879, 291] width 15 height 15
checkbox input "true"
click at [658, 290] on select "Composite Grab" at bounding box center [639, 291] width 40 height 24
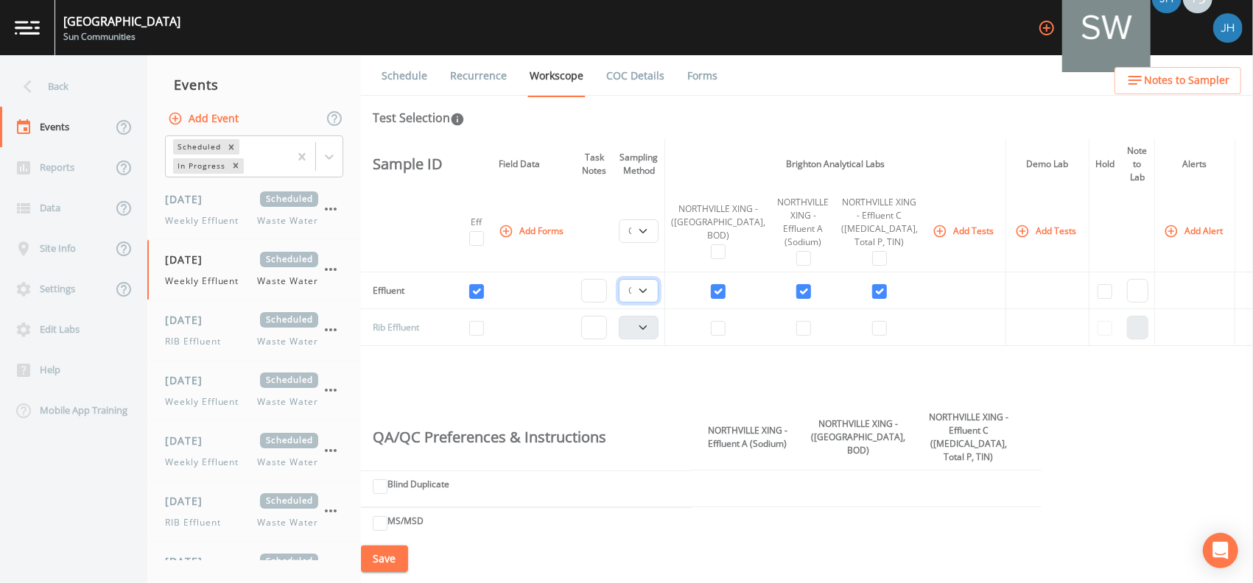
select select "092b3f94-5697-4c94-9891-da161916fdbb"
click at [642, 279] on select "Composite Grab" at bounding box center [639, 291] width 40 height 24
select select "092b3f94-5697-4c94-9891-da161916fdbb"
click at [395, 558] on button "Save" at bounding box center [384, 559] width 47 height 27
click at [237, 327] on div "[DATE] Scheduled RIB Effluent Waste Water" at bounding box center [241, 330] width 153 height 36
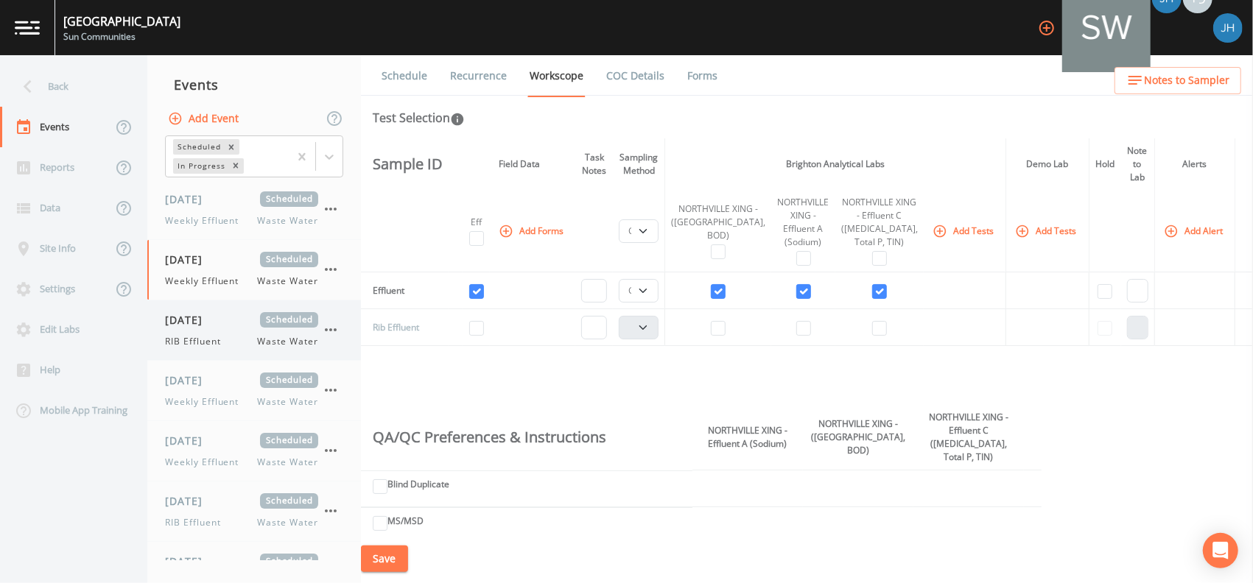
select select "092b3f94-5697-4c94-9891-da161916fdbb"
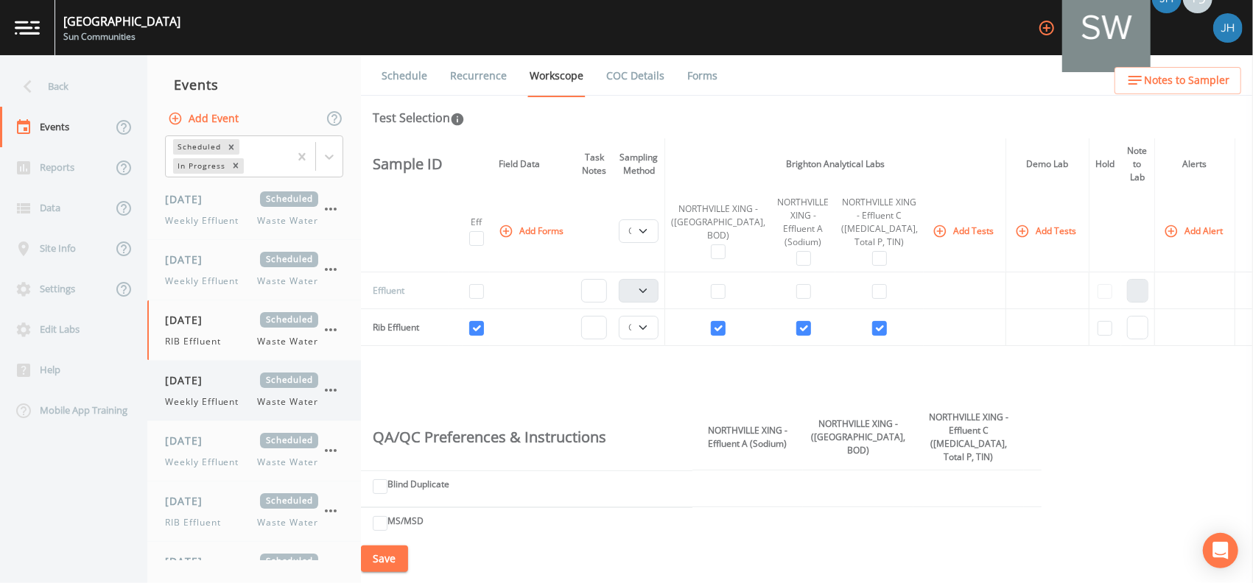
click at [219, 401] on span "Weekly Effluent" at bounding box center [206, 401] width 82 height 13
select select "092b3f94-5697-4c94-9891-da161916fdbb"
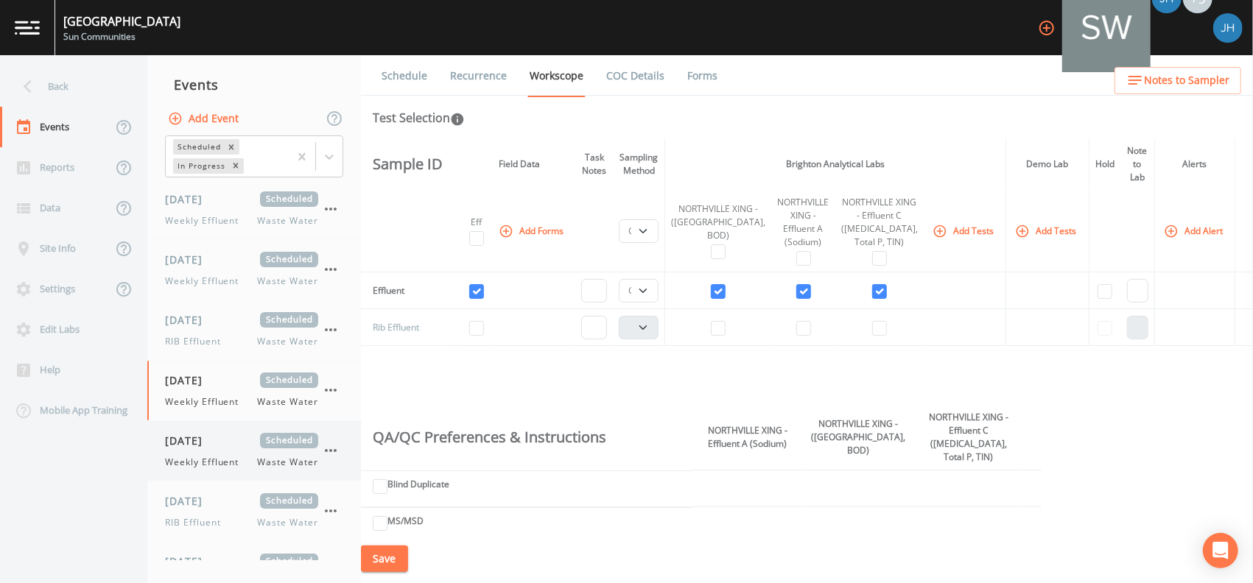
click at [213, 445] on span "[DATE]" at bounding box center [189, 440] width 48 height 15
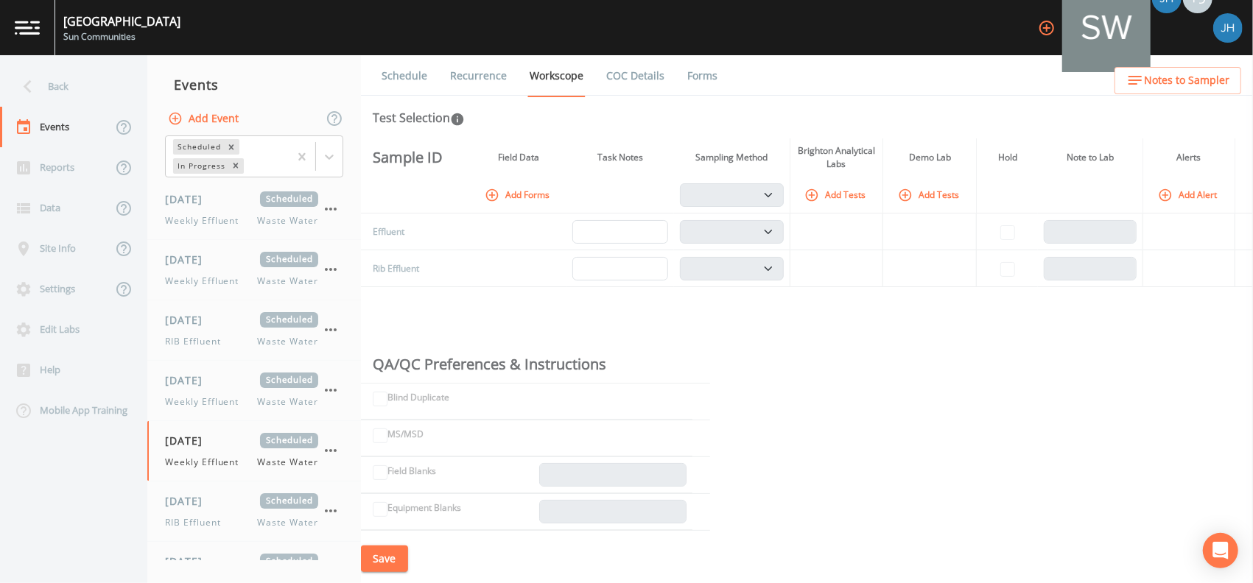
click at [525, 192] on button "Add Forms" at bounding box center [519, 195] width 74 height 24
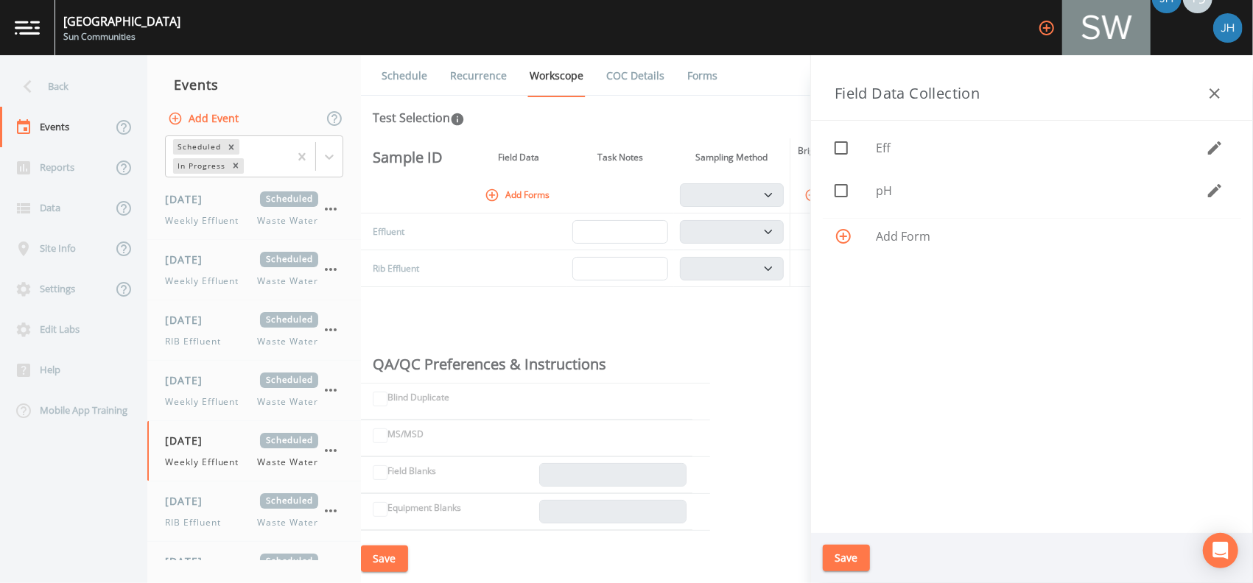
click at [842, 152] on icon at bounding box center [841, 148] width 18 height 18
checkbox input "true"
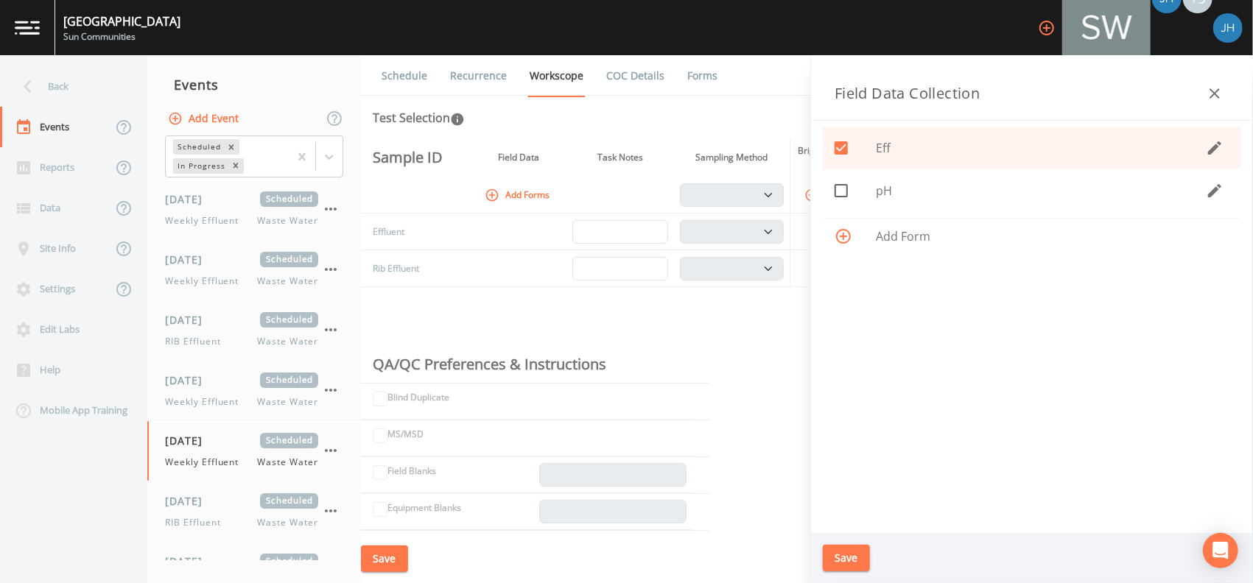
click at [843, 555] on button "Save" at bounding box center [846, 558] width 47 height 27
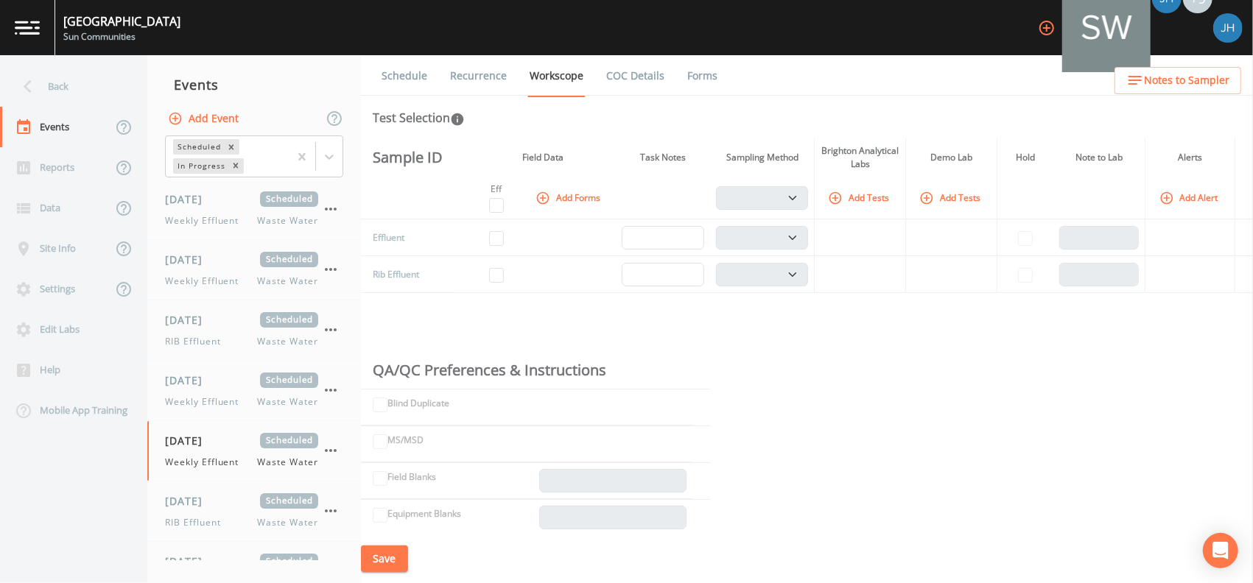
click at [865, 194] on button "Add Tests" at bounding box center [860, 198] width 70 height 24
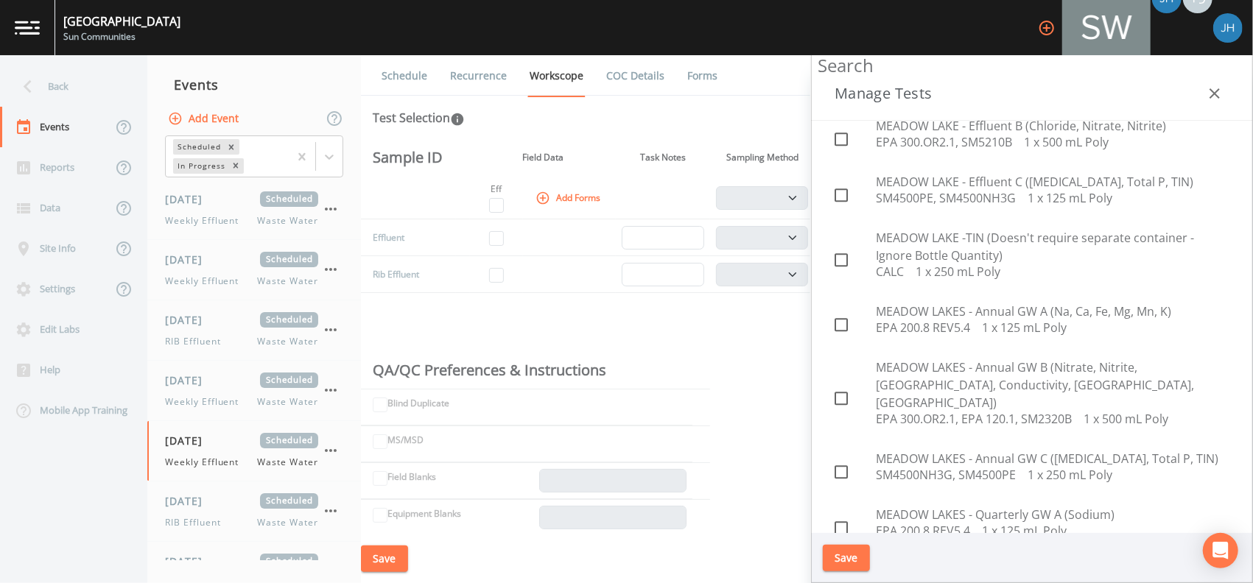
scroll to position [2651, 0]
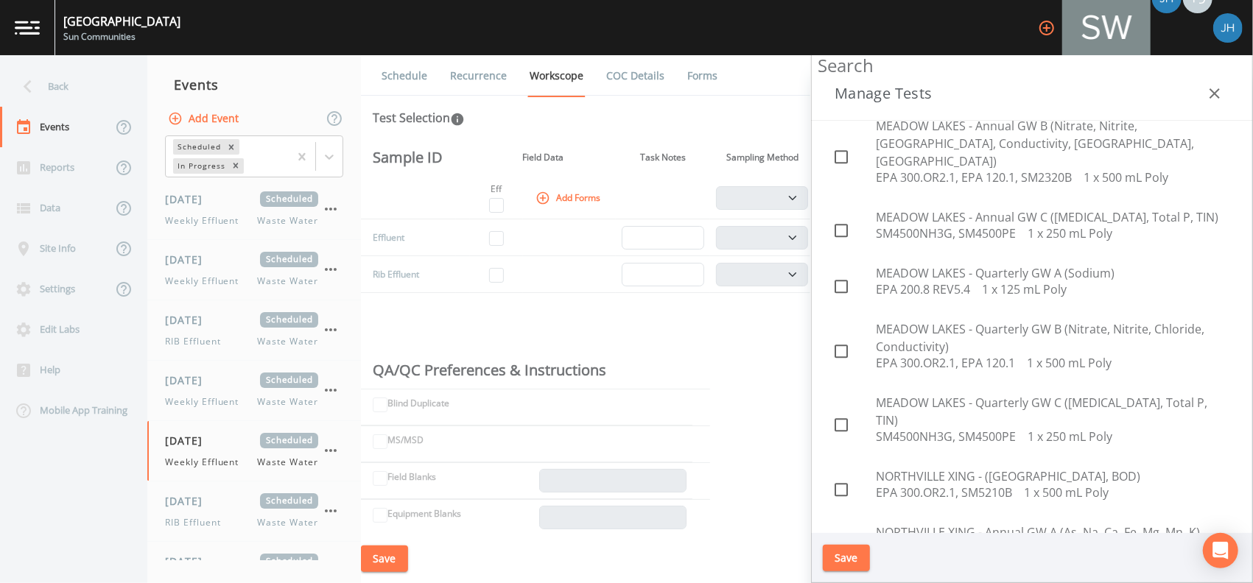
checkbox input "true"
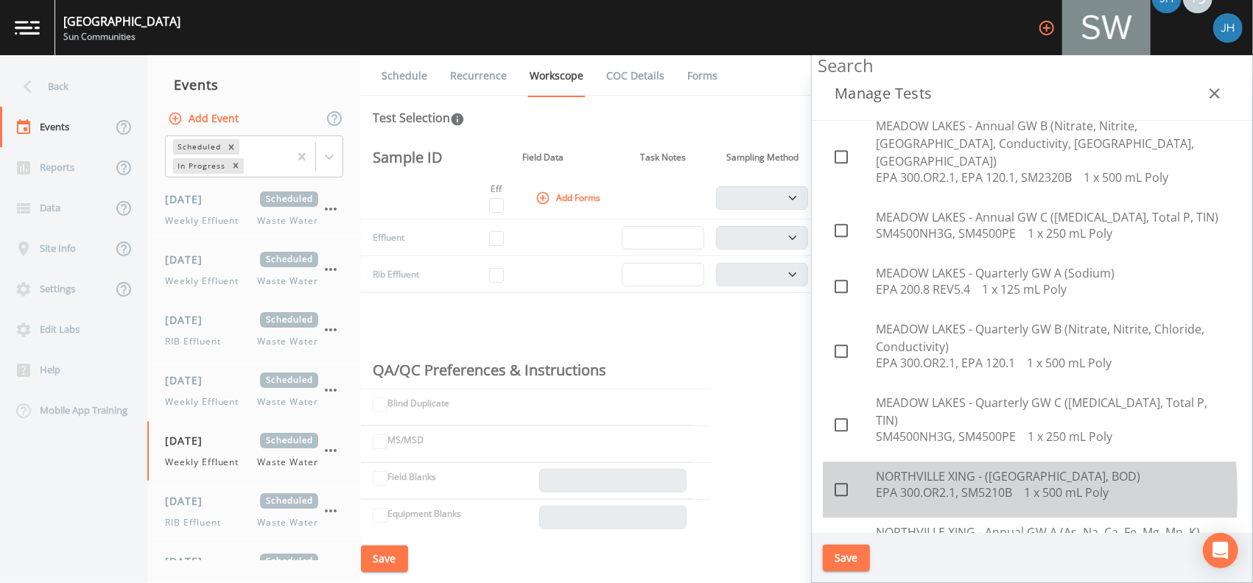
click at [840, 481] on icon at bounding box center [841, 490] width 18 height 18
checkbox input "true"
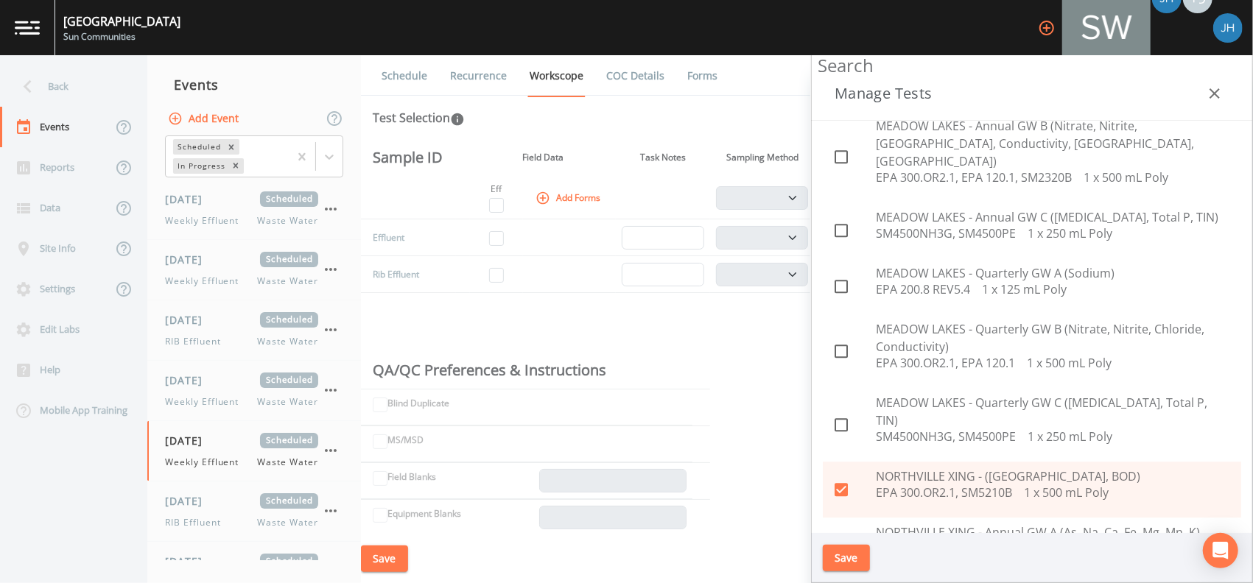
click at [845, 558] on button "Save" at bounding box center [846, 558] width 47 height 27
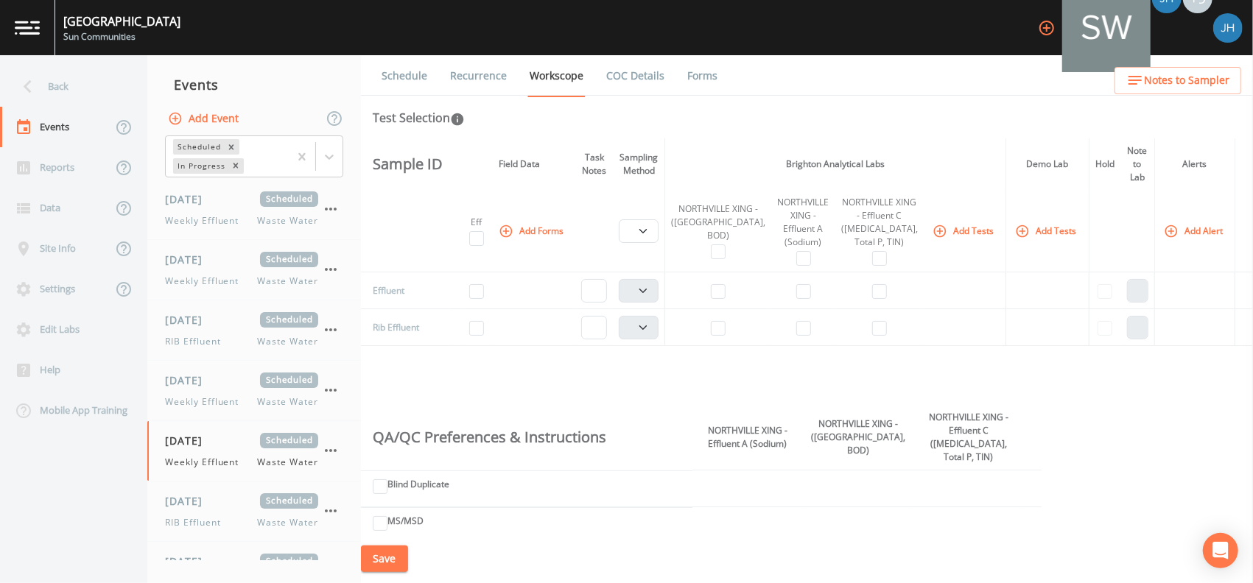
click at [739, 295] on td at bounding box center [718, 290] width 107 height 37
click at [799, 293] on input "checkbox" at bounding box center [803, 291] width 15 height 15
checkbox input "true"
select select "b6a3c313-748b-4795-a028-792ad310bd60"
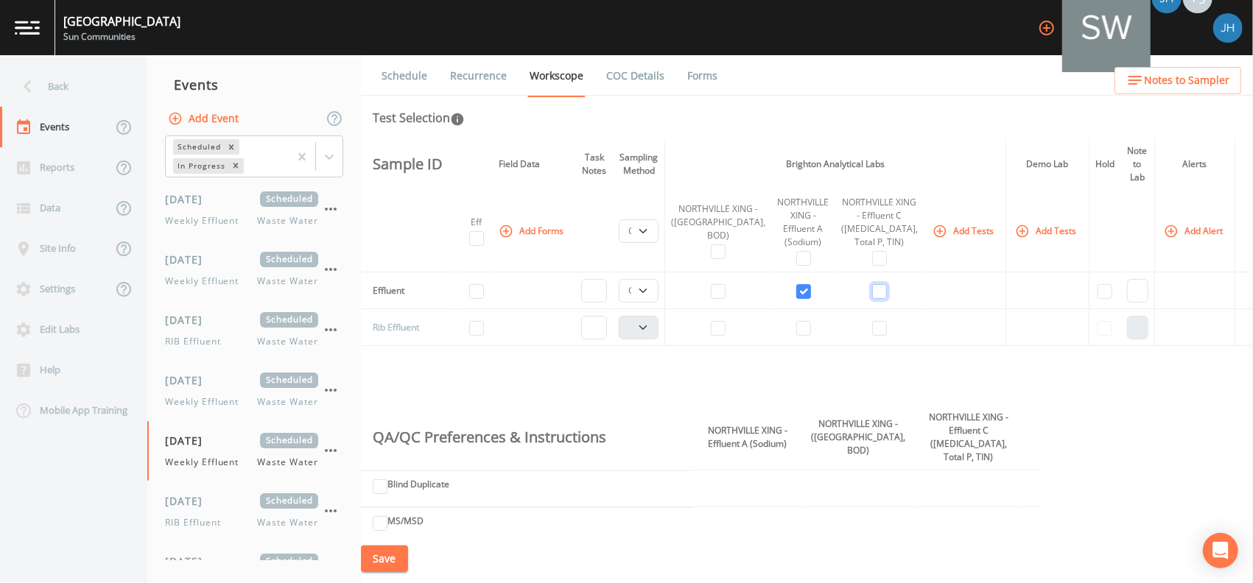
click at [872, 292] on input "checkbox" at bounding box center [879, 291] width 15 height 15
checkbox input "true"
click at [725, 292] on input "checkbox" at bounding box center [718, 291] width 15 height 15
checkbox input "true"
click at [484, 292] on input "checkbox" at bounding box center [476, 291] width 15 height 15
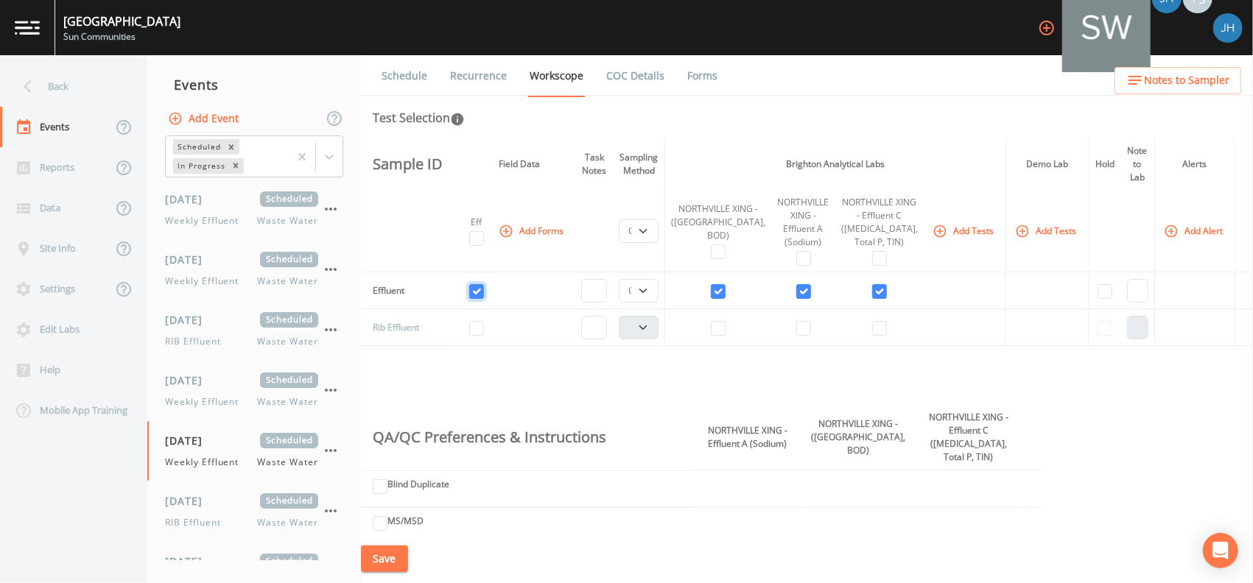
checkbox input "true"
click at [658, 289] on select "Composite Grab" at bounding box center [639, 291] width 40 height 24
select select "092b3f94-5697-4c94-9891-da161916fdbb"
click at [642, 279] on select "Composite Grab" at bounding box center [639, 291] width 40 height 24
select select "092b3f94-5697-4c94-9891-da161916fdbb"
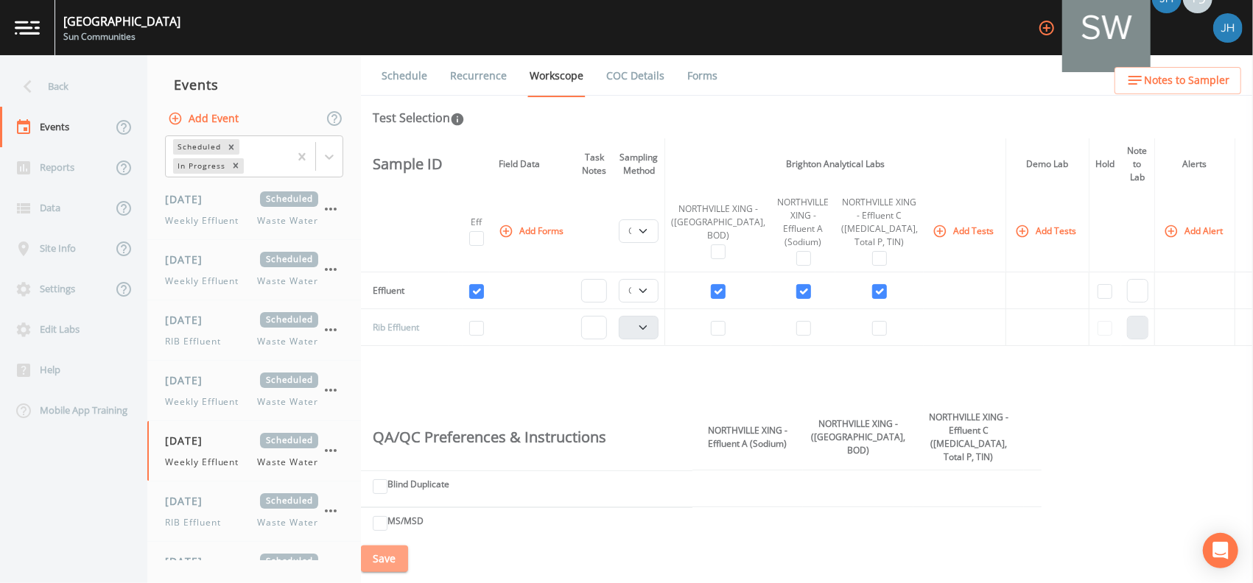
click at [401, 554] on button "Save" at bounding box center [384, 559] width 47 height 27
click at [218, 509] on div "[DATE] Scheduled RIB Effluent Waste Water" at bounding box center [241, 511] width 153 height 36
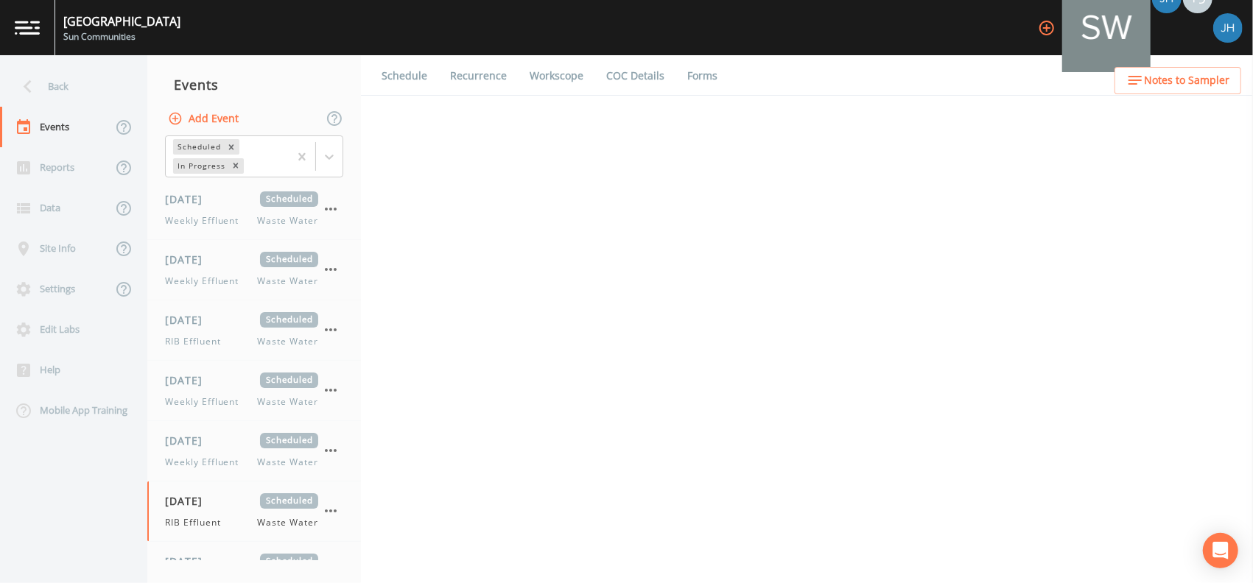
select select "092b3f94-5697-4c94-9891-da161916fdbb"
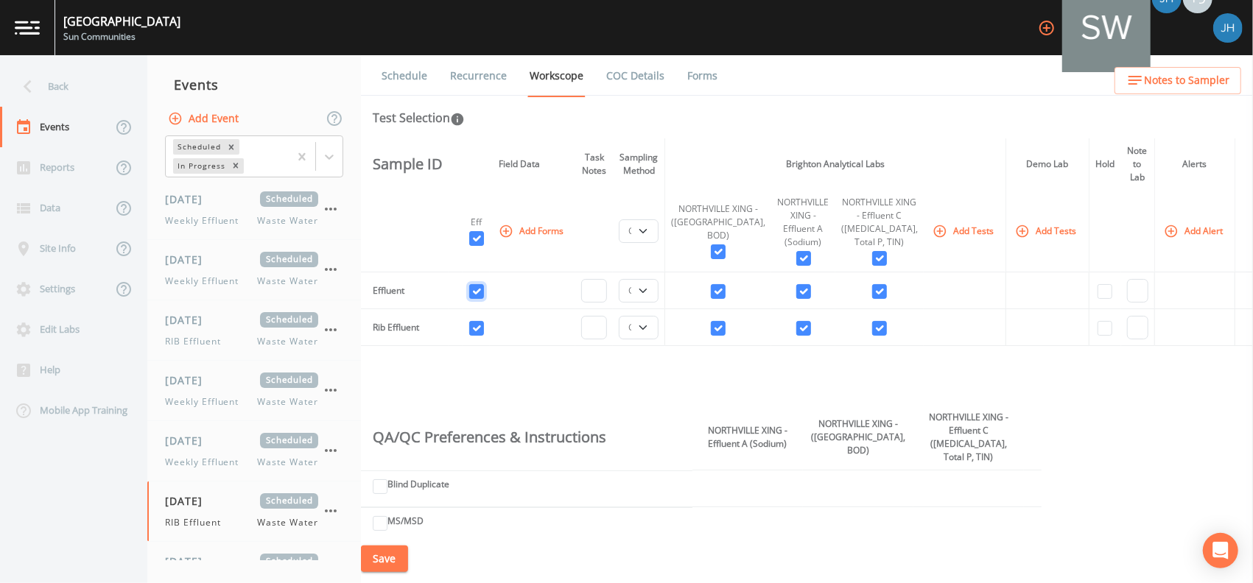
click at [484, 289] on input "checkbox" at bounding box center [476, 291] width 15 height 15
checkbox input "false"
click at [725, 288] on input "checkbox" at bounding box center [718, 291] width 15 height 15
checkbox input "false"
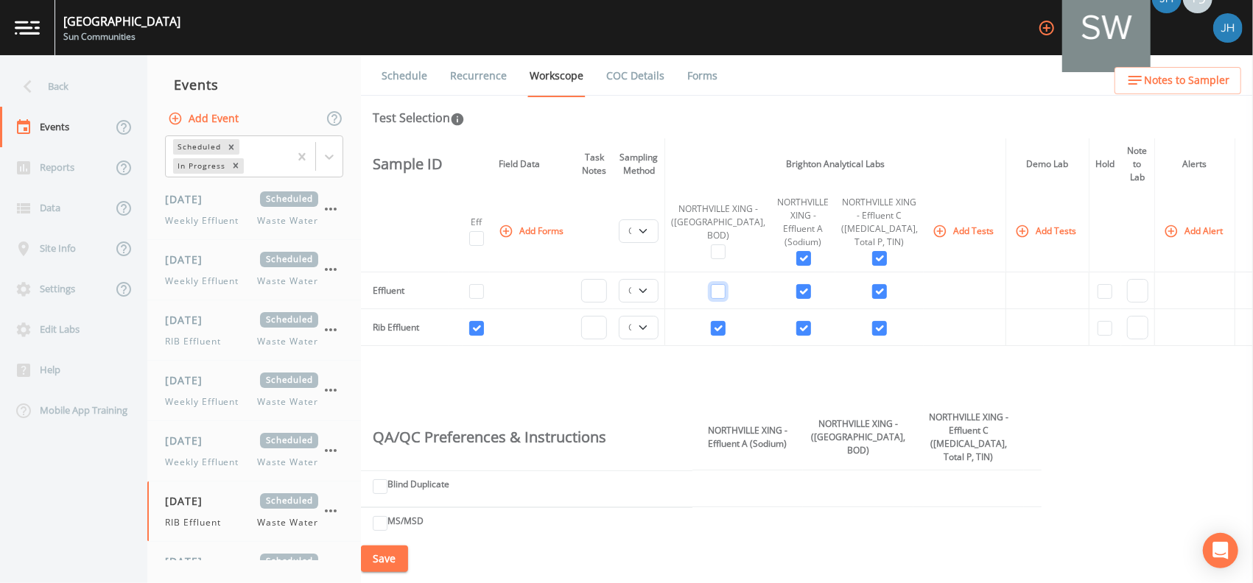
checkbox input "false"
click at [800, 294] on input "checkbox" at bounding box center [803, 291] width 15 height 15
checkbox input "false"
click at [872, 292] on input "checkbox" at bounding box center [879, 291] width 15 height 15
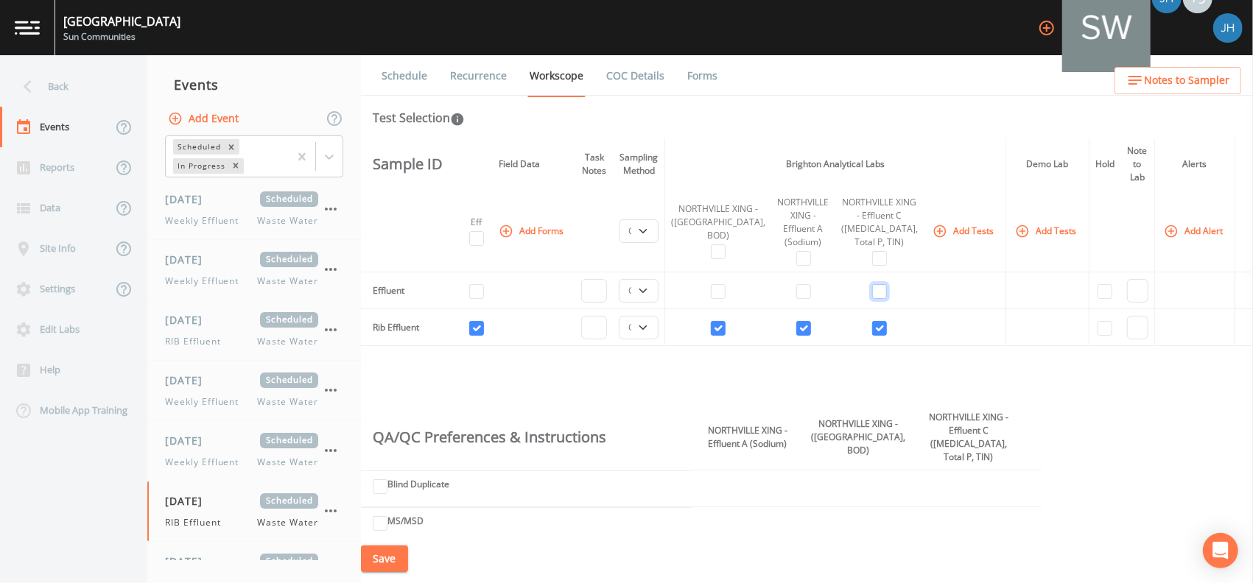
checkbox input "false"
select select
click at [392, 557] on button "Save" at bounding box center [384, 559] width 47 height 27
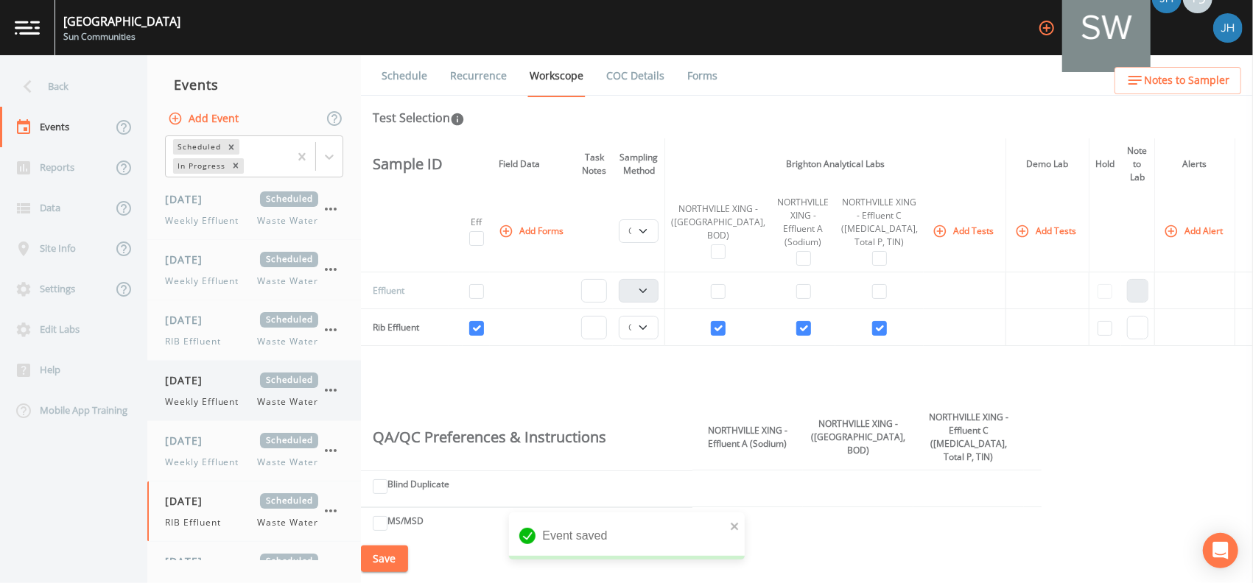
scroll to position [41, 0]
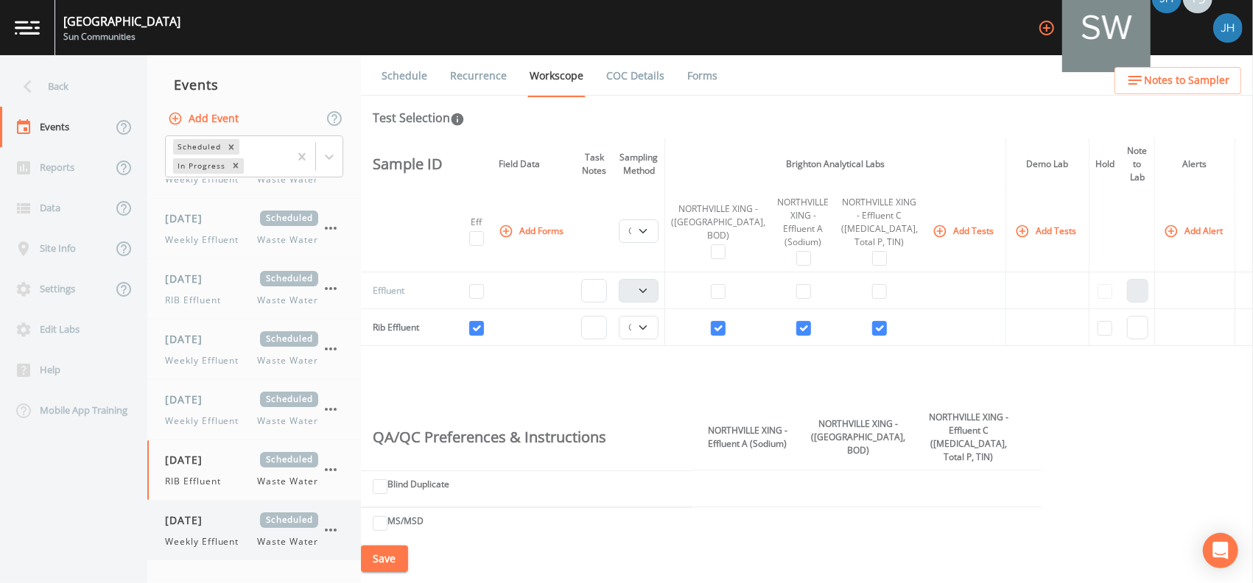
click at [202, 529] on div "[DATE] Scheduled Weekly Effluent Waste Water" at bounding box center [241, 531] width 153 height 36
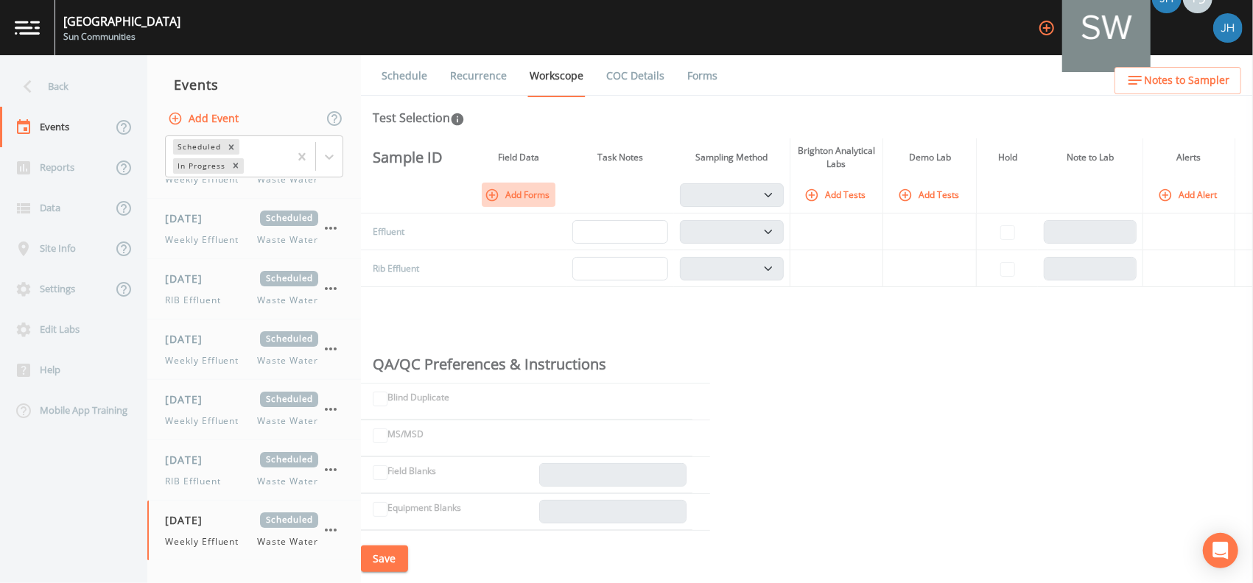
click at [516, 190] on button "Add Forms" at bounding box center [519, 195] width 74 height 24
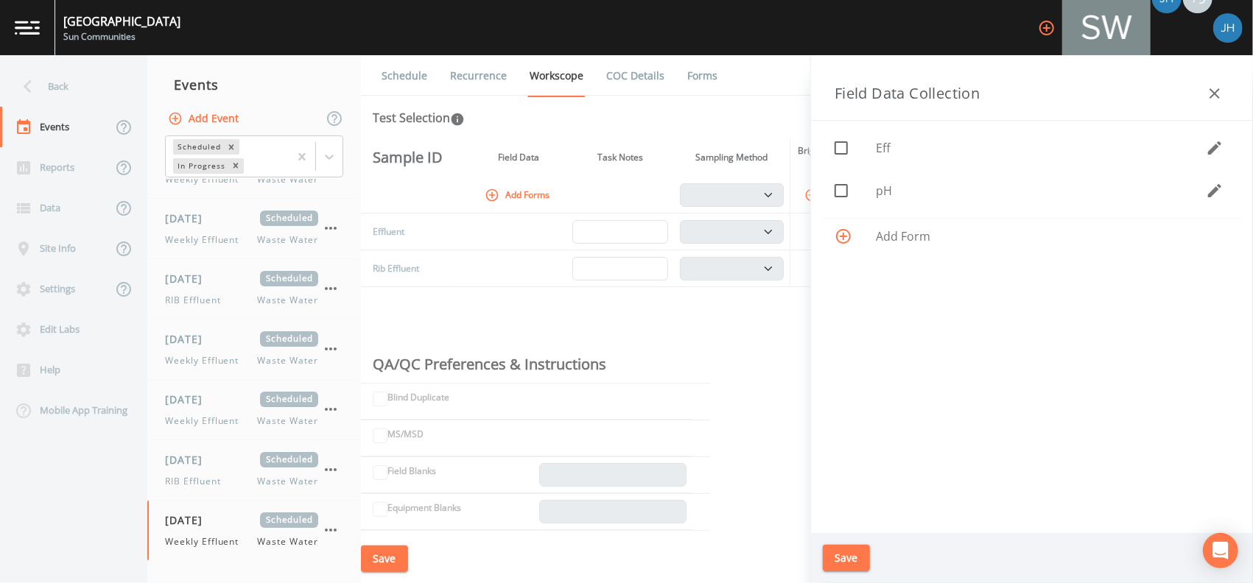
click at [843, 146] on icon at bounding box center [841, 148] width 18 height 18
checkbox input "true"
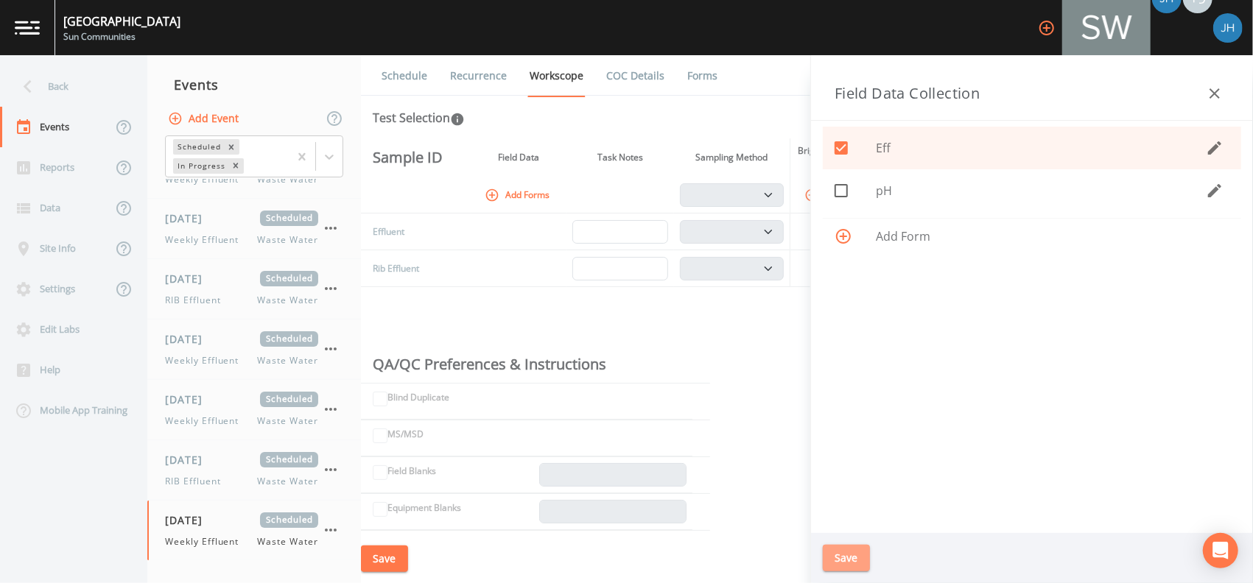
click at [854, 551] on button "Save" at bounding box center [846, 558] width 47 height 27
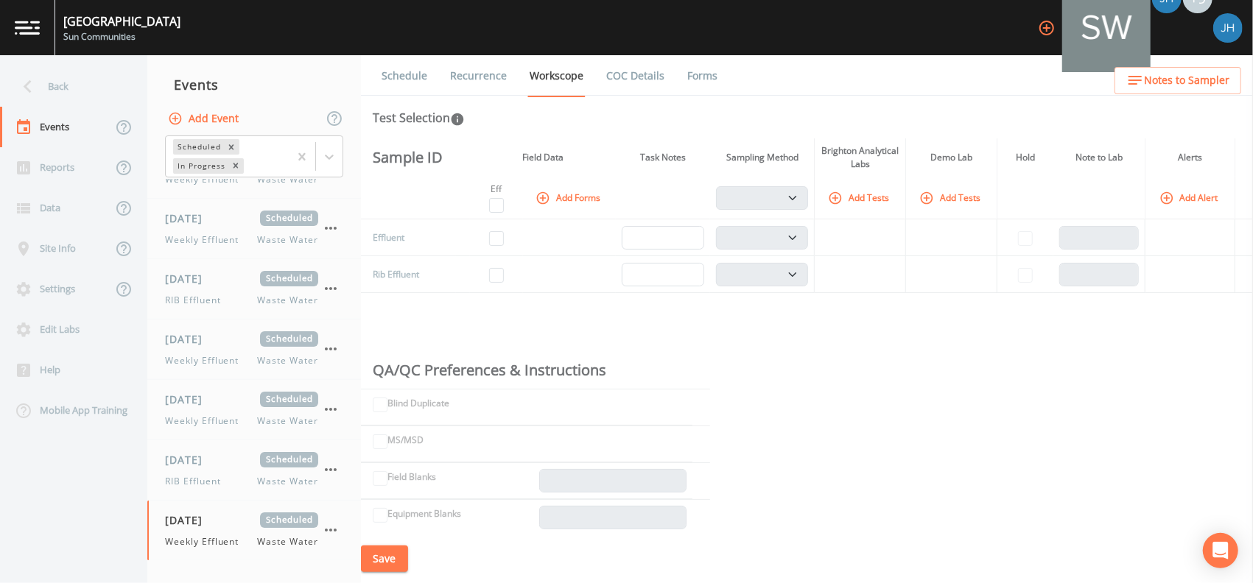
click at [513, 234] on td at bounding box center [496, 237] width 53 height 37
click at [504, 237] on input "checkbox" at bounding box center [496, 238] width 15 height 15
checkbox input "true"
click at [879, 200] on button "Add Tests" at bounding box center [860, 198] width 70 height 24
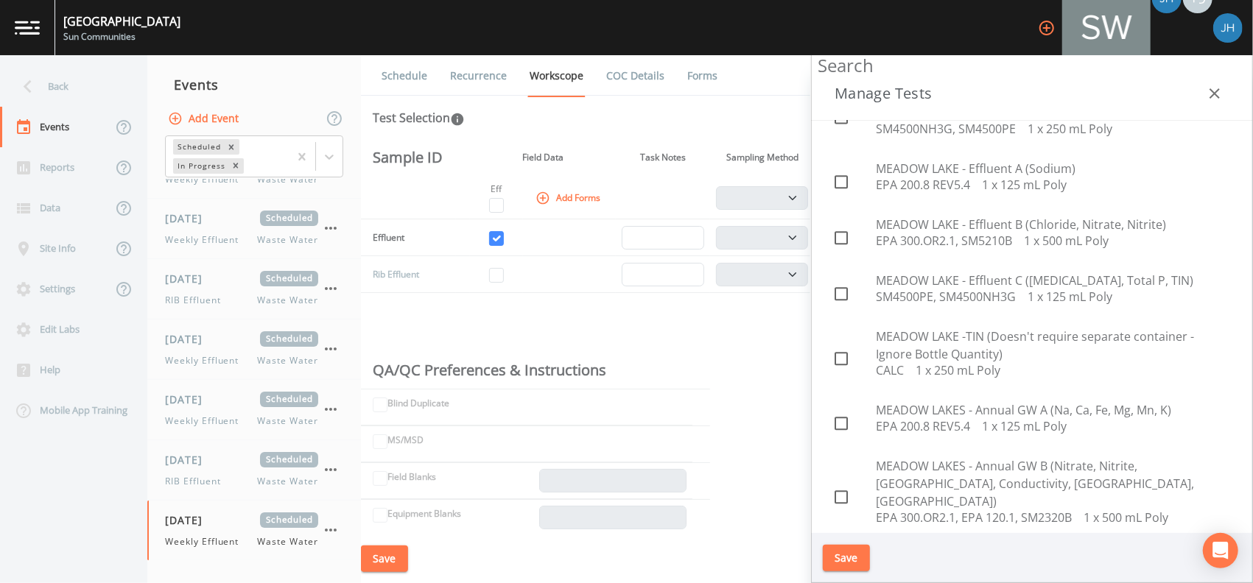
scroll to position [2553, 0]
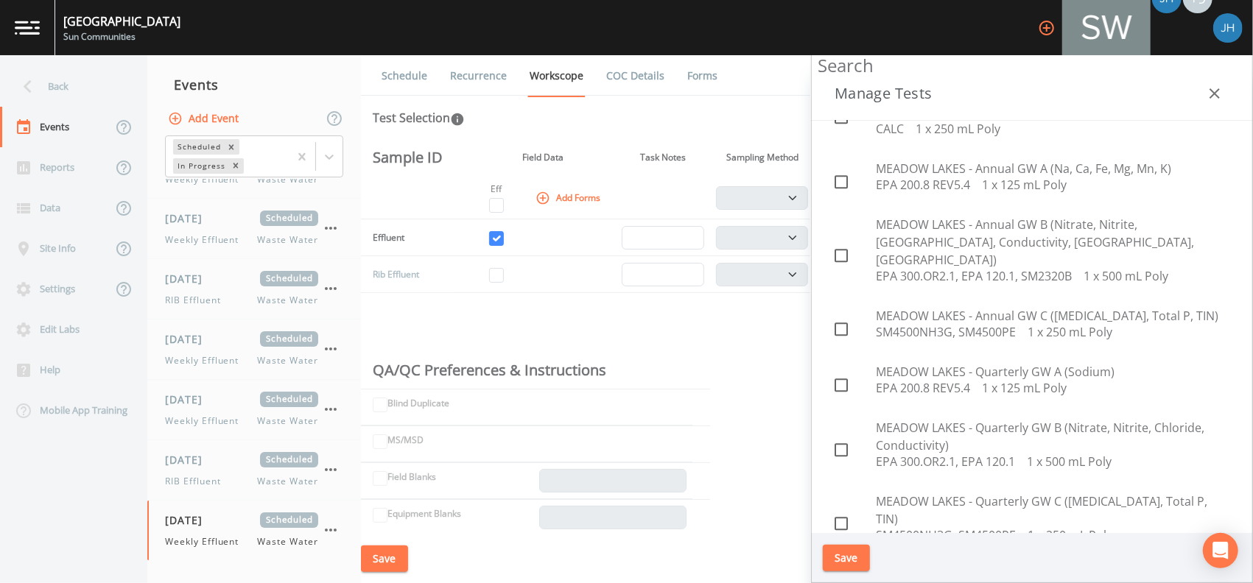
click at [827, 573] on span at bounding box center [841, 588] width 31 height 31
checkbox input "true"
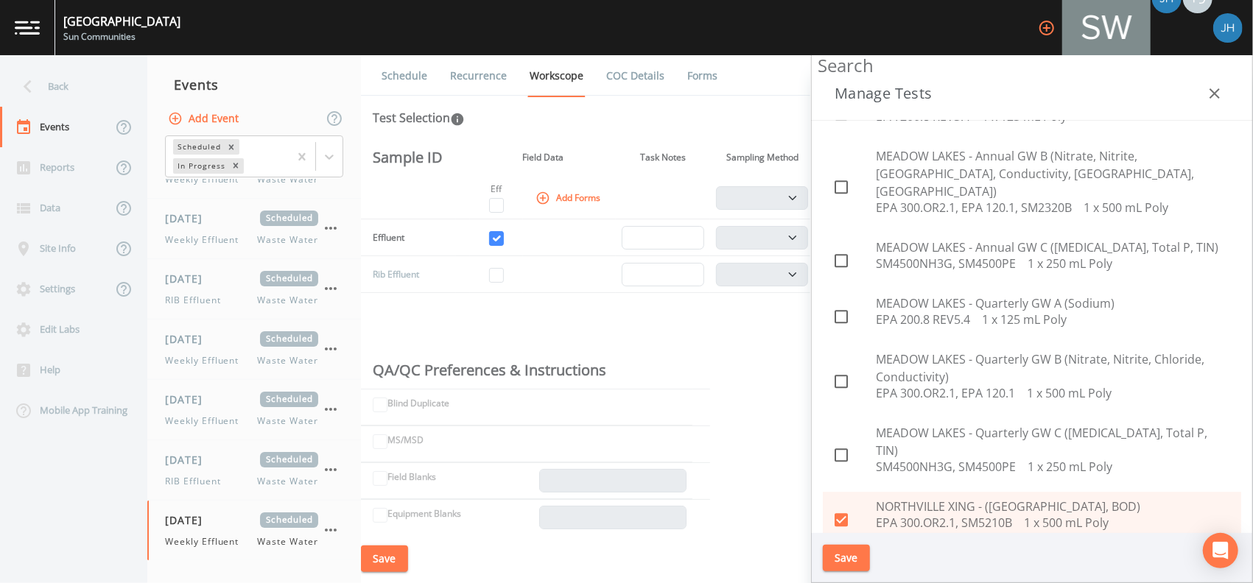
scroll to position [2651, 0]
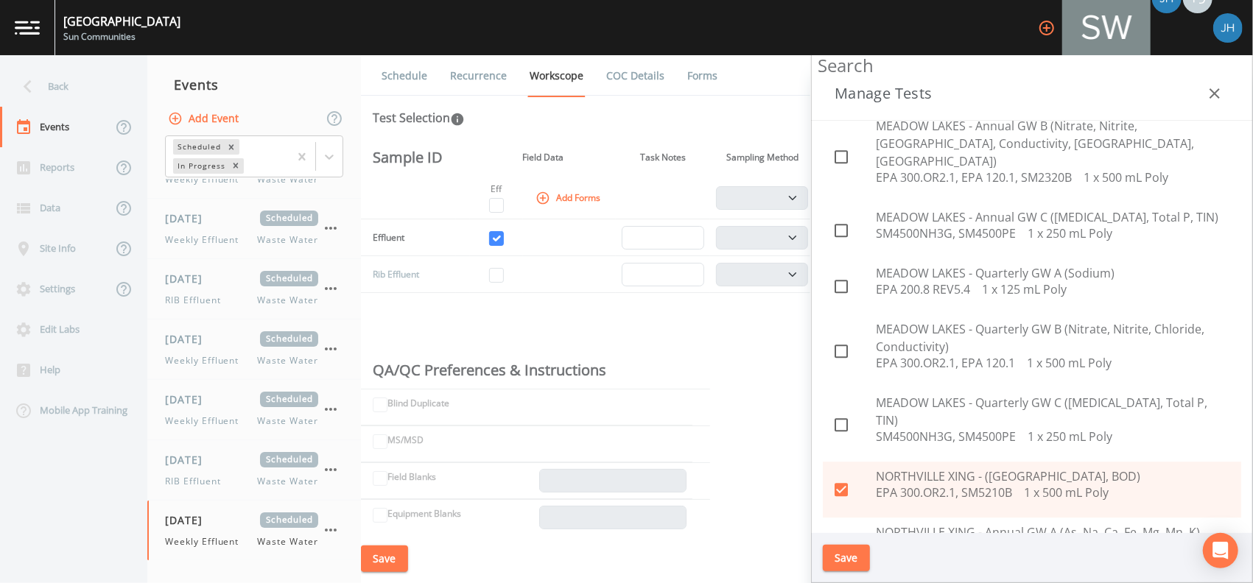
checkbox input "true"
click at [851, 554] on button "Save" at bounding box center [846, 558] width 47 height 27
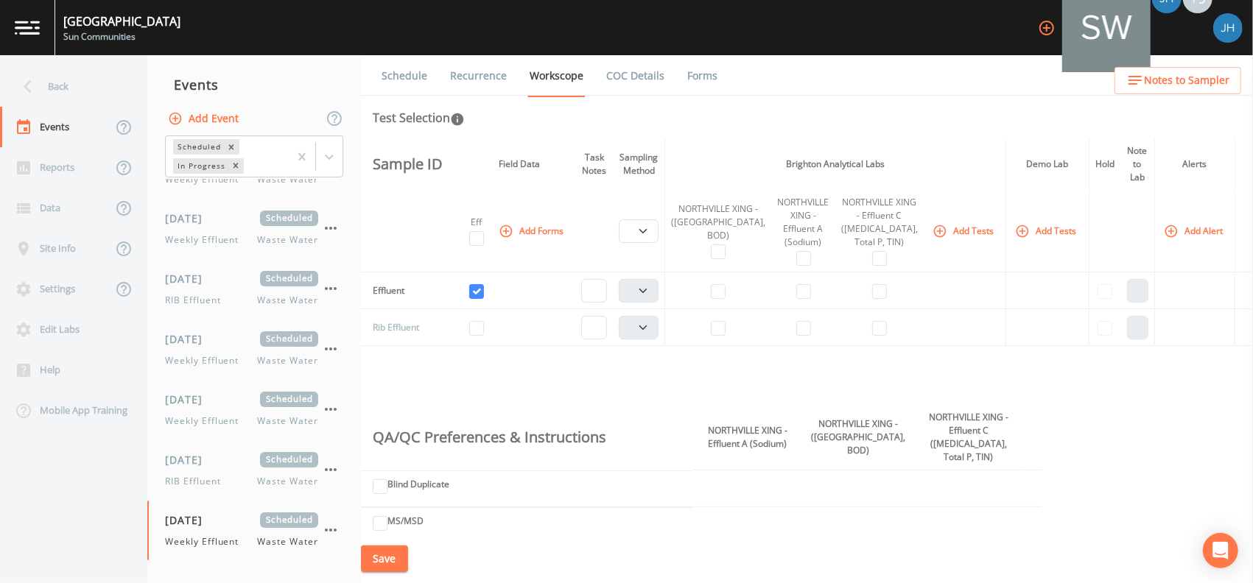
click at [739, 289] on td at bounding box center [718, 290] width 107 height 37
click at [799, 290] on input "checkbox" at bounding box center [803, 291] width 15 height 15
checkbox input "true"
select select "b6a3c313-748b-4795-a028-792ad310bd60"
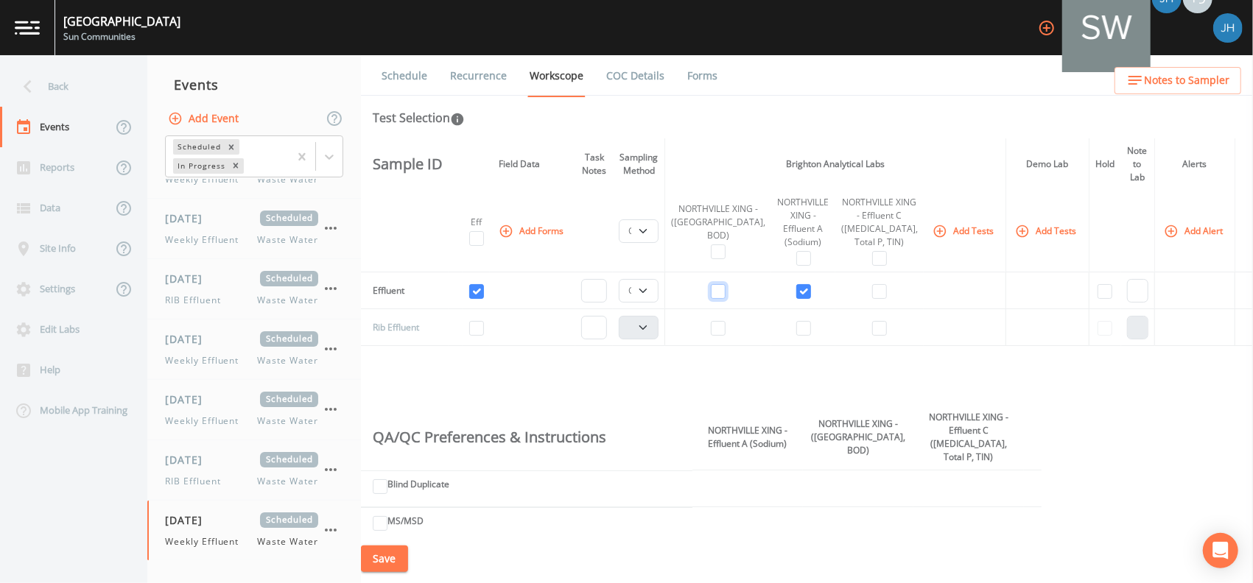
click at [725, 295] on input "checkbox" at bounding box center [718, 291] width 15 height 15
click at [872, 289] on input "checkbox" at bounding box center [879, 291] width 15 height 15
click at [658, 292] on select "Composite Grab" at bounding box center [639, 291] width 40 height 24
click at [642, 279] on select "Composite Grab" at bounding box center [639, 291] width 40 height 24
click at [388, 555] on button "Save" at bounding box center [384, 559] width 47 height 27
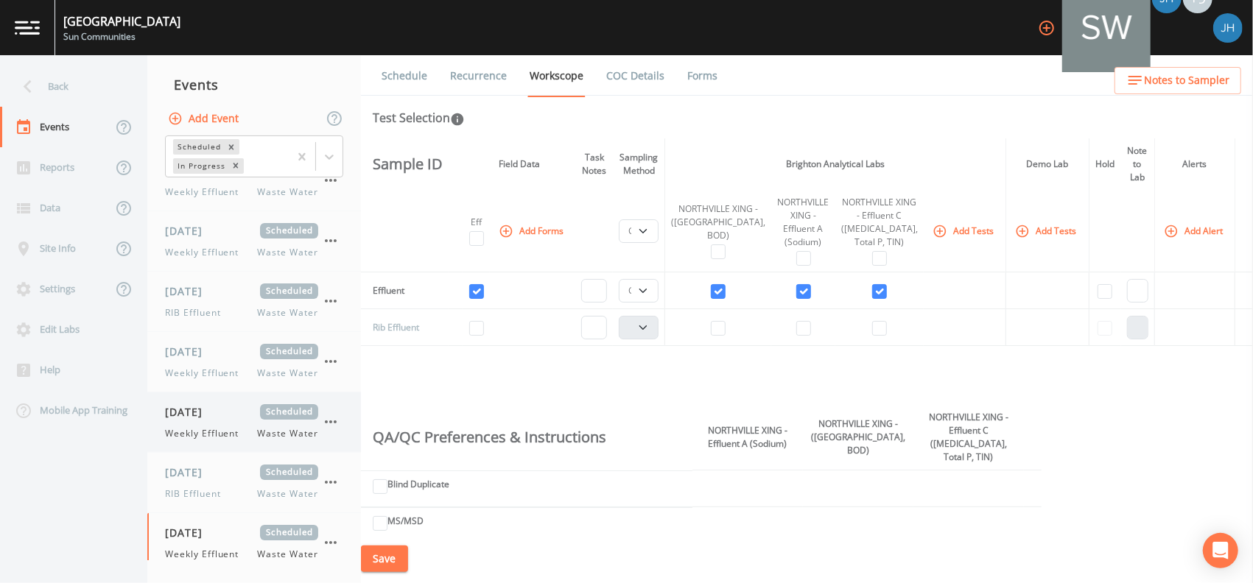
scroll to position [41, 0]
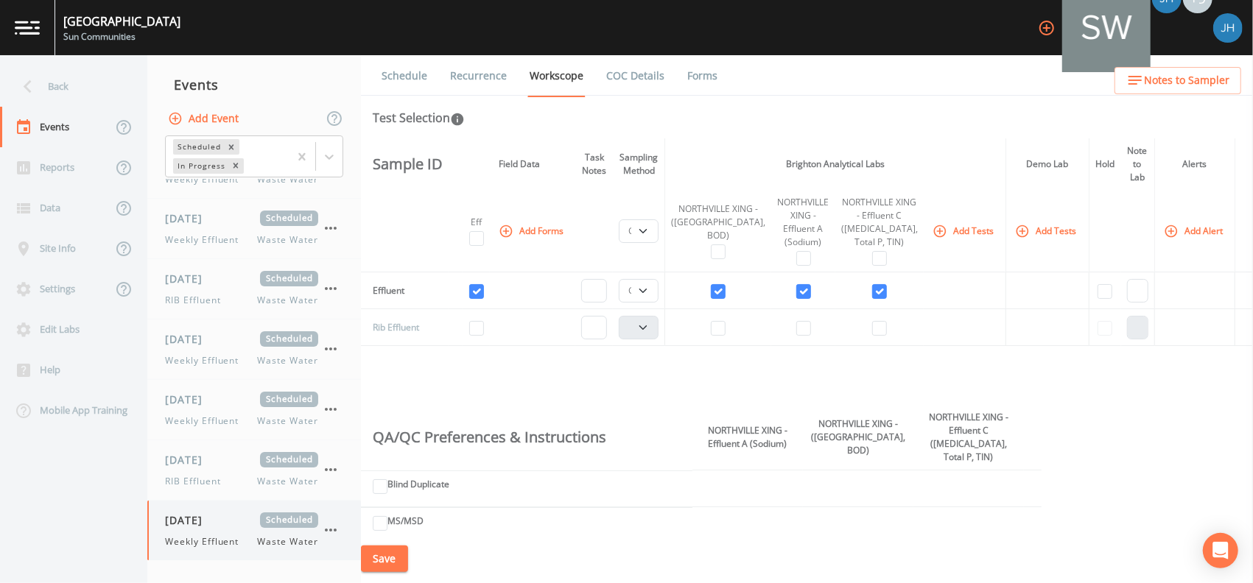
click at [213, 516] on span "[DATE]" at bounding box center [189, 520] width 48 height 15
click at [219, 486] on span "RIB Effluent" at bounding box center [197, 481] width 65 height 13
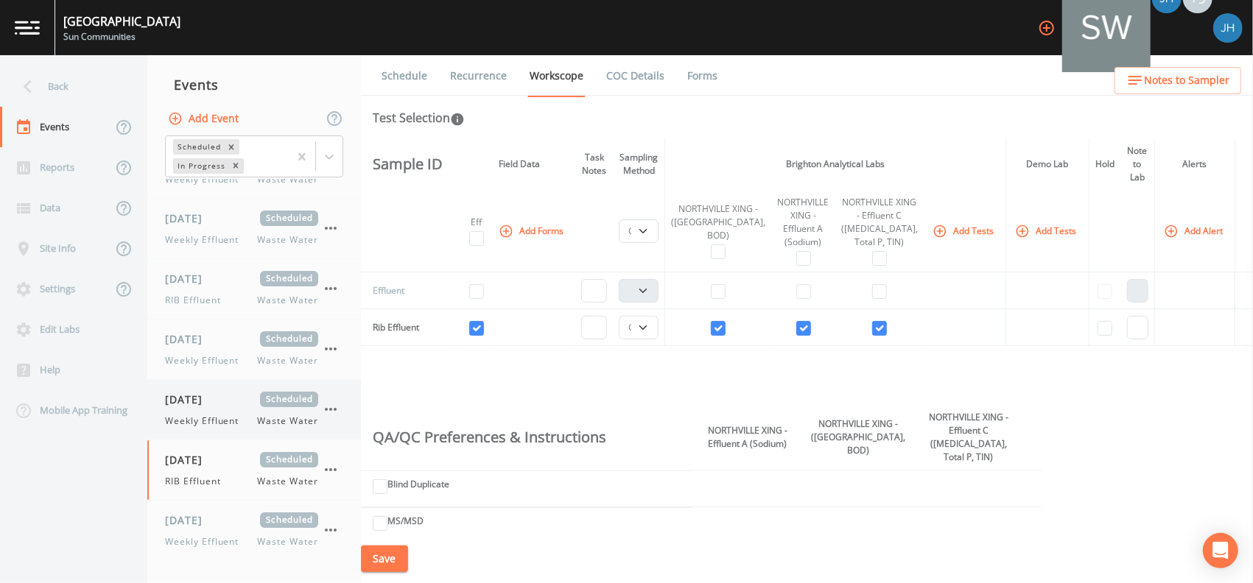
click at [213, 404] on span "[DATE]" at bounding box center [189, 399] width 48 height 15
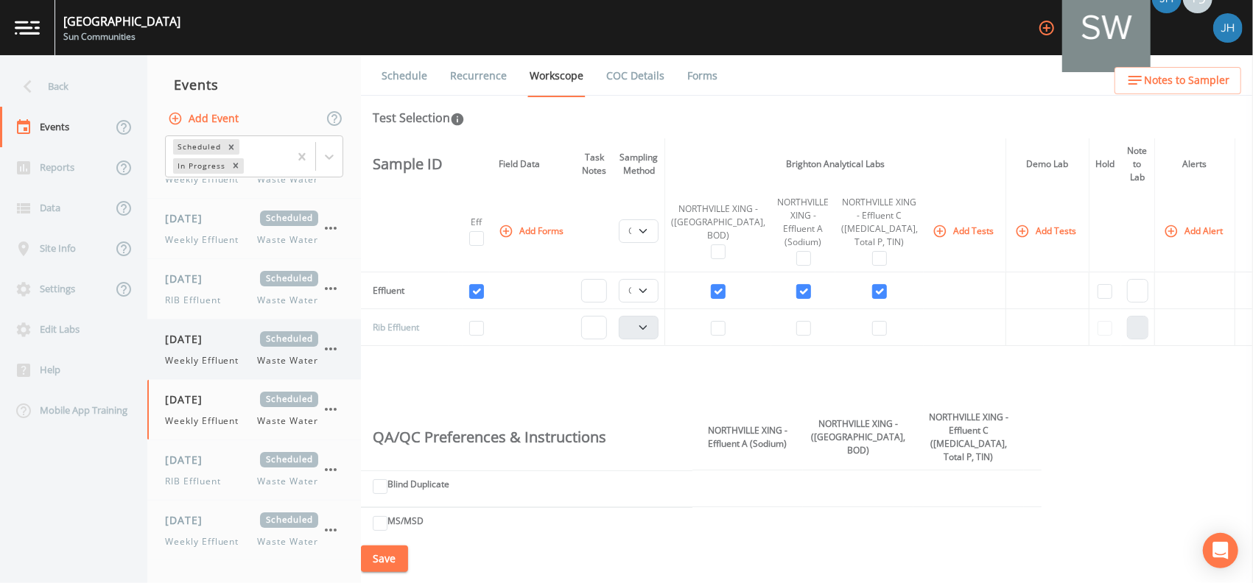
click at [221, 354] on span "Weekly Effluent" at bounding box center [206, 360] width 82 height 13
click at [225, 295] on span "RIB Effluent" at bounding box center [197, 300] width 65 height 13
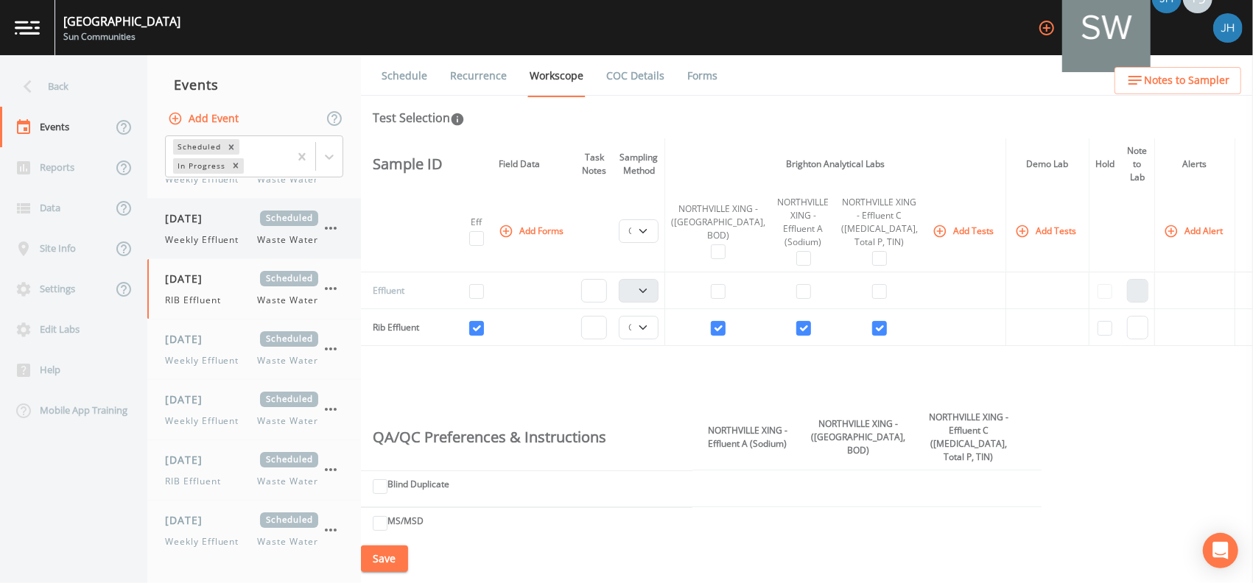
click at [225, 231] on div "[DATE] Scheduled Weekly Effluent Waste Water" at bounding box center [241, 229] width 153 height 36
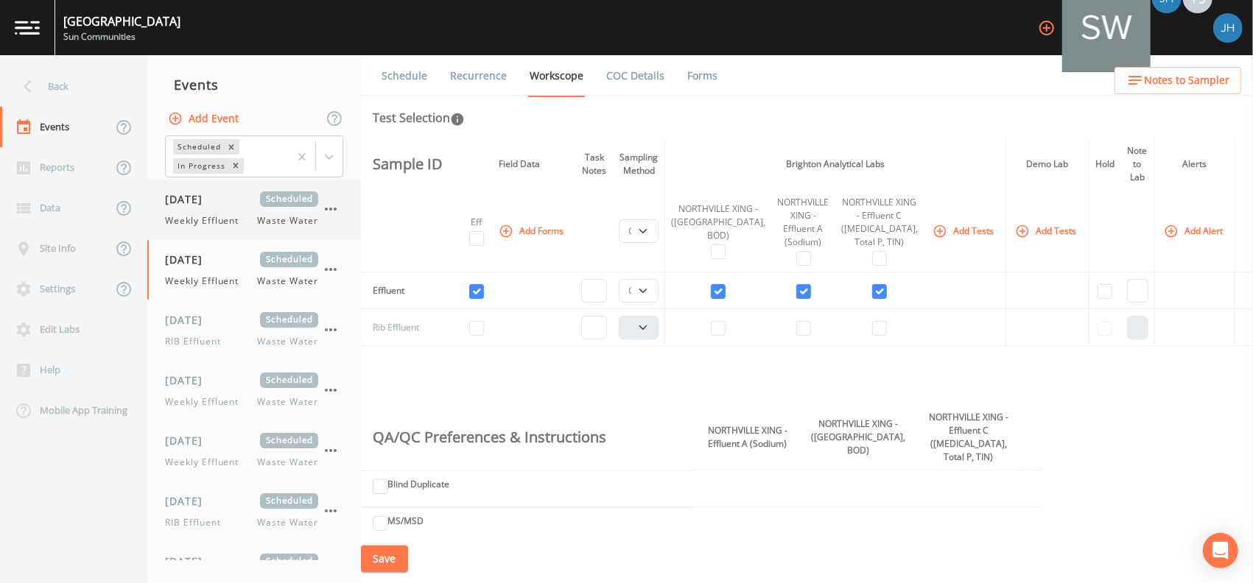
click at [213, 203] on span "[DATE]" at bounding box center [189, 198] width 48 height 15
click at [56, 80] on div "Back" at bounding box center [66, 86] width 133 height 41
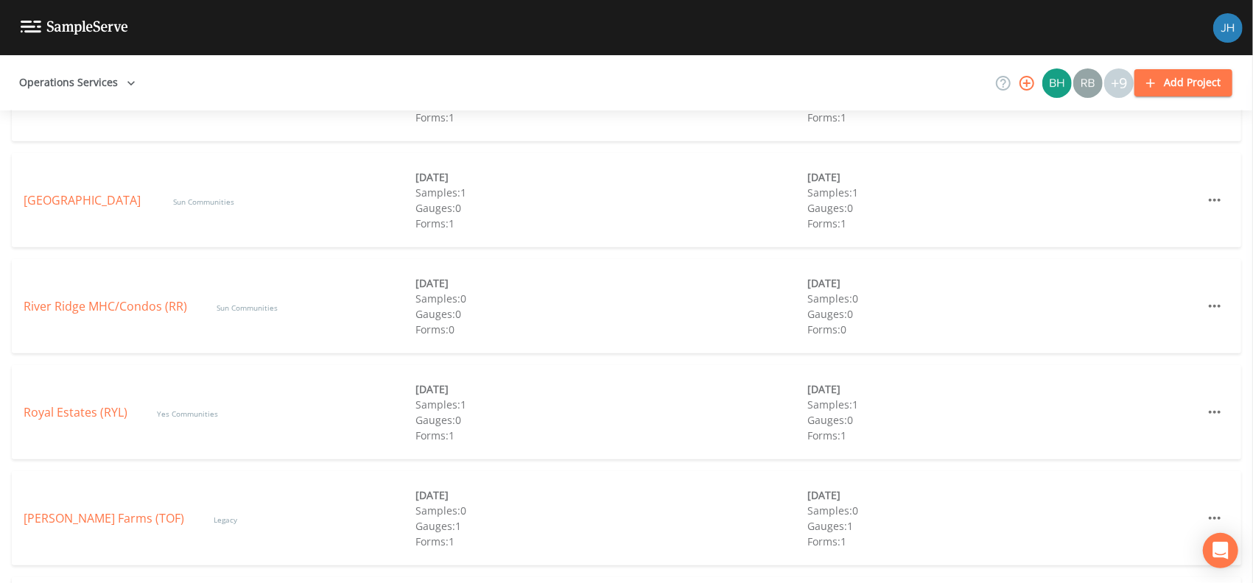
scroll to position [573, 0]
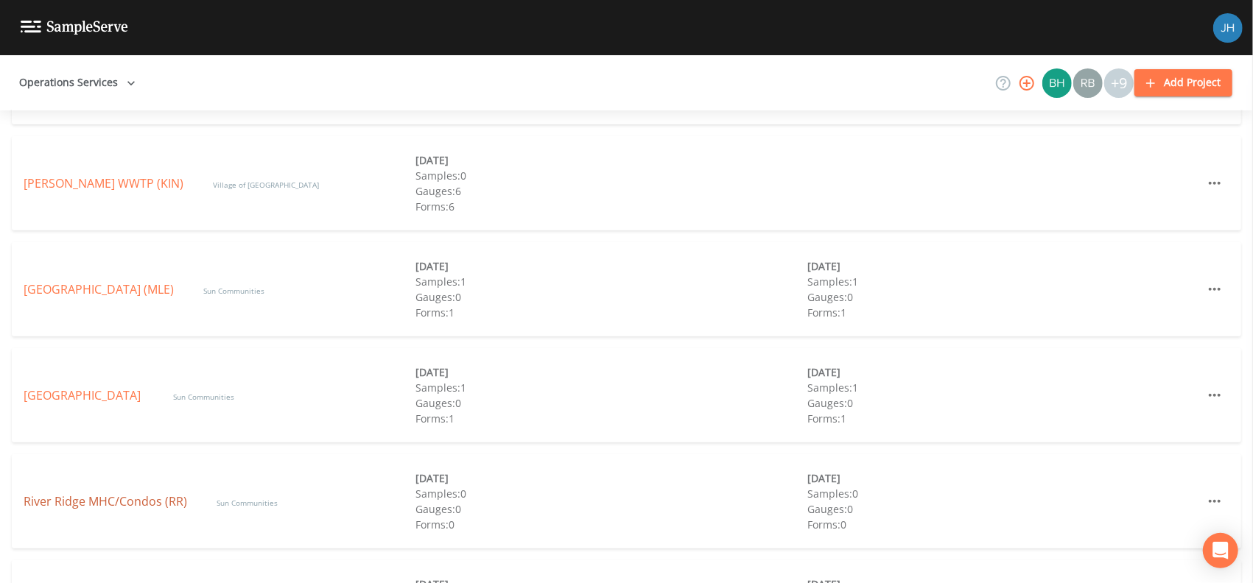
click at [73, 499] on link "River Ridge MHC/Condos (RR)" at bounding box center [105, 501] width 163 height 16
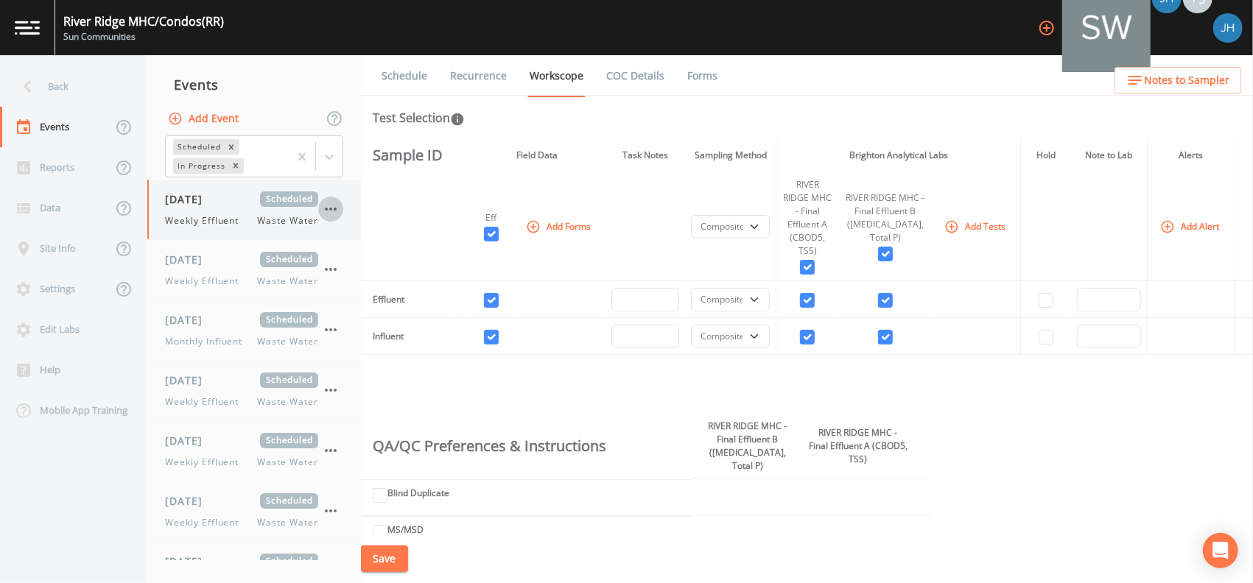
click at [331, 213] on icon "button" at bounding box center [331, 209] width 18 height 18
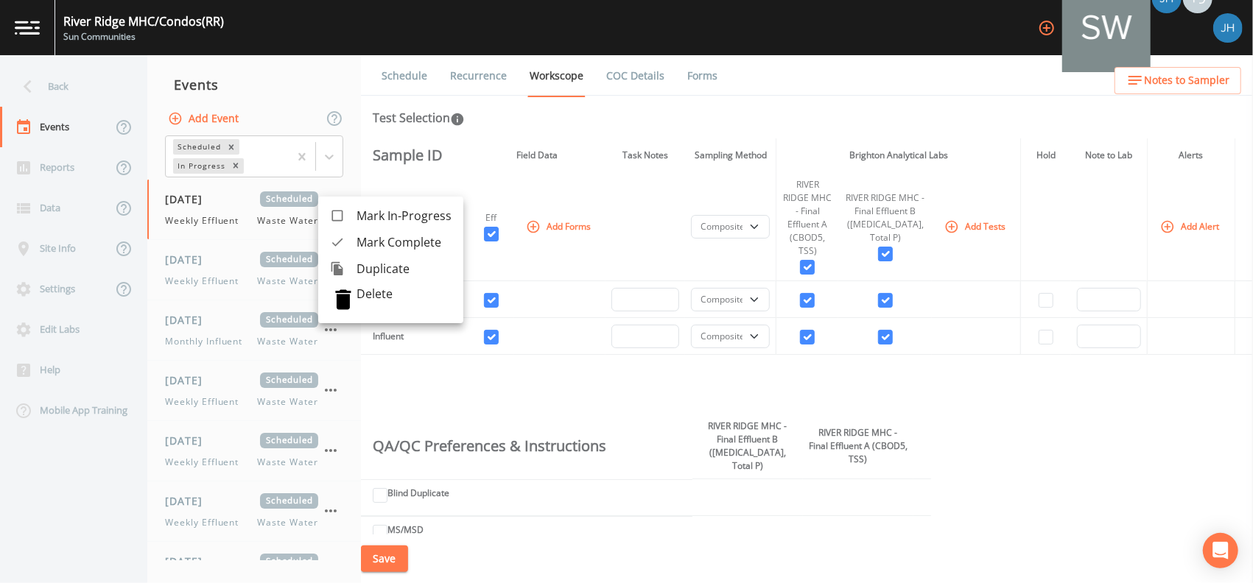
click at [360, 239] on span "Mark Complete" at bounding box center [403, 242] width 95 height 18
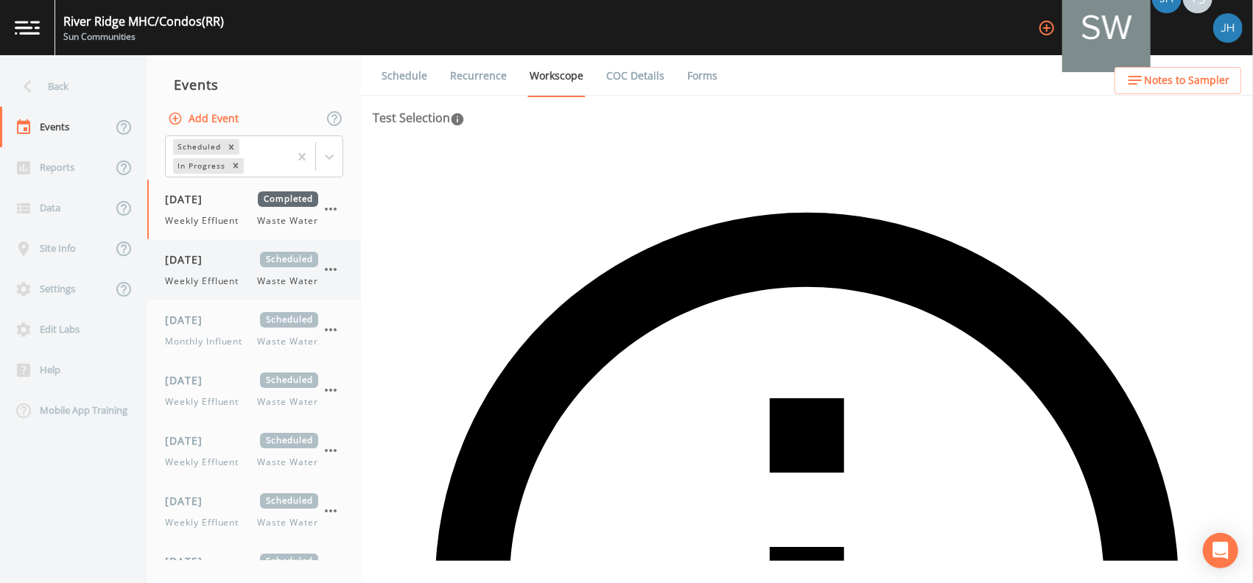
click at [327, 264] on icon "button" at bounding box center [331, 270] width 18 height 18
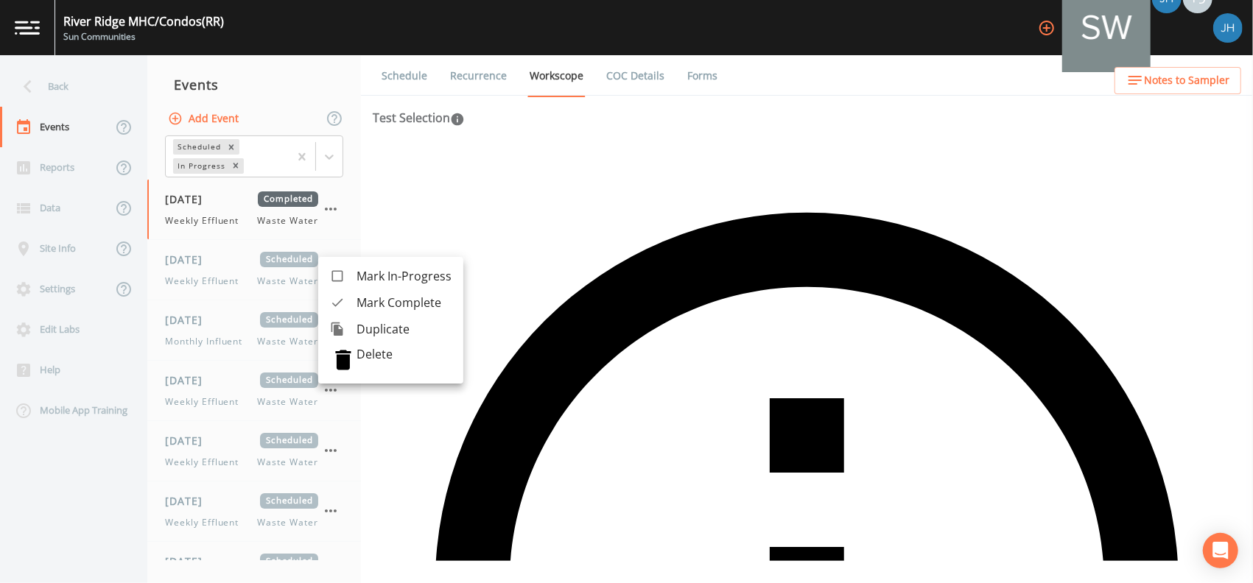
click at [359, 295] on span "Mark Complete" at bounding box center [403, 303] width 95 height 18
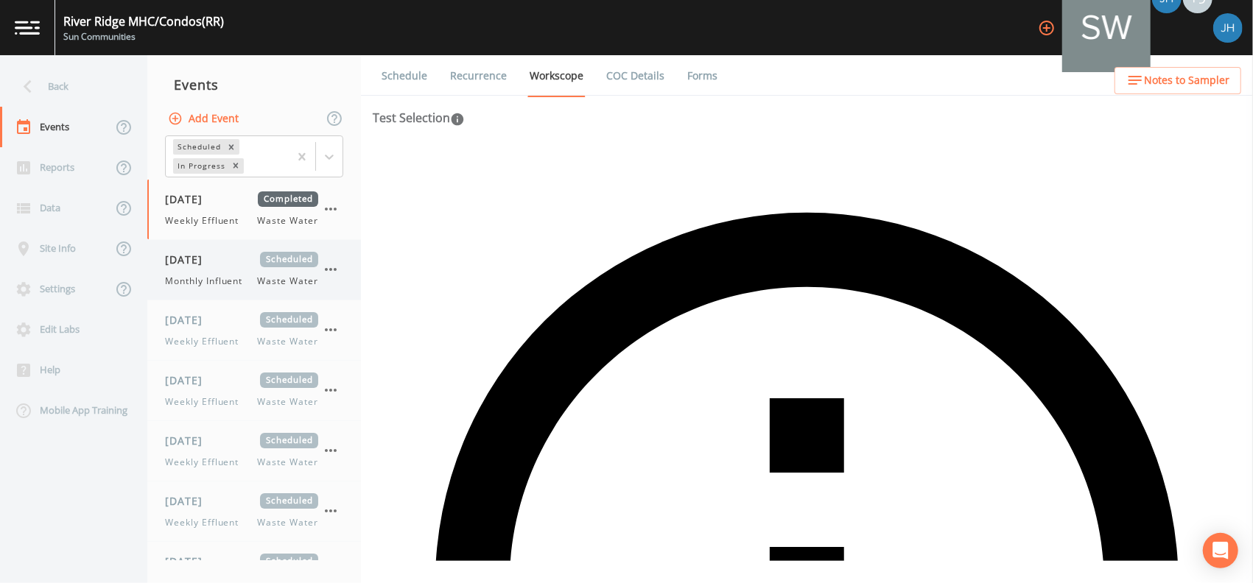
click at [334, 268] on icon "button" at bounding box center [331, 270] width 18 height 18
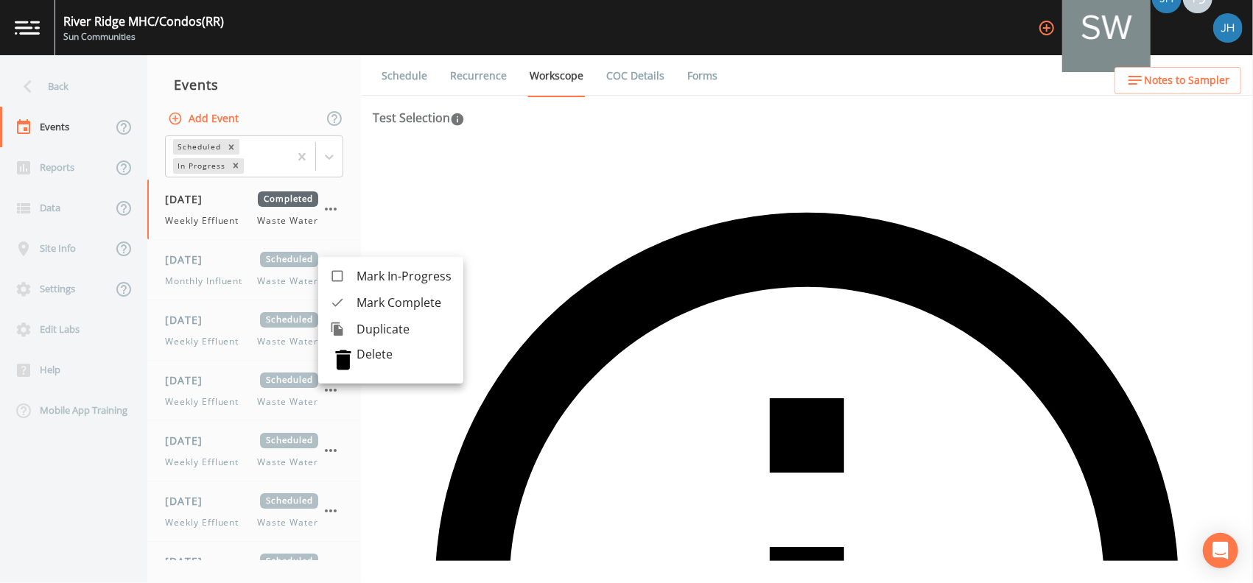
click at [375, 306] on span "Mark Complete" at bounding box center [403, 303] width 95 height 18
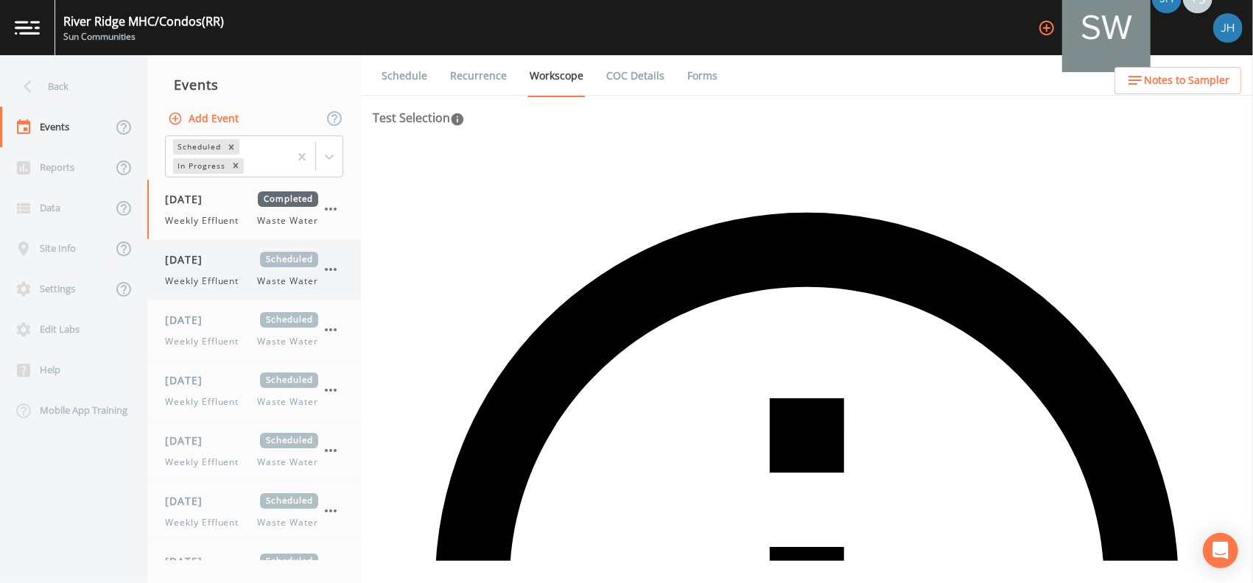
click at [337, 269] on icon "button" at bounding box center [331, 270] width 18 height 18
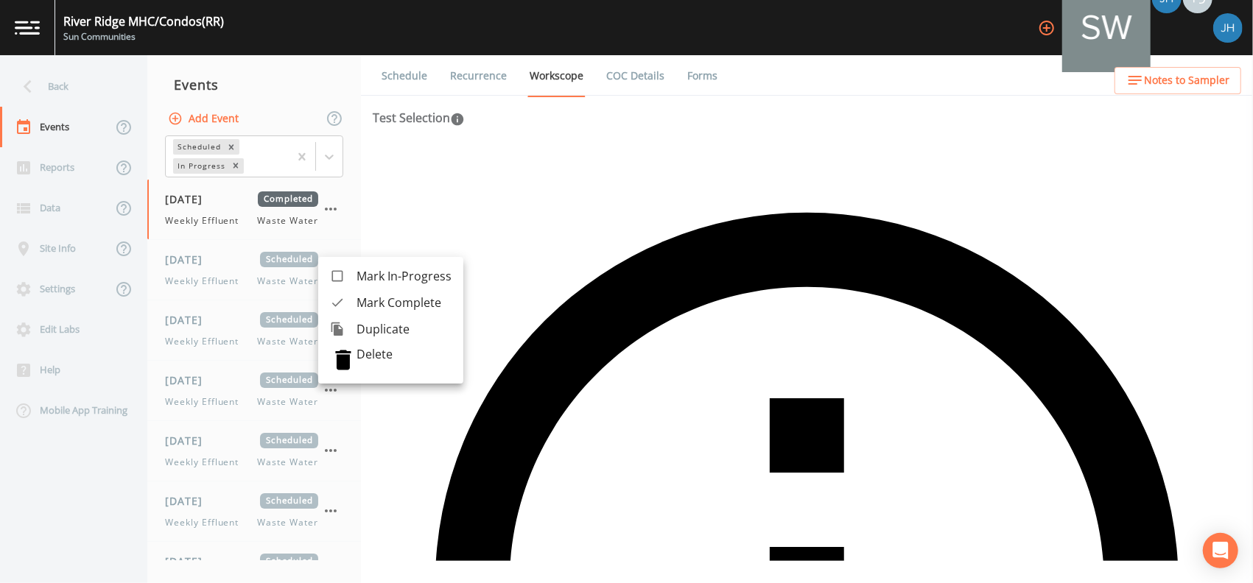
click at [371, 303] on span "Mark Complete" at bounding box center [403, 303] width 95 height 18
click at [324, 270] on icon "button" at bounding box center [331, 270] width 18 height 18
click at [369, 309] on span "Mark Complete" at bounding box center [403, 303] width 95 height 18
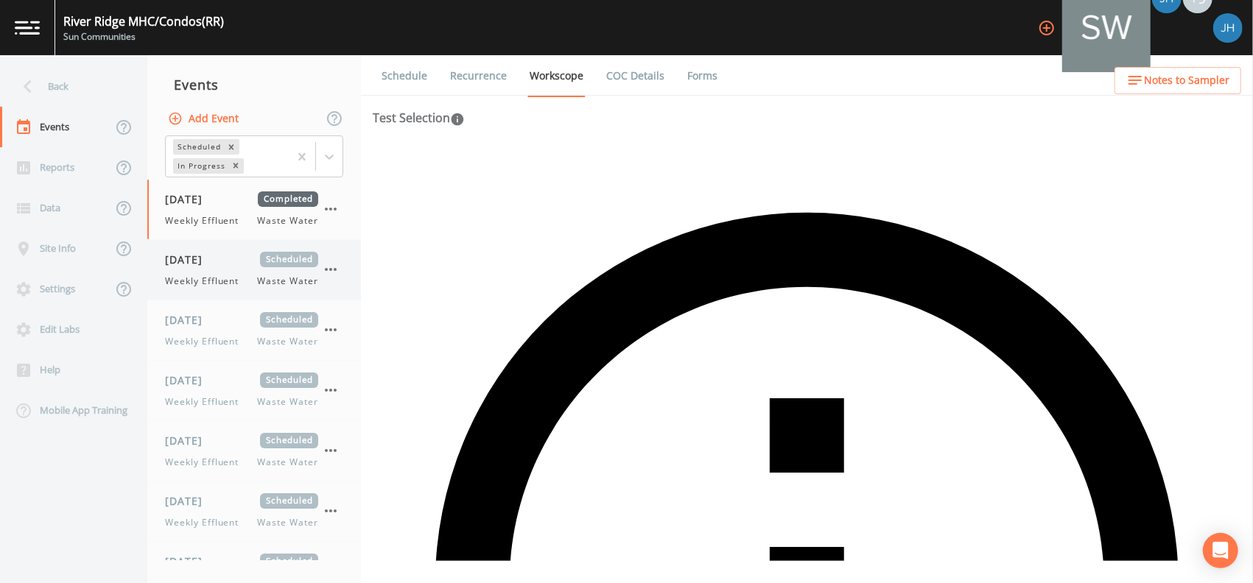
click at [330, 266] on icon "button" at bounding box center [331, 270] width 18 height 18
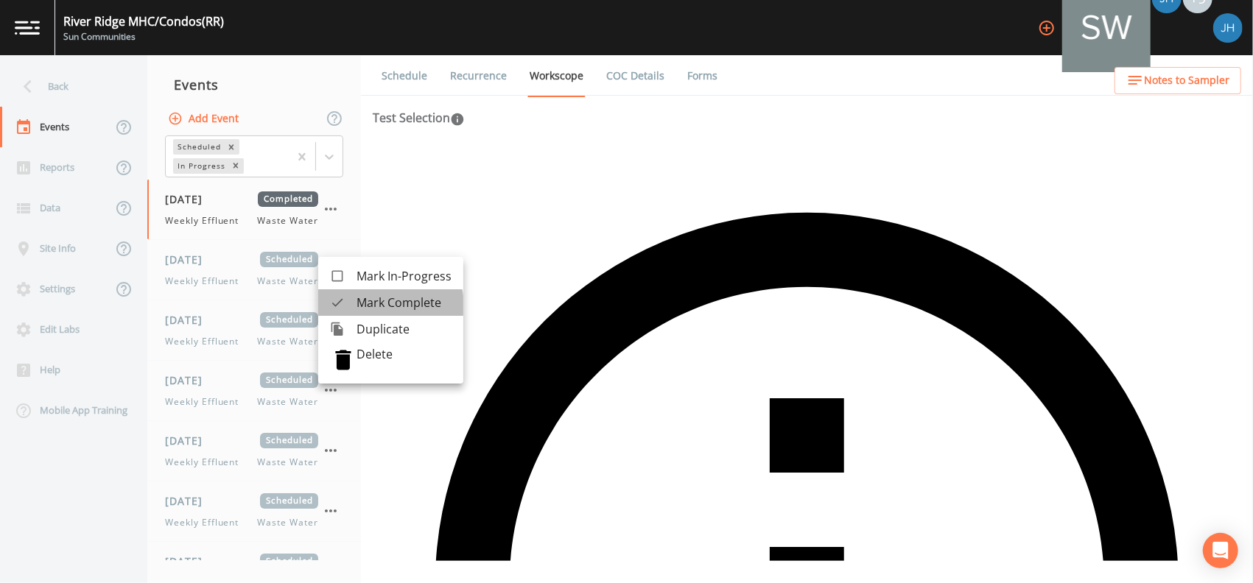
drag, startPoint x: 375, startPoint y: 306, endPoint x: 350, endPoint y: 286, distance: 32.4
click at [376, 306] on span "Mark Complete" at bounding box center [403, 303] width 95 height 18
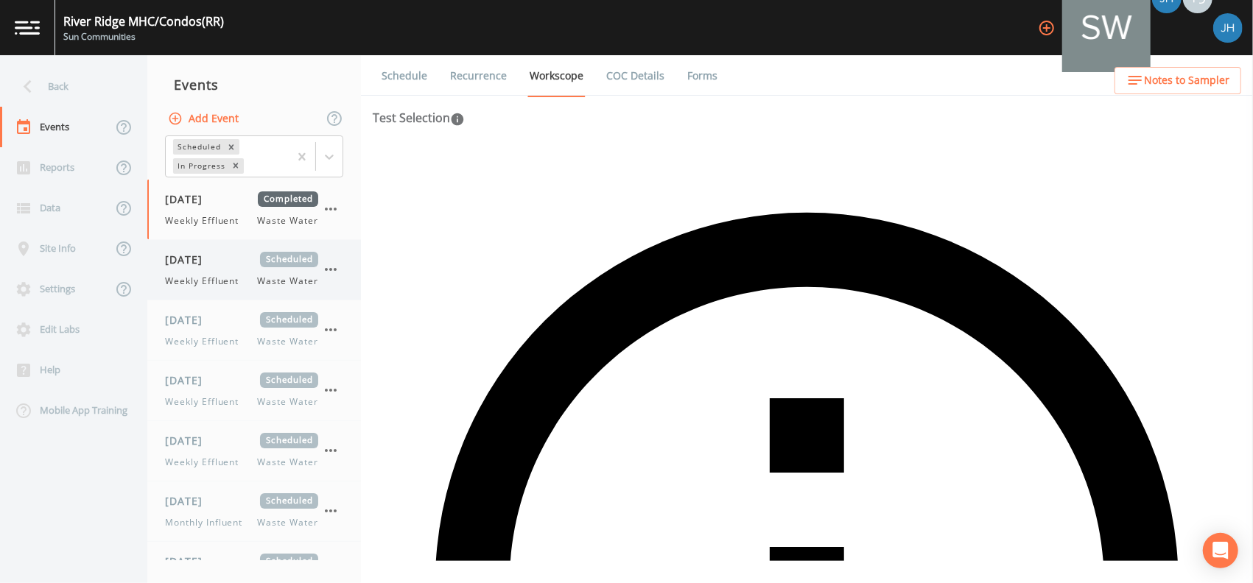
click at [337, 272] on icon "button" at bounding box center [331, 270] width 18 height 18
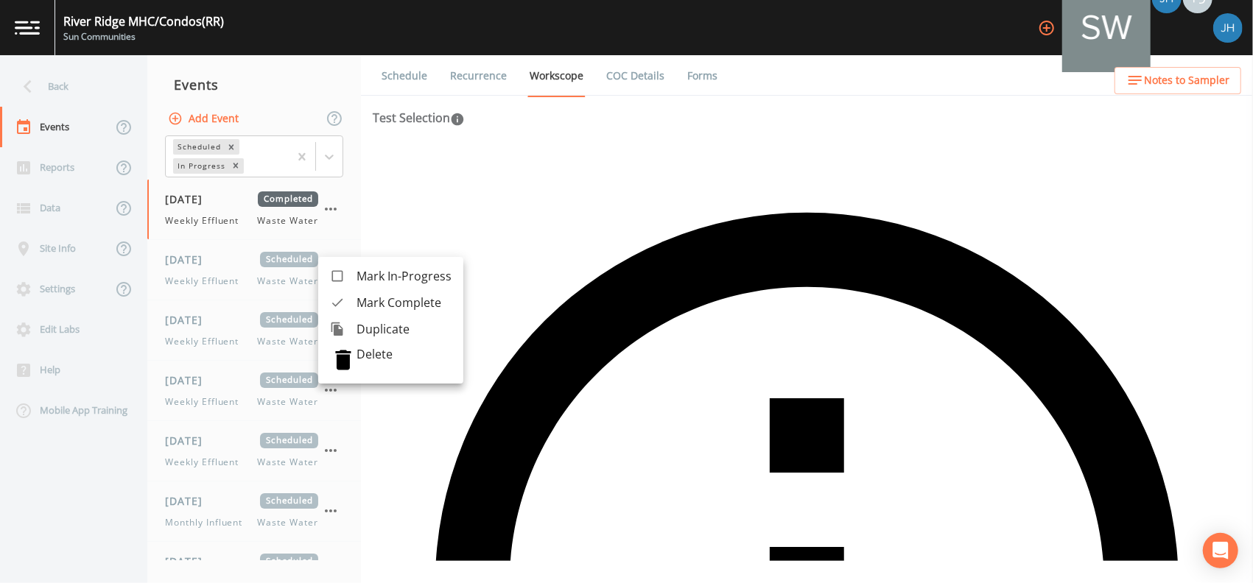
click at [371, 303] on span "Mark Complete" at bounding box center [403, 303] width 95 height 18
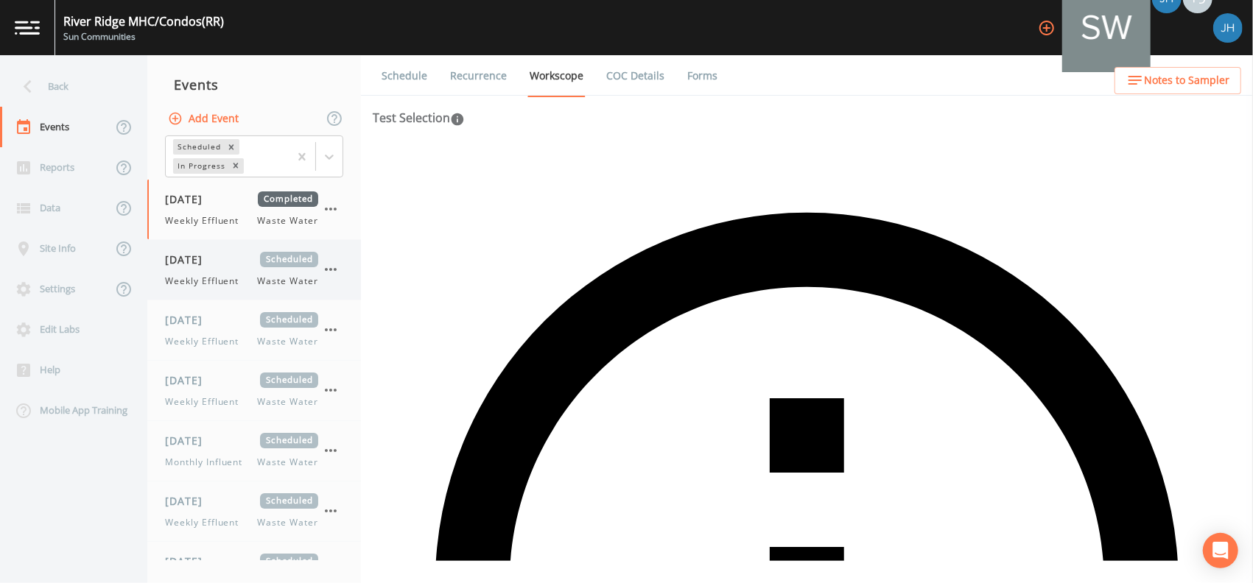
click at [326, 271] on icon "button" at bounding box center [331, 270] width 18 height 18
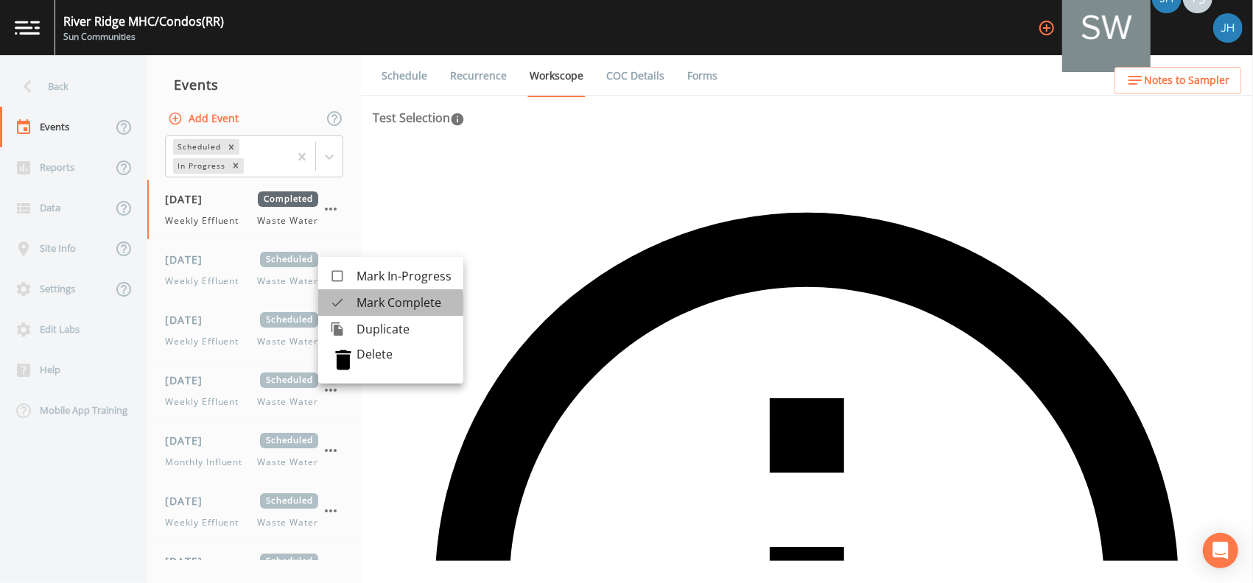
drag, startPoint x: 370, startPoint y: 310, endPoint x: 359, endPoint y: 301, distance: 14.1
click at [370, 311] on span "Mark Complete" at bounding box center [403, 303] width 95 height 18
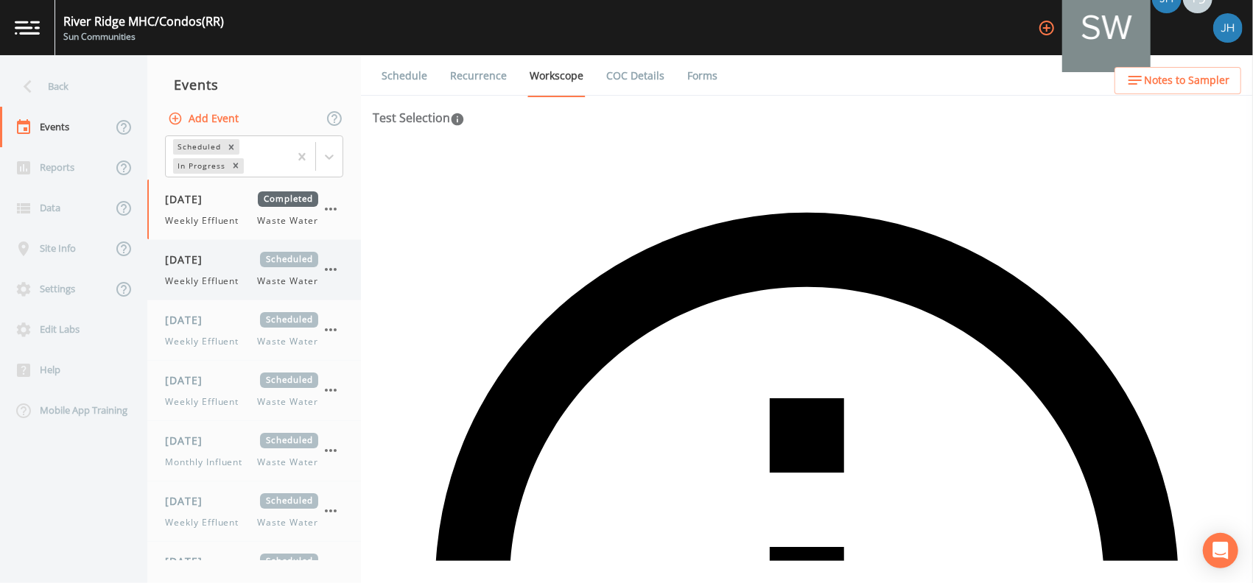
click at [338, 273] on icon "button" at bounding box center [331, 270] width 18 height 18
click at [331, 270] on icon "button" at bounding box center [331, 270] width 18 height 18
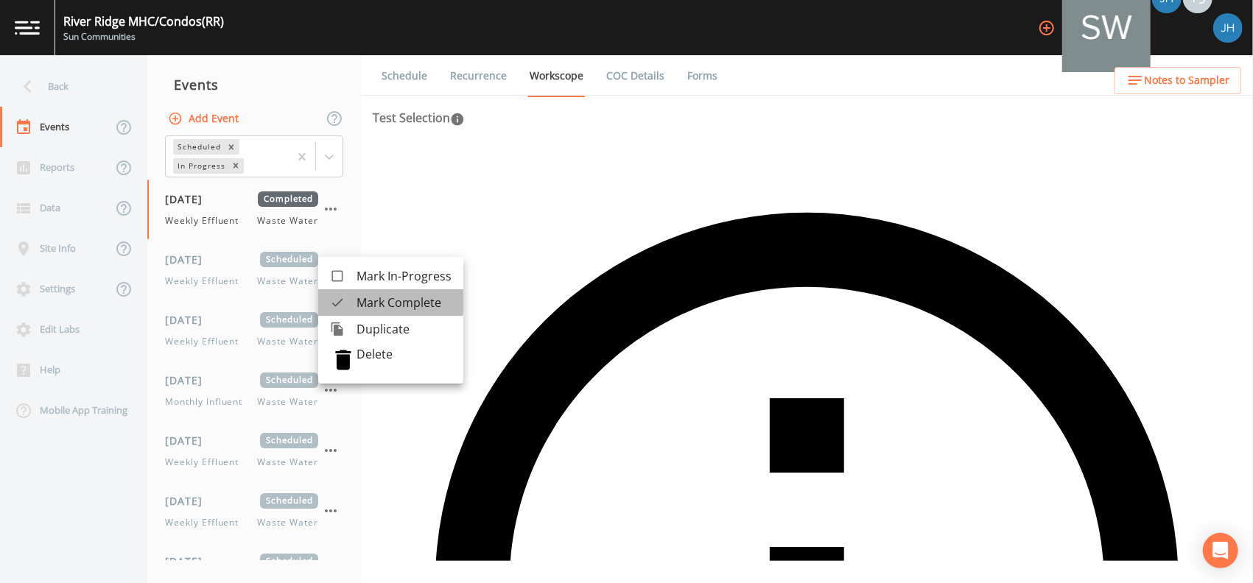
click at [365, 298] on span "Mark Complete" at bounding box center [403, 303] width 95 height 18
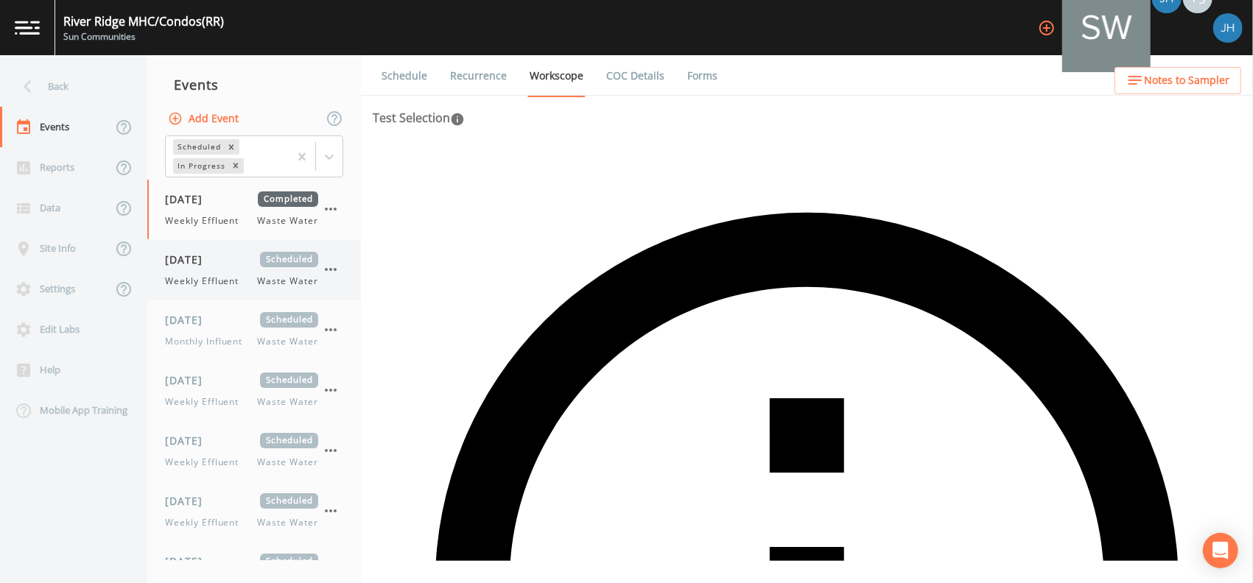
click at [334, 269] on icon "button" at bounding box center [331, 269] width 12 height 3
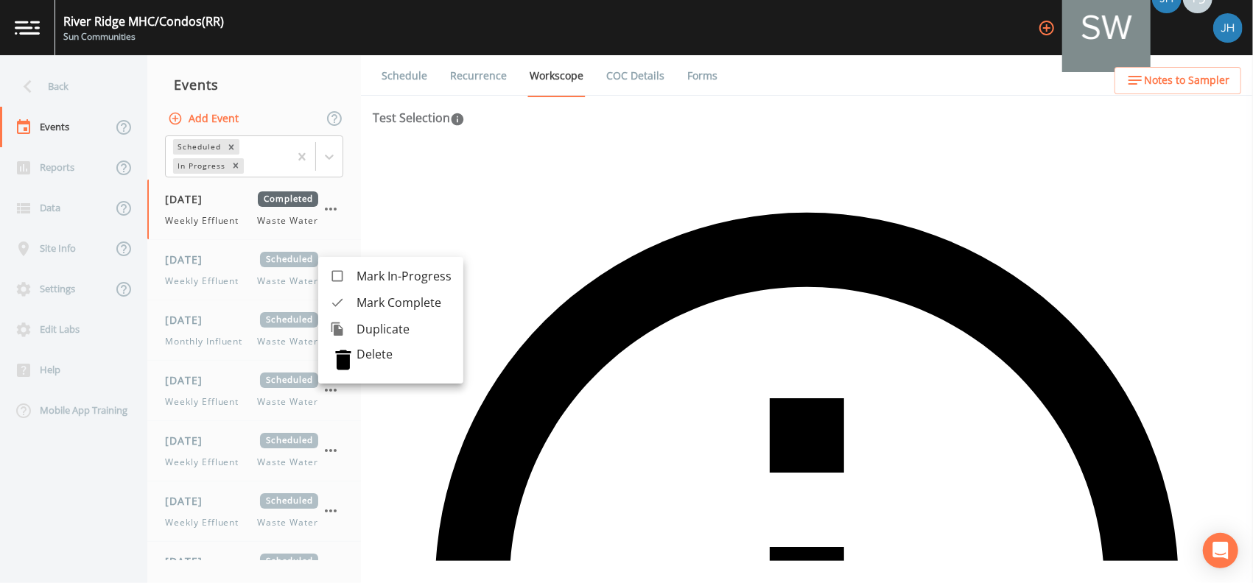
click at [365, 298] on span "Mark Complete" at bounding box center [403, 303] width 95 height 18
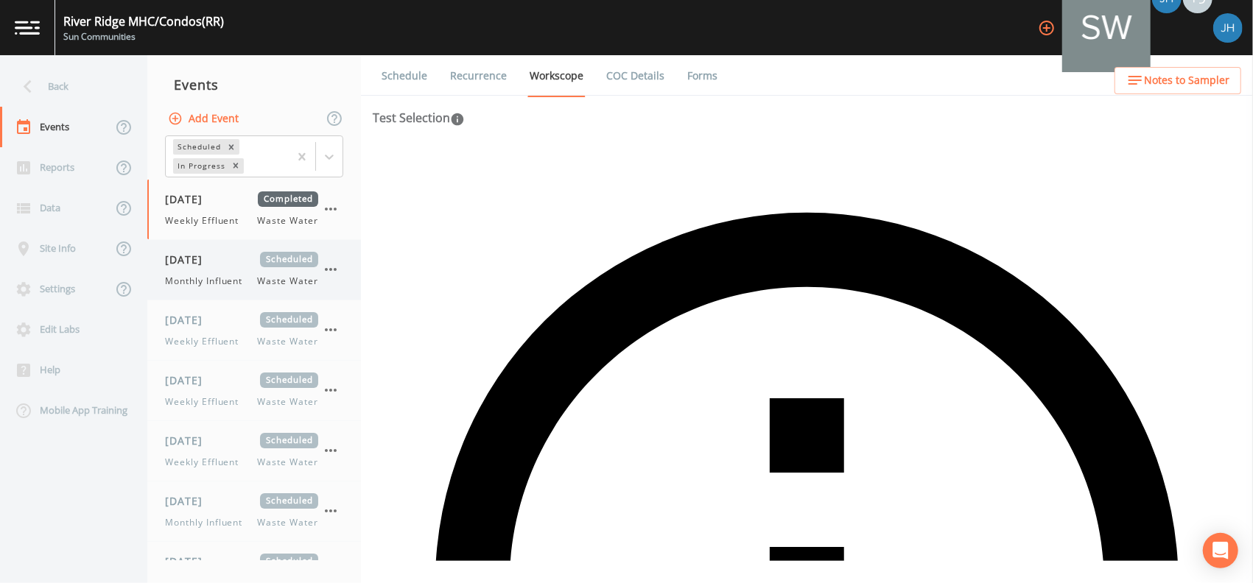
click at [328, 264] on icon "button" at bounding box center [331, 270] width 18 height 18
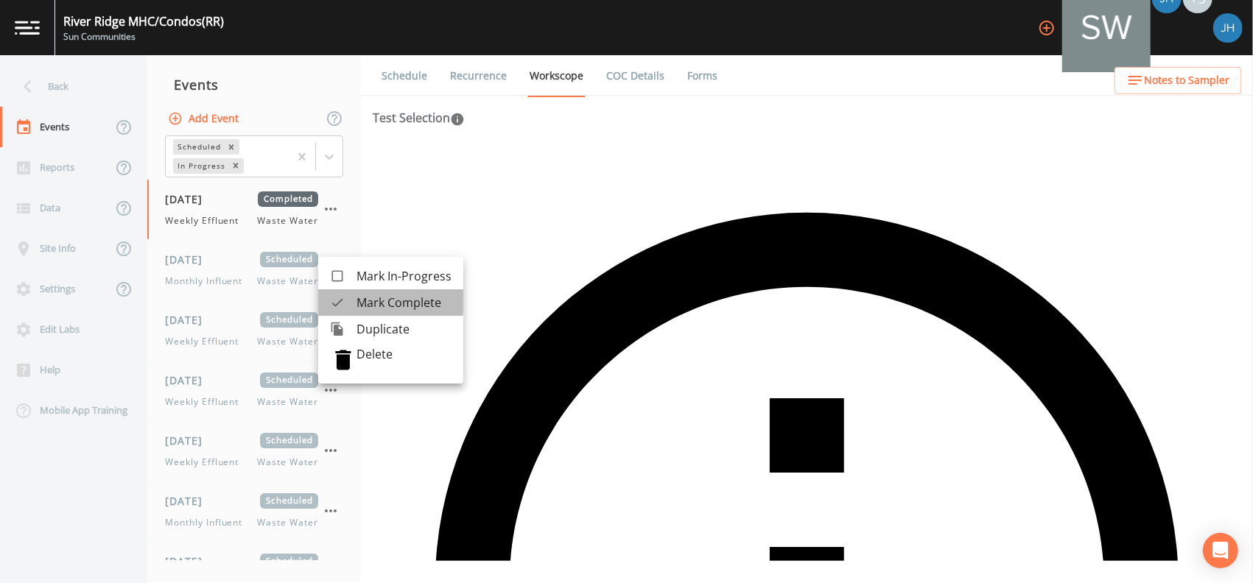
click at [361, 300] on span "Mark Complete" at bounding box center [403, 303] width 95 height 18
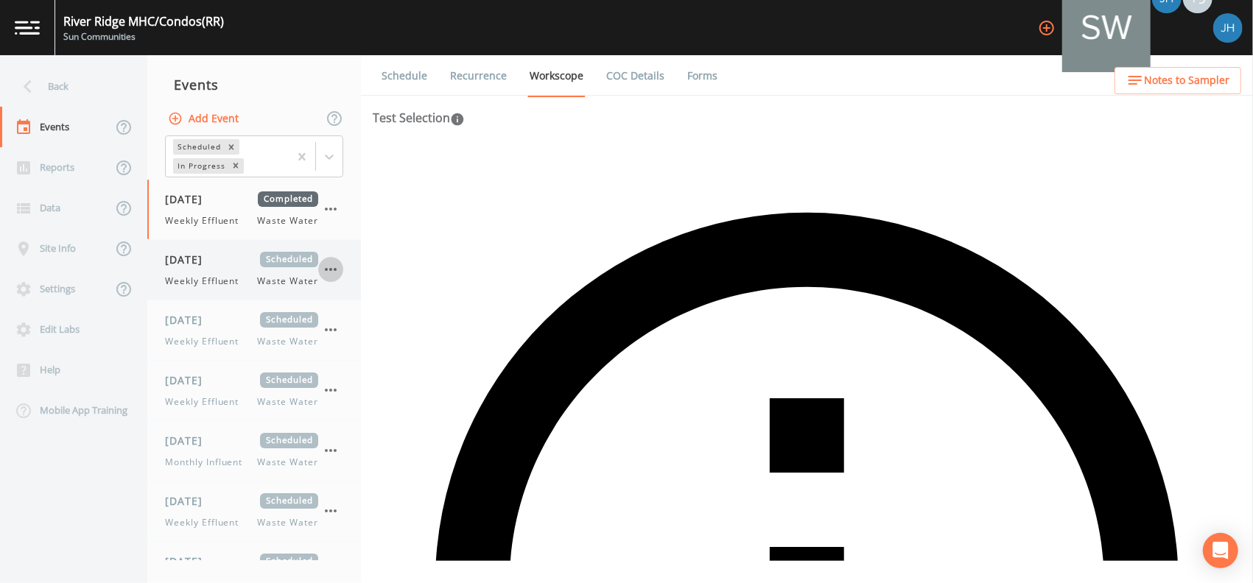
click at [334, 269] on icon "button" at bounding box center [331, 270] width 18 height 18
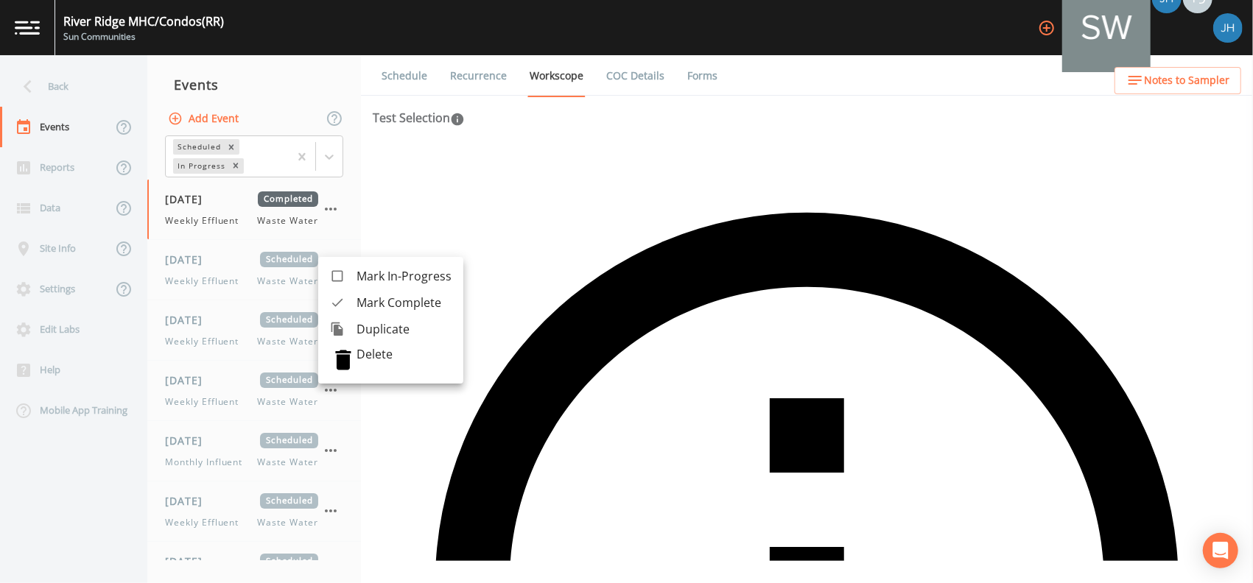
click at [371, 297] on span "Mark Complete" at bounding box center [403, 303] width 95 height 18
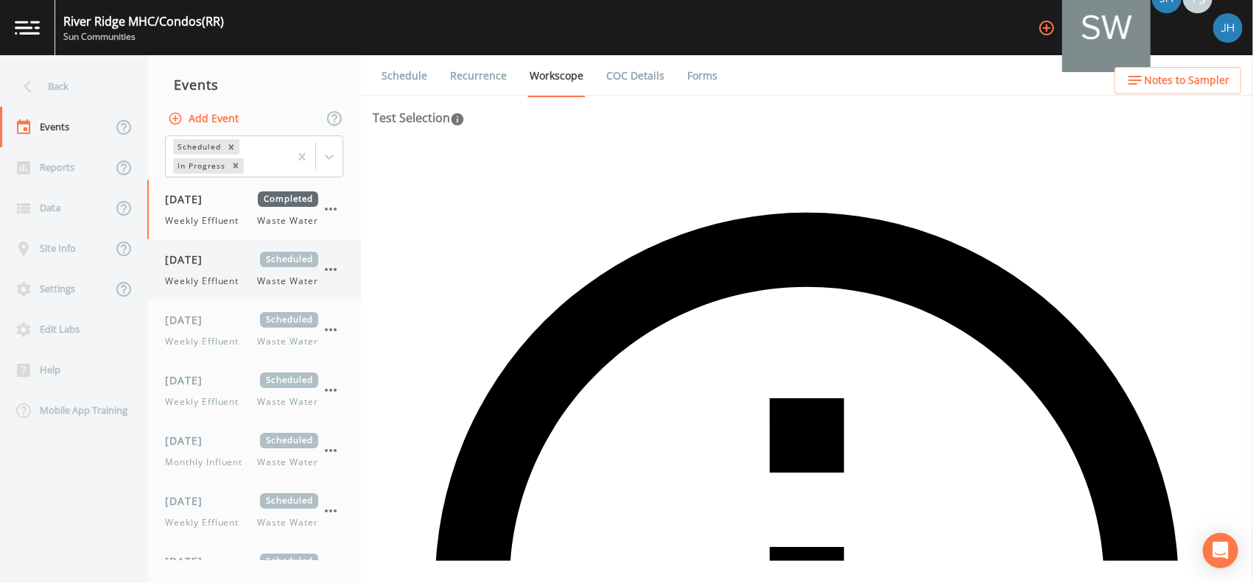
click at [333, 267] on icon "button" at bounding box center [331, 270] width 18 height 18
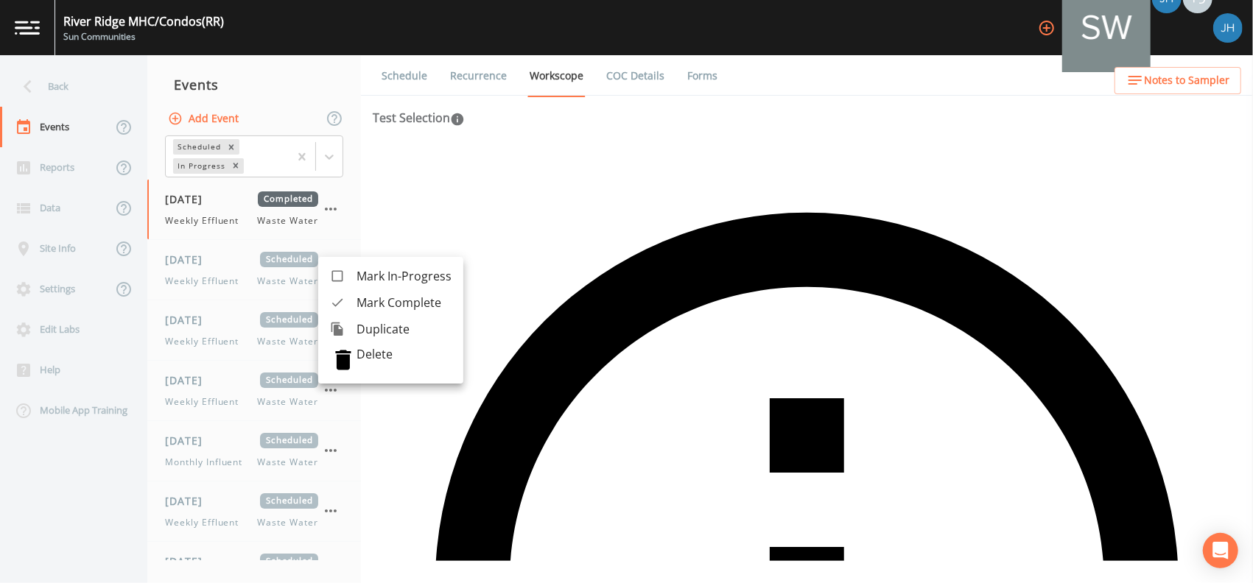
click at [366, 296] on span "Mark Complete" at bounding box center [403, 303] width 95 height 18
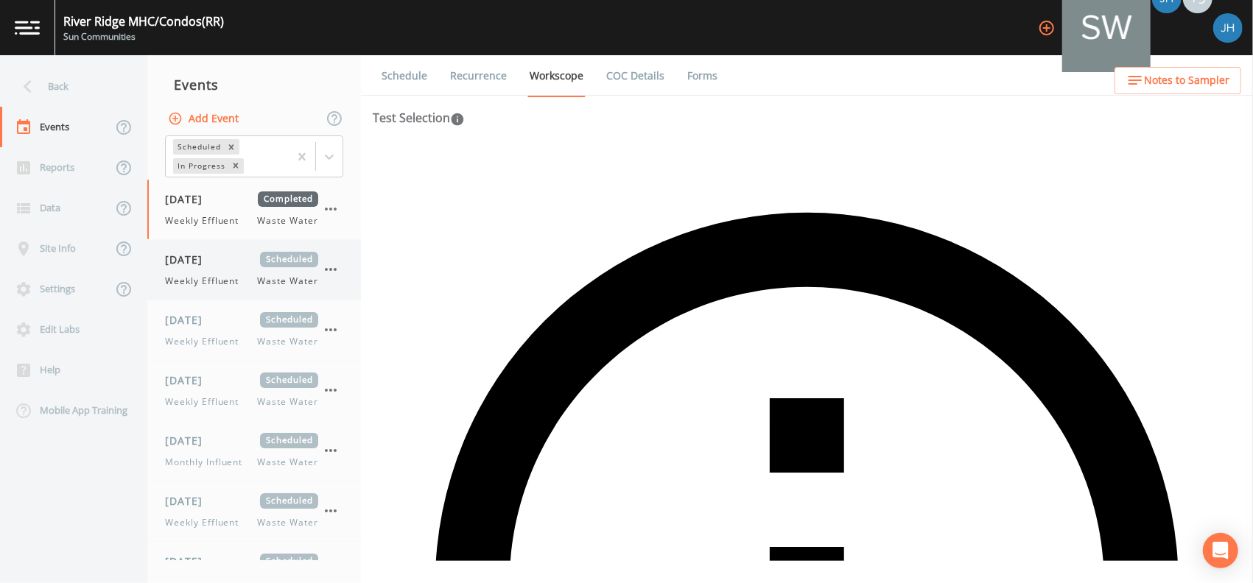
click at [334, 270] on icon "button" at bounding box center [331, 269] width 12 height 3
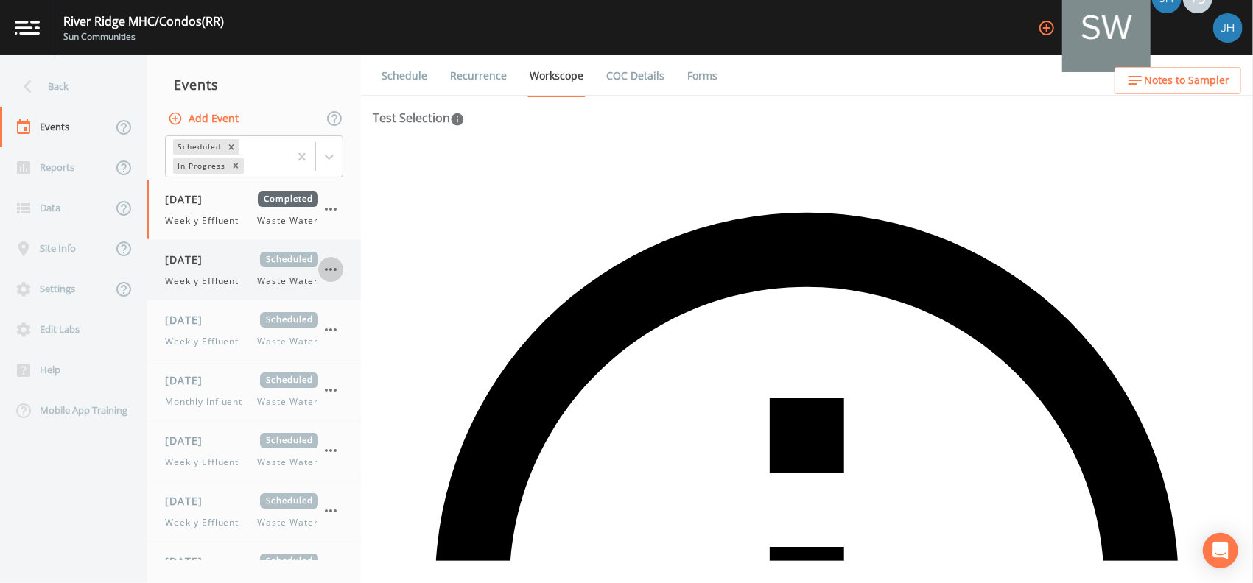
click at [333, 271] on icon "button" at bounding box center [331, 270] width 18 height 18
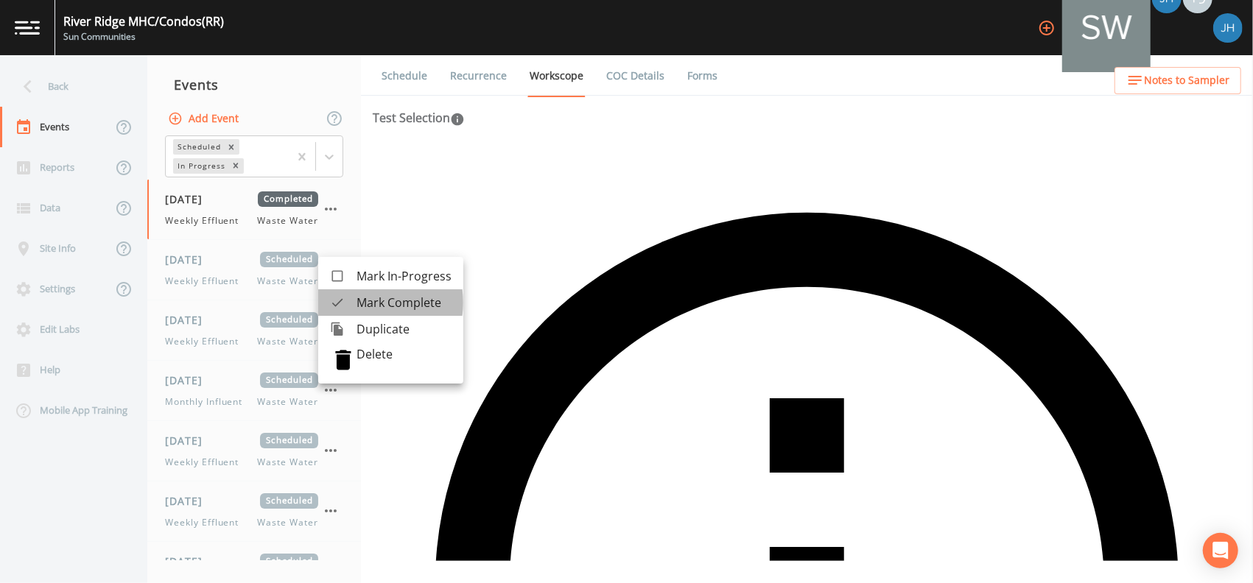
click at [368, 303] on span "Mark Complete" at bounding box center [403, 303] width 95 height 18
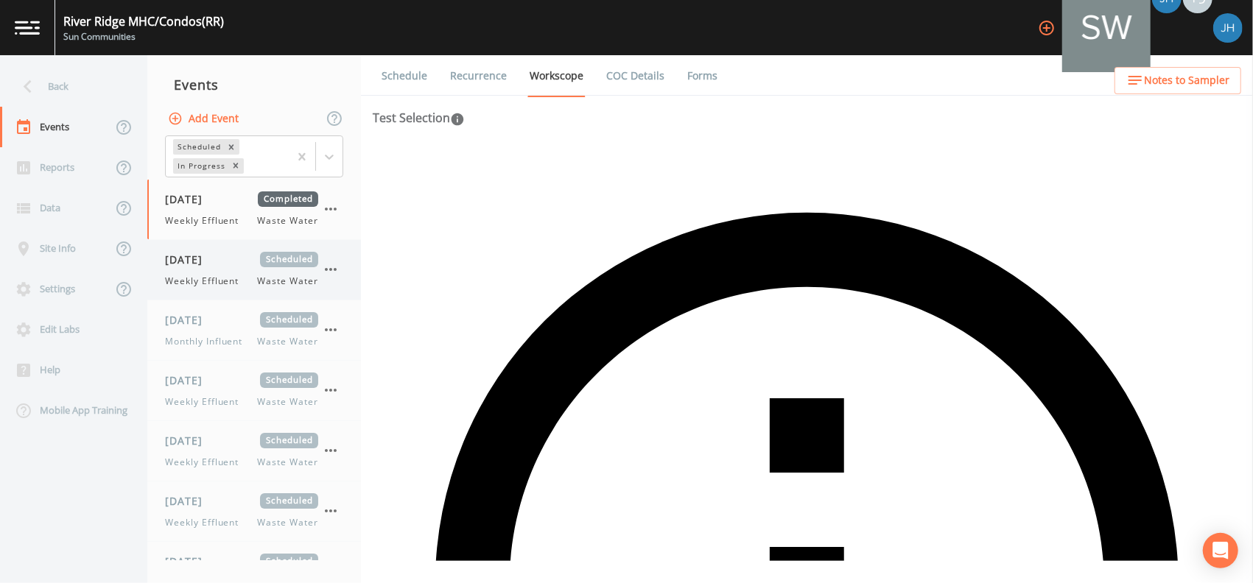
click at [334, 269] on icon "button" at bounding box center [331, 269] width 12 height 3
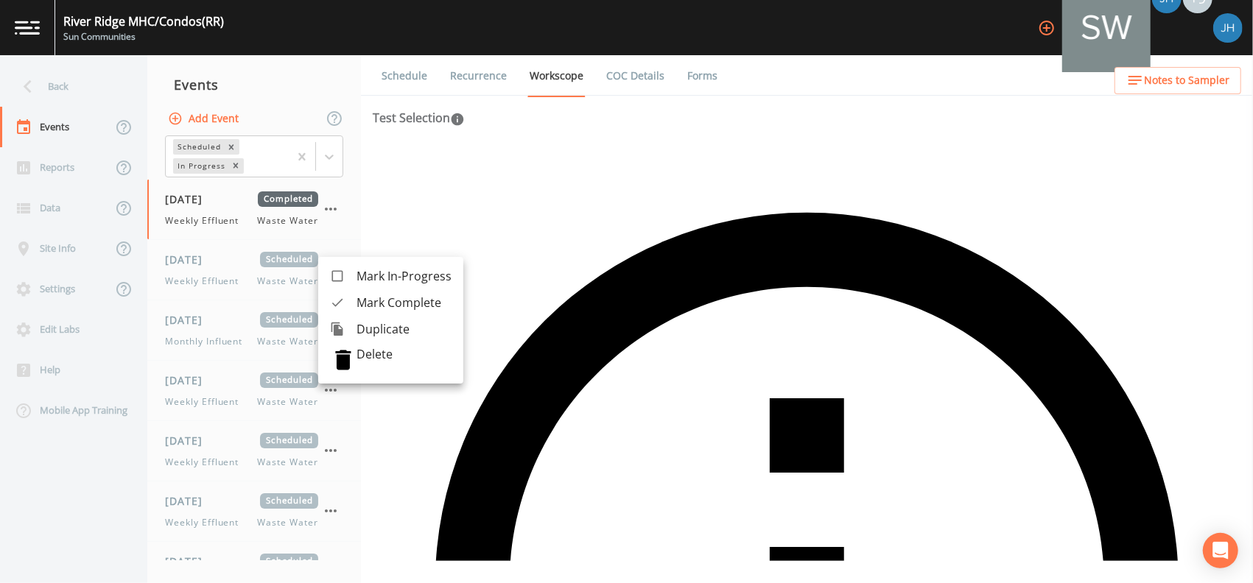
drag, startPoint x: 366, startPoint y: 300, endPoint x: 343, endPoint y: 278, distance: 32.3
click at [365, 299] on span "Mark Complete" at bounding box center [403, 303] width 95 height 18
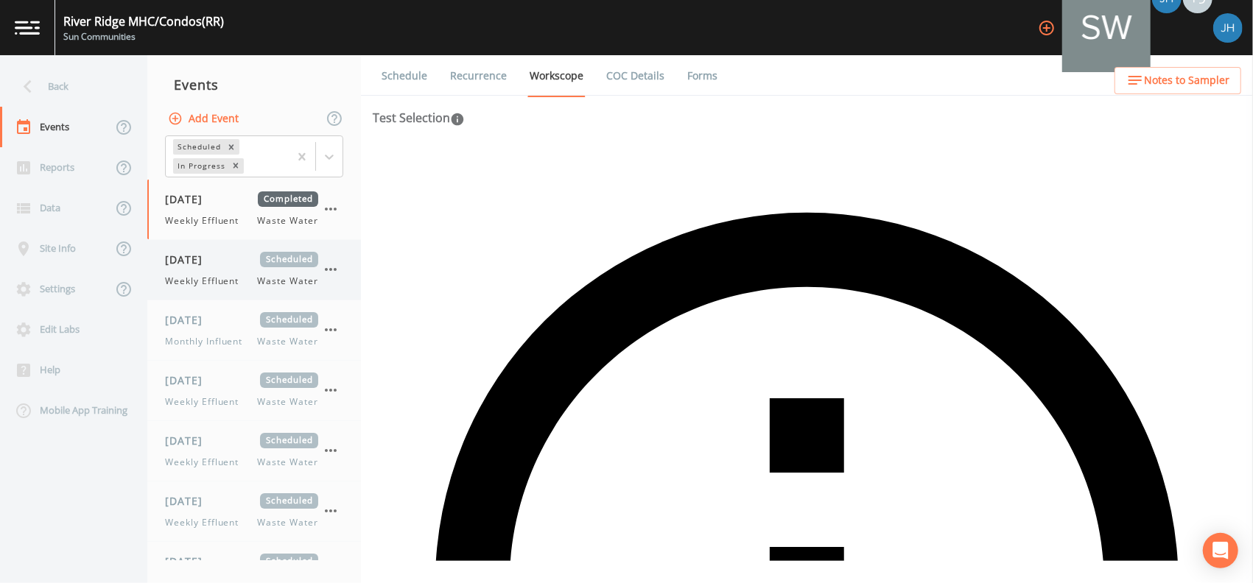
click at [334, 270] on icon "button" at bounding box center [331, 269] width 12 height 3
click at [336, 272] on icon "button" at bounding box center [331, 270] width 18 height 18
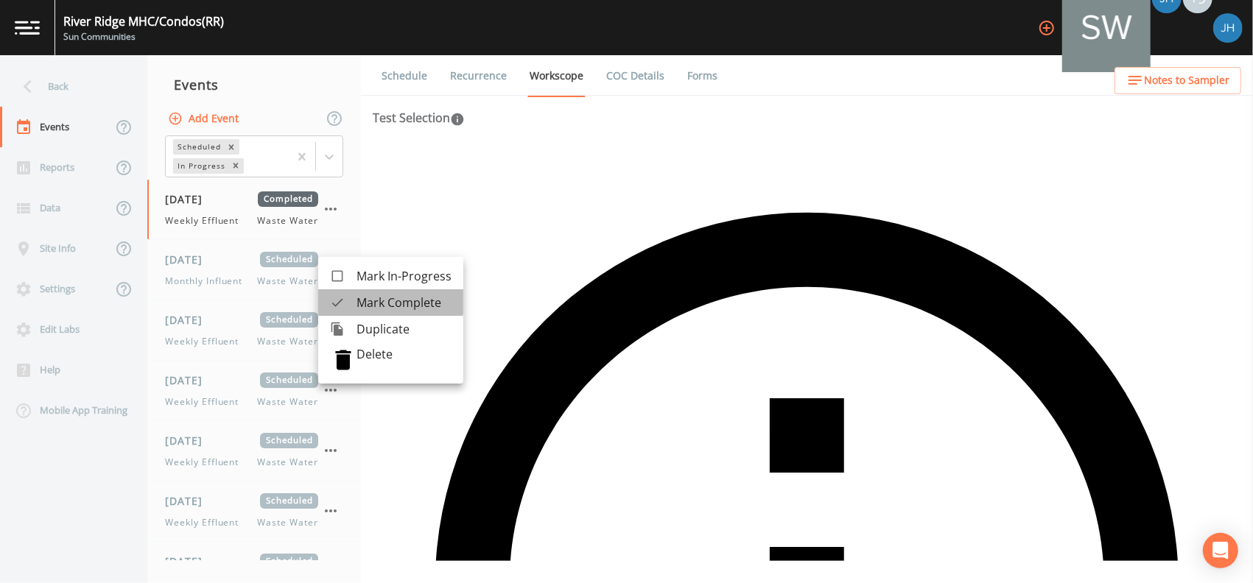
click at [363, 301] on span "Mark Complete" at bounding box center [403, 303] width 95 height 18
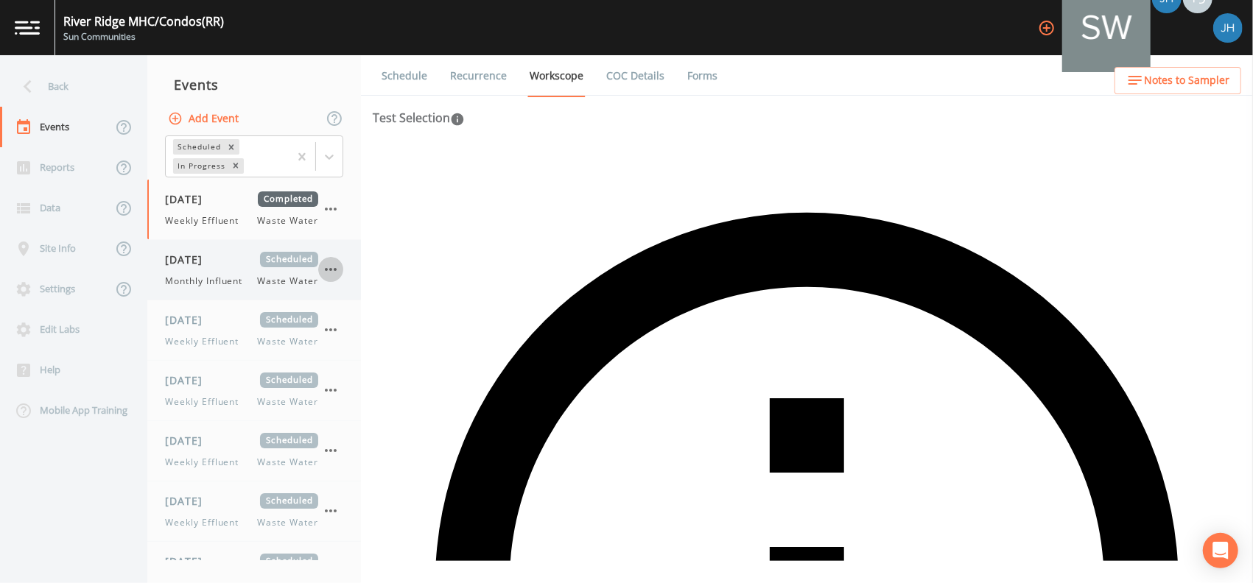
click at [337, 270] on icon "button" at bounding box center [331, 270] width 18 height 18
drag, startPoint x: 373, startPoint y: 307, endPoint x: 357, endPoint y: 294, distance: 20.9
click at [339, 273] on icon "button" at bounding box center [331, 270] width 18 height 18
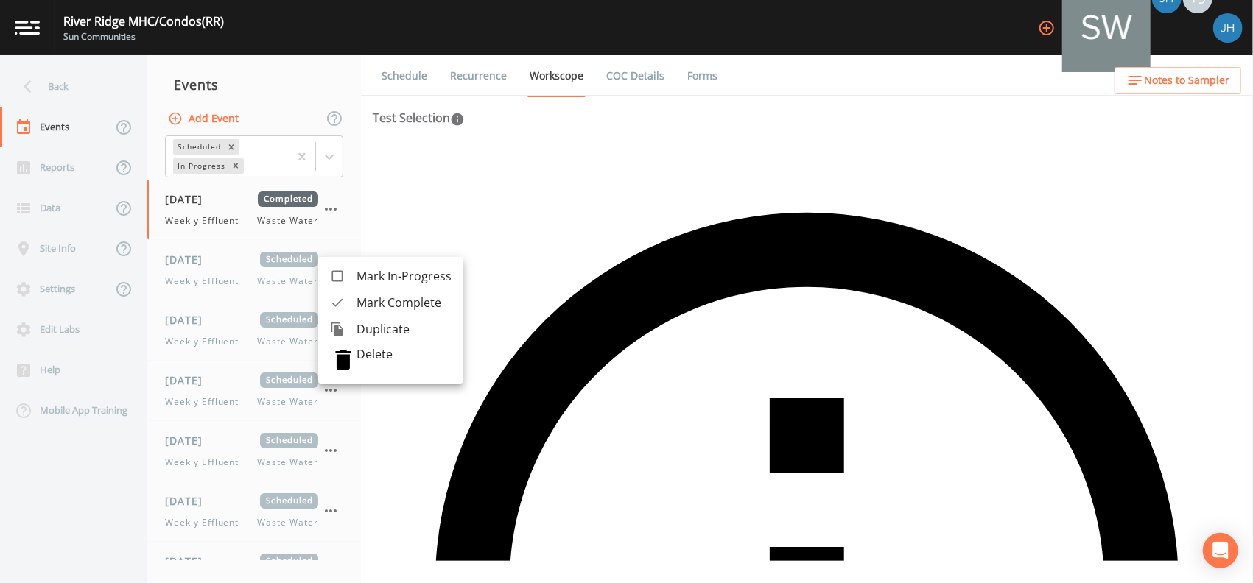
click at [365, 300] on span "Mark Complete" at bounding box center [403, 303] width 95 height 18
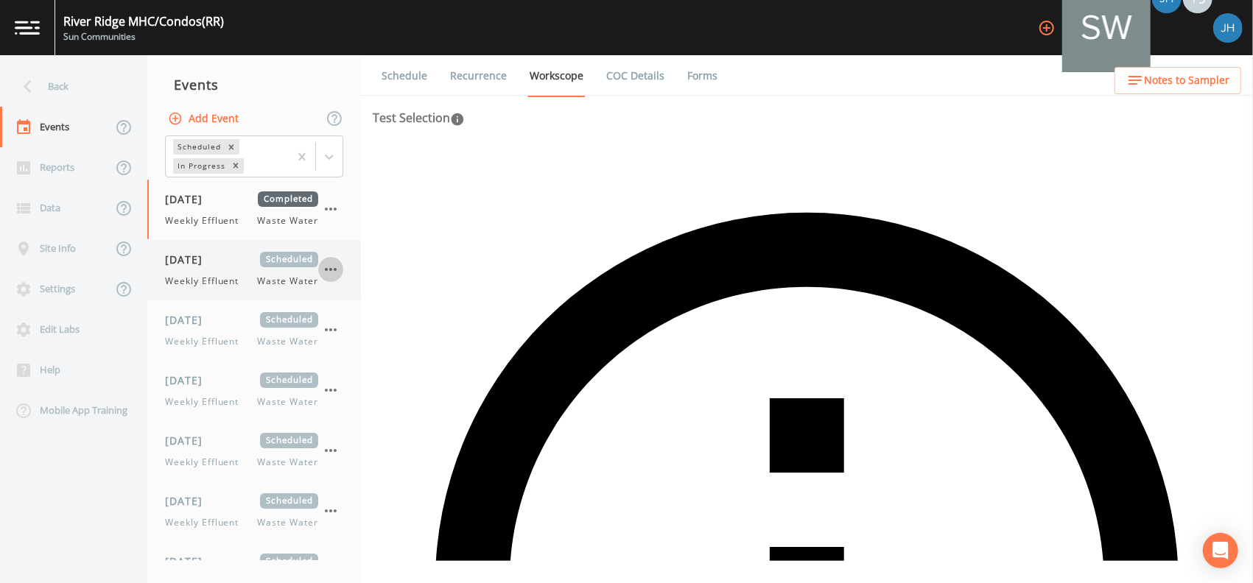
click at [332, 271] on icon "button" at bounding box center [331, 270] width 18 height 18
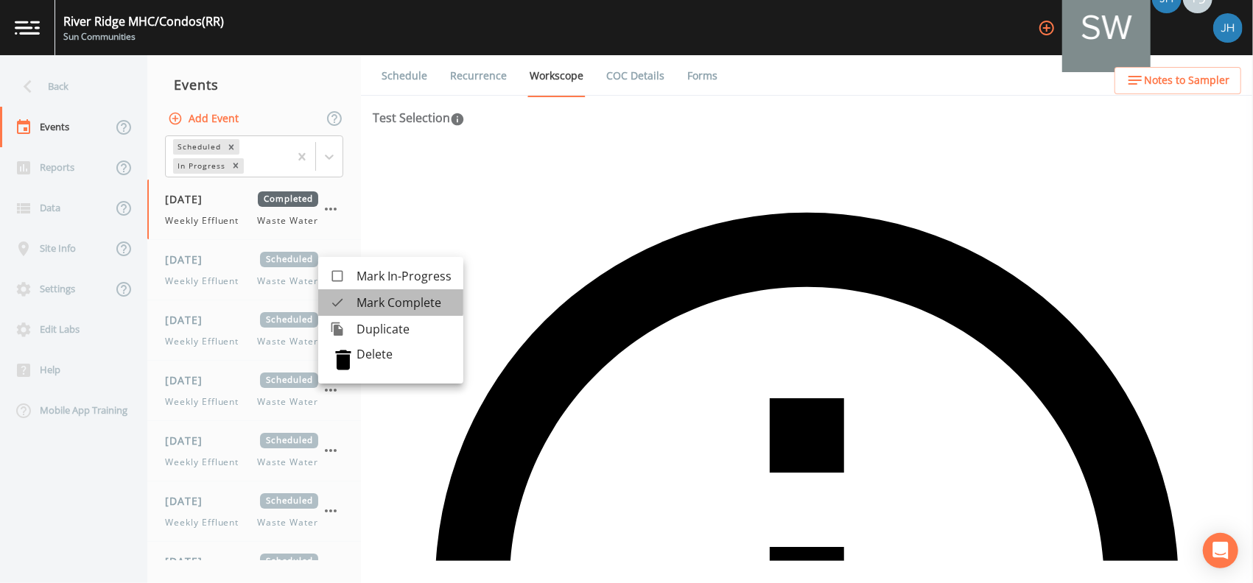
click at [361, 297] on span "Mark Complete" at bounding box center [403, 303] width 95 height 18
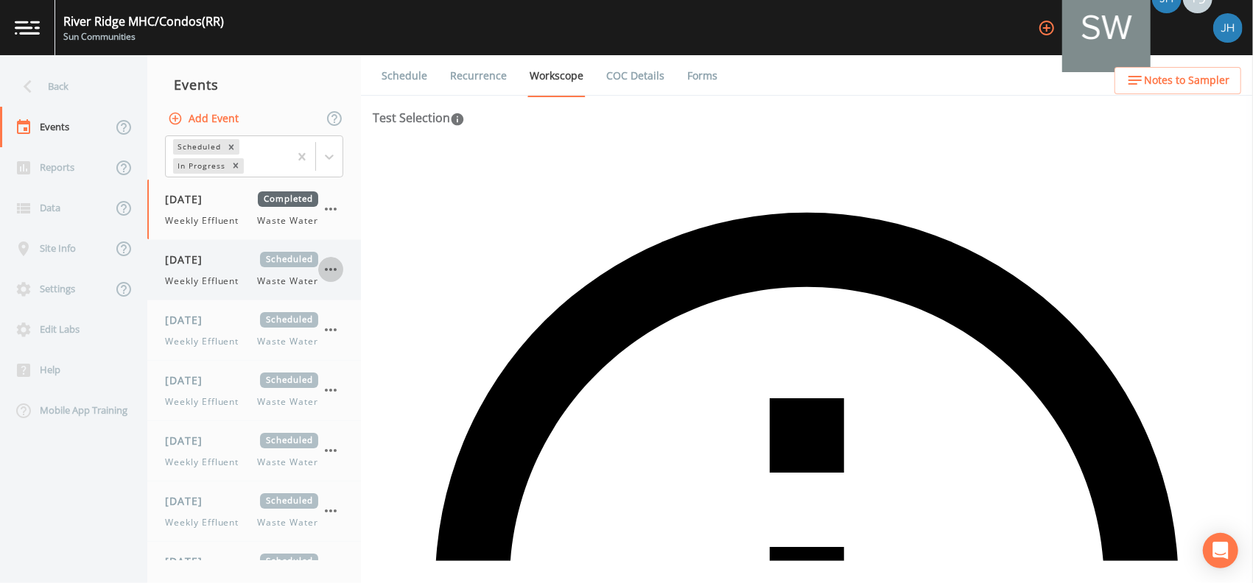
click at [330, 259] on button "button" at bounding box center [330, 269] width 25 height 25
click at [336, 273] on icon "button" at bounding box center [331, 270] width 18 height 18
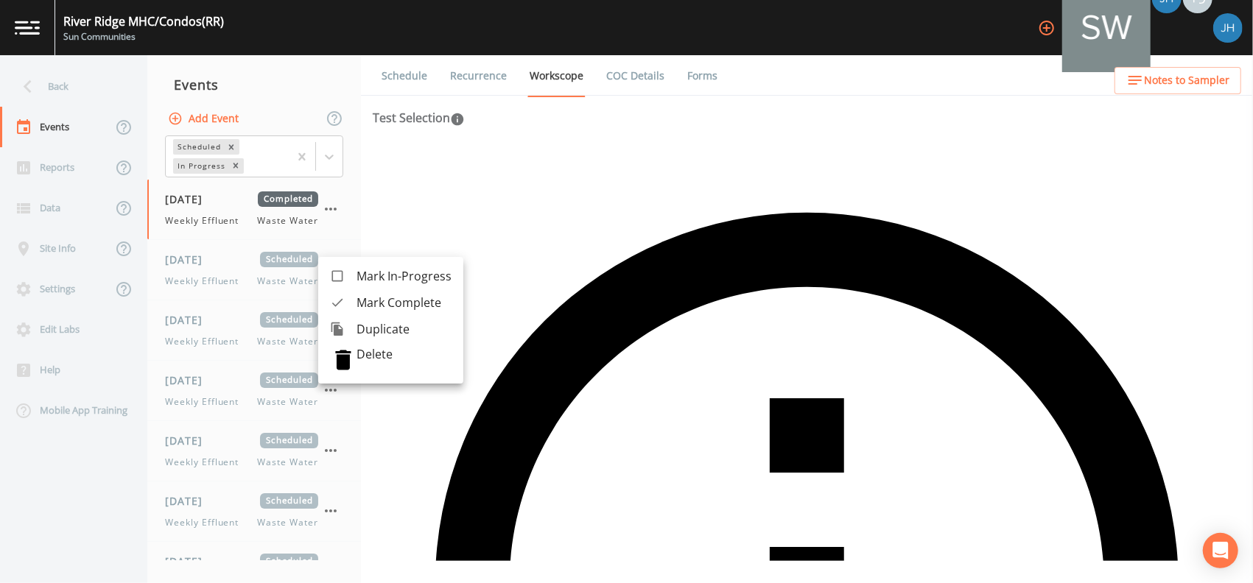
click at [360, 298] on span "Mark Complete" at bounding box center [403, 303] width 95 height 18
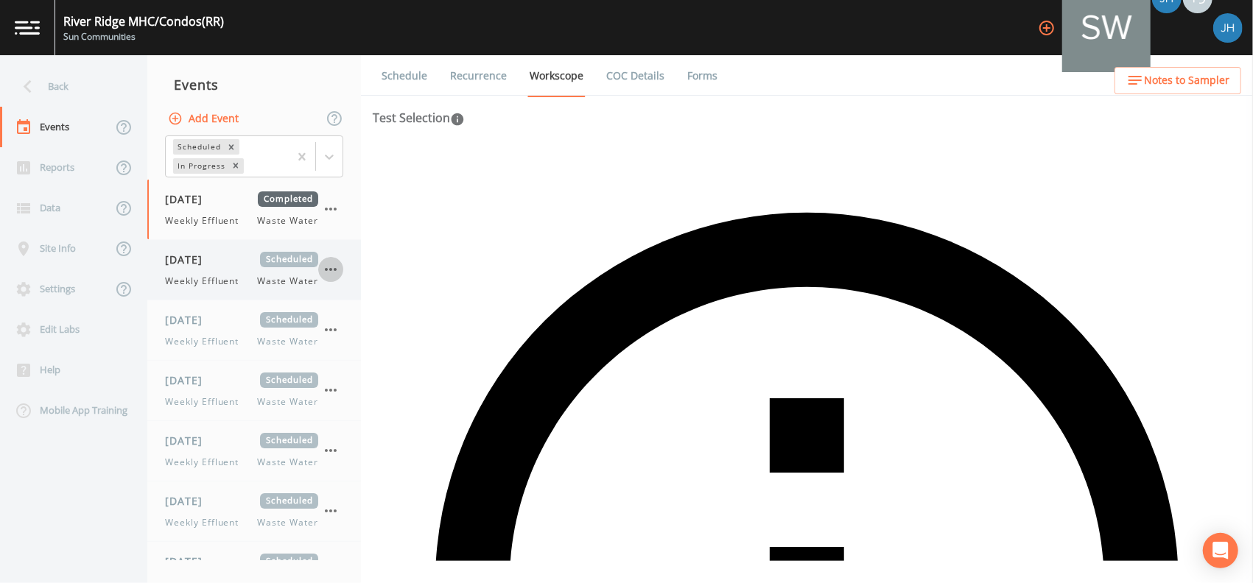
click at [334, 271] on icon "button" at bounding box center [331, 270] width 18 height 18
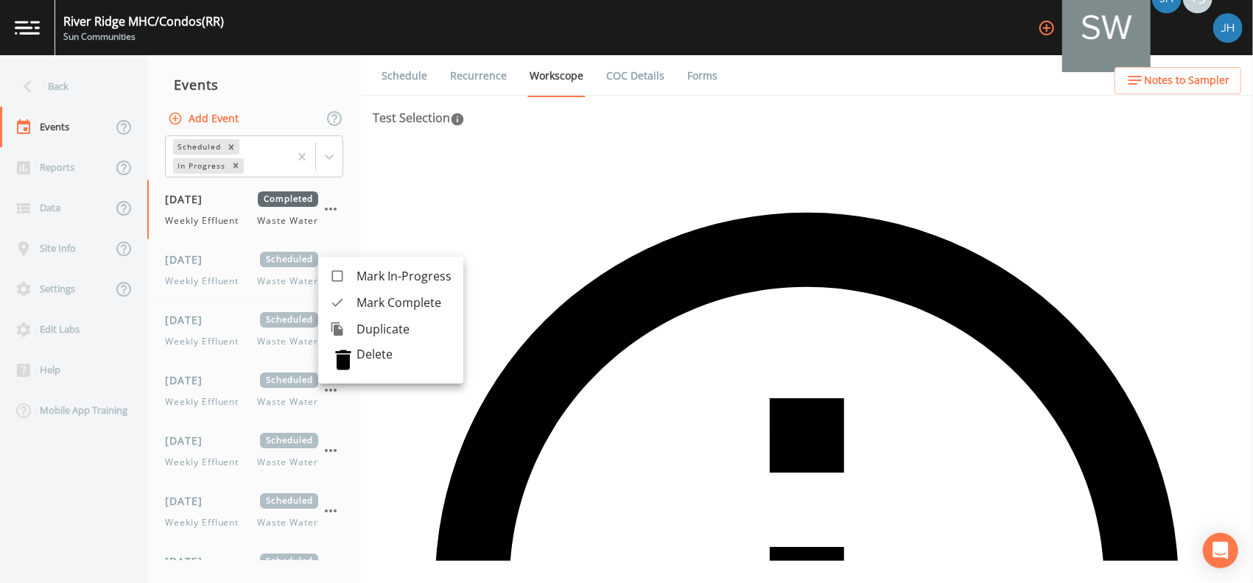
click at [367, 304] on span "Mark Complete" at bounding box center [403, 303] width 95 height 18
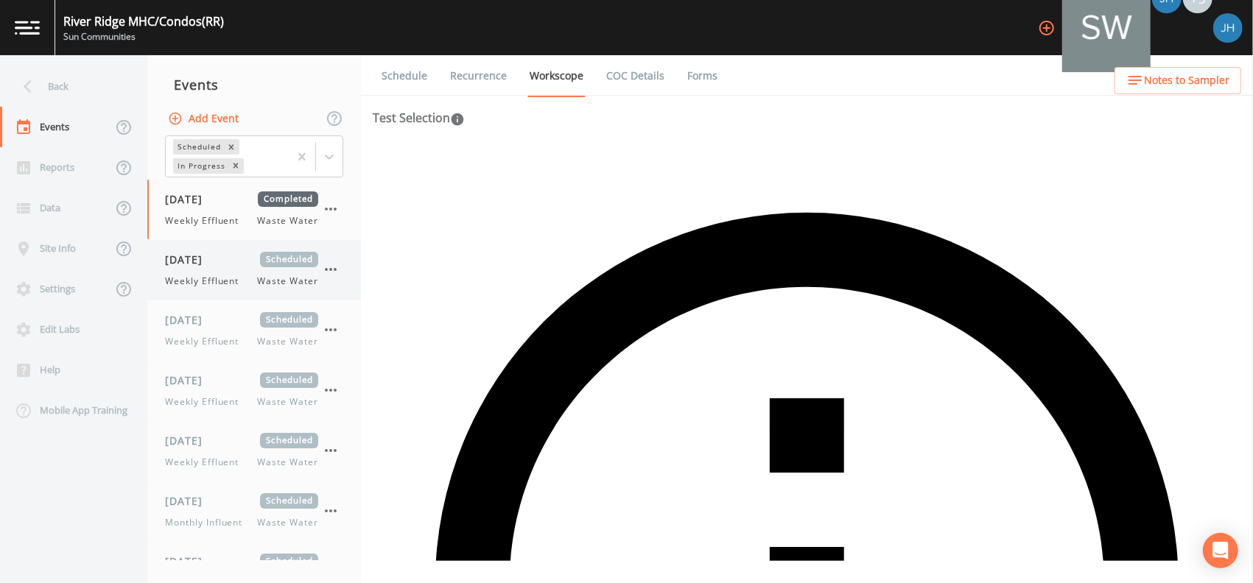
click at [331, 271] on icon "button" at bounding box center [331, 270] width 18 height 18
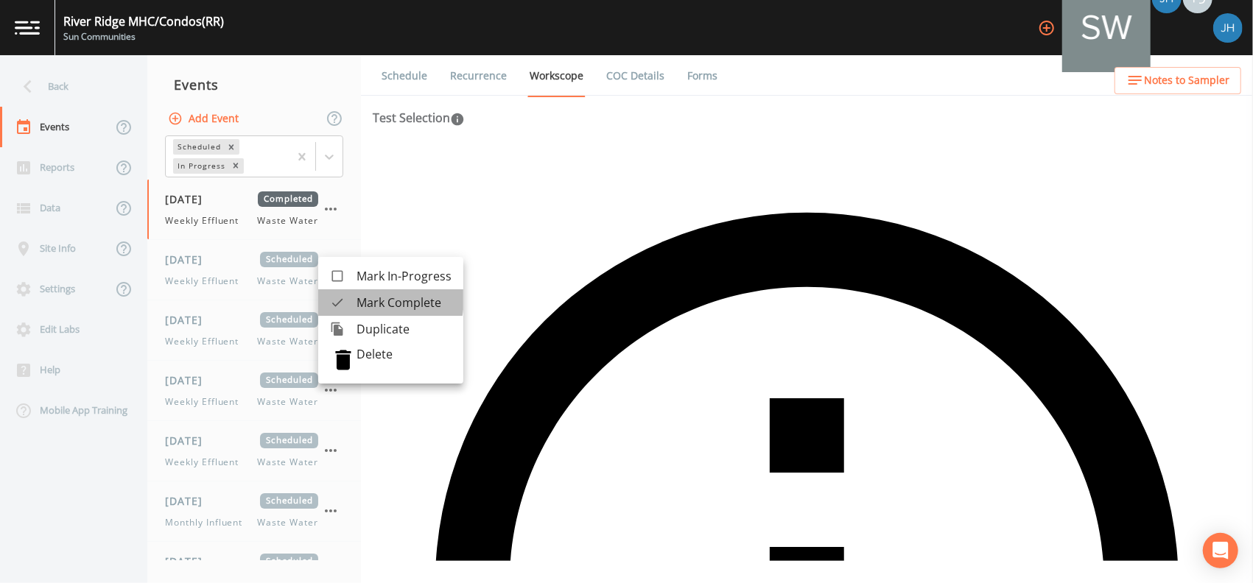
click at [365, 298] on span "Mark Complete" at bounding box center [403, 303] width 95 height 18
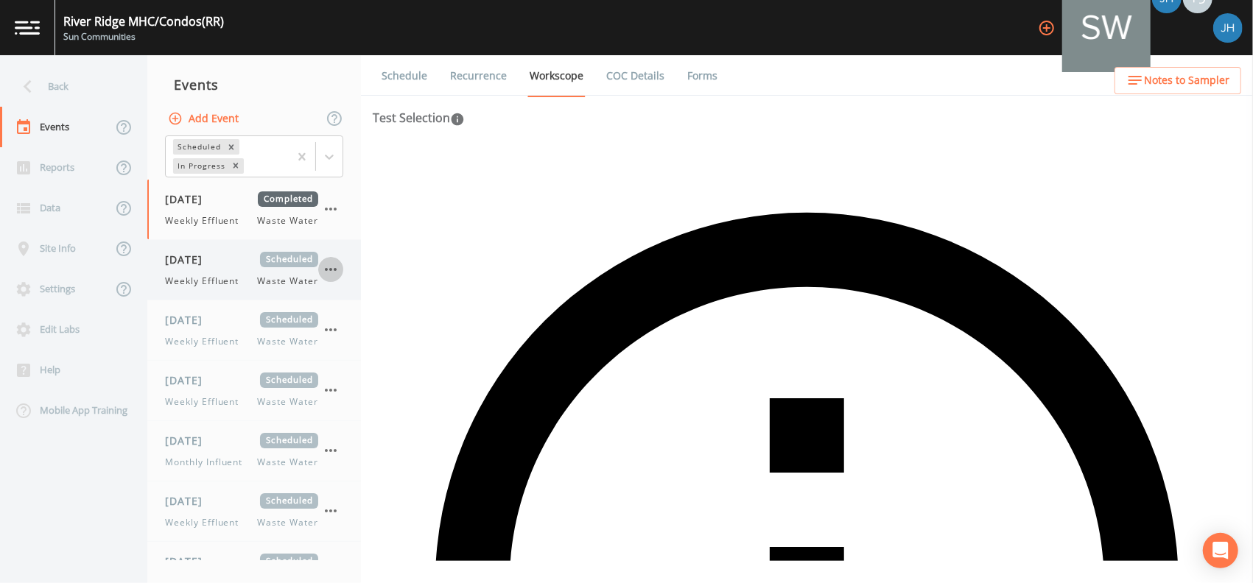
click at [335, 270] on icon "button" at bounding box center [331, 269] width 12 height 3
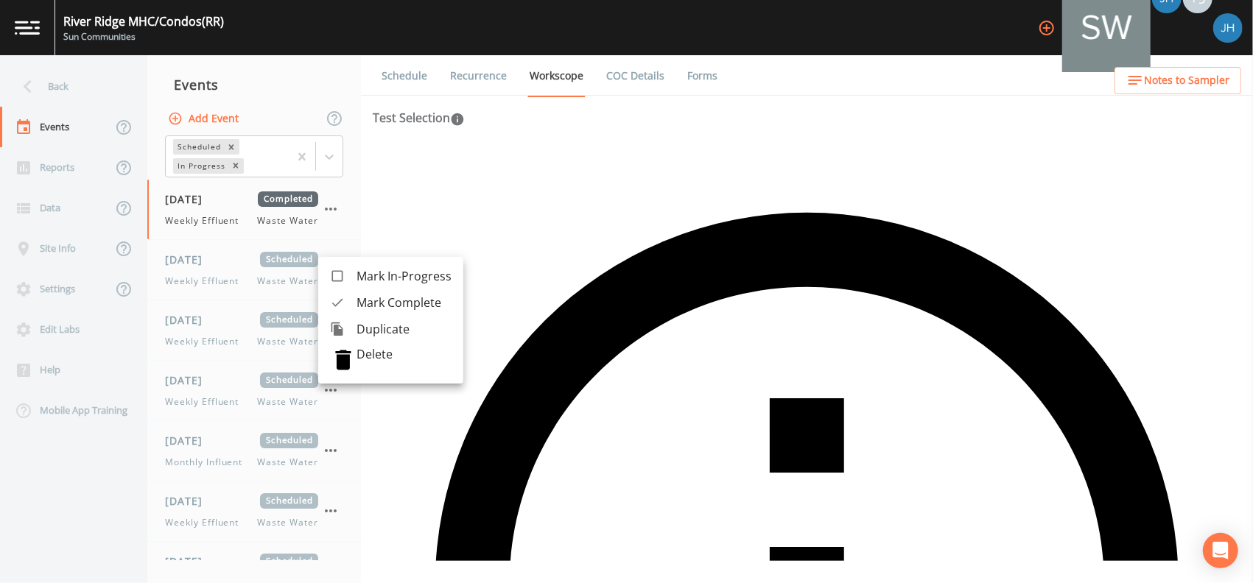
click at [359, 301] on span "Mark Complete" at bounding box center [403, 303] width 95 height 18
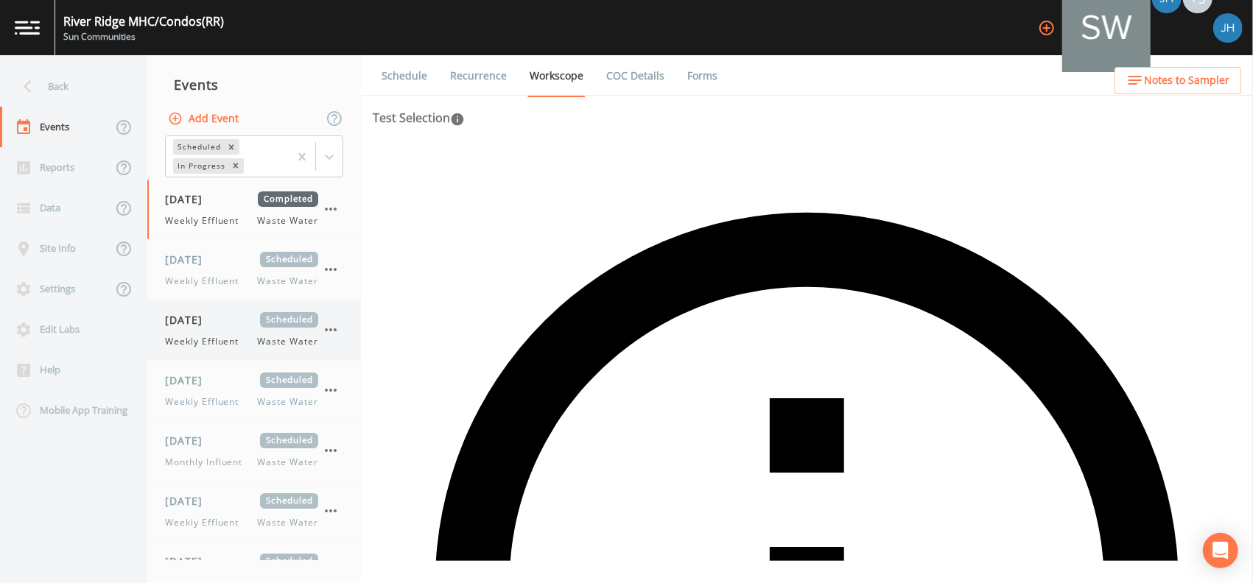
click at [331, 328] on icon "button" at bounding box center [331, 329] width 12 height 3
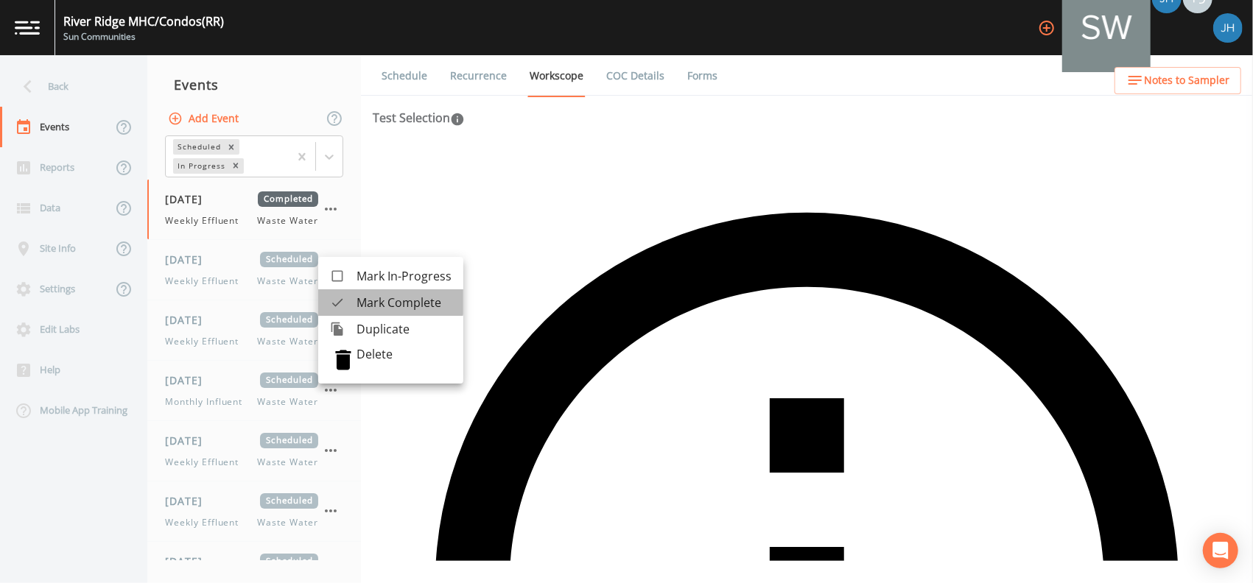
drag, startPoint x: 356, startPoint y: 296, endPoint x: 336, endPoint y: 279, distance: 26.7
click at [350, 294] on li "Mark Complete" at bounding box center [390, 302] width 145 height 27
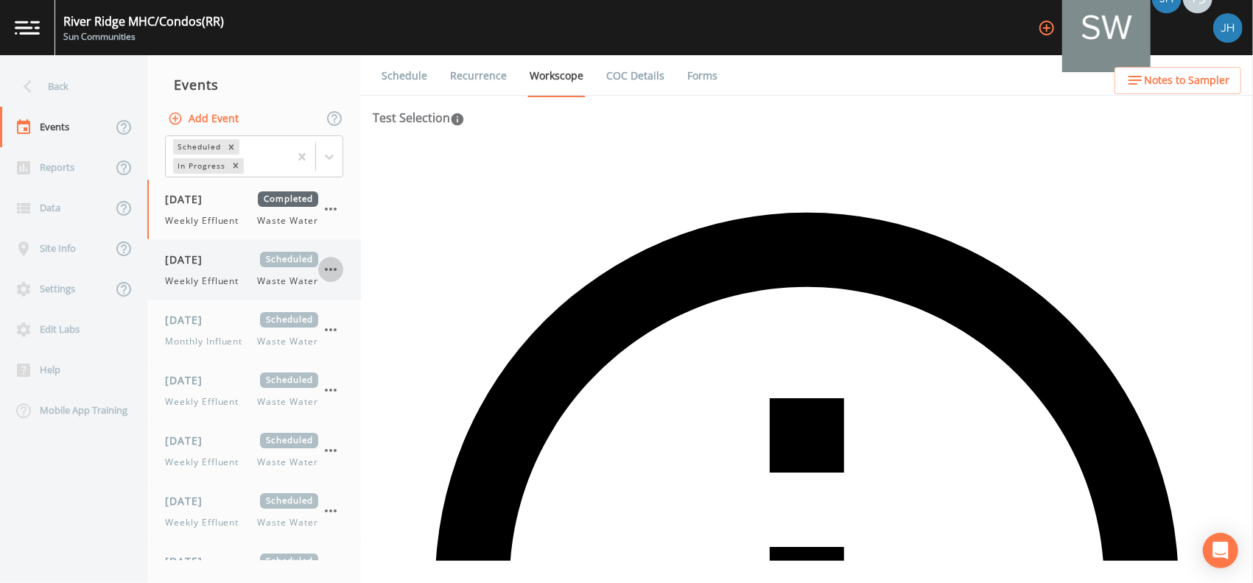
click at [330, 267] on icon "button" at bounding box center [331, 270] width 18 height 18
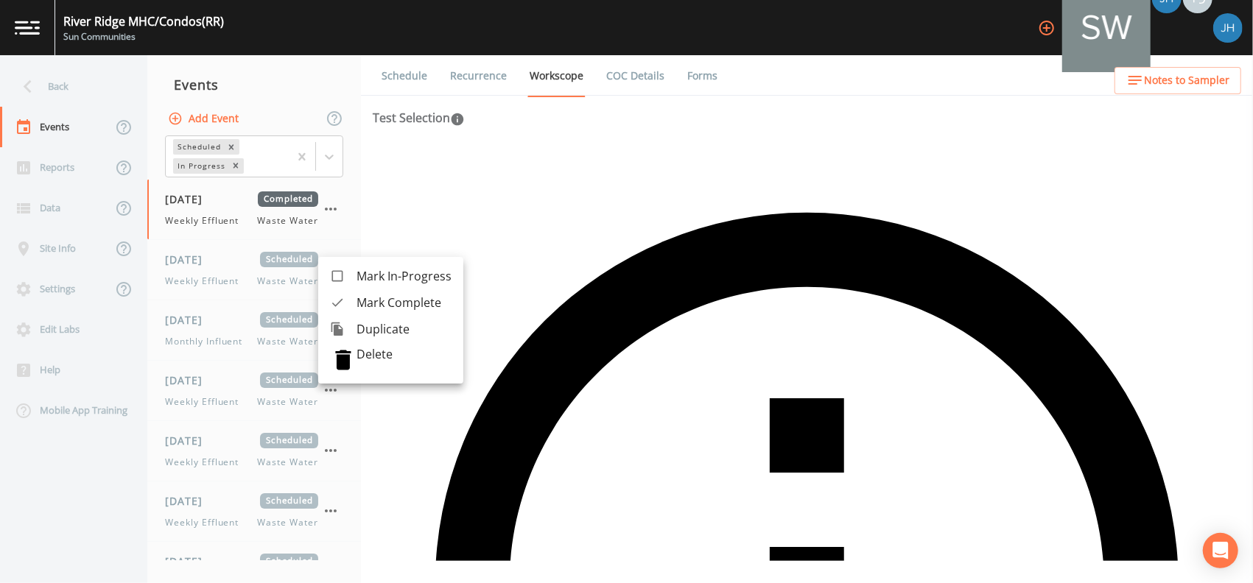
drag, startPoint x: 357, startPoint y: 295, endPoint x: 339, endPoint y: 276, distance: 26.0
click at [357, 296] on span "Mark Complete" at bounding box center [403, 303] width 95 height 18
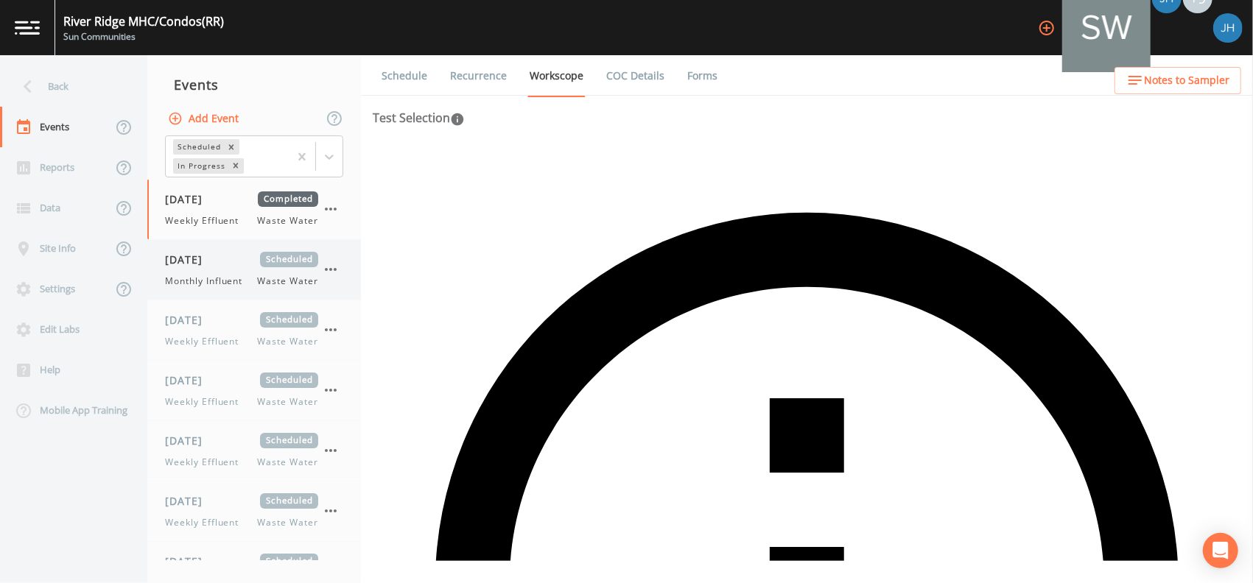
click at [334, 272] on icon "button" at bounding box center [331, 270] width 18 height 18
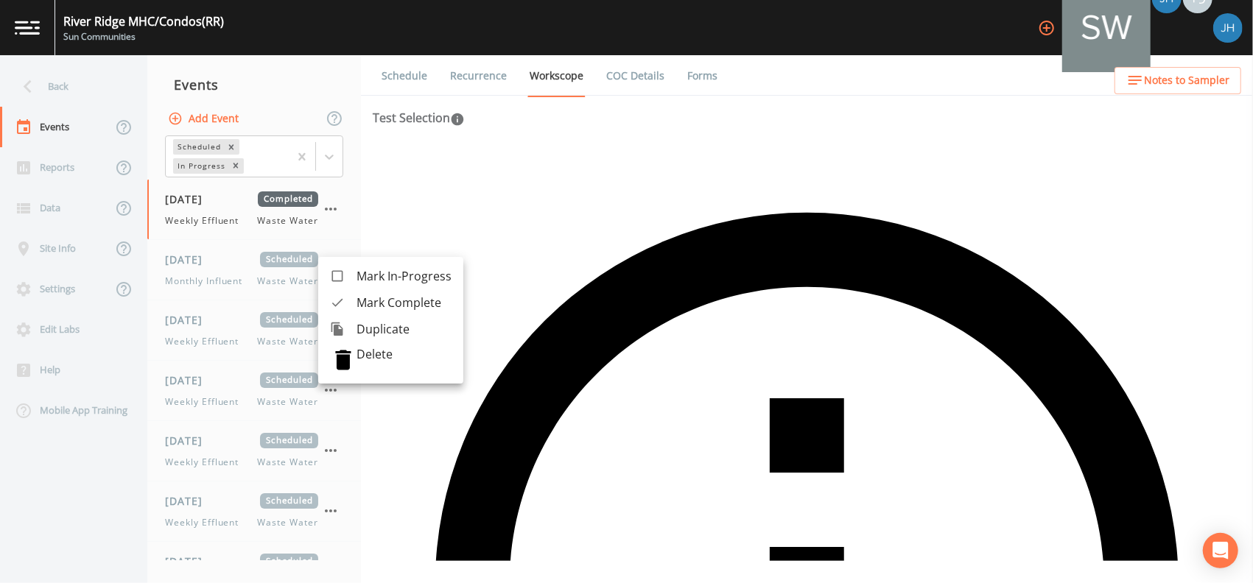
click at [362, 304] on span "Mark Complete" at bounding box center [403, 303] width 95 height 18
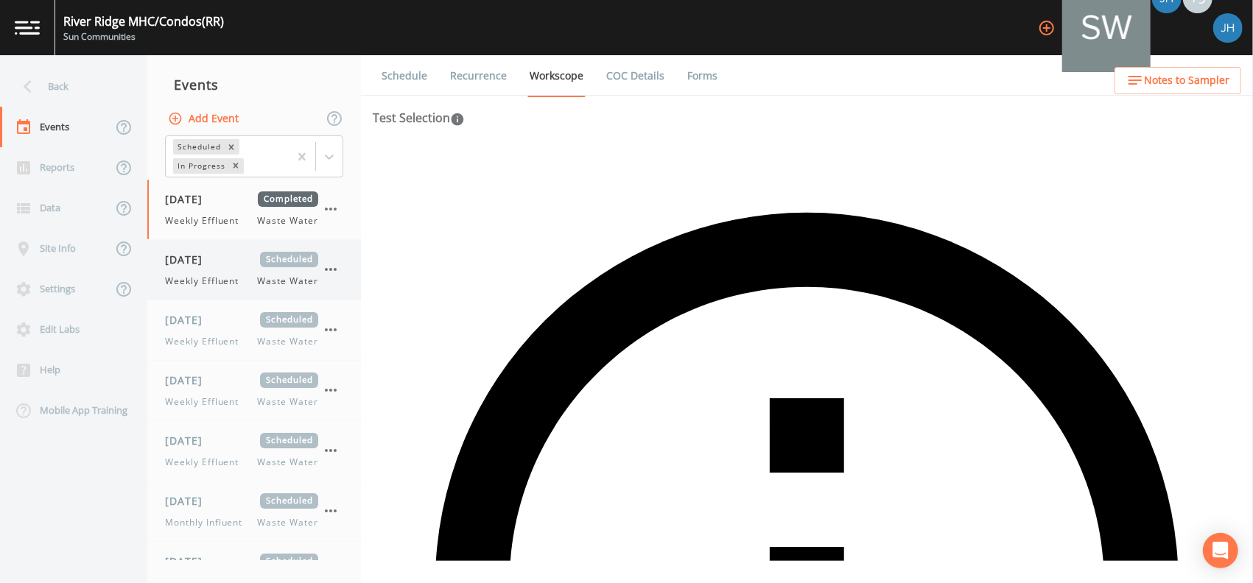
click at [329, 266] on icon "button" at bounding box center [331, 270] width 18 height 18
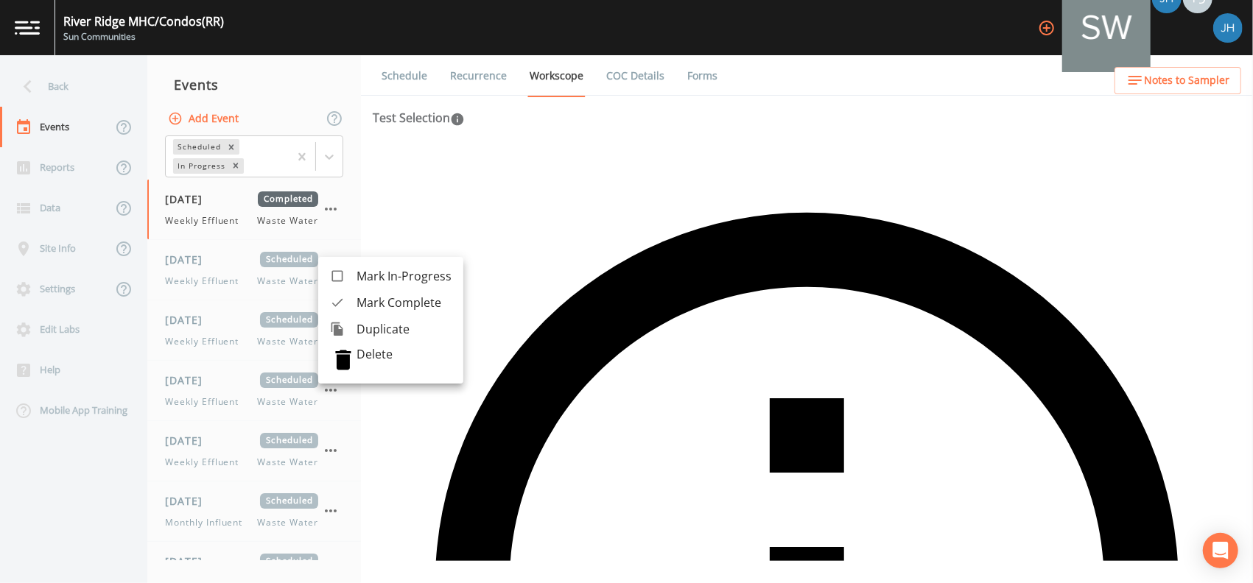
click at [359, 303] on span "Mark Complete" at bounding box center [403, 303] width 95 height 18
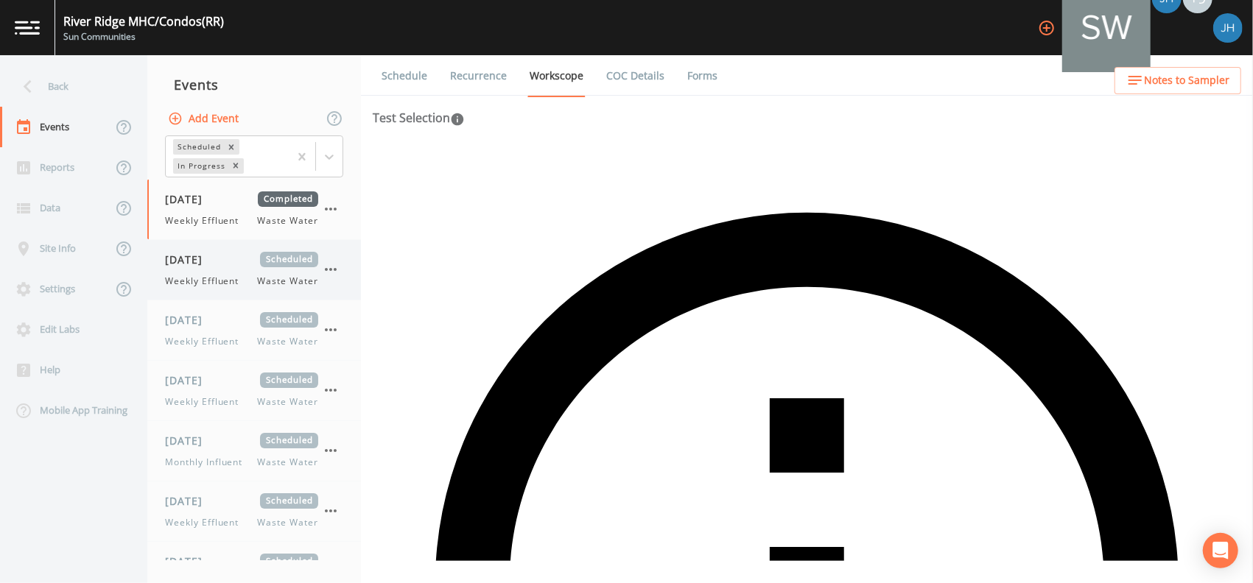
click at [331, 271] on icon "button" at bounding box center [331, 270] width 18 height 18
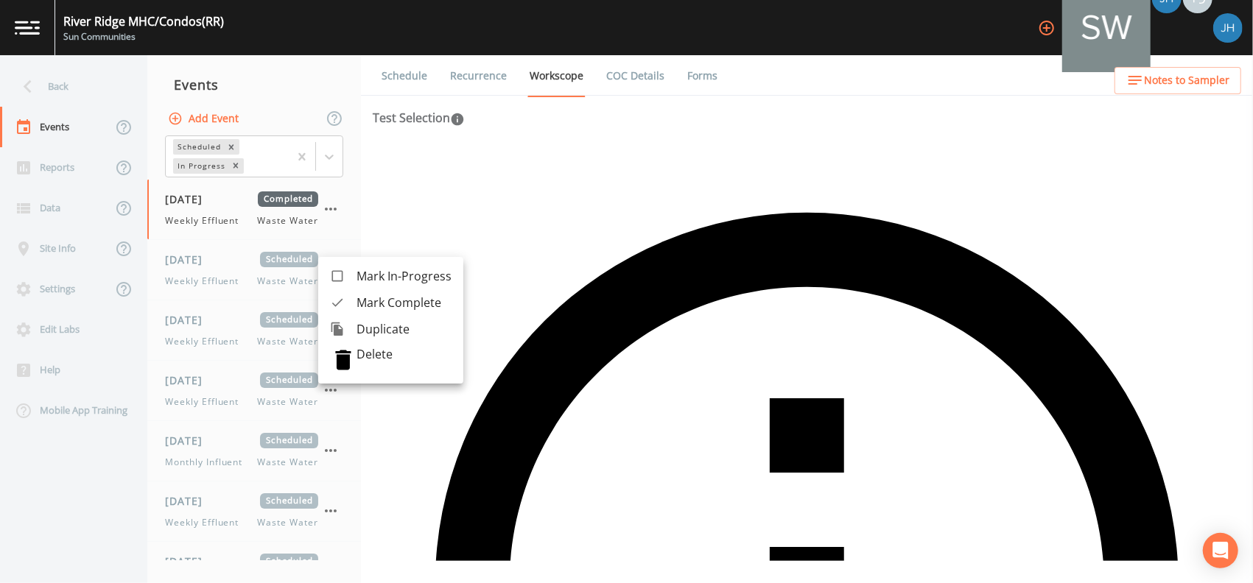
click at [353, 304] on div at bounding box center [343, 302] width 27 height 15
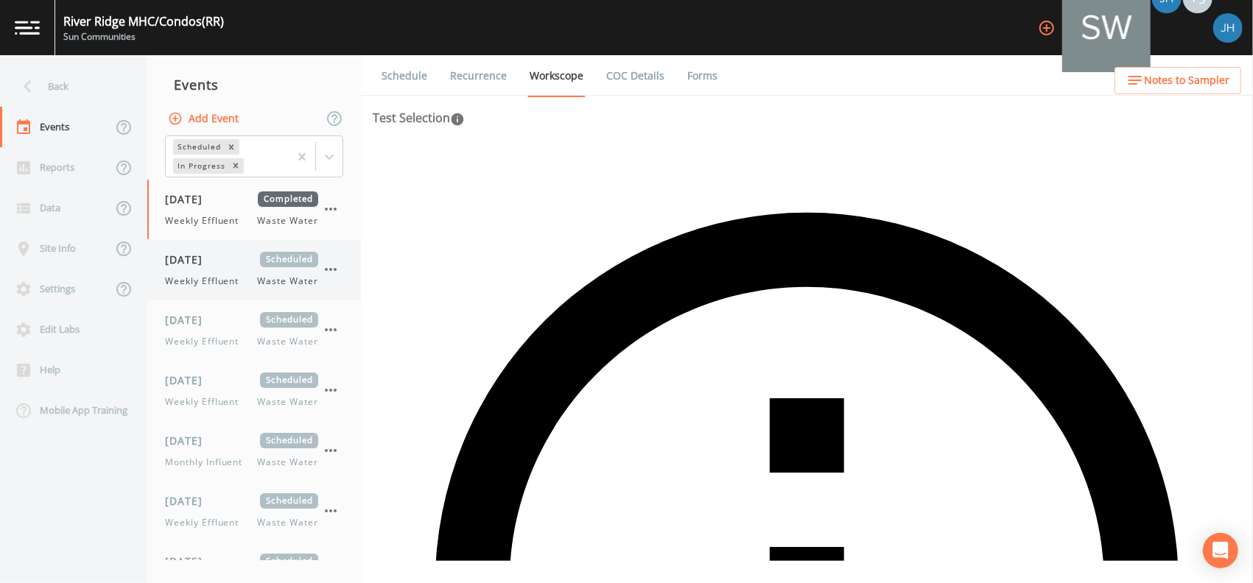
click at [330, 273] on icon "button" at bounding box center [331, 270] width 18 height 18
click at [329, 275] on icon "button" at bounding box center [331, 270] width 18 height 18
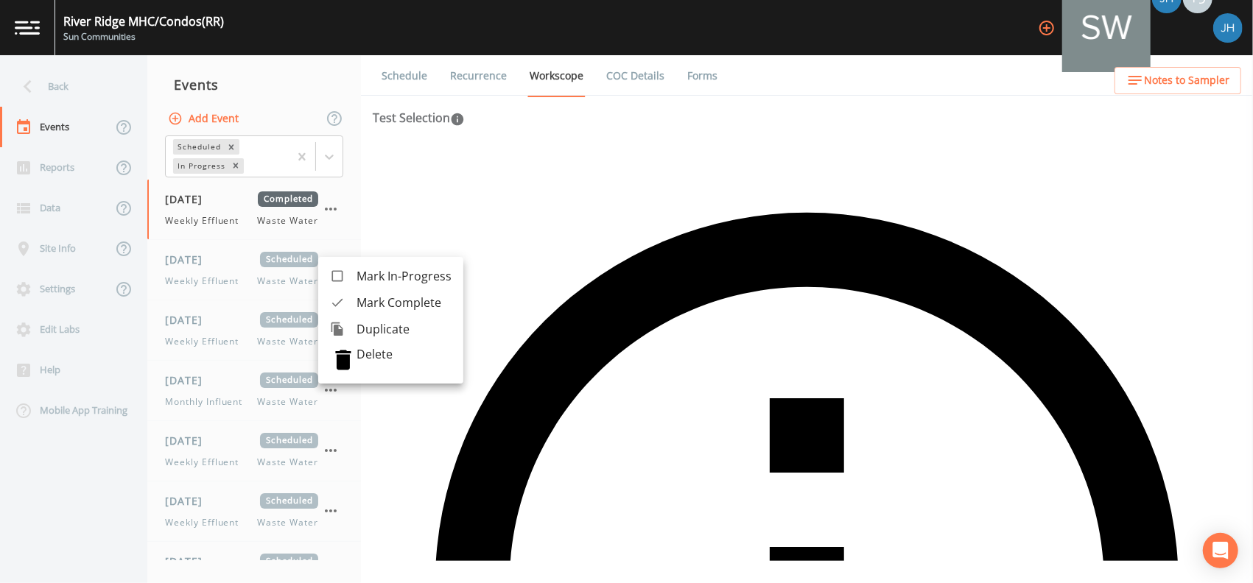
click at [356, 305] on span "Mark Complete" at bounding box center [403, 303] width 95 height 18
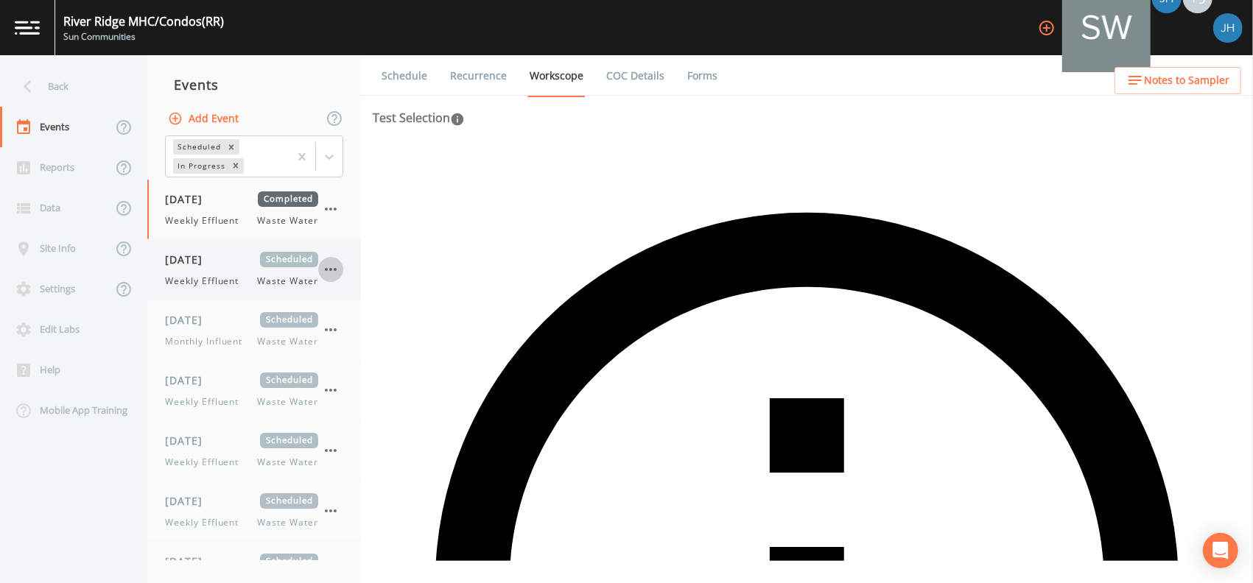
click at [333, 272] on icon "button" at bounding box center [331, 270] width 18 height 18
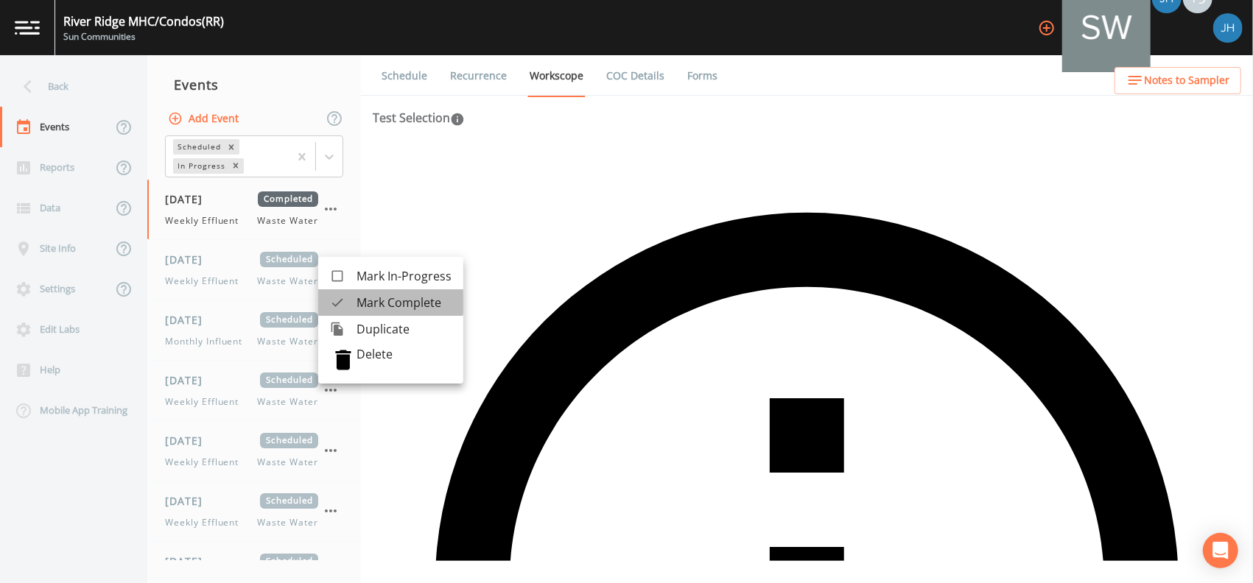
click at [354, 300] on div at bounding box center [343, 302] width 27 height 15
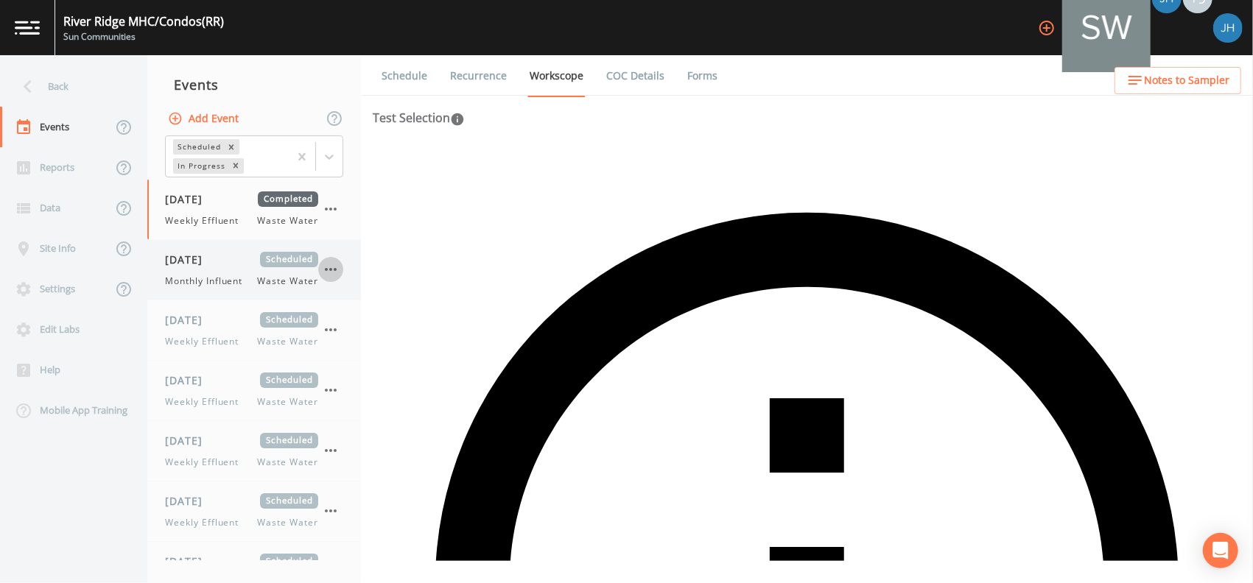
click at [333, 272] on icon "button" at bounding box center [331, 270] width 18 height 18
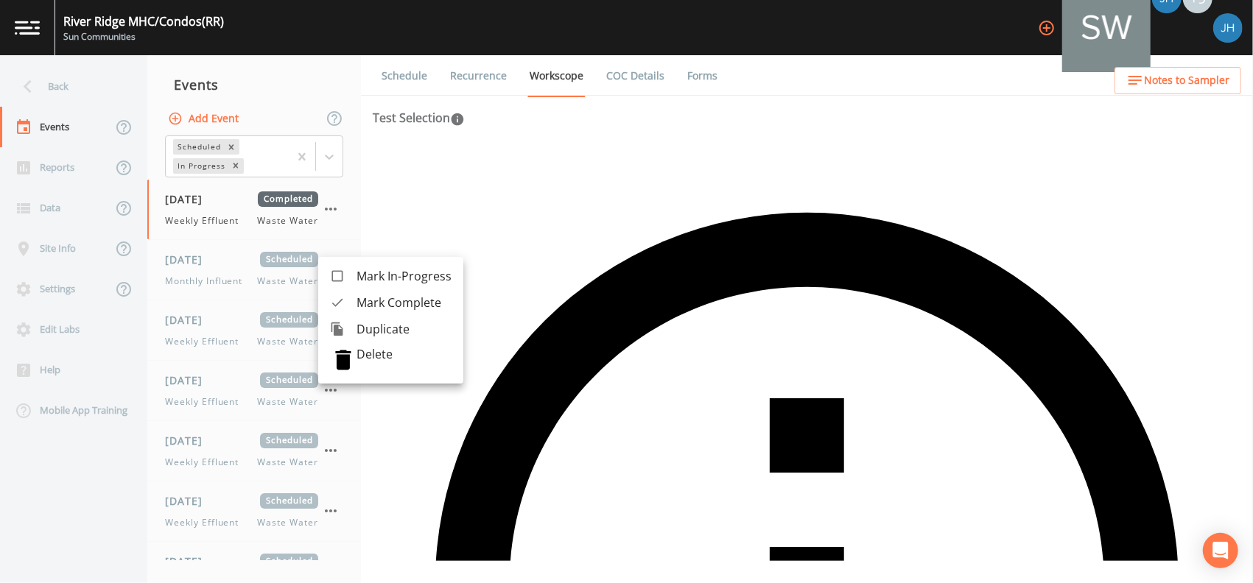
click at [355, 295] on li "Mark Complete" at bounding box center [390, 302] width 145 height 27
click at [336, 271] on icon "button" at bounding box center [331, 270] width 18 height 18
click at [360, 296] on span "Mark Complete" at bounding box center [403, 303] width 95 height 18
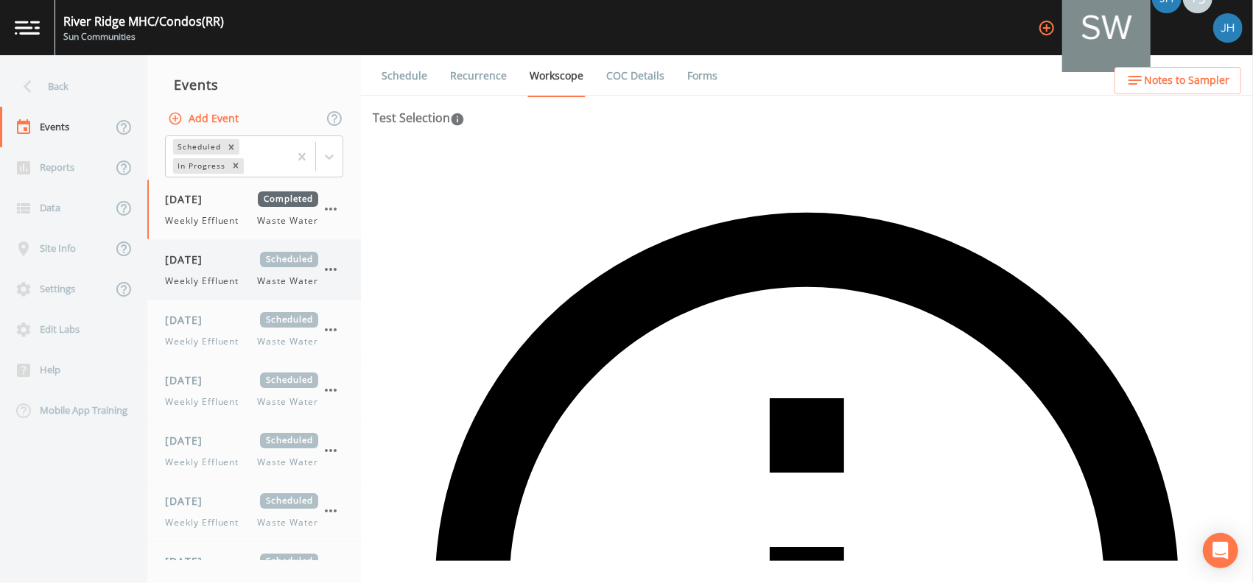
click at [335, 270] on icon "button" at bounding box center [331, 269] width 12 height 3
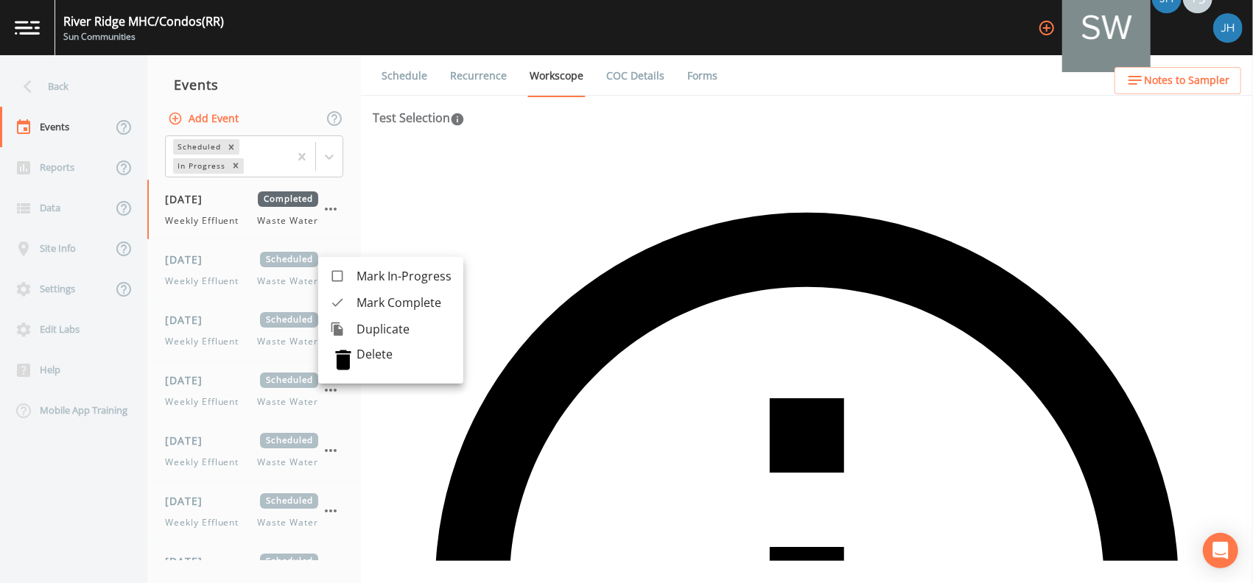
click at [362, 306] on span "Mark Complete" at bounding box center [403, 303] width 95 height 18
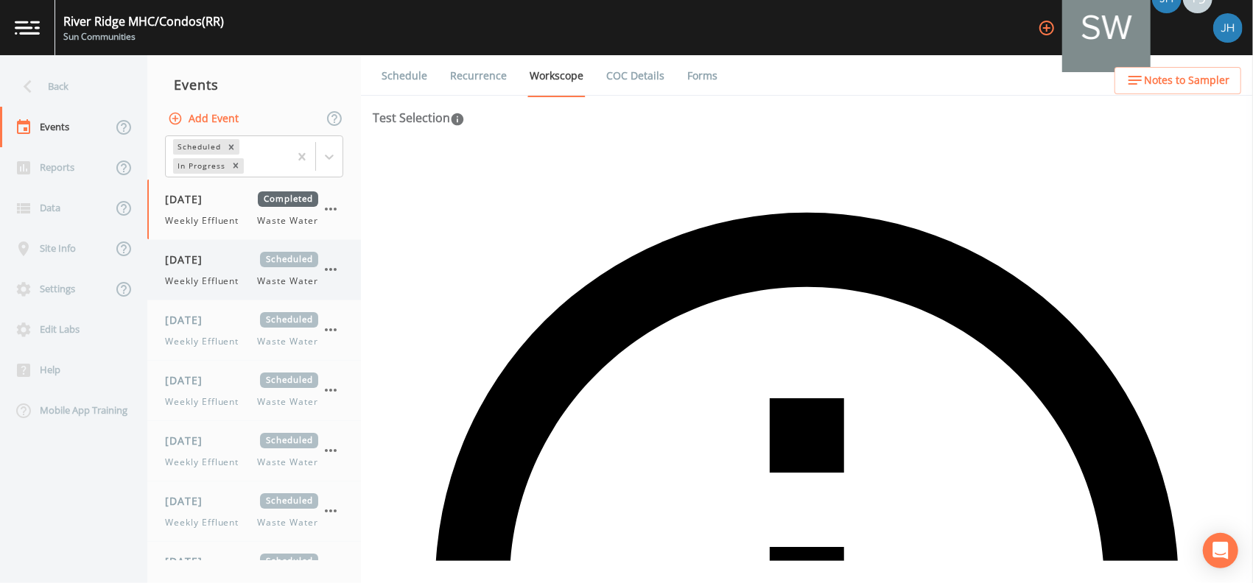
click at [333, 271] on icon "button" at bounding box center [331, 270] width 18 height 18
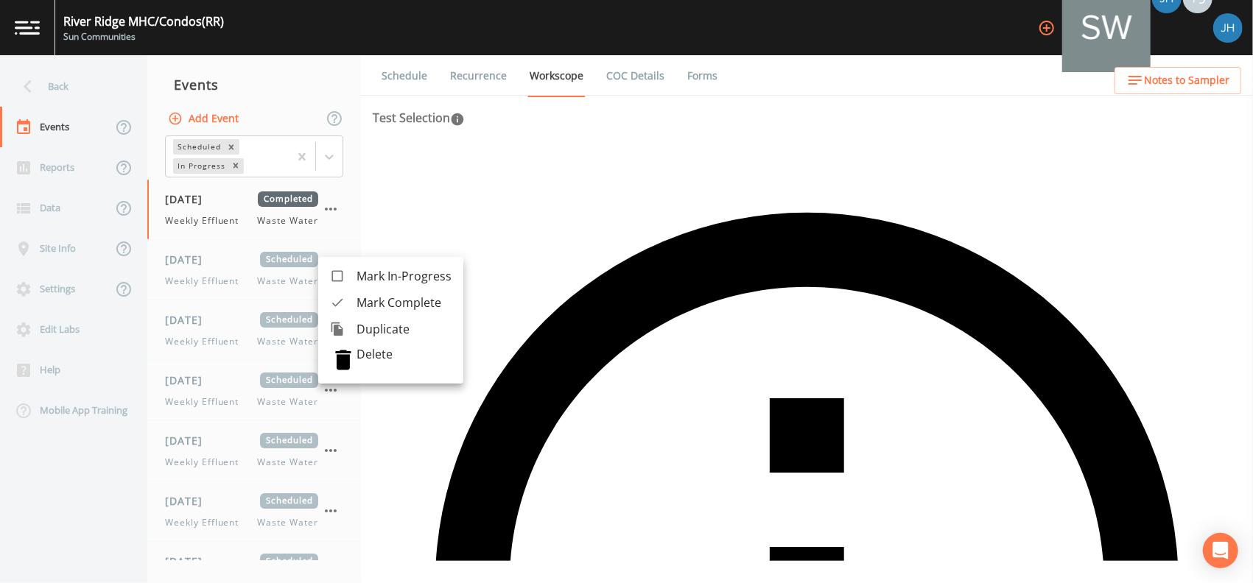
click at [364, 305] on span "Mark Complete" at bounding box center [403, 303] width 95 height 18
click at [330, 266] on icon "button" at bounding box center [331, 270] width 18 height 18
drag, startPoint x: 359, startPoint y: 296, endPoint x: 348, endPoint y: 276, distance: 22.4
click at [358, 296] on span "Mark Complete" at bounding box center [403, 303] width 95 height 18
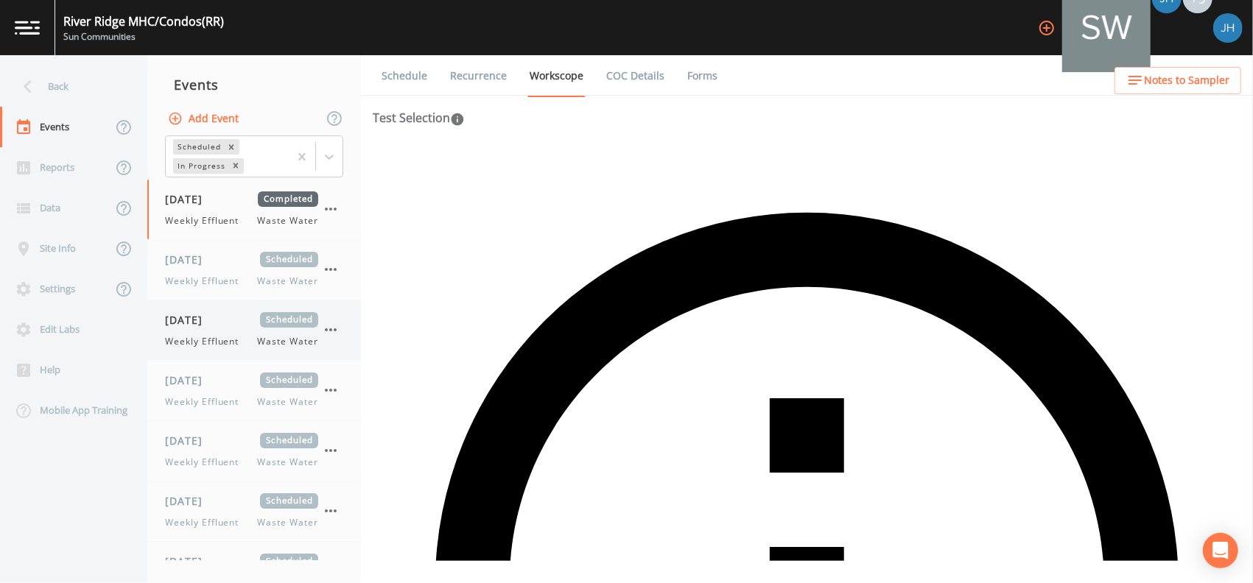
drag, startPoint x: 335, startPoint y: 265, endPoint x: 359, endPoint y: 284, distance: 30.9
click at [337, 269] on icon "button" at bounding box center [331, 270] width 18 height 18
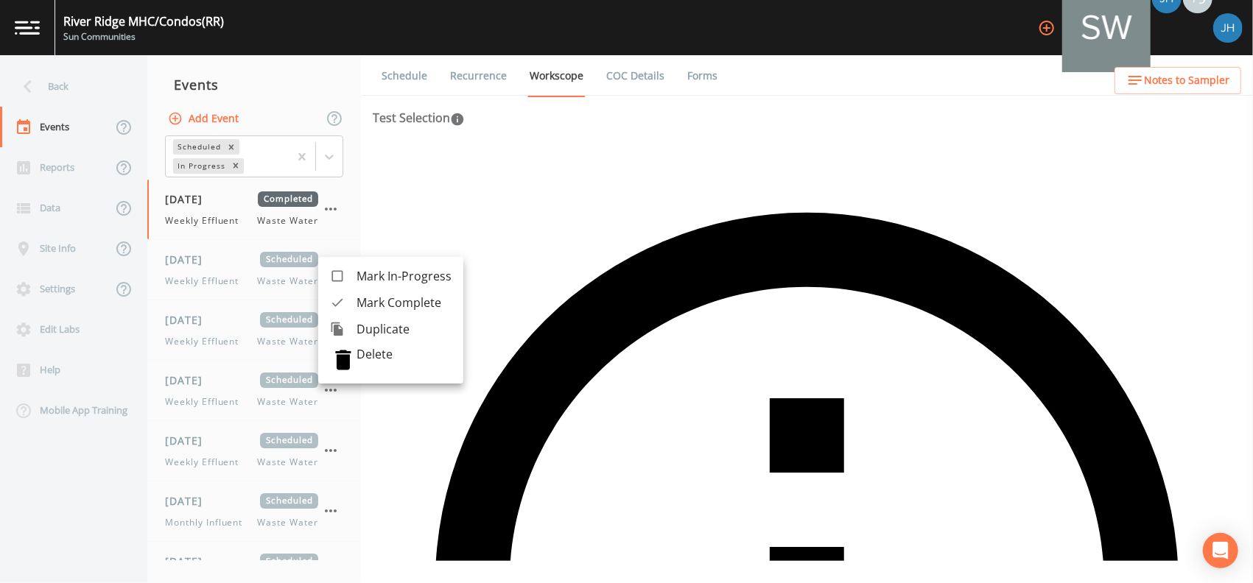
click at [362, 295] on span "Mark Complete" at bounding box center [403, 303] width 95 height 18
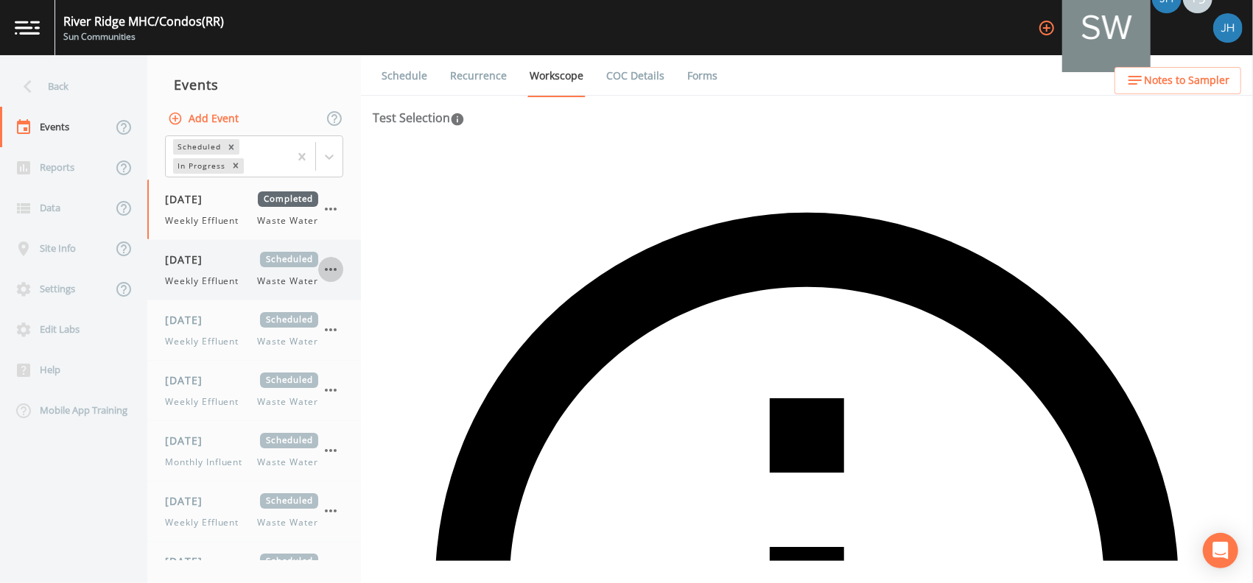
click at [340, 275] on button "button" at bounding box center [330, 269] width 25 height 25
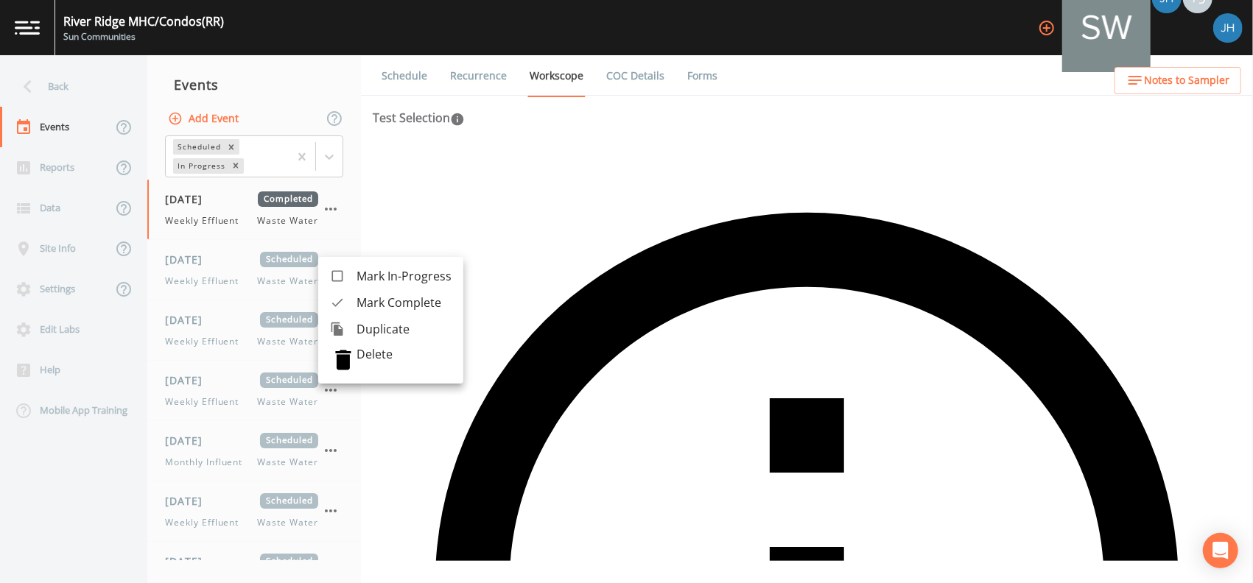
click at [358, 295] on span "Mark Complete" at bounding box center [403, 303] width 95 height 18
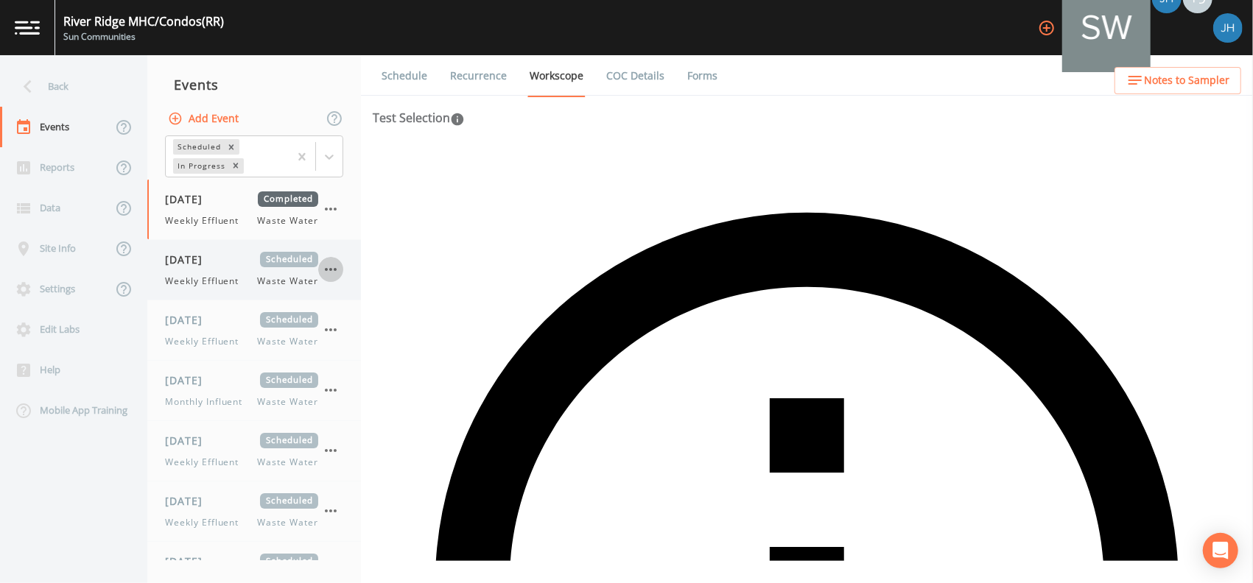
click at [334, 269] on icon "button" at bounding box center [331, 269] width 12 height 3
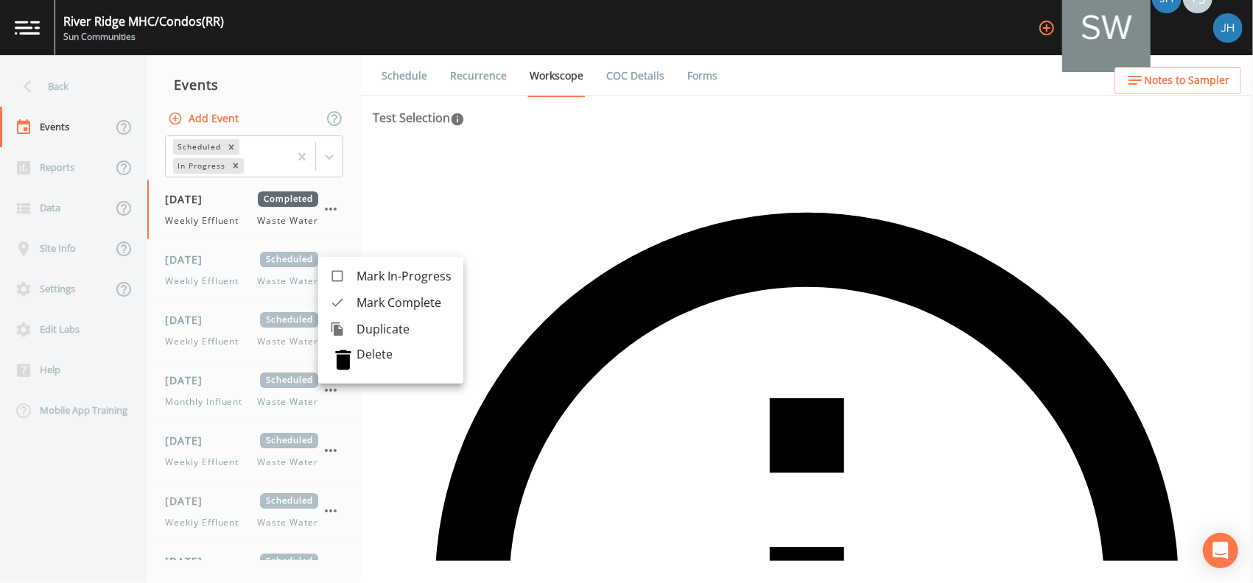
drag, startPoint x: 353, startPoint y: 298, endPoint x: 348, endPoint y: 289, distance: 9.6
click at [352, 295] on div at bounding box center [343, 302] width 27 height 15
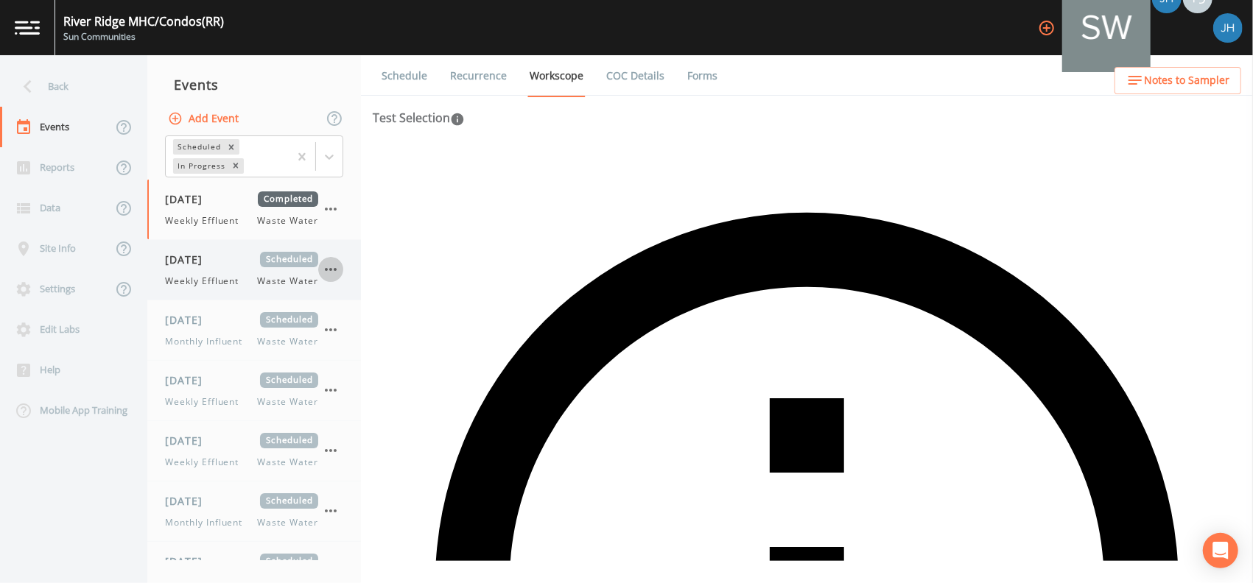
click at [331, 271] on icon "button" at bounding box center [331, 270] width 18 height 18
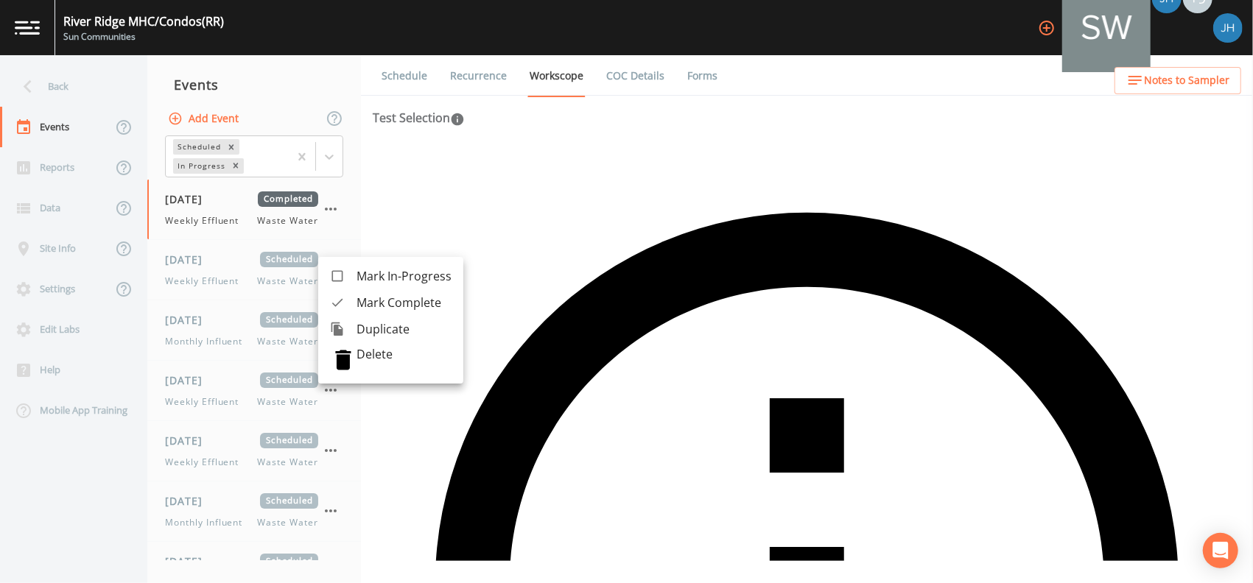
drag, startPoint x: 355, startPoint y: 303, endPoint x: 347, endPoint y: 289, distance: 16.2
click at [355, 303] on div at bounding box center [343, 302] width 27 height 15
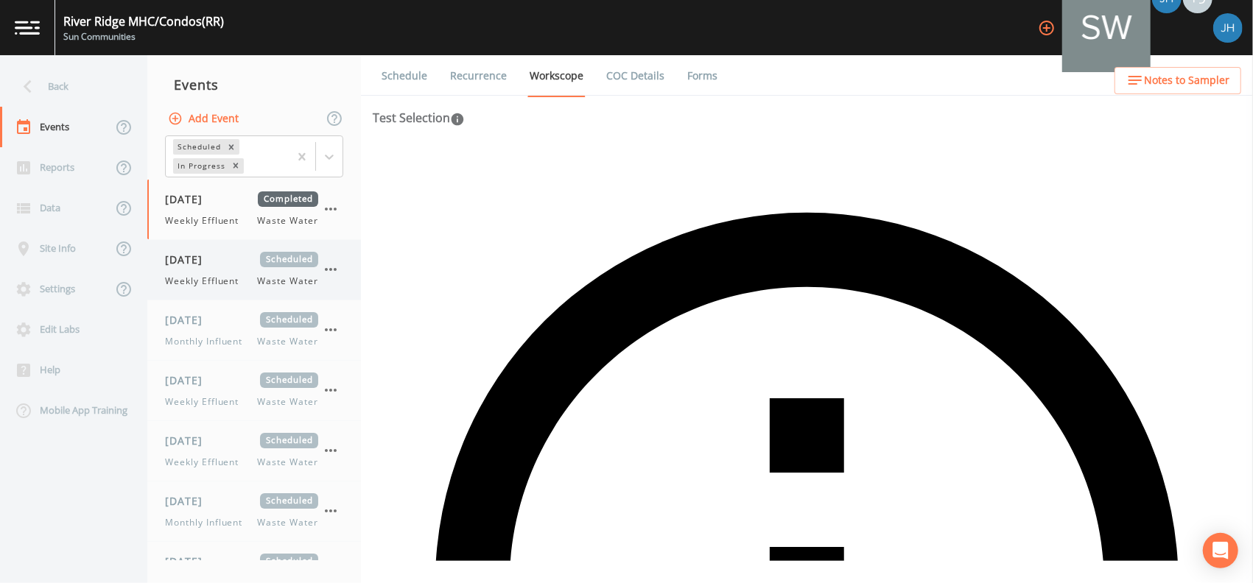
click at [336, 321] on icon "button" at bounding box center [331, 330] width 18 height 18
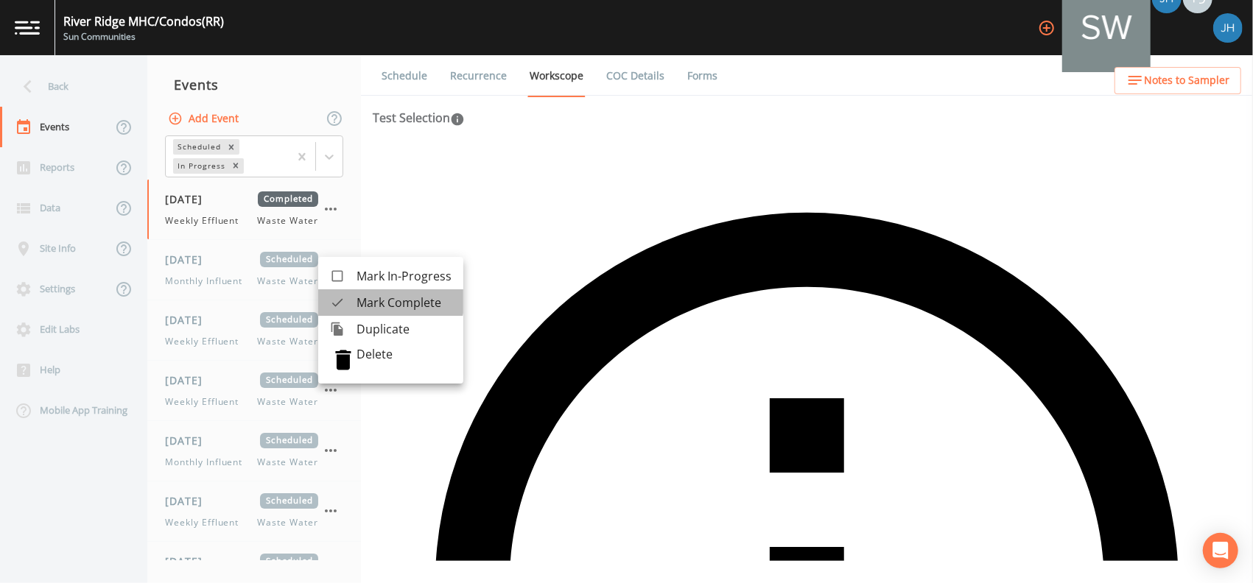
click at [354, 295] on div at bounding box center [343, 302] width 27 height 15
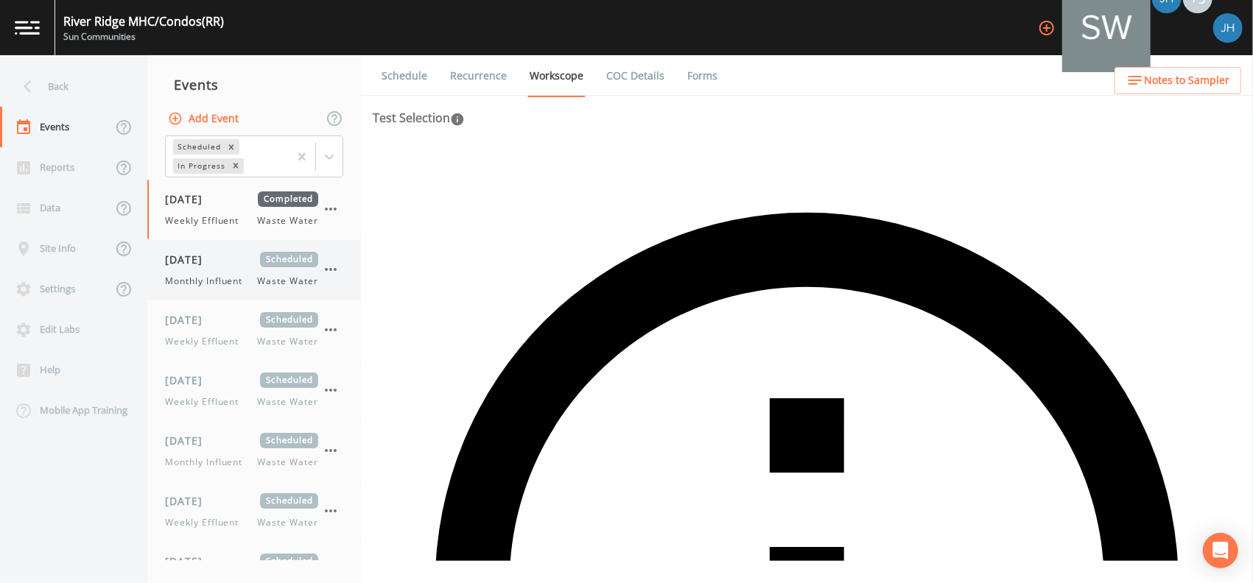
click at [335, 264] on icon "button" at bounding box center [331, 270] width 18 height 18
click at [213, 259] on span "[DATE]" at bounding box center [189, 259] width 48 height 15
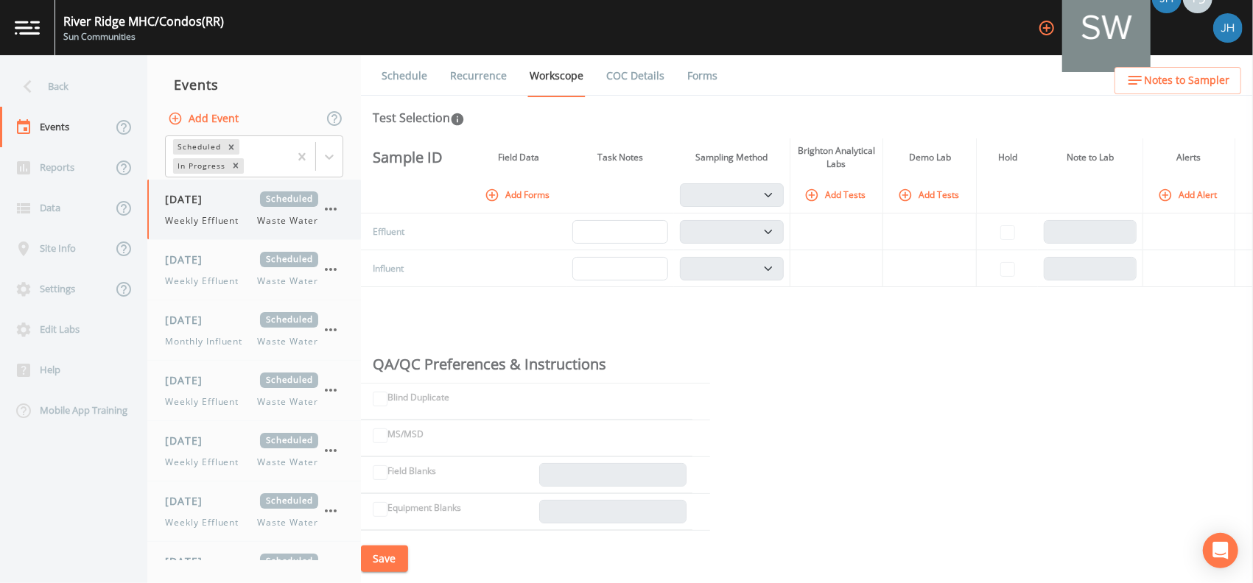
click at [221, 218] on span "Weekly Effluent" at bounding box center [206, 220] width 82 height 13
click at [516, 193] on button "Add Forms" at bounding box center [519, 195] width 74 height 24
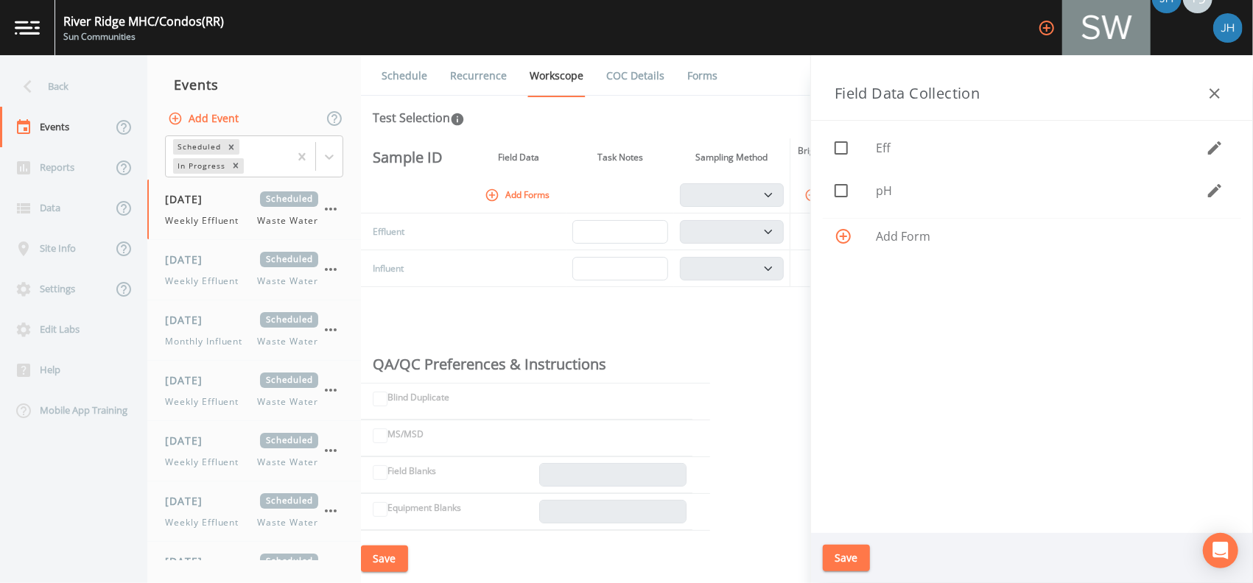
click at [843, 150] on icon at bounding box center [841, 148] width 18 height 18
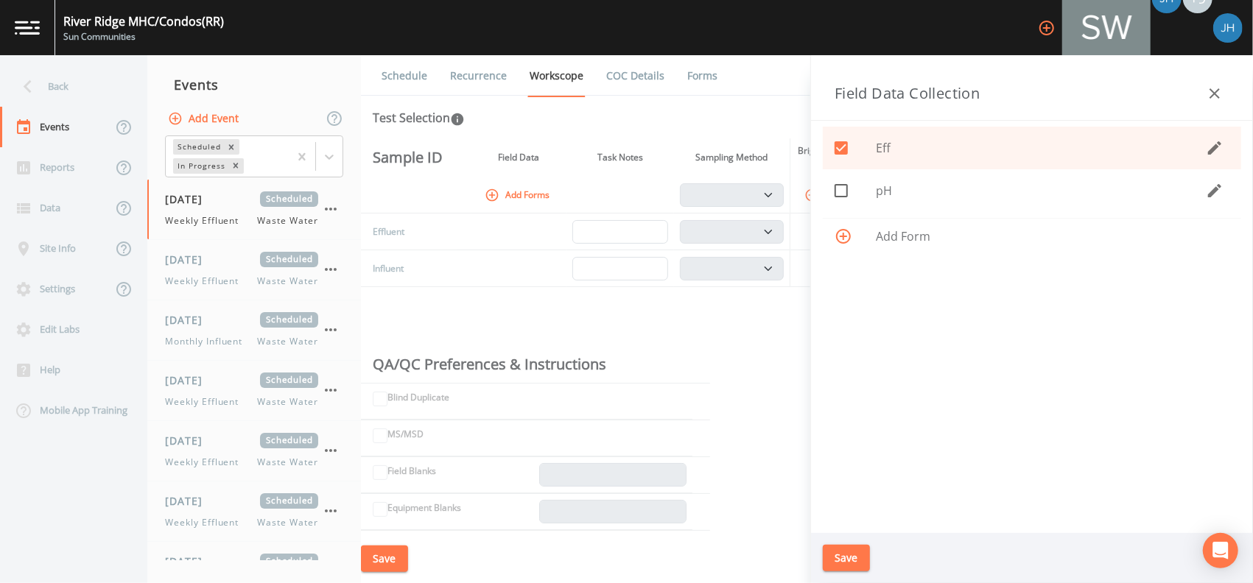
click at [862, 558] on button "Save" at bounding box center [846, 558] width 47 height 27
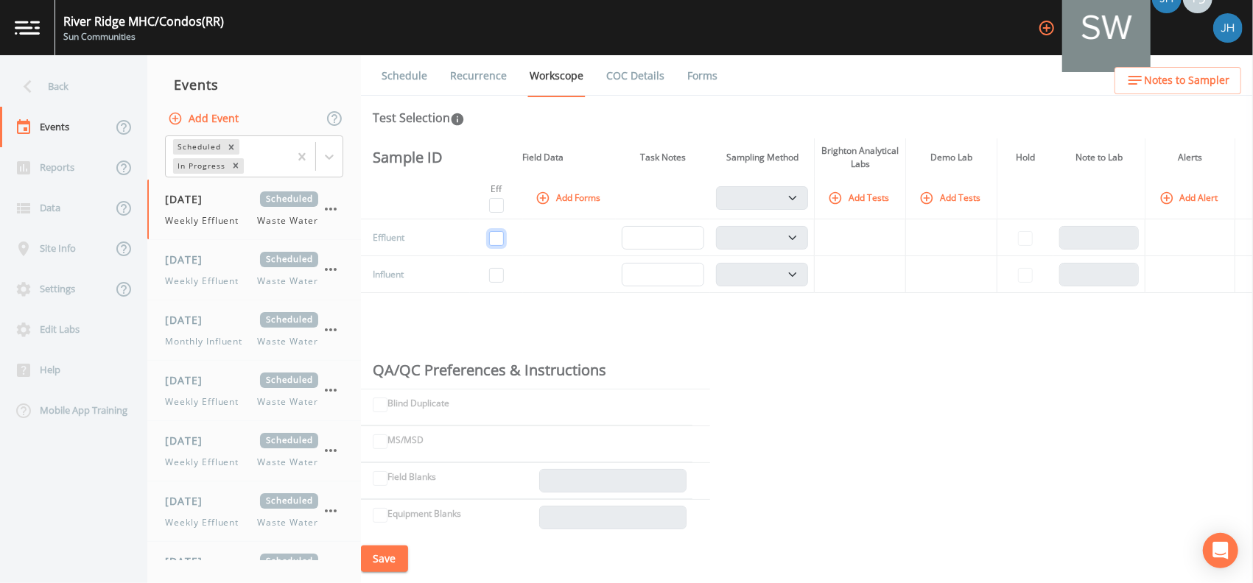
click at [502, 236] on input "checkbox" at bounding box center [496, 238] width 15 height 15
click at [501, 201] on input "checkbox" at bounding box center [496, 205] width 15 height 15
click at [501, 231] on input "checkbox" at bounding box center [496, 238] width 15 height 15
drag, startPoint x: 510, startPoint y: 284, endPoint x: 498, endPoint y: 253, distance: 32.4
click at [509, 283] on td at bounding box center [496, 274] width 53 height 37
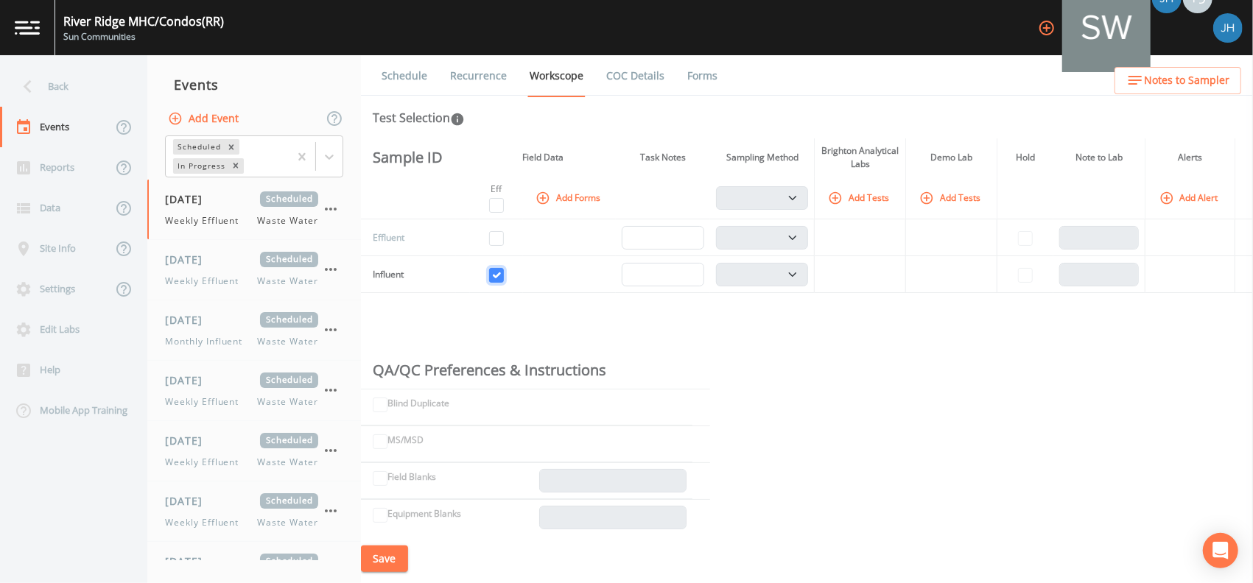
click at [504, 271] on input "checkbox" at bounding box center [496, 275] width 15 height 15
click at [499, 239] on input "checkbox" at bounding box center [496, 238] width 15 height 15
click at [874, 191] on button "Add Tests" at bounding box center [860, 198] width 70 height 24
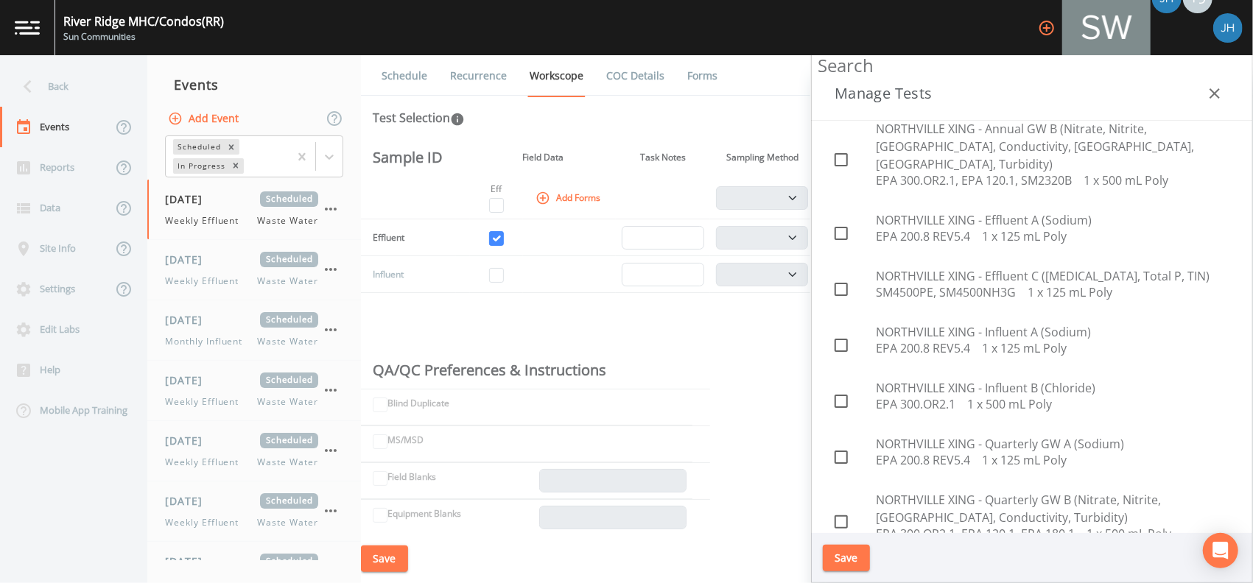
scroll to position [3142, 0]
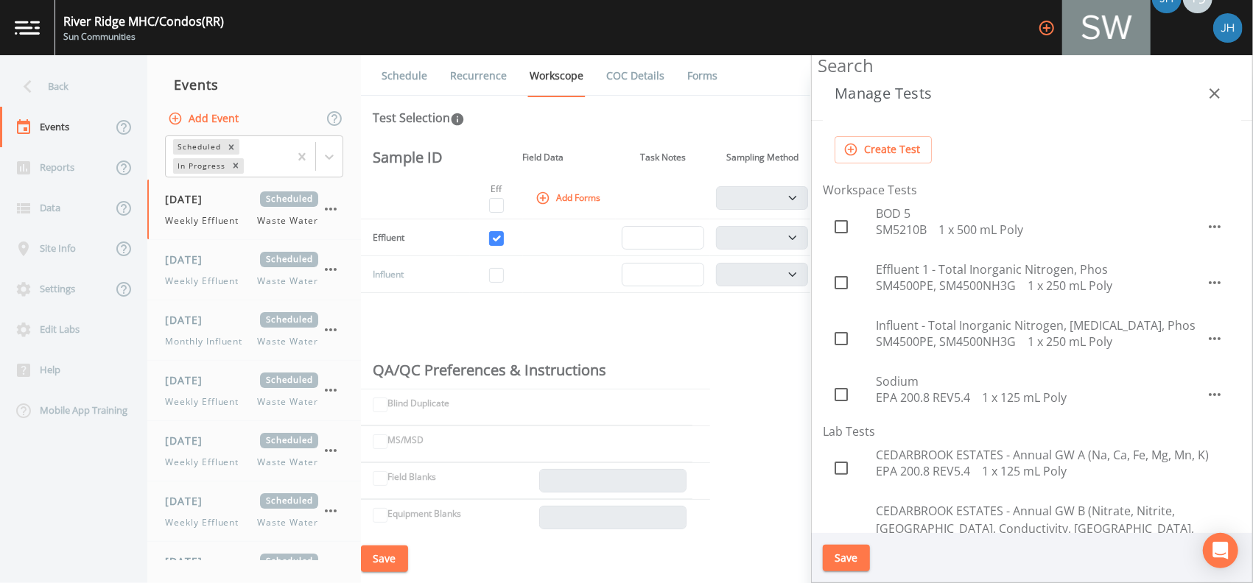
scroll to position [161, 0]
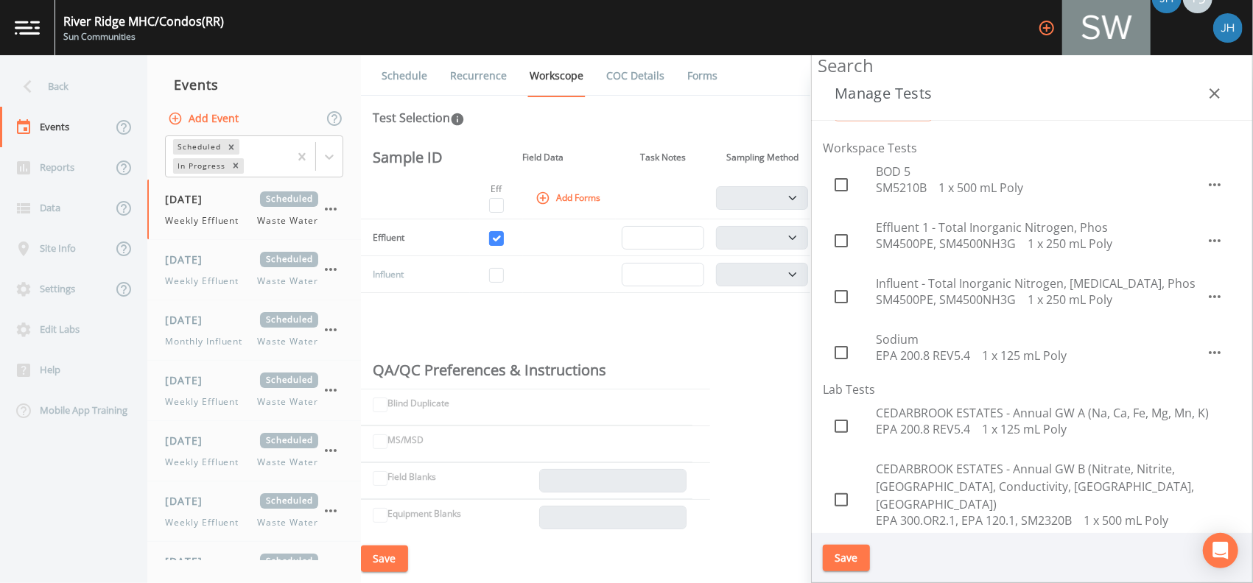
click at [572, 320] on div "Sample ID Field Data Task Notes Sampling Method Brighton Analytical Labs Demo L…" at bounding box center [807, 336] width 892 height 396
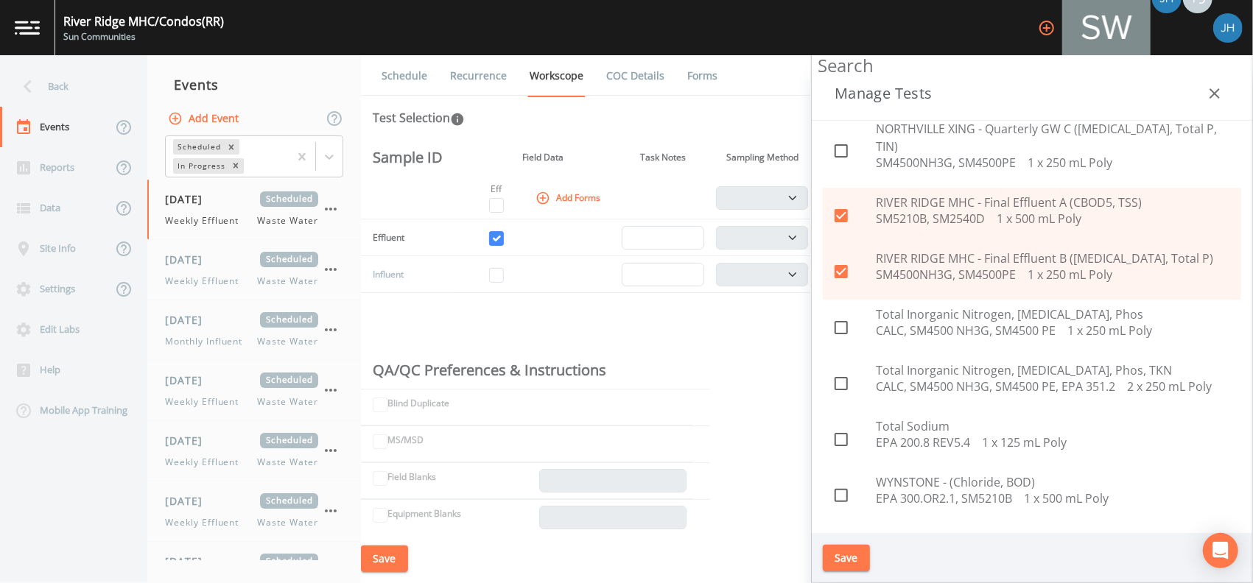
scroll to position [3598, 0]
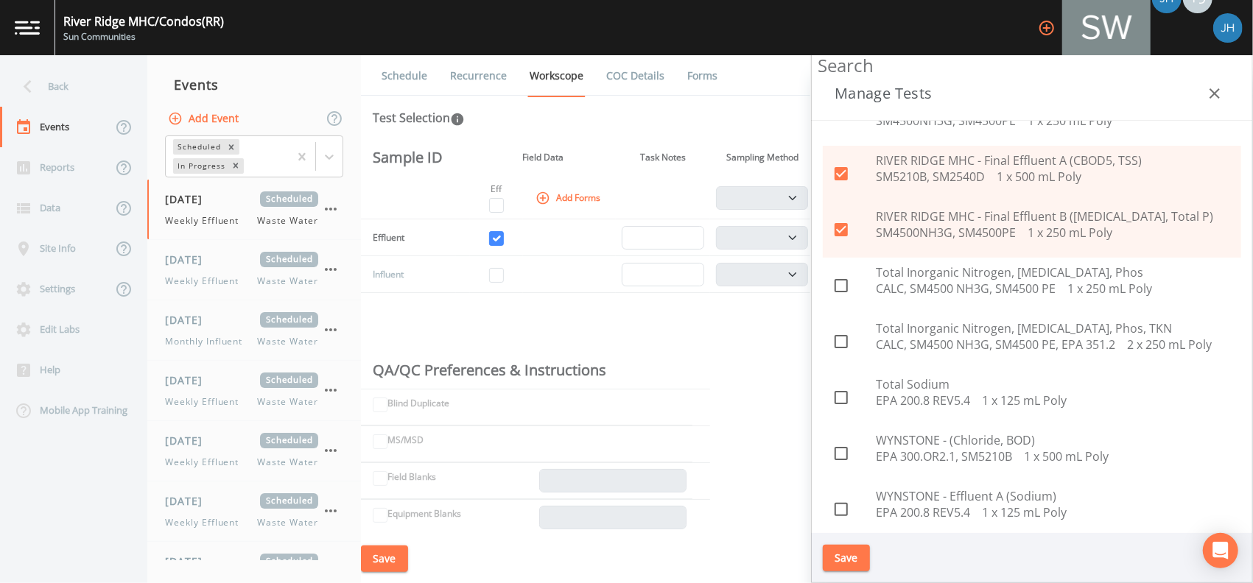
click at [870, 557] on div "Save" at bounding box center [1032, 558] width 442 height 51
click at [860, 558] on button "Save" at bounding box center [846, 558] width 47 height 27
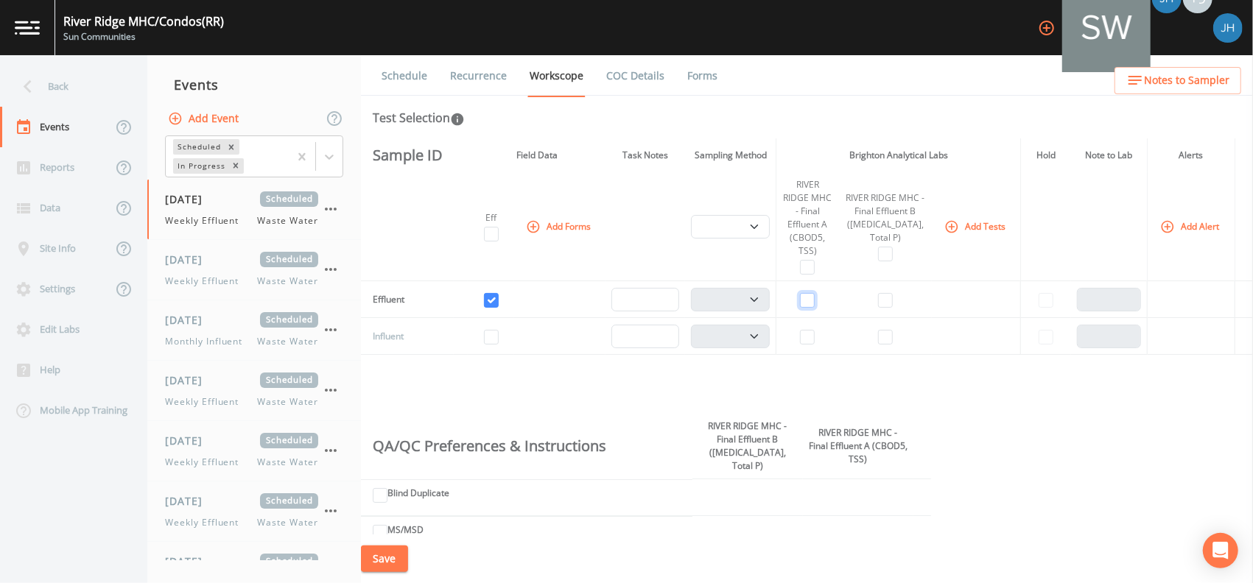
click at [815, 298] on input "checkbox" at bounding box center [807, 300] width 15 height 15
click at [890, 303] on input "checkbox" at bounding box center [885, 300] width 15 height 15
click at [962, 227] on button "Add Tests" at bounding box center [976, 226] width 70 height 24
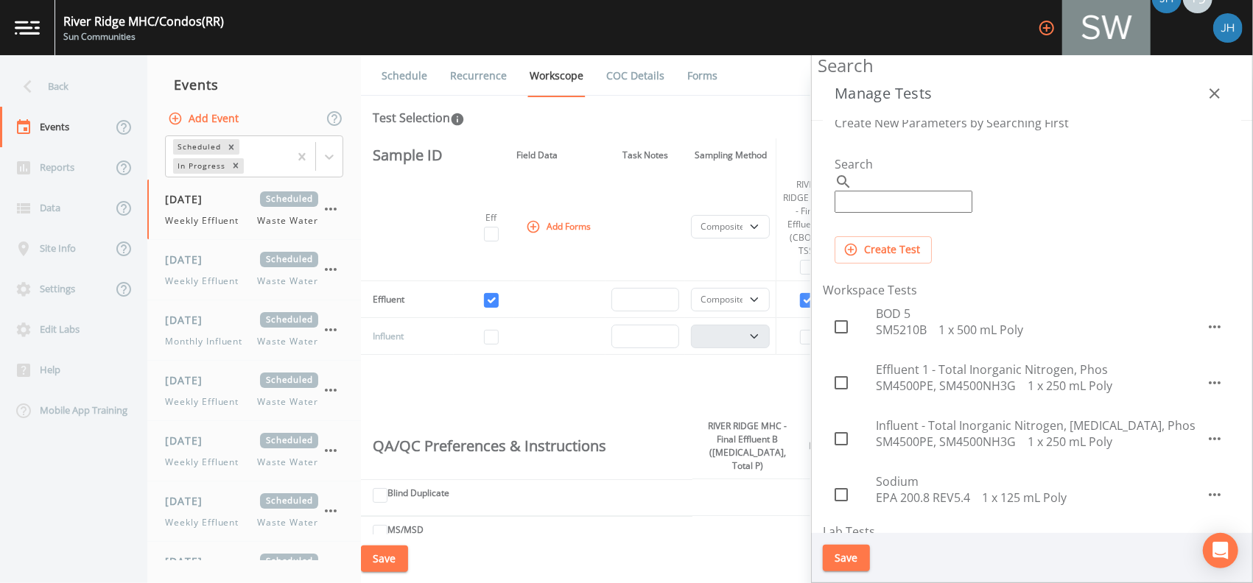
scroll to position [0, 0]
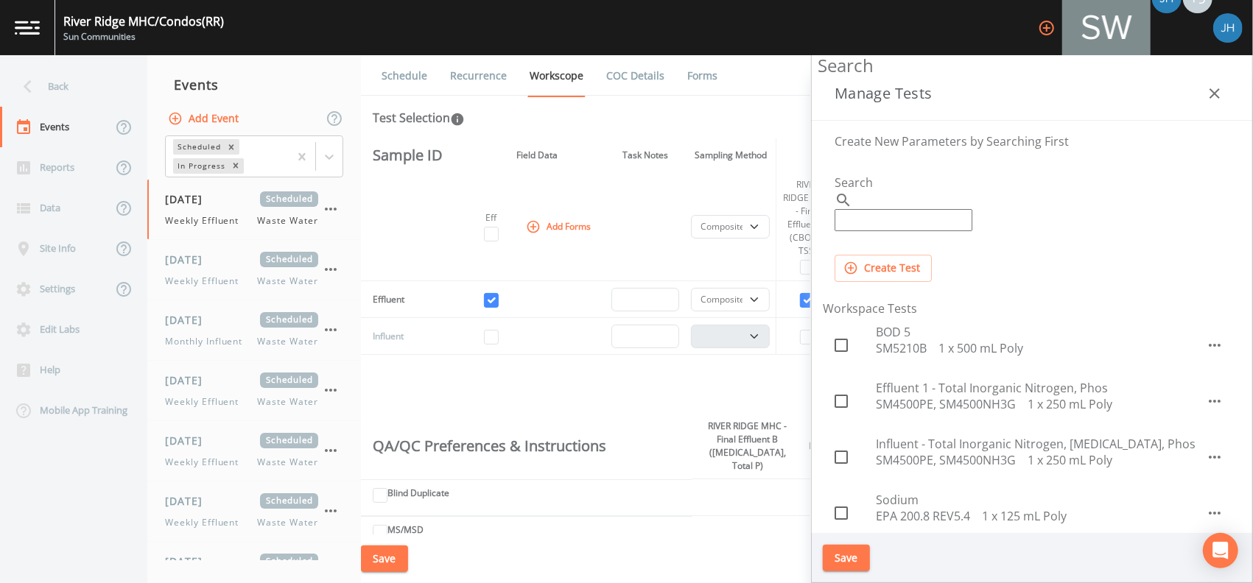
click at [721, 391] on div "Sample ID Field Data Task Notes Sampling Method Brighton Analytical Labs Hold N…" at bounding box center [807, 336] width 892 height 396
click at [719, 393] on div "Sample ID Field Data Task Notes Sampling Method Brighton Analytical Labs Hold N…" at bounding box center [807, 336] width 892 height 396
click at [1217, 88] on icon "button" at bounding box center [1215, 94] width 18 height 18
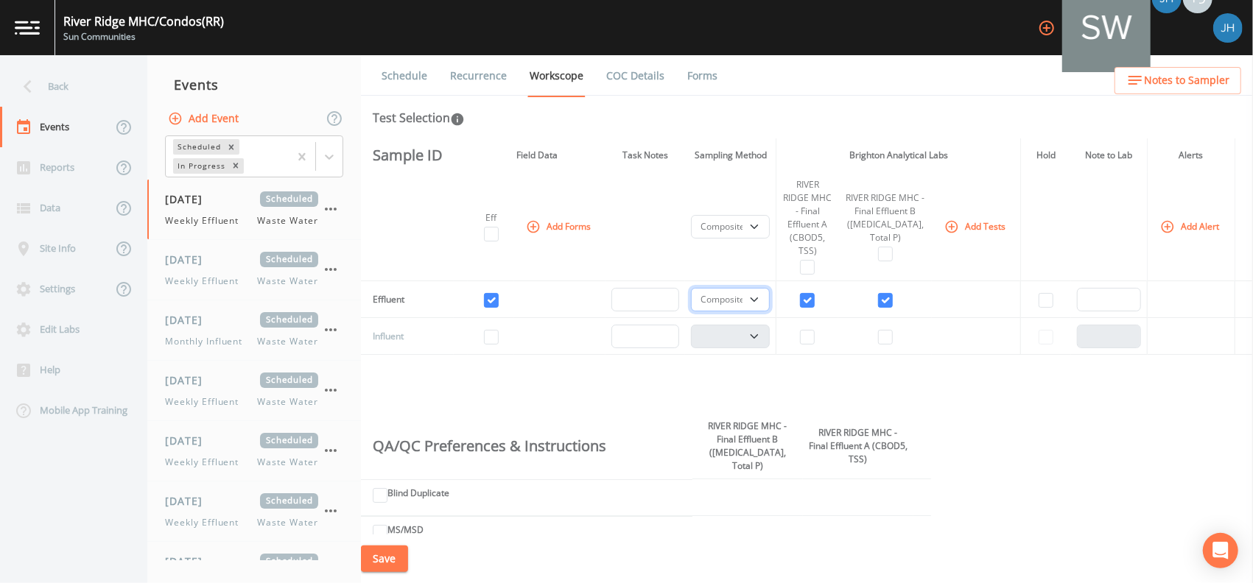
click at [769, 300] on select "Composite Grab" at bounding box center [730, 300] width 79 height 24
click at [1104, 298] on input "text" at bounding box center [1109, 300] width 65 height 24
click at [376, 566] on button "Save" at bounding box center [384, 559] width 47 height 27
click at [219, 272] on div "[DATE] Scheduled Weekly Effluent Waste Water" at bounding box center [241, 270] width 153 height 36
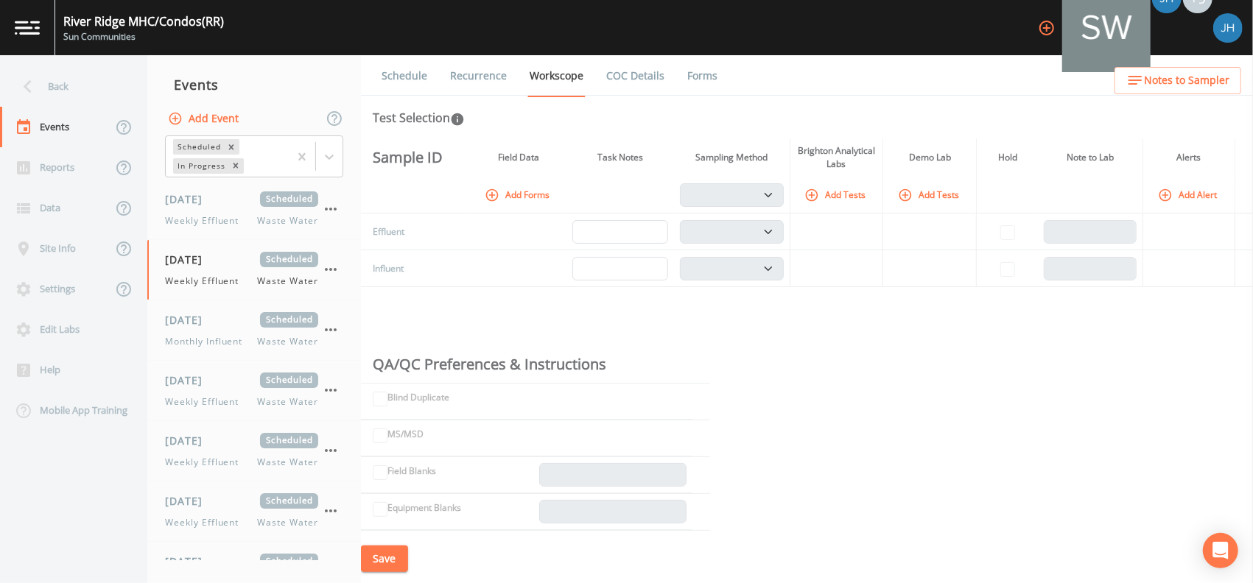
click at [407, 82] on link "Schedule" at bounding box center [404, 75] width 50 height 41
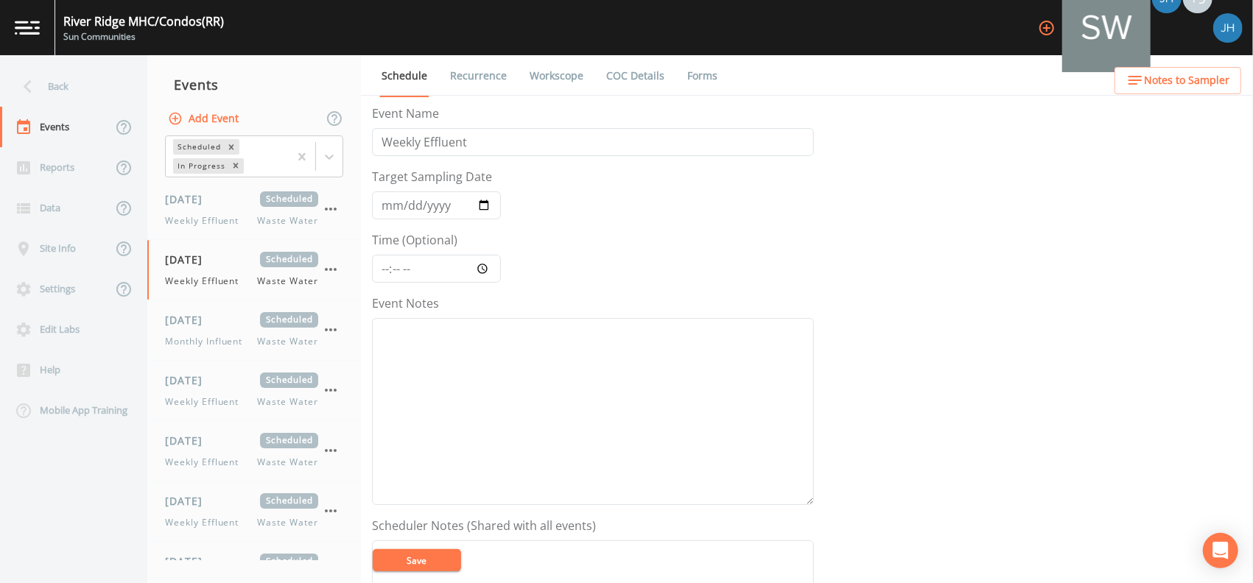
click at [648, 82] on link "COC Details" at bounding box center [635, 75] width 63 height 41
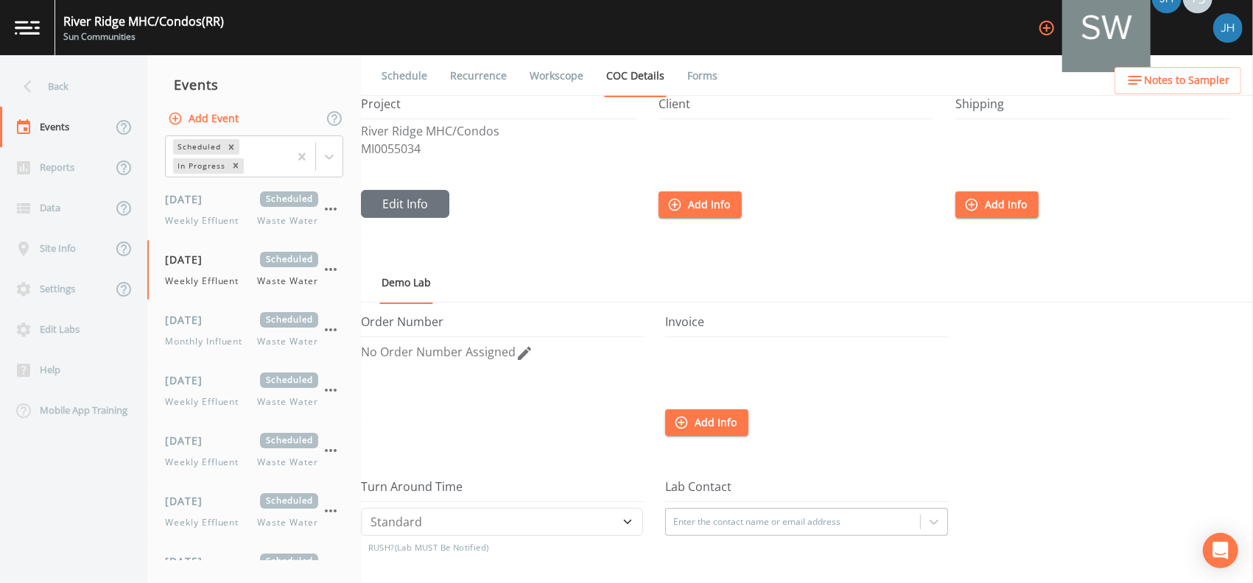
click at [711, 209] on button "Add Info" at bounding box center [699, 204] width 83 height 27
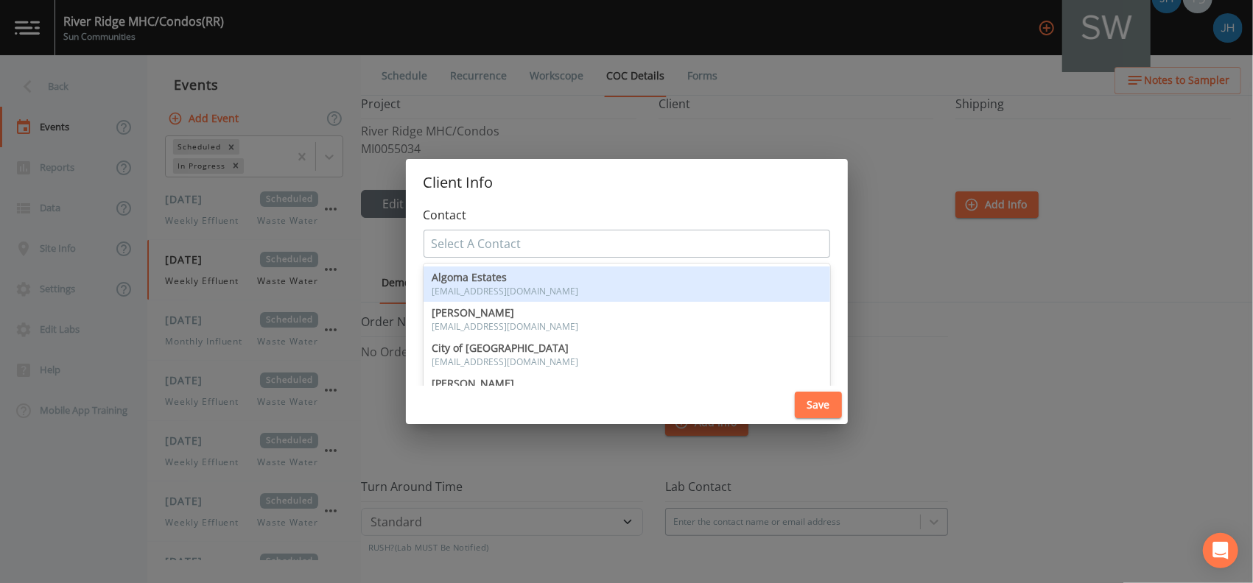
click at [560, 231] on div "Select A Contact" at bounding box center [626, 244] width 405 height 27
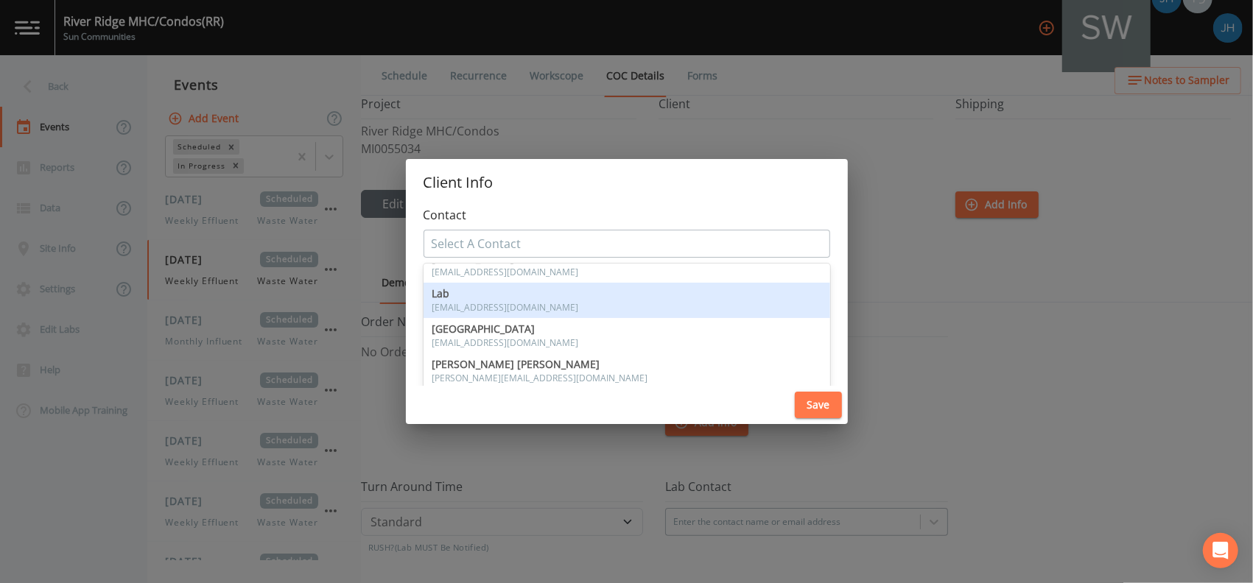
scroll to position [314, 0]
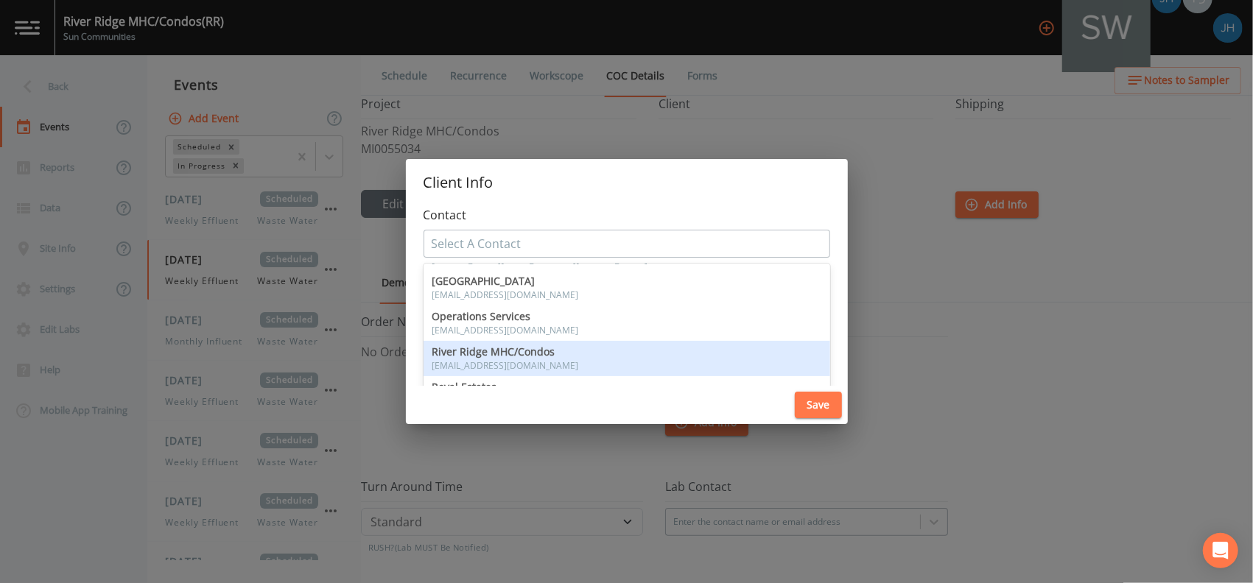
click at [544, 358] on div "River Ridge MHC/Condos [EMAIL_ADDRESS][DOMAIN_NAME]" at bounding box center [626, 359] width 389 height 24
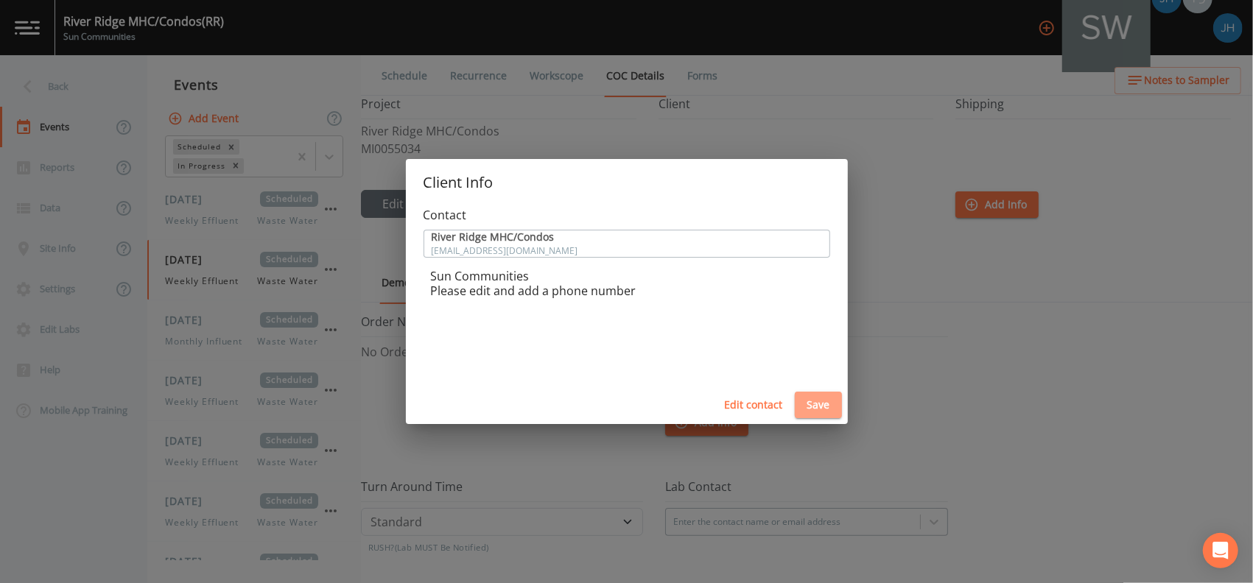
click at [817, 401] on button "Save" at bounding box center [818, 405] width 47 height 27
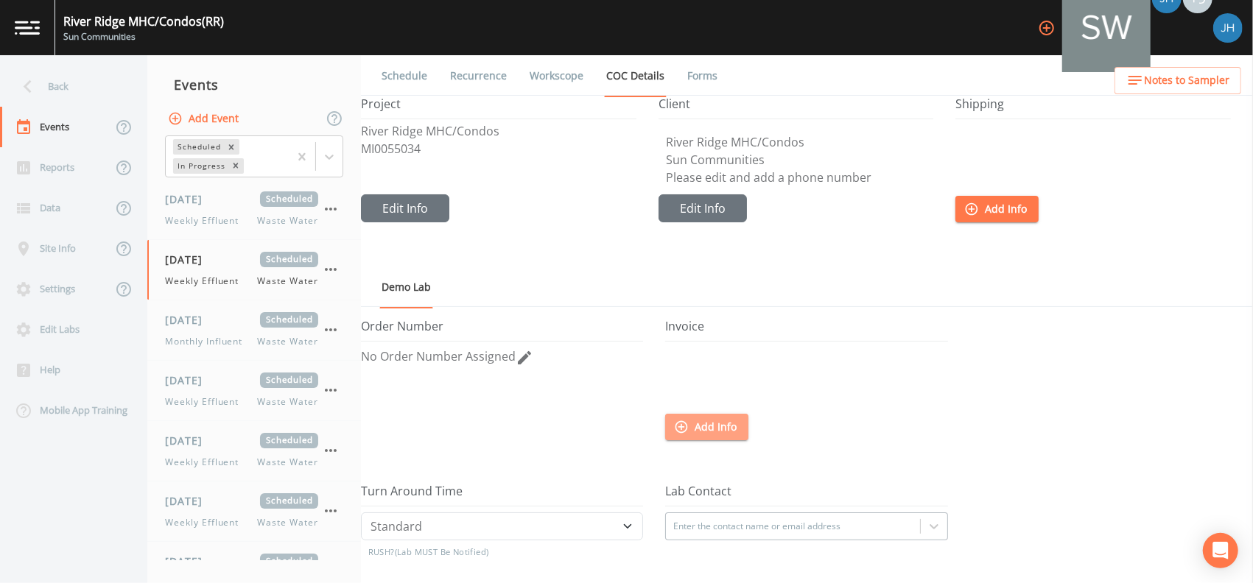
click at [724, 423] on button "Add Info" at bounding box center [706, 427] width 83 height 27
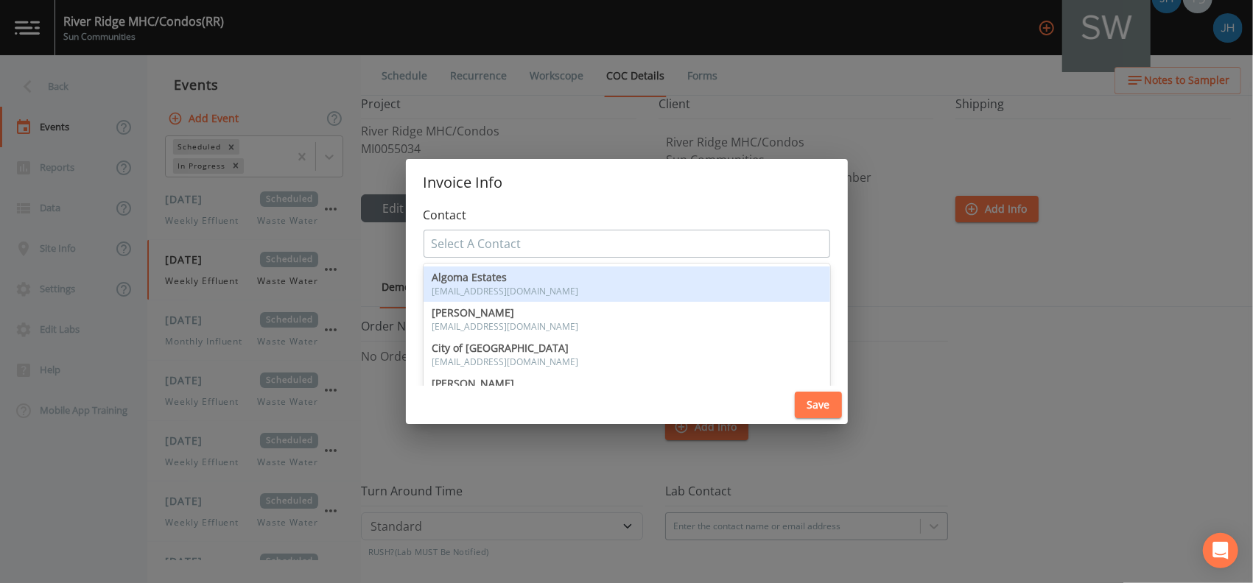
click at [671, 254] on div at bounding box center [627, 244] width 390 height 24
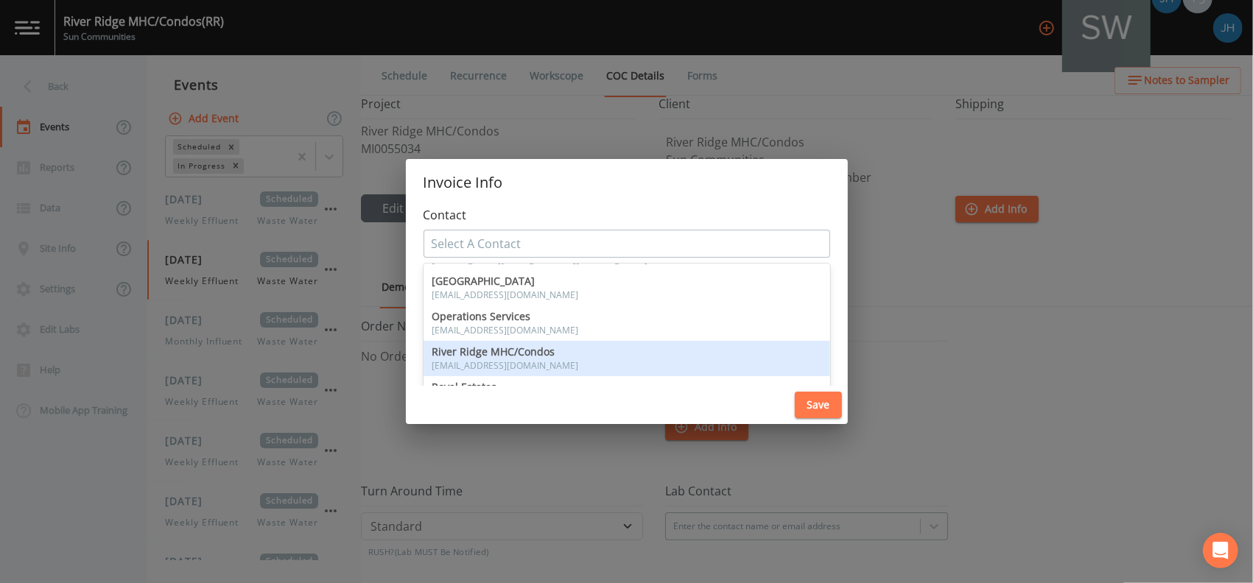
click at [632, 359] on div "River Ridge MHC/Condos [EMAIL_ADDRESS][DOMAIN_NAME]" at bounding box center [626, 359] width 389 height 24
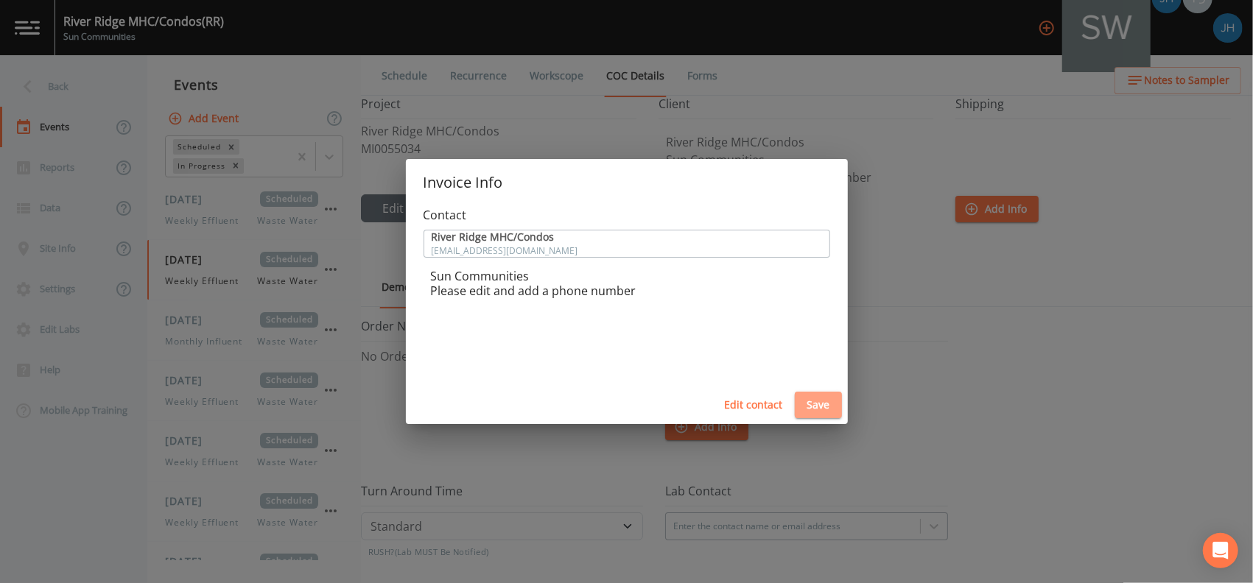
click at [804, 404] on button "Save" at bounding box center [818, 405] width 47 height 27
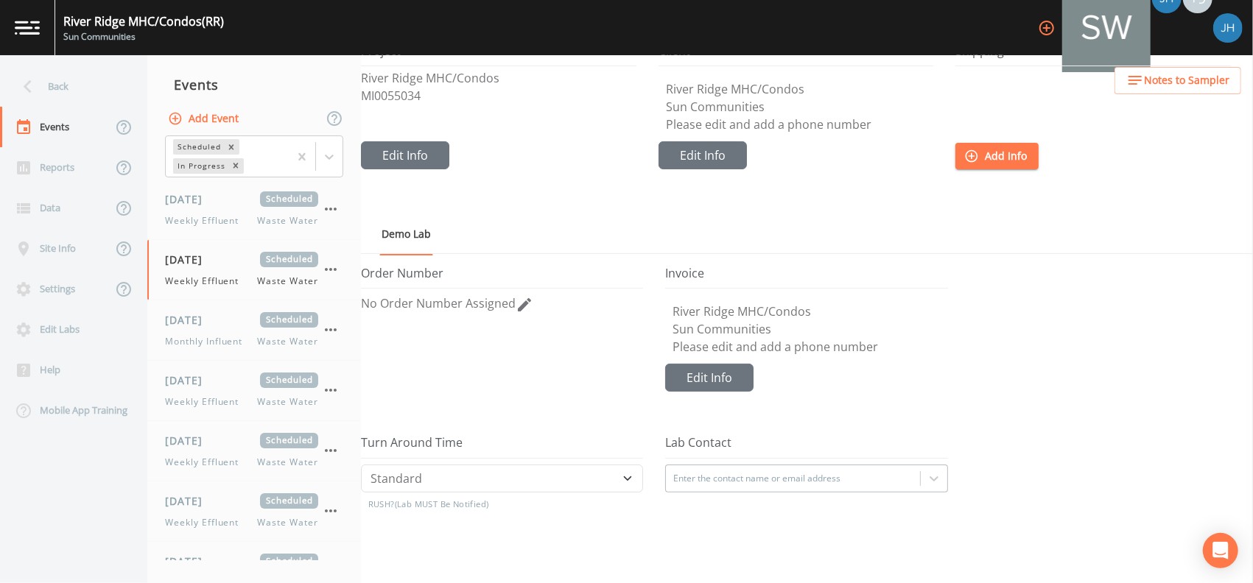
scroll to position [0, 0]
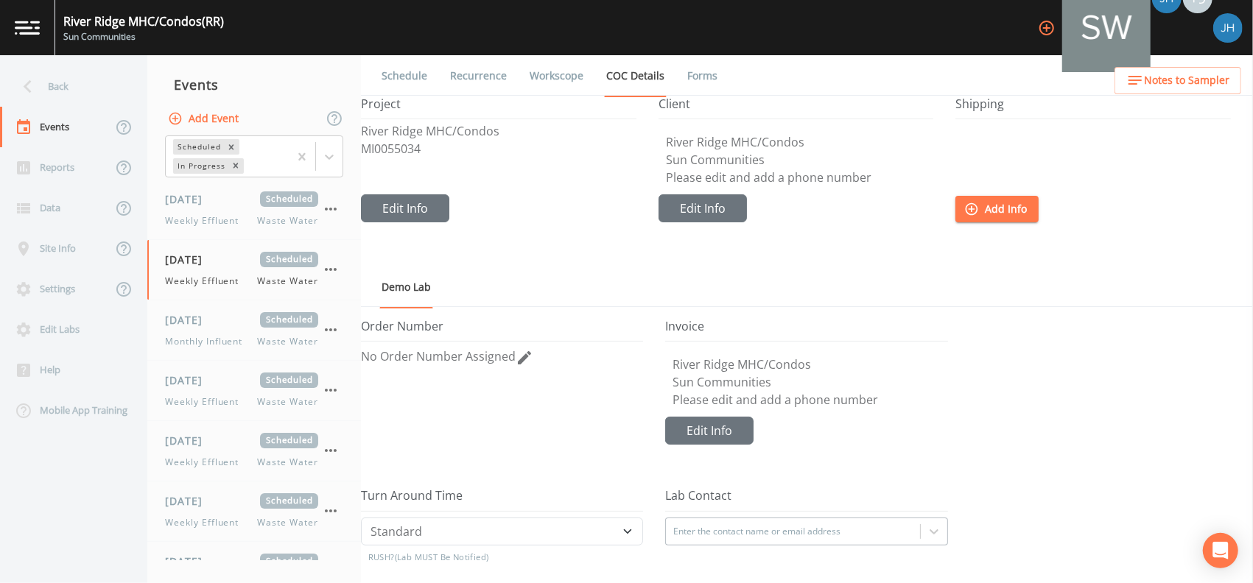
click at [410, 70] on link "Schedule" at bounding box center [404, 75] width 50 height 41
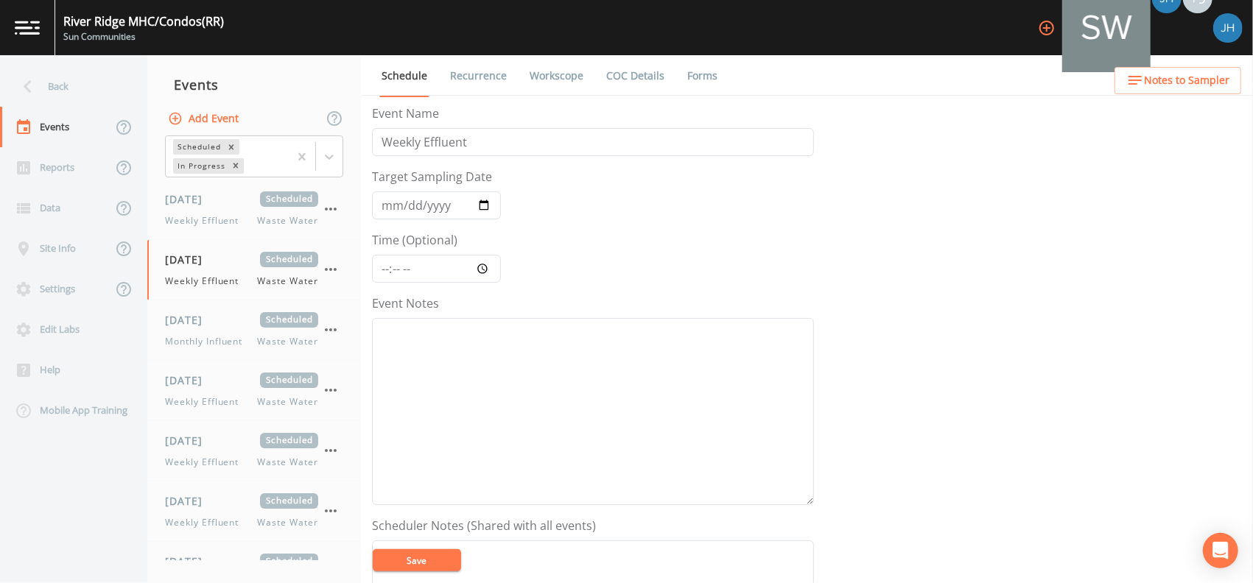
click at [423, 565] on button "Save" at bounding box center [417, 560] width 88 height 22
click at [488, 71] on link "Recurrence" at bounding box center [478, 75] width 61 height 41
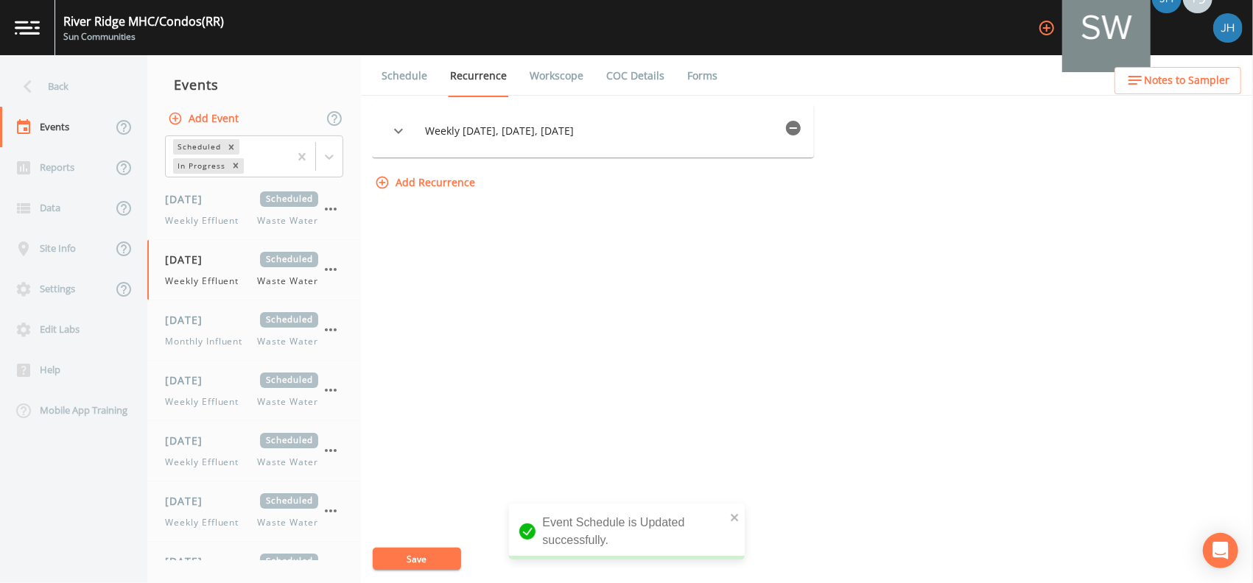
click at [557, 78] on link "Workscope" at bounding box center [556, 75] width 58 height 41
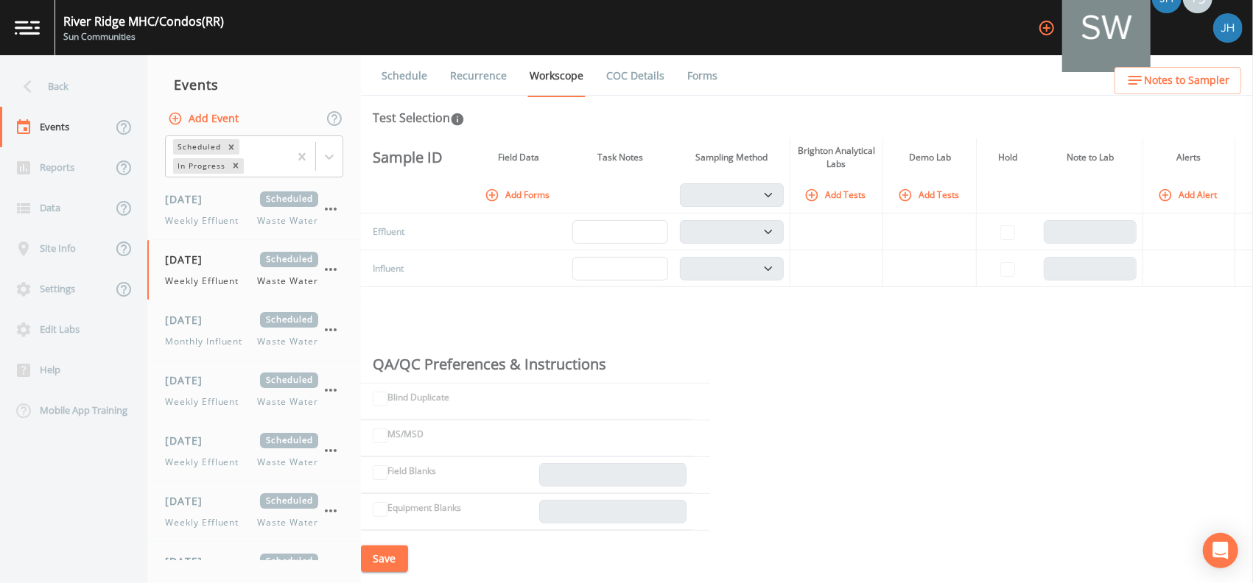
click at [649, 77] on link "COC Details" at bounding box center [635, 75] width 63 height 41
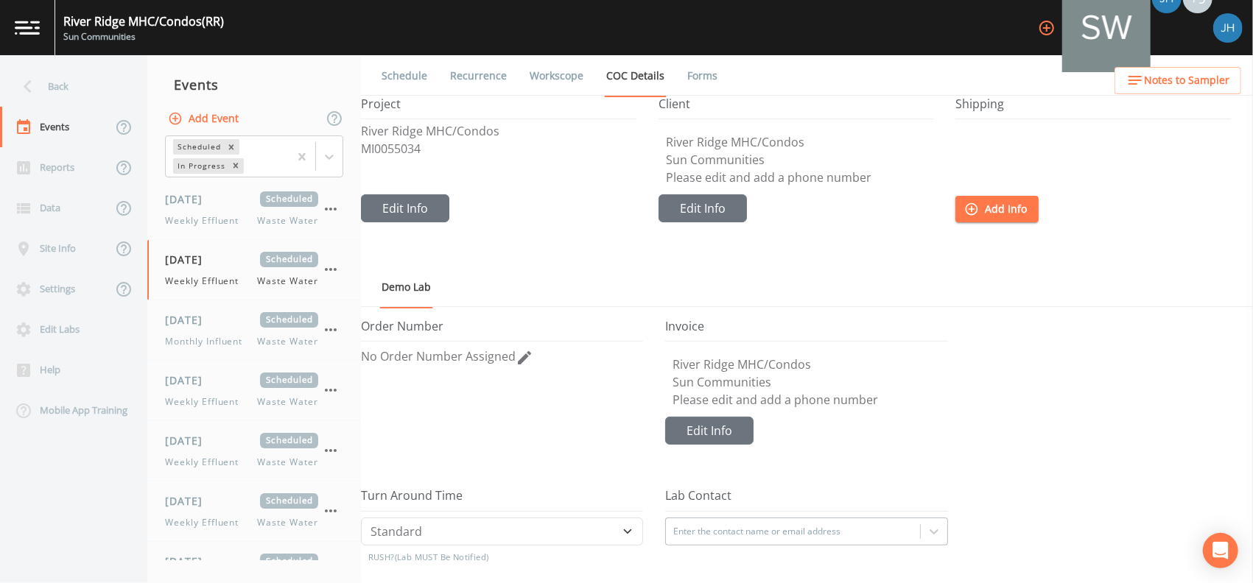
click at [566, 76] on link "Workscope" at bounding box center [556, 75] width 58 height 41
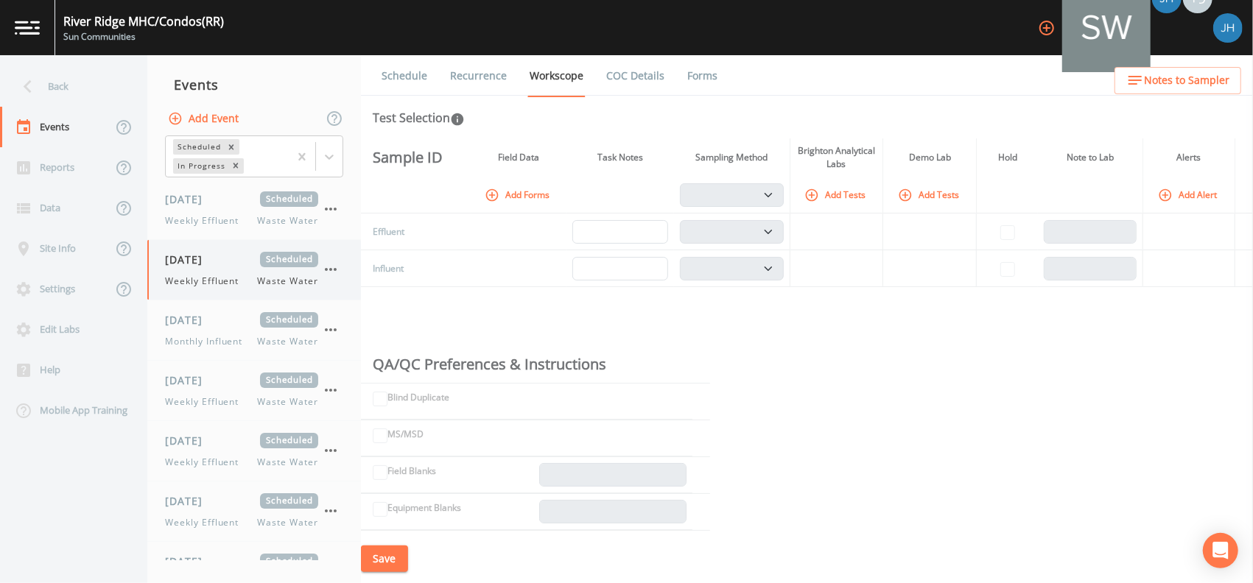
click at [207, 269] on div "[DATE] Scheduled Weekly Effluent Waste Water" at bounding box center [241, 270] width 153 height 36
click at [222, 328] on div "[DATE] Scheduled Monthly Influent Waste Water" at bounding box center [241, 330] width 153 height 36
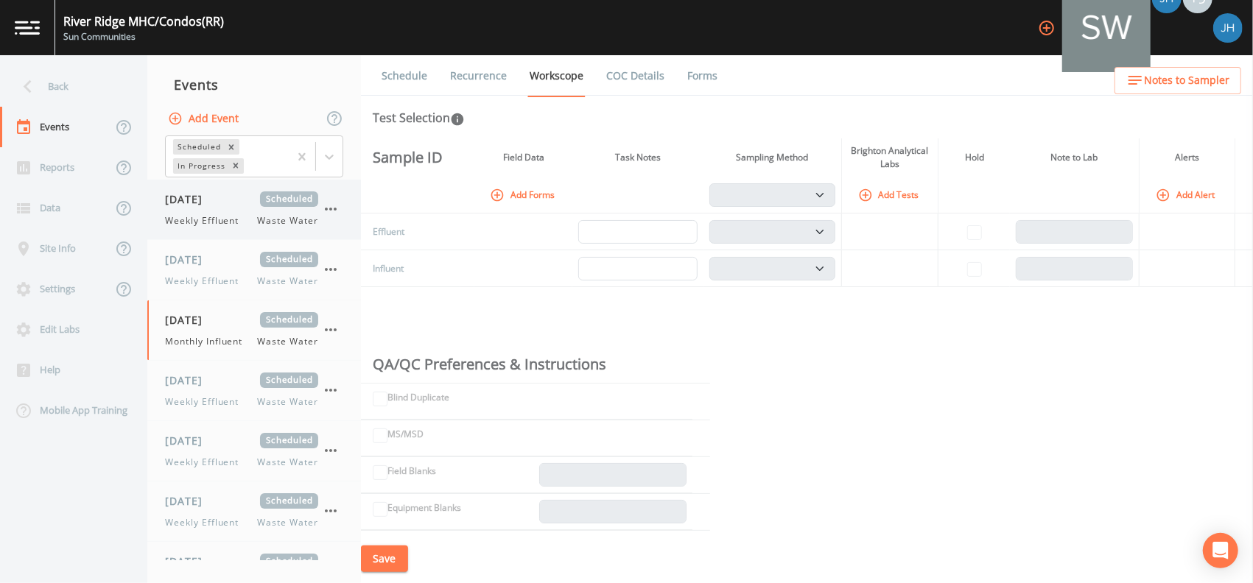
click at [232, 212] on div "[DATE] Scheduled Weekly Effluent Waste Water" at bounding box center [241, 209] width 153 height 36
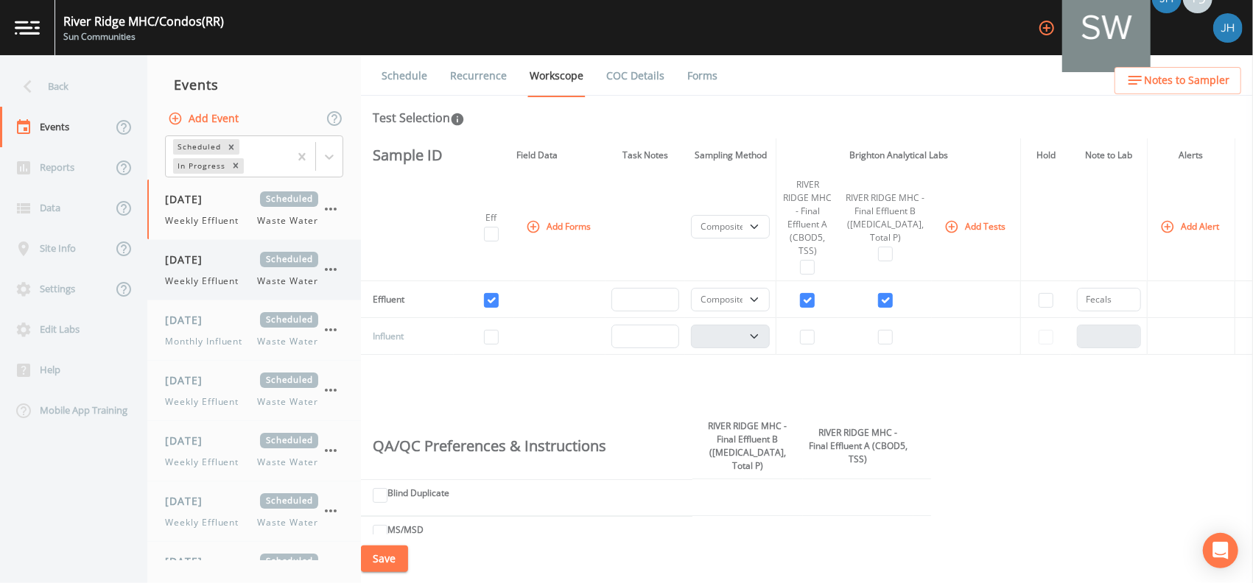
click at [233, 285] on span "Weekly Effluent" at bounding box center [206, 281] width 82 height 13
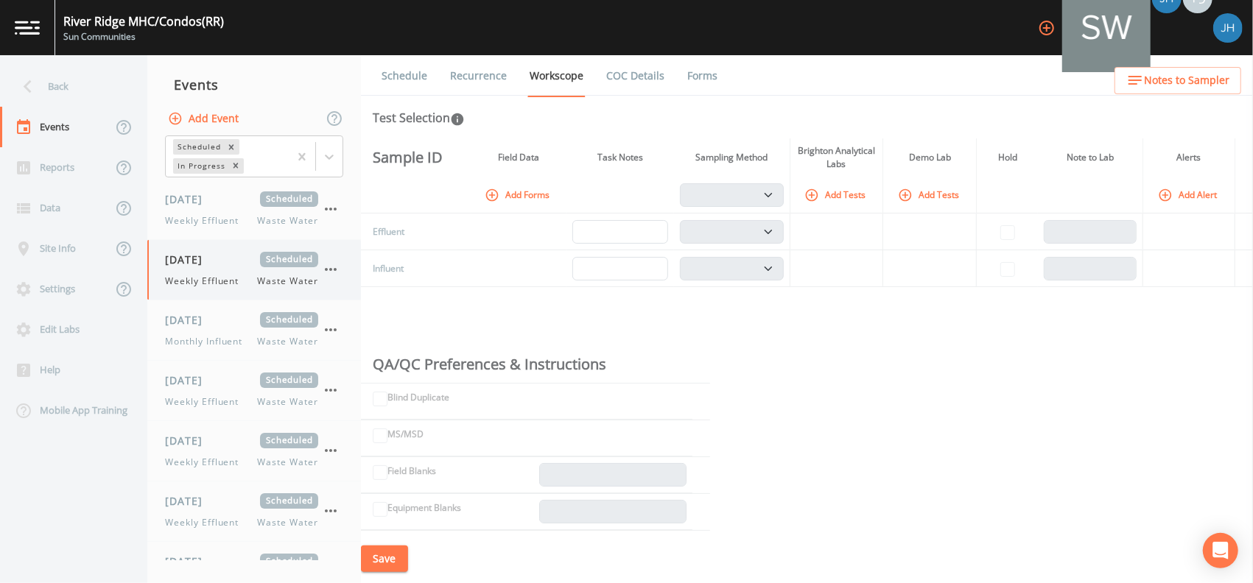
click at [228, 280] on span "Weekly Effluent" at bounding box center [206, 281] width 82 height 13
click at [221, 338] on span "Monthly Influent" at bounding box center [208, 341] width 86 height 13
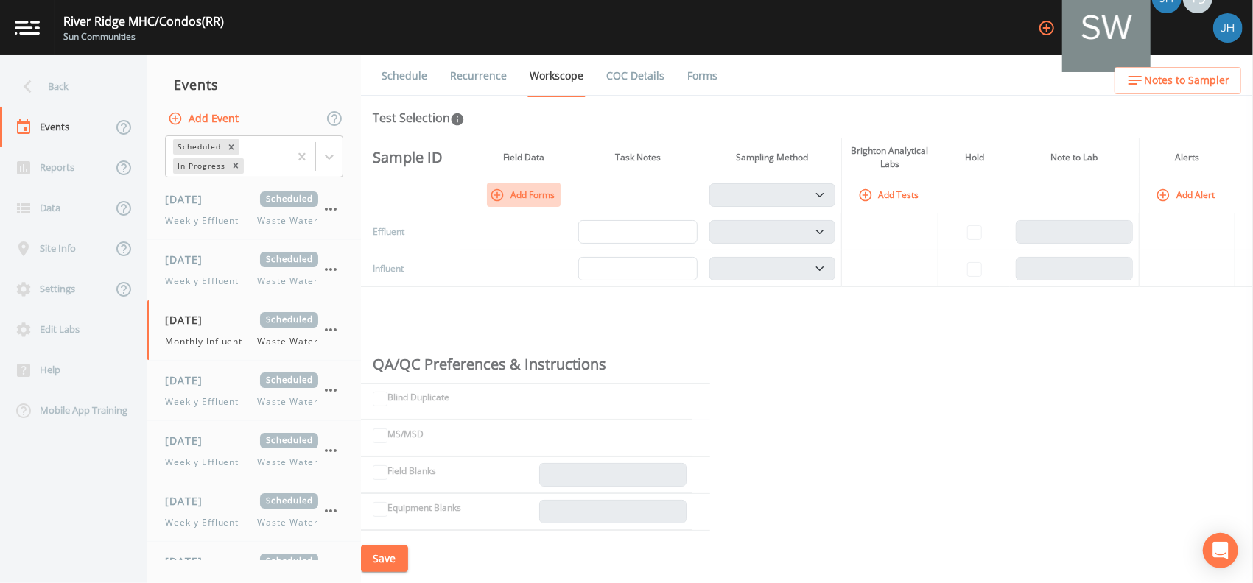
click at [533, 200] on button "Add Forms" at bounding box center [524, 195] width 74 height 24
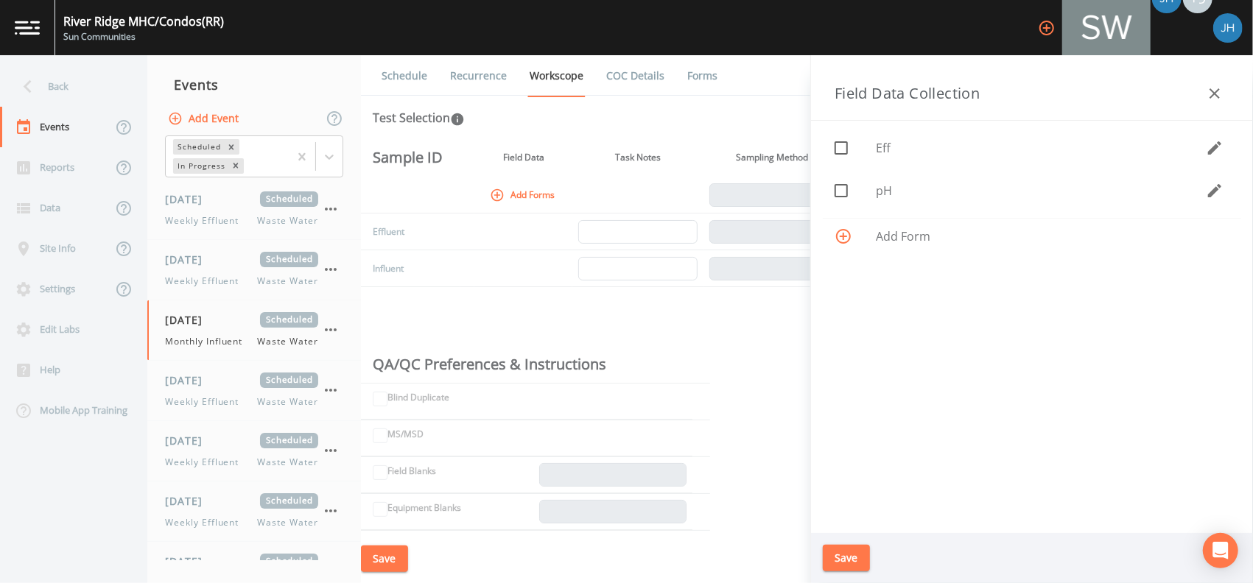
click at [542, 275] on td at bounding box center [523, 268] width 98 height 37
click at [735, 386] on div "Sample ID Field Data Task Notes Sampling Method Brighton Analytical Labs Hold N…" at bounding box center [807, 336] width 892 height 396
click at [1223, 103] on button "button" at bounding box center [1214, 93] width 29 height 29
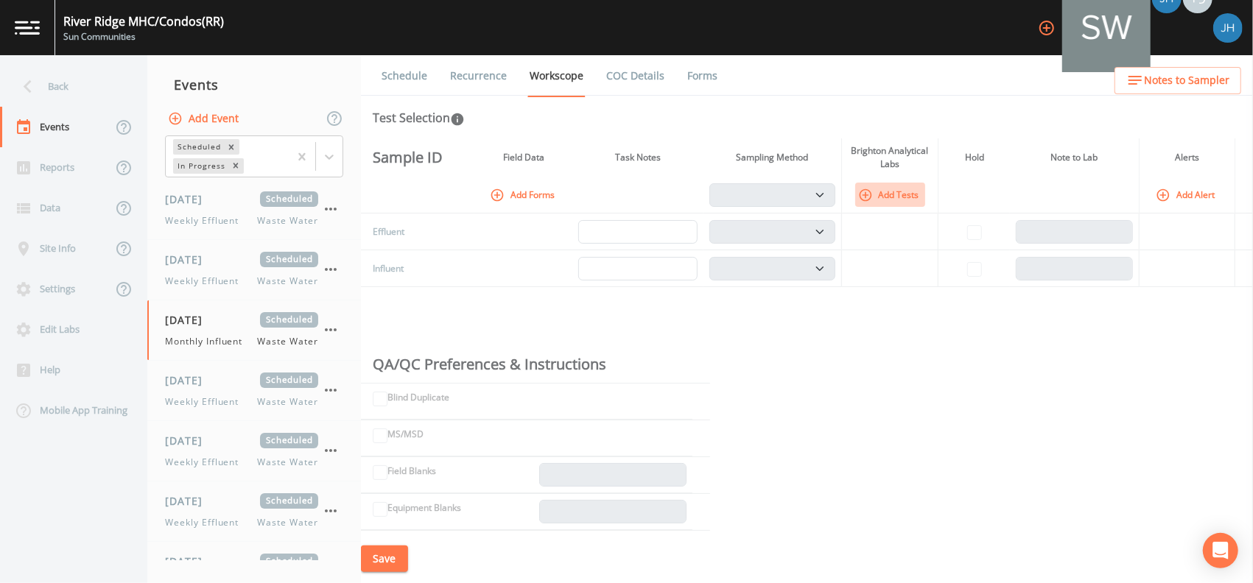
click at [895, 188] on button "Add Tests" at bounding box center [890, 195] width 70 height 24
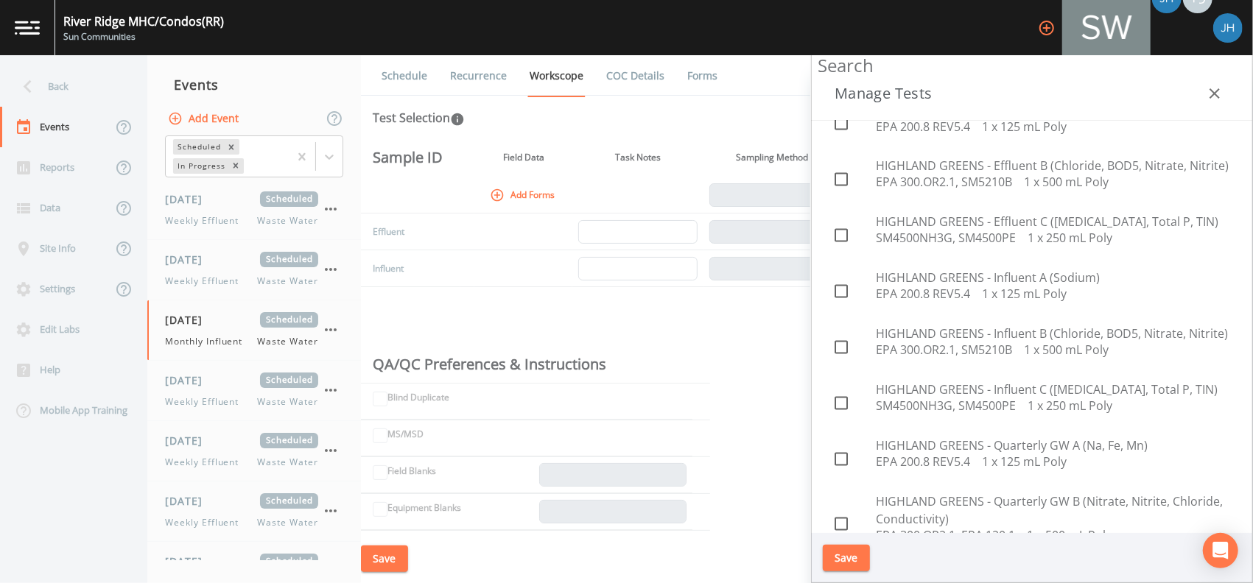
scroll to position [1928, 0]
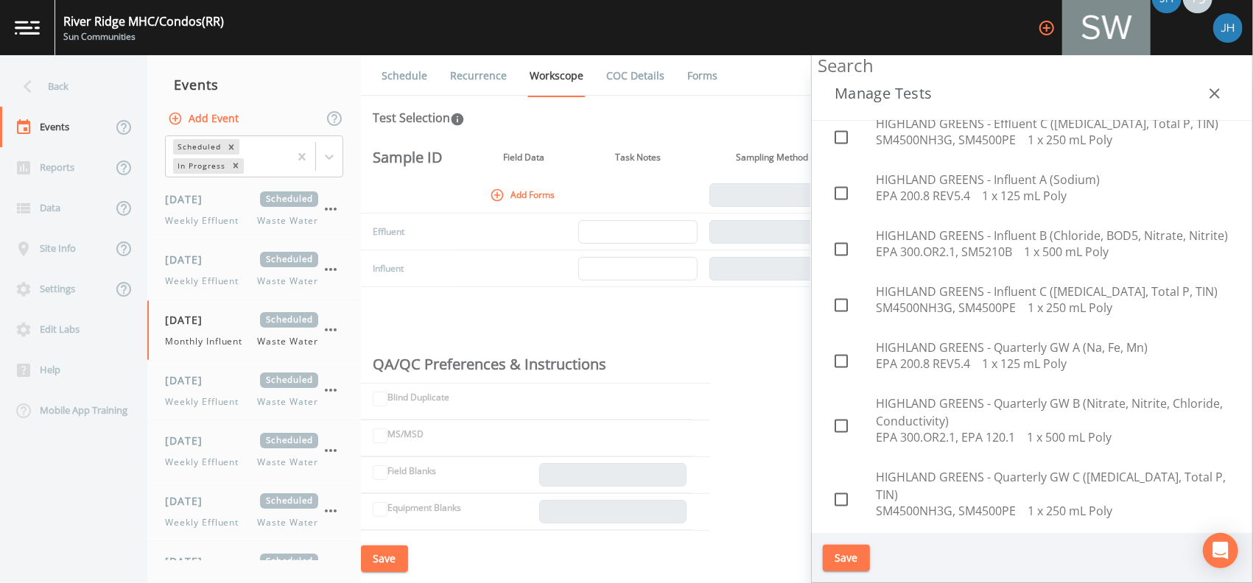
click at [512, 312] on div "Sample ID Field Data Task Notes Sampling Method Brighton Analytical Labs Hold N…" at bounding box center [807, 336] width 892 height 396
click at [1223, 91] on button "button" at bounding box center [1214, 93] width 29 height 29
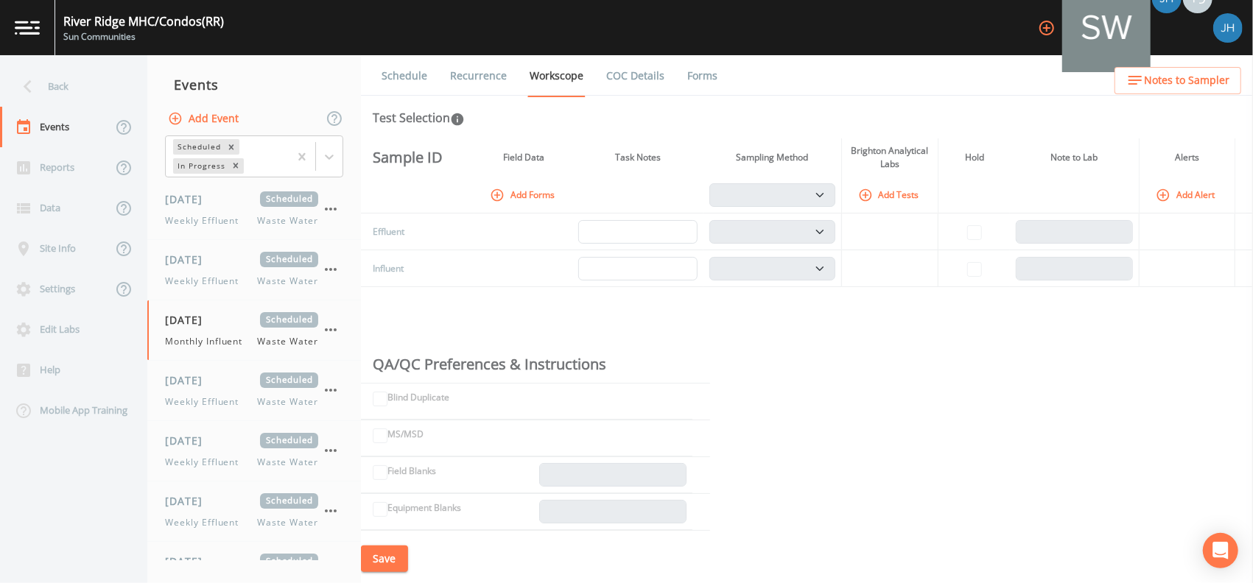
click at [1055, 35] on icon "button" at bounding box center [1047, 28] width 18 height 18
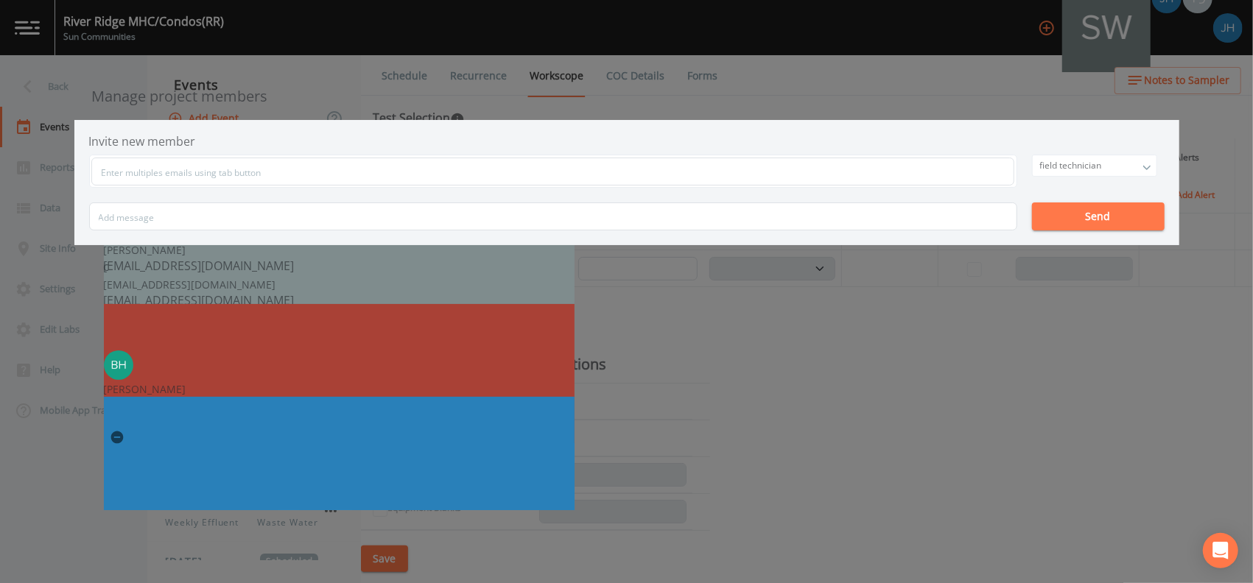
scroll to position [0, 0]
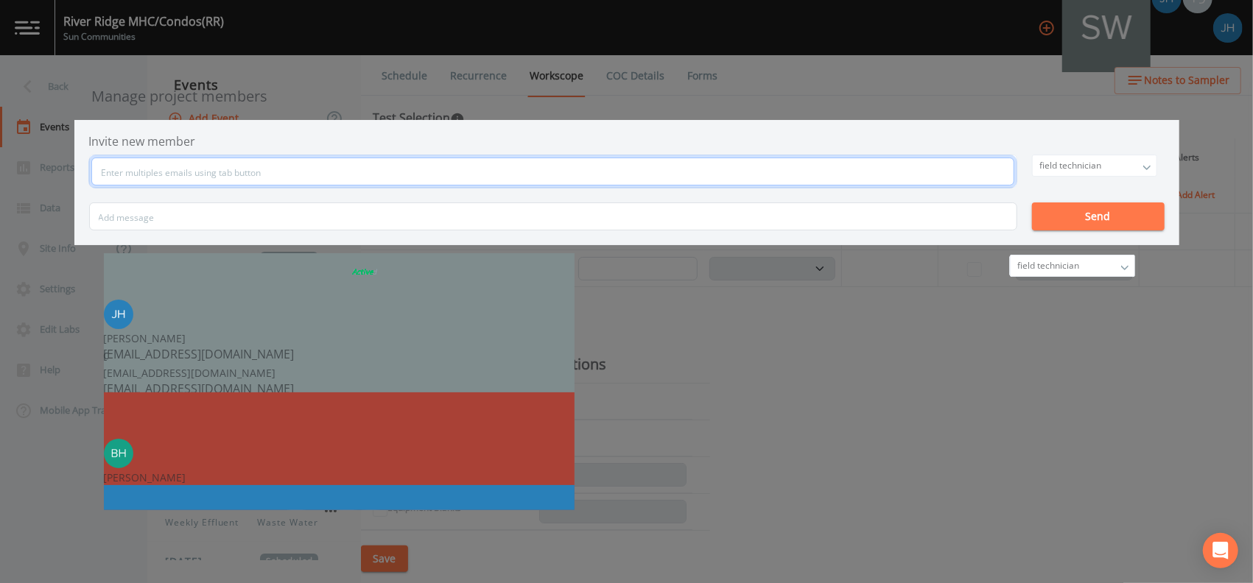
click at [403, 166] on input "text" at bounding box center [552, 172] width 923 height 28
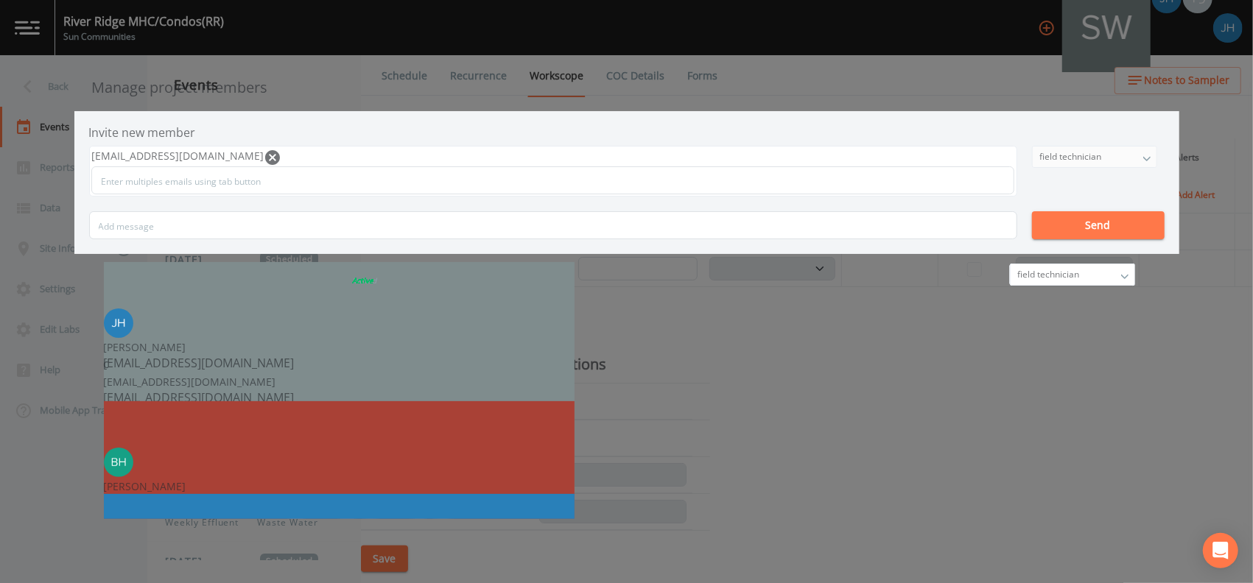
click at [932, 165] on div "[EMAIL_ADDRESS][DOMAIN_NAME] field technician owner admin field technician Send" at bounding box center [626, 193] width 1075 height 94
click at [1033, 159] on div "field technician" at bounding box center [1095, 157] width 124 height 21
click at [1032, 206] on button "admin" at bounding box center [1094, 208] width 124 height 22
click at [1033, 152] on div "admin" at bounding box center [1095, 157] width 124 height 21
click at [1032, 177] on button "owner" at bounding box center [1094, 186] width 124 height 22
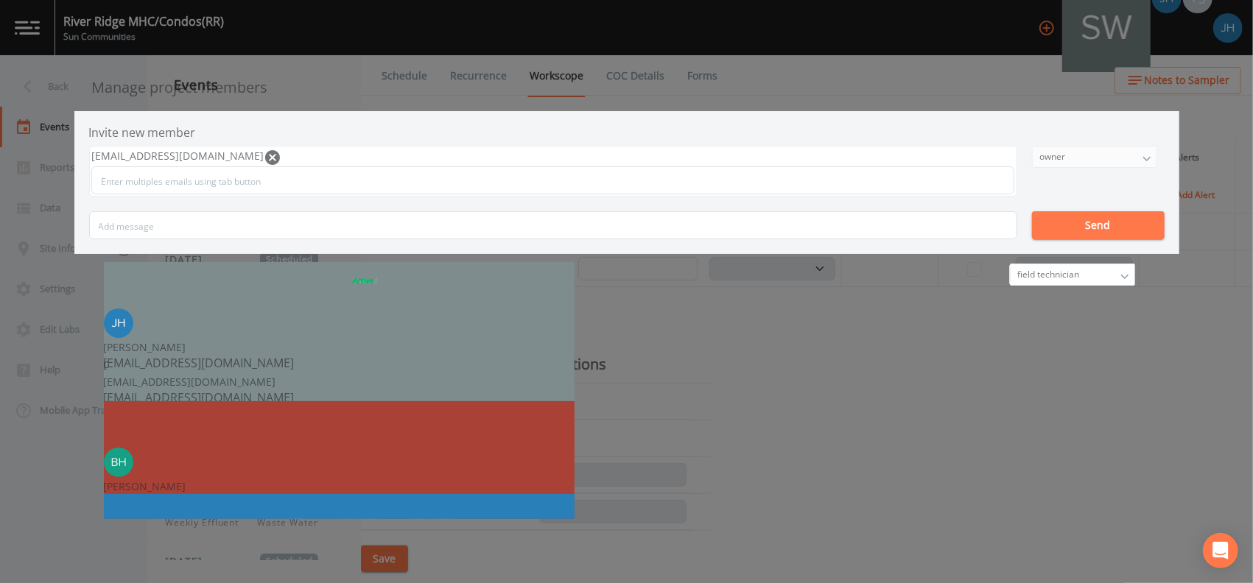
click at [1032, 236] on button "Send" at bounding box center [1098, 225] width 133 height 28
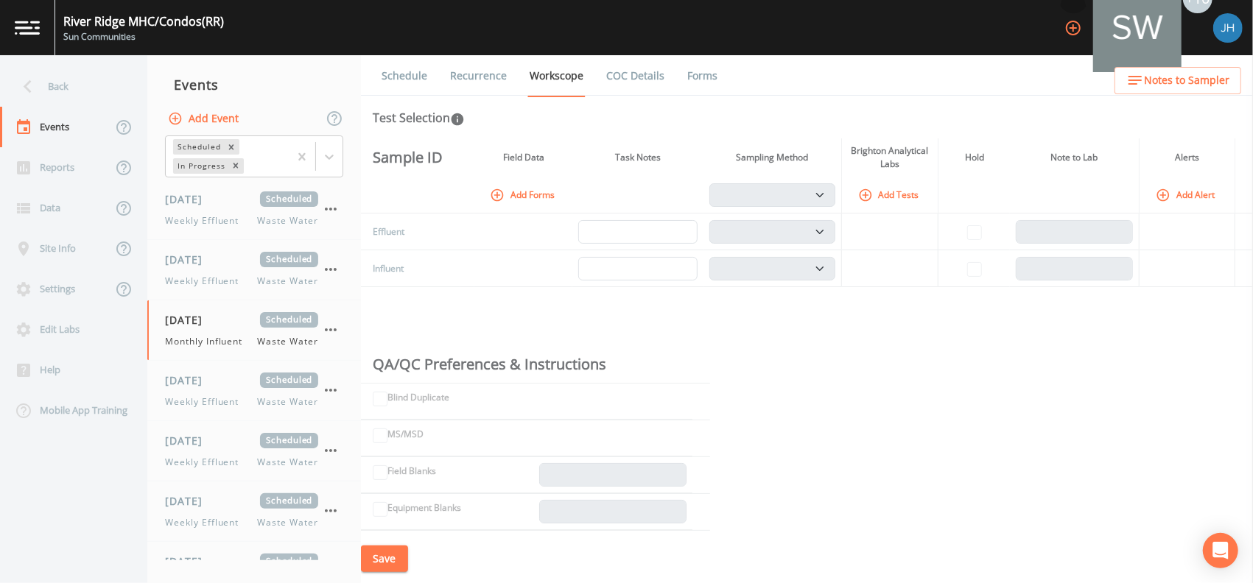
click at [1082, 28] on icon "button" at bounding box center [1073, 28] width 18 height 18
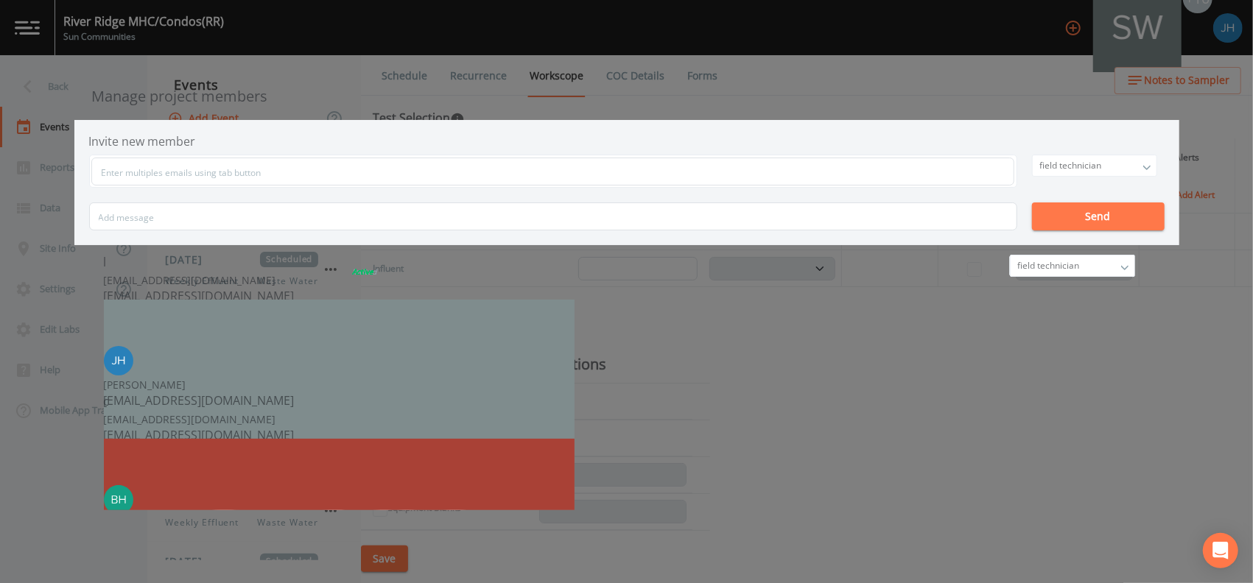
click at [976, 118] on div "Manage project members Invite new member field technician owner admin field tec…" at bounding box center [626, 291] width 1253 height 583
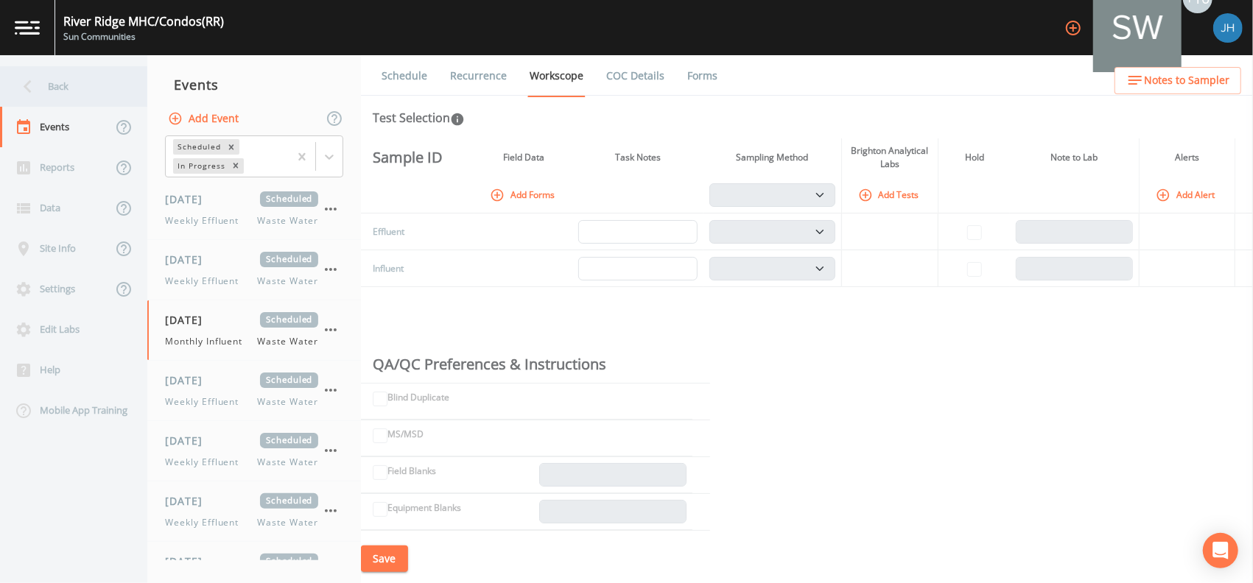
click at [52, 82] on div "Back" at bounding box center [66, 86] width 133 height 41
